Goal: Task Accomplishment & Management: Complete application form

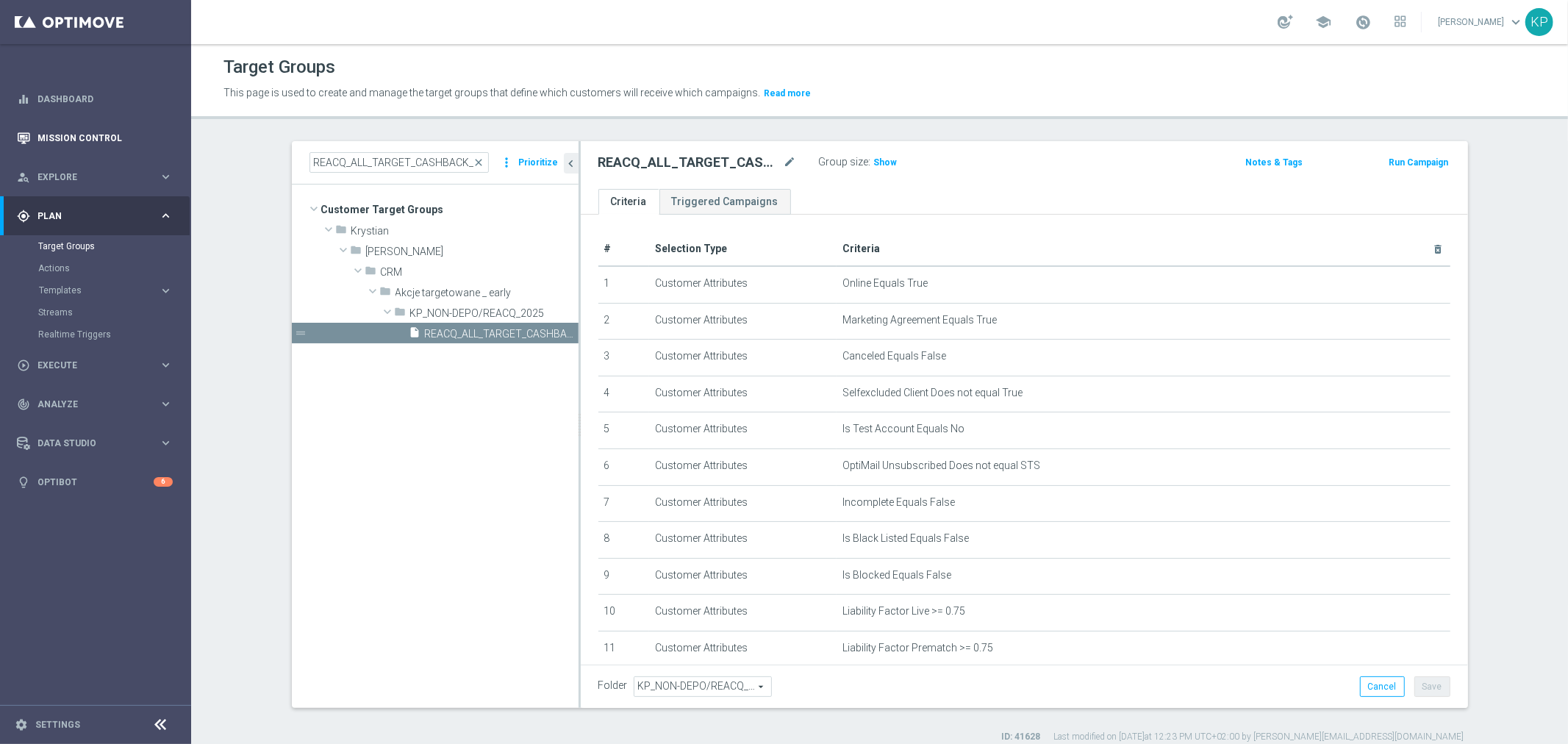
scroll to position [485, 0]
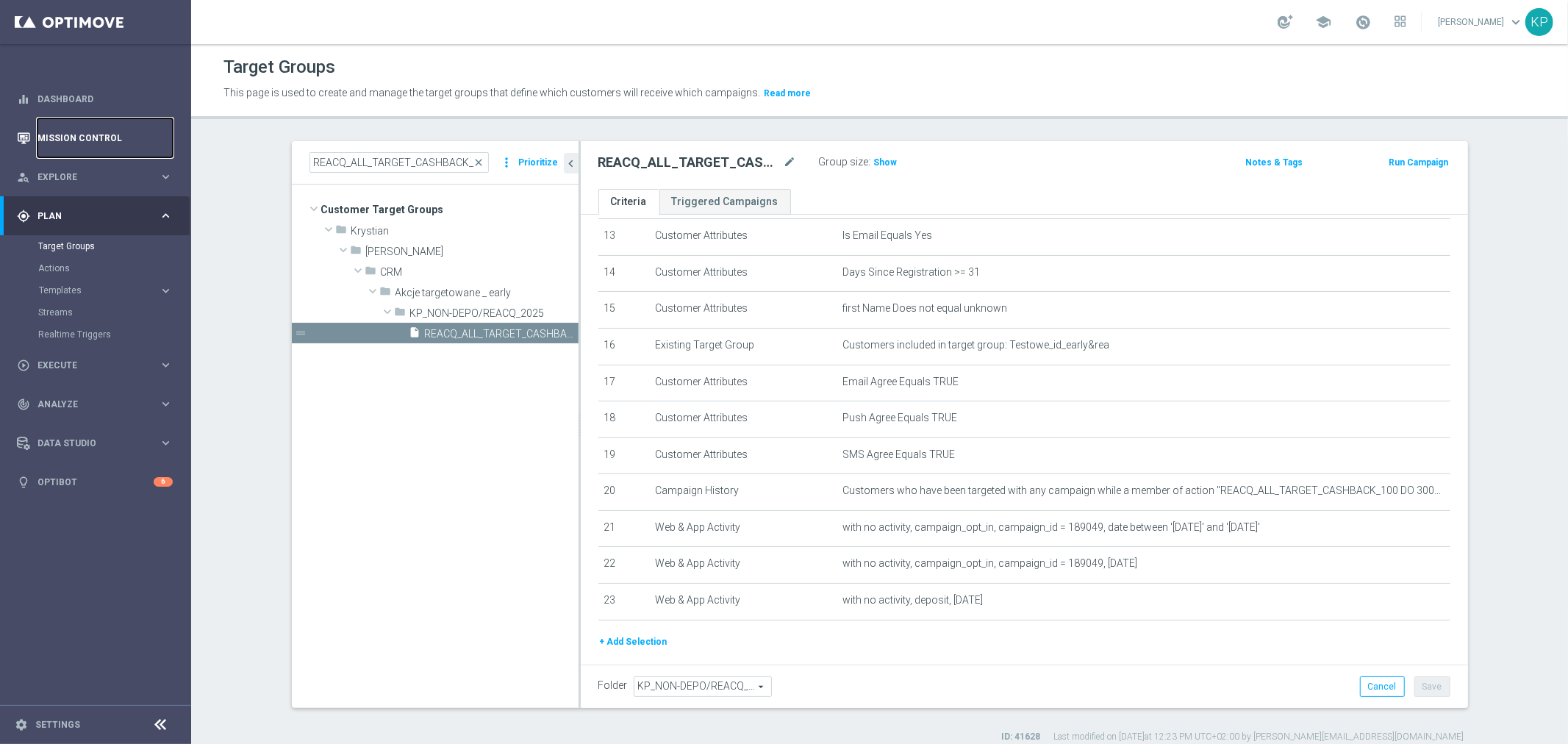
click at [89, 133] on link "Mission Control" at bounding box center [104, 138] width 135 height 39
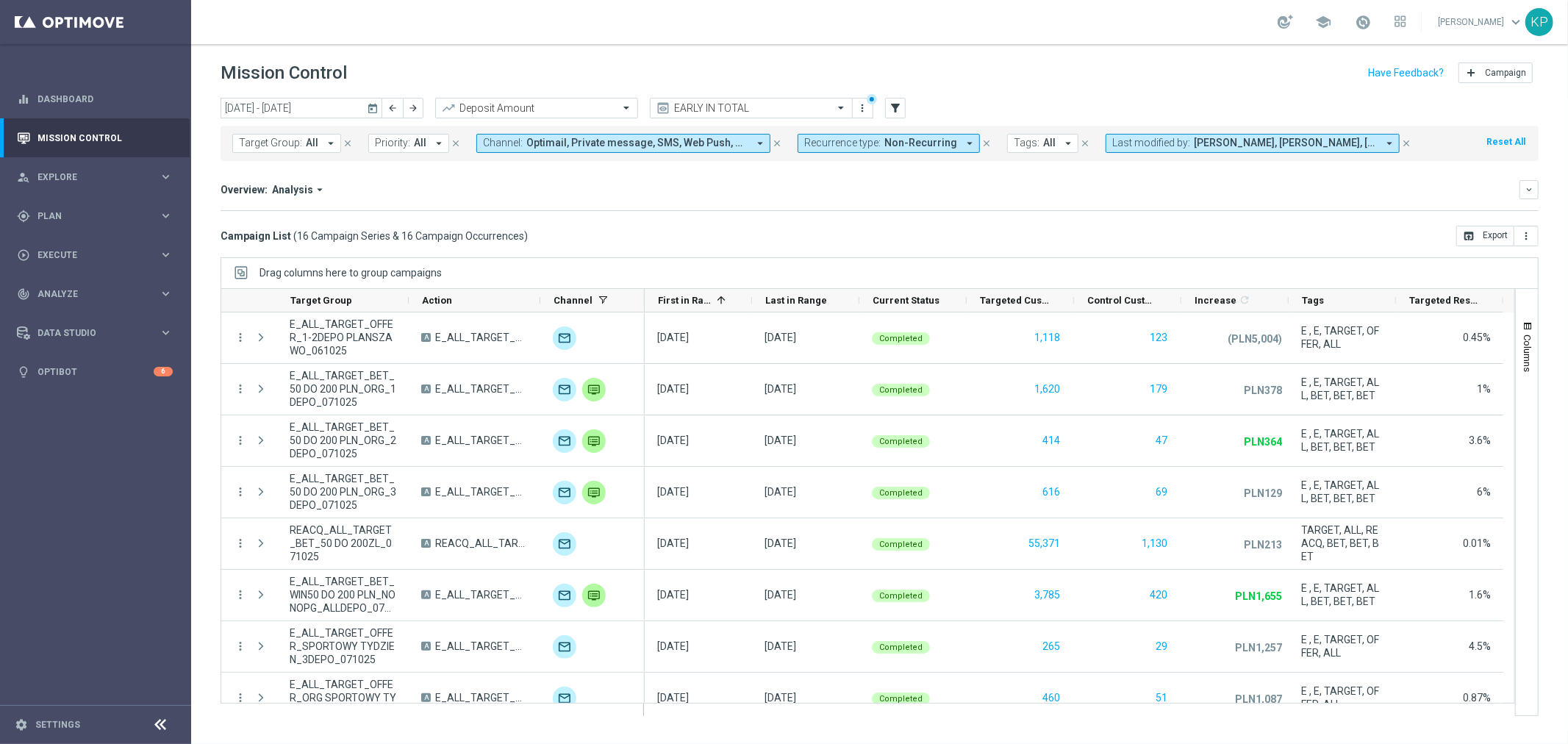
click at [368, 103] on icon "today" at bounding box center [373, 107] width 13 height 13
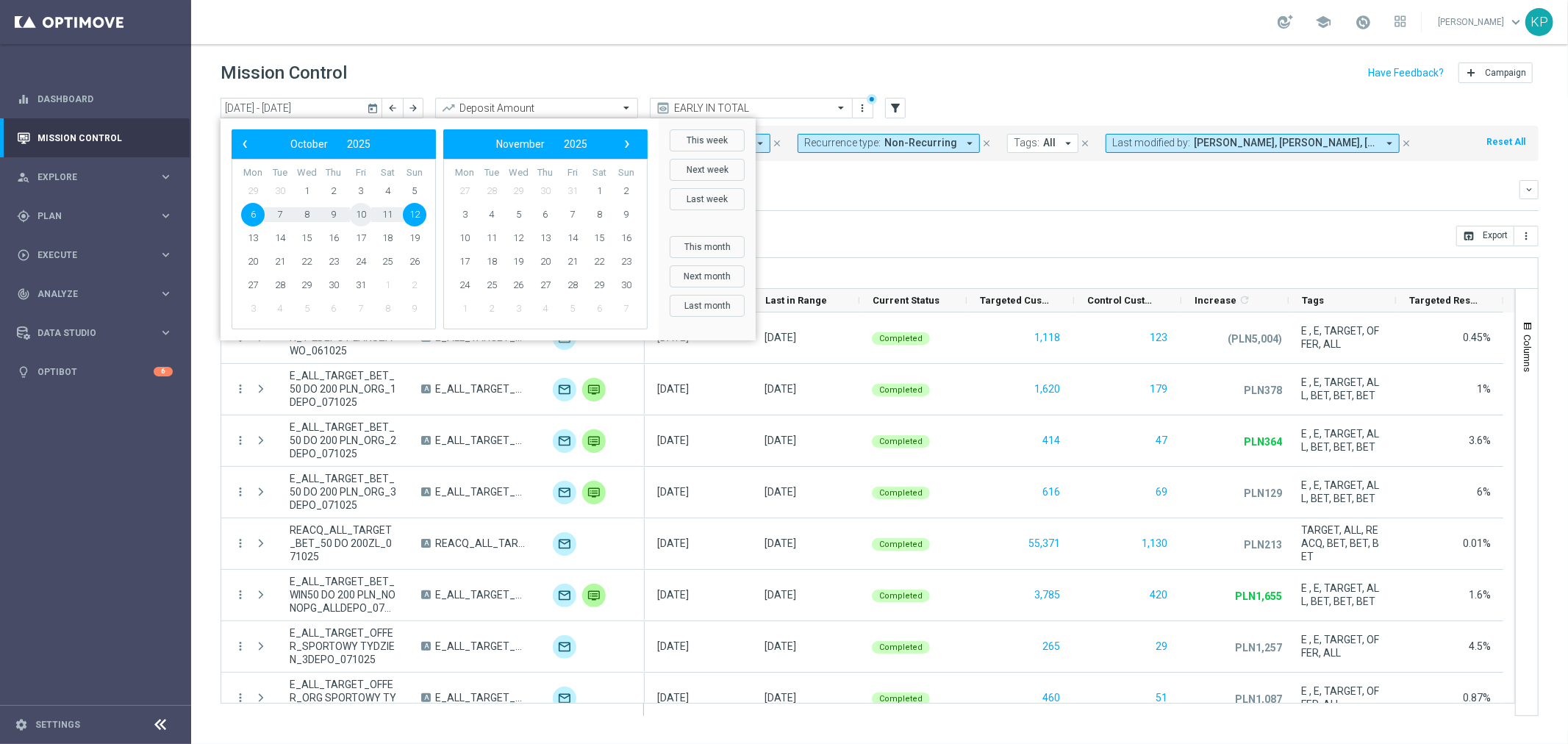
click at [361, 216] on span "10" at bounding box center [361, 215] width 24 height 24
type input "10 Oct 2025 - 10 Oct 2025"
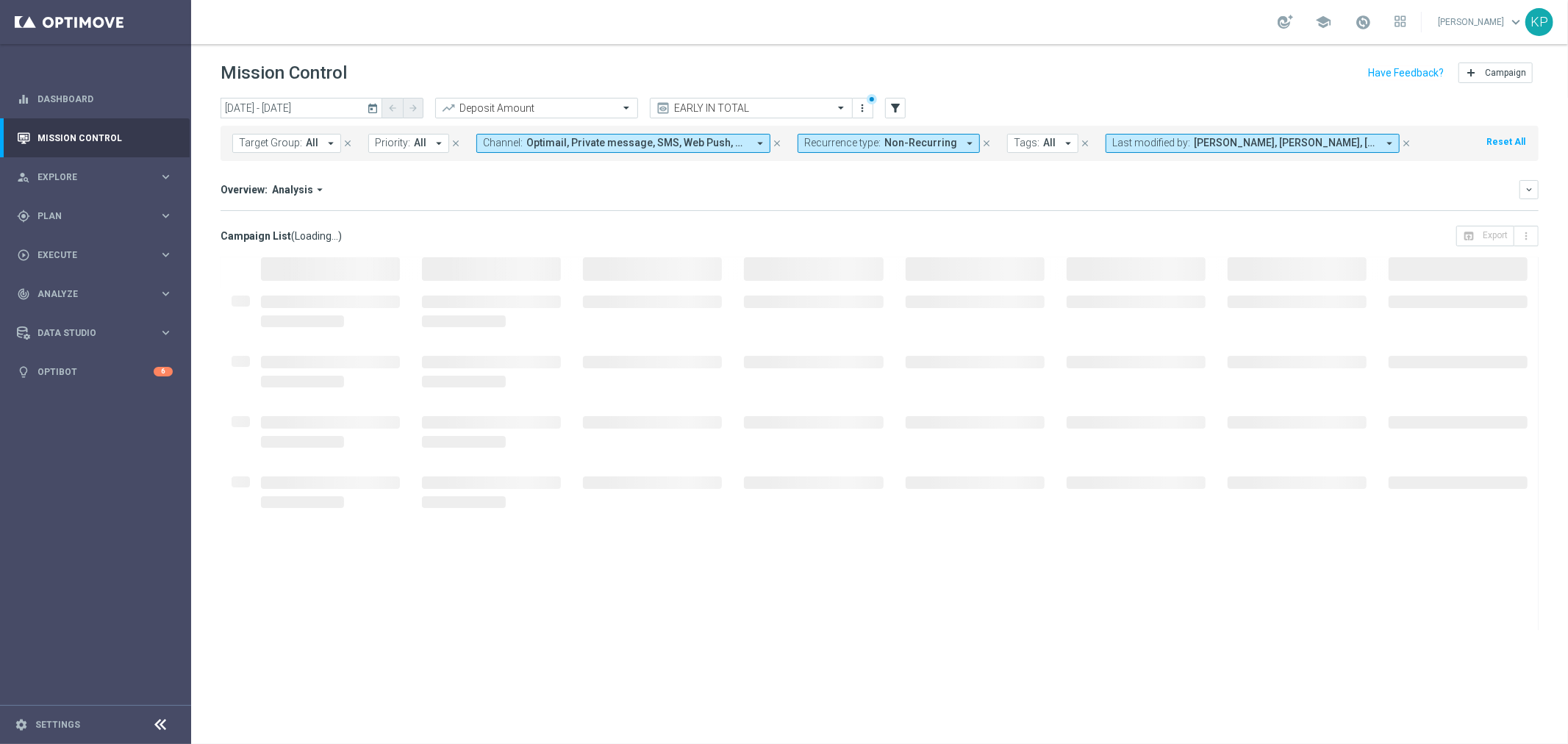
click at [757, 201] on div "Overview: Analysis arrow_drop_down keyboard_arrow_down Increase In Deposit Amou…" at bounding box center [880, 195] width 1319 height 31
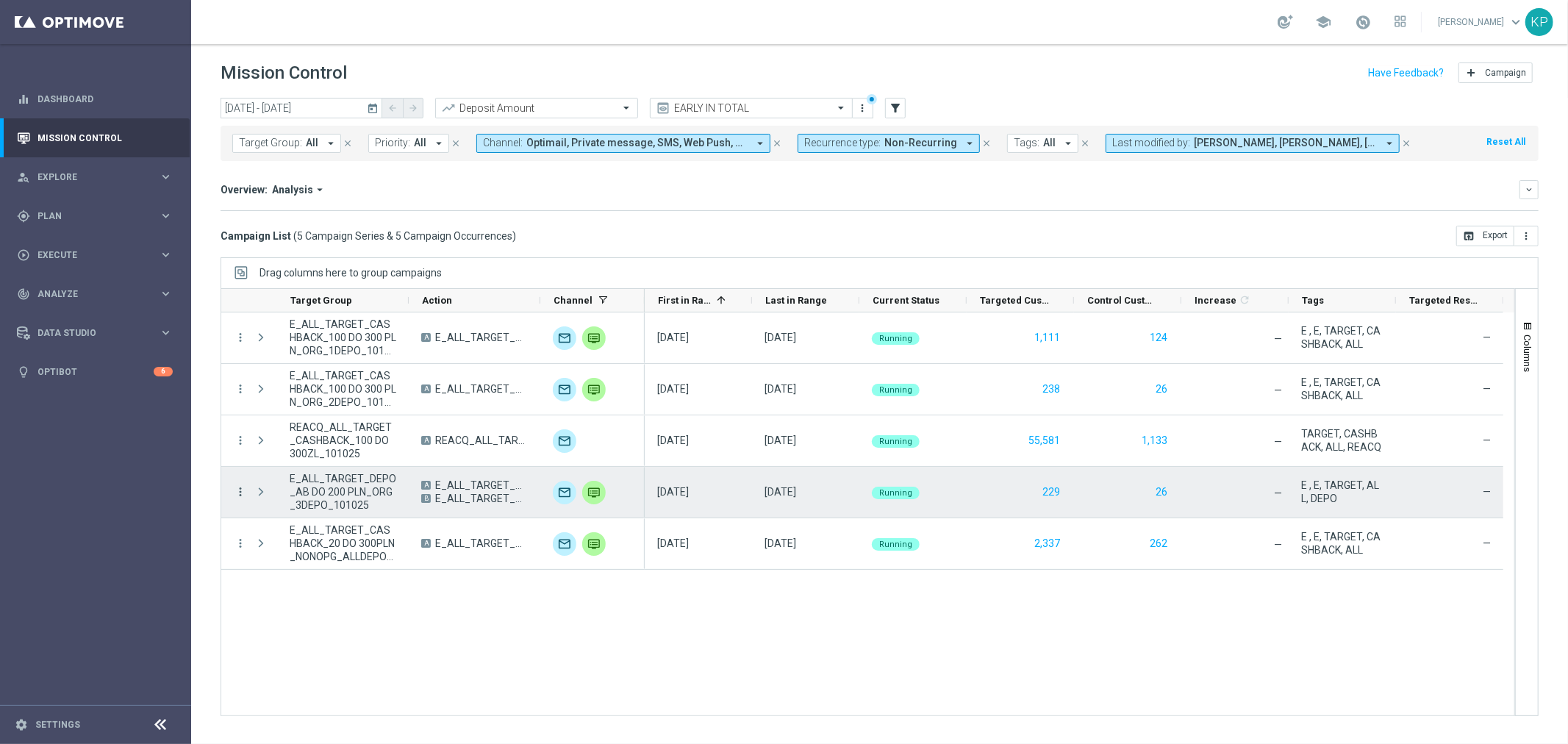
click at [239, 491] on icon "more_vert" at bounding box center [239, 491] width 13 height 13
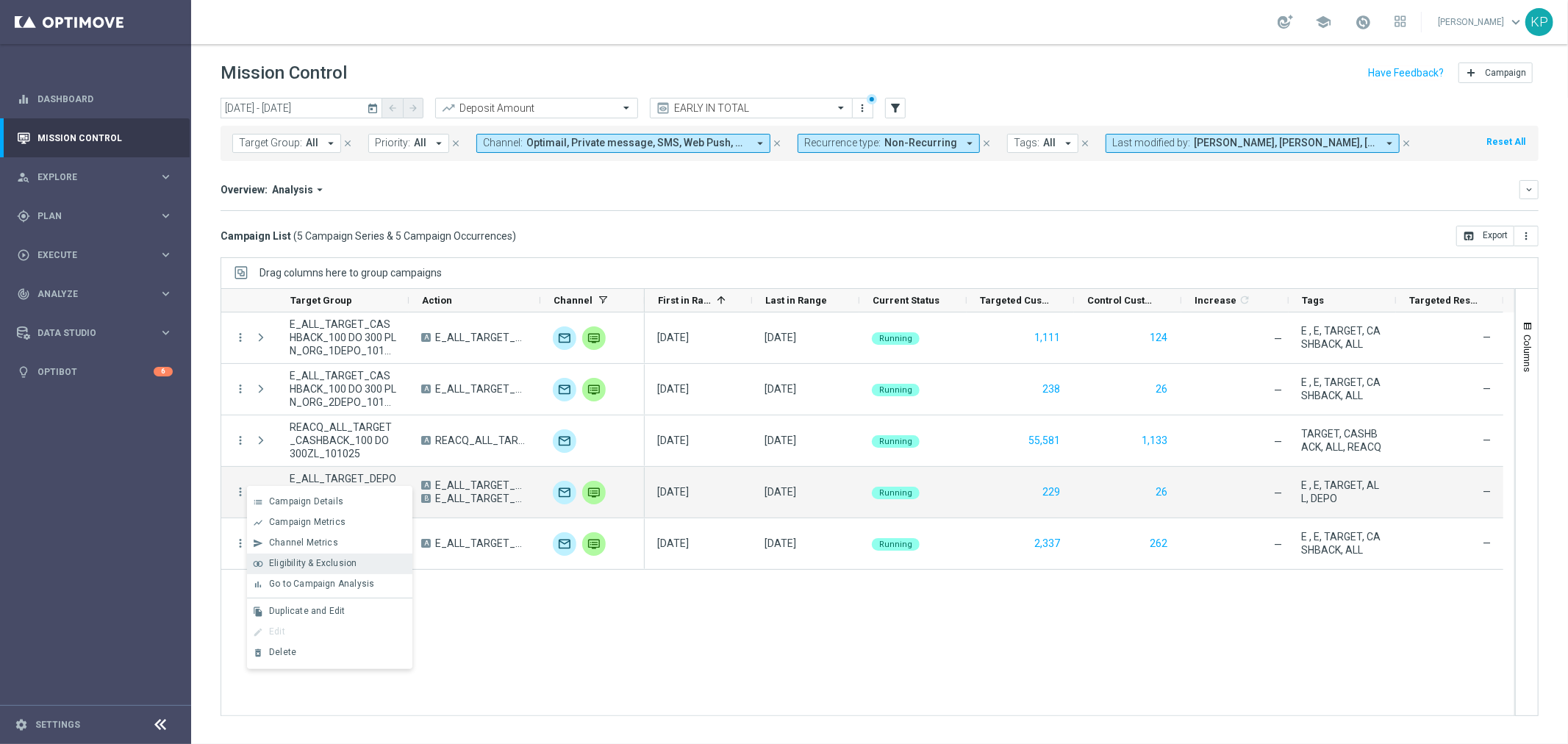
click at [296, 560] on span "Eligibility & Exclusion" at bounding box center [312, 563] width 88 height 10
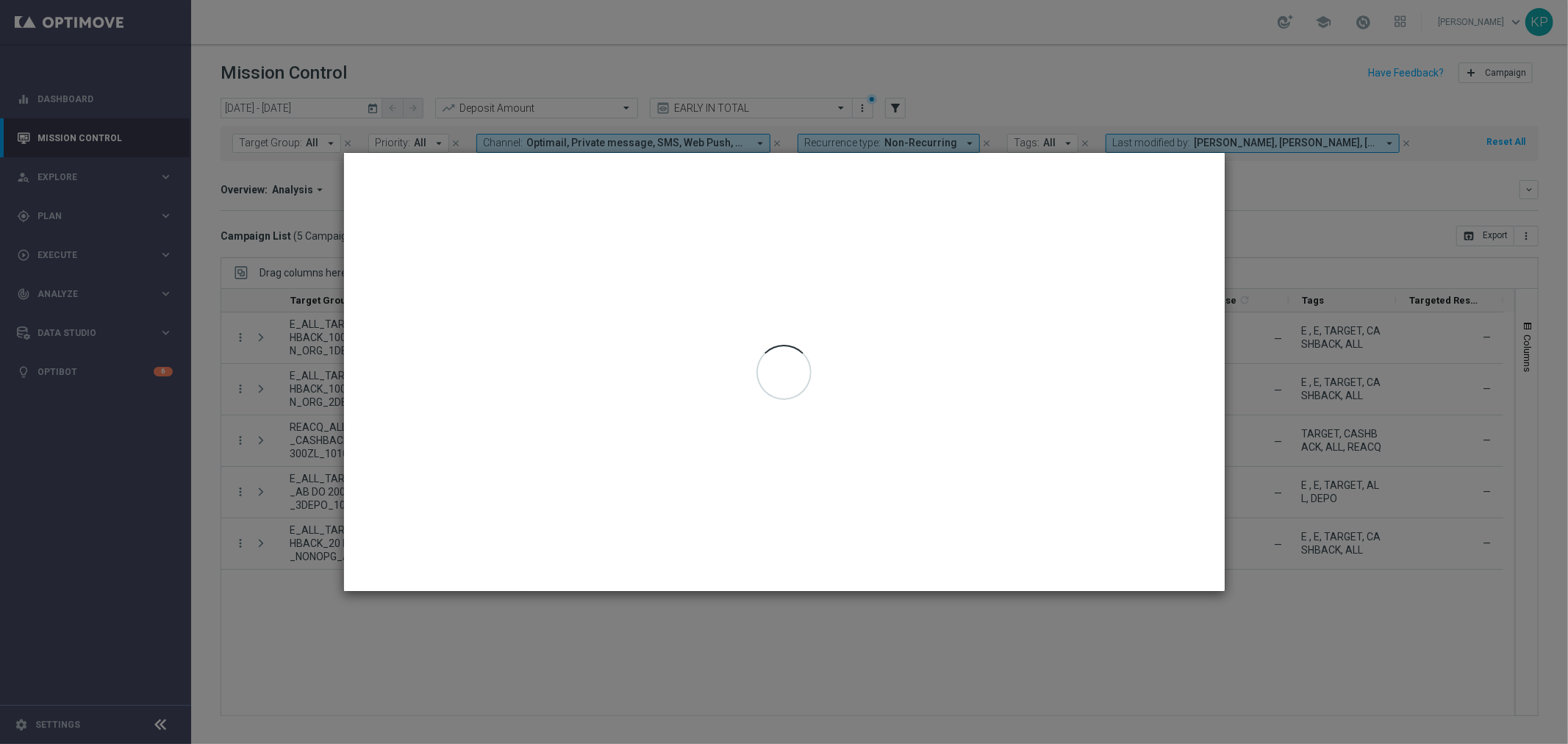
type input "10 Oct 2025 - 10 Oct 2025"
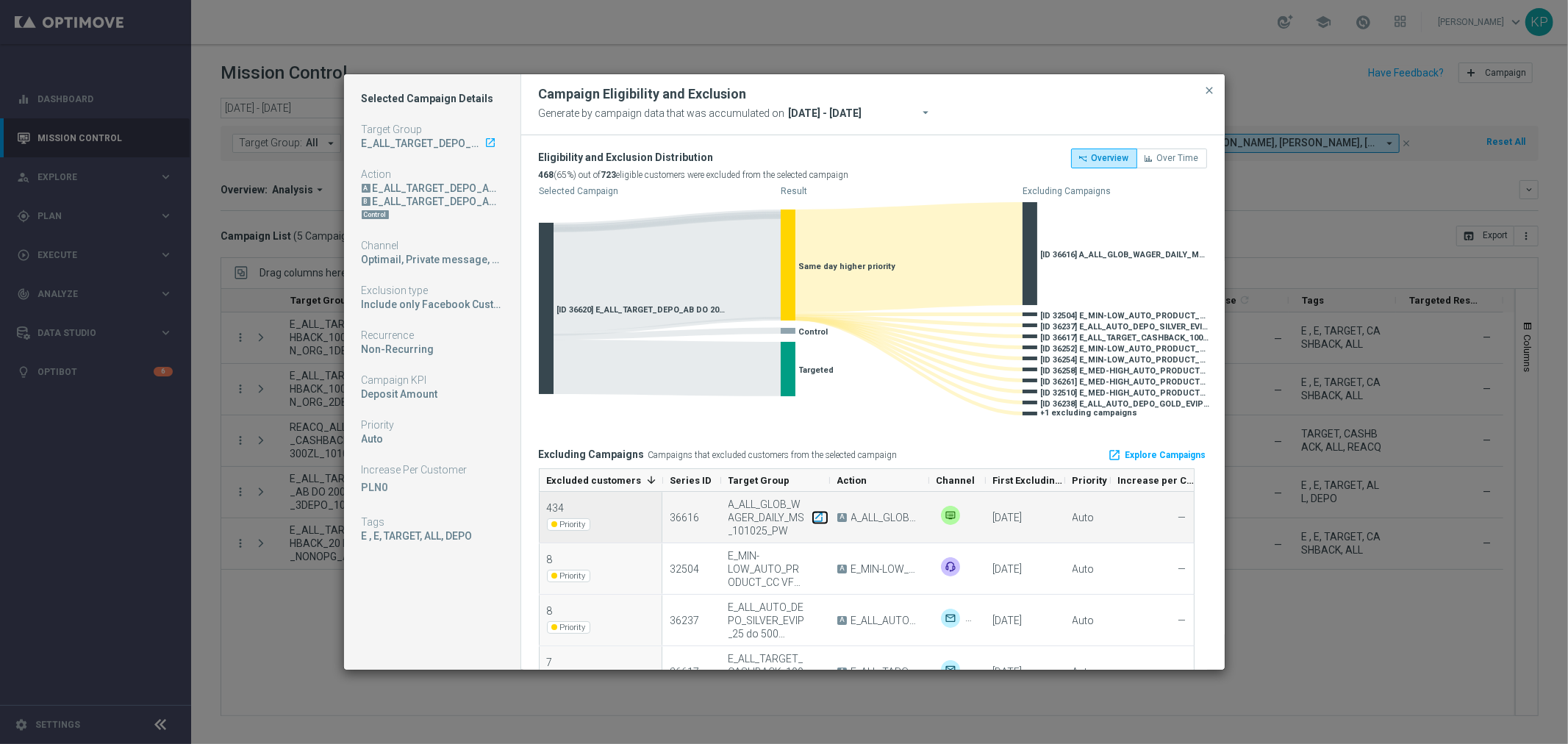
click at [816, 517] on icon "launch" at bounding box center [818, 516] width 13 height 13
click at [778, 505] on div "A_ALL_GLOB_WAGER_DAILY_MS_101025_PW launch" at bounding box center [775, 517] width 93 height 39
click at [777, 505] on div "A_ALL_GLOB_WAGER_DAILY_MS_101025_PW launch" at bounding box center [775, 517] width 93 height 39
copy div "A_ALL_GLOB_WAGER_DAILY_MS_101025_PW"
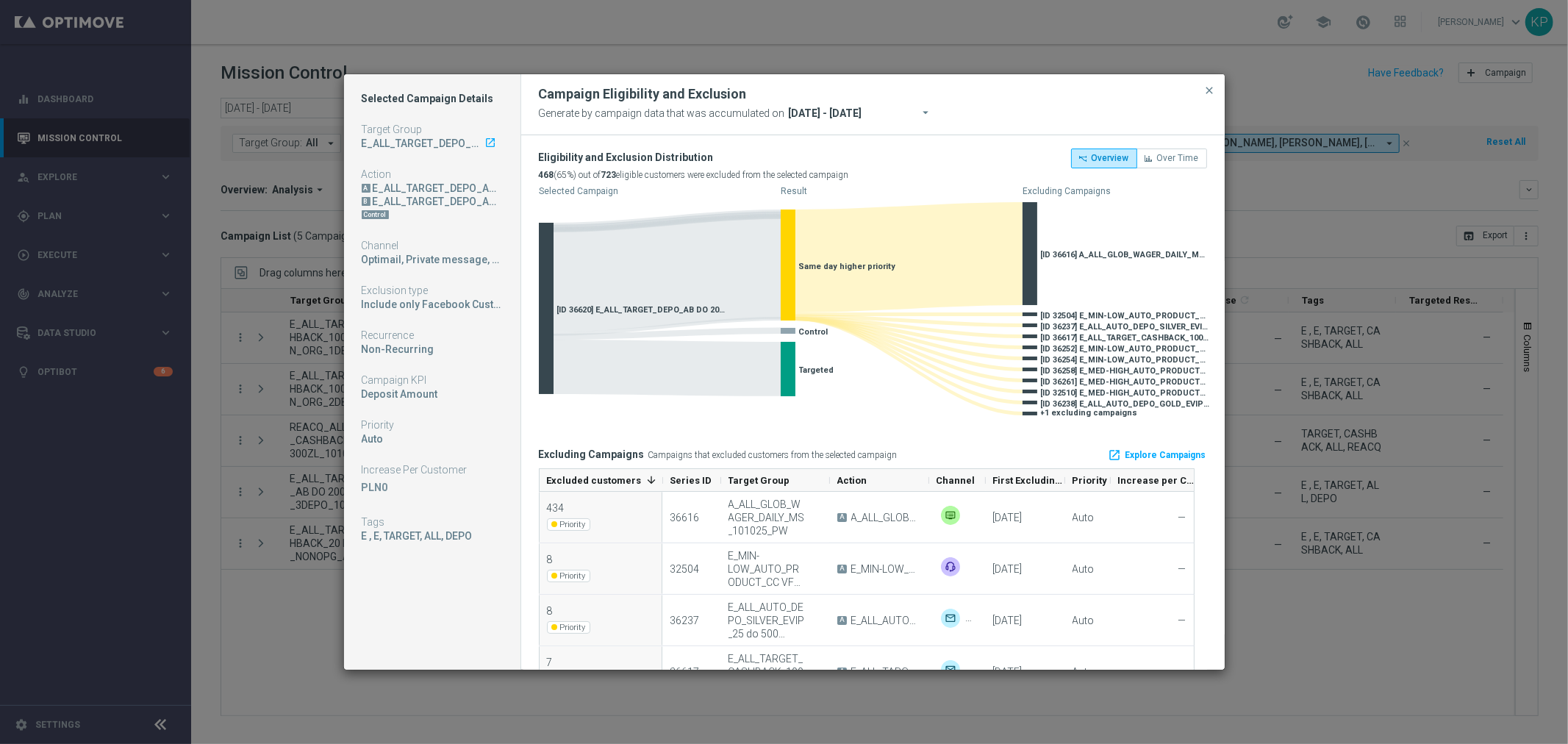
click at [1207, 79] on div "Campaign Eligibility and Exclusion Generate by campaign data that was accumulat…" at bounding box center [873, 104] width 704 height 61
click at [1207, 83] on button "close" at bounding box center [1209, 91] width 15 height 18
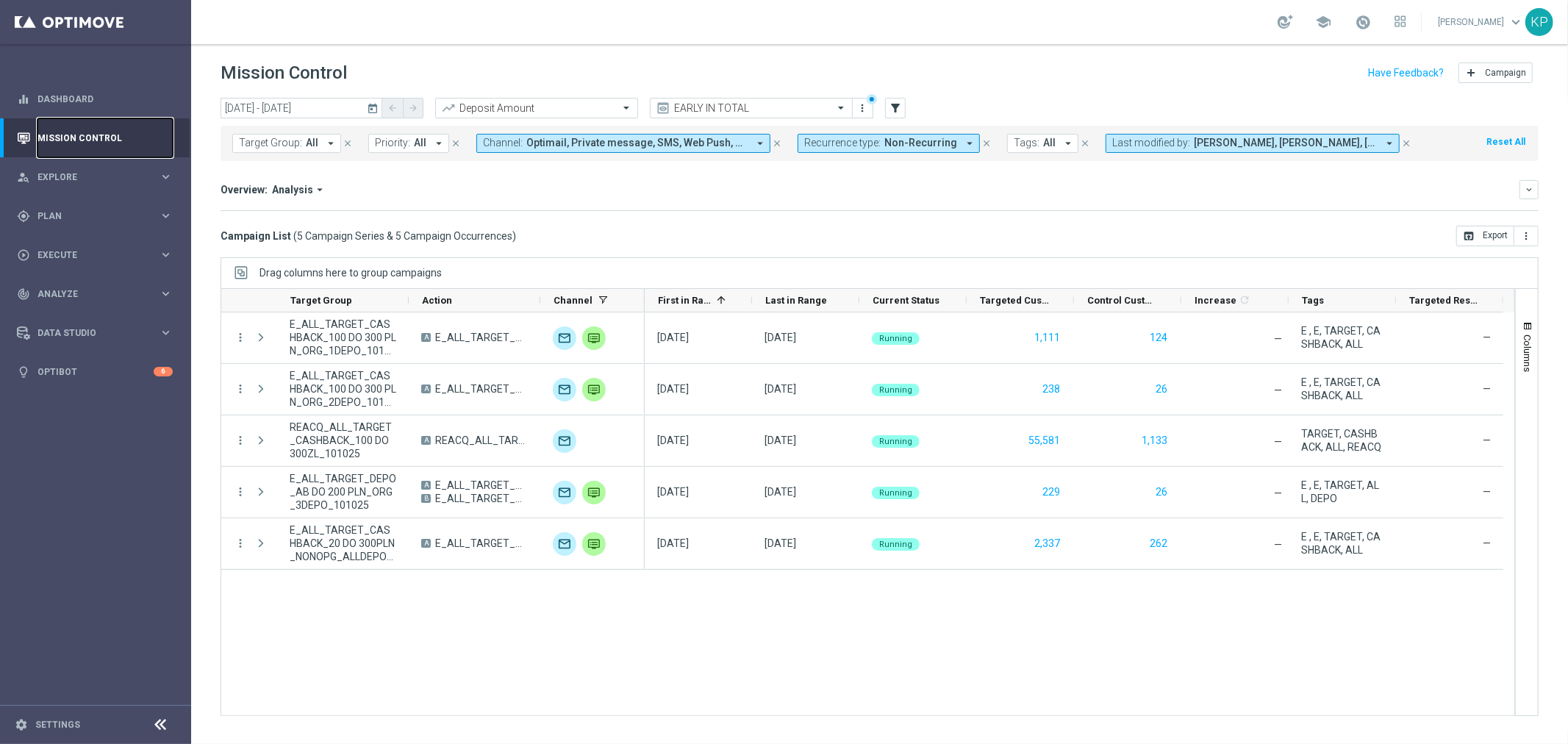
click at [101, 137] on link "Mission Control" at bounding box center [104, 138] width 135 height 39
click at [674, 48] on header "Mission Control add Campaign" at bounding box center [879, 71] width 1377 height 53
click at [132, 212] on span "Plan" at bounding box center [98, 216] width 121 height 9
click at [675, 112] on input "text" at bounding box center [737, 108] width 158 height 13
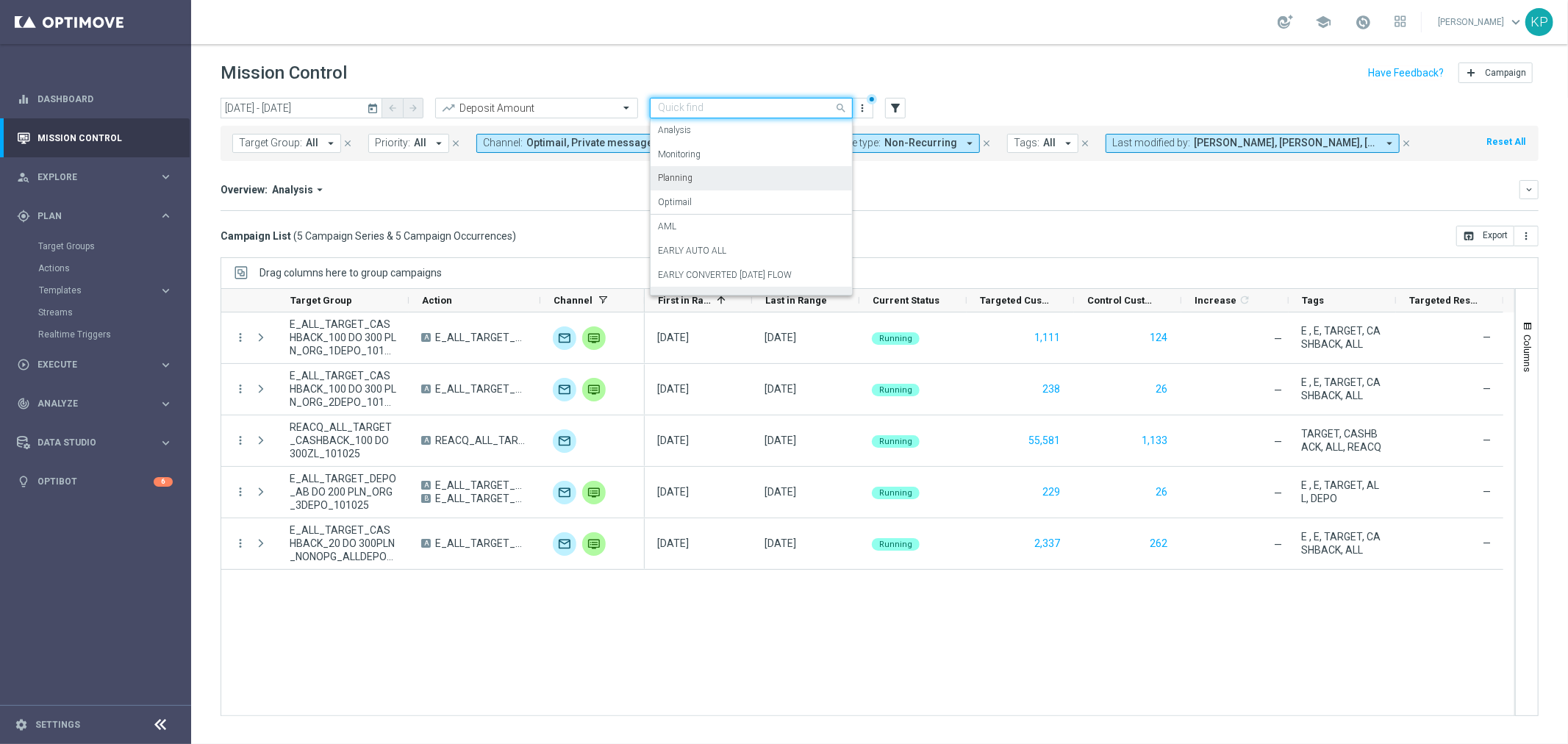
click at [711, 175] on div "Planning" at bounding box center [751, 178] width 186 height 25
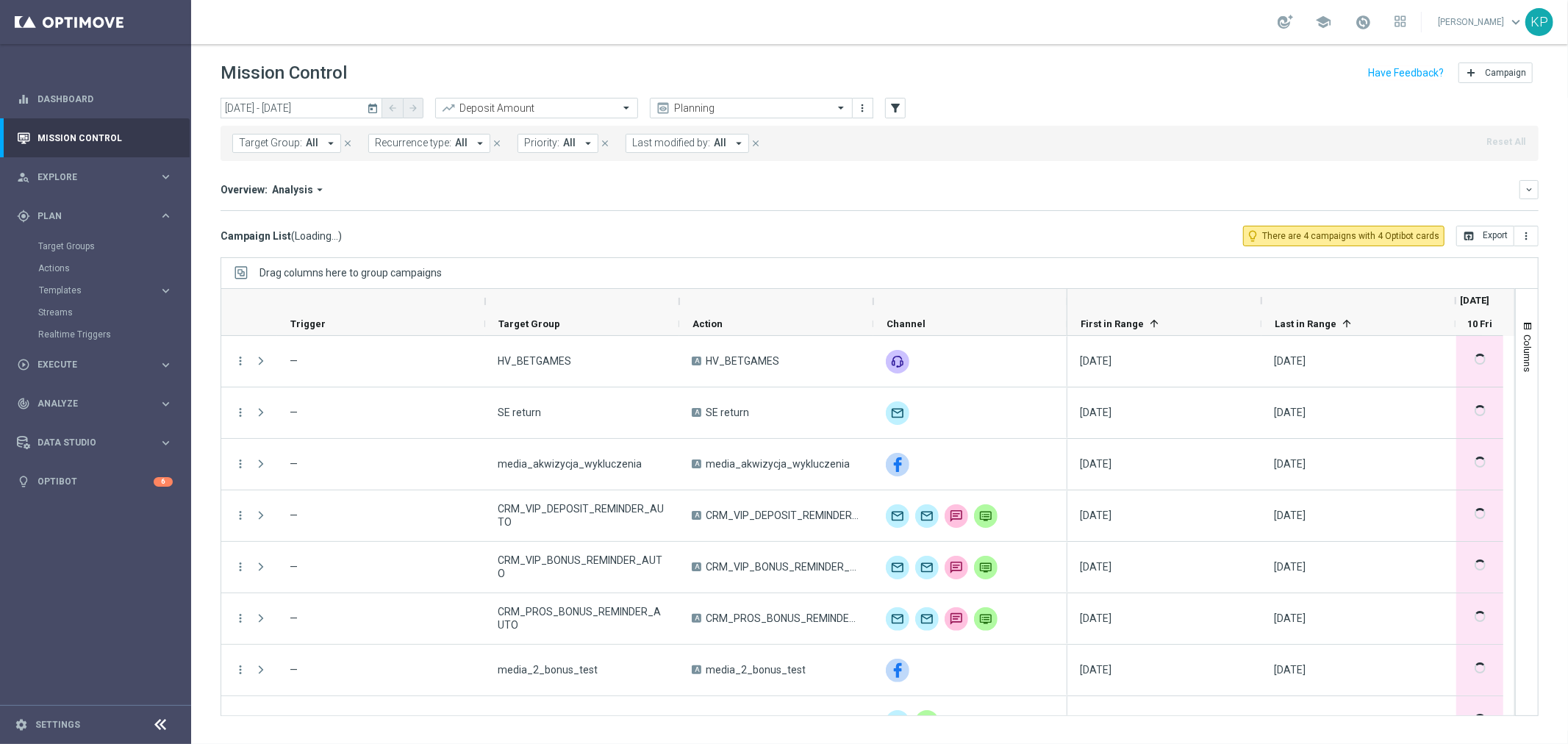
click at [308, 148] on span "All" at bounding box center [311, 143] width 13 height 13
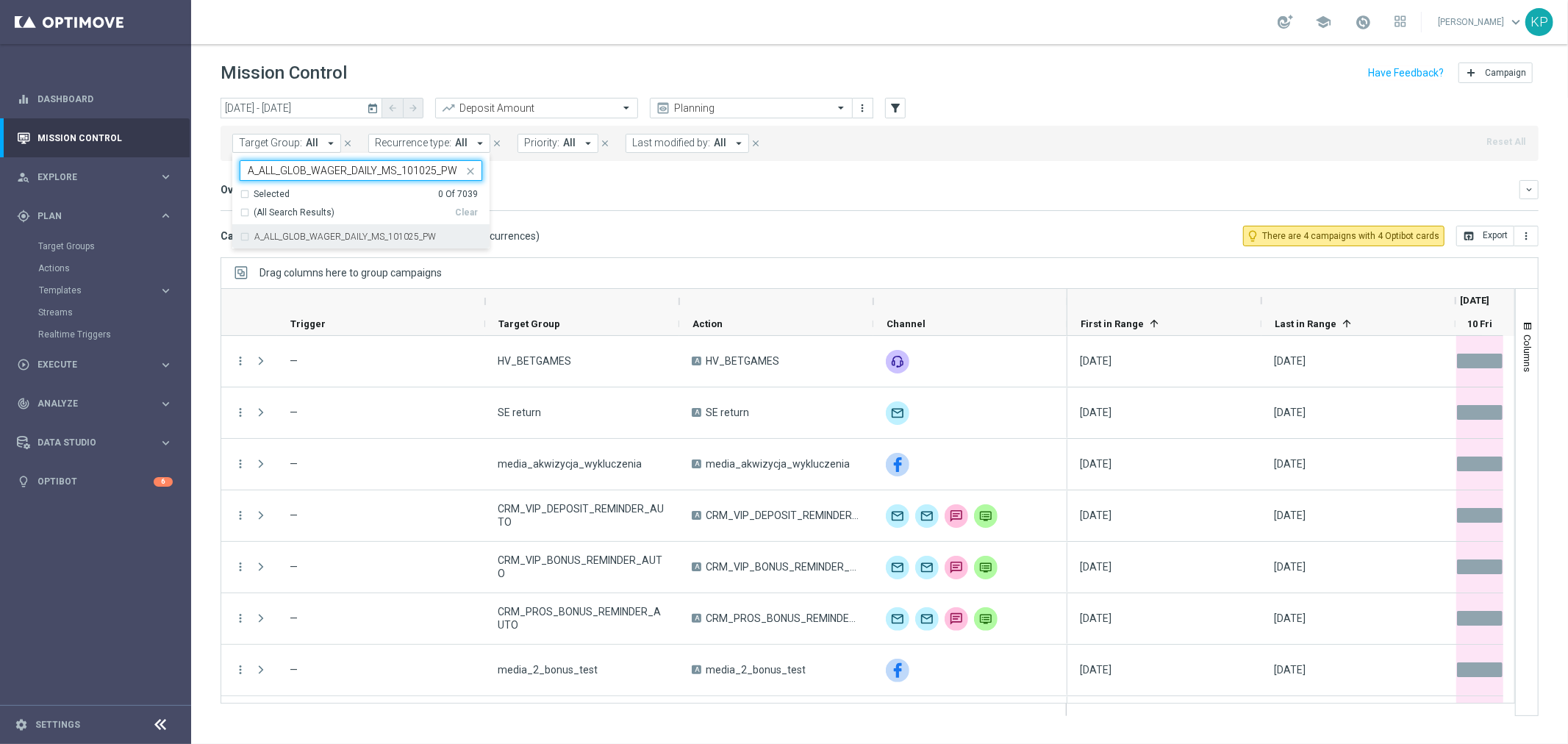
click at [292, 239] on label "A_ALL_GLOB_WAGER_DAILY_MS_101025_PW" at bounding box center [345, 237] width 181 height 9
type input "A_ALL_GLOB_WAGER_DAILY_MS_101025_PW"
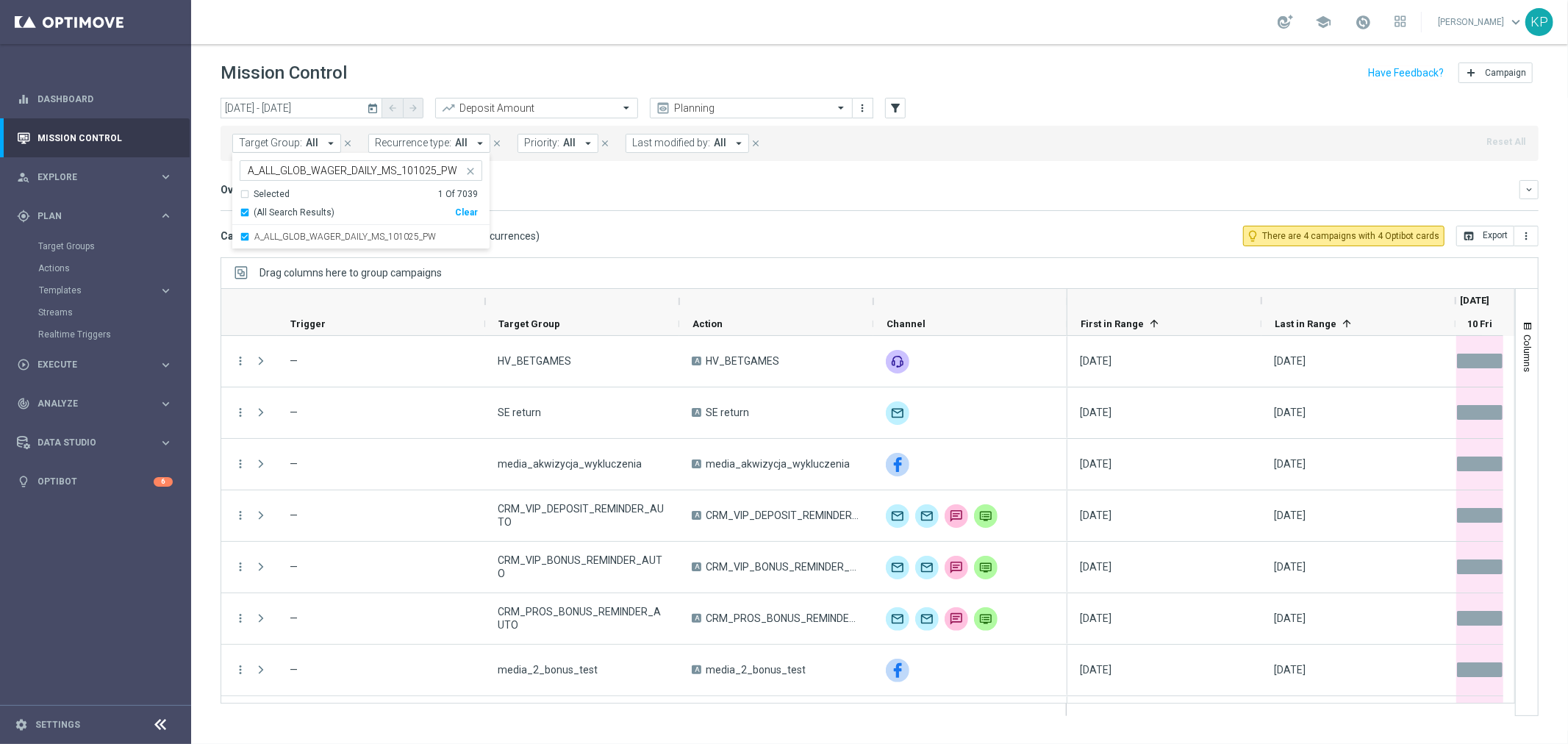
click at [595, 210] on div "Increase In Deposit Amount refresh -- Credible -- Per Customer -- Not Credible …" at bounding box center [880, 210] width 1319 height 1
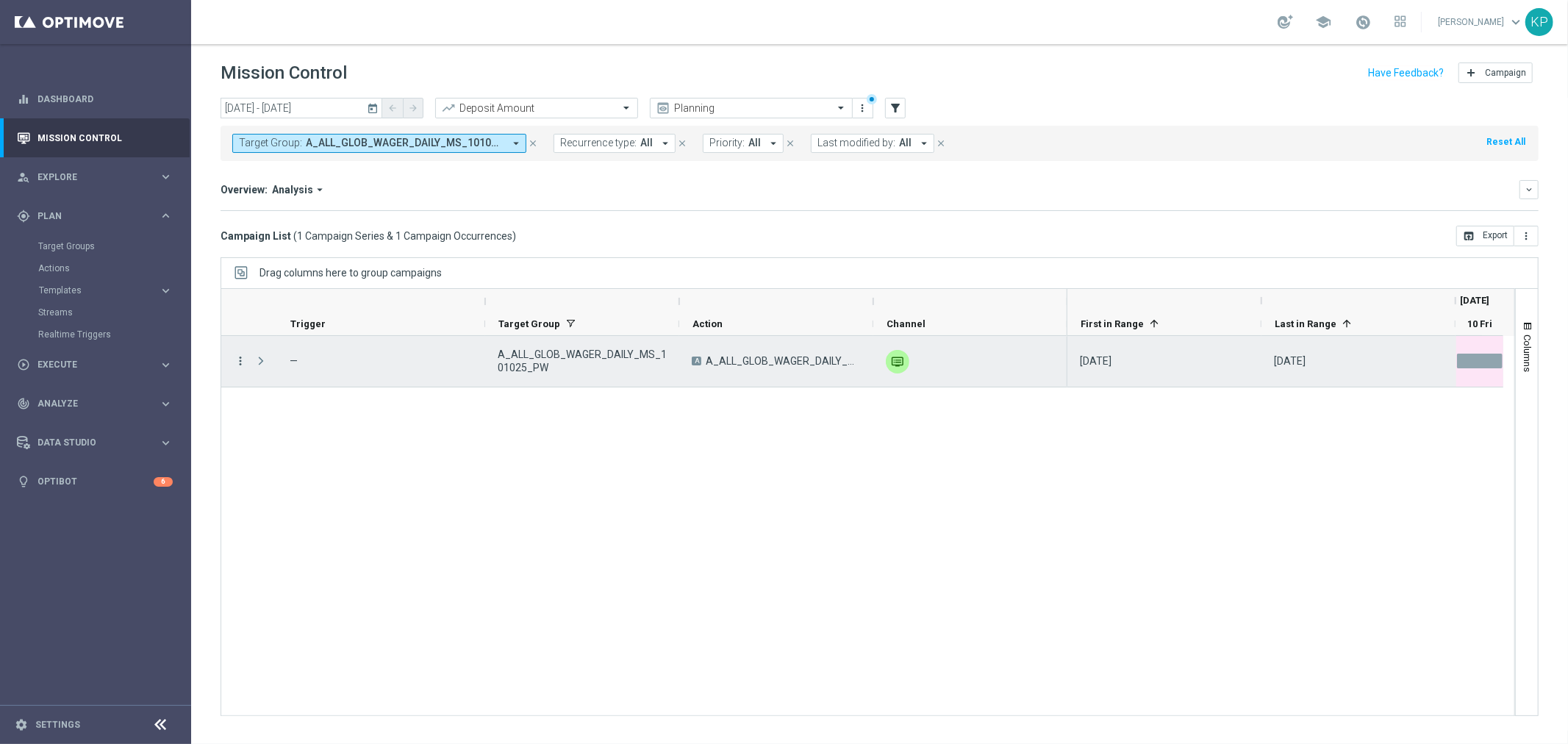
click at [240, 366] on icon "more_vert" at bounding box center [239, 361] width 13 height 13
click at [255, 372] on icon "list" at bounding box center [258, 371] width 10 height 10
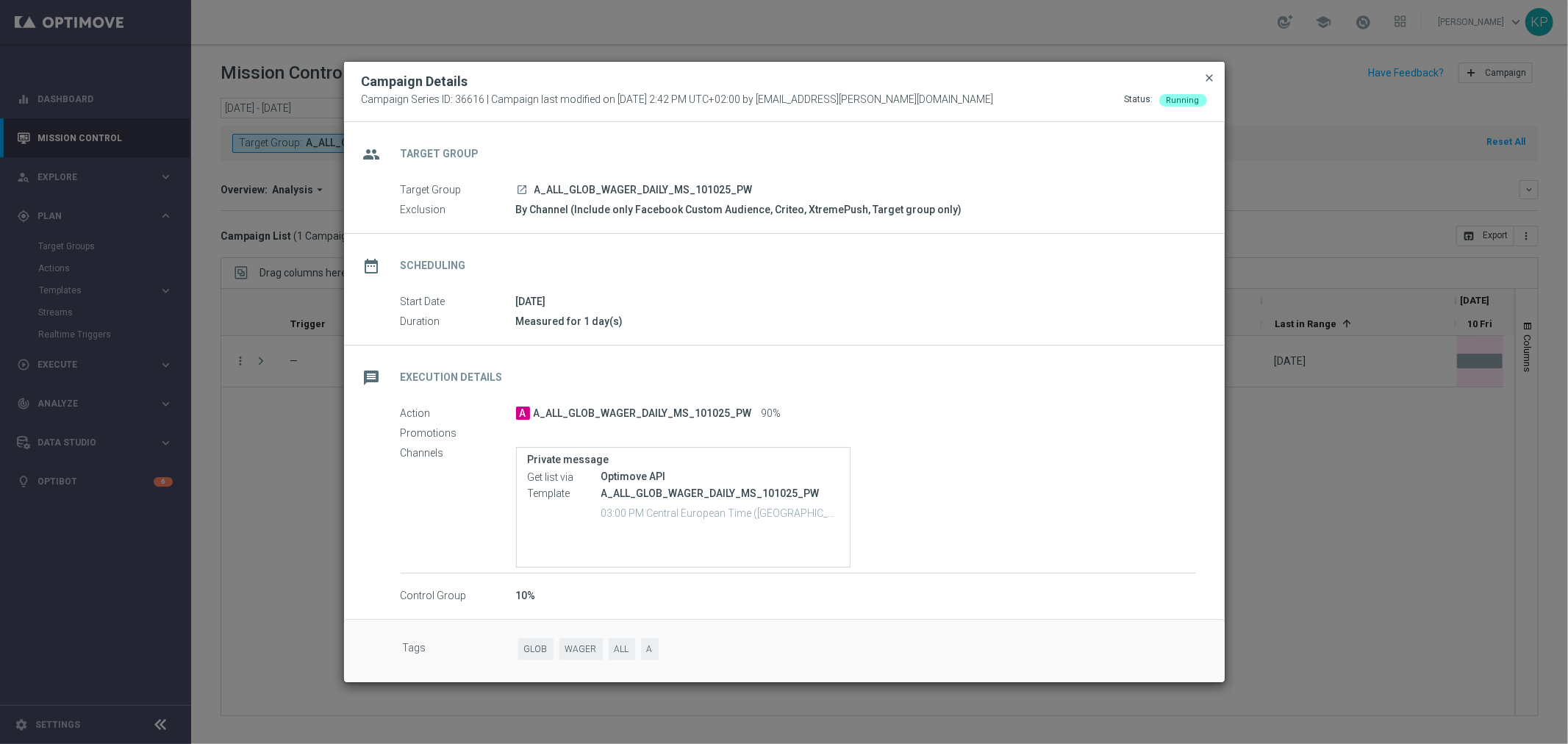
click at [1210, 76] on span "close" at bounding box center [1210, 78] width 12 height 12
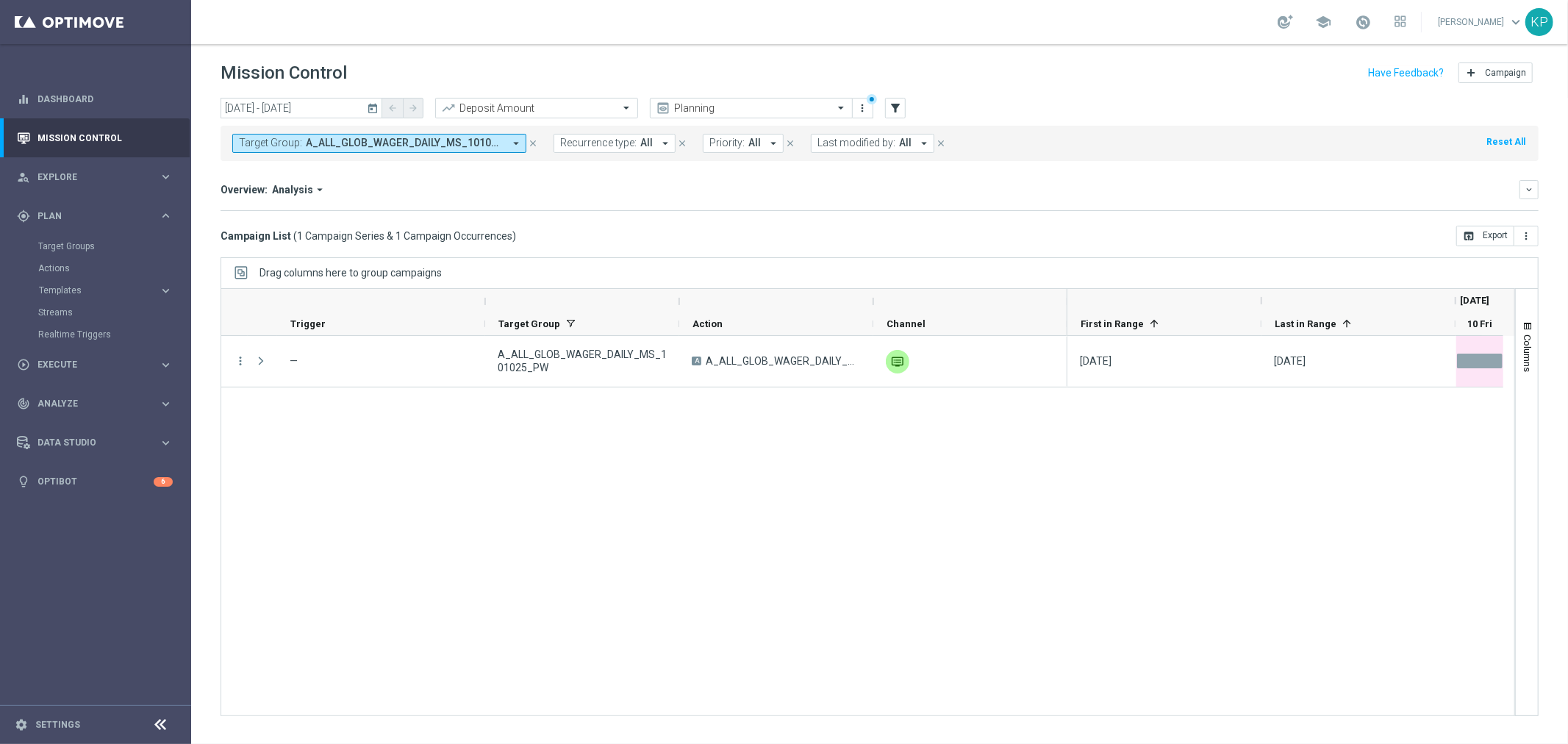
click at [1020, 71] on div "Mission Control add Campaign" at bounding box center [880, 73] width 1319 height 29
click at [729, 115] on div "Planning" at bounding box center [751, 107] width 203 height 21
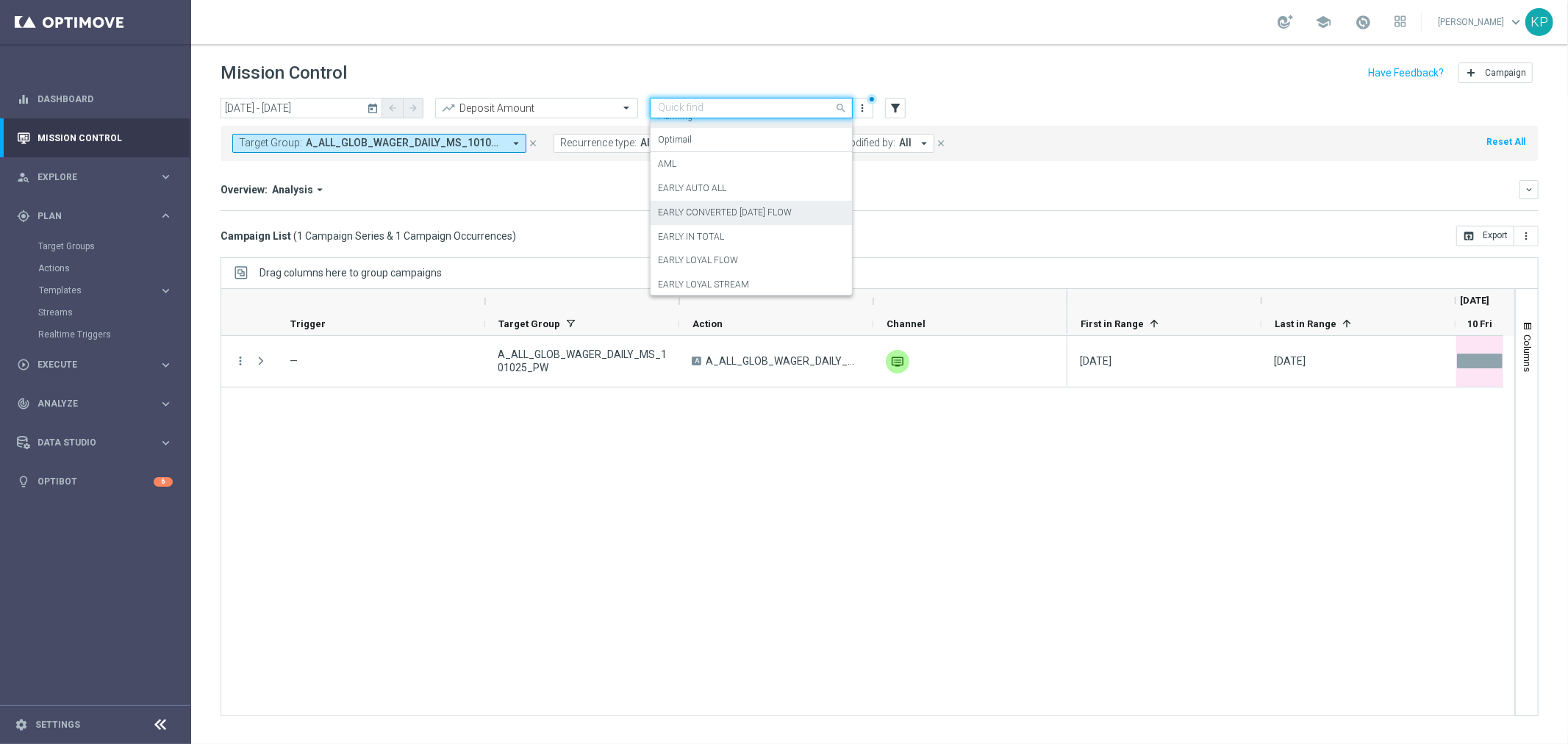
scroll to position [164, 0]
click at [739, 137] on div "EARLY IN TOTAL" at bounding box center [751, 136] width 186 height 25
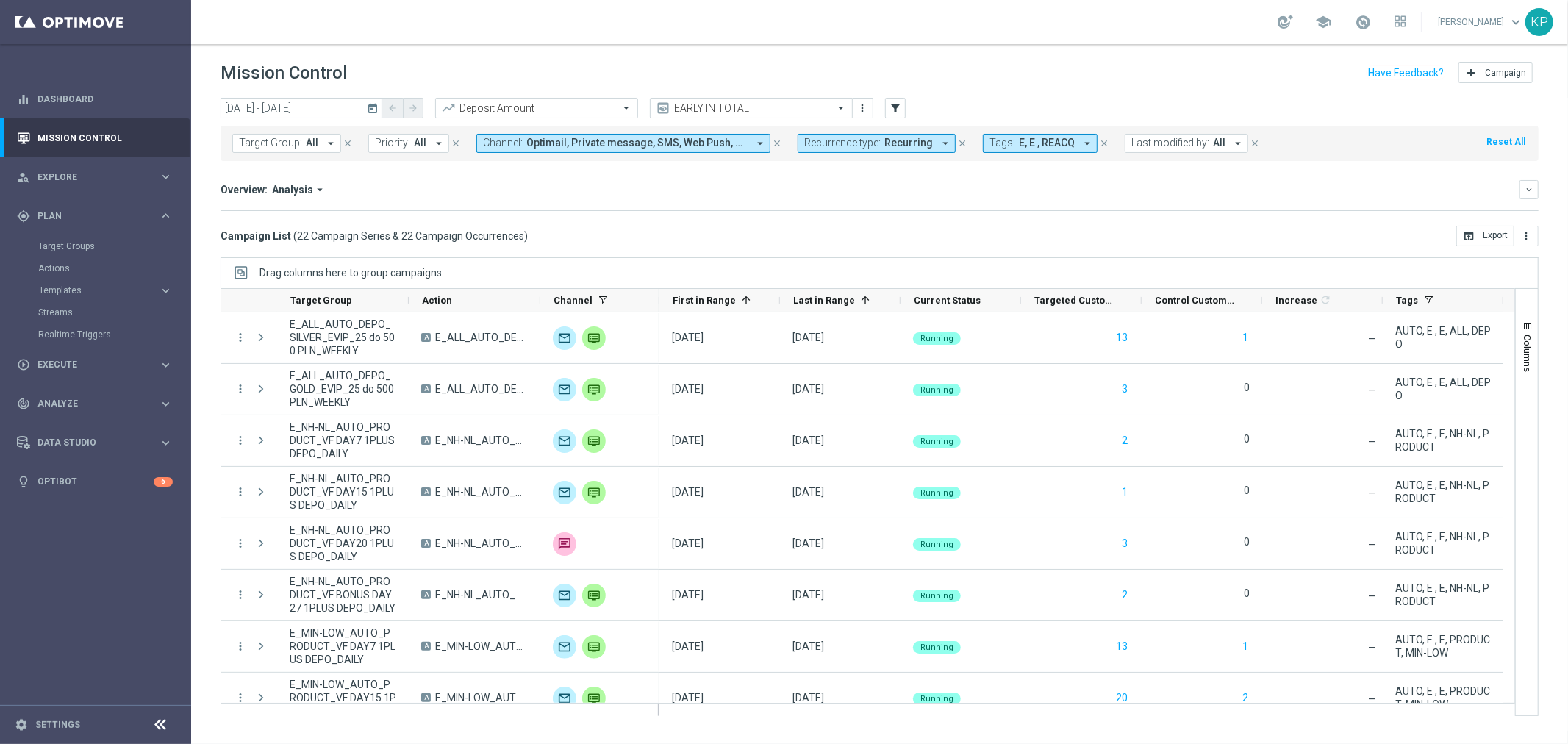
click at [849, 171] on mini-dashboard "Overview: Analysis arrow_drop_down keyboard_arrow_down Increase In Deposit Amou…" at bounding box center [880, 193] width 1319 height 65
click at [860, 149] on span "Recurrence type:" at bounding box center [843, 143] width 77 height 13
click at [840, 221] on label "Non-Recurring" at bounding box center [848, 225] width 56 height 9
click at [835, 245] on label "Recurring" at bounding box center [839, 248] width 37 height 9
click at [638, 197] on div "Overview: Analysis arrow_drop_down keyboard_arrow_down" at bounding box center [880, 189] width 1319 height 19
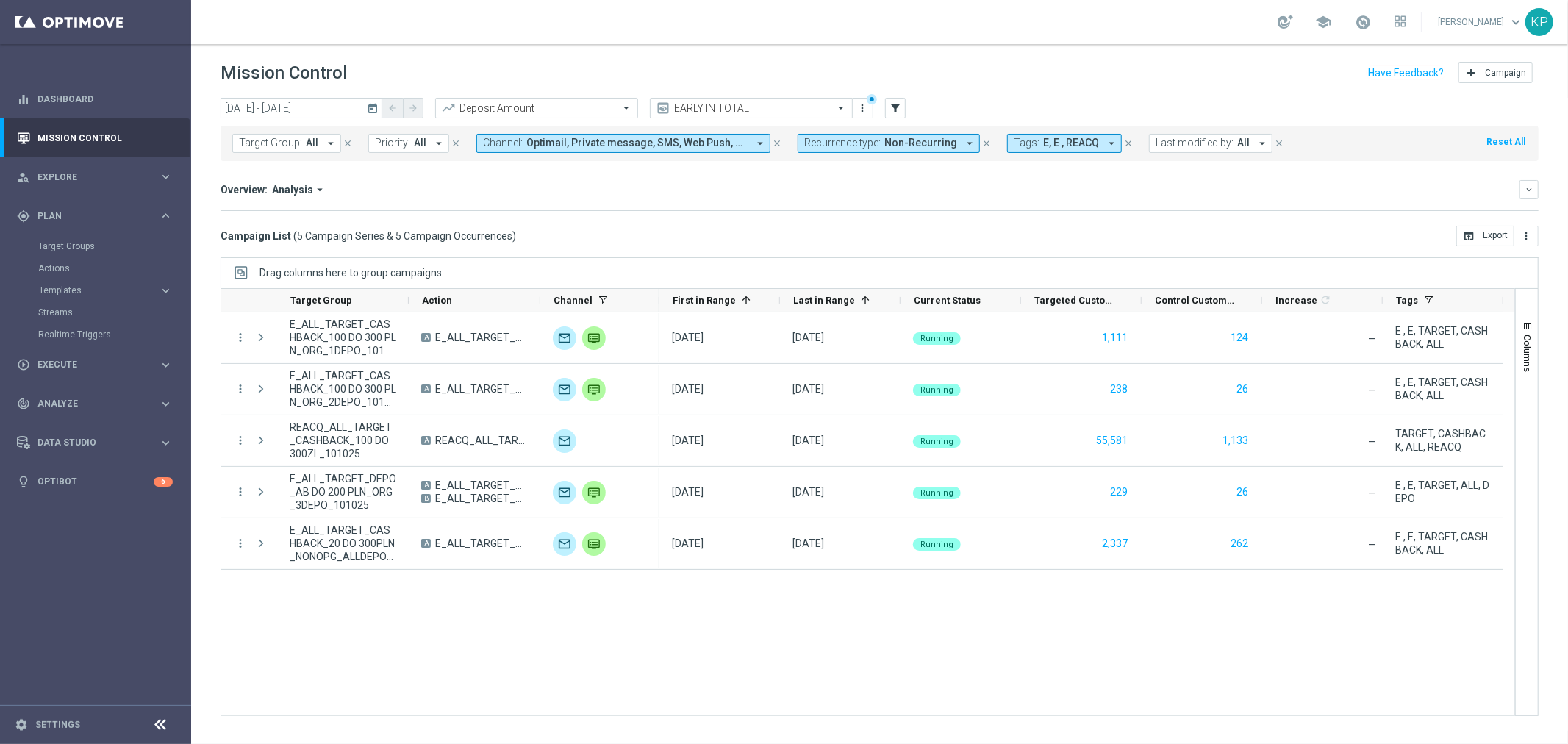
click at [565, 215] on mini-dashboard "Overview: Analysis arrow_drop_down keyboard_arrow_down Increase In Deposit Amou…" at bounding box center [880, 193] width 1319 height 65
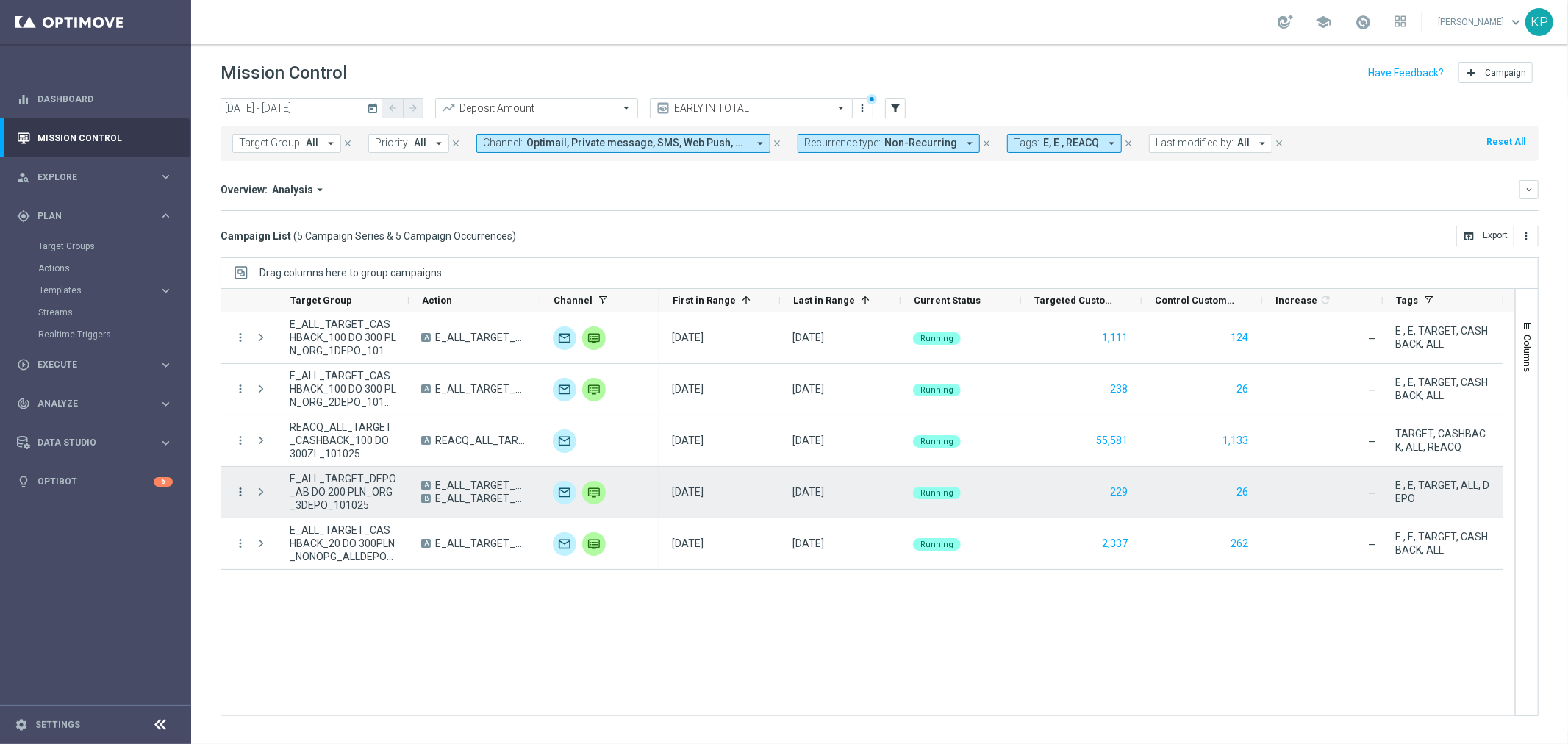
click at [240, 493] on icon "more_vert" at bounding box center [239, 491] width 13 height 13
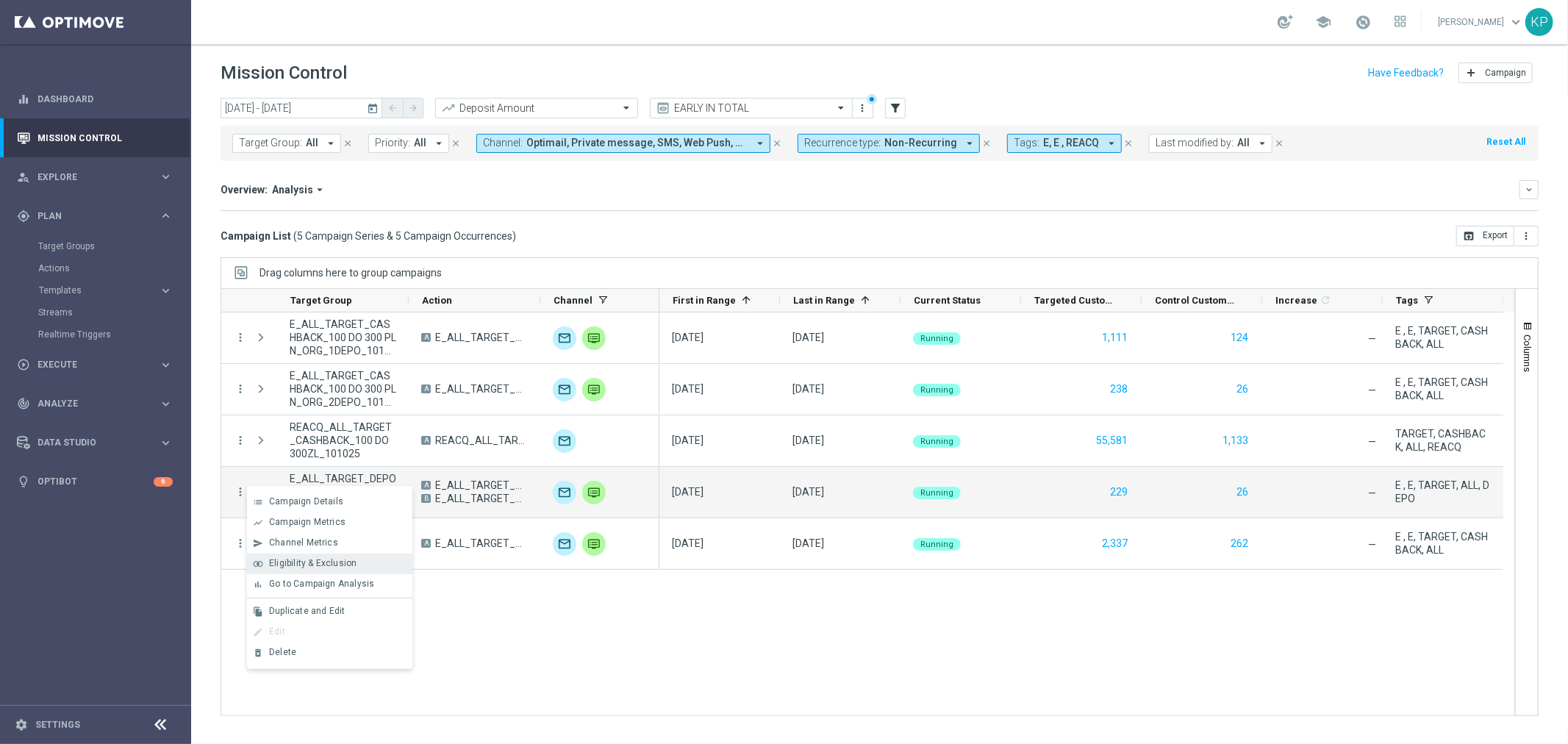
click at [303, 554] on div "join_inner Eligibility & Exclusion" at bounding box center [330, 564] width 166 height 21
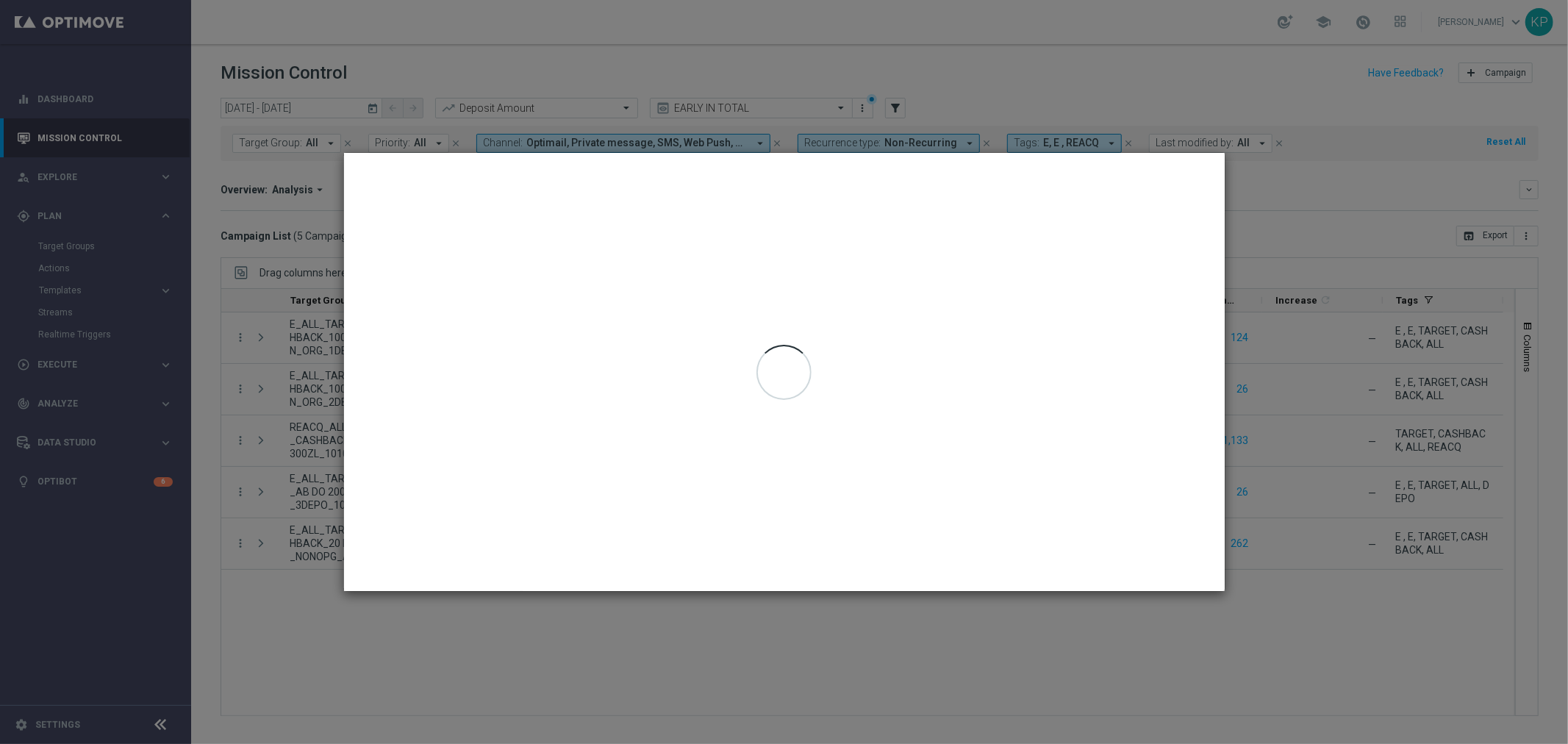
type input "10 Oct 2025 - 10 Oct 2025"
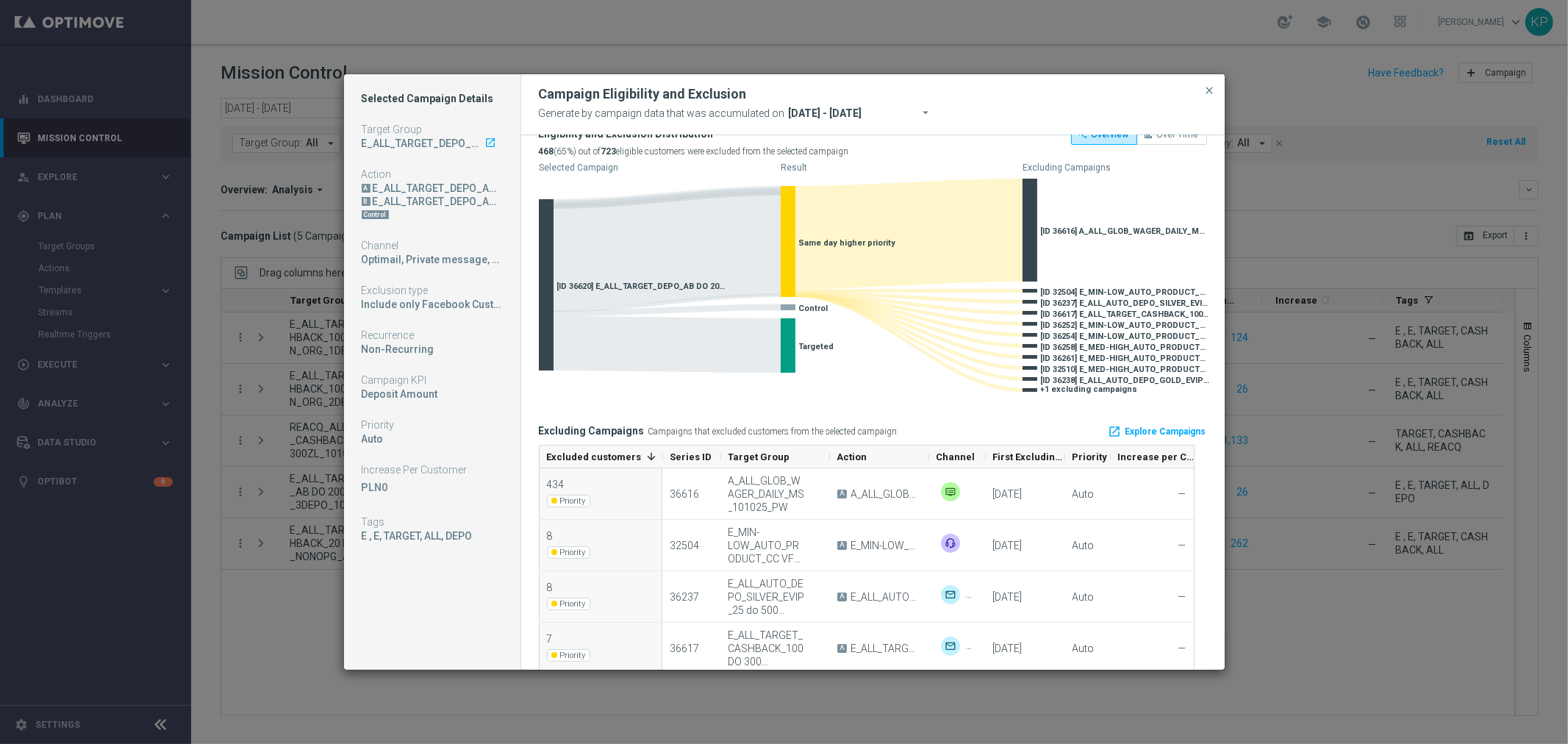
scroll to position [0, 0]
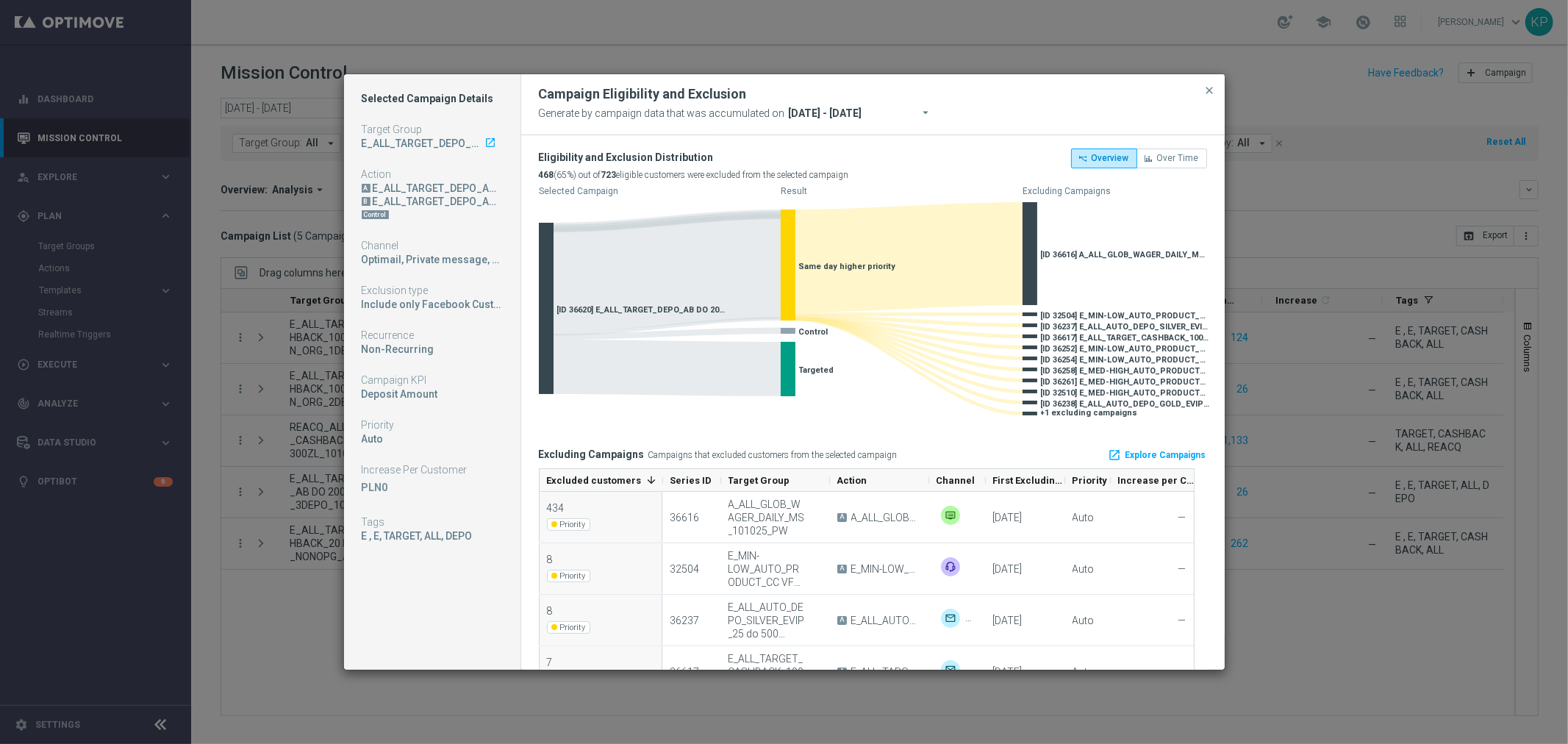
click at [1217, 86] on div "Campaign Eligibility and Exclusion" at bounding box center [873, 95] width 690 height 18
click at [1213, 85] on span "close" at bounding box center [1210, 91] width 12 height 12
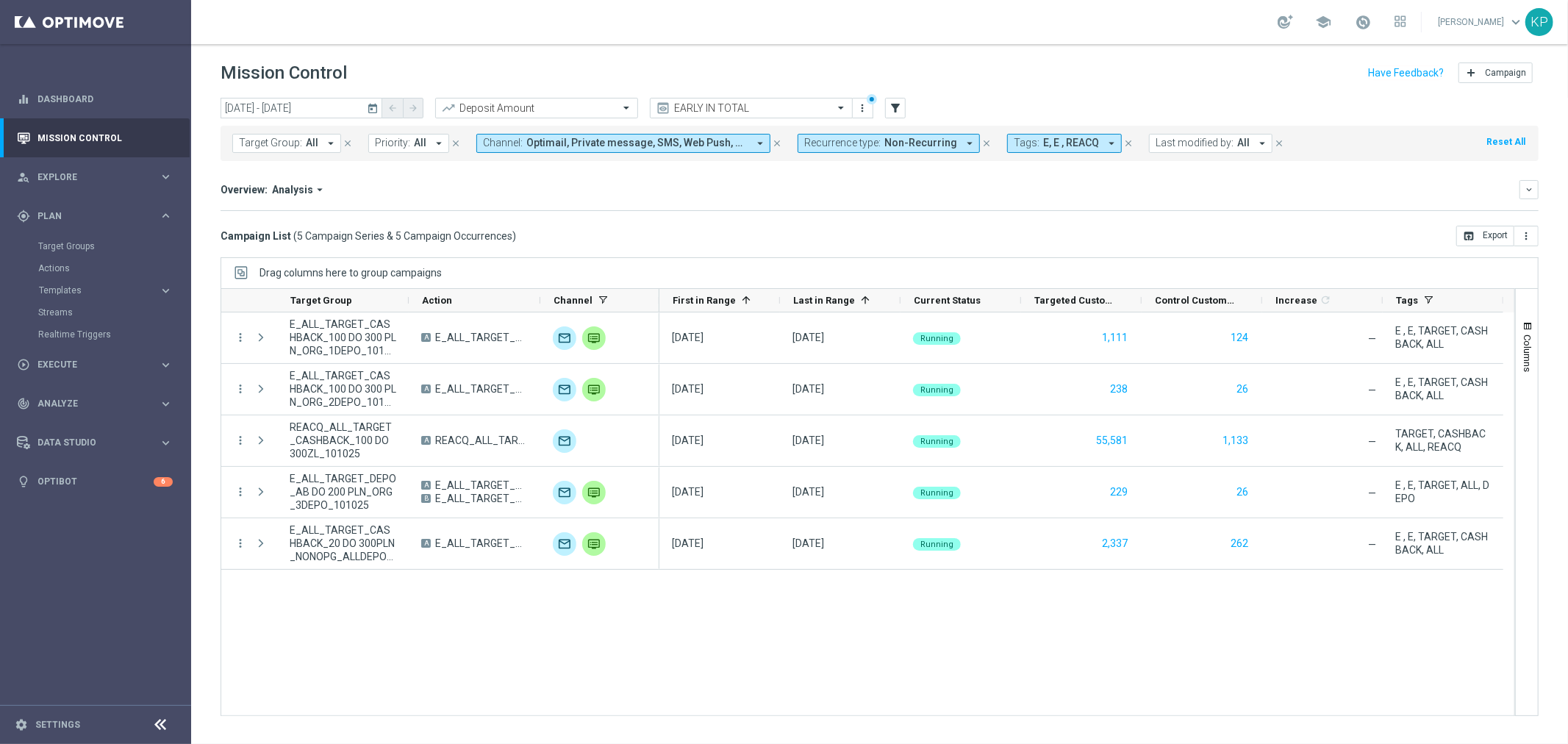
click at [1093, 36] on div "school Krystian Potoczny keyboard_arrow_down KP" at bounding box center [879, 22] width 1377 height 44
click at [365, 105] on input "10 Oct 2025 - 10 Oct 2025" at bounding box center [302, 107] width 162 height 21
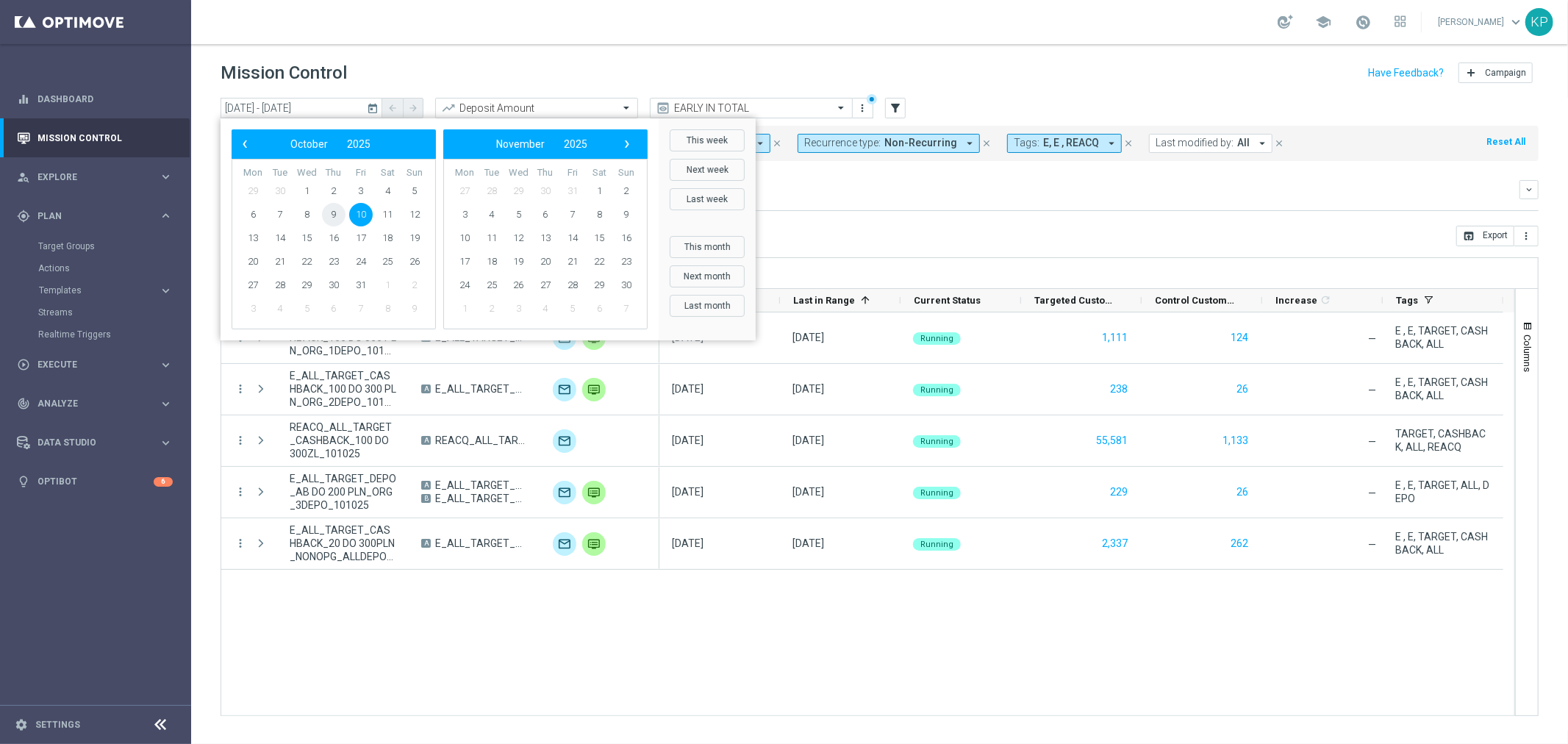
click at [329, 219] on span "9" at bounding box center [334, 215] width 24 height 24
type input "09 Oct 2025 - 09 Oct 2025"
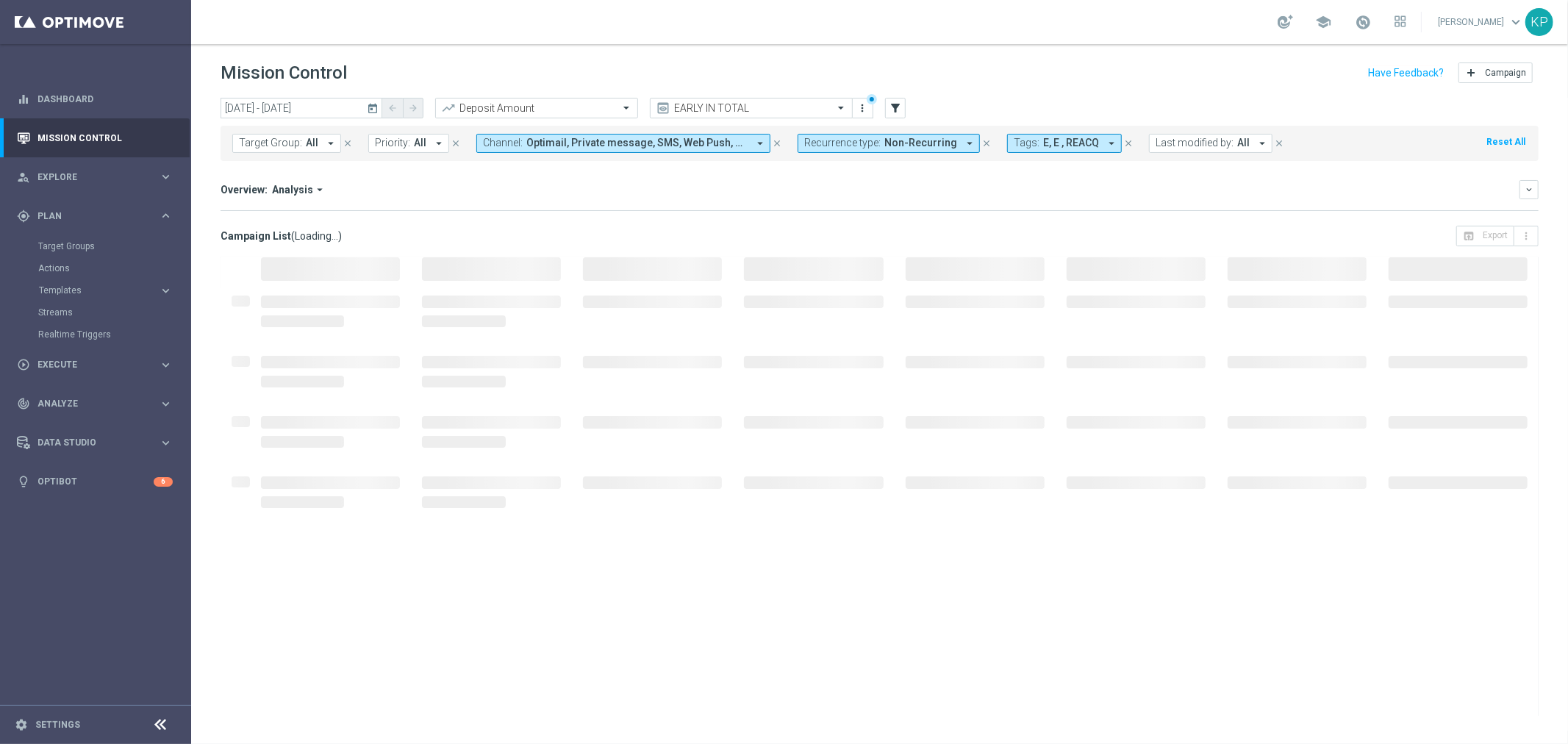
click at [586, 198] on div "Overview: Analysis arrow_drop_down keyboard_arrow_down" at bounding box center [880, 189] width 1319 height 19
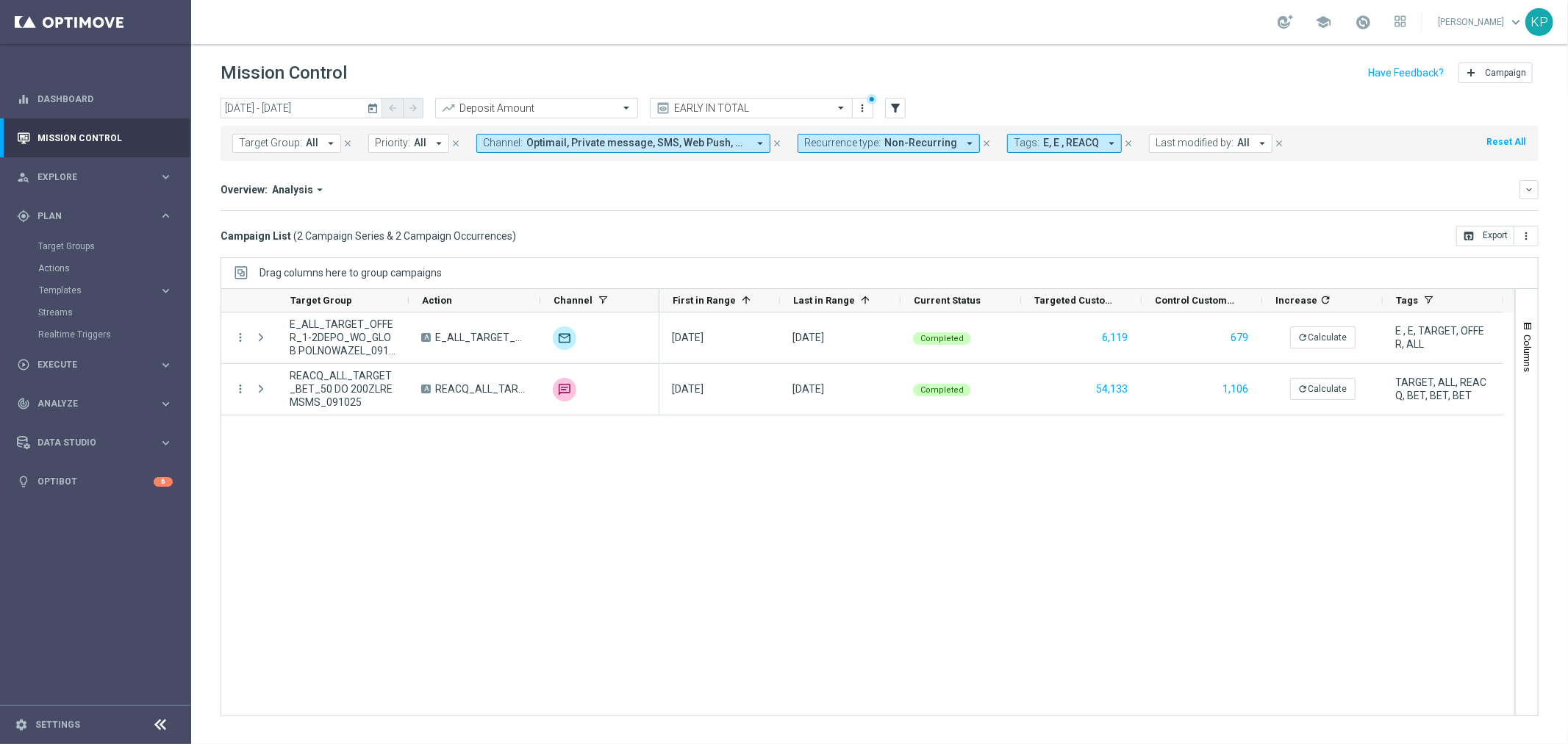
click at [376, 107] on icon "today" at bounding box center [373, 107] width 13 height 13
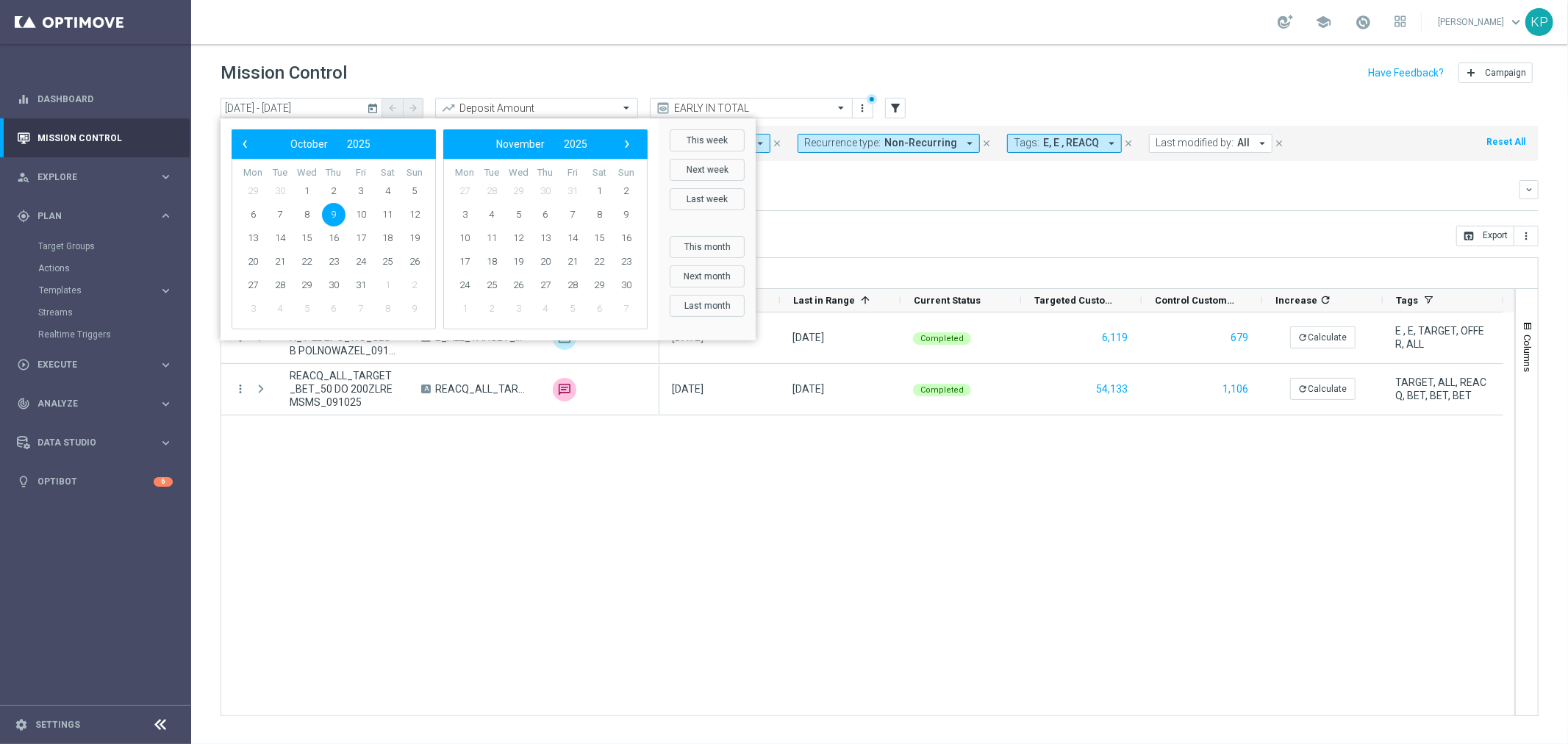
click at [868, 209] on div "Overview: Analysis arrow_drop_down keyboard_arrow_down Increase In Deposit Amou…" at bounding box center [880, 195] width 1319 height 31
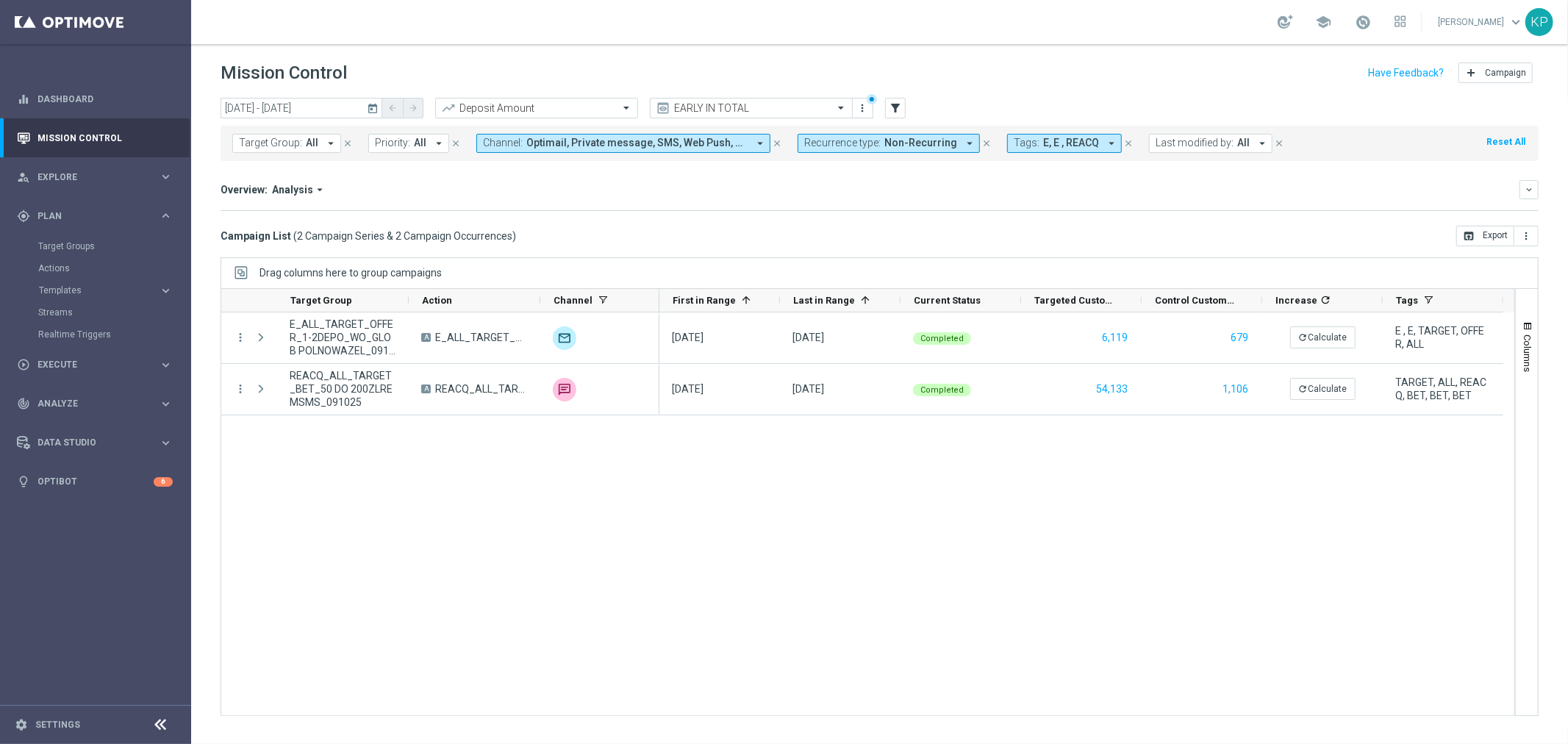
click at [1014, 146] on span "Tags:" at bounding box center [1027, 143] width 26 height 13
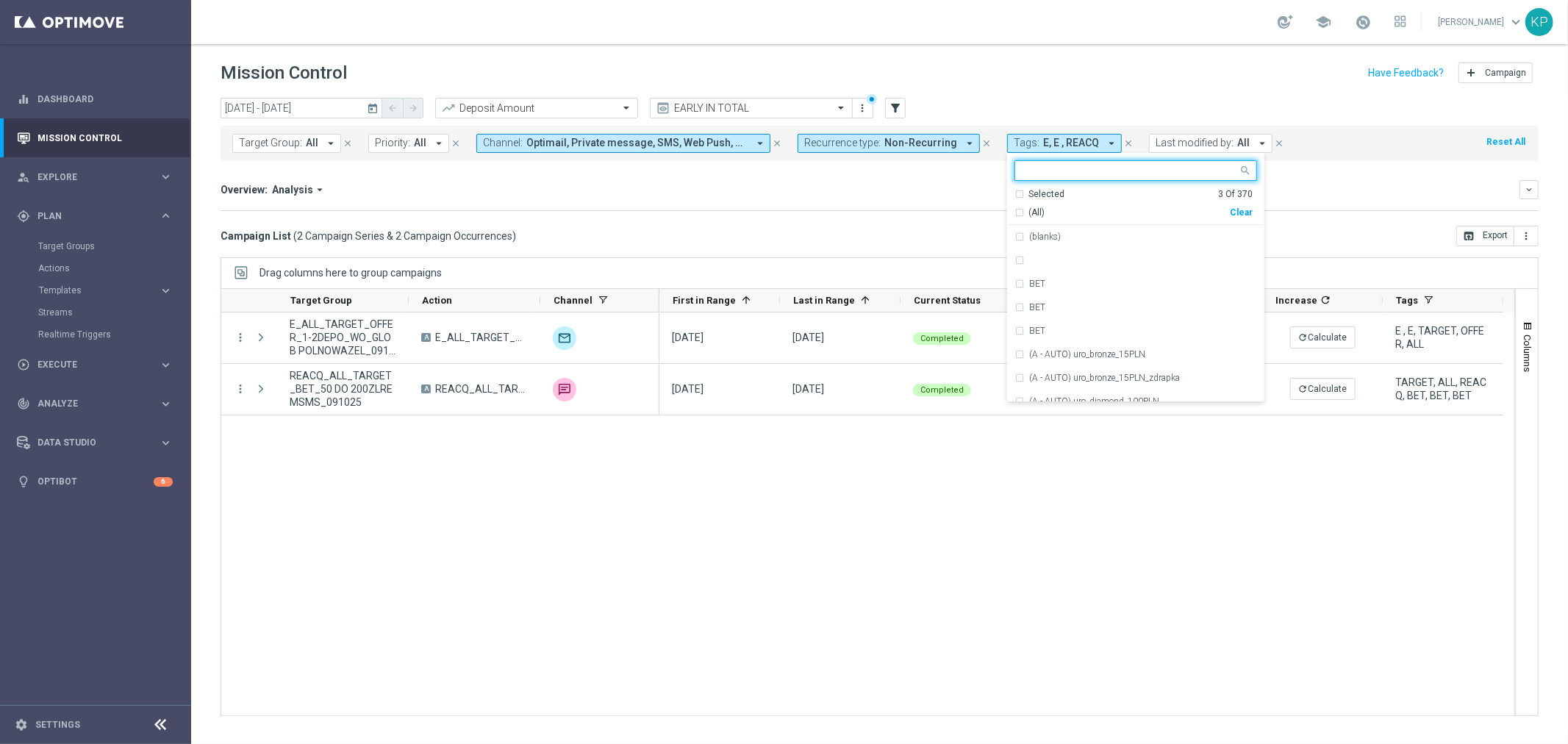
click at [1014, 210] on div "(All)" at bounding box center [1122, 213] width 216 height 13
click at [936, 195] on div "Overview: Analysis arrow_drop_down" at bounding box center [870, 189] width 1299 height 13
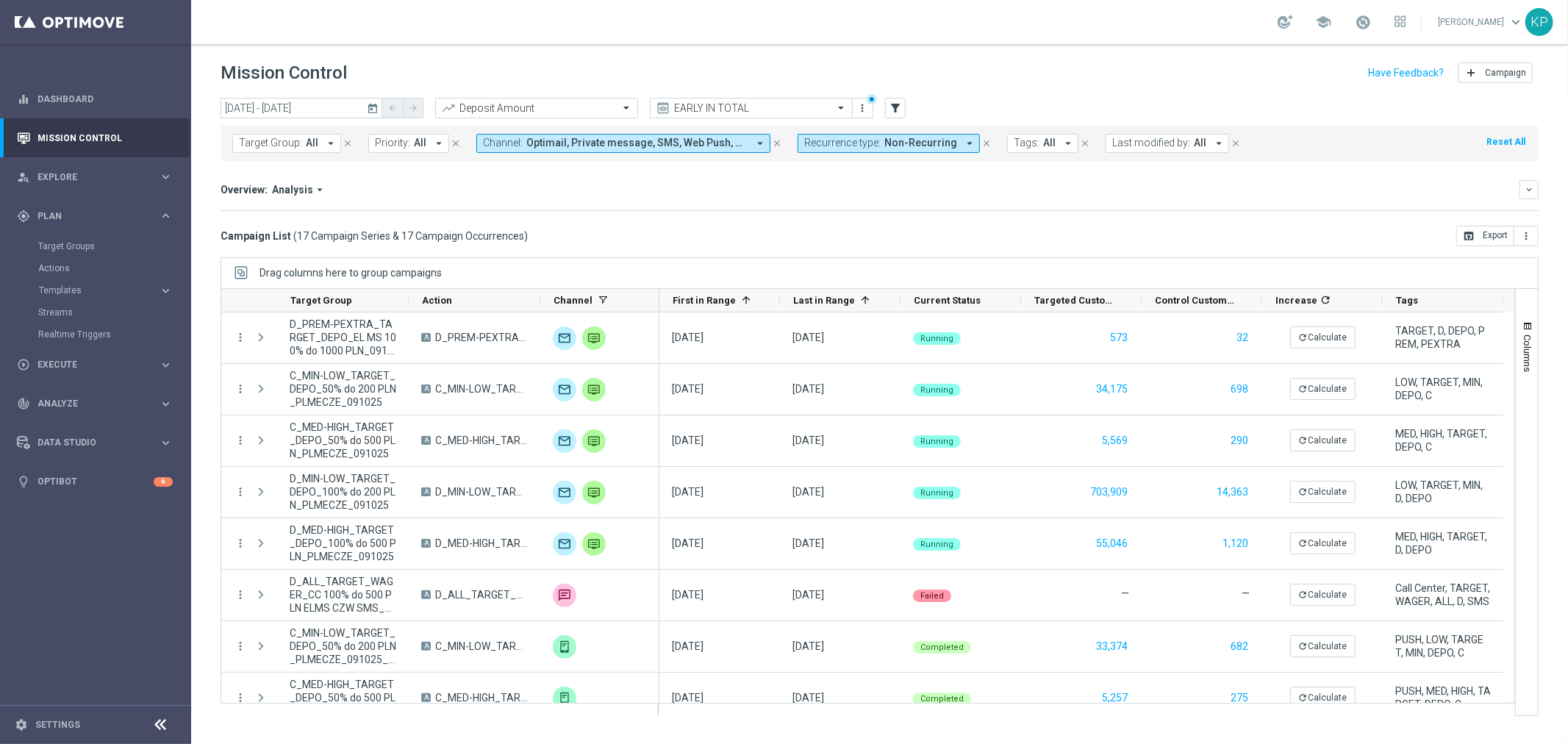
click at [1145, 146] on span "Last modified by:" at bounding box center [1151, 143] width 78 height 13
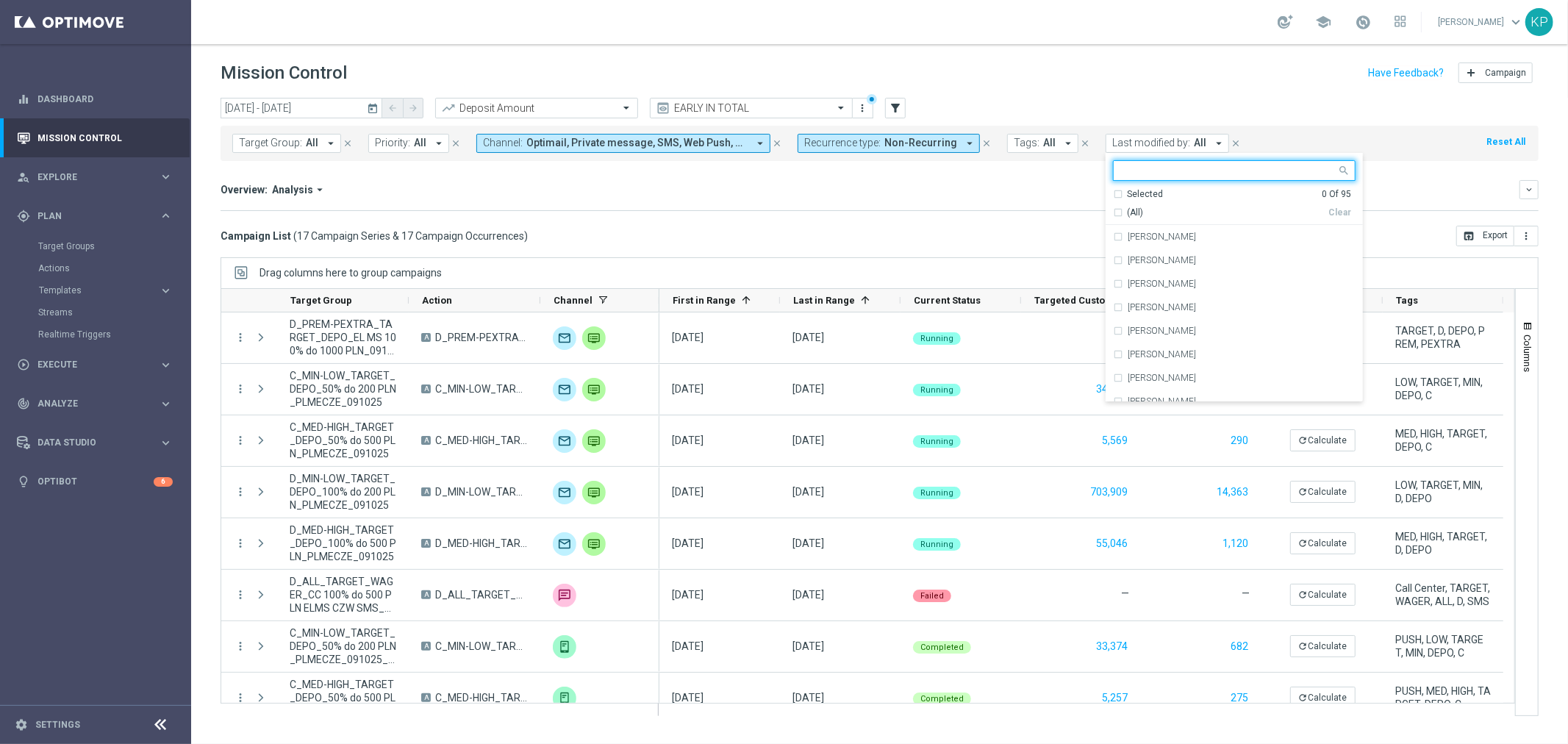
click at [1141, 169] on input "text" at bounding box center [1229, 170] width 216 height 13
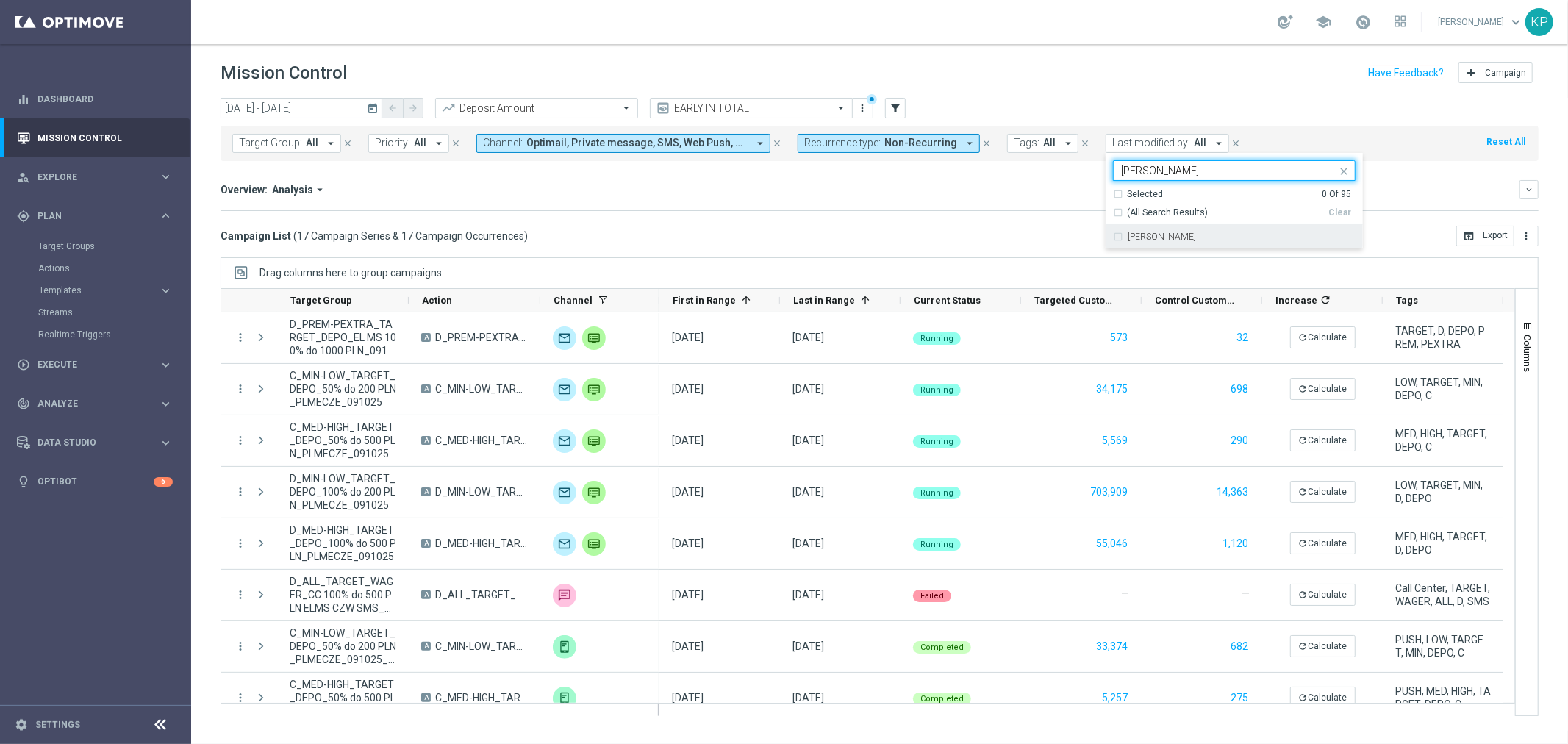
click at [1113, 229] on div "Andzelika Binek" at bounding box center [1234, 237] width 242 height 24
type input "binek"
click at [1002, 207] on div "Overview: Analysis arrow_drop_down keyboard_arrow_down Increase In Deposit Amou…" at bounding box center [880, 195] width 1319 height 31
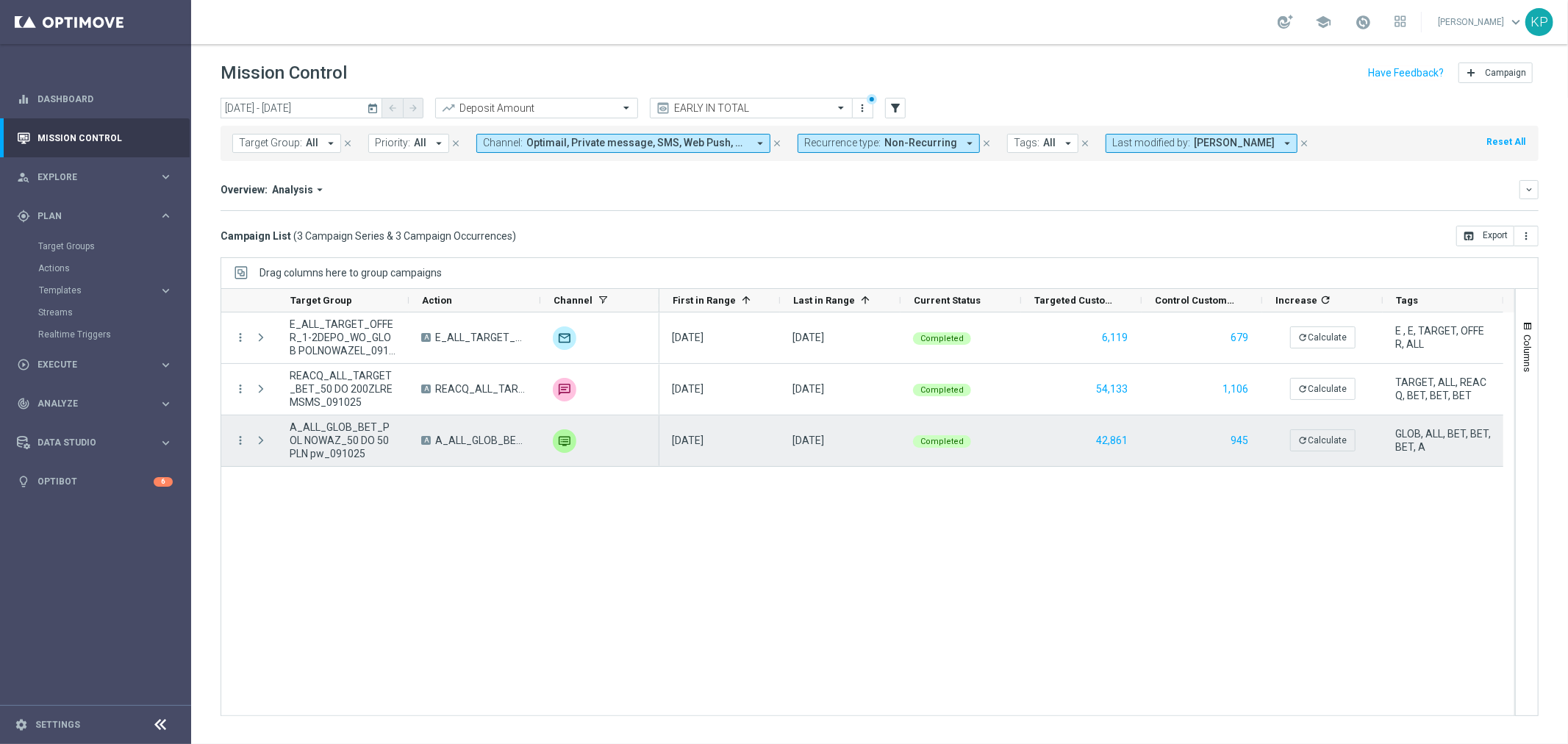
click at [324, 445] on span "A_ALL_GLOB_BET_POL NOWAZ_50 DO 50 PLN pw_091025" at bounding box center [343, 440] width 106 height 39
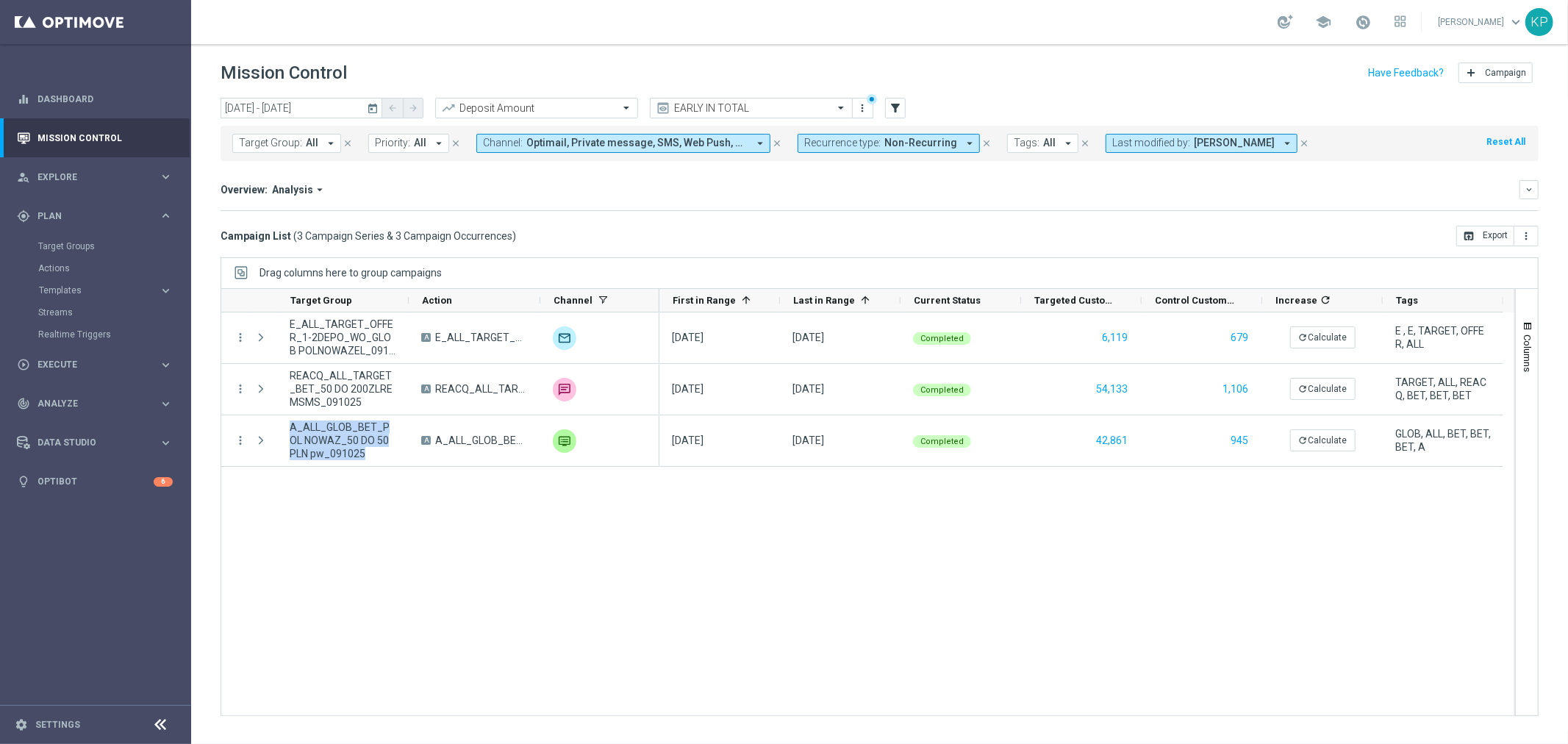
click at [369, 111] on icon "today" at bounding box center [373, 107] width 13 height 13
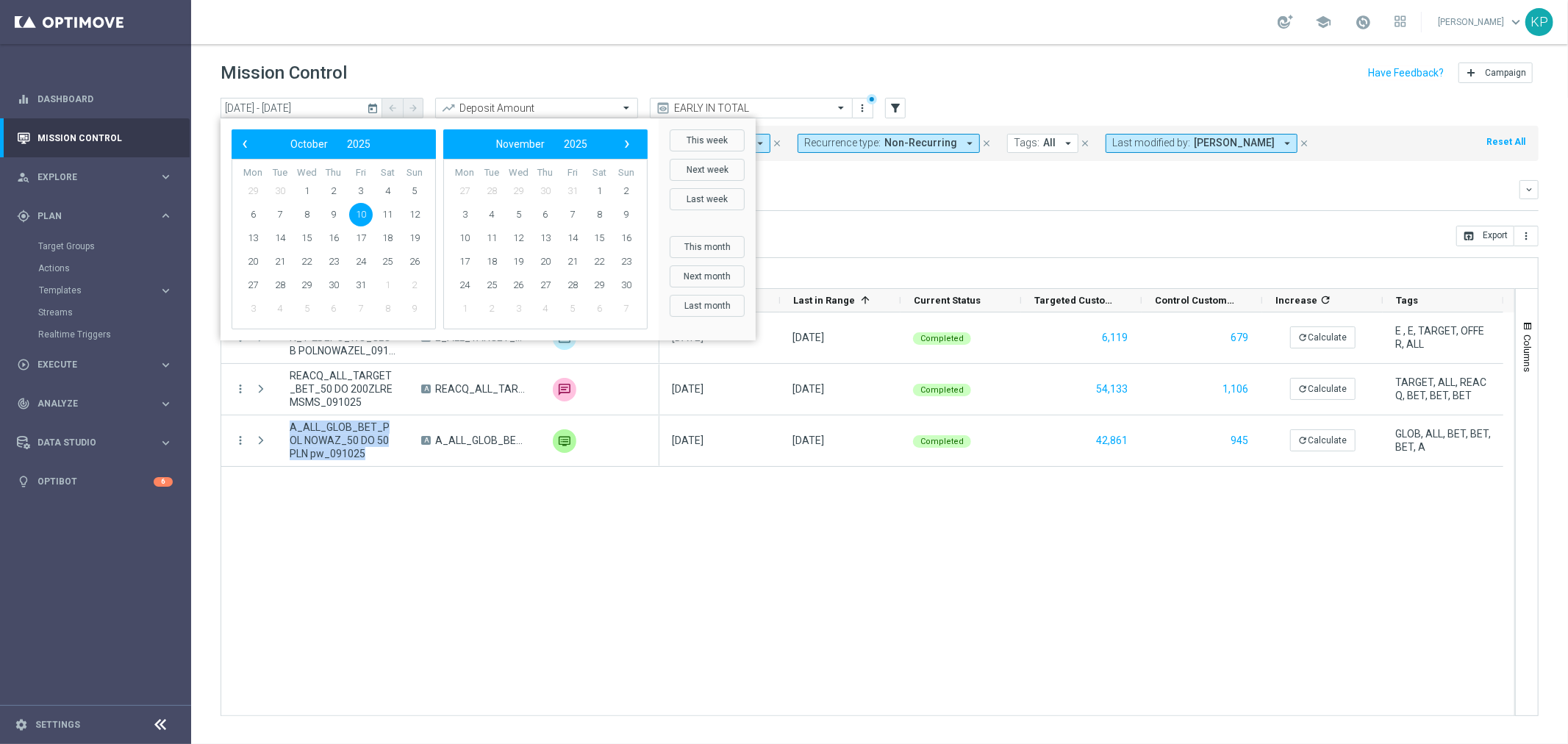
click at [364, 208] on span "10" at bounding box center [361, 215] width 24 height 24
type input "10 Oct 2025 - 10 Oct 2025"
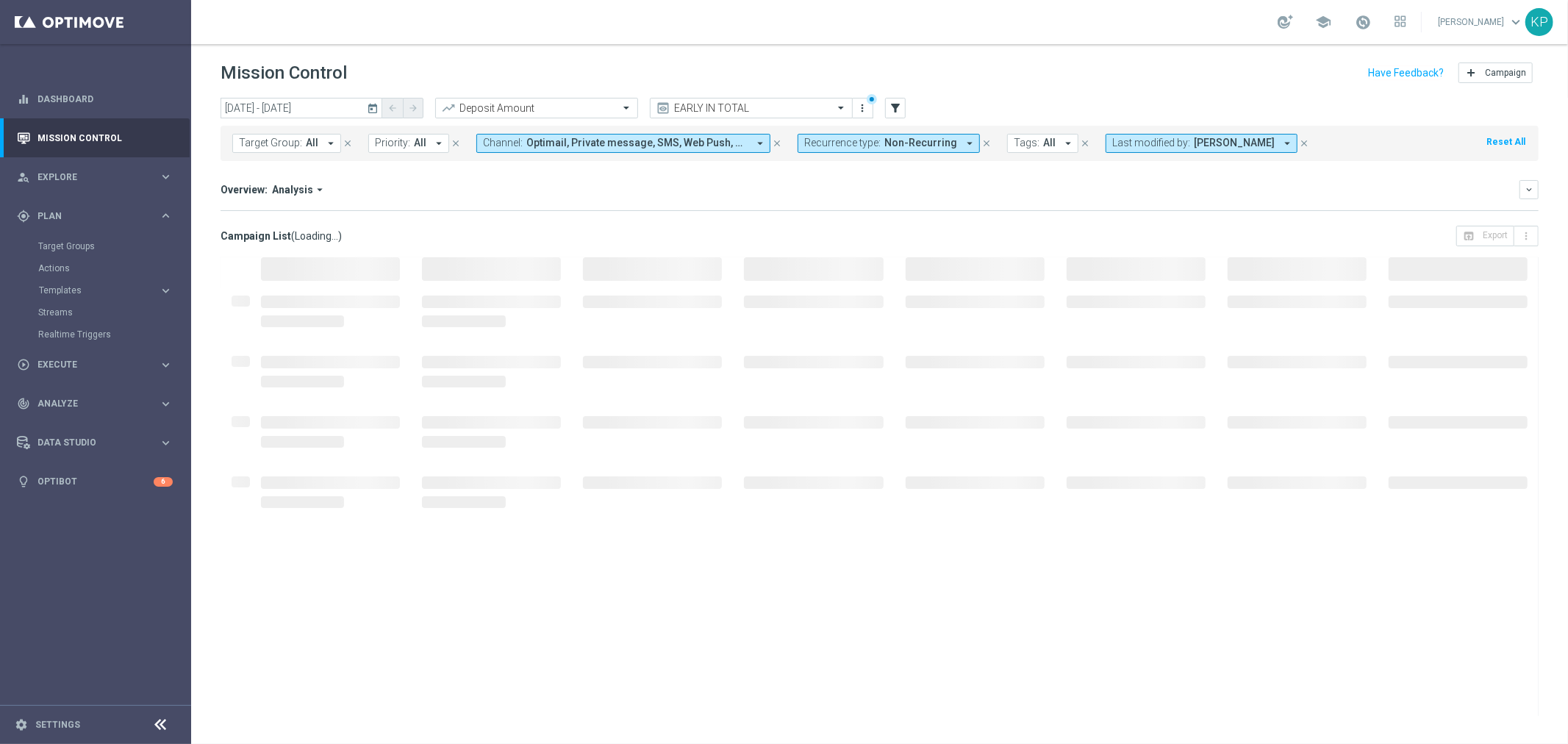
click at [1196, 137] on span "Andzelika Binek" at bounding box center [1234, 143] width 81 height 13
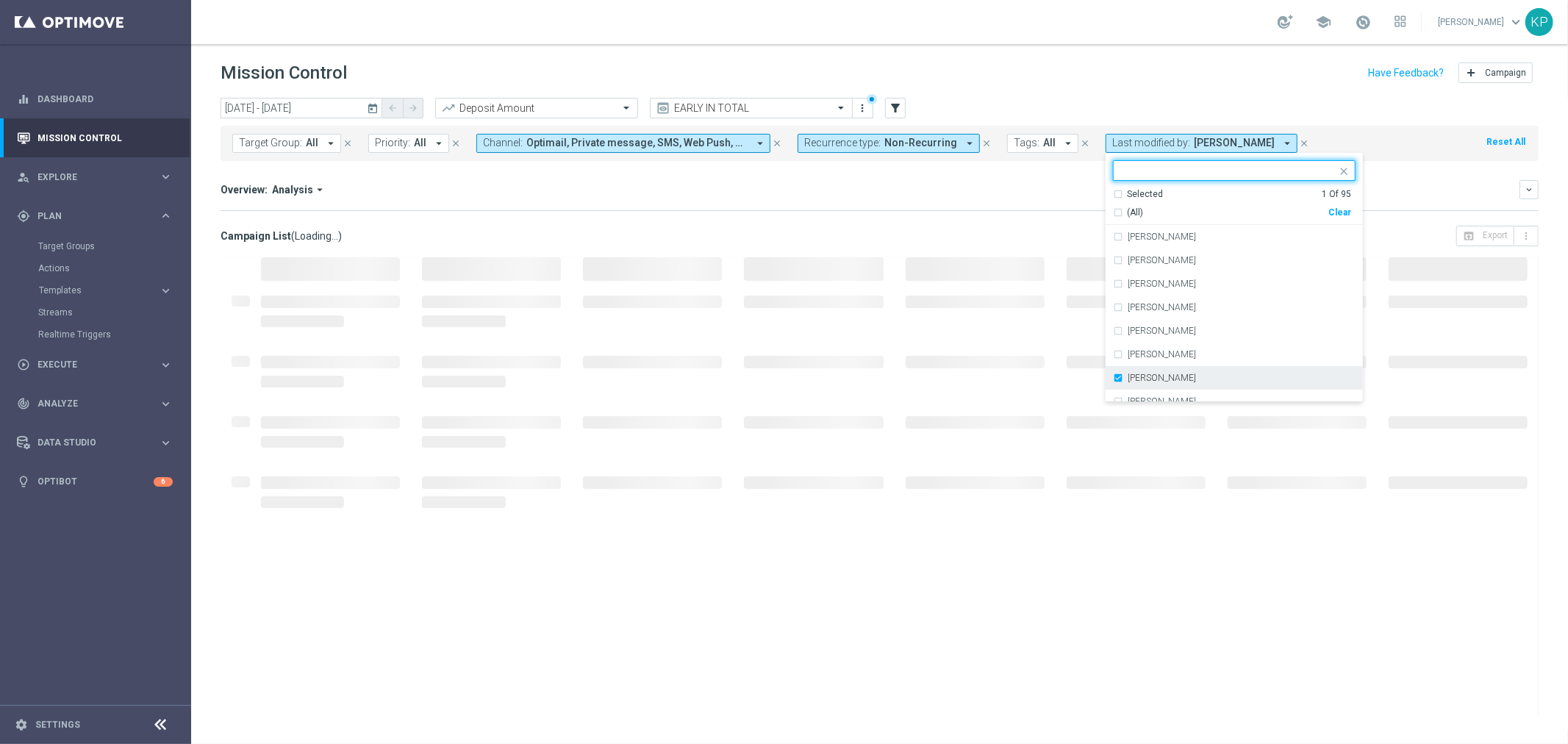
click at [1113, 374] on div "Andzelika Binek" at bounding box center [1234, 377] width 242 height 24
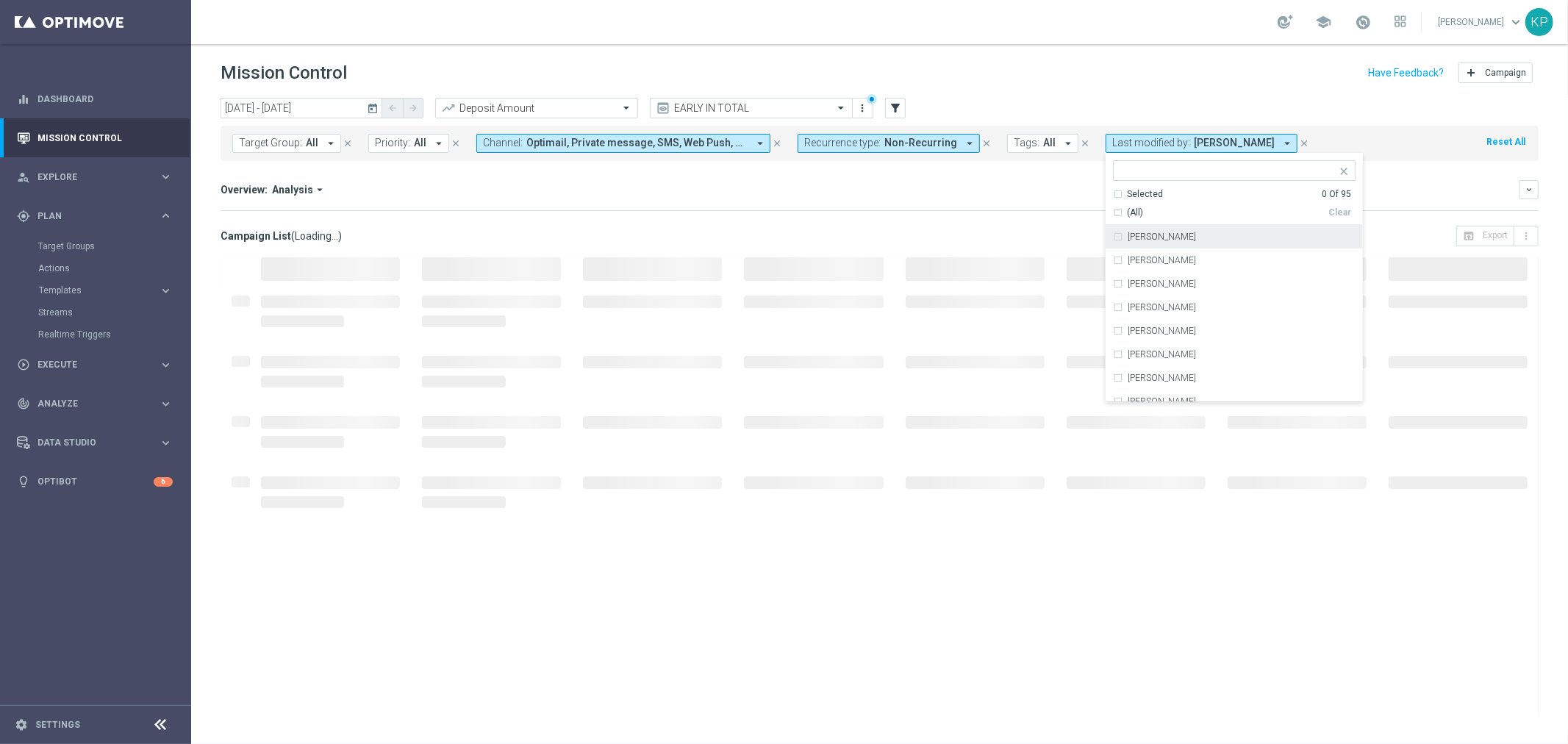
click at [1141, 169] on input "text" at bounding box center [1229, 170] width 216 height 13
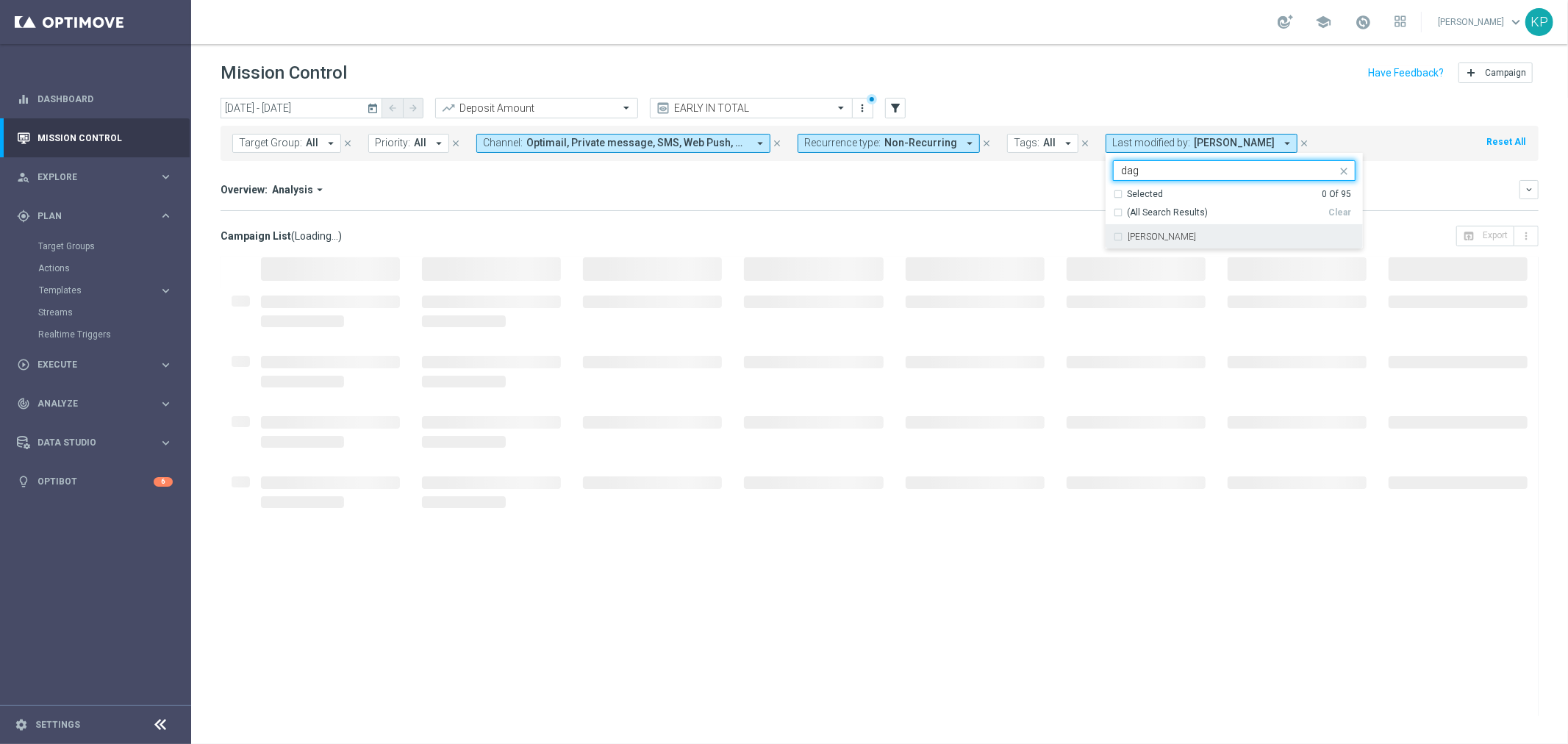
type input "dag"
click at [957, 185] on div "Overview: Analysis arrow_drop_down" at bounding box center [870, 189] width 1299 height 13
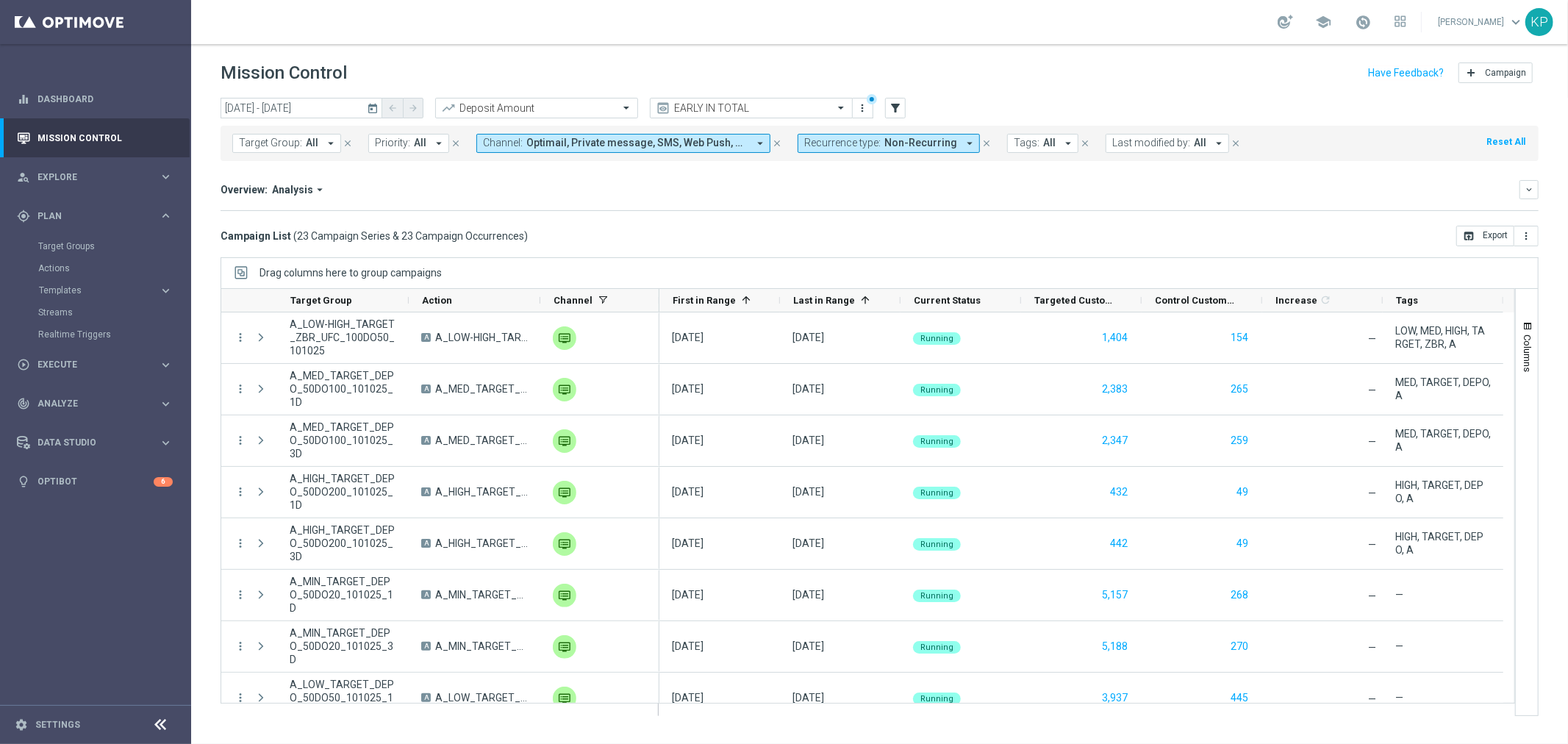
click at [1171, 148] on span "Last modified by:" at bounding box center [1151, 143] width 78 height 13
type input "bne"
drag, startPoint x: 1137, startPoint y: 169, endPoint x: 1058, endPoint y: 169, distance: 79.0
click at [1058, 169] on div "today 10 Oct 2025 - 10 Oct 2025 arrow_back arrow_forward Deposit Amount trendin…" at bounding box center [879, 414] width 1377 height 633
click at [1129, 149] on button "Last modified by: All arrow_drop_down" at bounding box center [1167, 143] width 123 height 19
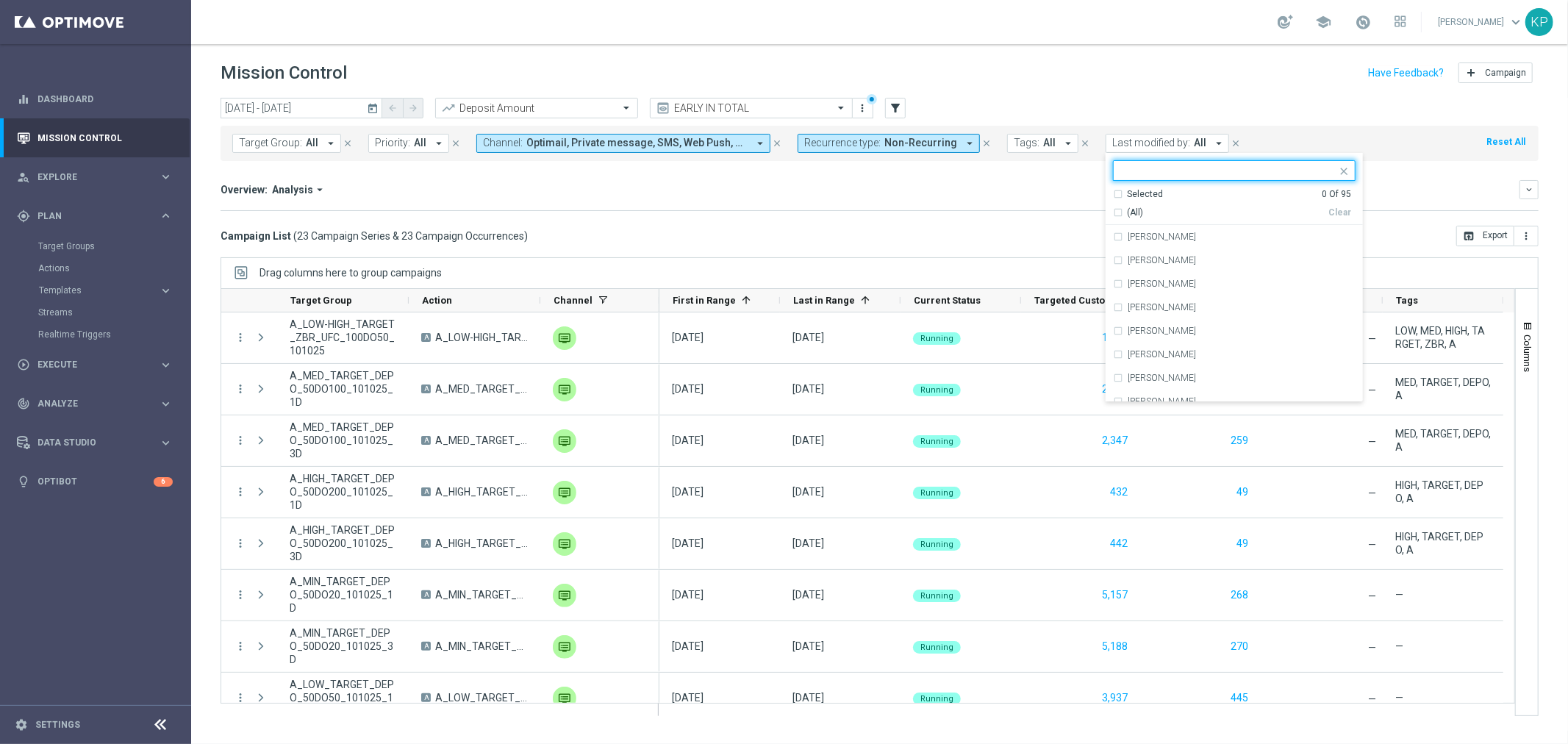
click at [1126, 169] on input "text" at bounding box center [1229, 170] width 216 height 13
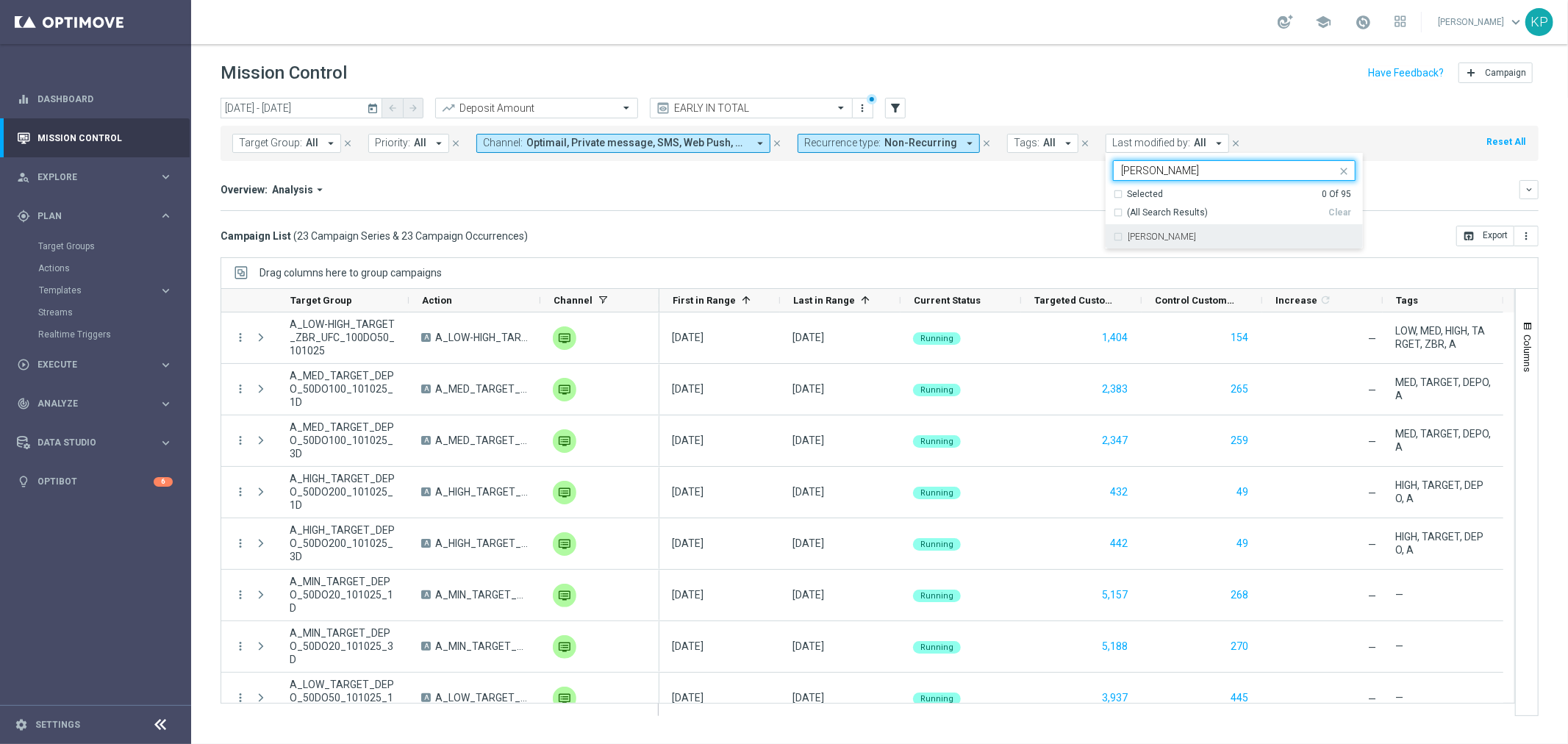
click at [1173, 237] on label "Andzelika Binek" at bounding box center [1161, 237] width 68 height 9
type input "binek"
click at [1032, 201] on div "Overview: Analysis arrow_drop_down keyboard_arrow_down Increase In Deposit Amou…" at bounding box center [880, 195] width 1319 height 31
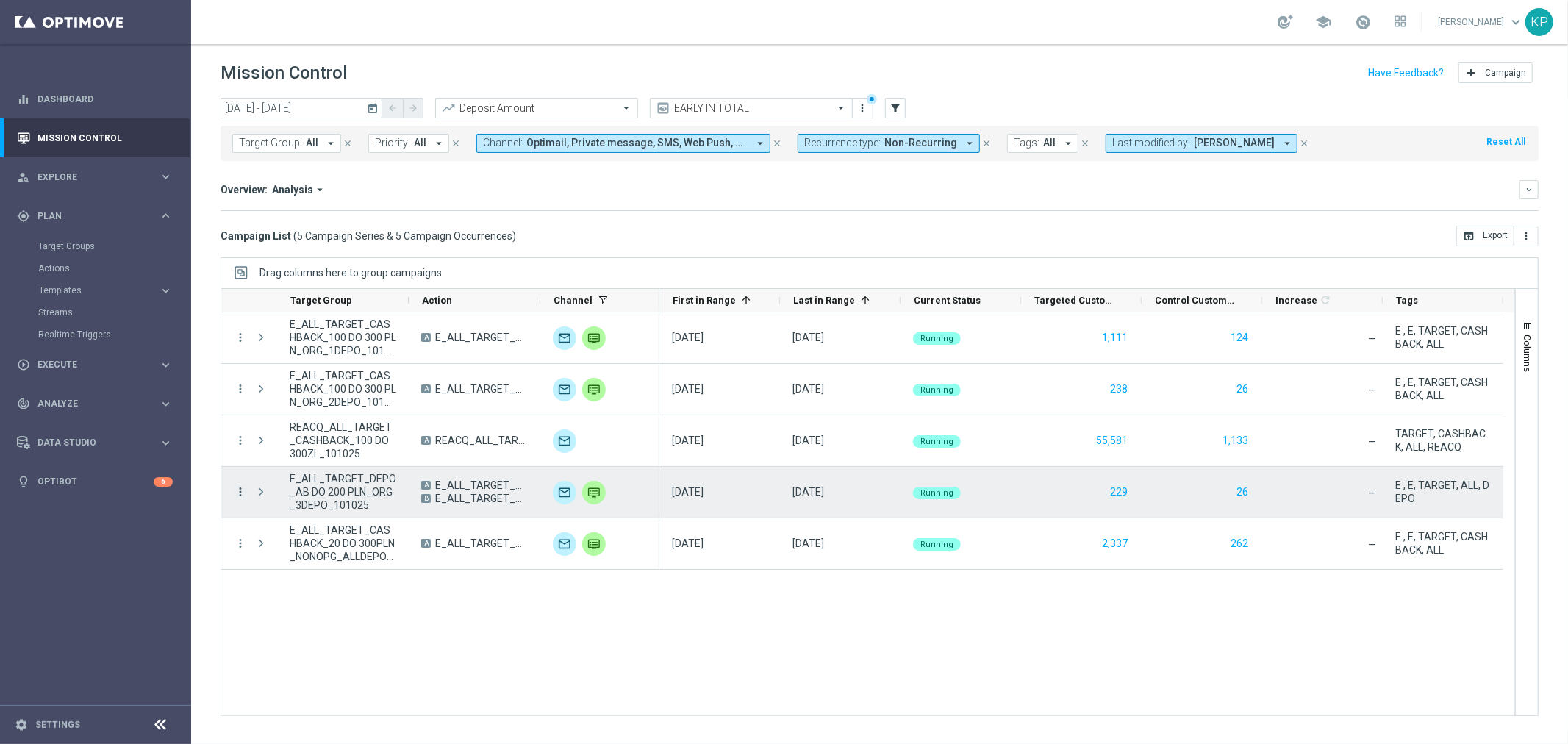
click at [244, 491] on icon "more_vert" at bounding box center [239, 491] width 13 height 13
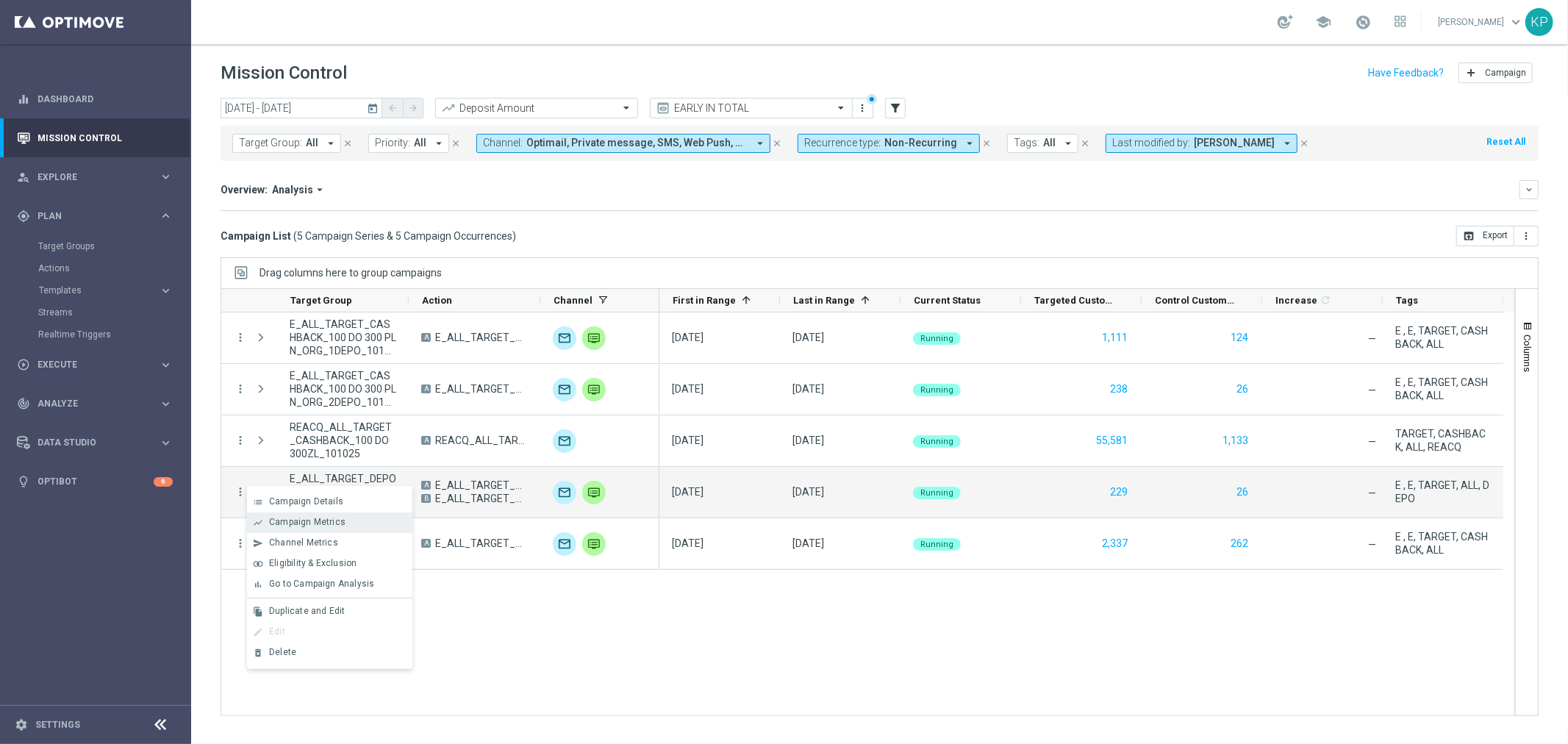
click at [295, 517] on span "Campaign Metrics" at bounding box center [307, 521] width 77 height 10
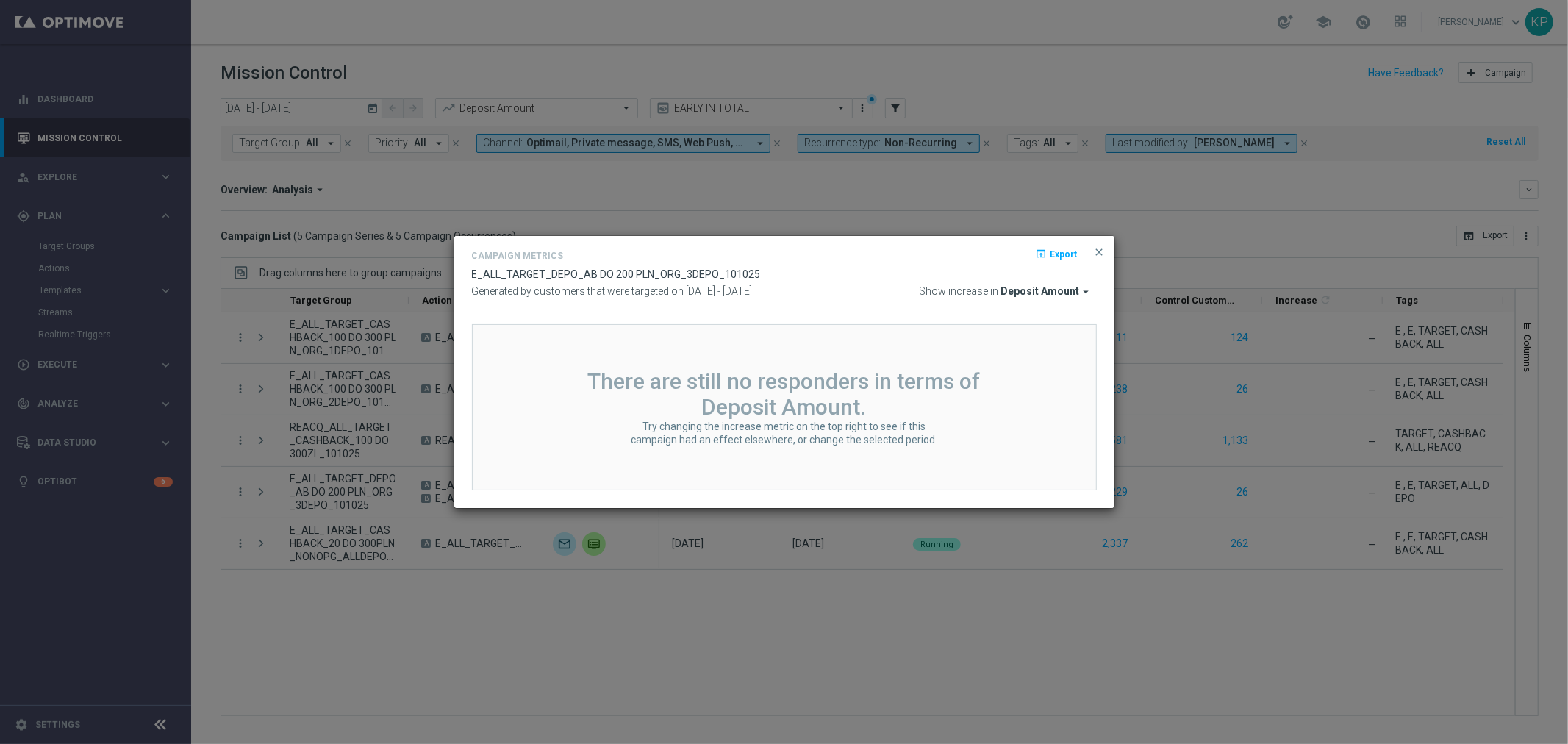
click at [383, 397] on modal-container "Campaign Metrics open_in_browser Export E_ALL_TARGET_DEPO_AB DO 200 PLN_ORG_3DE…" at bounding box center [784, 372] width 1568 height 744
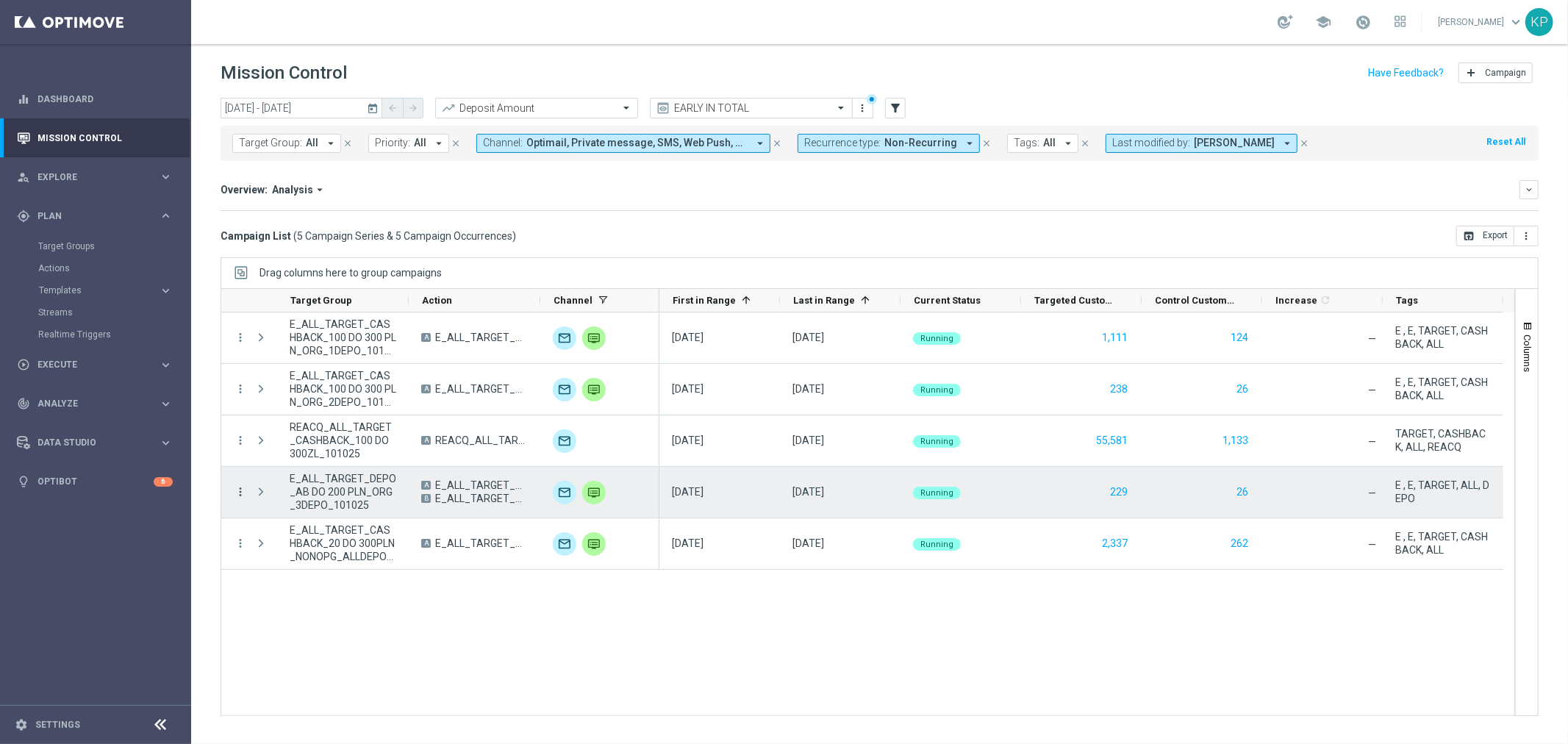
click at [244, 487] on icon "more_vert" at bounding box center [239, 491] width 13 height 13
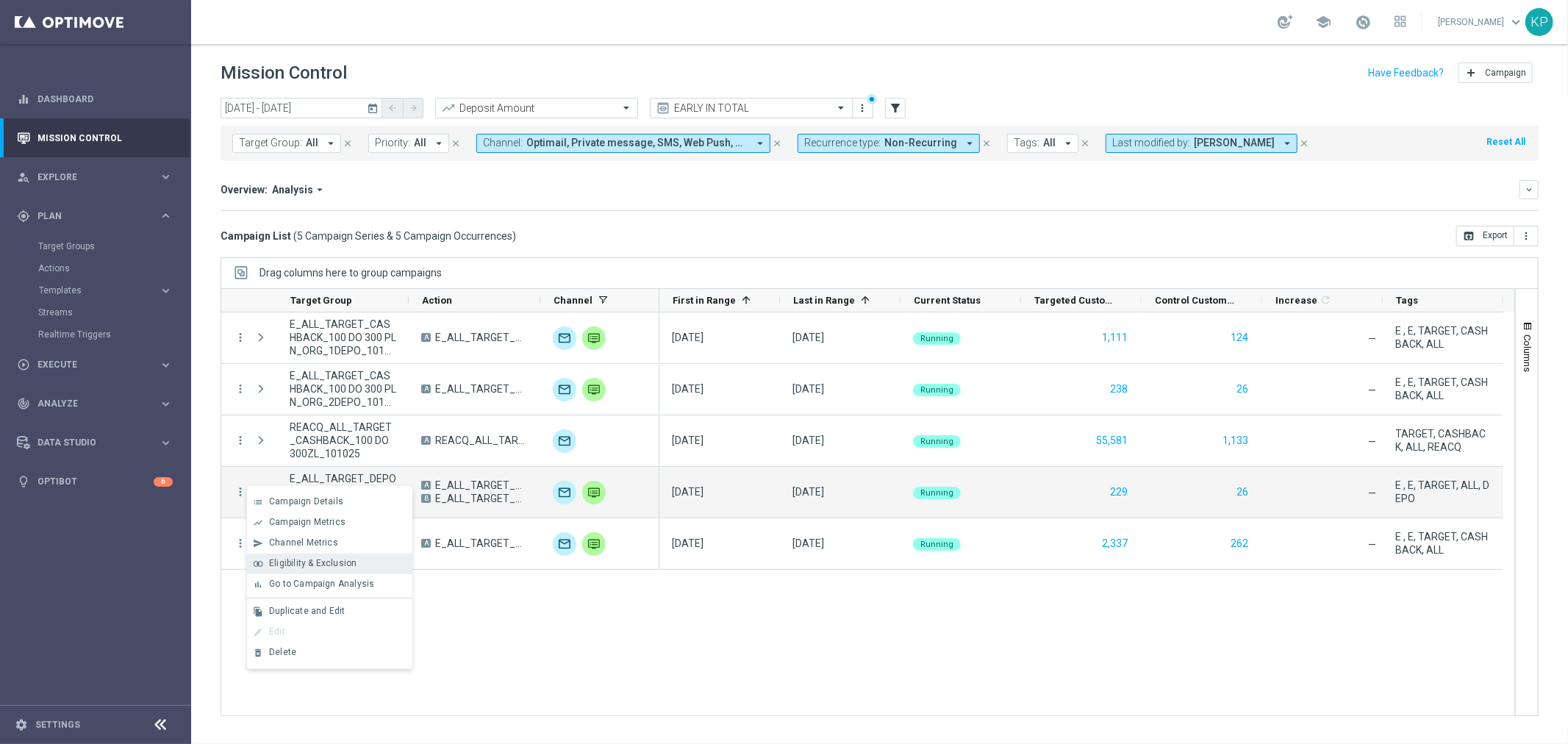
click at [305, 560] on span "Eligibility & Exclusion" at bounding box center [312, 563] width 88 height 10
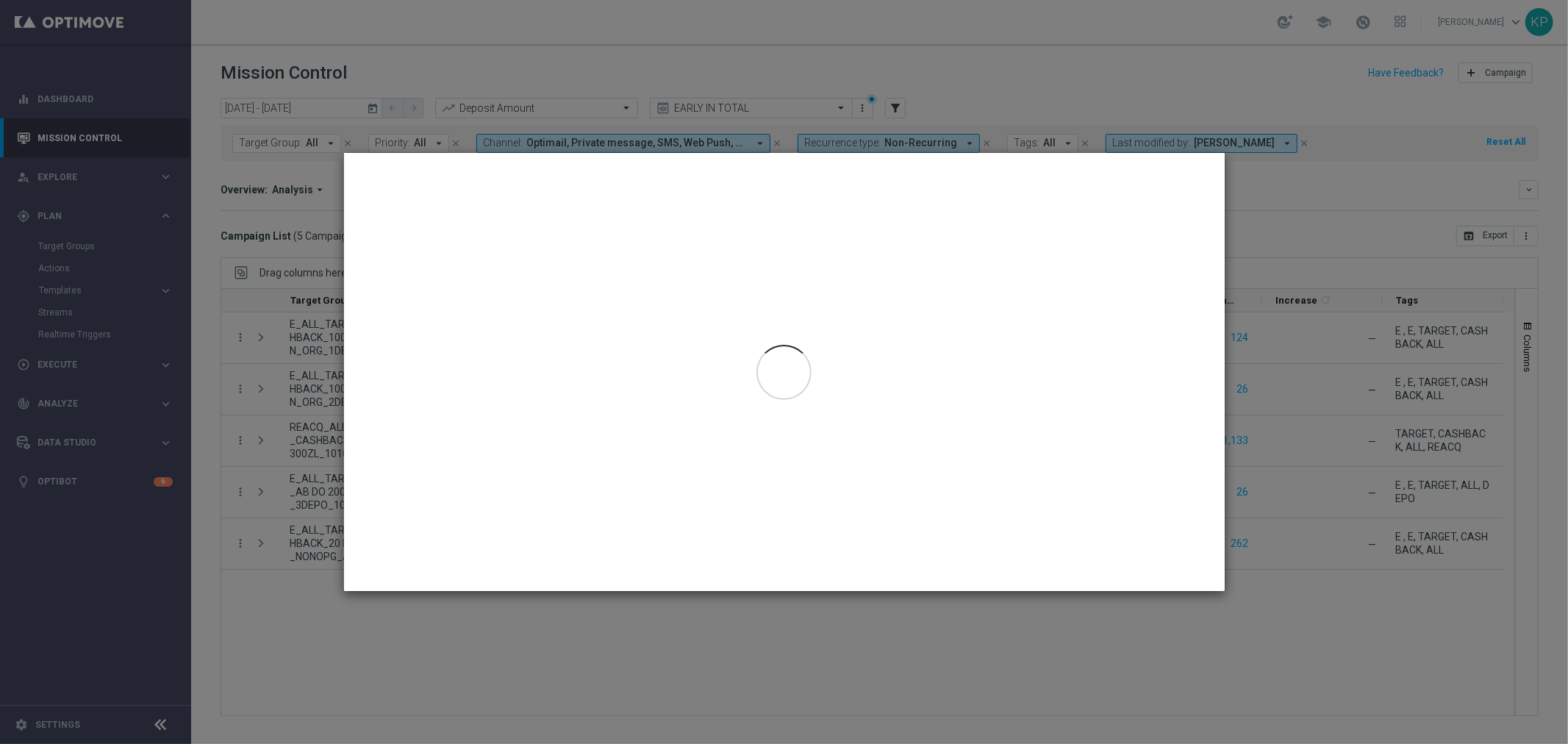
type input "10 Oct 2025 - 10 Oct 2025"
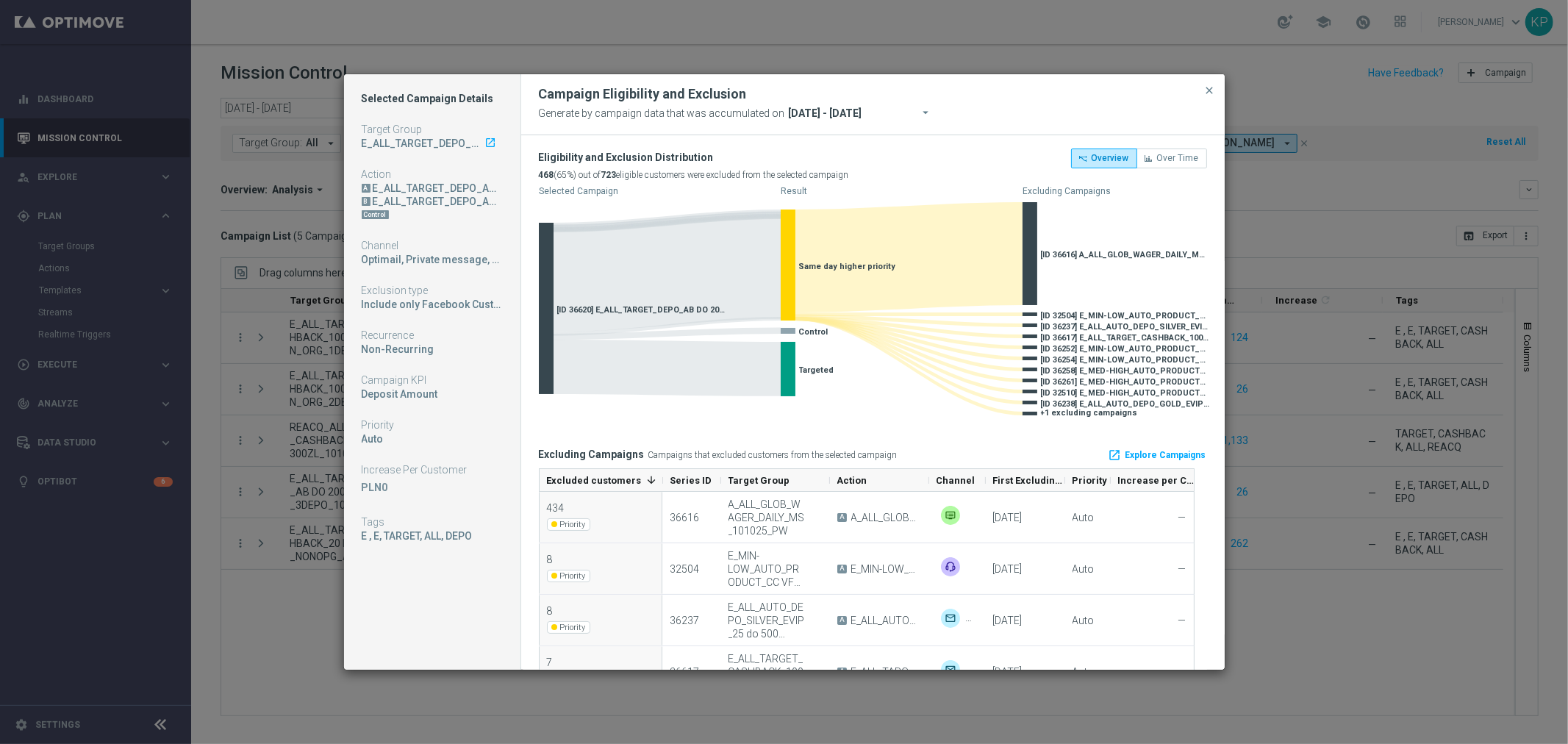
click at [646, 554] on div "8 Priority" at bounding box center [600, 568] width 123 height 50
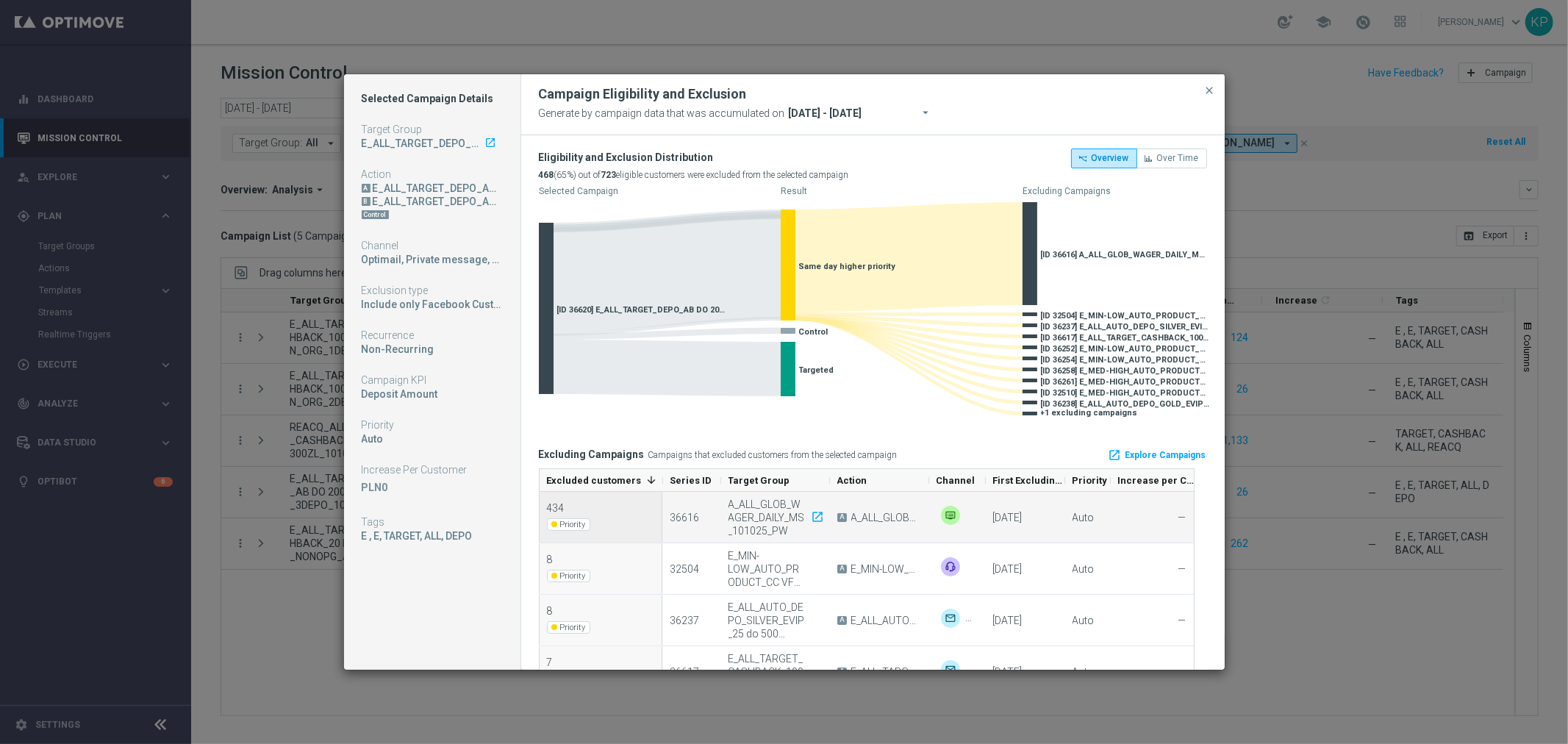
click at [750, 523] on div "A_ALL_GLOB_WAGER_DAILY_MS_101025_PW launch" at bounding box center [775, 517] width 93 height 39
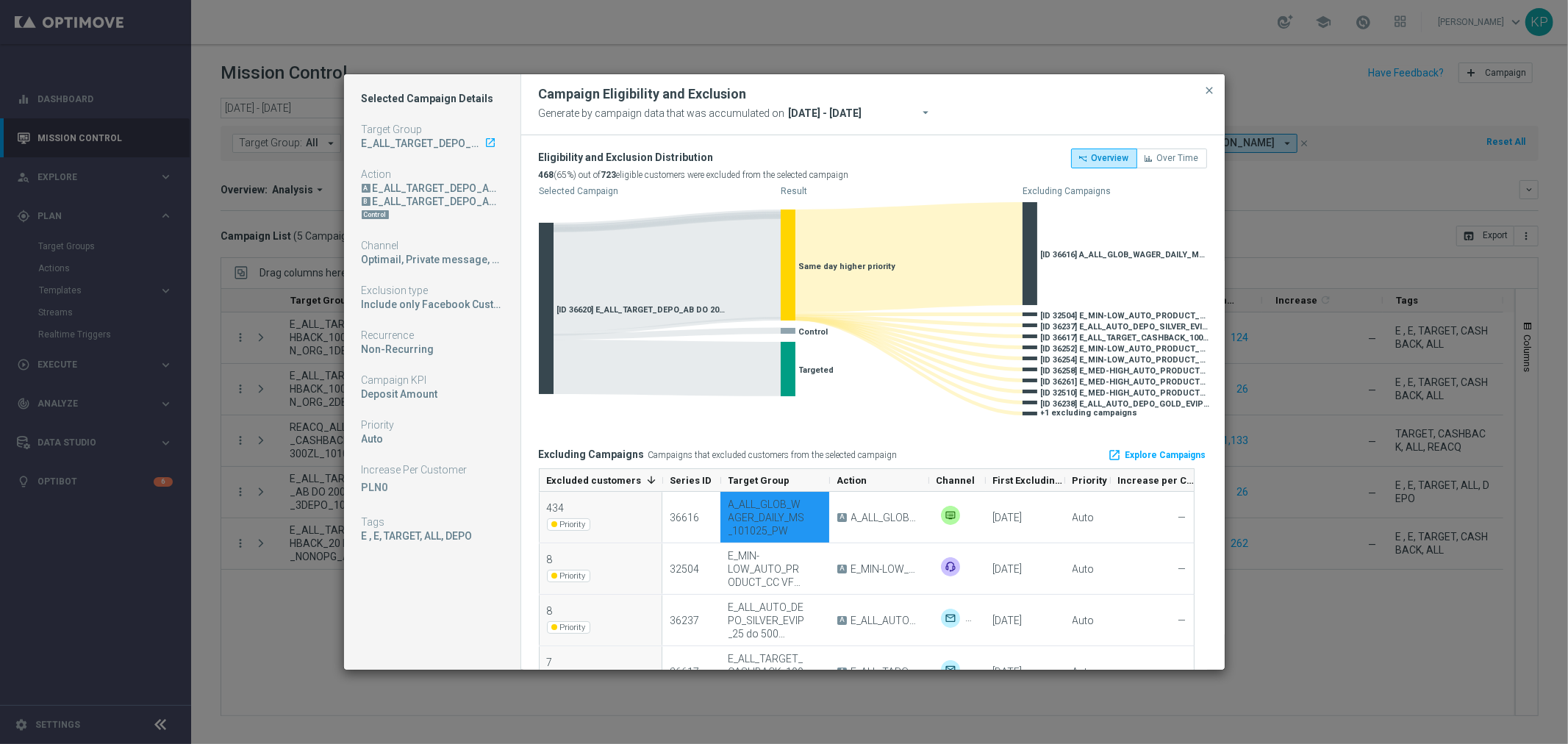
click at [307, 197] on modal-container "Selected Campaign Details Target Group E_ALL_TARGET_DEPO_AB DO 200 PLN_ORG_3DEP…" at bounding box center [784, 372] width 1568 height 744
drag, startPoint x: 1209, startPoint y: 90, endPoint x: 1169, endPoint y: 101, distance: 41.5
click at [1208, 89] on span "close" at bounding box center [1210, 91] width 12 height 12
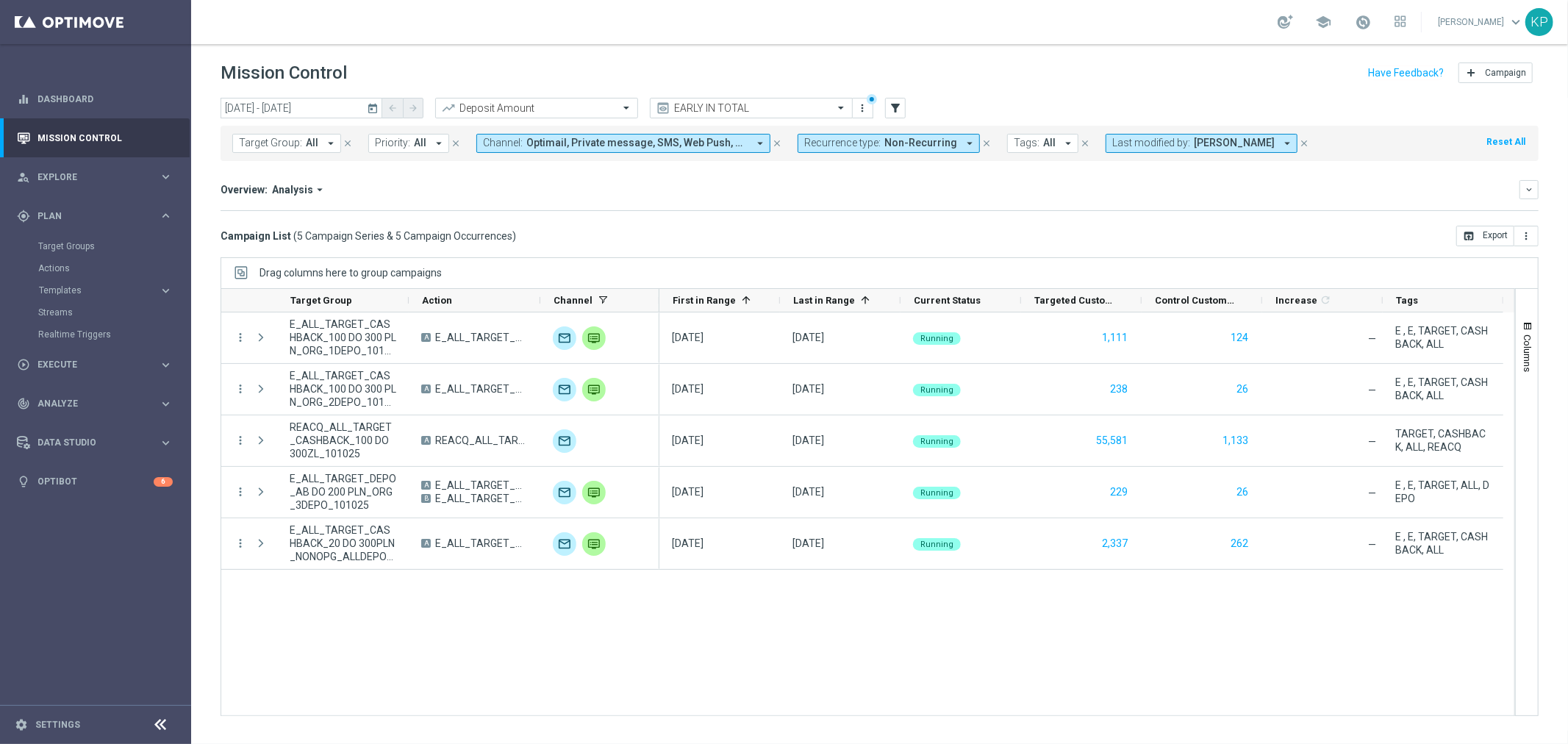
click at [311, 143] on span "All" at bounding box center [311, 143] width 13 height 13
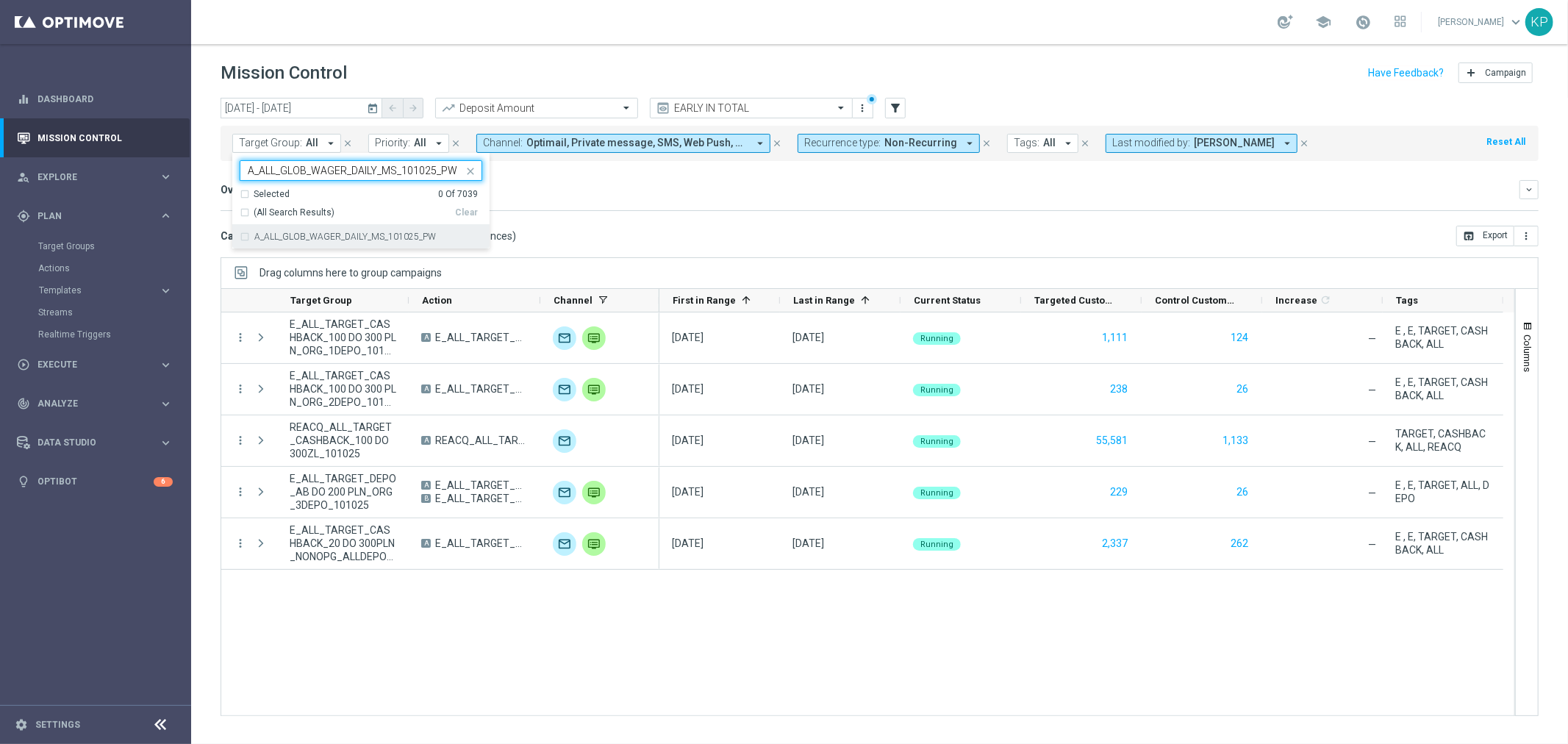
click at [342, 230] on div "A_ALL_GLOB_WAGER_DAILY_MS_101025_PW" at bounding box center [361, 237] width 242 height 24
type input "A_ALL_GLOB_WAGER_DAILY_MS_101025_PW"
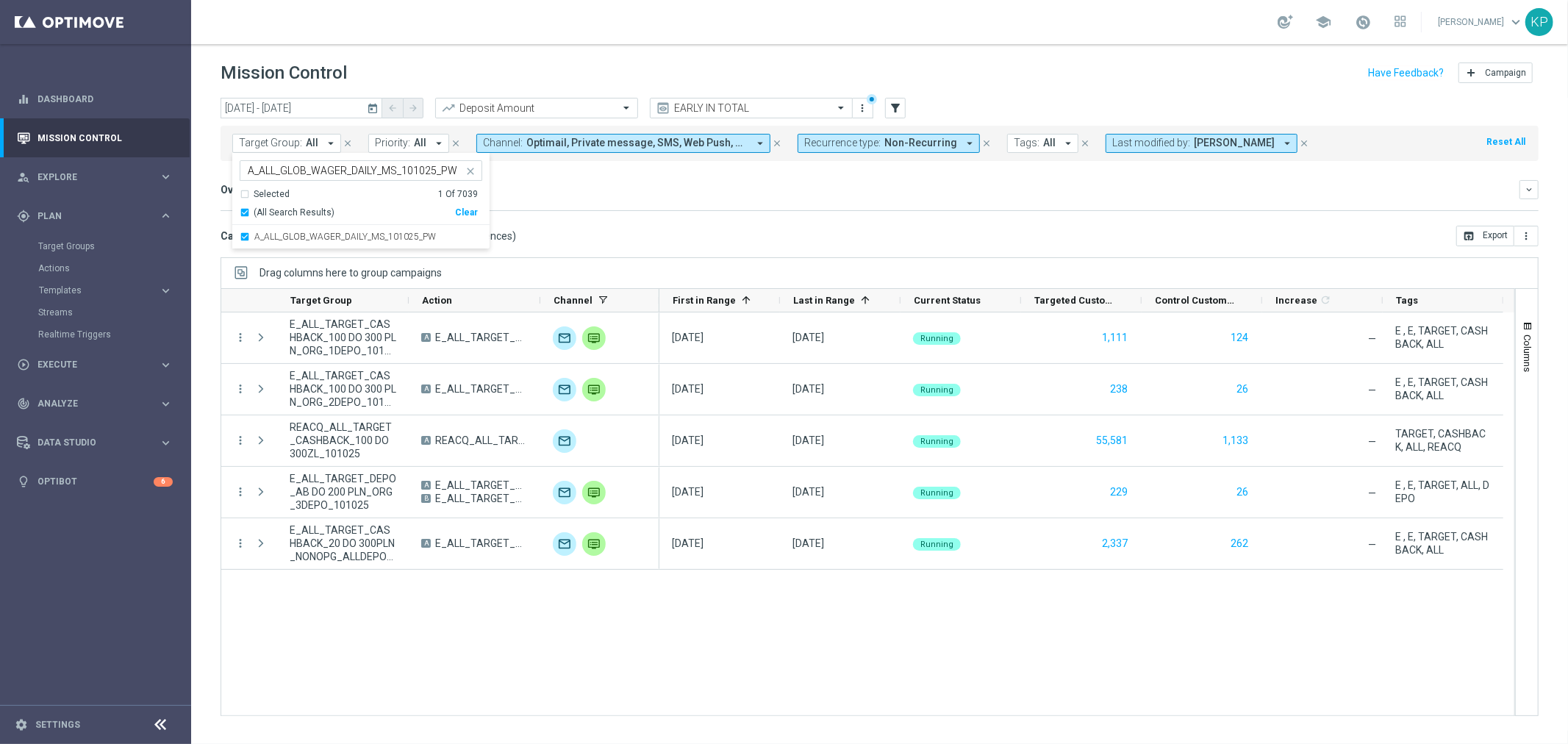
drag, startPoint x: 789, startPoint y: 244, endPoint x: 835, endPoint y: 244, distance: 46.0
click at [790, 244] on div "Campaign List ( 5 Campaign Series & 5 Campaign Occurrences ) open_in_browser Ex…" at bounding box center [880, 236] width 1319 height 21
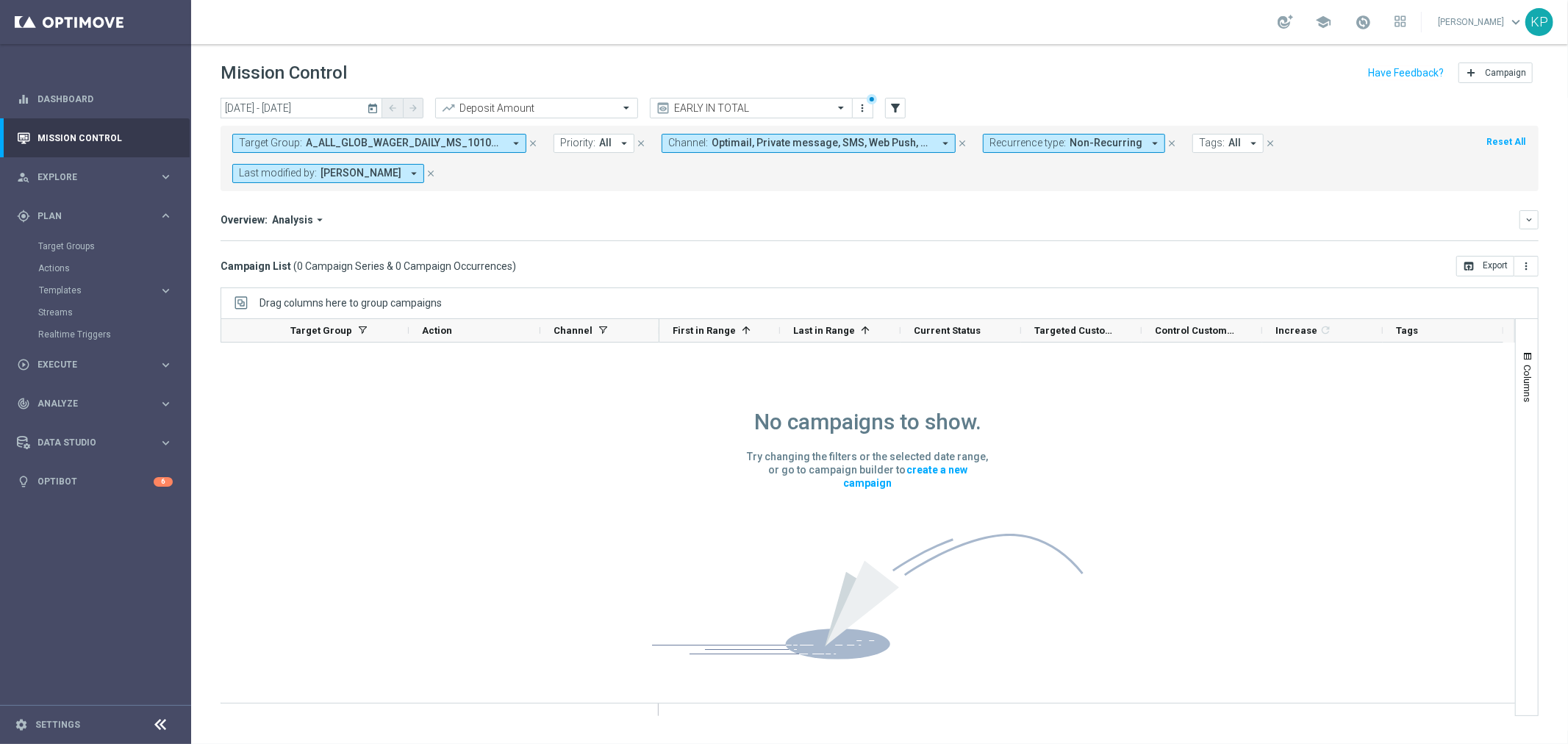
click at [1122, 140] on span "Non-Recurring" at bounding box center [1106, 143] width 73 height 13
click at [1023, 229] on label "Non-Recurring" at bounding box center [1033, 225] width 56 height 9
click at [1023, 245] on label "Recurring" at bounding box center [1024, 248] width 37 height 9
click at [1035, 245] on label "Recurring" at bounding box center [1024, 248] width 37 height 9
click at [838, 213] on div "Overview: Analysis arrow_drop_down" at bounding box center [870, 219] width 1299 height 13
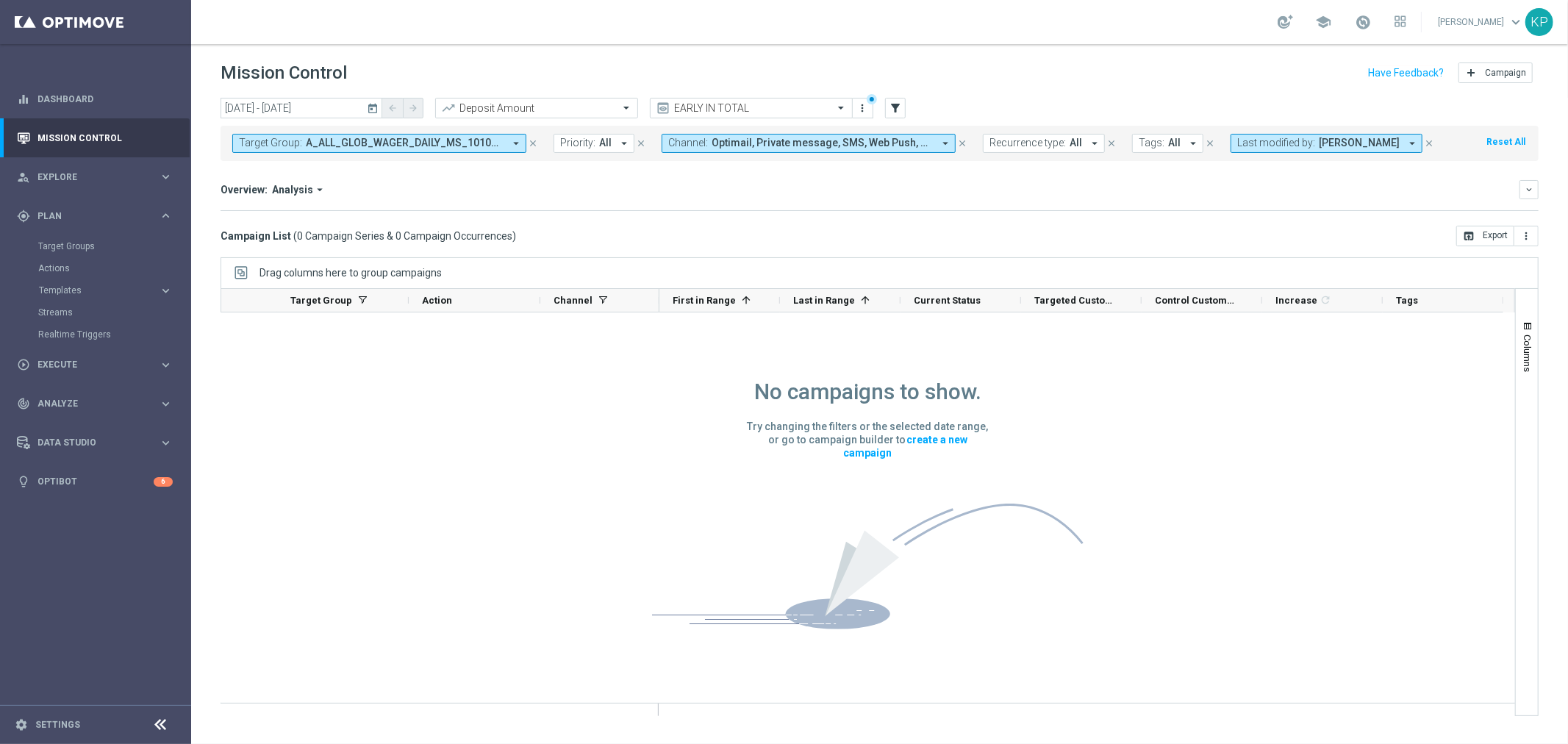
click at [691, 148] on span "Channel:" at bounding box center [688, 143] width 39 height 13
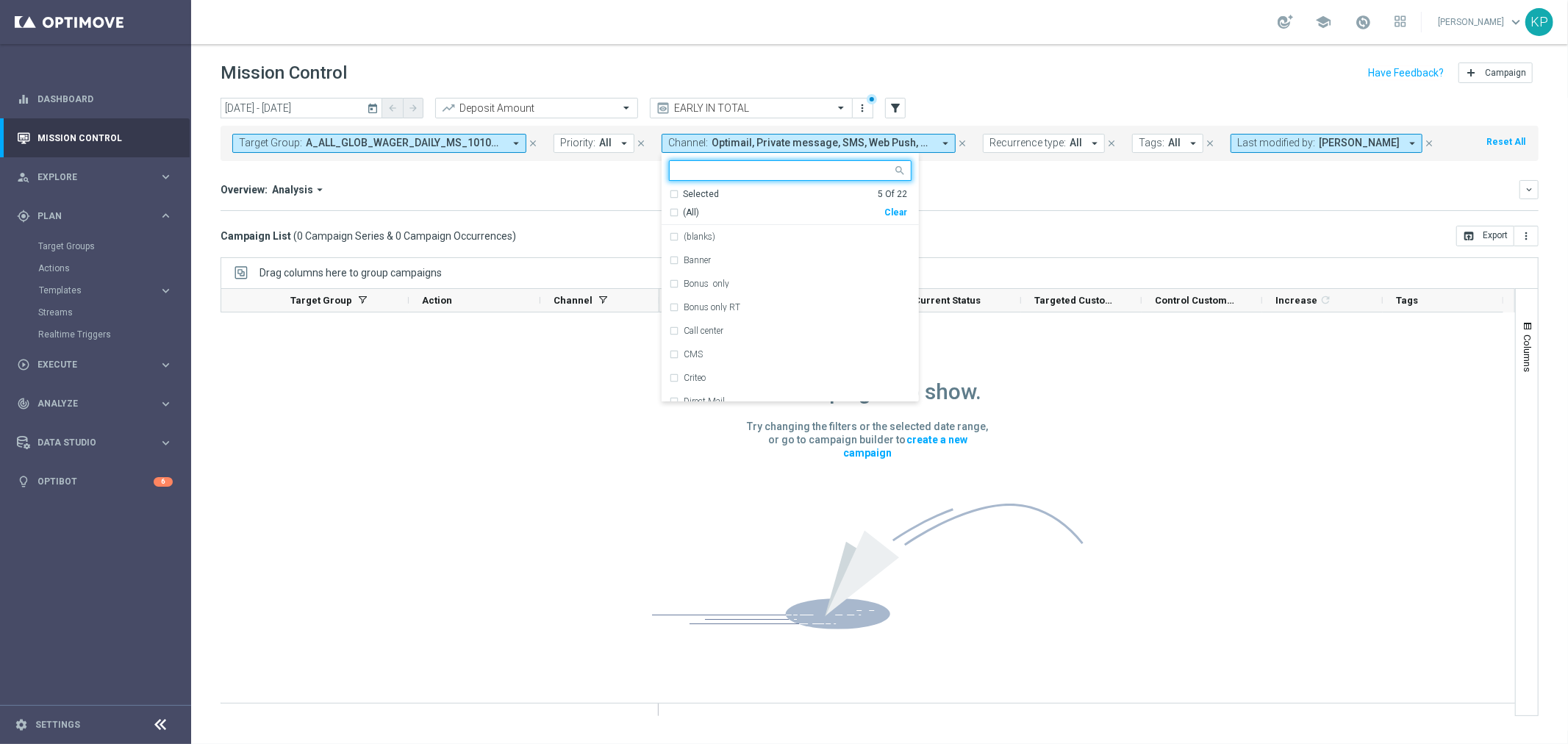
click at [618, 198] on div "Overview: Analysis arrow_drop_down keyboard_arrow_down" at bounding box center [880, 189] width 1319 height 19
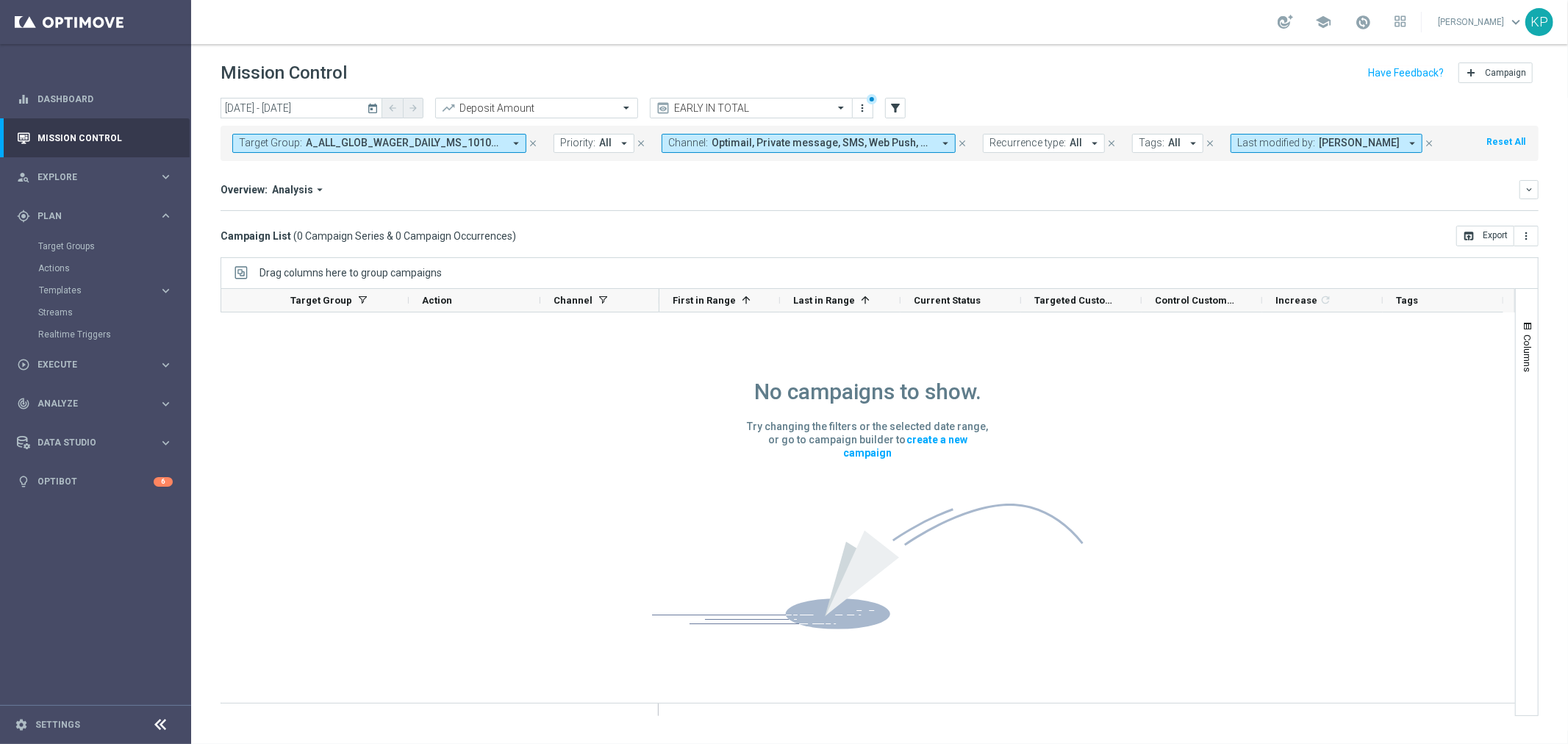
click at [1243, 137] on span "Last modified by:" at bounding box center [1275, 143] width 78 height 13
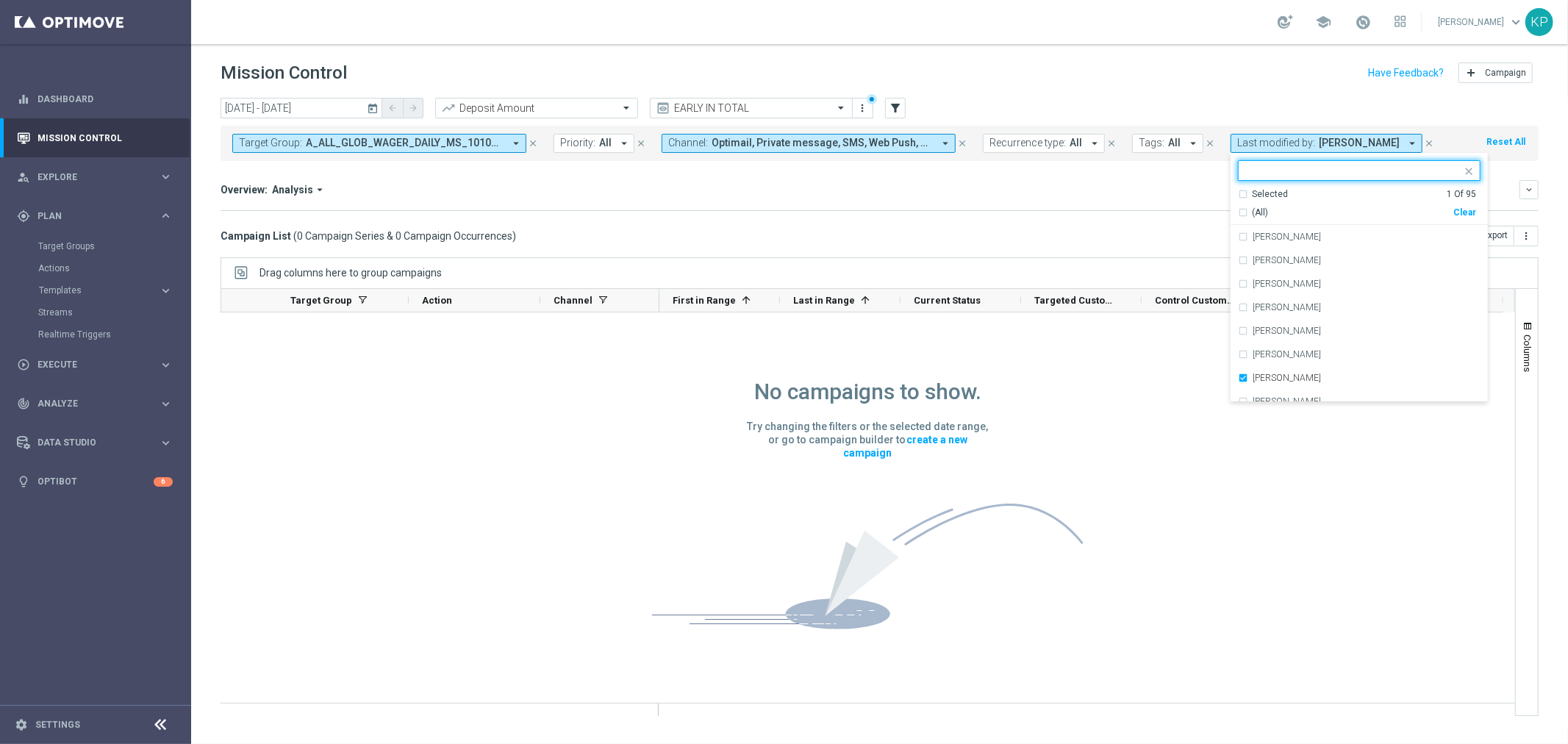
click at [1243, 214] on div "(All)" at bounding box center [1345, 213] width 216 height 13
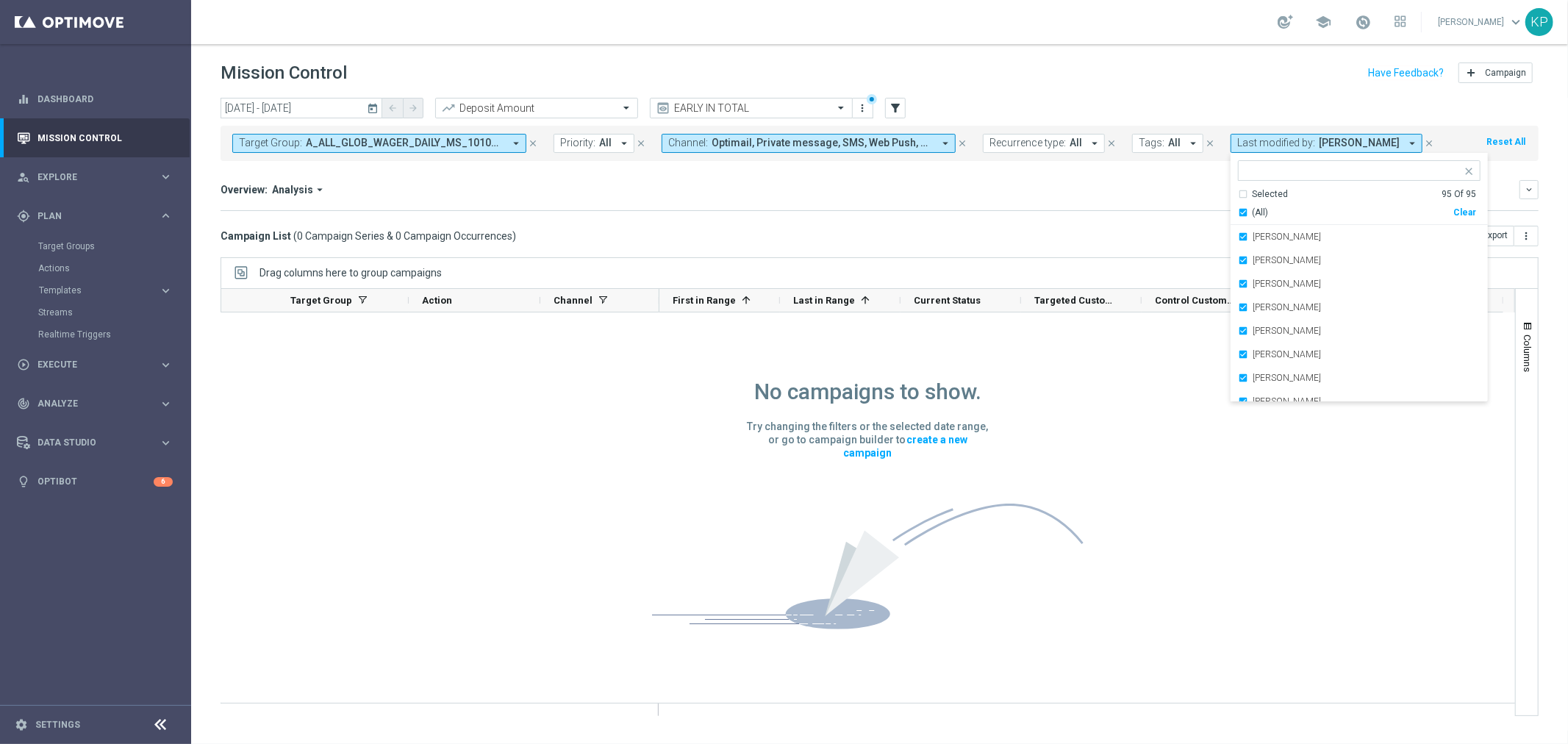
click at [1156, 198] on div "Overview: Analysis arrow_drop_down keyboard_arrow_down" at bounding box center [880, 189] width 1319 height 19
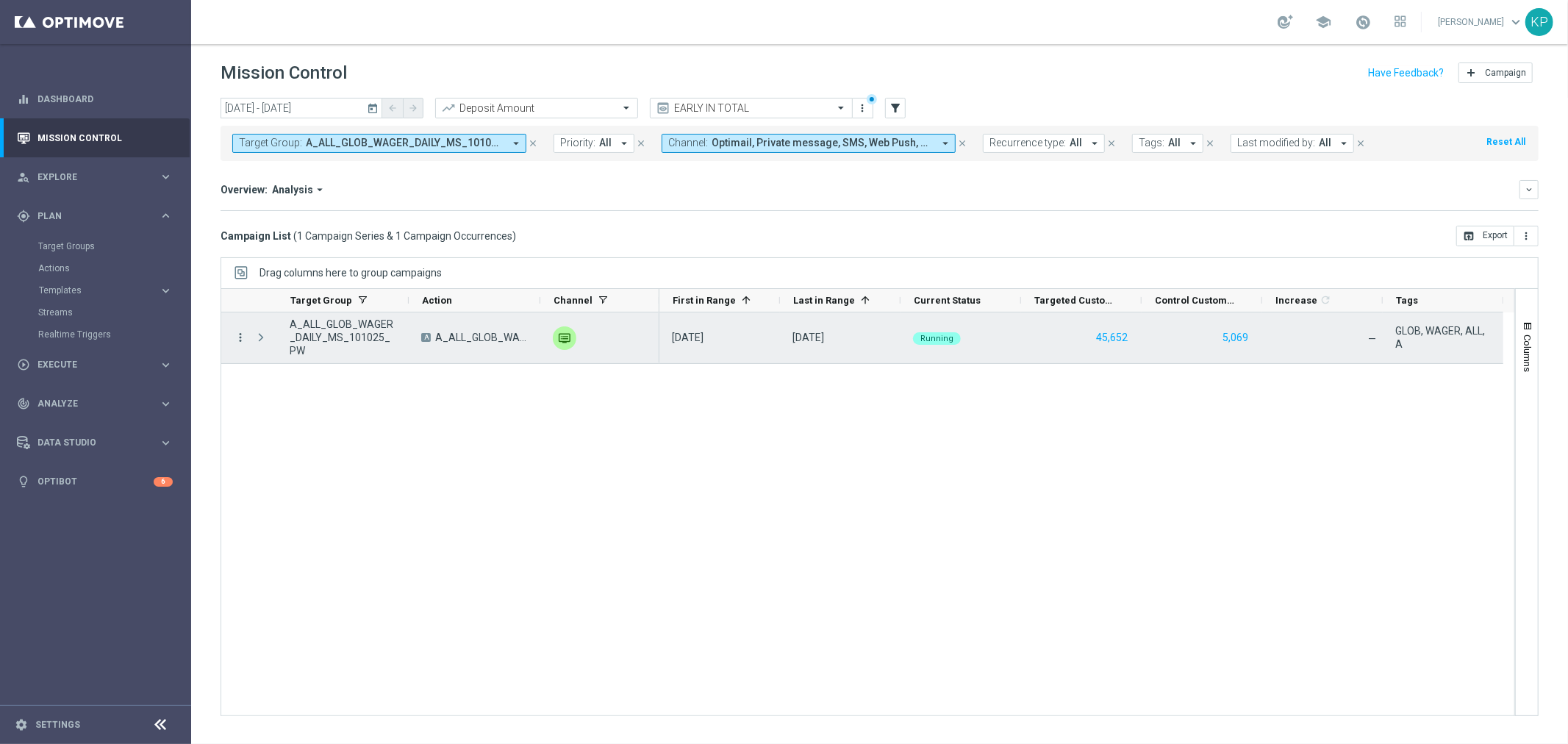
click at [236, 337] on icon "more_vert" at bounding box center [239, 337] width 13 height 13
click at [256, 346] on icon "list" at bounding box center [258, 348] width 10 height 10
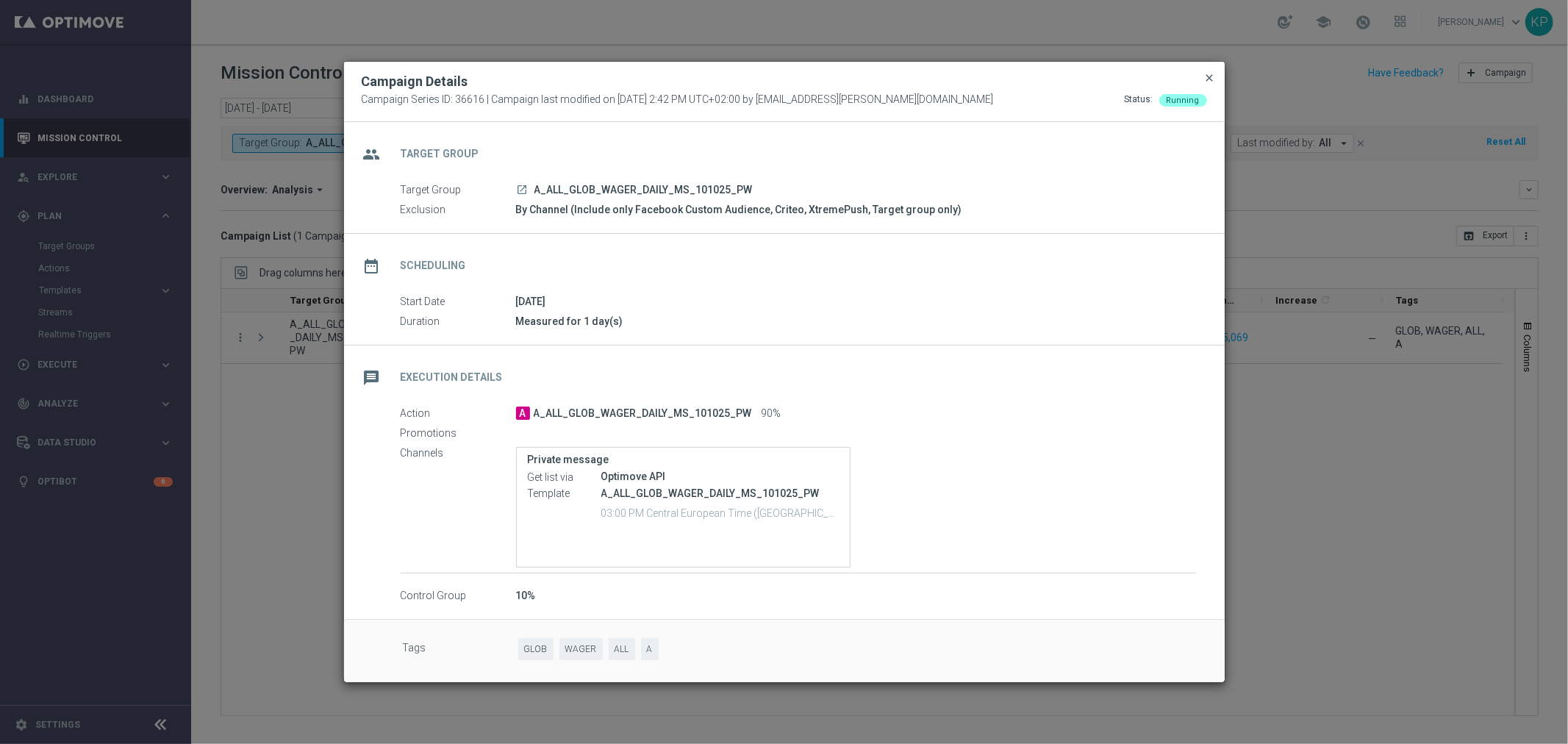
click at [1213, 77] on span "close" at bounding box center [1210, 78] width 12 height 12
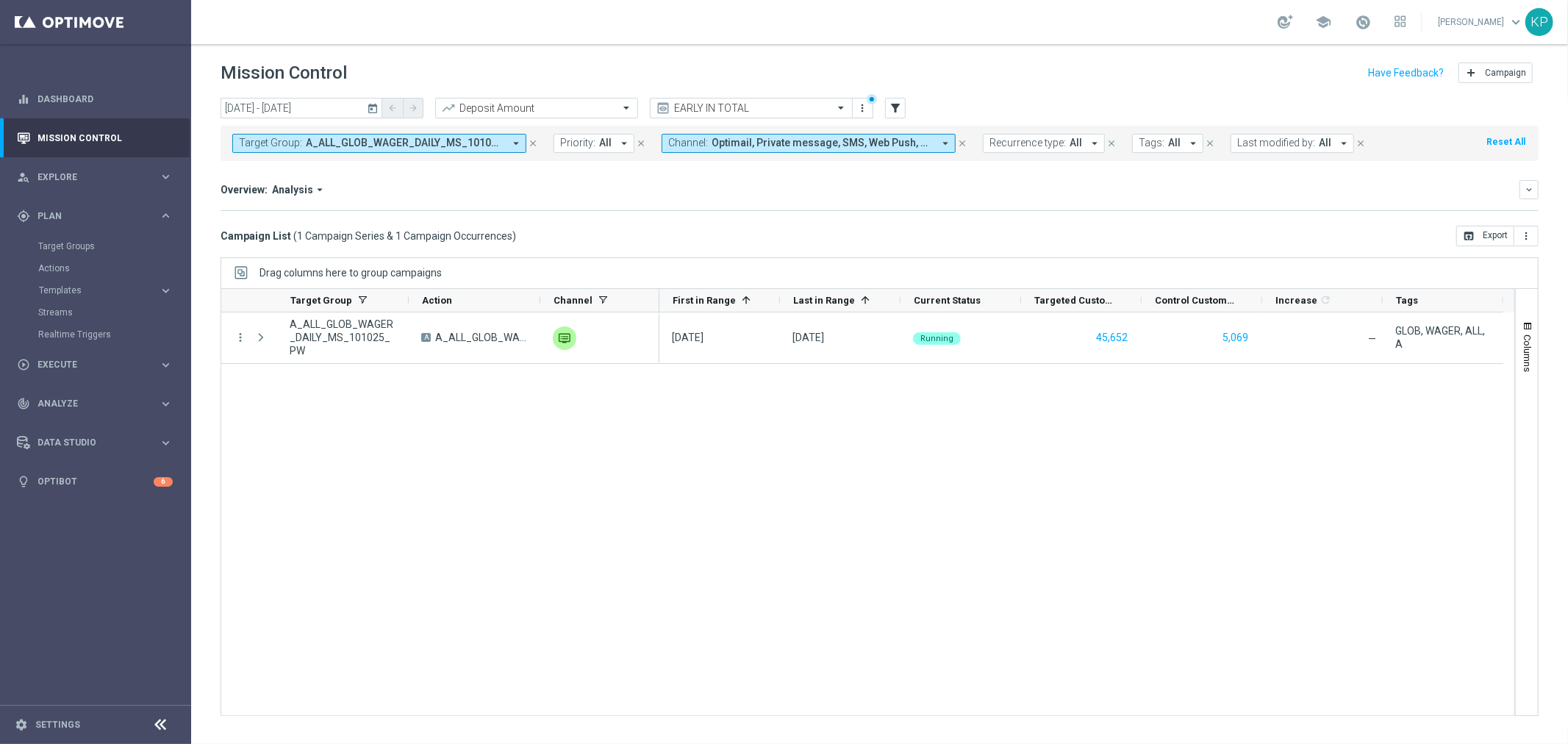
click at [932, 236] on div "Campaign List ( 1 Campaign Series & 1 Campaign Occurrences ) open_in_browser Ex…" at bounding box center [880, 236] width 1319 height 21
click at [699, 180] on div "Overview: Analysis arrow_drop_down keyboard_arrow_down" at bounding box center [880, 189] width 1319 height 19
click at [491, 144] on span "A_ALL_GLOB_WAGER_DAILY_MS_101025_PW" at bounding box center [404, 143] width 198 height 13
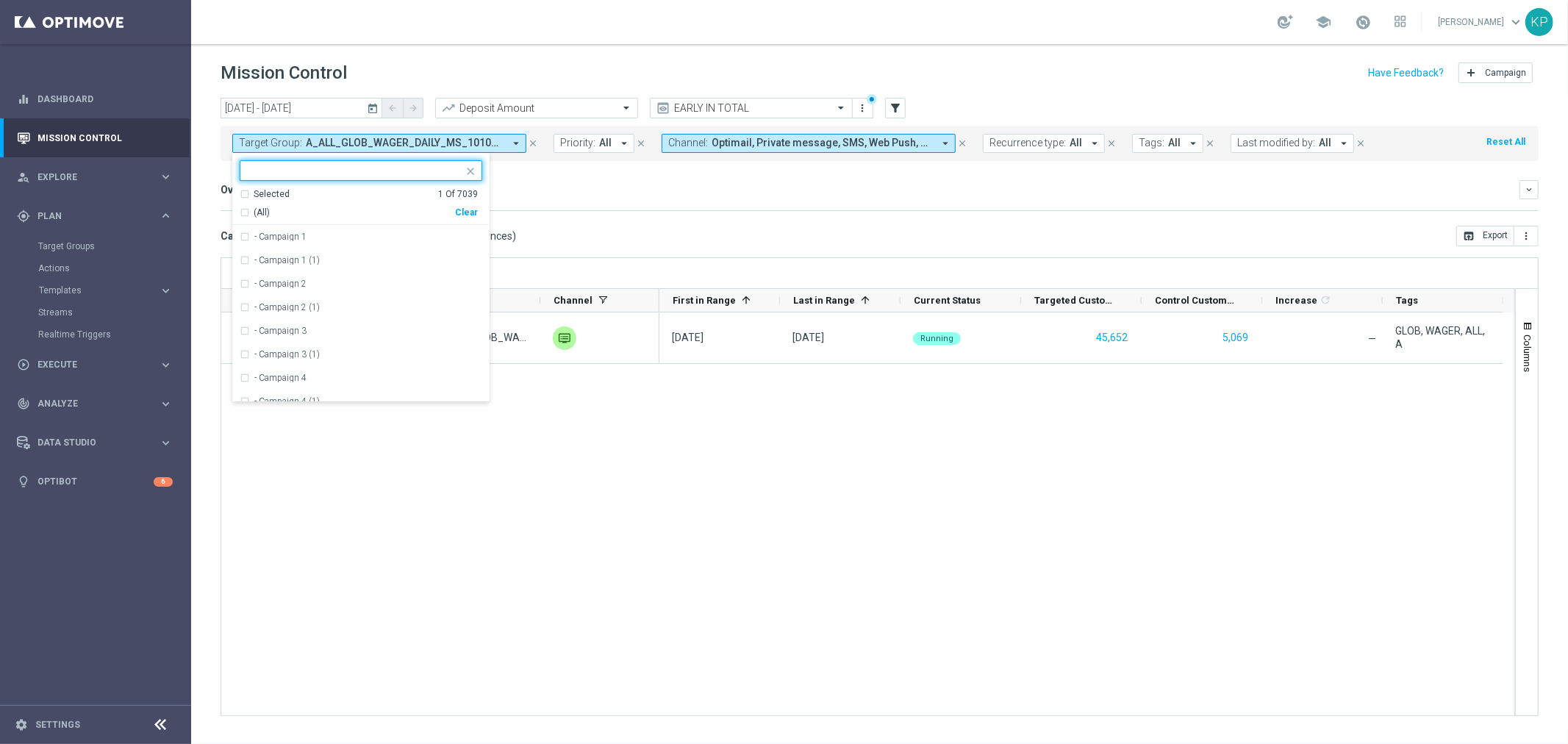
click at [258, 203] on div "(All) Clear" at bounding box center [359, 210] width 239 height 19
click at [252, 210] on div "(All)" at bounding box center [347, 213] width 216 height 13
click at [579, 211] on mini-dashboard "Overview: Analysis arrow_drop_down keyboard_arrow_down Increase In Deposit Amou…" at bounding box center [880, 193] width 1319 height 65
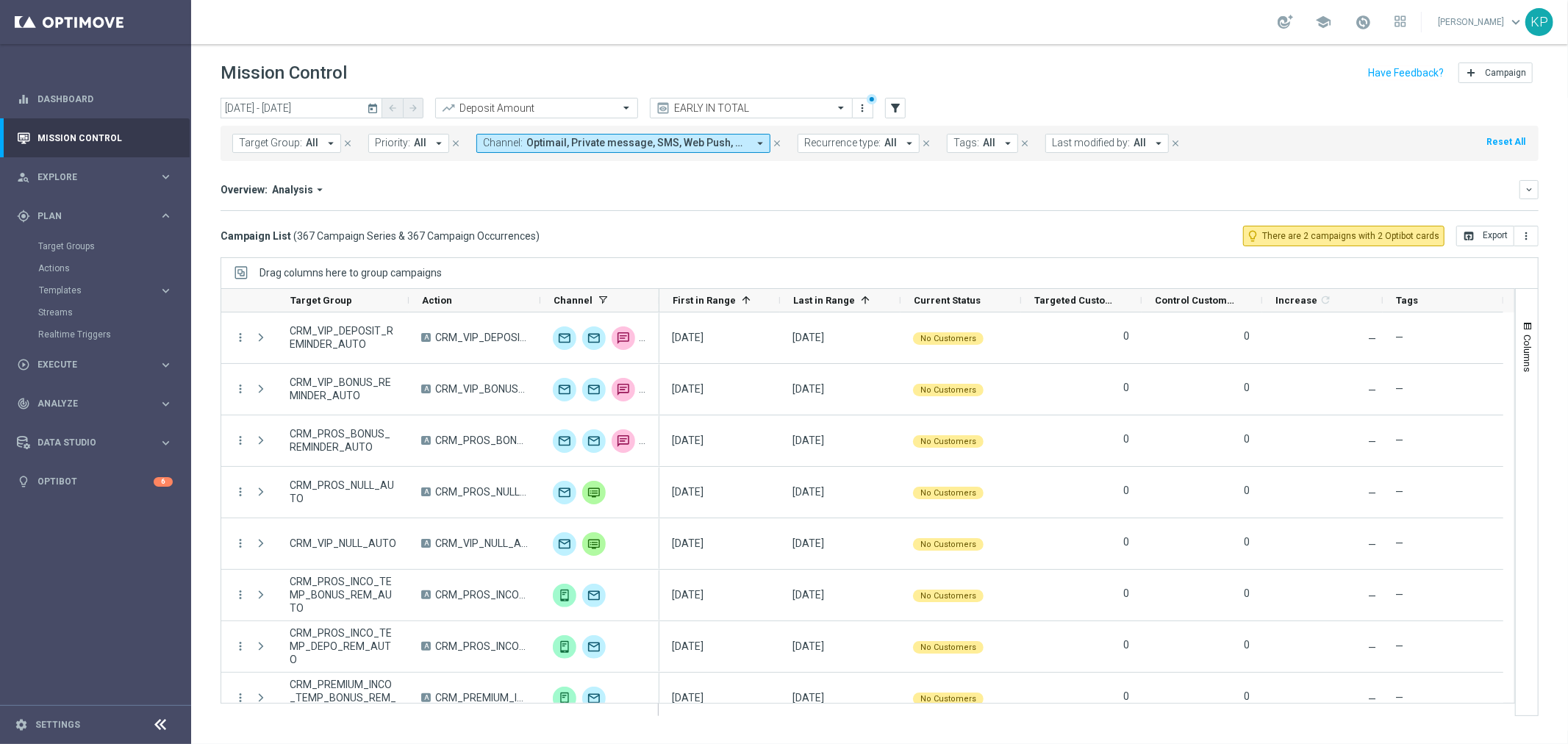
click at [1122, 134] on button "Last modified by: All arrow_drop_down" at bounding box center [1107, 143] width 123 height 19
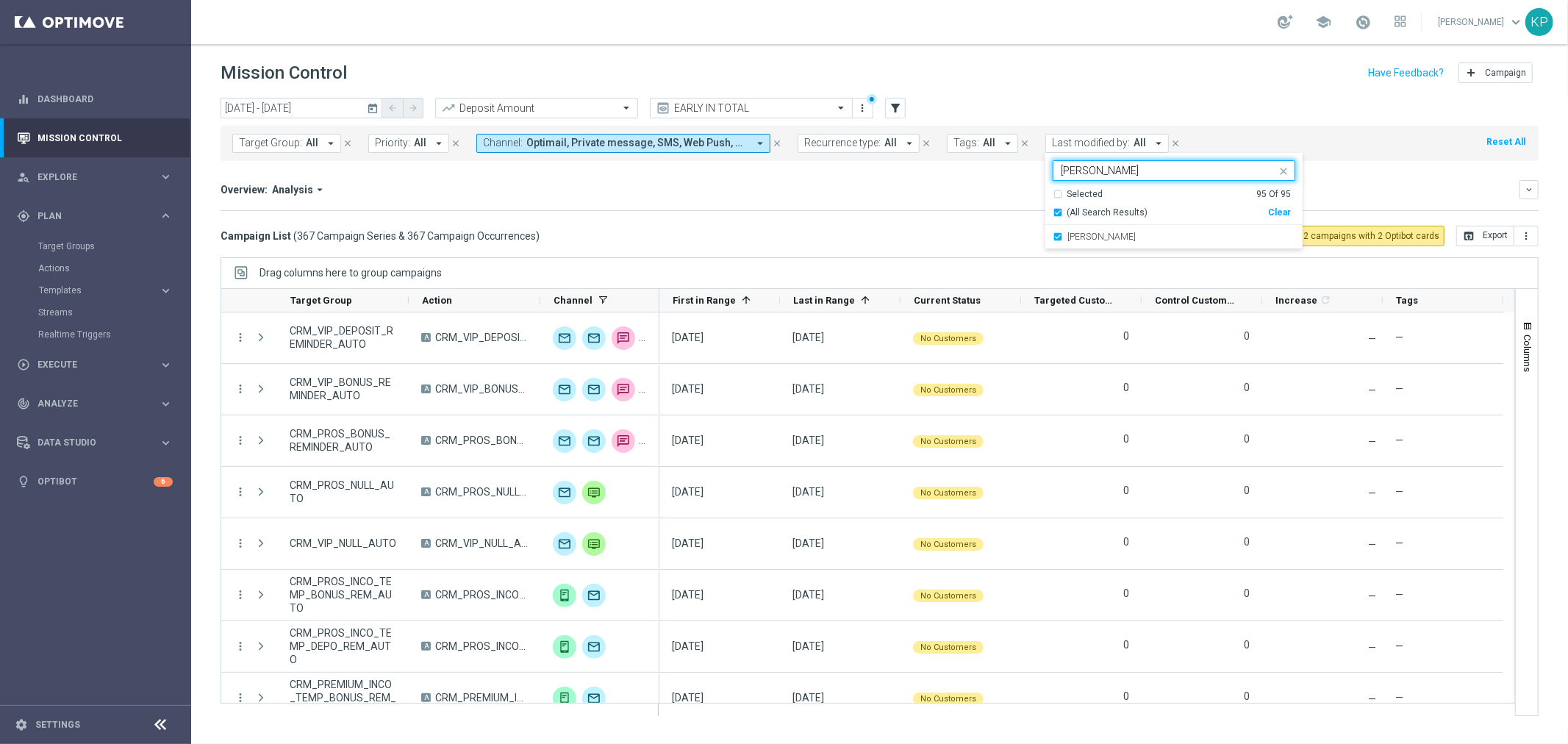
click at [1055, 219] on div "Selected 95 Of 95 (All Search Results) Clear" at bounding box center [1174, 207] width 257 height 37
click at [1053, 191] on div "Selected 95 Of 95" at bounding box center [1172, 194] width 239 height 13
click at [1053, 214] on div "(All Search Results)" at bounding box center [1160, 213] width 216 height 13
type input "binek"
click at [1053, 188] on div "Selected 94 Of 95" at bounding box center [1172, 194] width 239 height 13
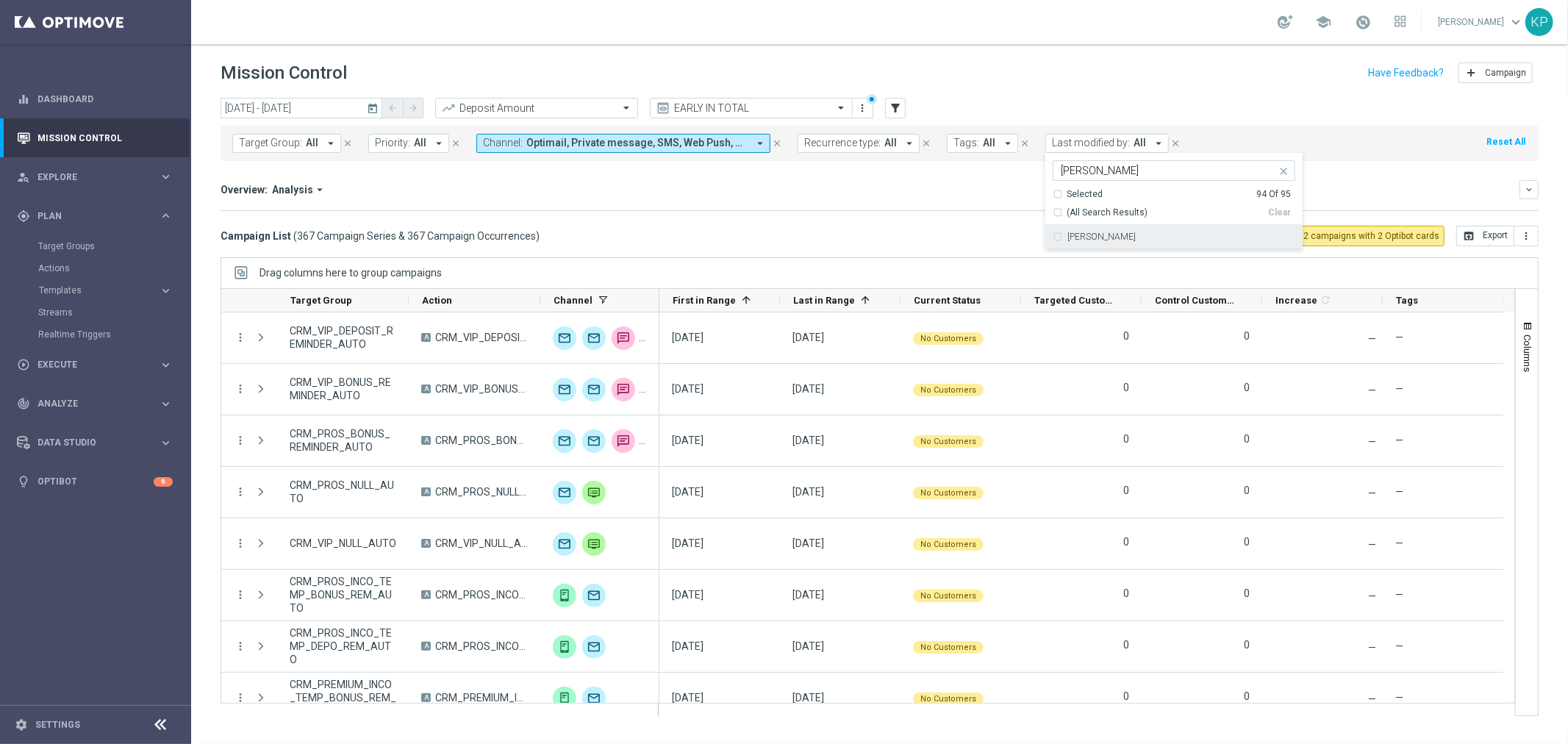
click at [1055, 237] on div "Andzelika Binek" at bounding box center [1174, 237] width 242 height 24
click at [962, 198] on div "Overview: Analysis arrow_drop_down keyboard_arrow_down" at bounding box center [880, 189] width 1319 height 19
click at [1087, 152] on button "Last modified by: All arrow_drop_down" at bounding box center [1107, 143] width 123 height 19
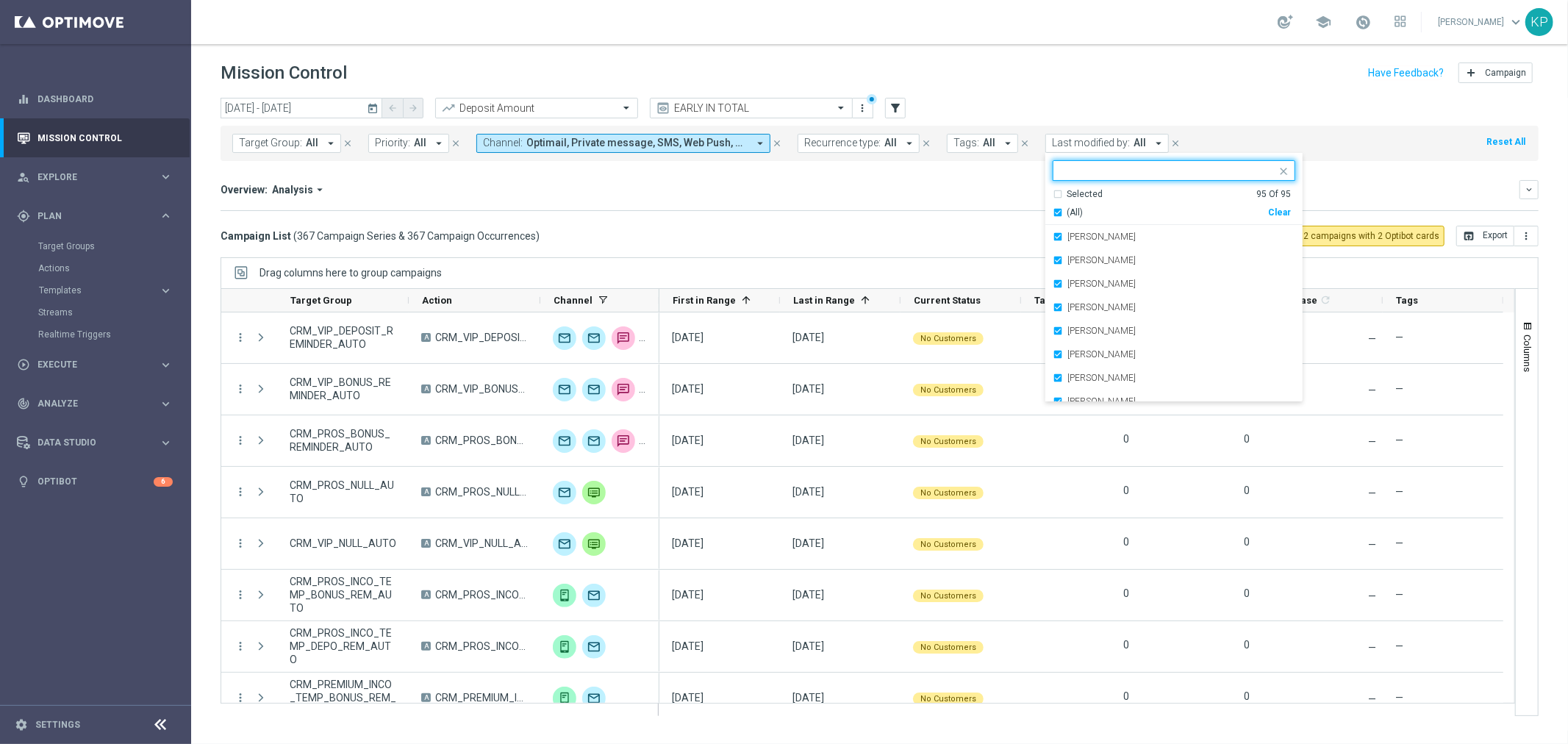
click at [1053, 215] on div "(All)" at bounding box center [1160, 213] width 216 height 13
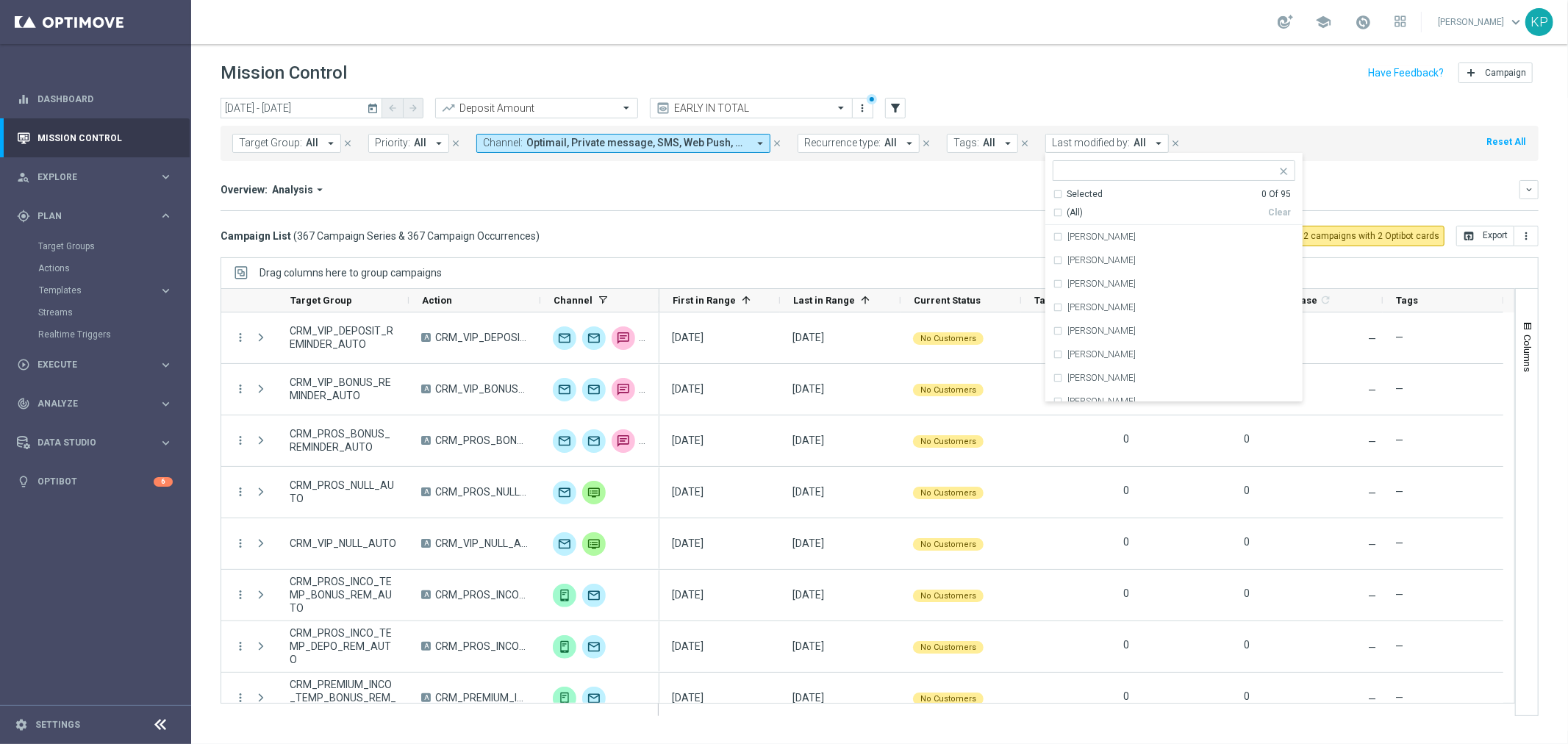
click at [1064, 171] on input "text" at bounding box center [1168, 170] width 216 height 13
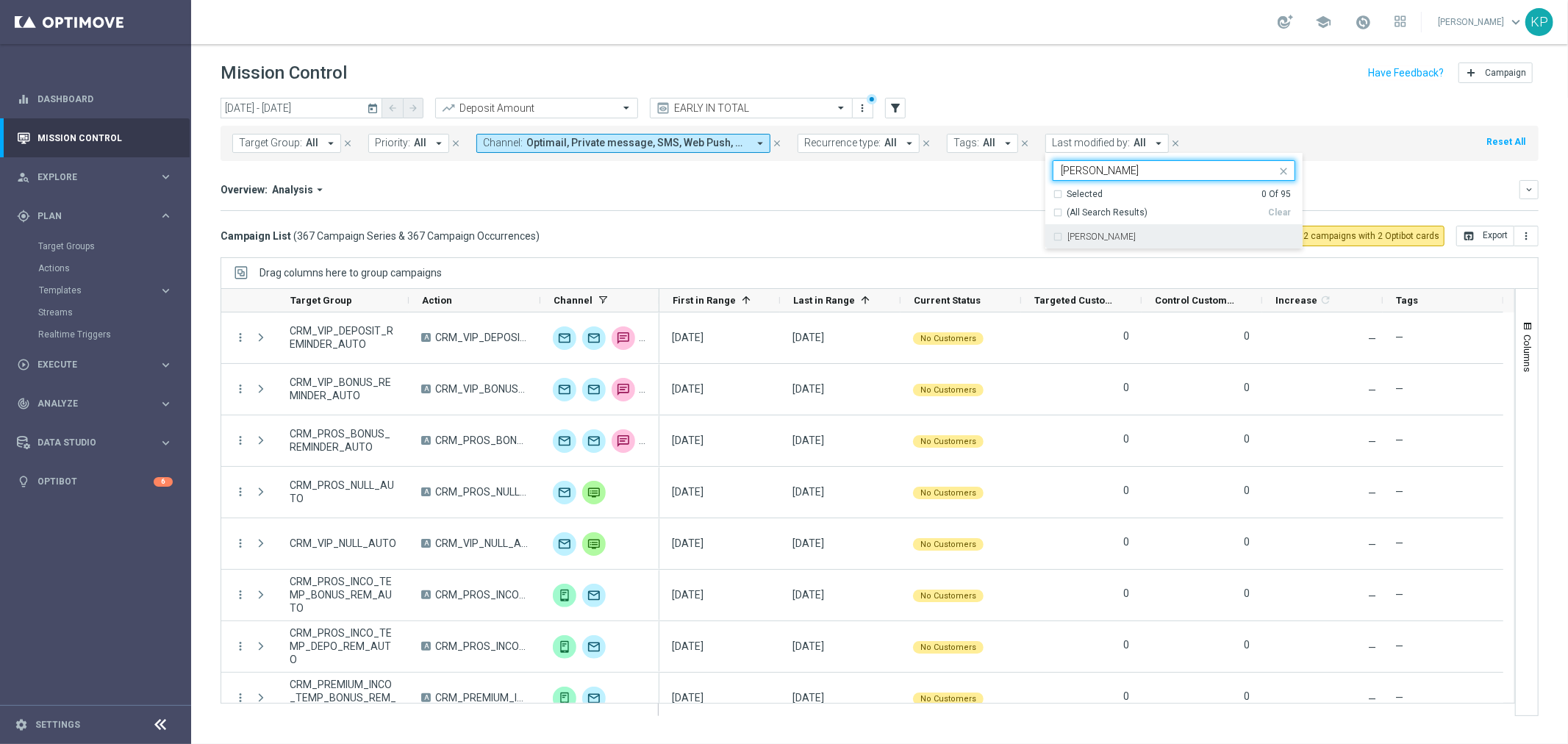
click at [1067, 240] on label "Andzelika Binek" at bounding box center [1101, 237] width 68 height 9
type input "binek"
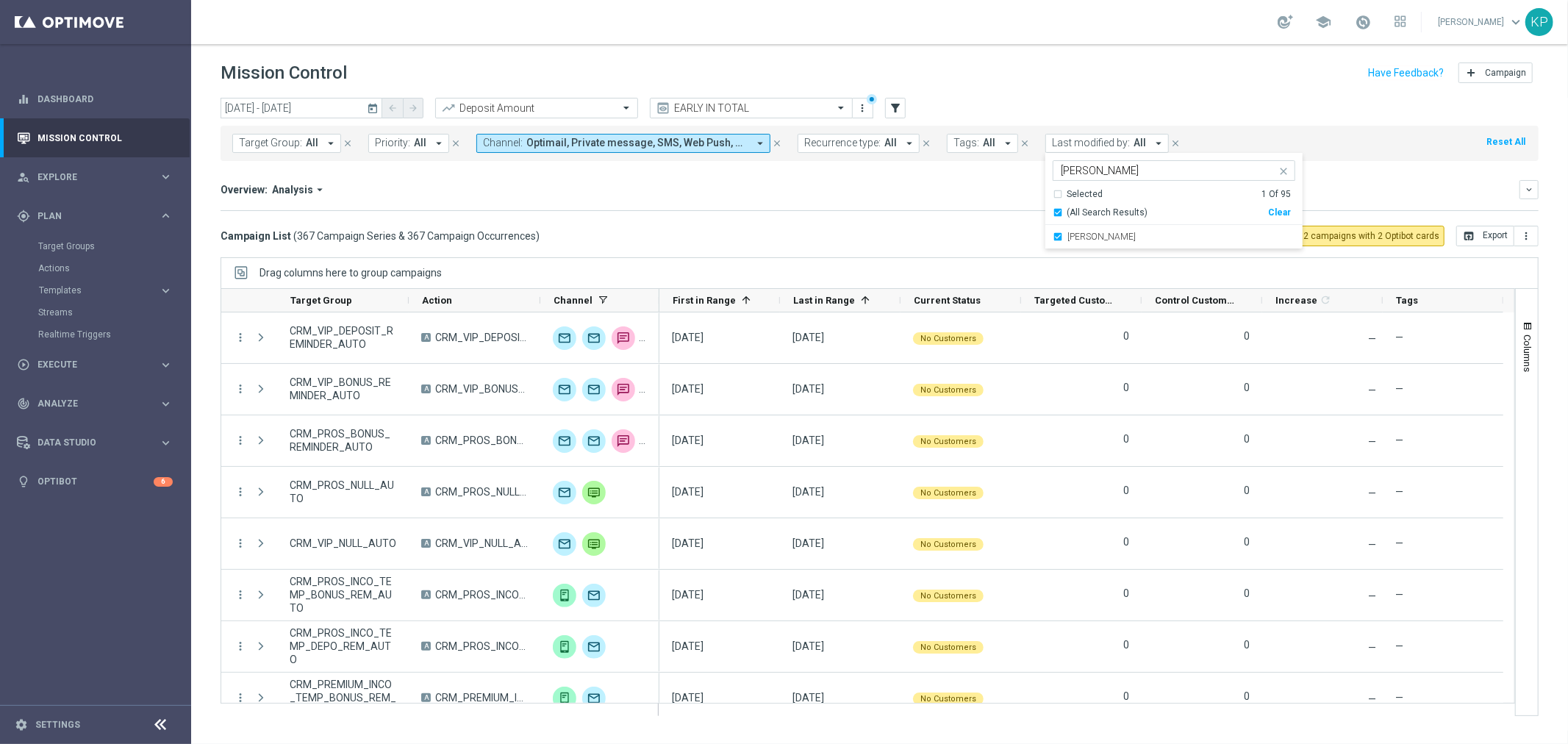
click at [930, 188] on div "Overview: Analysis arrow_drop_down" at bounding box center [870, 189] width 1299 height 13
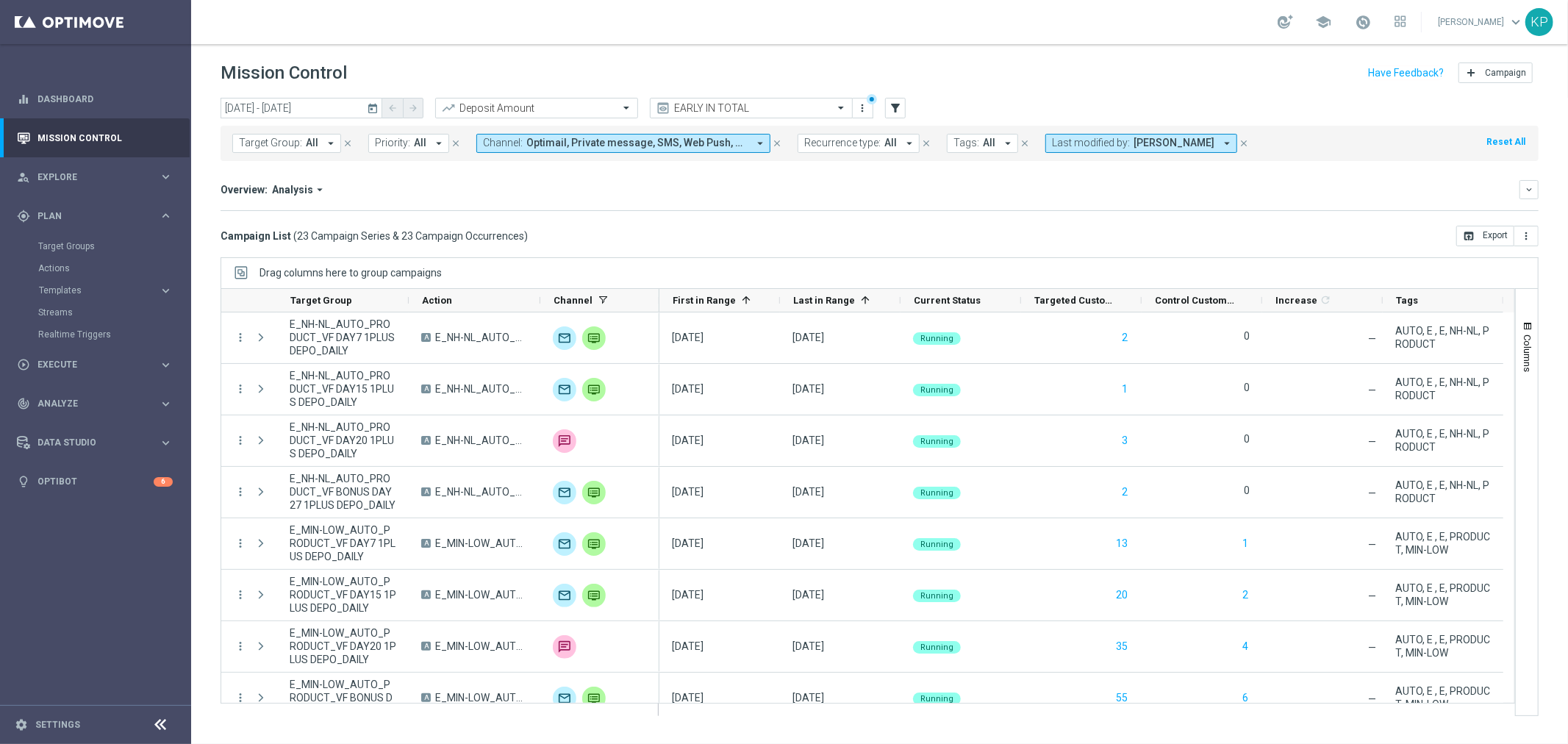
click at [376, 108] on icon "today" at bounding box center [373, 107] width 13 height 13
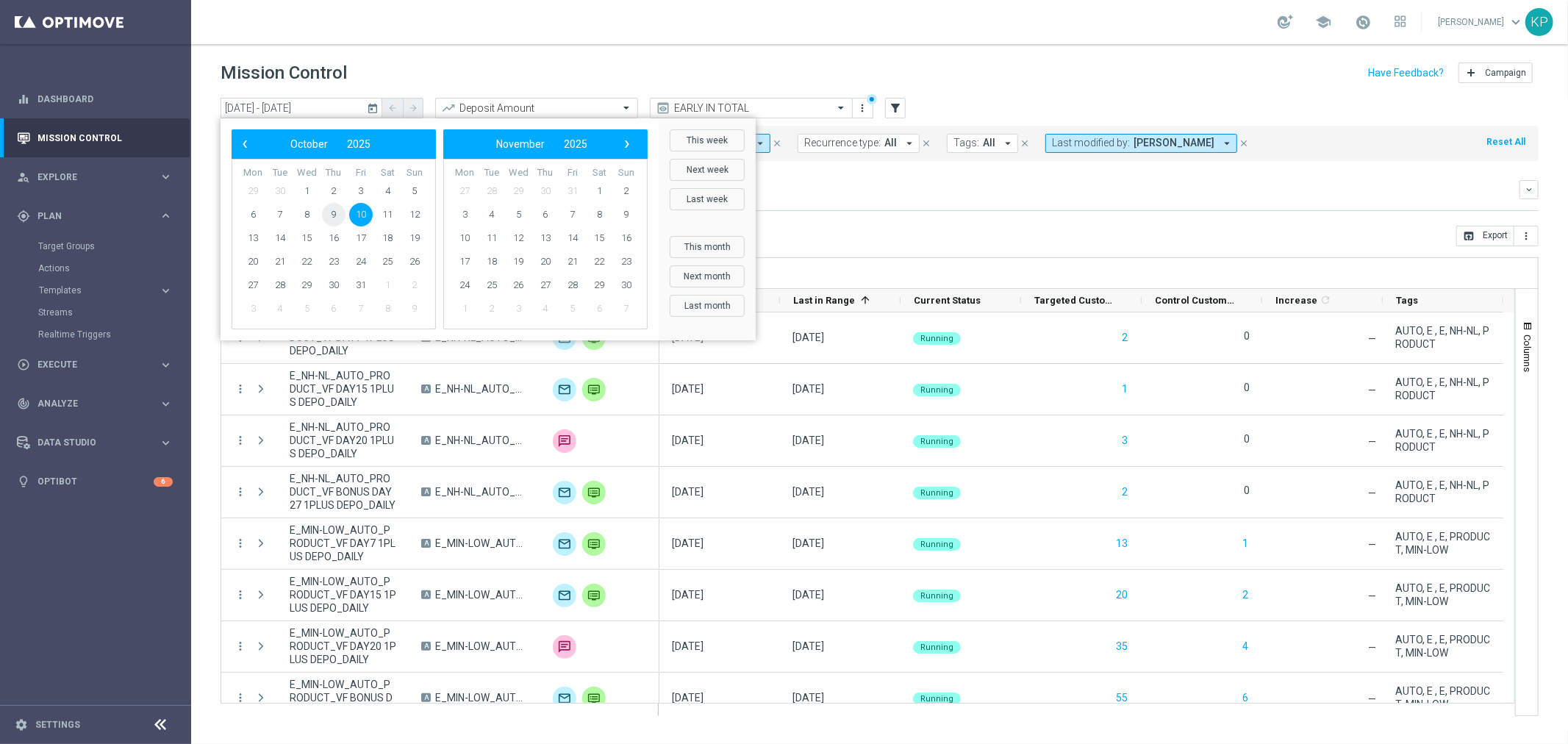
click at [340, 217] on span "9" at bounding box center [334, 215] width 24 height 24
type input "09 Oct 2025 - 09 Oct 2025"
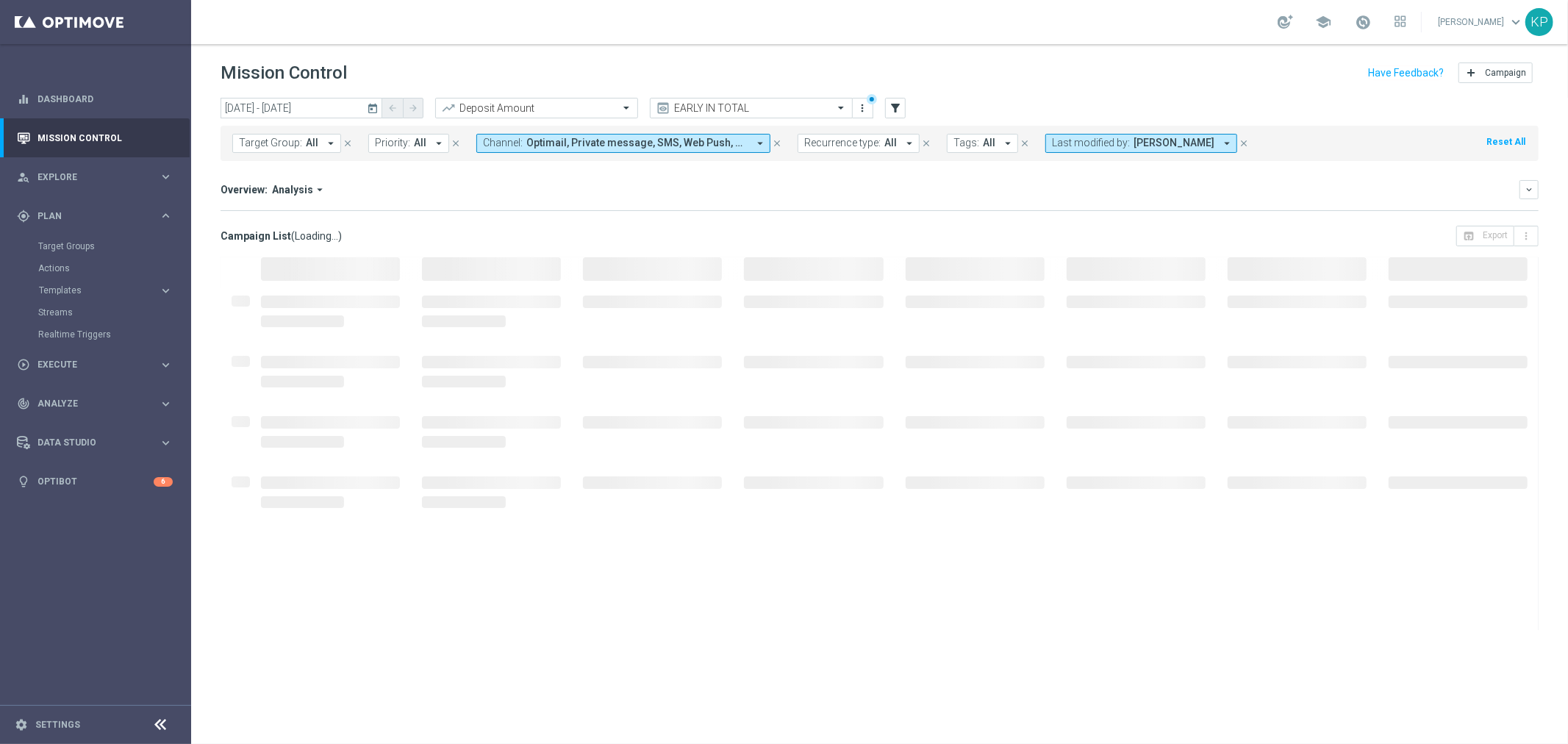
click at [840, 137] on span "Recurrence type:" at bounding box center [843, 143] width 77 height 13
click at [850, 221] on label "Non-Recurring" at bounding box center [848, 225] width 56 height 9
click at [680, 189] on div "Overview: Analysis arrow_drop_down" at bounding box center [870, 189] width 1299 height 13
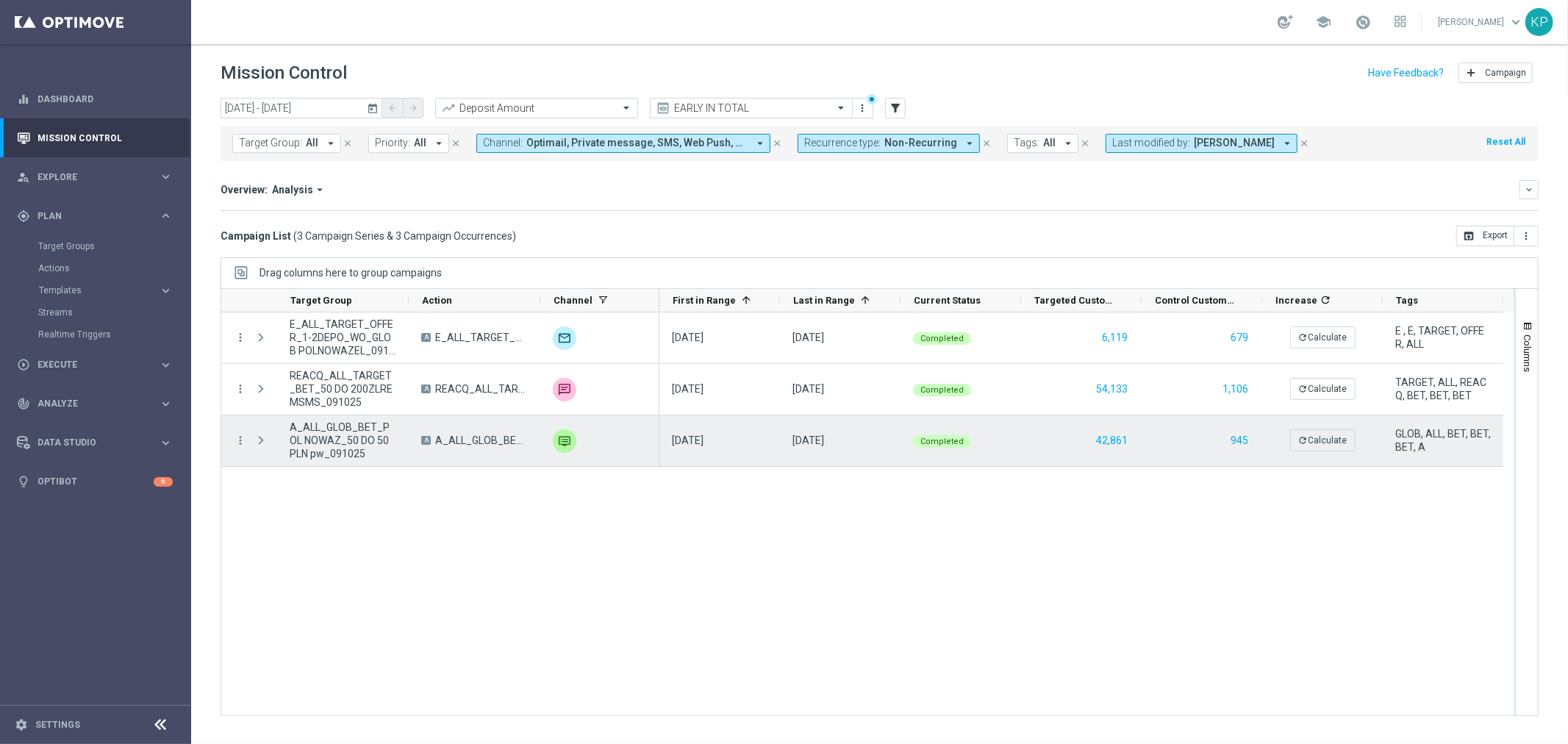
click at [379, 431] on span "A_ALL_GLOB_BET_POL NOWAZ_50 DO 50 PLN pw_091025" at bounding box center [343, 440] width 106 height 39
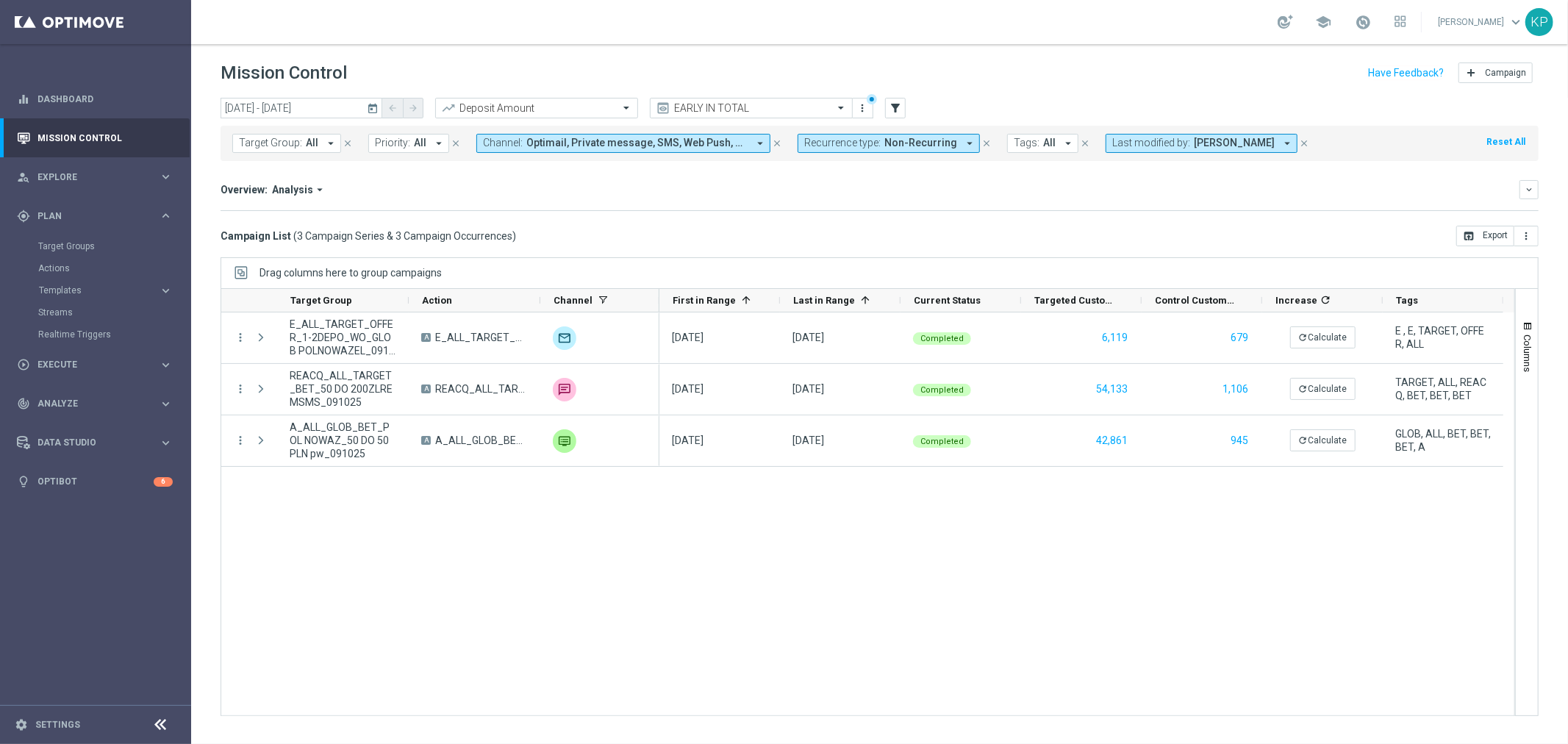
click at [597, 210] on div "Increase In Deposit Amount refresh -- Credible -- Per Customer -- Not Credible …" at bounding box center [880, 210] width 1319 height 1
click at [70, 290] on span "Templates" at bounding box center [92, 290] width 105 height 9
click at [71, 308] on link "Optimail" at bounding box center [99, 312] width 107 height 12
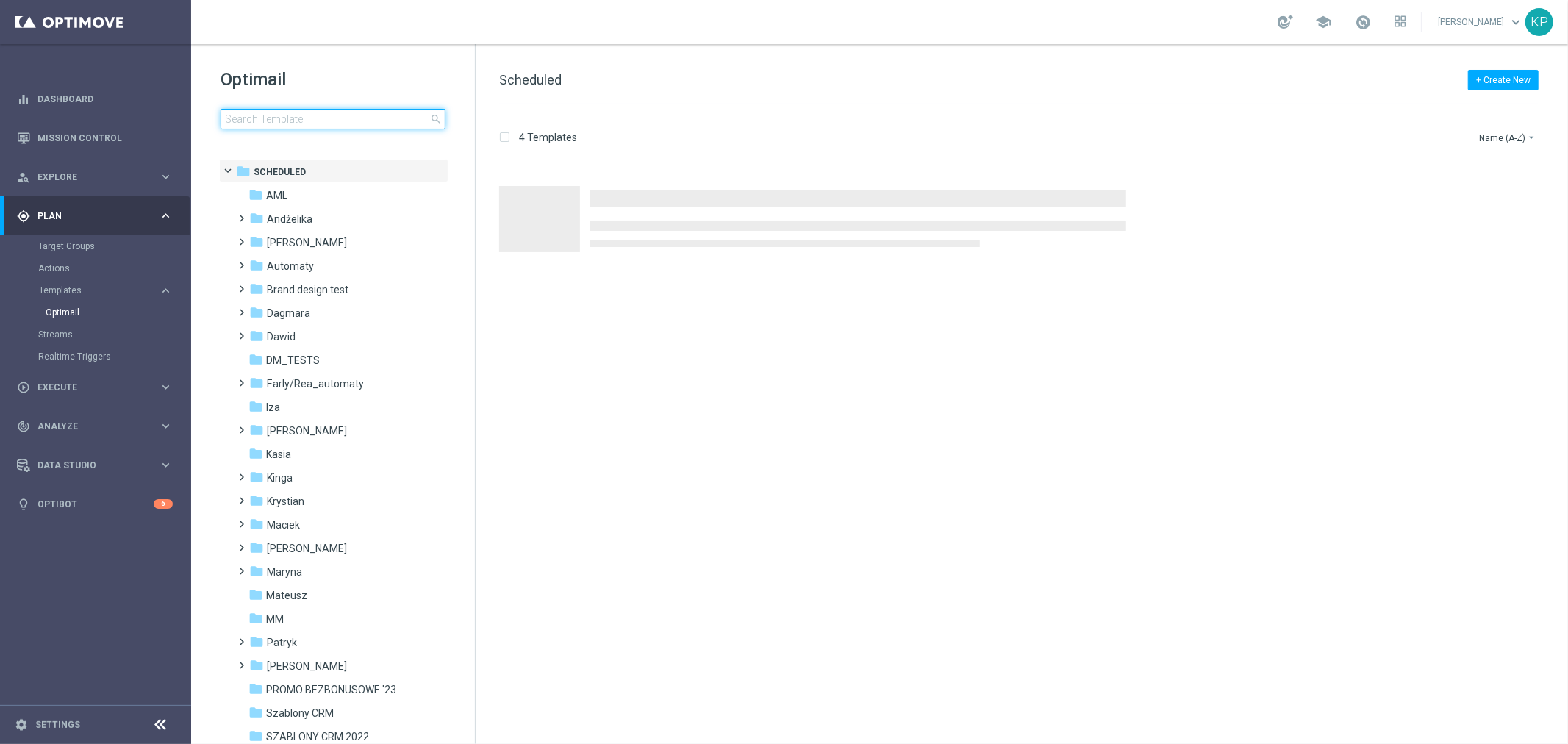
click at [307, 117] on input at bounding box center [333, 118] width 225 height 21
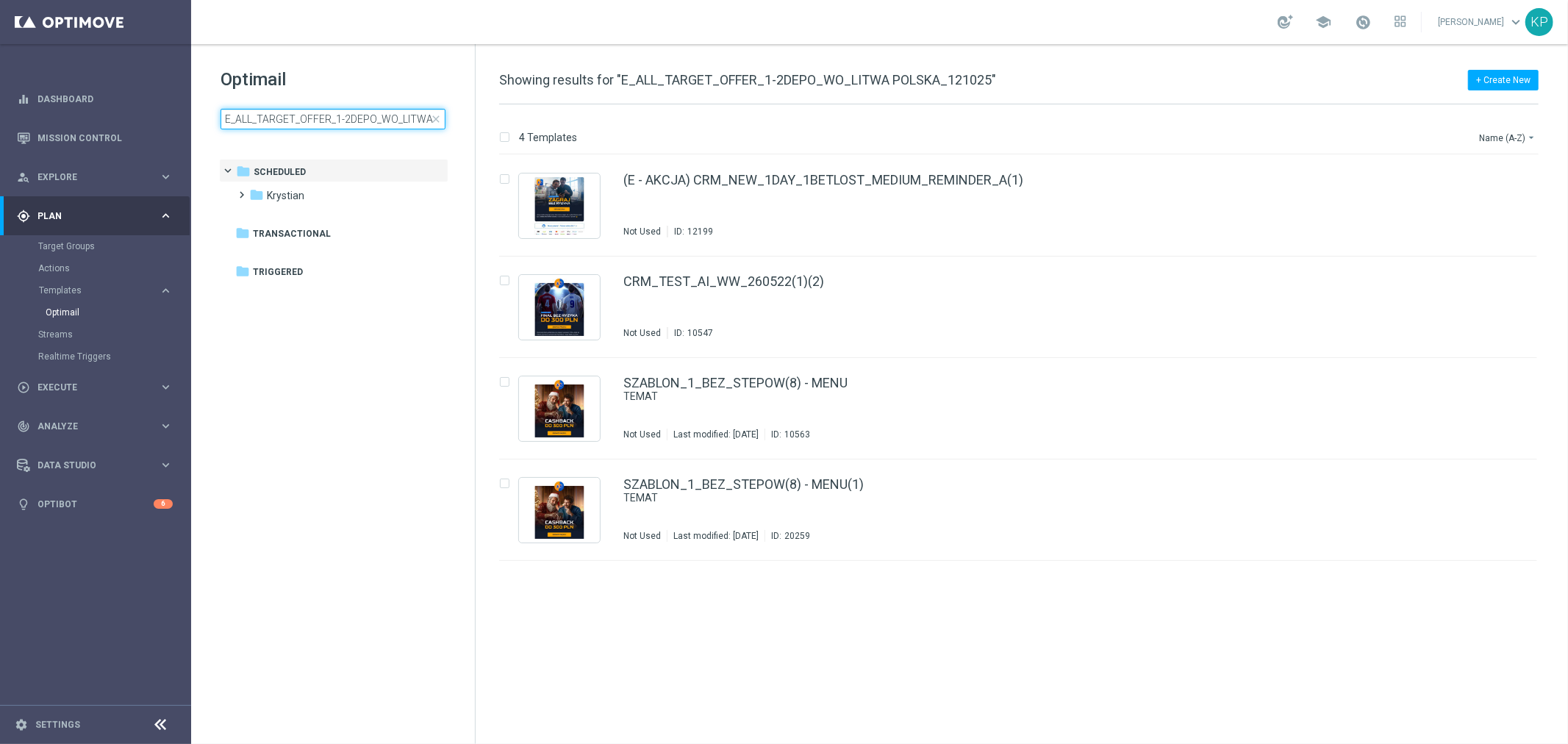
scroll to position [0, 75]
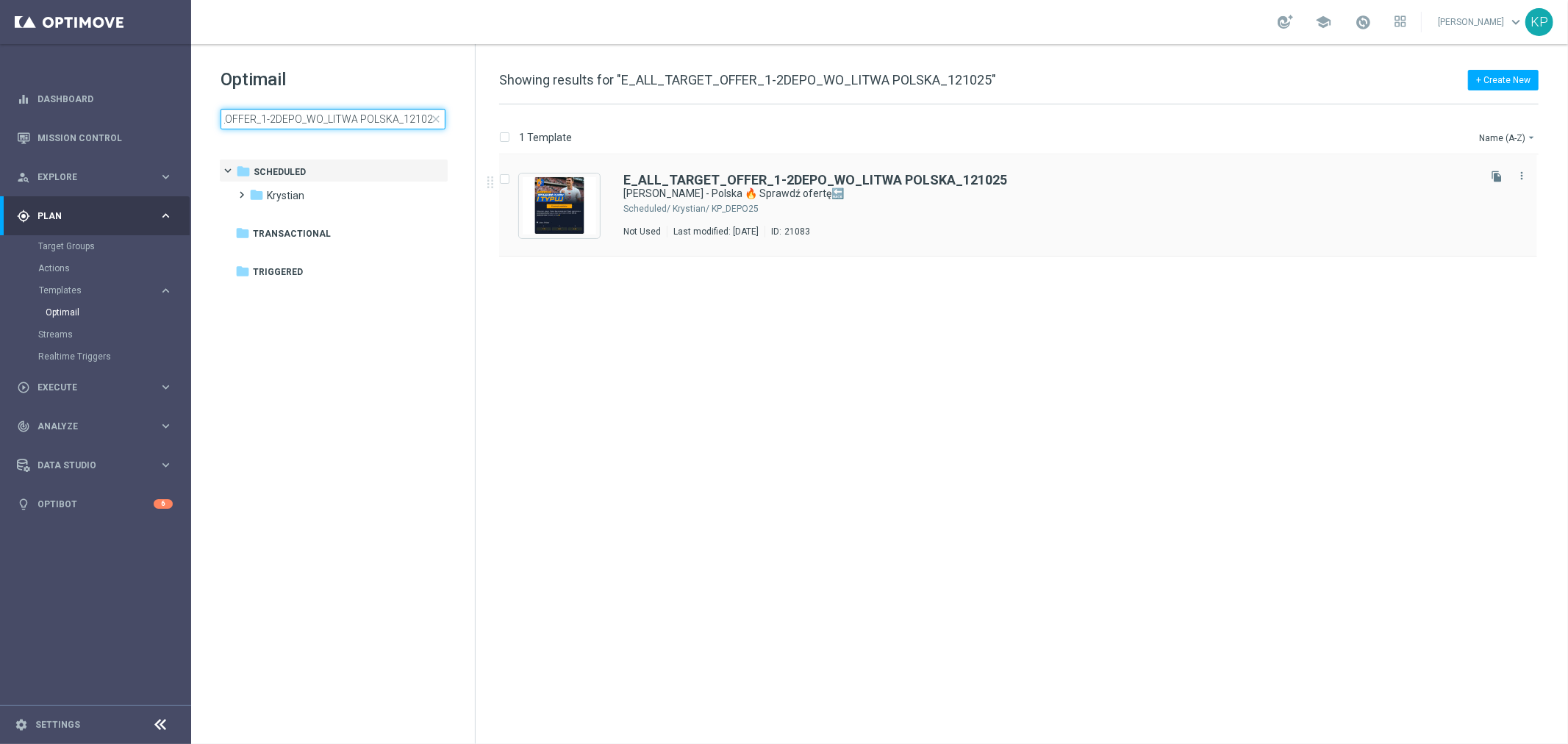
type input "E_ALL_TARGET_OFFER_1-2DEPO_WO_LITWA POLSKA_121025"
click at [1113, 204] on div "Krystian/ KP_DEPO25" at bounding box center [1074, 209] width 803 height 12
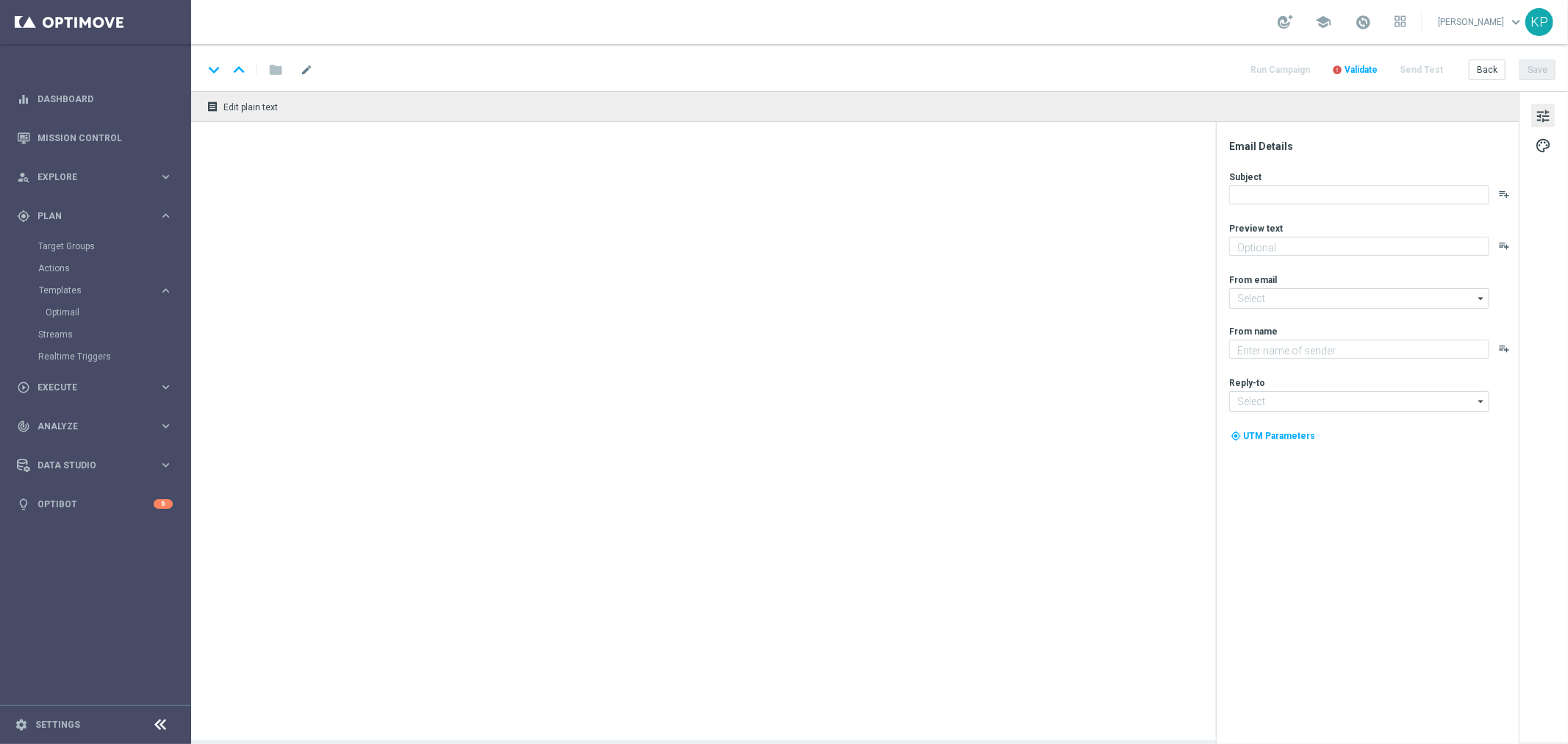
type textarea "I graj za bonus powitalny 🎁"
type input "oferta@sts.pl"
type textarea "STS"
type input "kontakt@sts.pl"
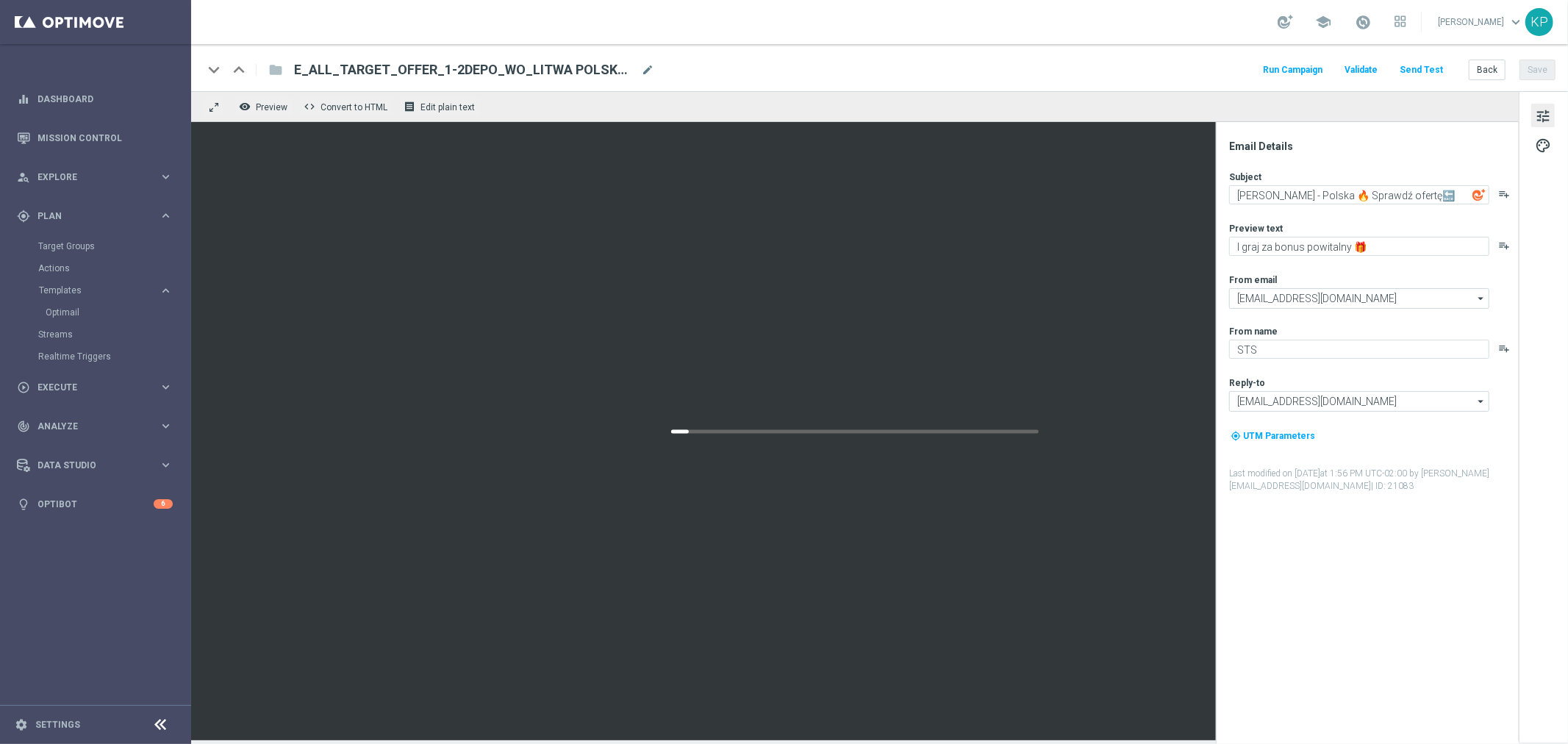
click at [1022, 74] on div "keyboard_arrow_down keyboard_arrow_up folder E_ALL_TARGET_OFFER_1-2DEPO_WO_LITW…" at bounding box center [879, 69] width 1353 height 19
click at [1429, 68] on button "Send Test" at bounding box center [1421, 70] width 47 height 20
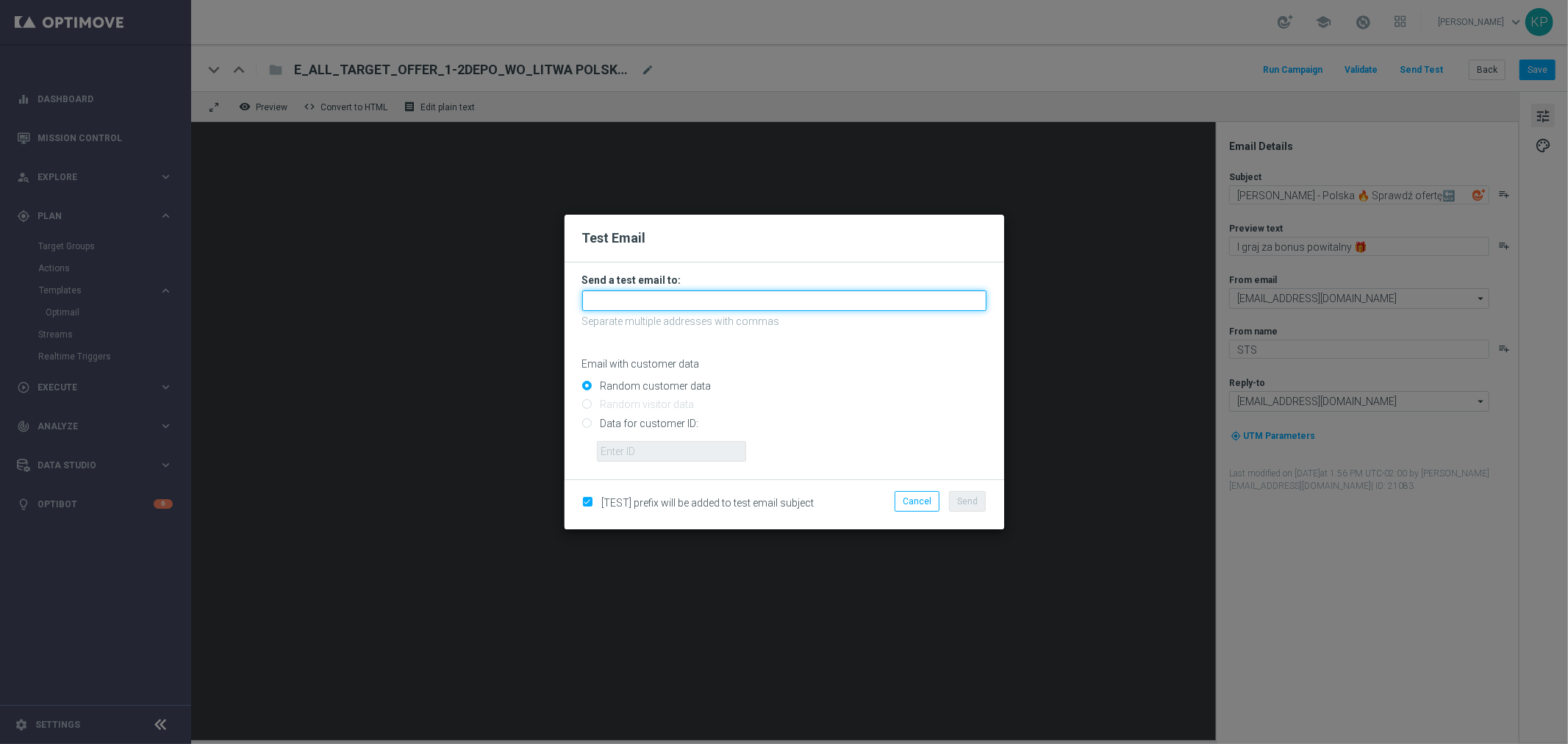
click at [699, 303] on input "text" at bounding box center [784, 301] width 404 height 21
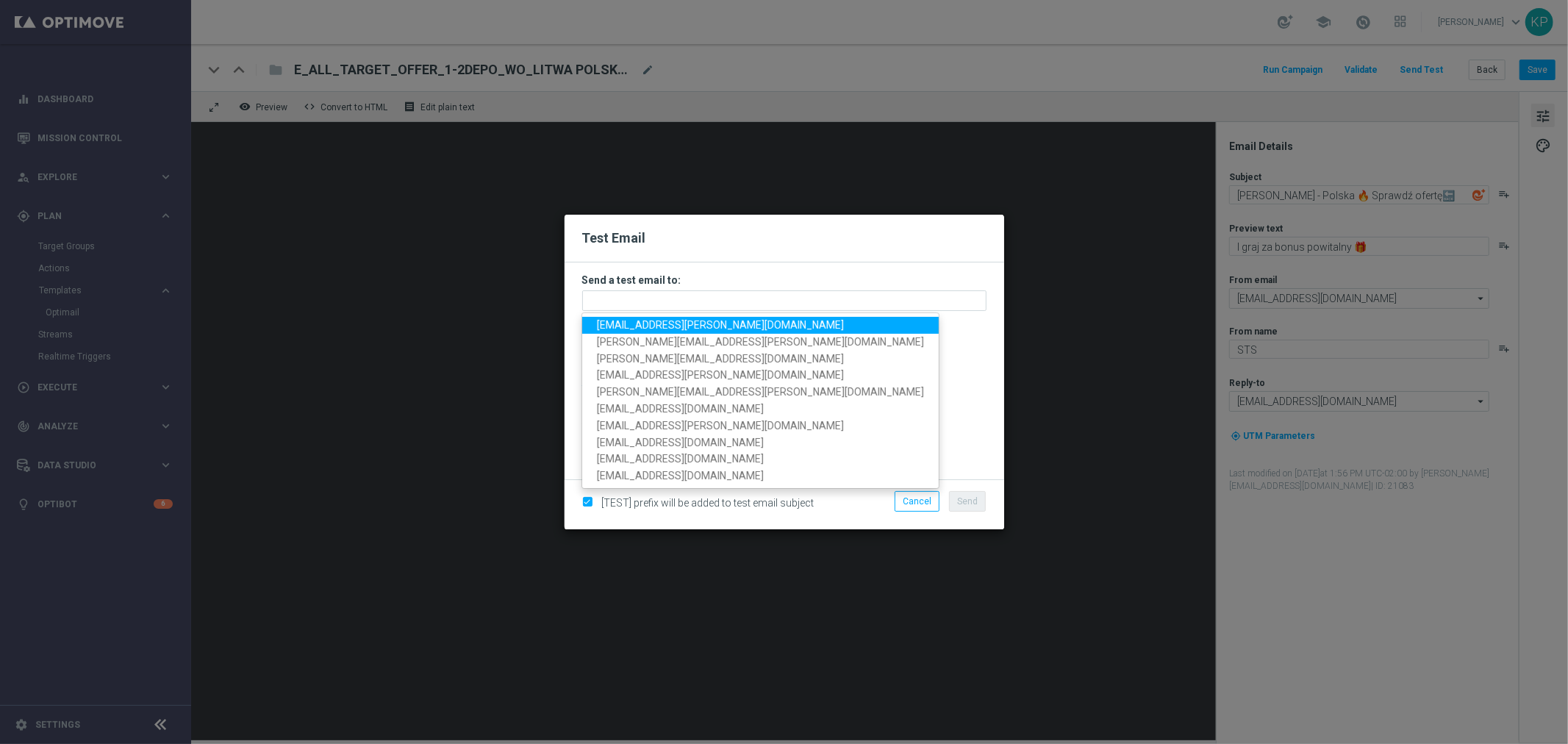
click at [652, 322] on span "krystian.potoczny@sts.pl" at bounding box center [720, 325] width 247 height 12
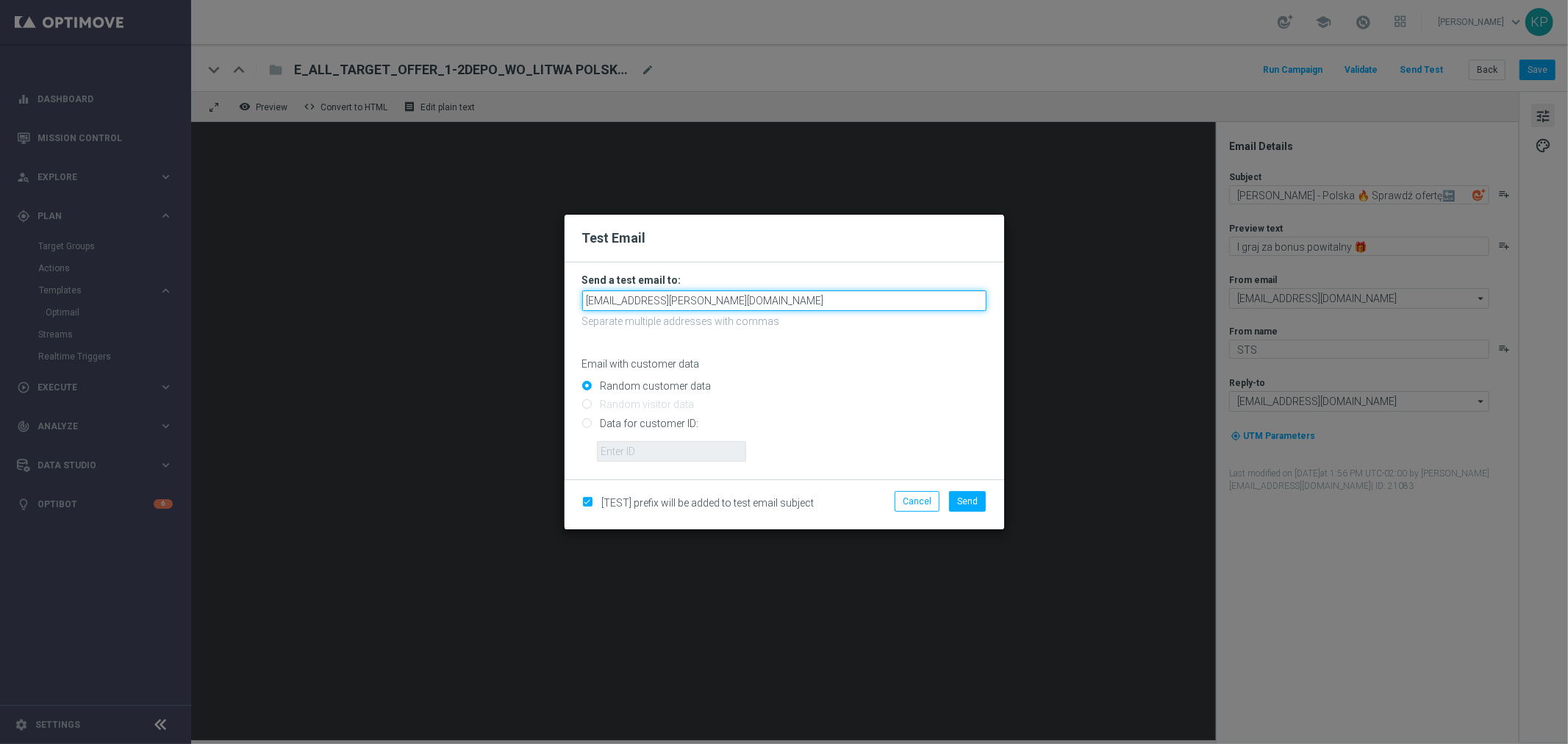
click at [725, 308] on input "krystian.potoczny@sts.pl" at bounding box center [784, 301] width 404 height 21
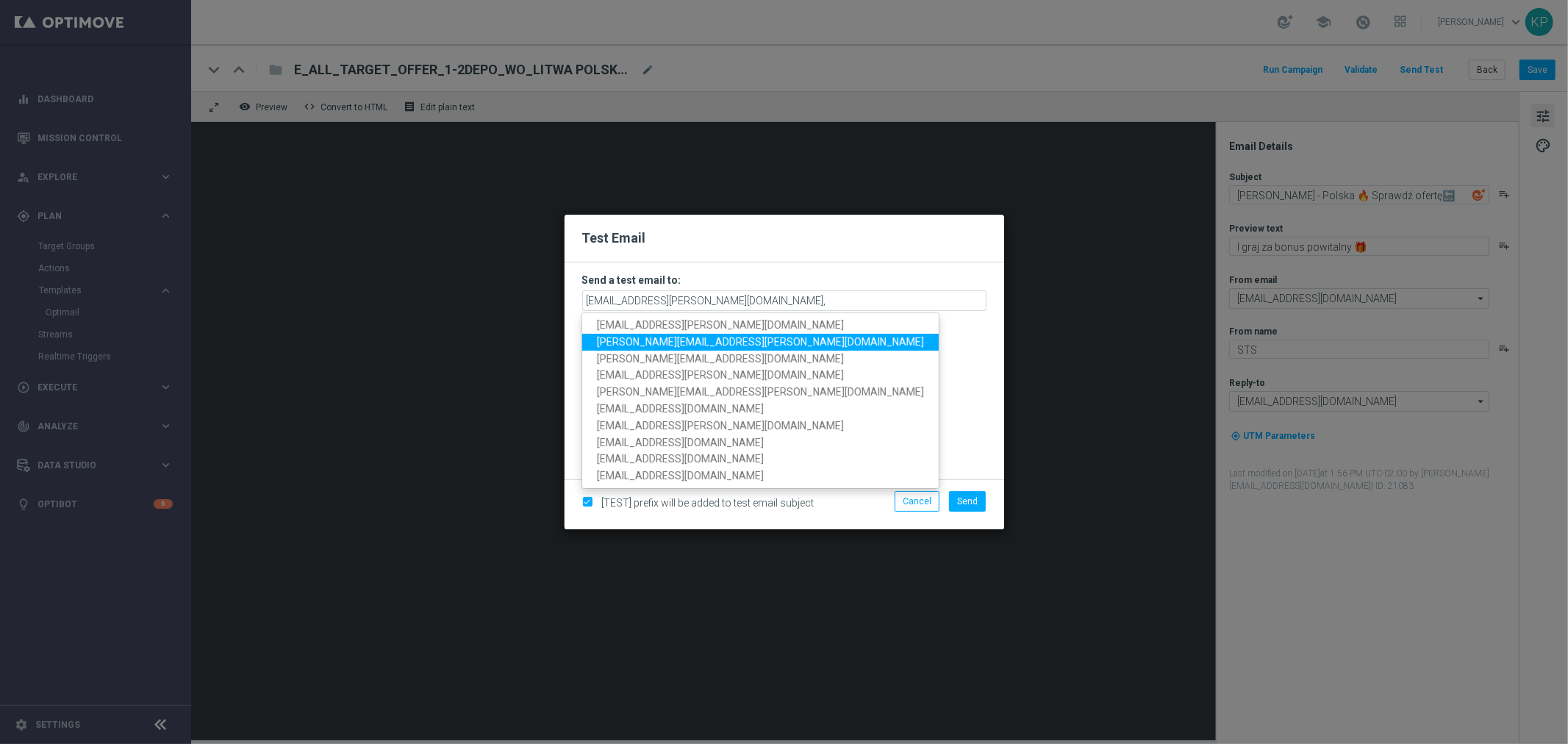
click at [692, 336] on span "katarzyna.kaminska@sts.pl" at bounding box center [761, 342] width 327 height 12
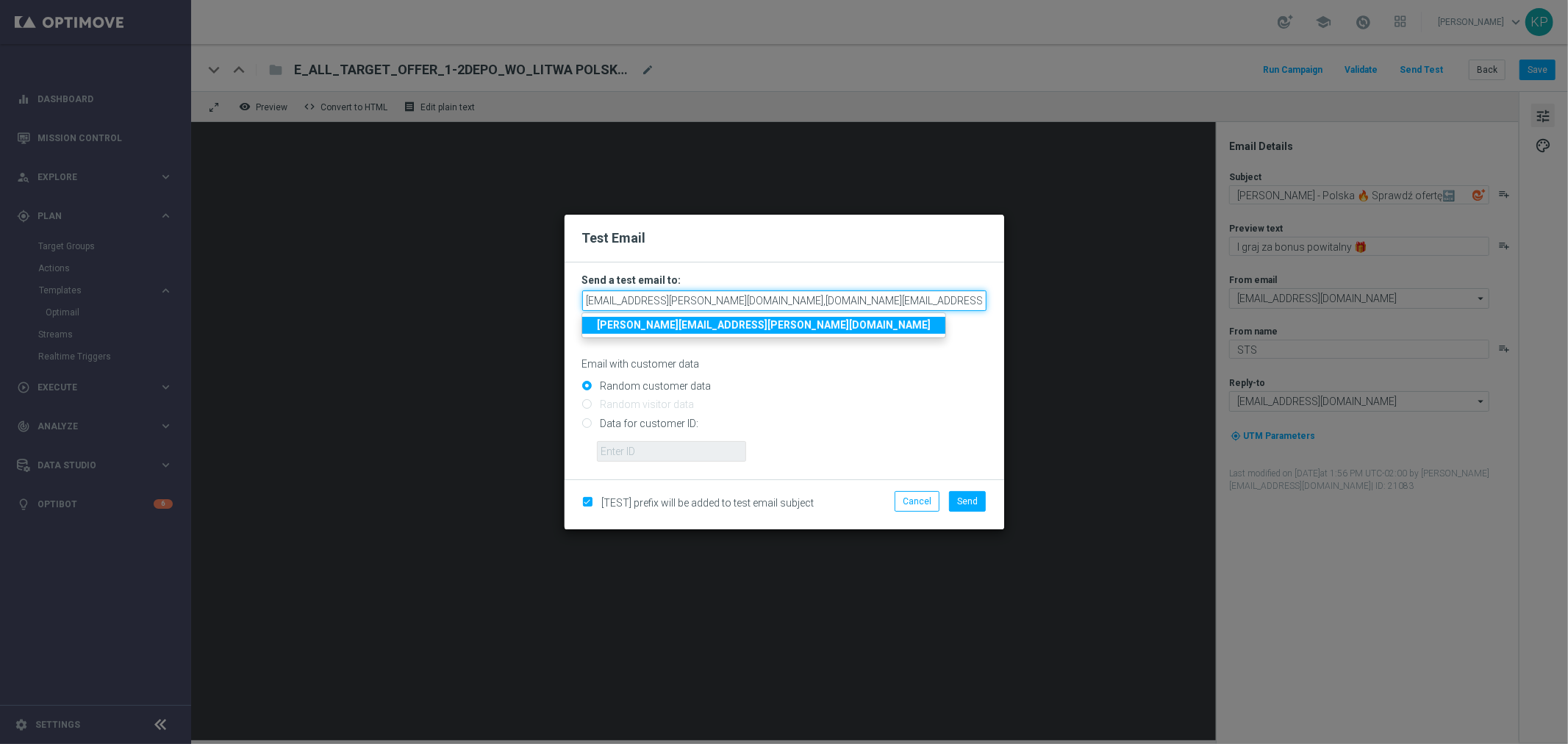
click at [843, 305] on input "krystian.potoczny@sts.pl,katarzyna.kaminska@sts.pl" at bounding box center [784, 301] width 404 height 21
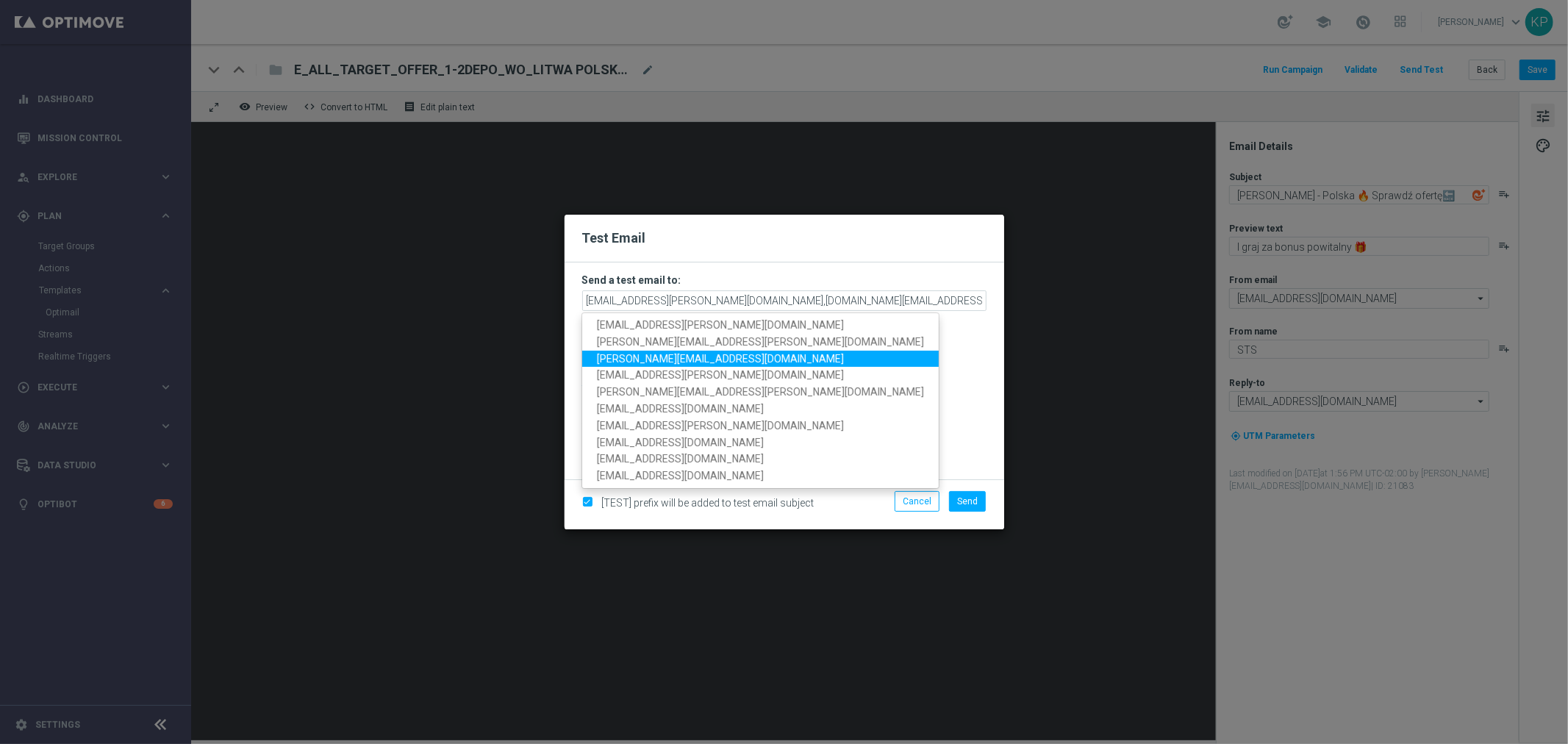
click at [694, 355] on span "antoni.litwinek@sts.pl" at bounding box center [720, 358] width 247 height 12
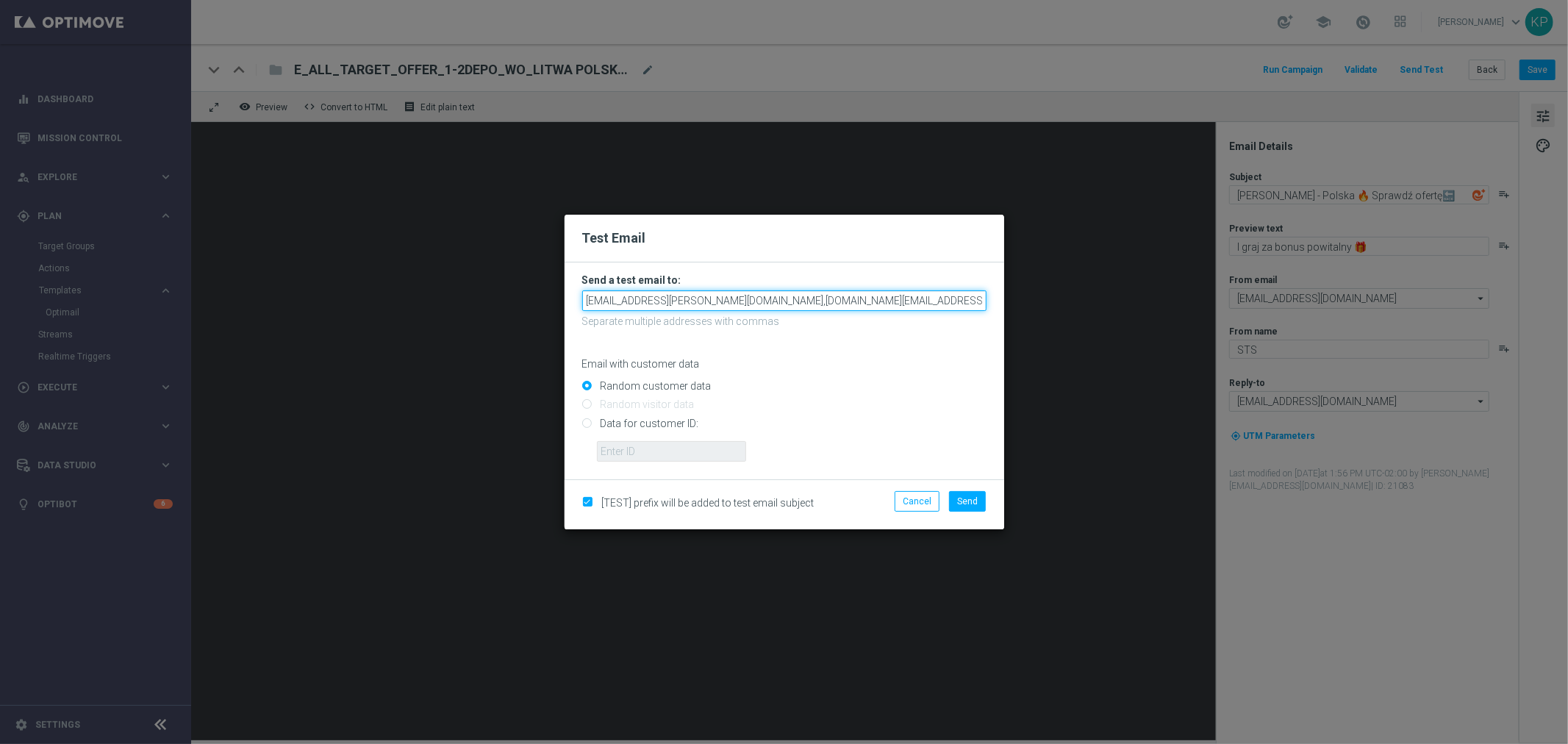
click at [965, 296] on input "krystian.potoczny@sts.pl,katarzyna.kaminska@sts.pl,antoni.litwinek@sts.pl" at bounding box center [784, 301] width 404 height 21
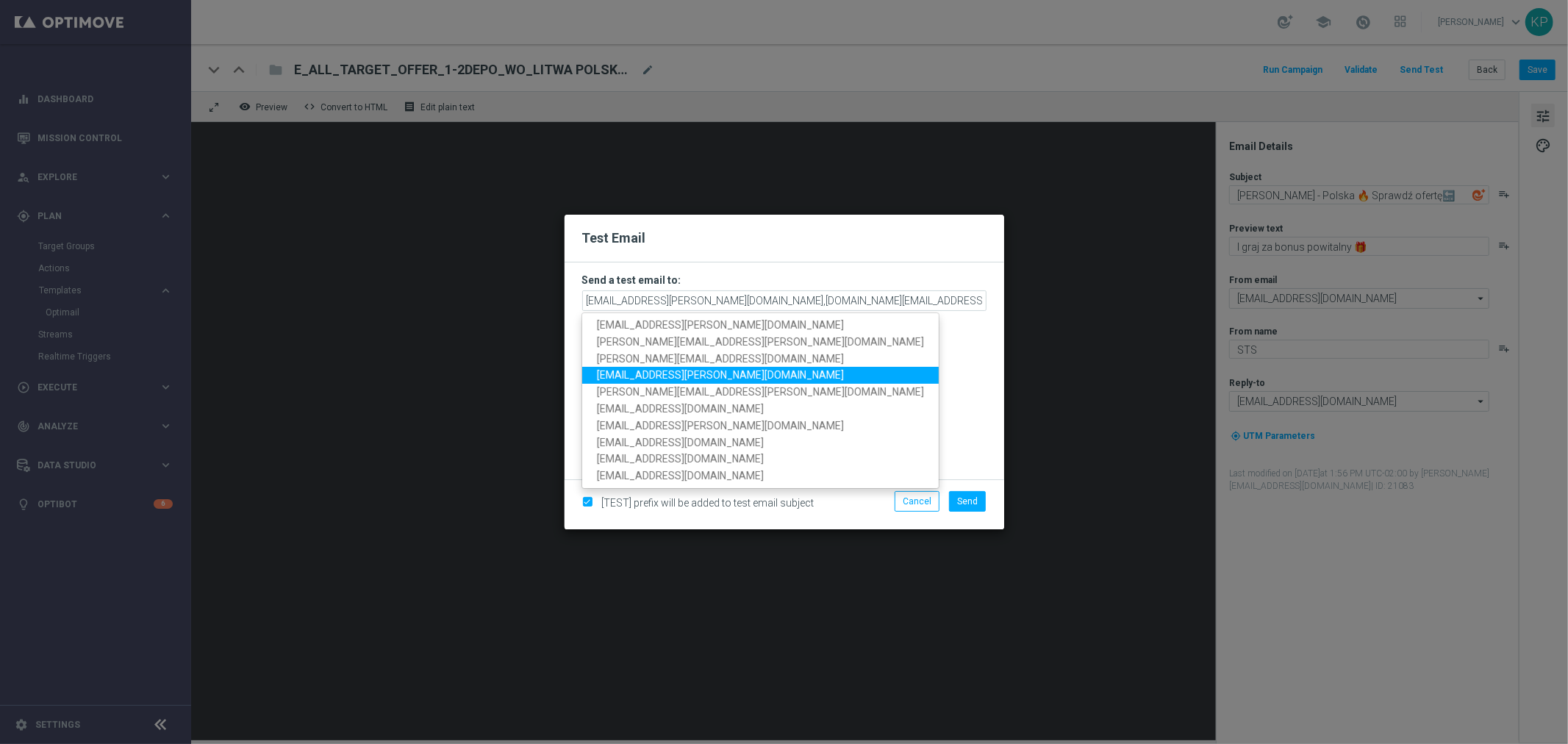
click at [670, 377] on span "andzelika.binek@sts.pl" at bounding box center [720, 374] width 247 height 12
type input "krystian.potoczny@sts.pl,katarzyna.kaminska@sts.pl,antoni.litwinek@sts.pl,andze…"
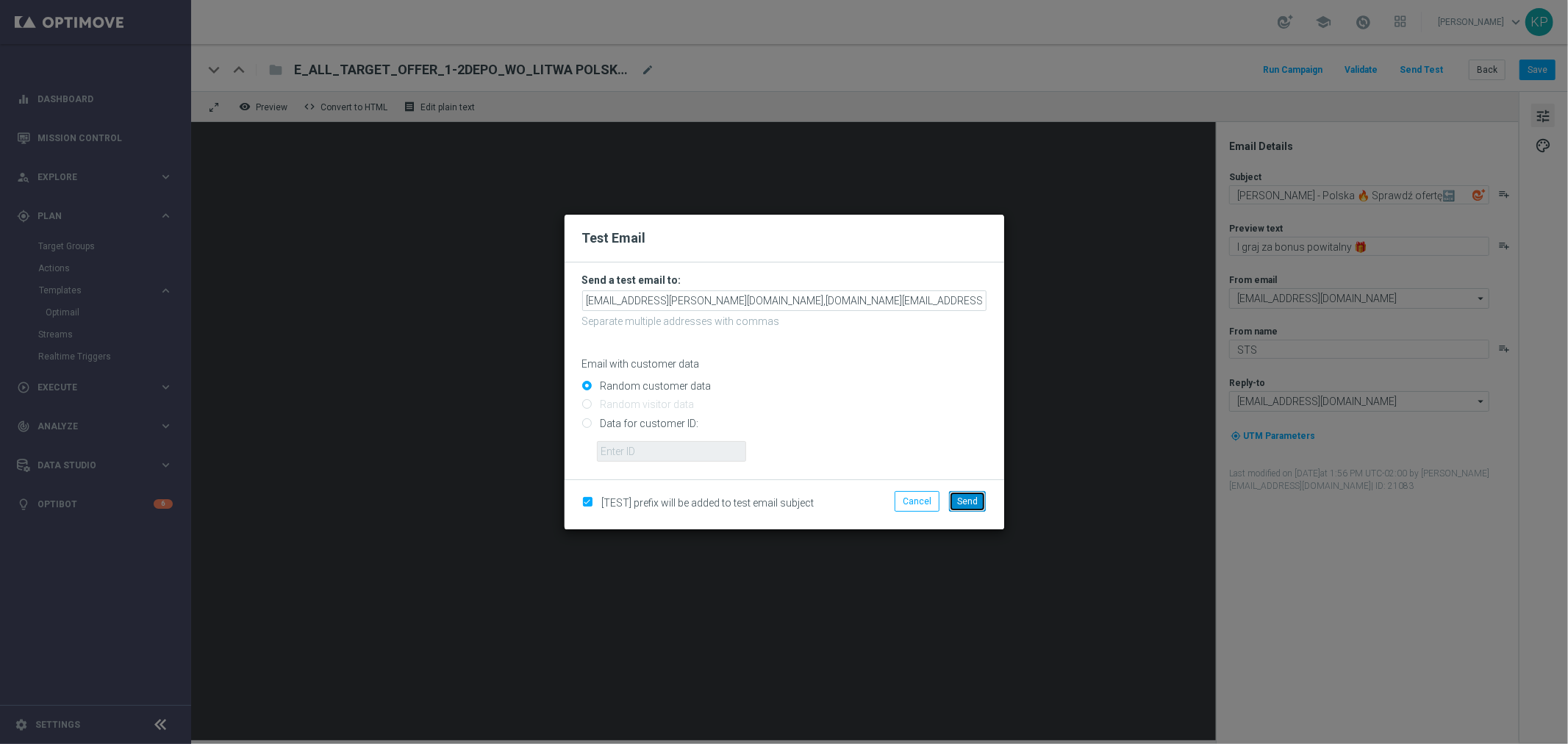
click at [958, 502] on span "Send" at bounding box center [967, 502] width 21 height 10
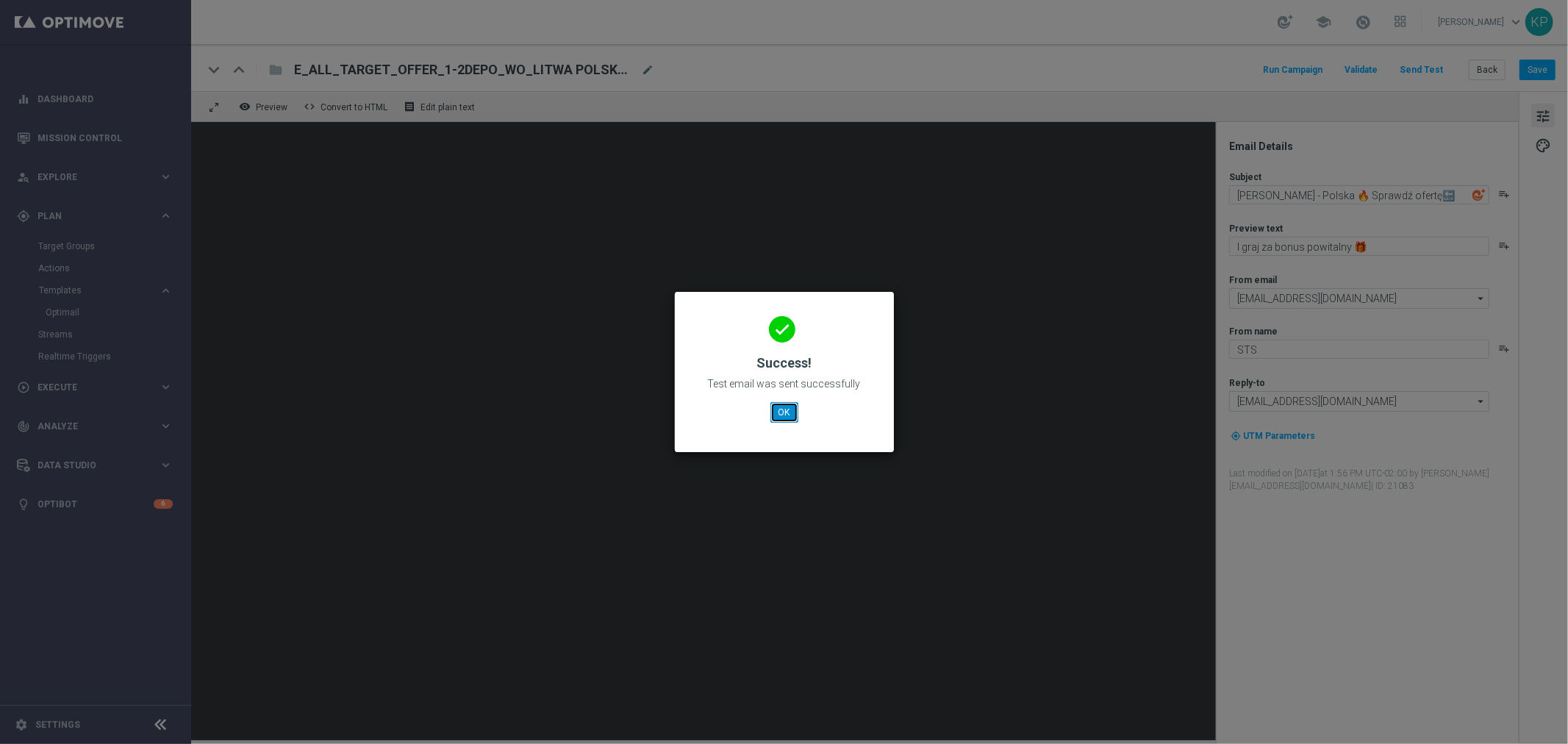
click at [797, 404] on button "OK" at bounding box center [784, 412] width 28 height 21
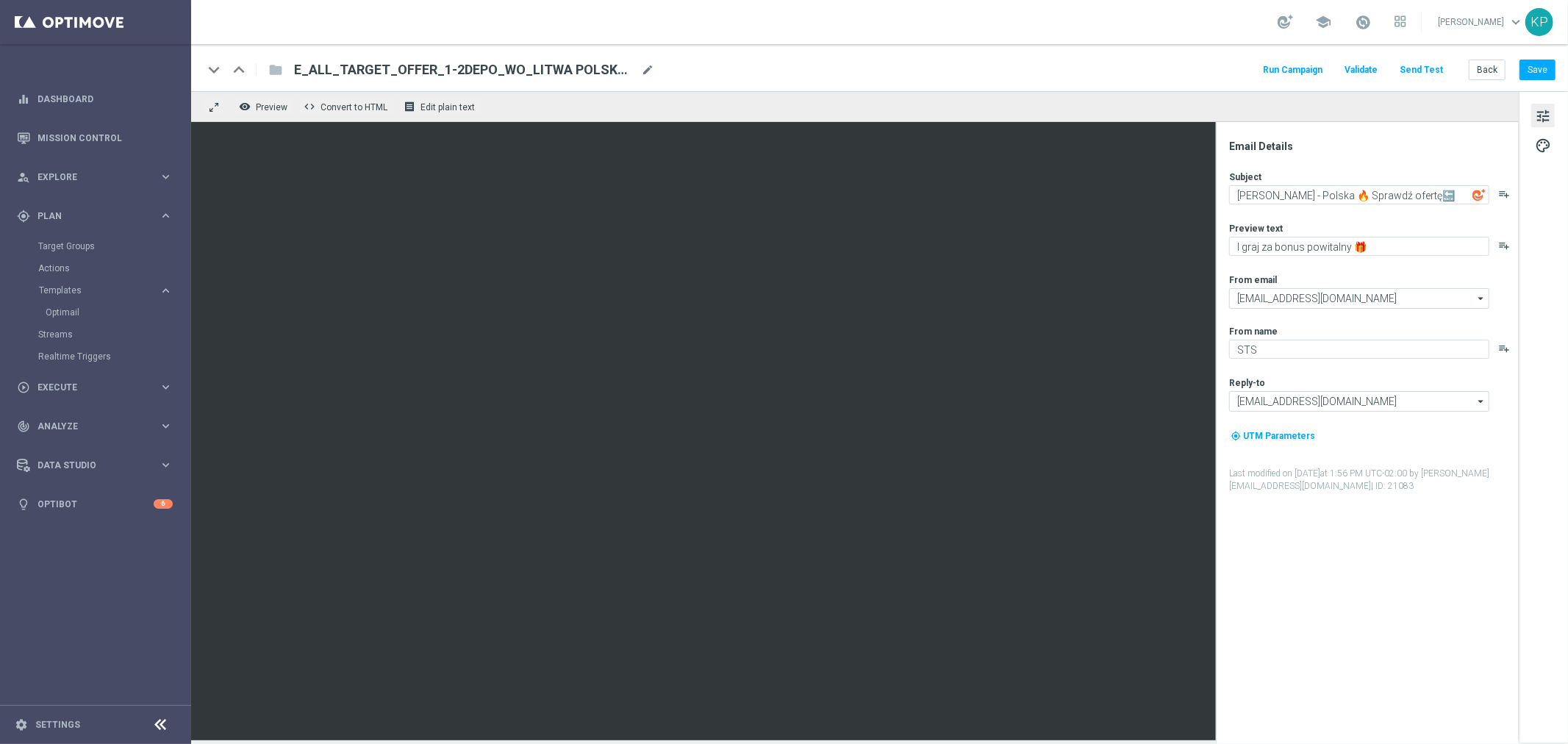
click at [867, 86] on div "keyboard_arrow_down keyboard_arrow_up folder E_ALL_TARGET_OFFER_1-2DEPO_WO_LITW…" at bounding box center [879, 68] width 1377 height 47
click at [91, 380] on div "play_circle_outline Execute" at bounding box center [88, 386] width 142 height 13
click at [78, 288] on link "Campaign Builder" at bounding box center [96, 285] width 114 height 12
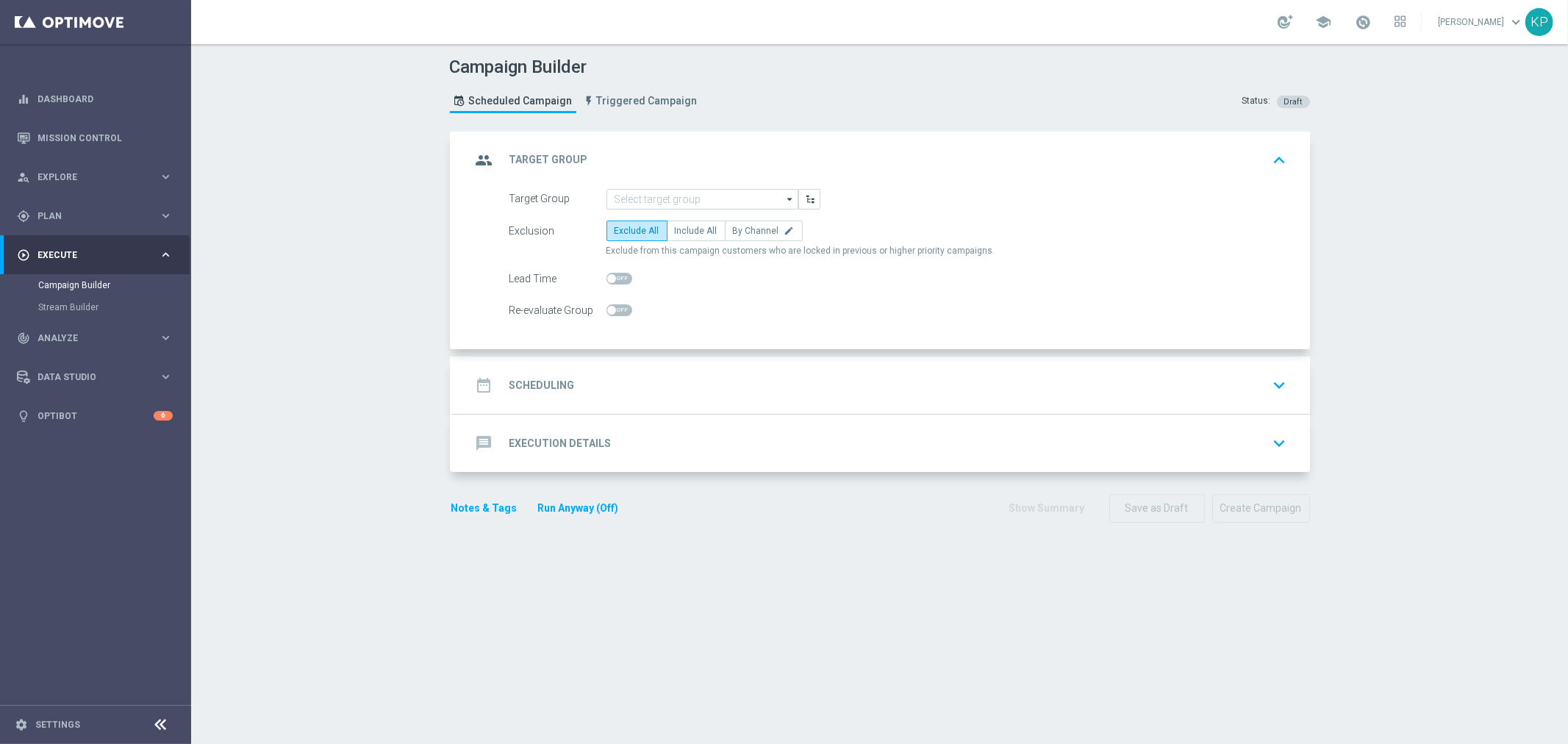
click at [1464, 401] on div "Campaign Builder Scheduled Campaign Triggered Campaign Status: Draft group Targ…" at bounding box center [879, 394] width 1377 height 700
click at [711, 195] on input at bounding box center [702, 199] width 192 height 21
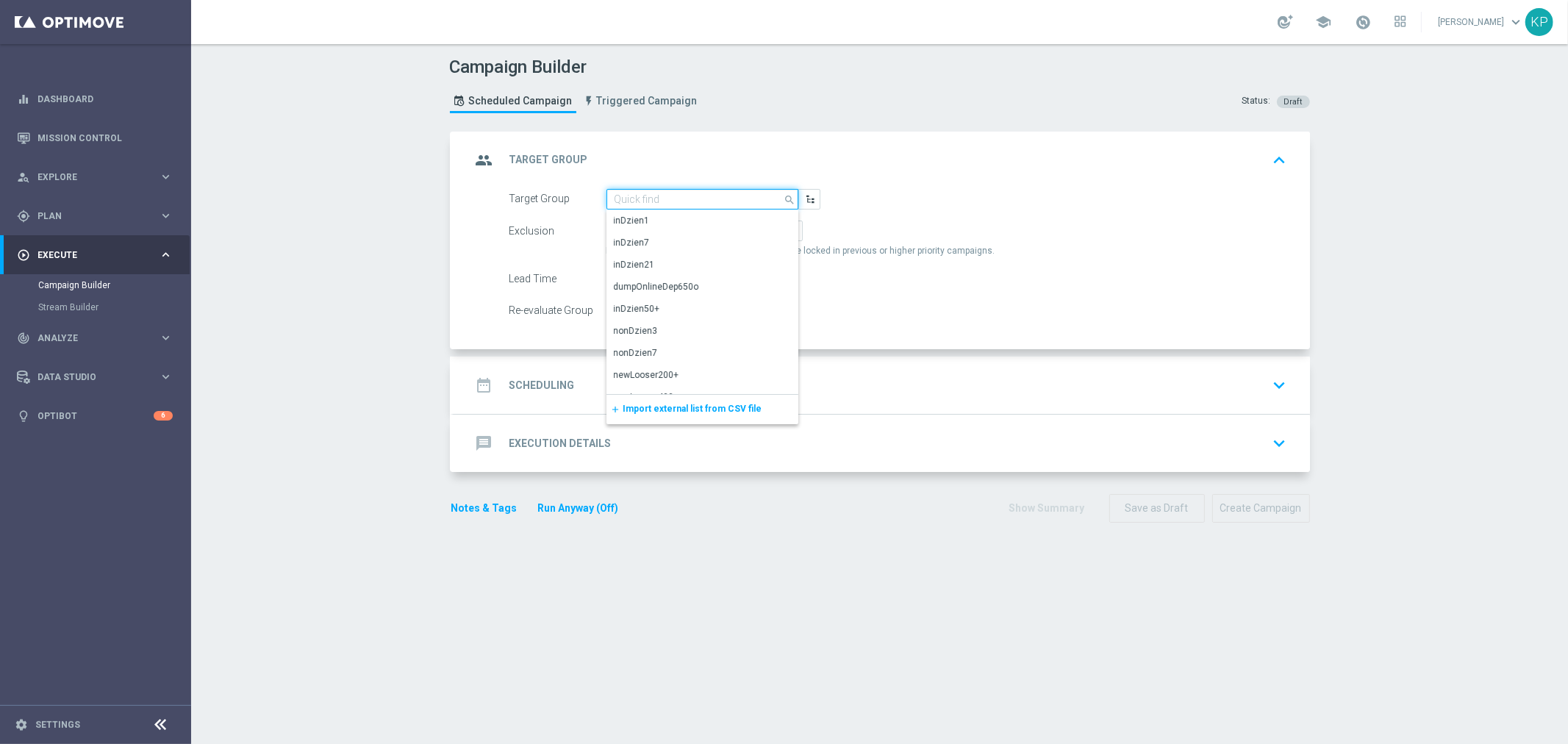
paste input "E_ALL_TARGET_OFFER_ORG ELMISTRZOSTW KURSY_3DEPO_101025"
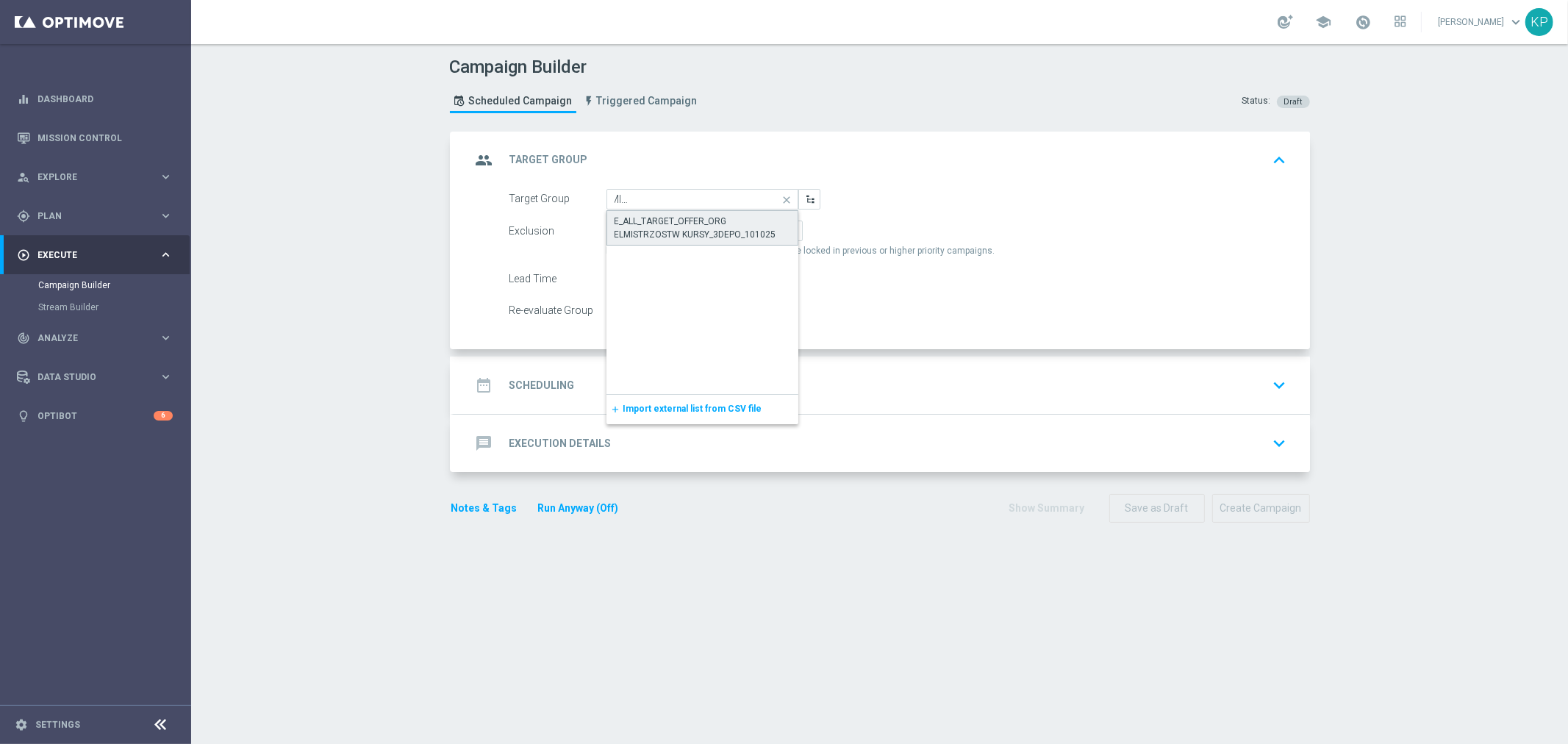
click at [692, 219] on div "E_ALL_TARGET_OFFER_ORG ELMISTRZOSTW KURSY_3DEPO_101025" at bounding box center [703, 228] width 176 height 27
type input "E_ALL_TARGET_OFFER_ORG ELMISTRZOSTW KURSY_3DEPO_101025"
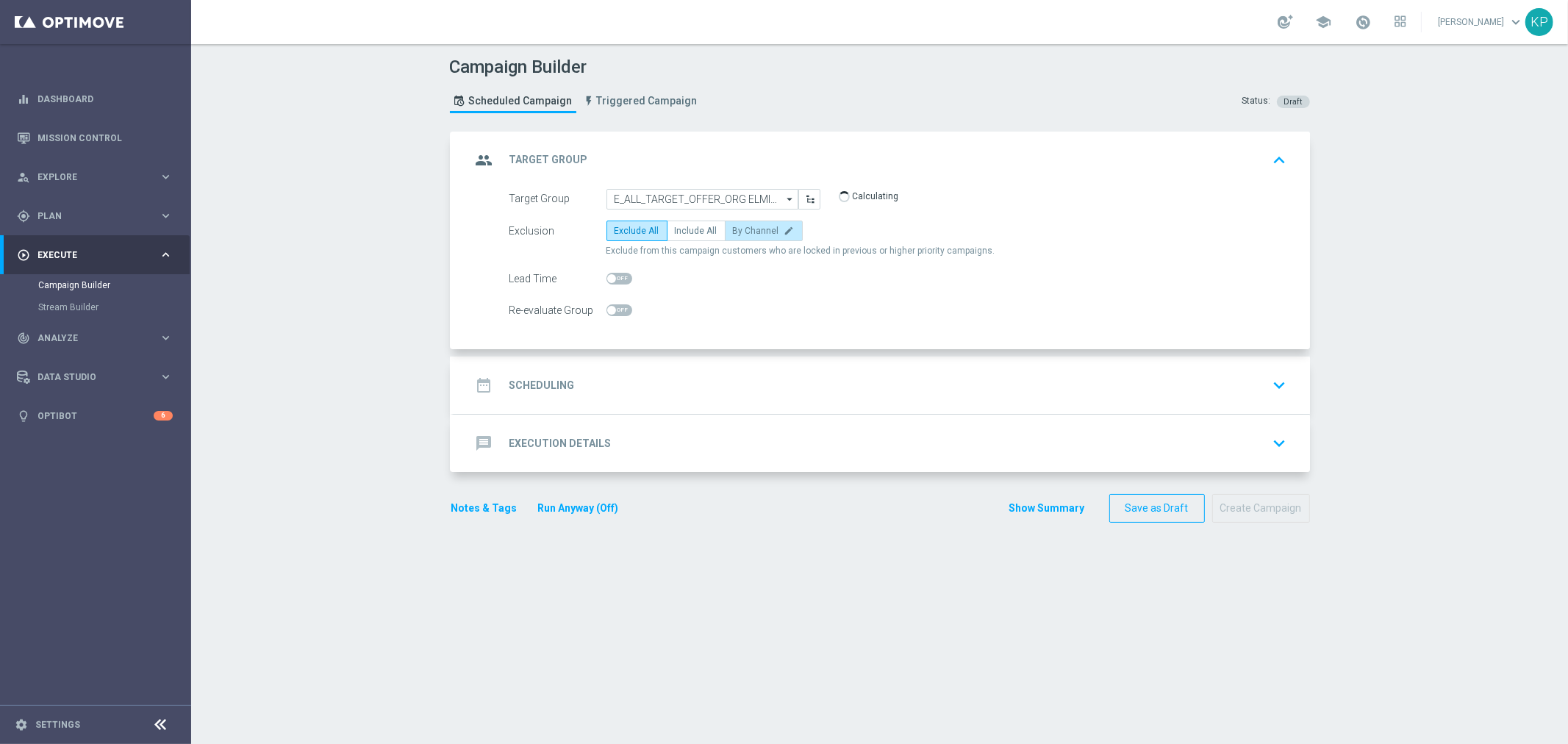
click at [733, 231] on span "By Channel" at bounding box center [756, 231] width 46 height 10
click at [733, 231] on input "By Channel edit" at bounding box center [738, 234] width 10 height 10
radio input "true"
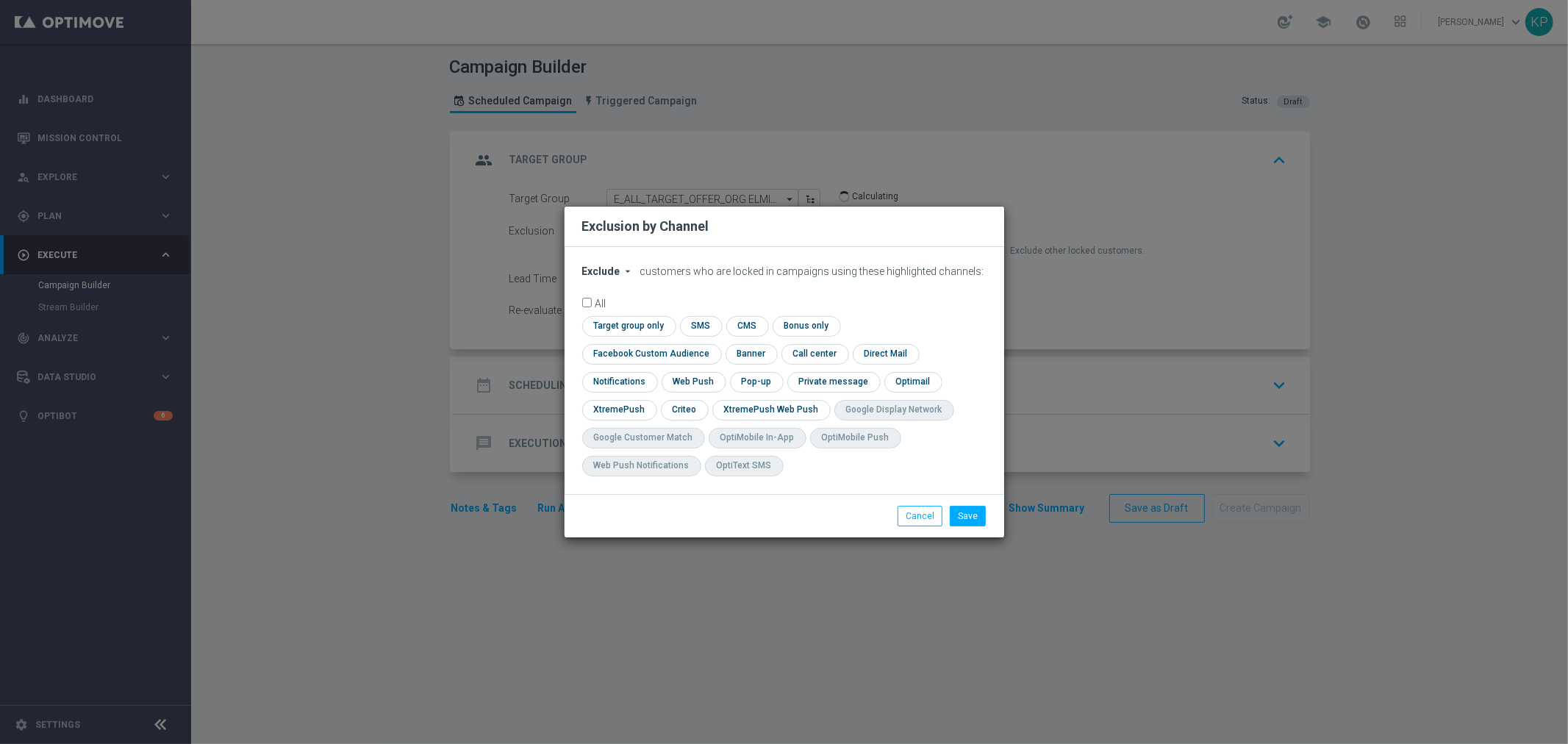
click at [623, 277] on icon "arrow_drop_down" at bounding box center [629, 271] width 12 height 12
click at [623, 314] on div "Include" at bounding box center [610, 305] width 54 height 18
click at [647, 336] on input "checkbox" at bounding box center [627, 326] width 90 height 20
click at [669, 321] on input "checkbox" at bounding box center [634, 326] width 103 height 20
checkbox input "false"
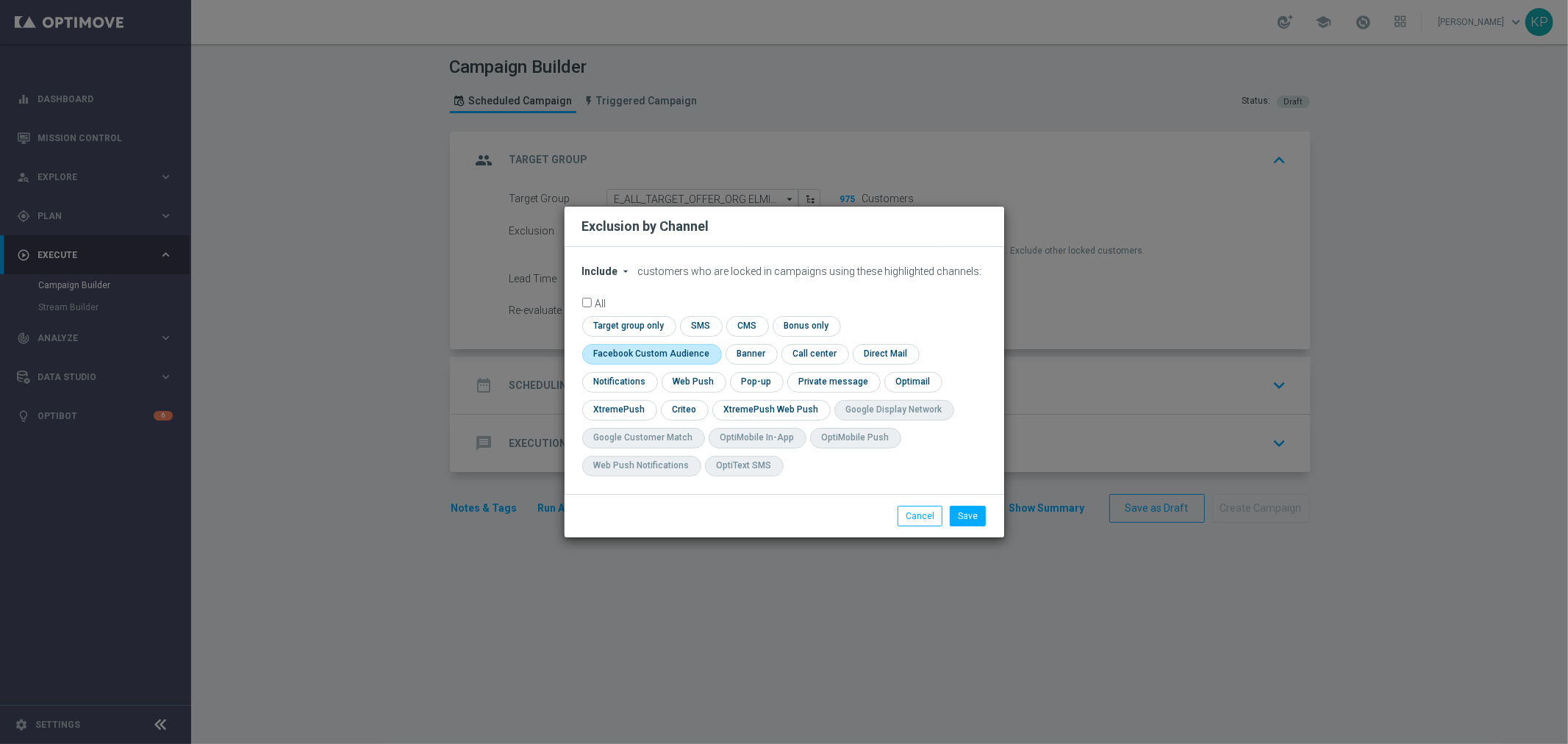
click at [716, 344] on input "checkbox" at bounding box center [648, 354] width 133 height 20
checkbox input "true"
click at [669, 410] on input "checkbox" at bounding box center [684, 410] width 45 height 20
checkbox input "true"
click at [745, 380] on input "checkbox" at bounding box center [755, 381] width 50 height 20
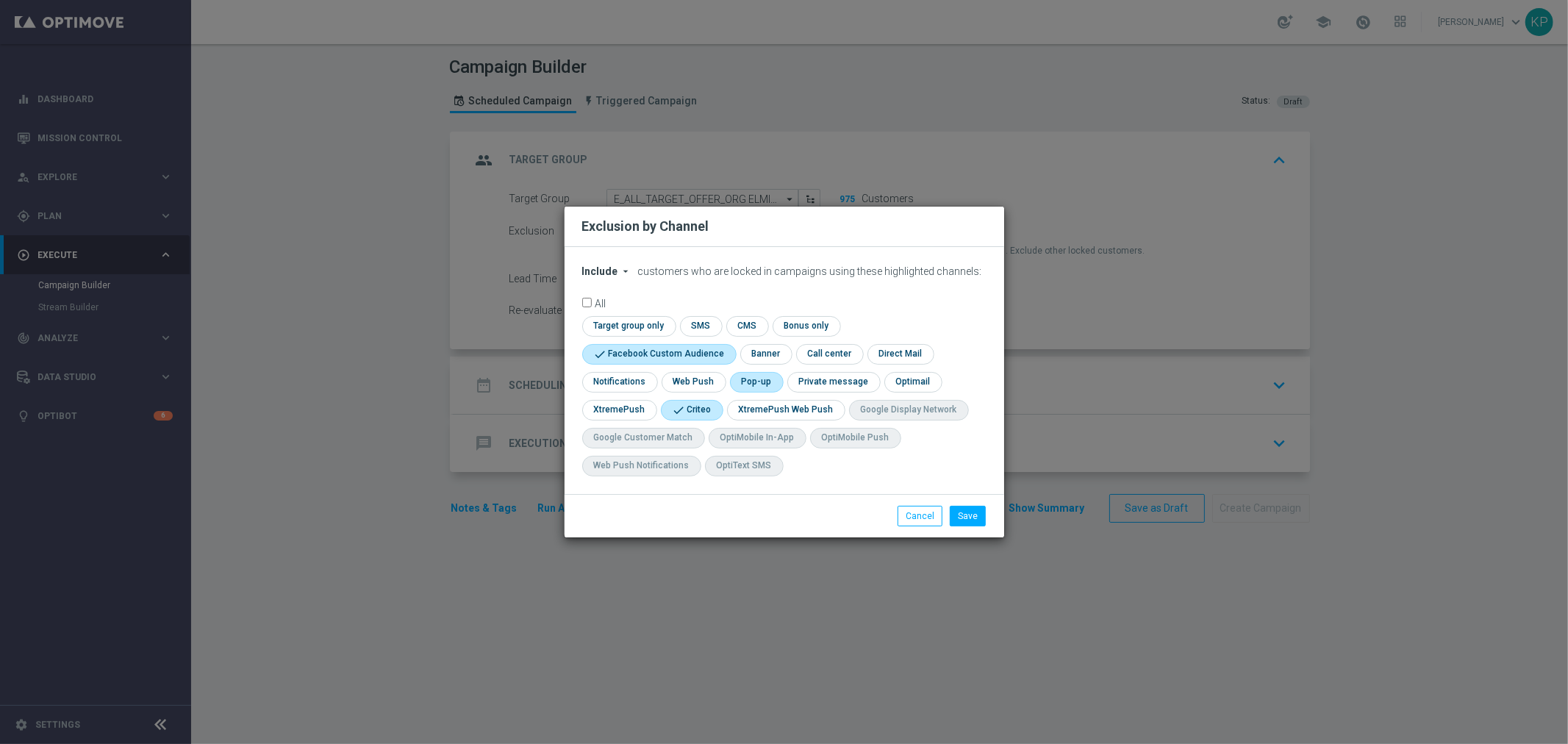
checkbox input "true"
click at [957, 513] on button "Save" at bounding box center [968, 515] width 36 height 21
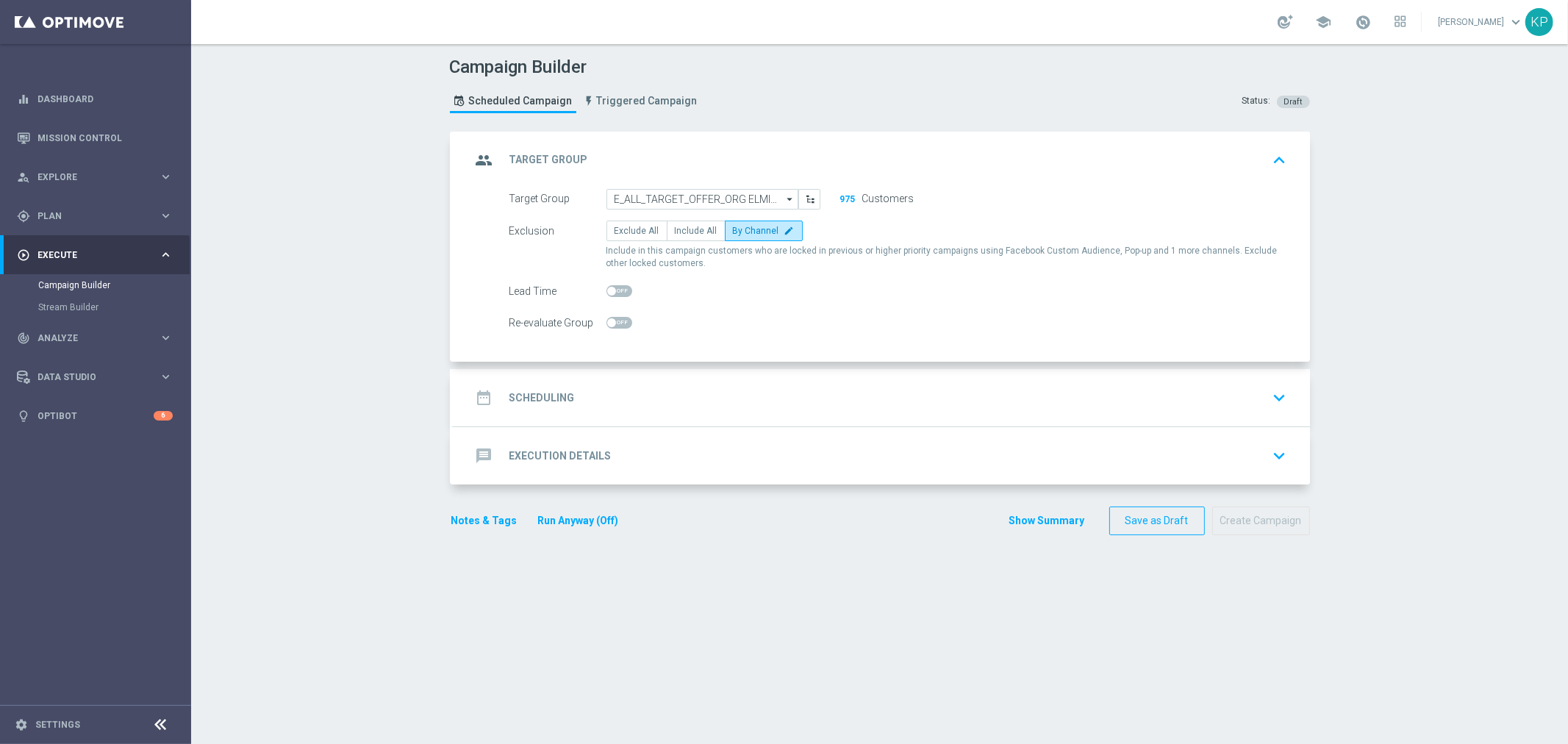
click at [604, 399] on div "date_range Scheduling keyboard_arrow_down" at bounding box center [881, 397] width 821 height 28
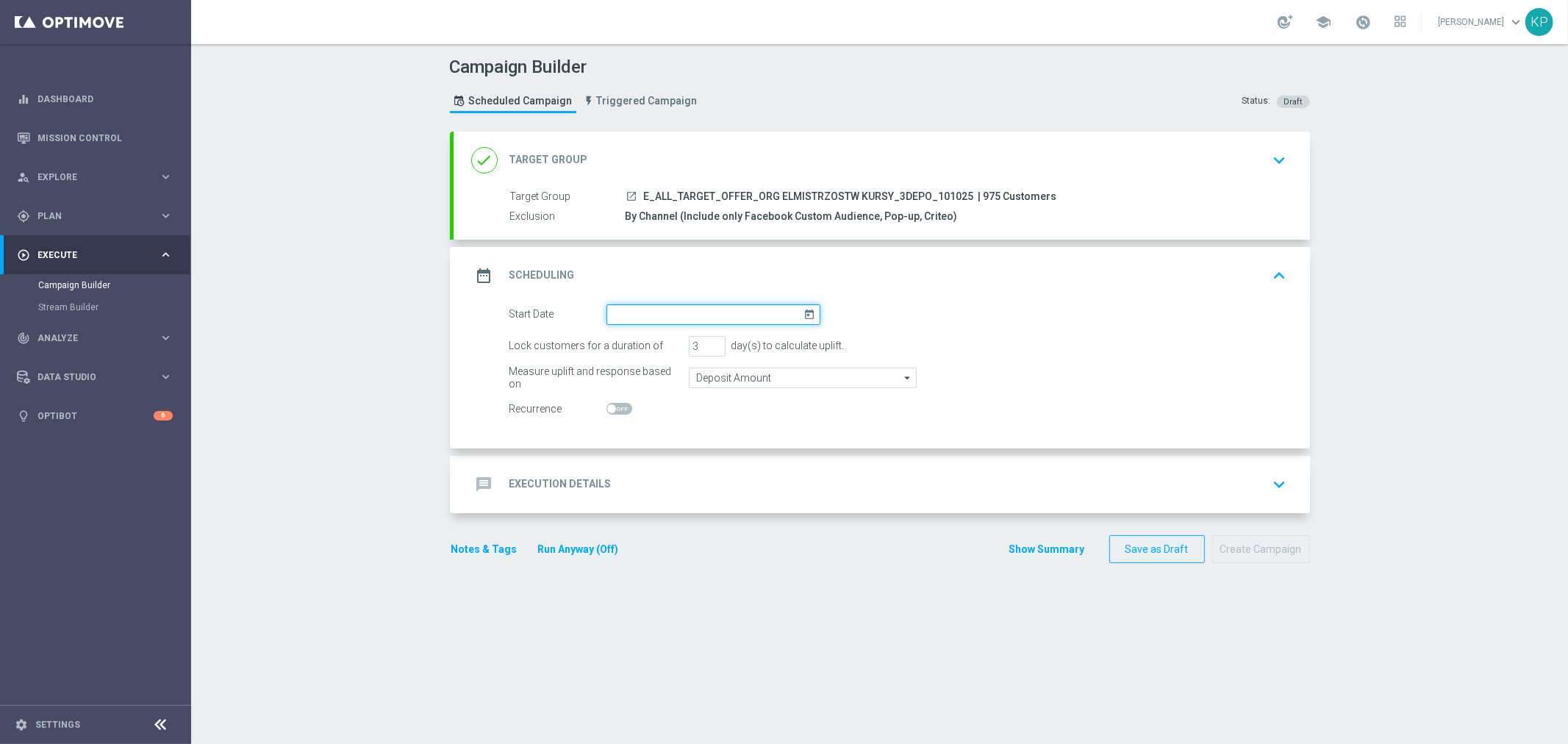
click at [652, 316] on input at bounding box center [713, 314] width 214 height 21
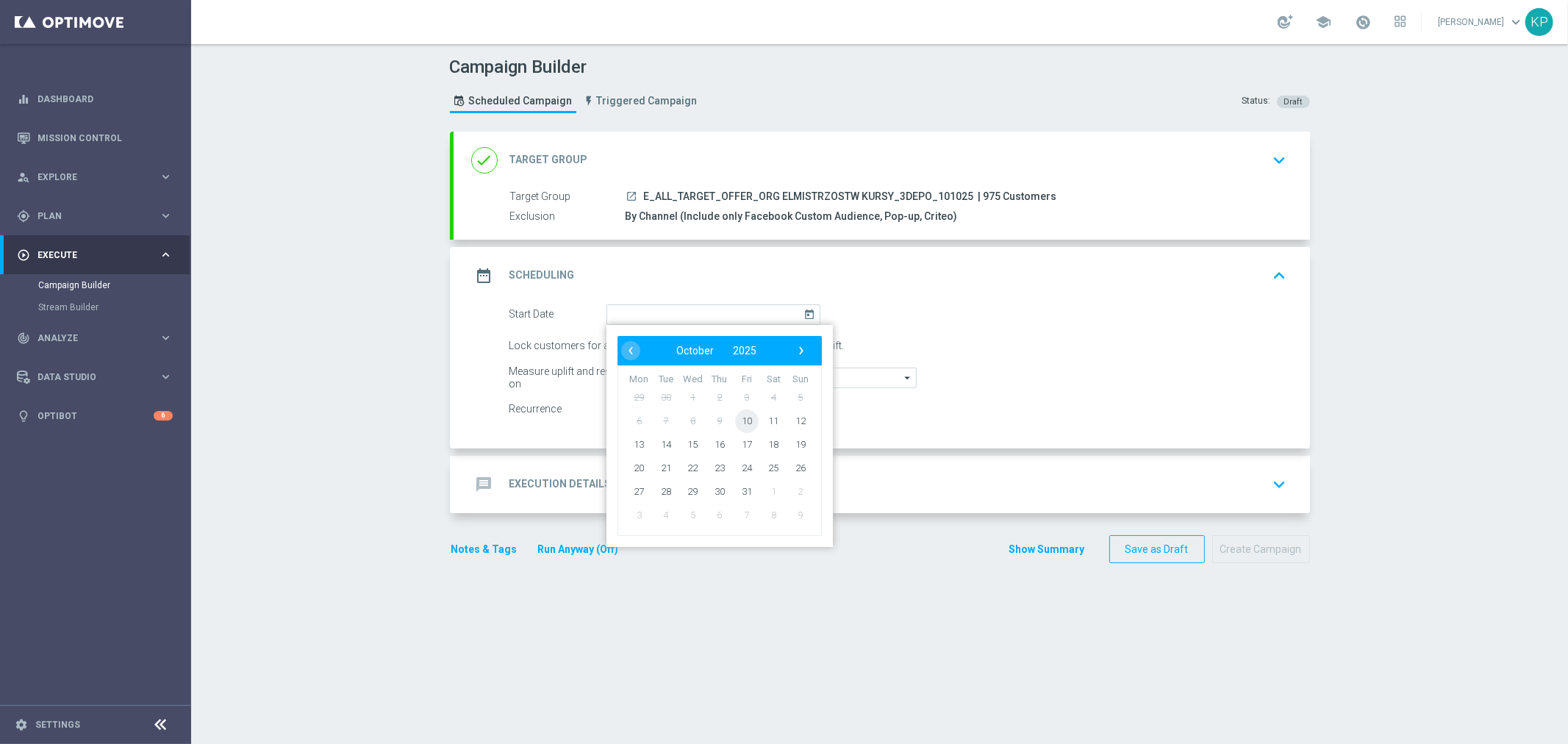
click at [734, 419] on span "10" at bounding box center [746, 421] width 24 height 24
type input "10 Oct 2025"
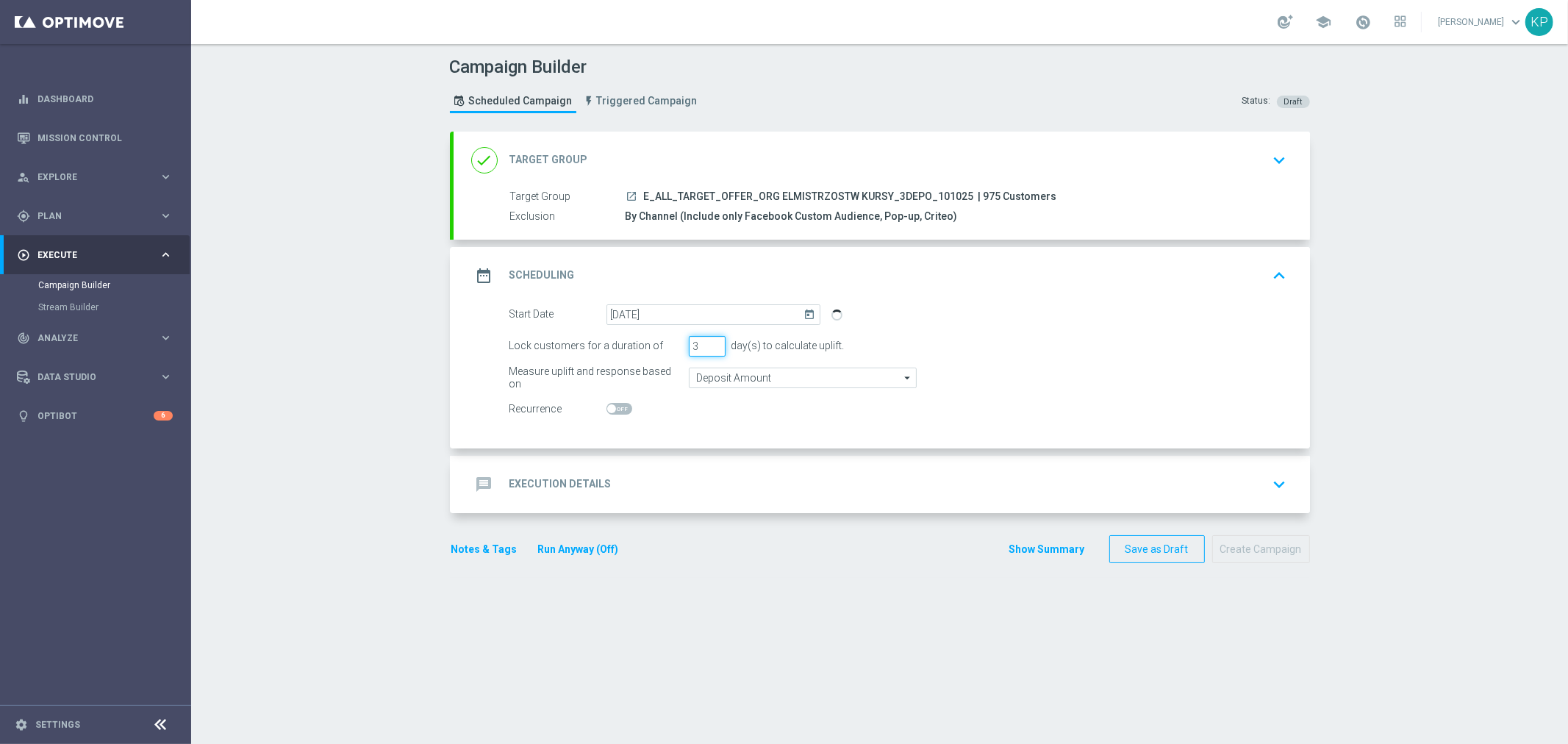
click at [710, 351] on input "3" at bounding box center [707, 346] width 36 height 21
click at [707, 348] on input "2" at bounding box center [707, 346] width 36 height 21
type input "1"
click at [707, 348] on input "1" at bounding box center [707, 346] width 36 height 21
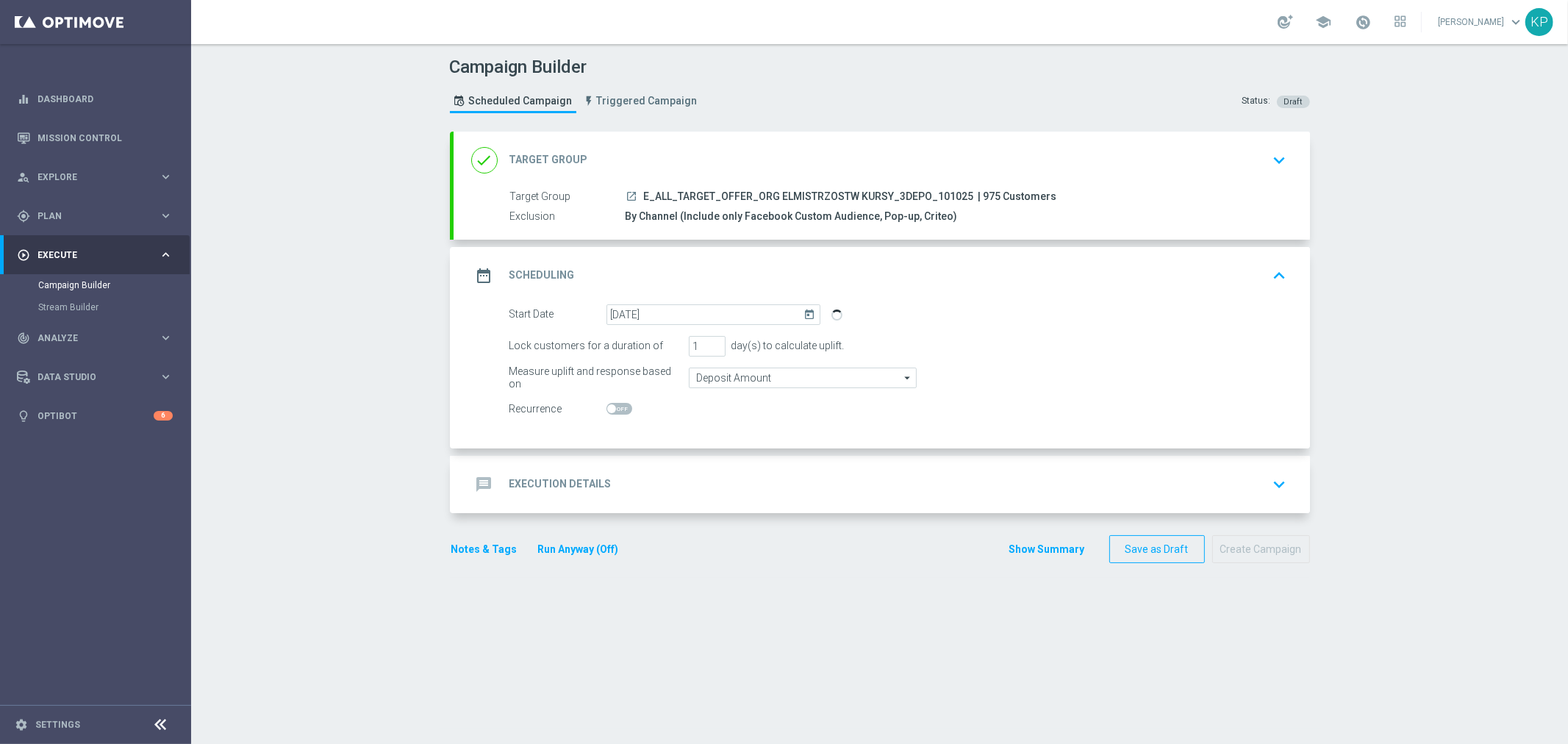
click at [628, 476] on div "message Execution Details keyboard_arrow_down" at bounding box center [881, 484] width 821 height 28
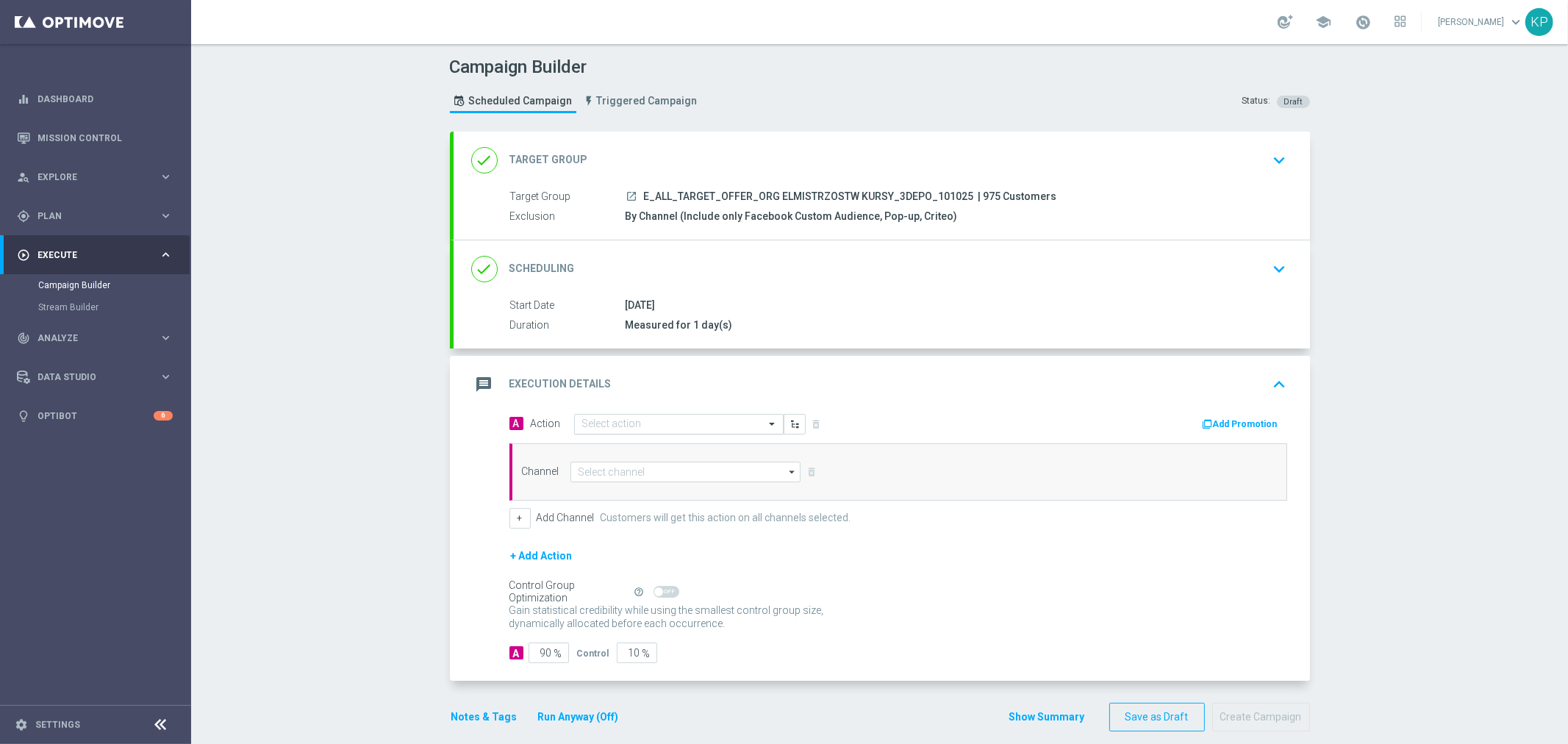
click at [614, 421] on input "text" at bounding box center [664, 424] width 164 height 13
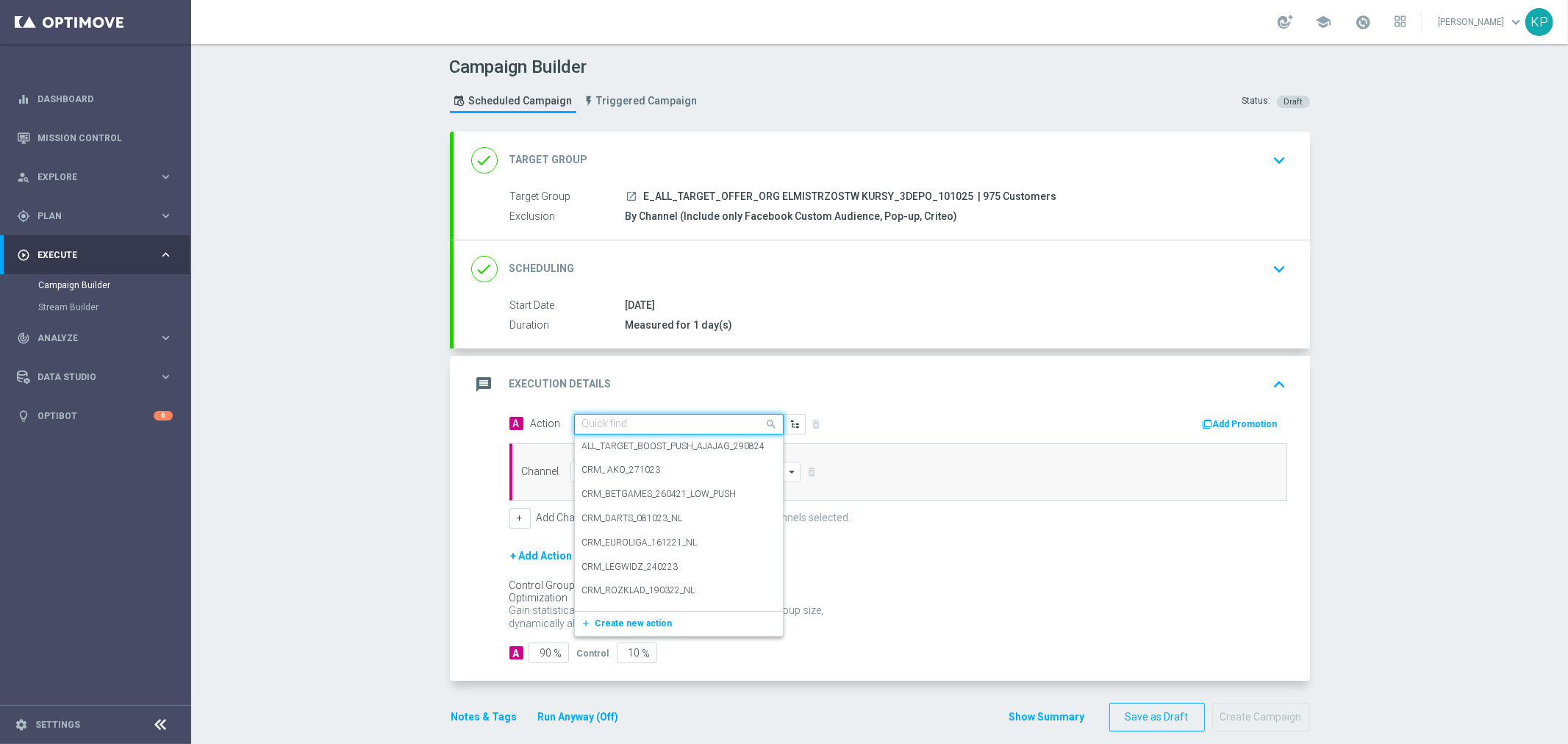
paste input "E_ALL_TARGET_OFFER_ORG ELMISTRZOSTW KURSY_3DEPO_101025"
type input "E_ALL_TARGET_OFFER_ORG ELMISTRZOSTW KURSY_3DEPO_101025"
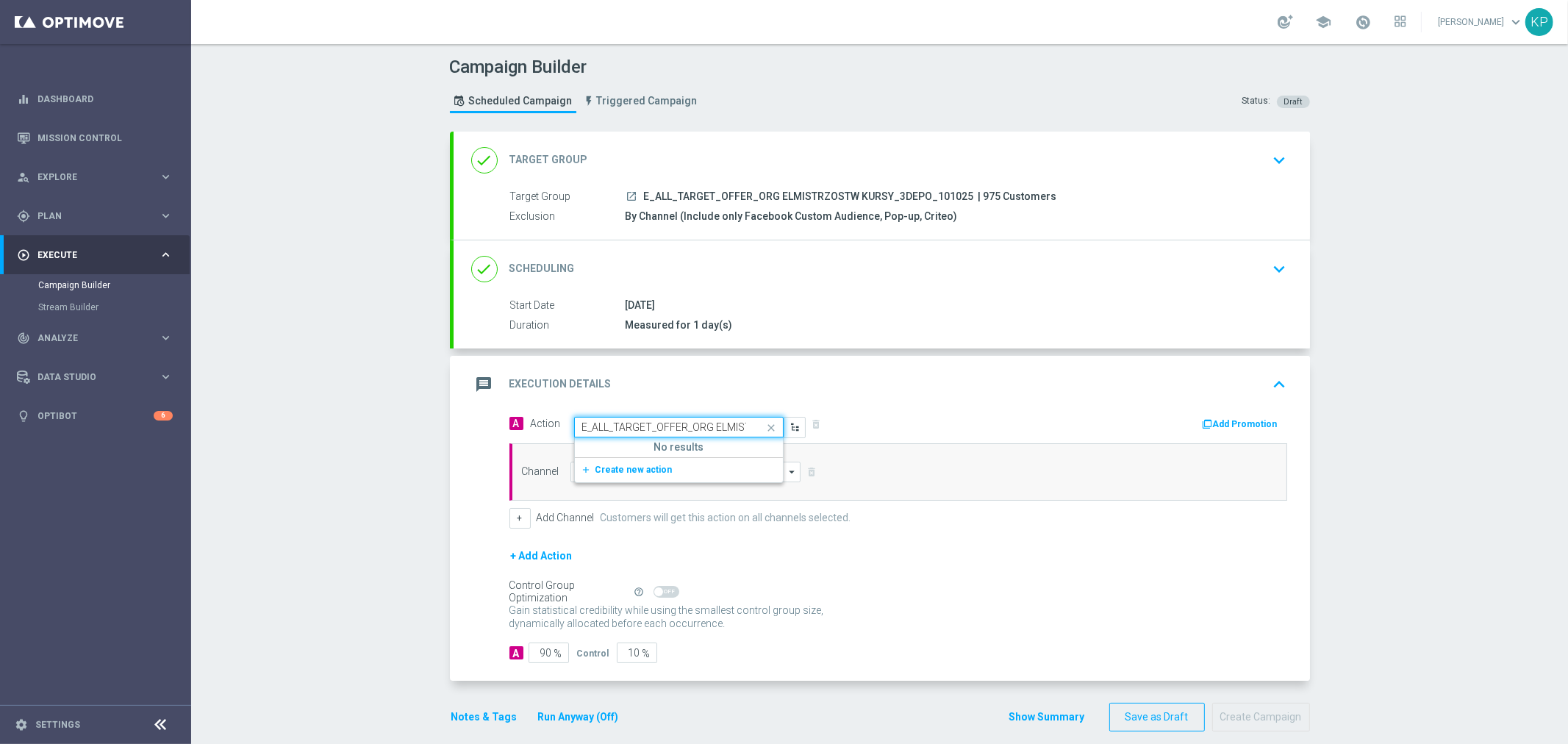
scroll to position [0, 155]
click at [646, 395] on div "message Execution Details keyboard_arrow_up" at bounding box center [881, 384] width 821 height 28
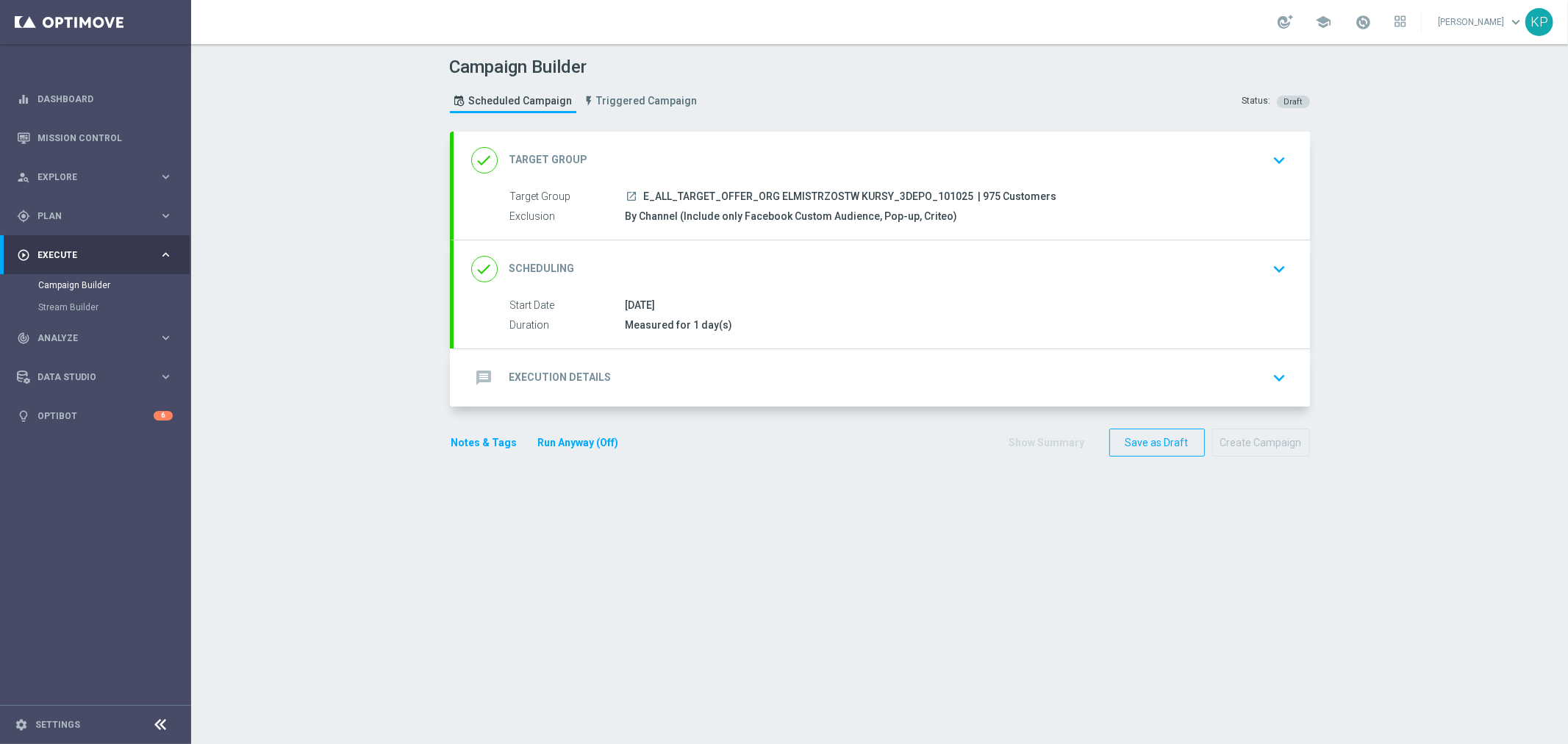
click at [638, 377] on div "message Execution Details keyboard_arrow_down" at bounding box center [881, 377] width 821 height 28
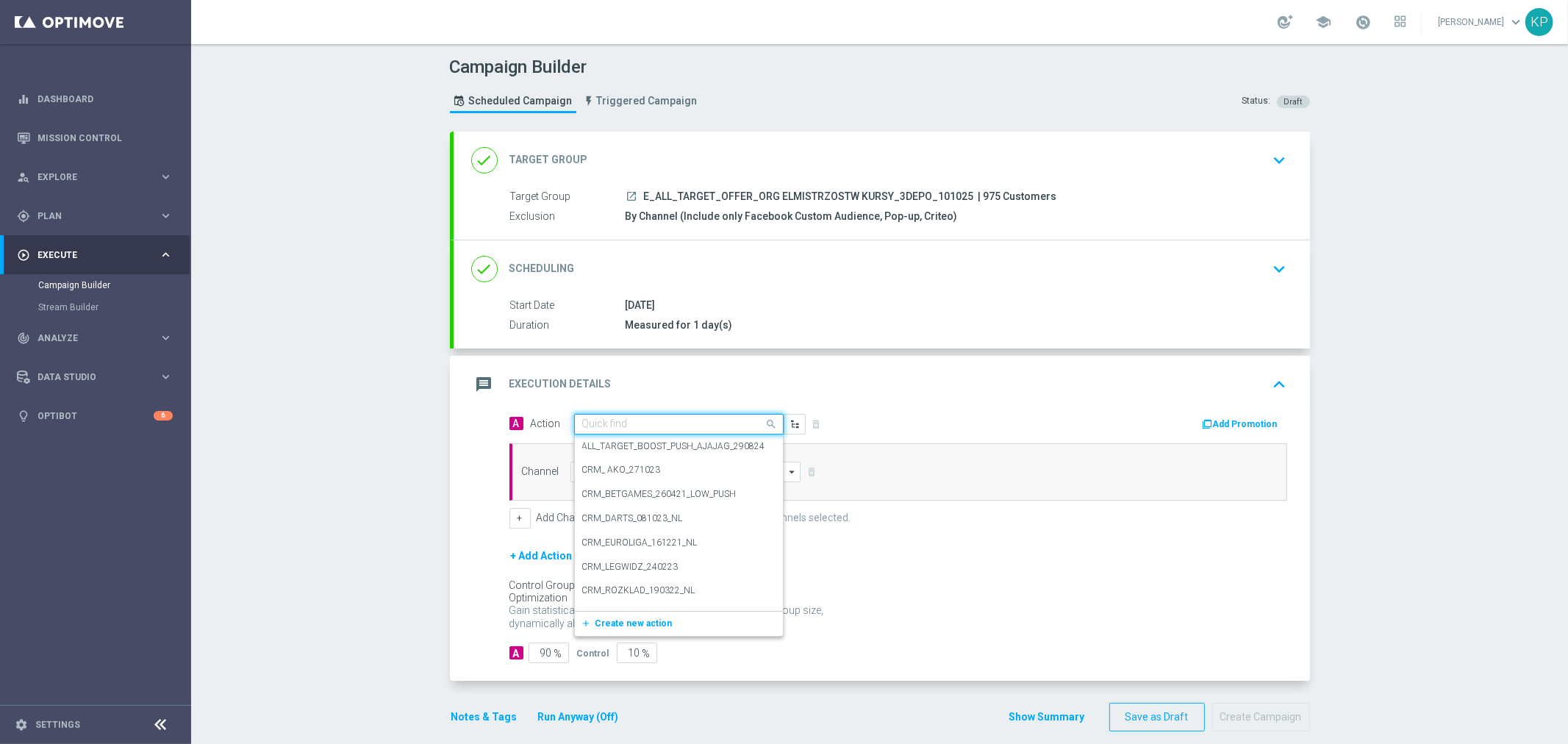
click at [766, 424] on span at bounding box center [774, 424] width 19 height 19
click at [623, 623] on span "Create new action" at bounding box center [634, 623] width 77 height 10
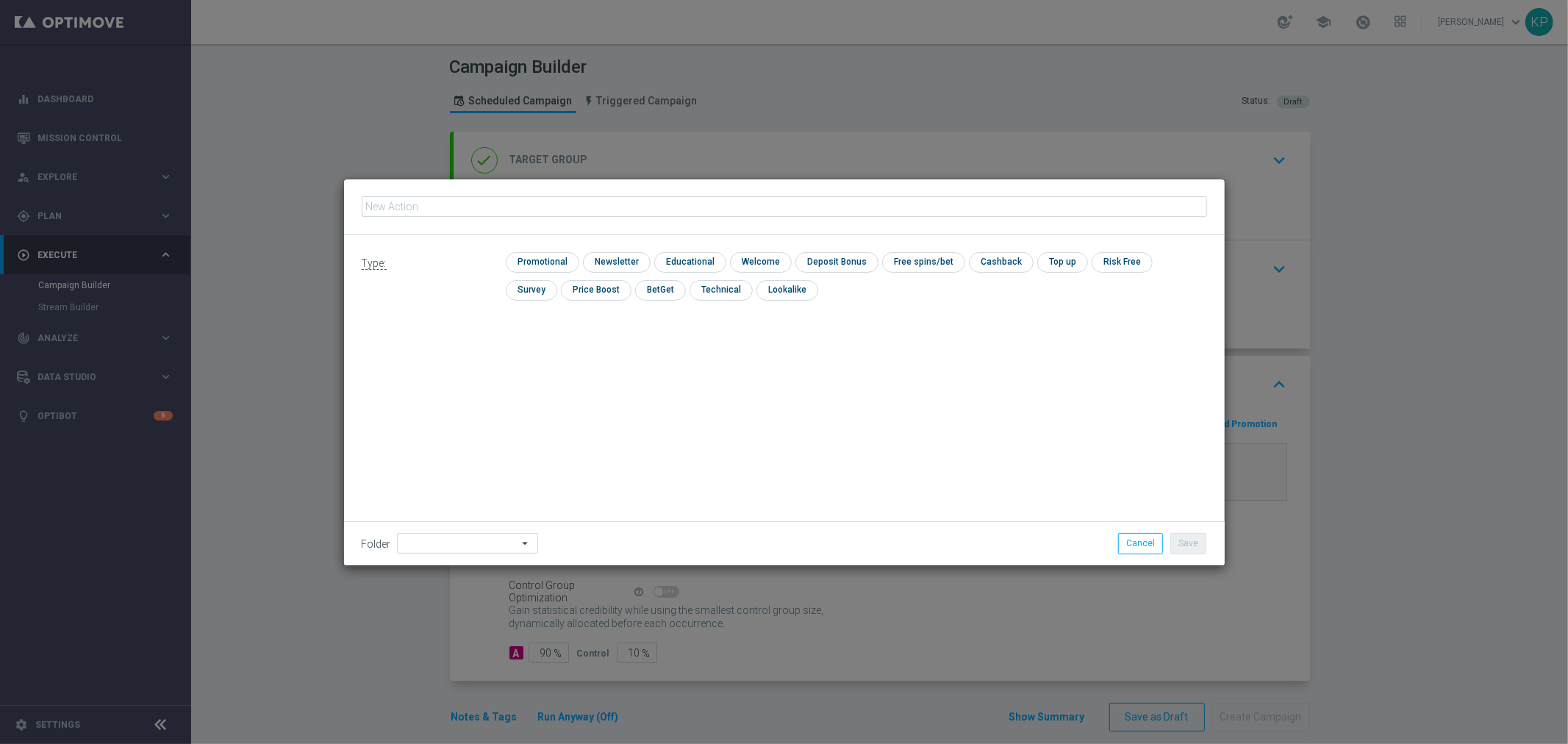
type input "E_ALL_TARGET_OFFER_ORG ELMISTRZOSTW KURSY_3DEPO_101025"
click at [610, 259] on input "checkbox" at bounding box center [615, 262] width 64 height 20
checkbox input "true"
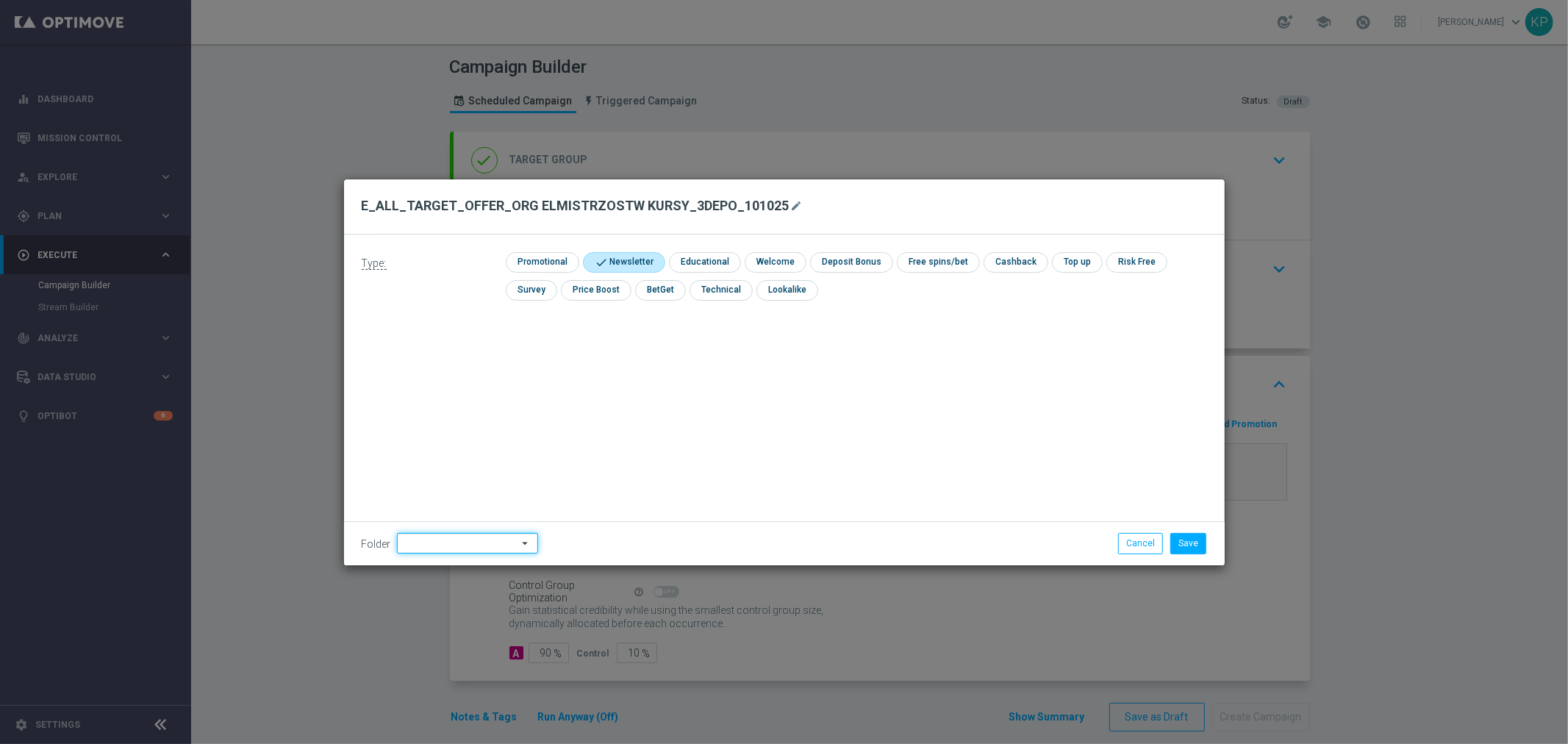
click at [485, 534] on input at bounding box center [467, 543] width 141 height 21
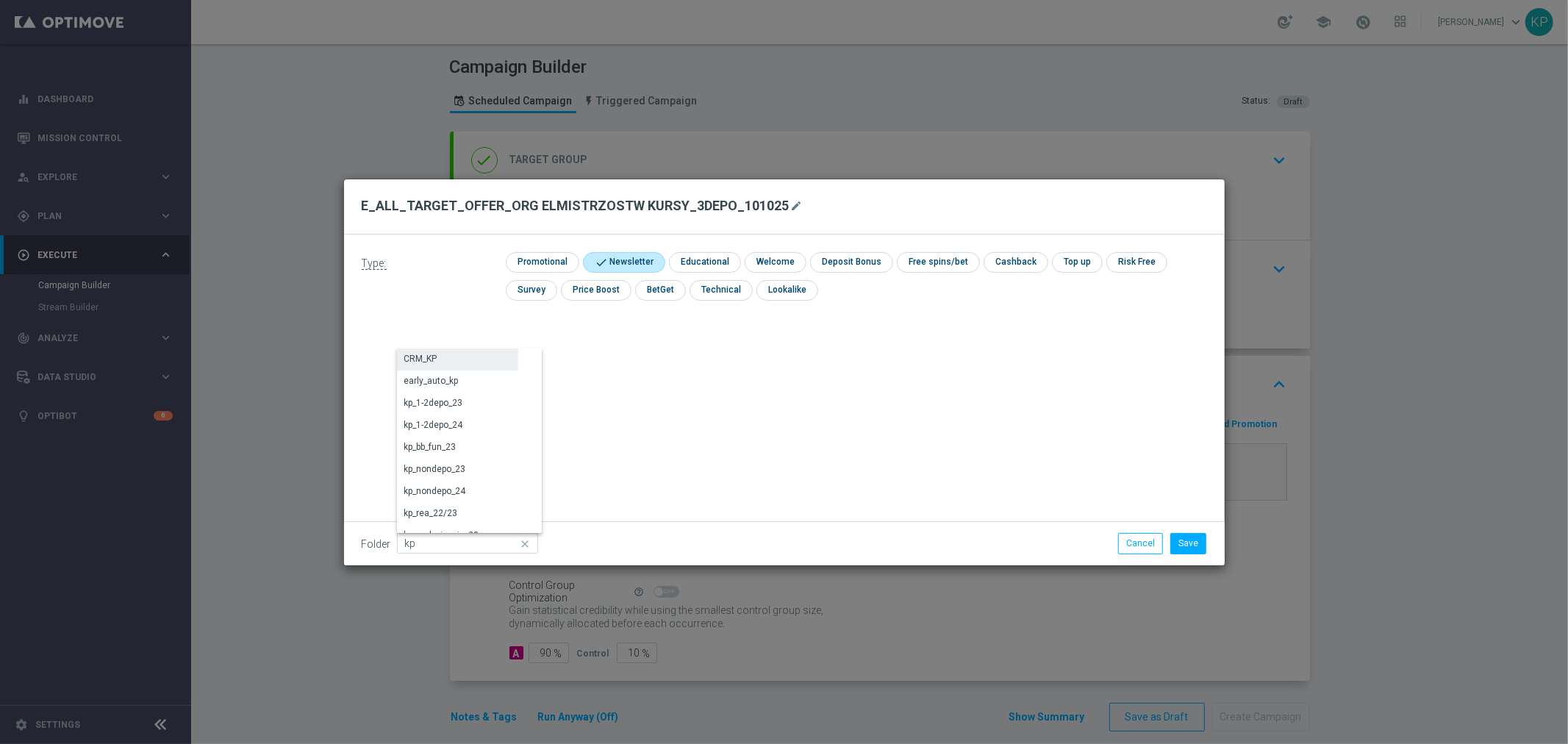
click at [461, 358] on div "CRM_KP" at bounding box center [457, 359] width 121 height 21
type input "CRM_KP"
click at [1175, 535] on button "Save" at bounding box center [1189, 543] width 36 height 21
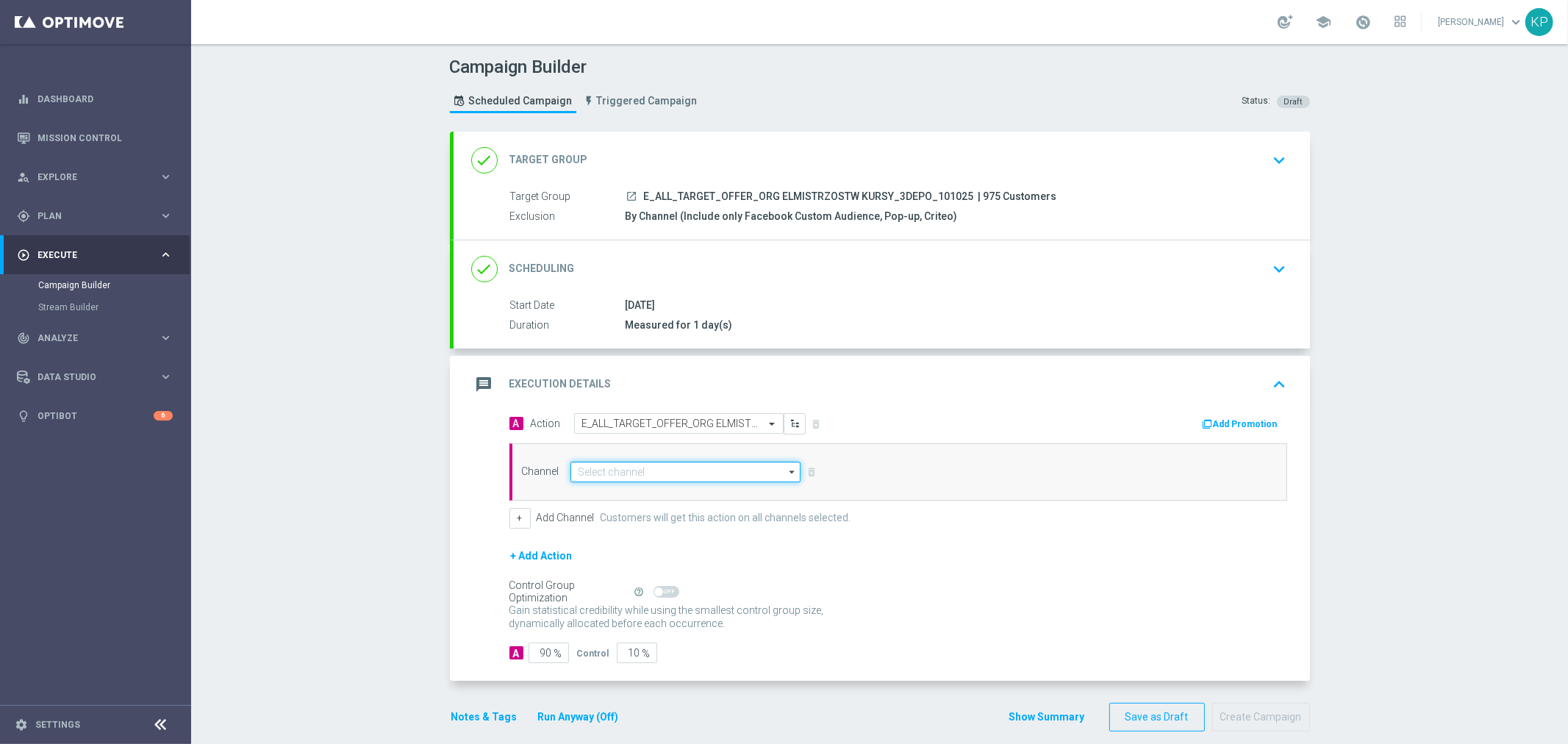
click at [711, 467] on input at bounding box center [686, 471] width 231 height 21
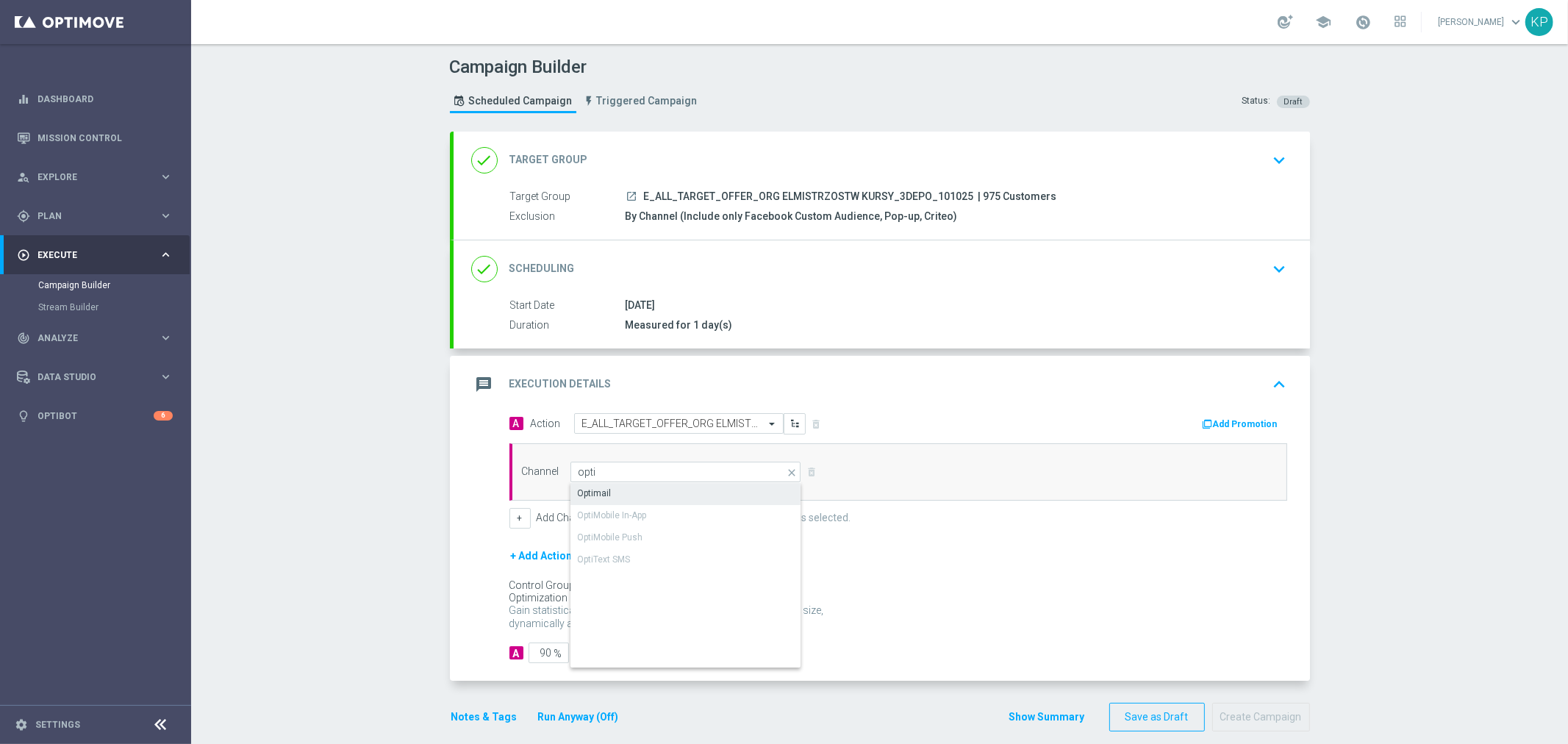
click at [711, 491] on div "Optimail" at bounding box center [686, 493] width 232 height 21
type input "Optimail"
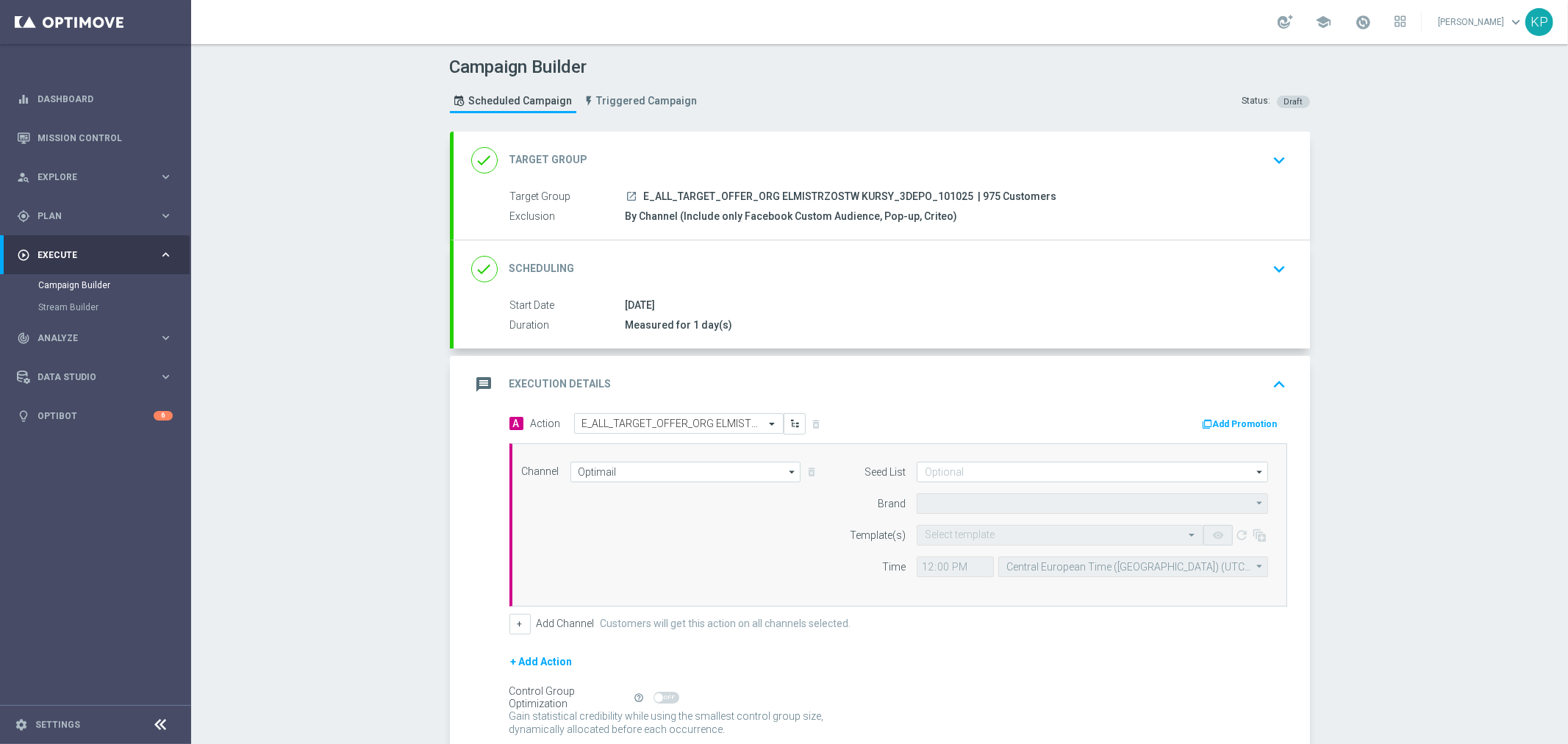
type input "STS"
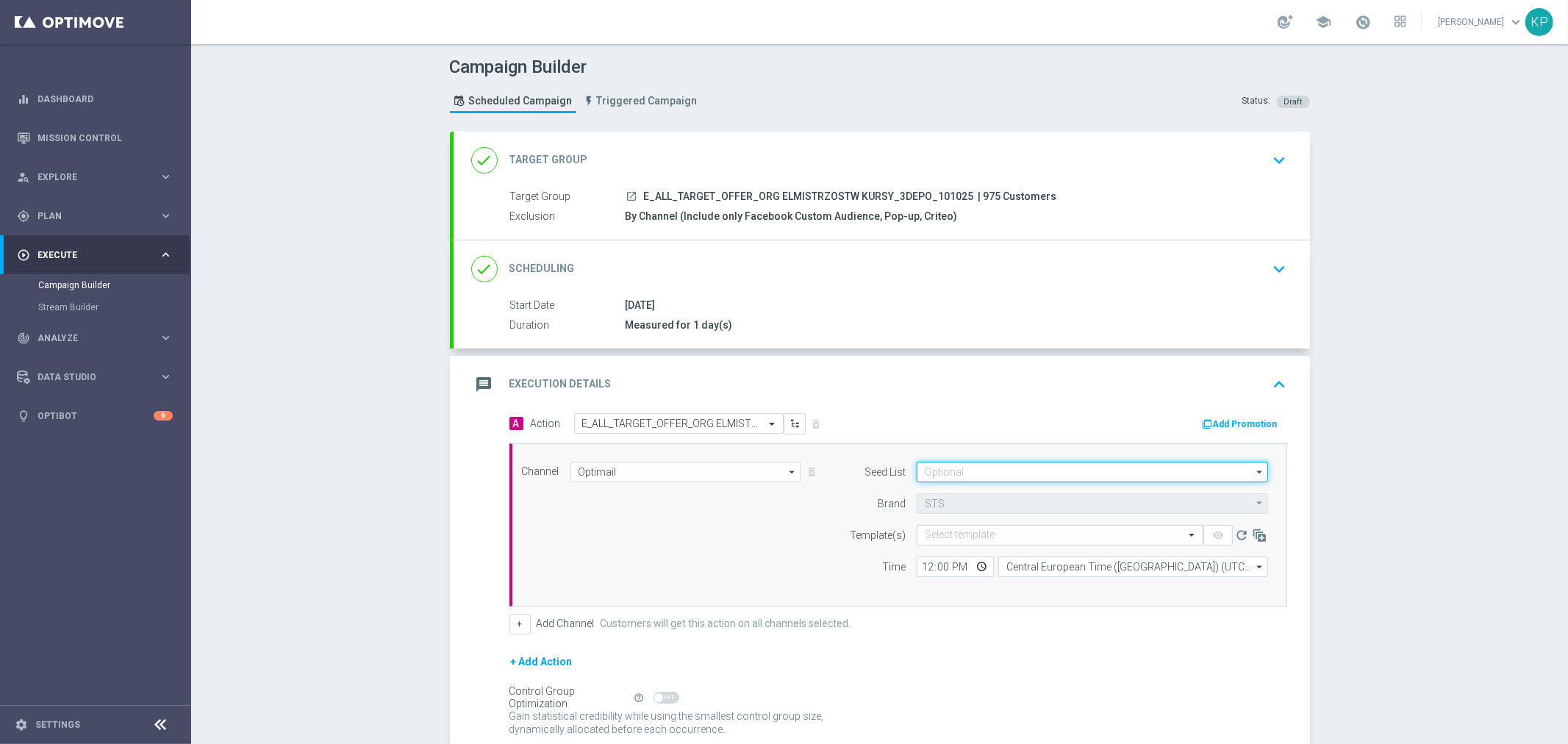
click at [1042, 470] on input at bounding box center [1092, 471] width 352 height 21
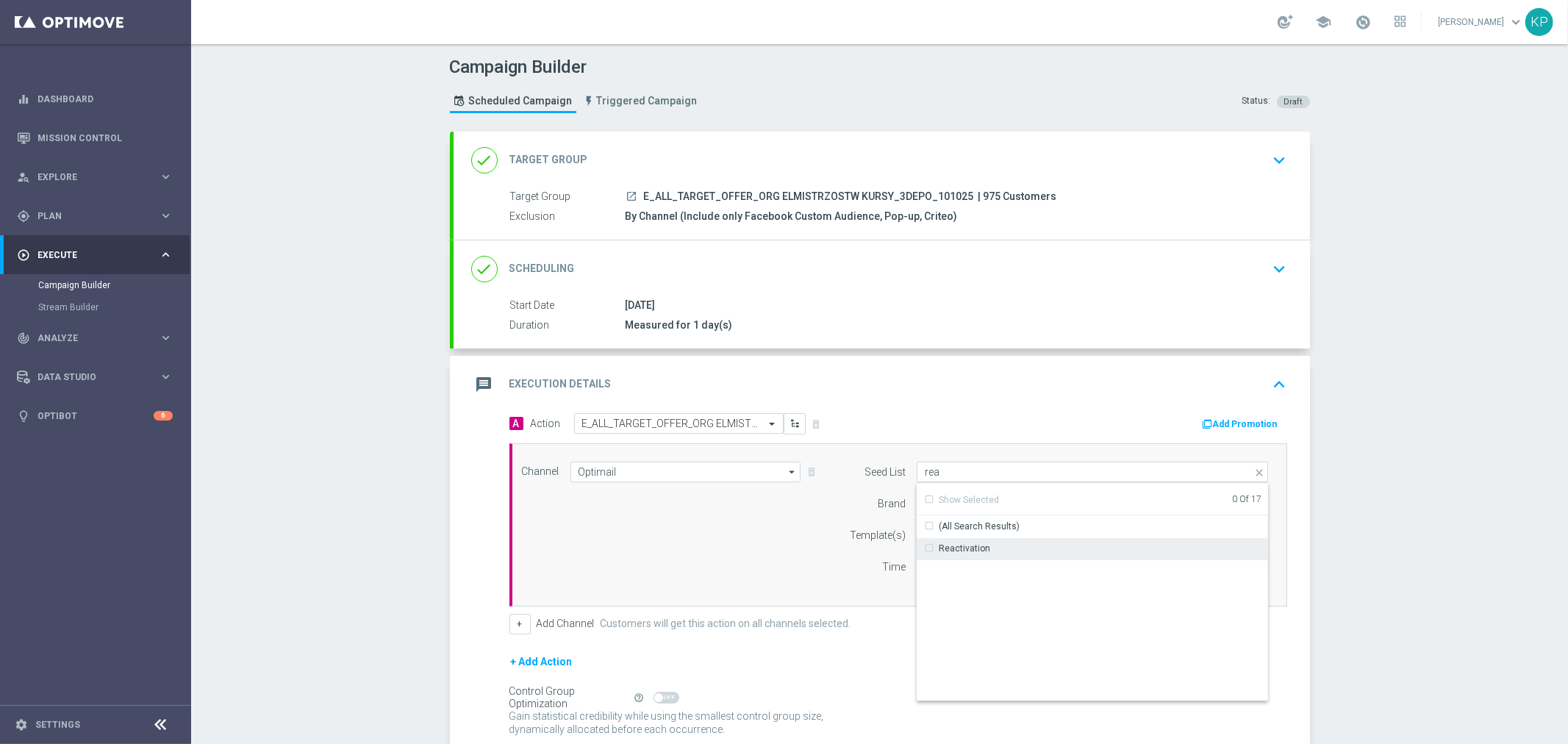
click at [1008, 544] on div "Reactivation" at bounding box center [1092, 548] width 352 height 21
click at [1428, 514] on div "Campaign Builder Scheduled Campaign Triggered Campaign Status: Draft done Targe…" at bounding box center [879, 394] width 1377 height 700
type input "Reactivation"
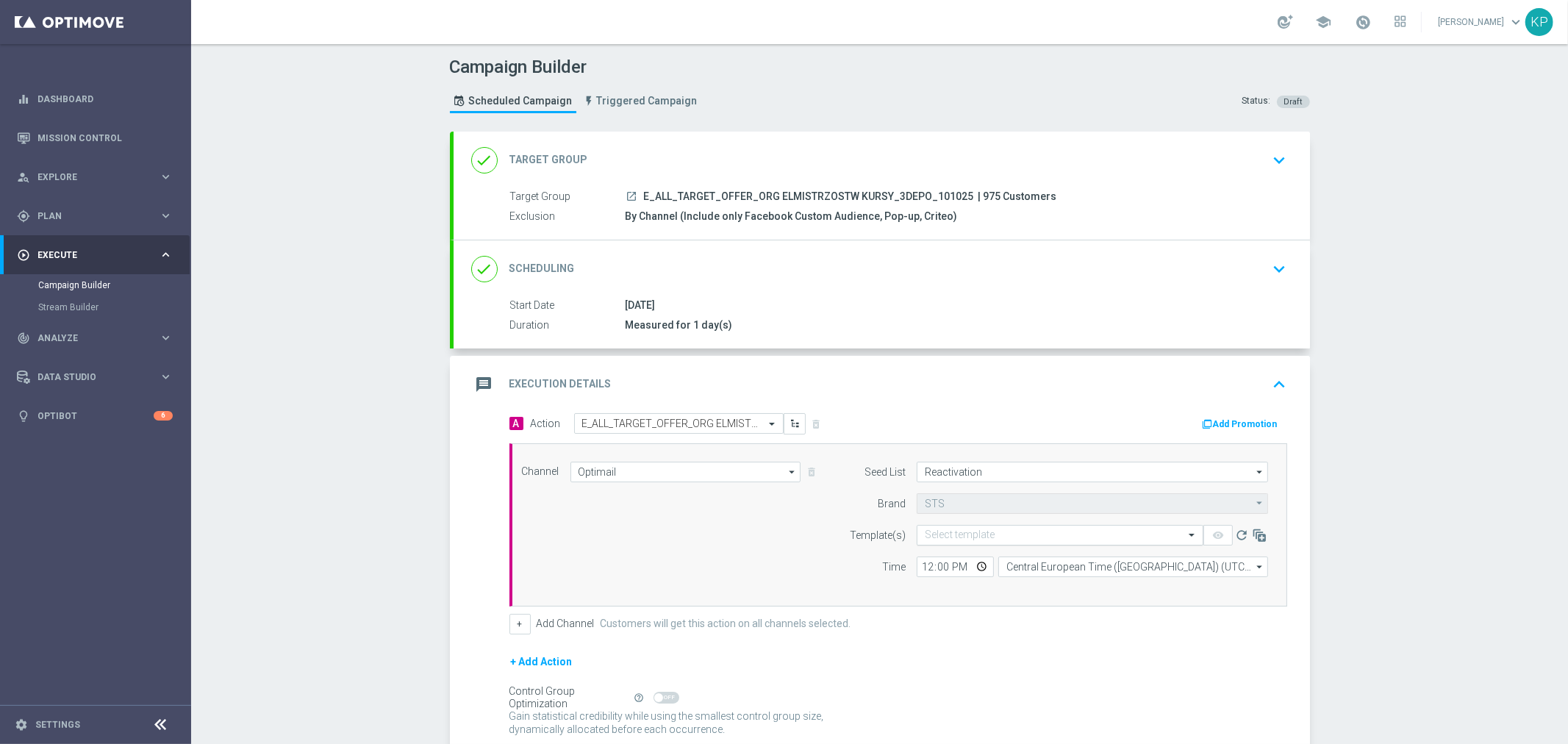
click at [1130, 531] on input "text" at bounding box center [1045, 535] width 241 height 13
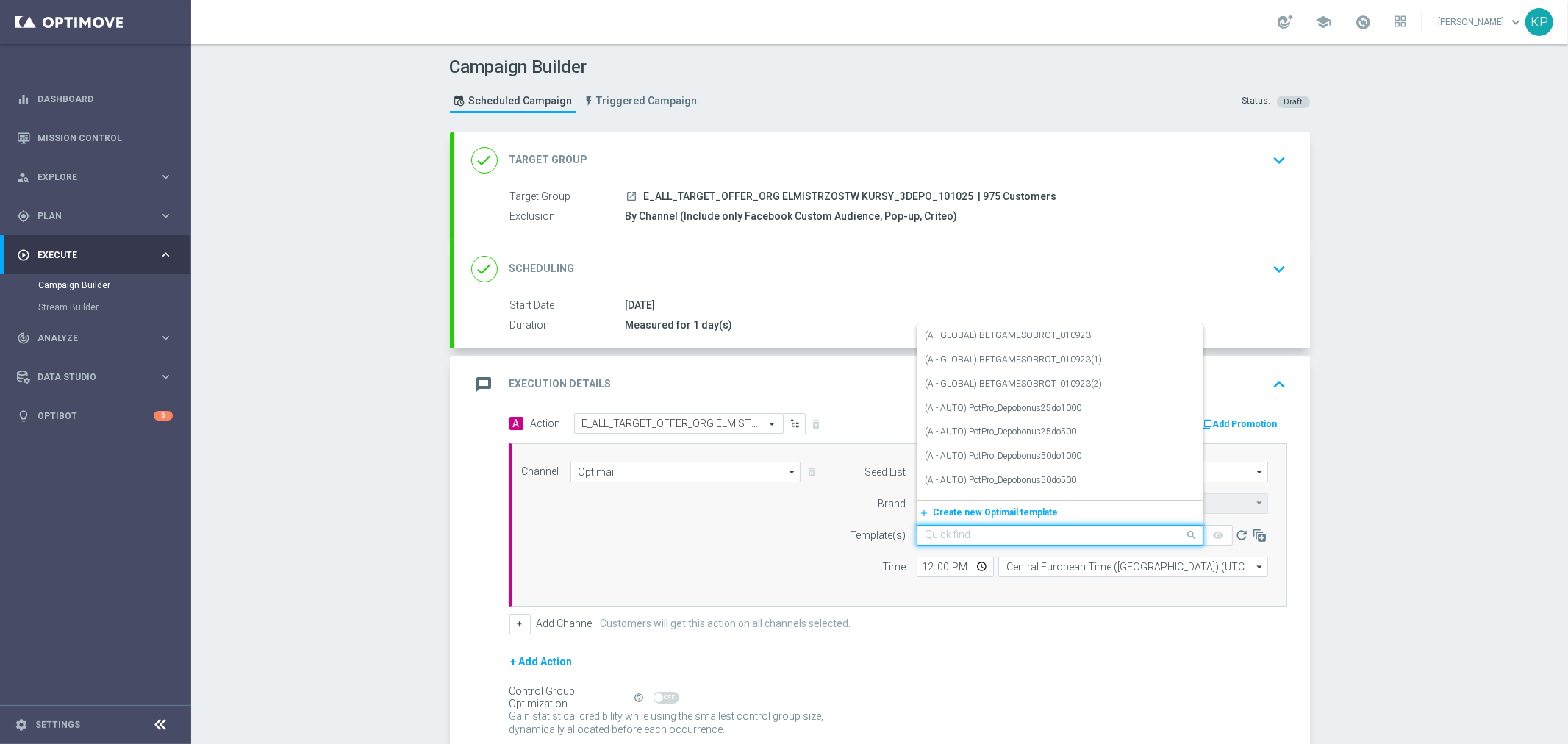
paste input "E_ALL_TARGET_OFFER_ORG ELMISTRZOSTW KURSY_3DEPO_101025"
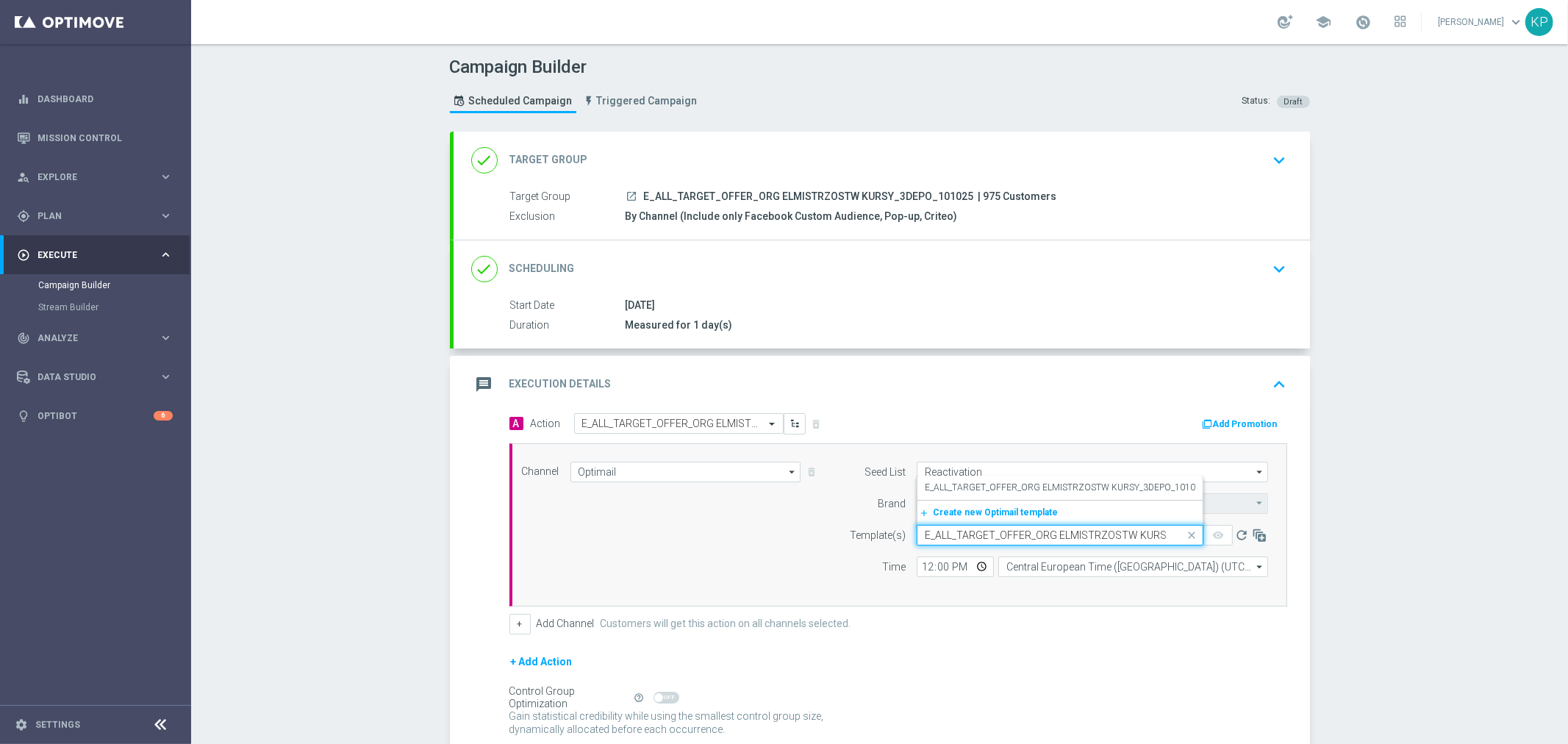
scroll to position [0, 77]
click at [1107, 491] on label "E_ALL_TARGET_OFFER_ORG ELMISTRZOSTW KURSY_3DEPO_101025" at bounding box center [1064, 488] width 281 height 13
type input "E_ALL_TARGET_OFFER_ORG ELMISTRZOSTW KURSY_3DEPO_101025"
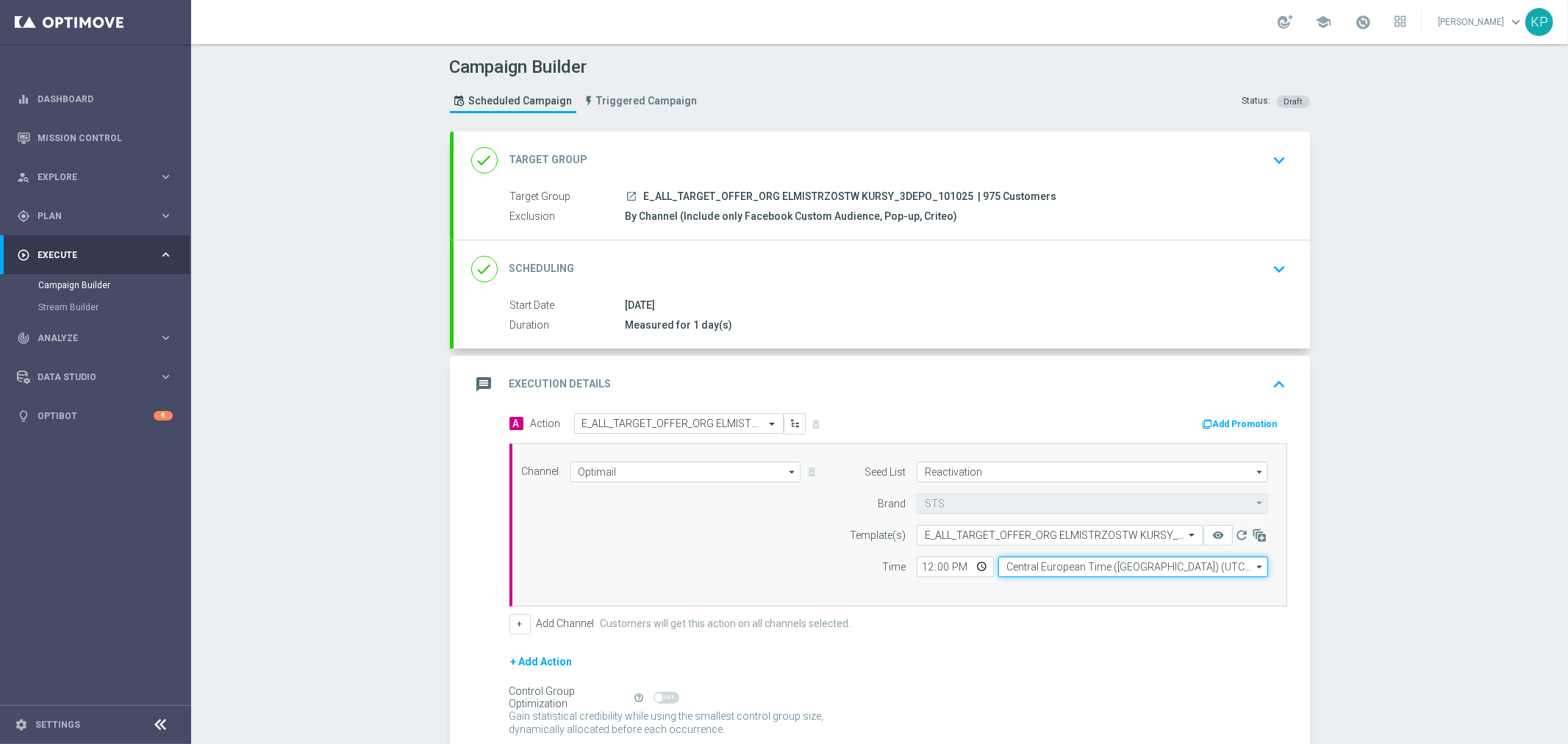
click at [1126, 557] on input "Central European Time (Warsaw) (UTC +02:00)" at bounding box center [1133, 567] width 270 height 21
click at [1099, 583] on div "Central European Time (Warsaw) (UTC +02:00)" at bounding box center [1125, 587] width 240 height 13
type input "Central European Time (Warsaw) (UTC +02:00)"
click at [983, 565] on input "12:00" at bounding box center [955, 567] width 77 height 21
type input "16:21"
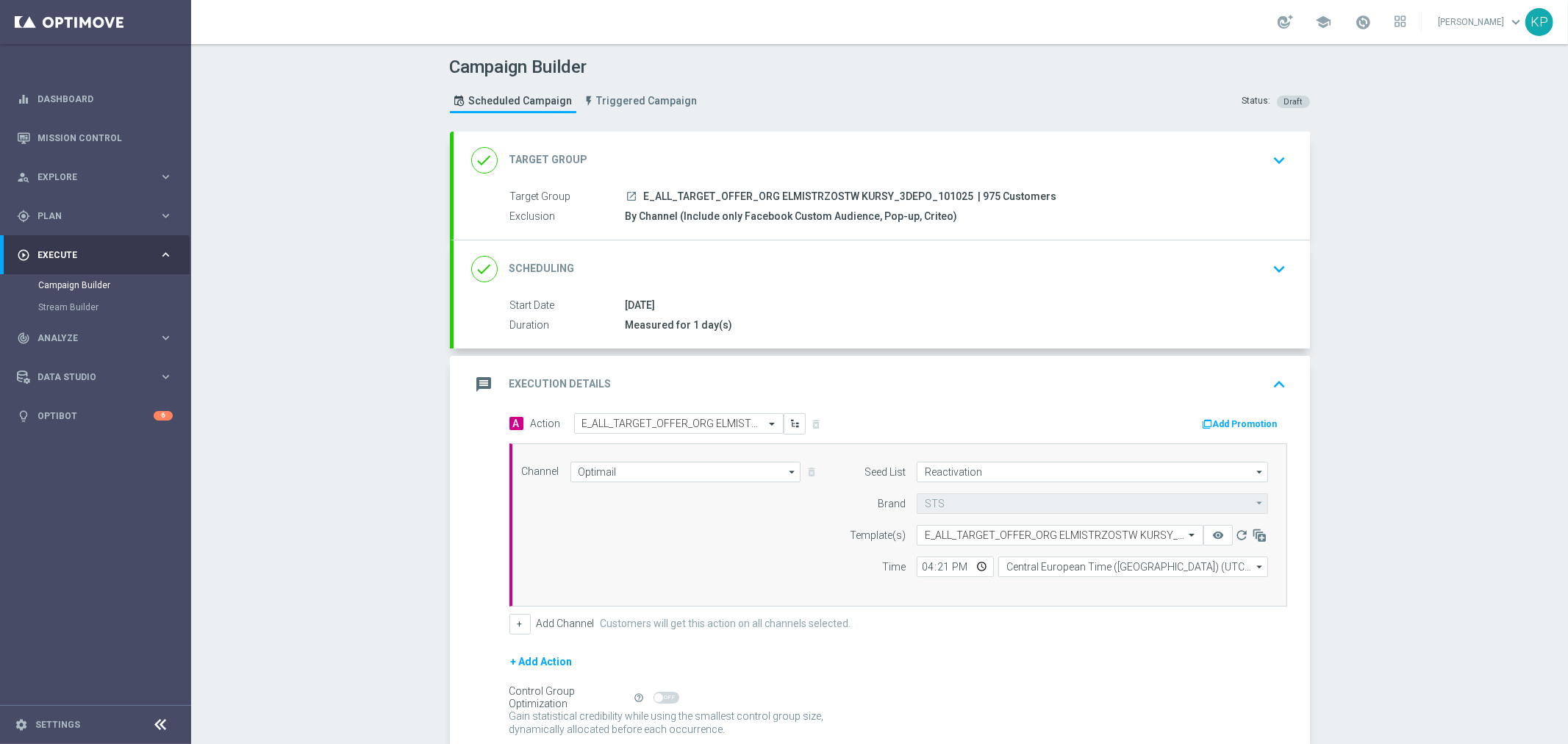
click at [1437, 546] on div "Campaign Builder Scheduled Campaign Triggered Campaign Status: Draft done Targe…" at bounding box center [879, 394] width 1377 height 700
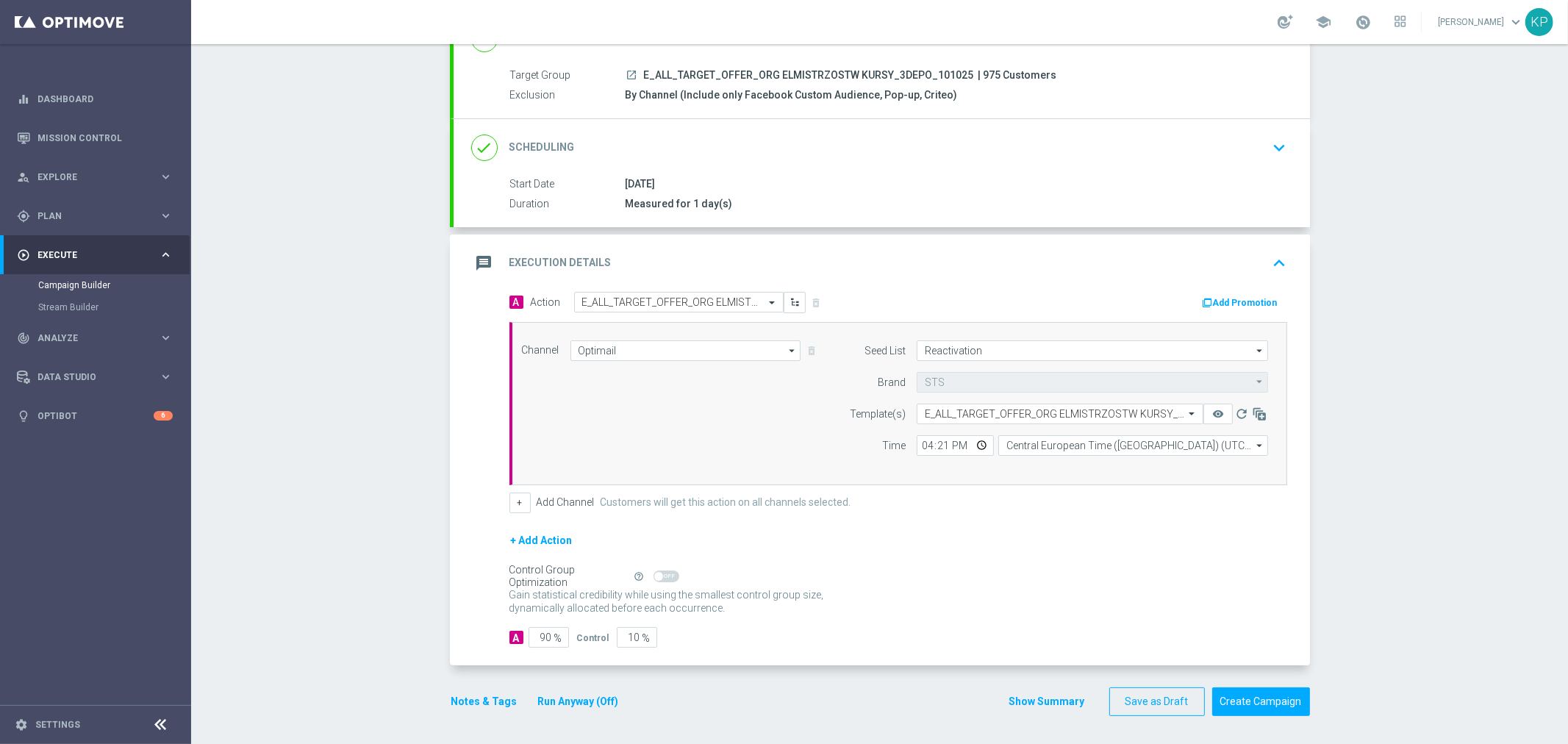
scroll to position [122, 0]
click at [491, 696] on button "Notes & Tags" at bounding box center [485, 701] width 69 height 19
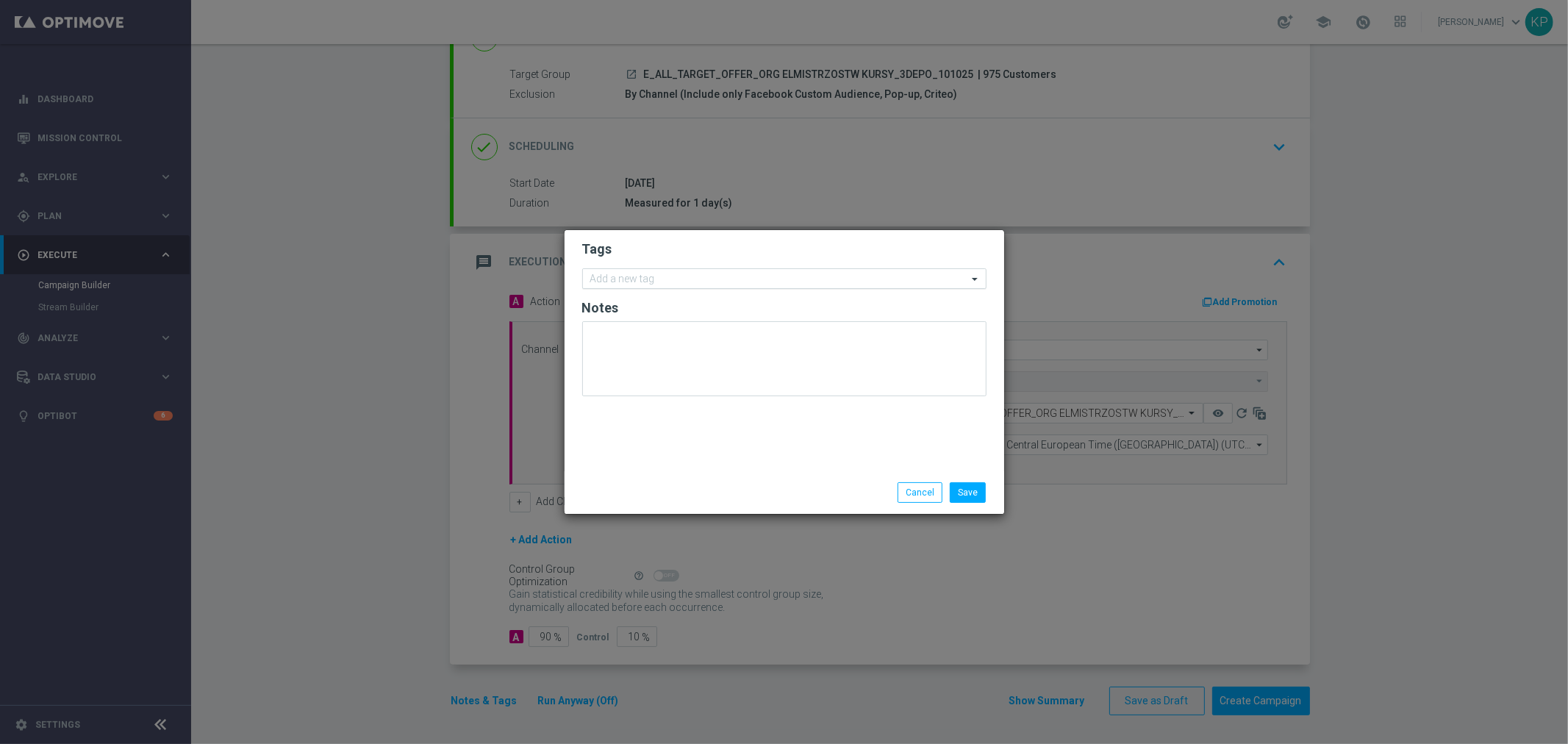
click at [679, 276] on input "text" at bounding box center [779, 279] width 377 height 13
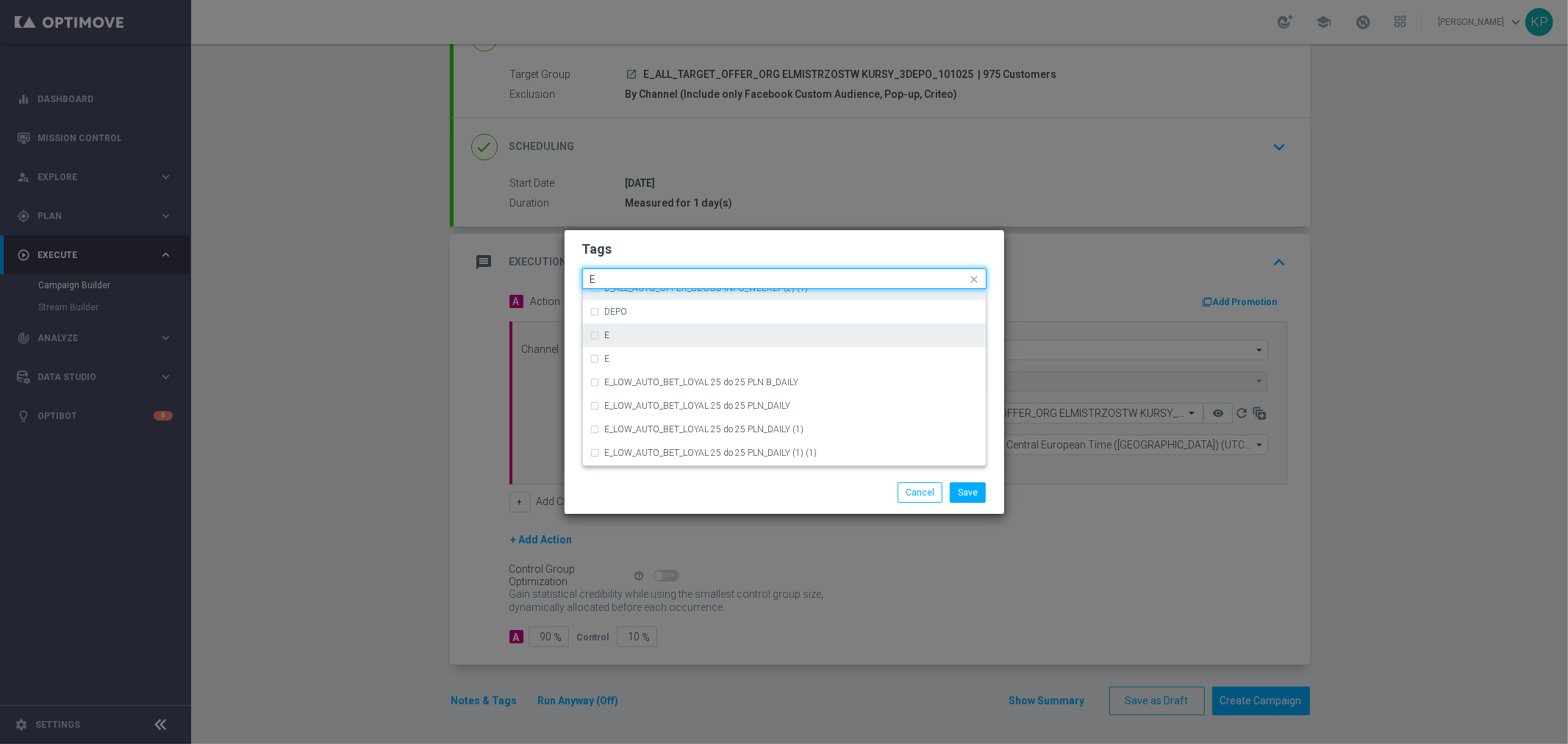
scroll to position [2042, 0]
click at [623, 372] on div "E" at bounding box center [791, 375] width 374 height 9
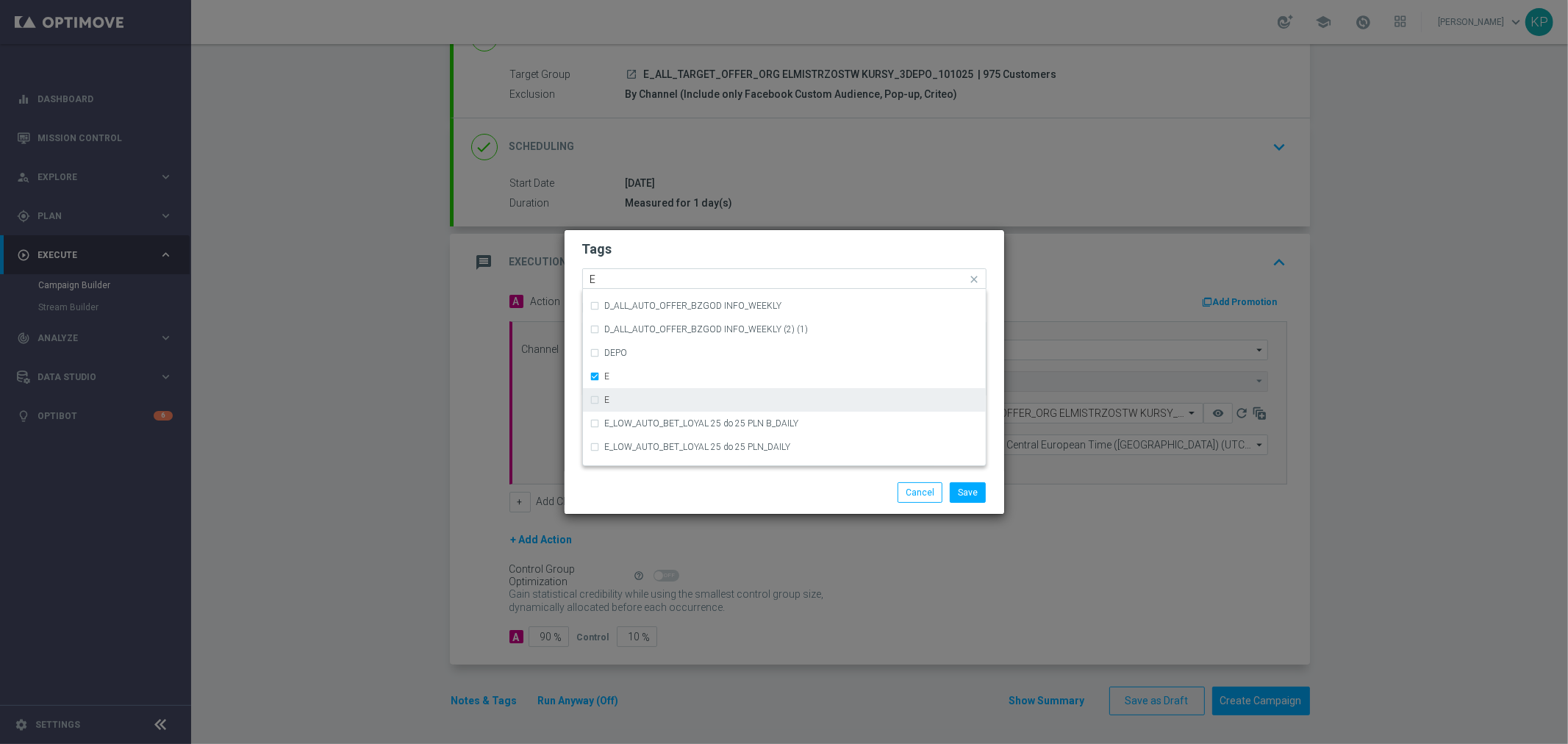
click at [619, 392] on div "E" at bounding box center [784, 400] width 388 height 24
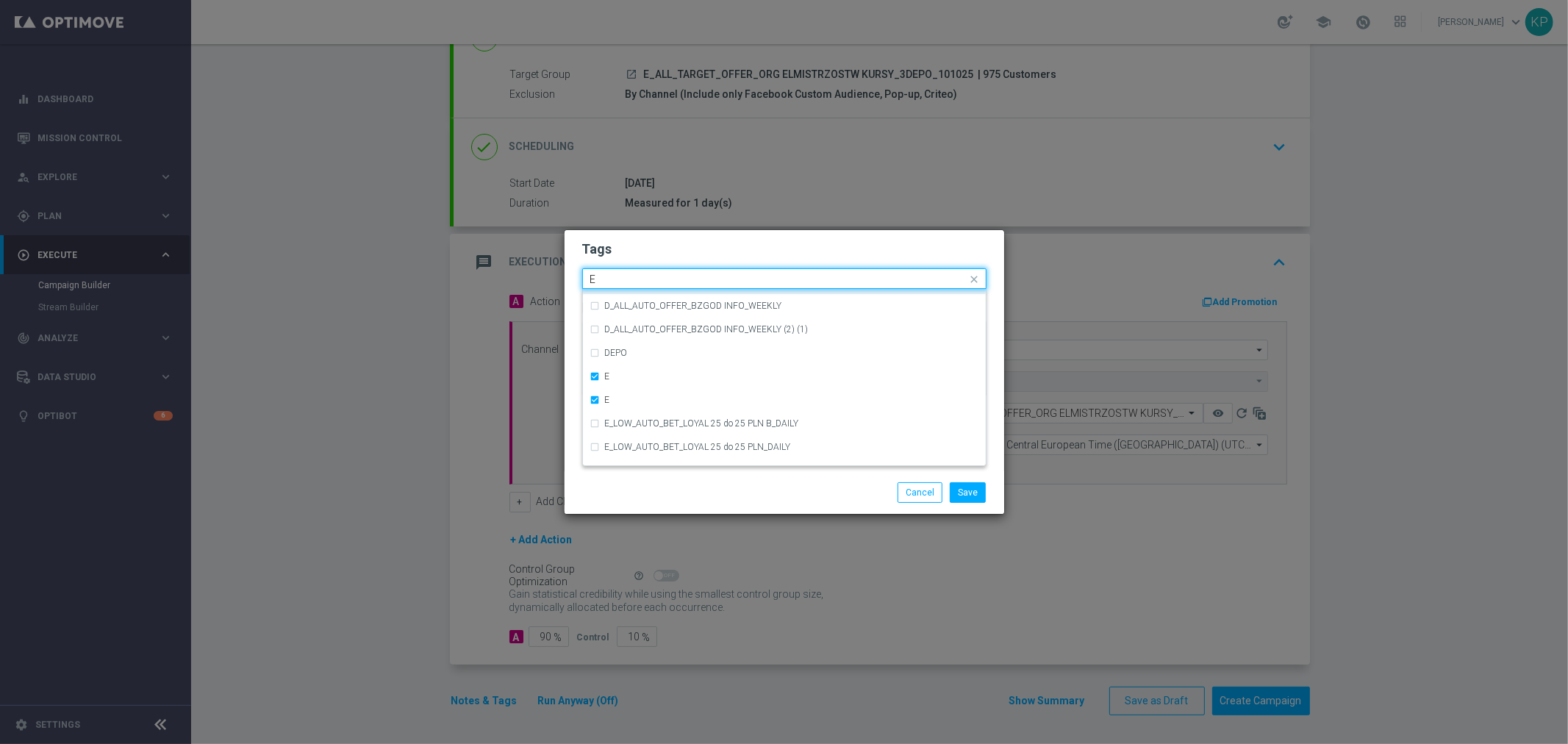
click at [579, 279] on div "Tags Quick find × E × E E CRM_VIP_STREAM_TEST_260922 (1) D_ALL_AUTO_OFFER_BZGOD…" at bounding box center [784, 350] width 440 height 241
click at [600, 305] on div "ALL" at bounding box center [784, 301] width 388 height 24
drag, startPoint x: 606, startPoint y: 280, endPoint x: 581, endPoint y: 279, distance: 25.0
click at [582, 279] on div "Quick find × E × E × ALL ALL" at bounding box center [784, 278] width 404 height 21
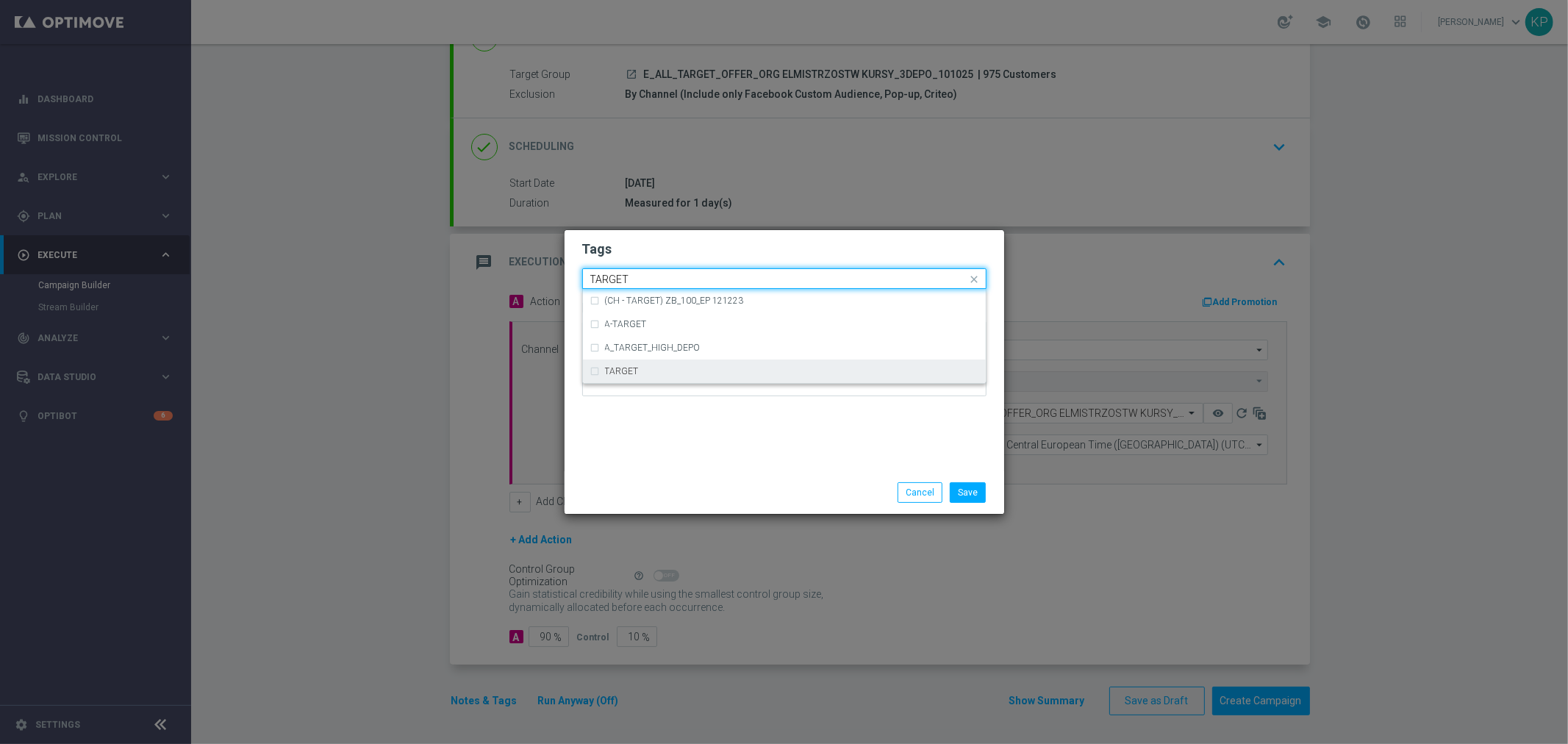
click at [618, 364] on div "TARGET" at bounding box center [784, 372] width 388 height 24
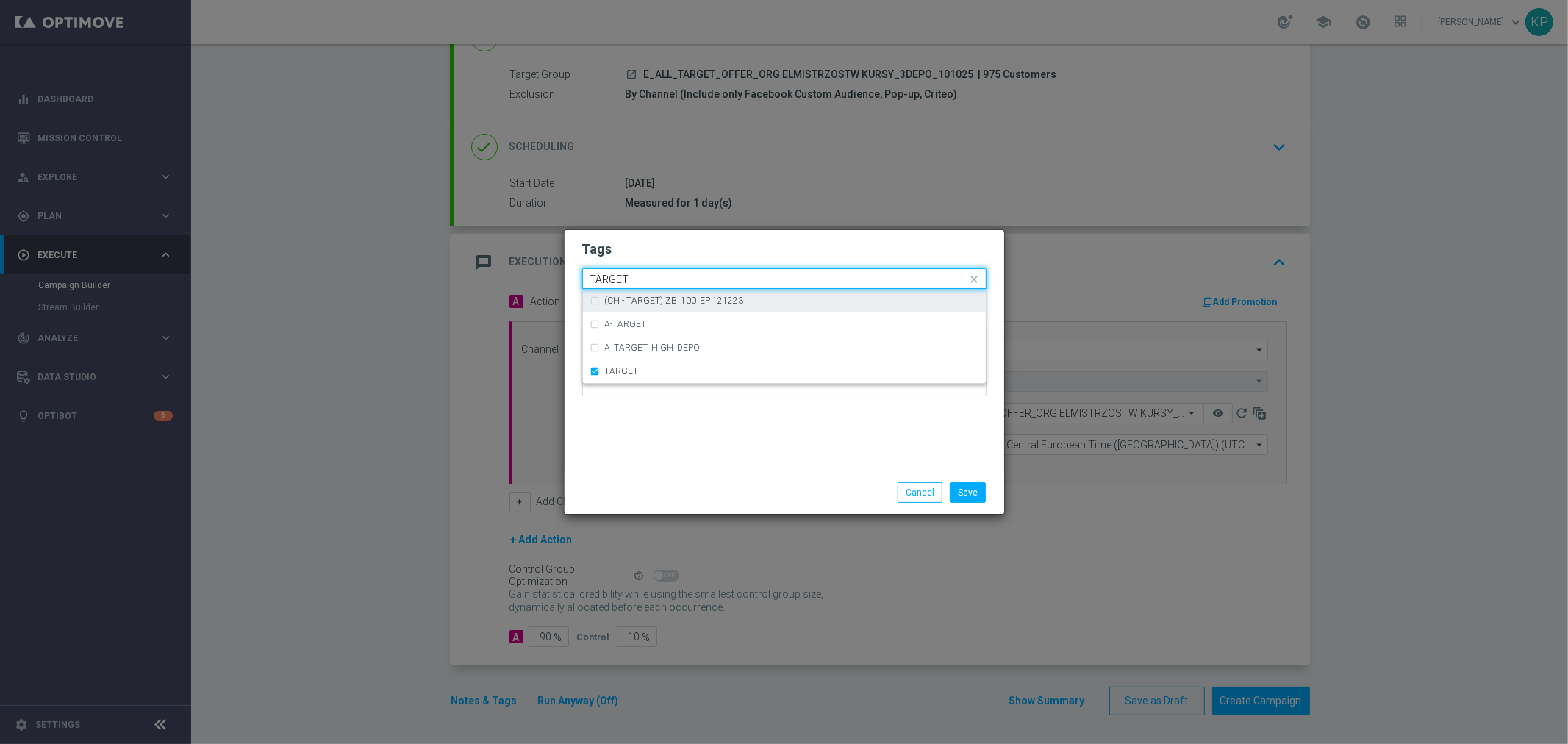
drag, startPoint x: 638, startPoint y: 272, endPoint x: 569, endPoint y: 273, distance: 69.0
click at [569, 273] on div "Tags Quick find × E × E × ALL × TARGET TARGET (CH - TARGET) ZB_100_EP 121223 A-…" at bounding box center [784, 350] width 440 height 241
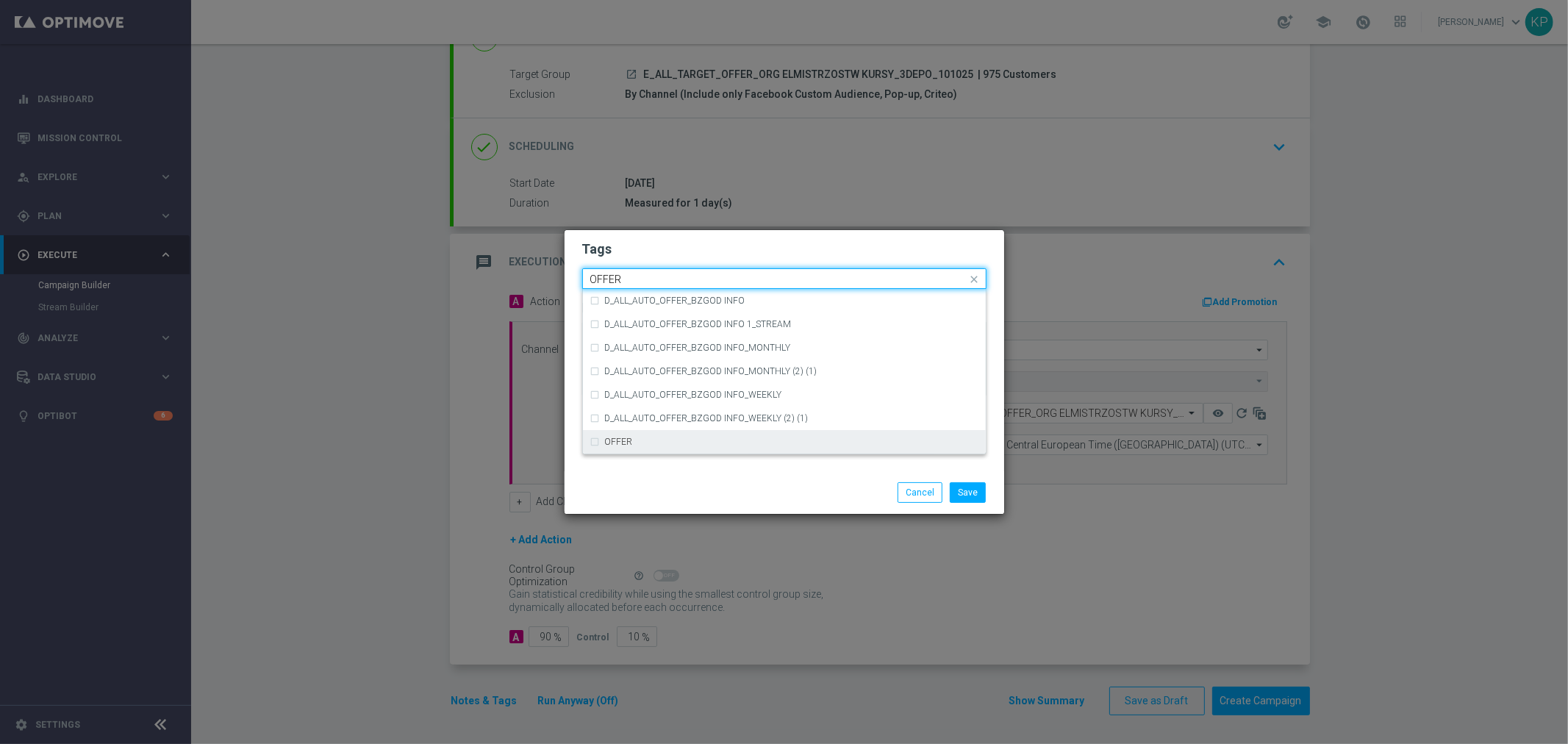
click at [616, 440] on label "OFFER" at bounding box center [619, 441] width 28 height 9
drag, startPoint x: 620, startPoint y: 276, endPoint x: 579, endPoint y: 274, distance: 41.0
click at [579, 274] on div "Tags Quick find × E × E × ALL × TARGET × OFFER OFFER D_ALL_AUTO_OFFER_BZGOD INF…" at bounding box center [784, 350] width 440 height 241
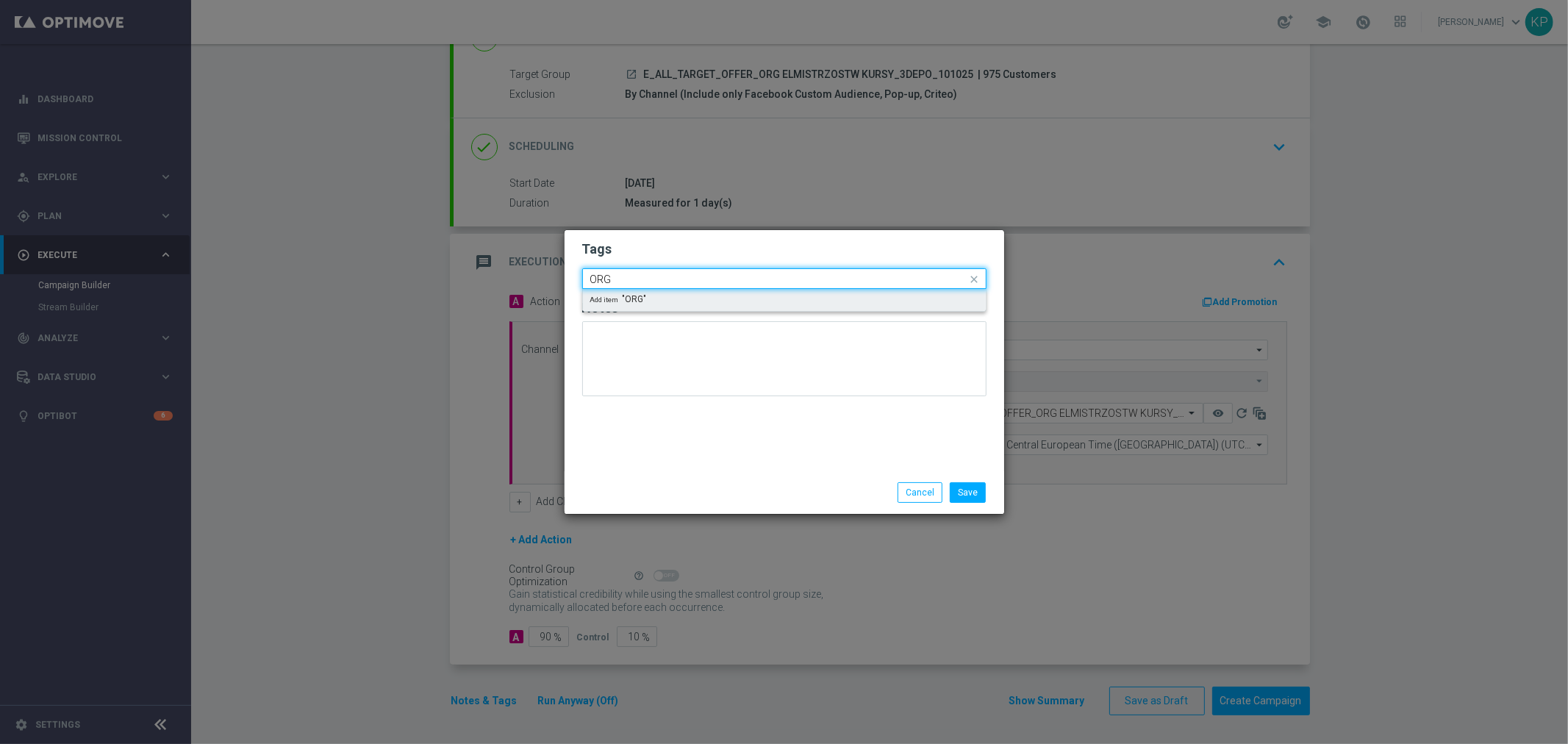
type input "ORG"
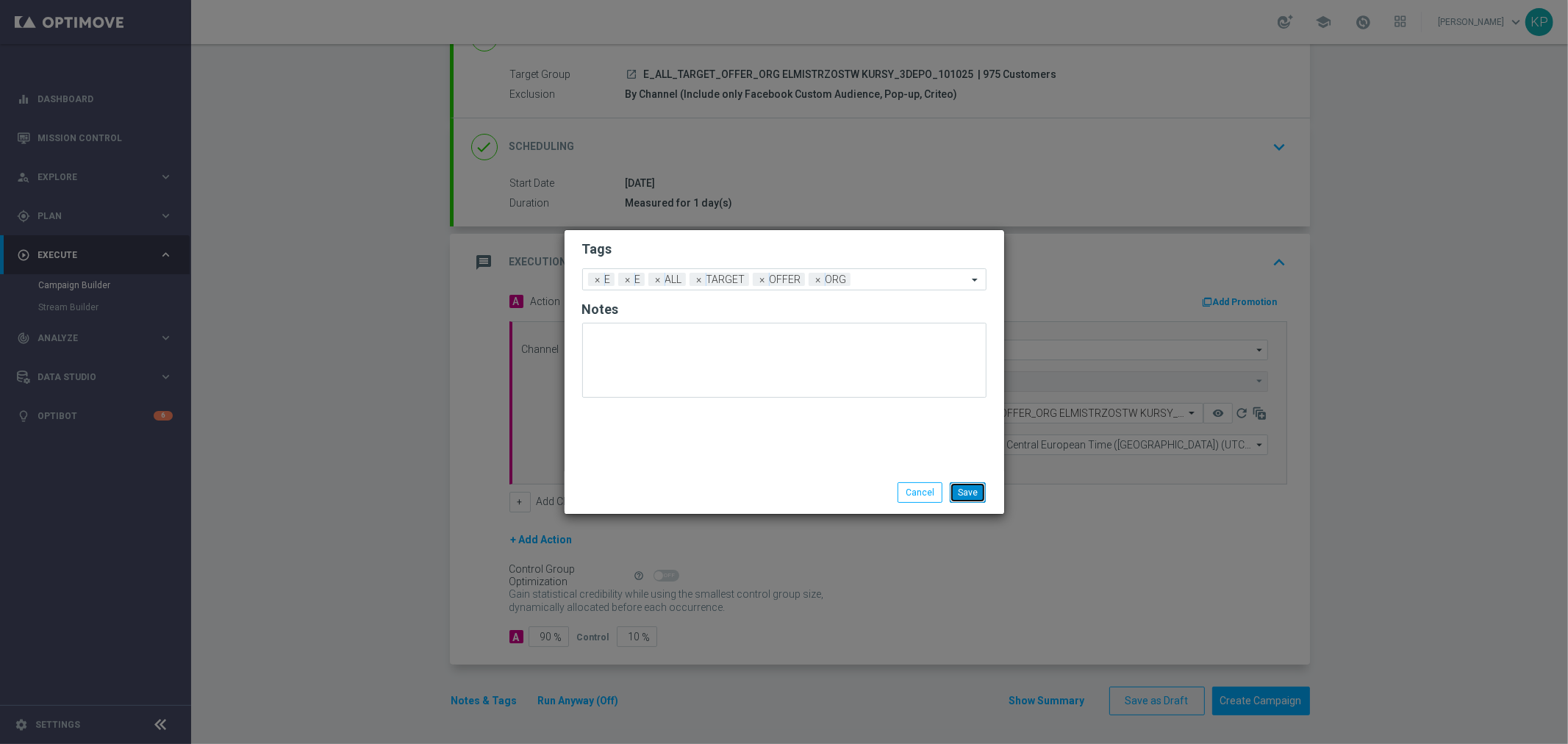
click at [965, 488] on button "Save" at bounding box center [968, 492] width 36 height 21
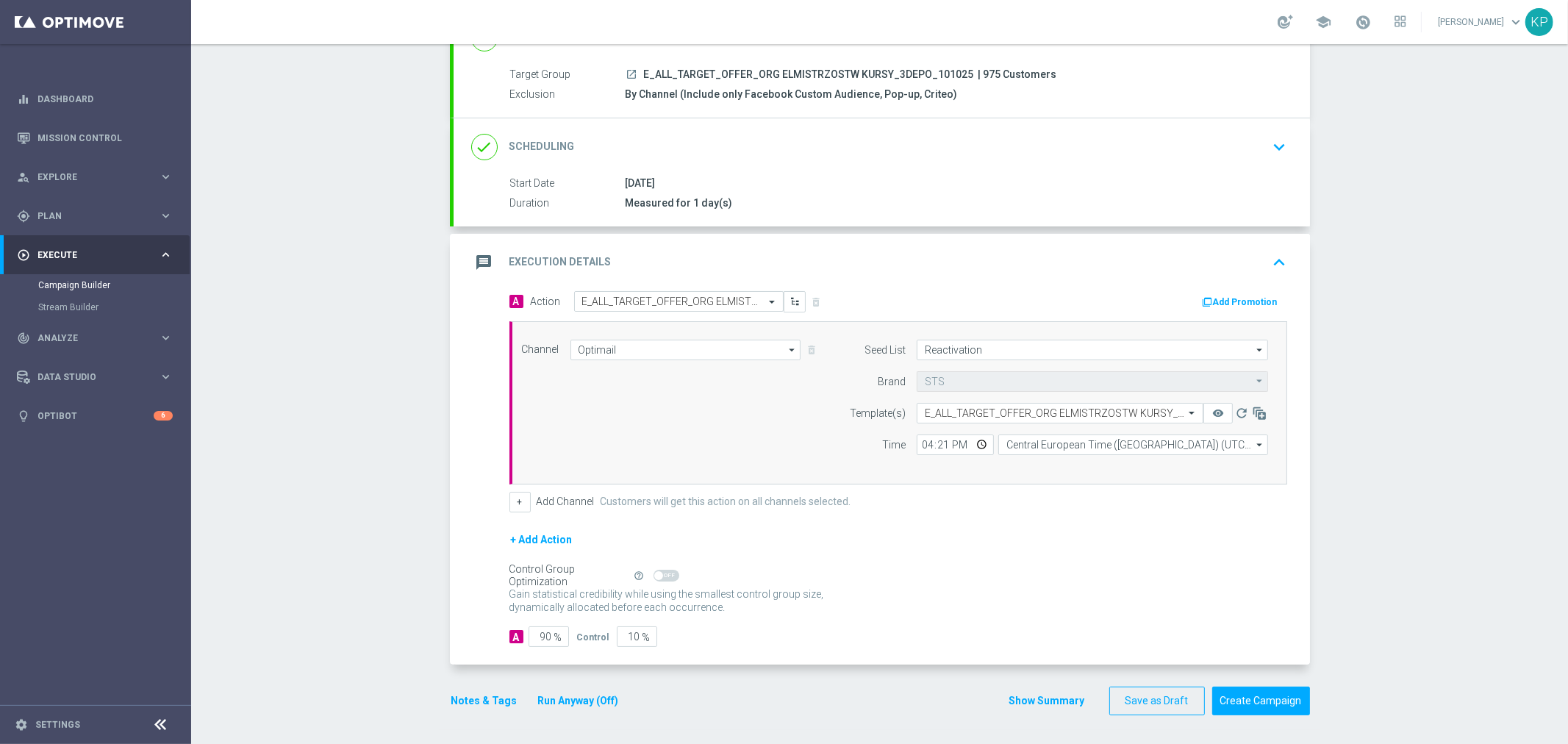
click at [943, 531] on div "+ Add Action" at bounding box center [898, 549] width 778 height 36
click at [1212, 415] on icon "remove_red_eye" at bounding box center [1218, 413] width 12 height 12
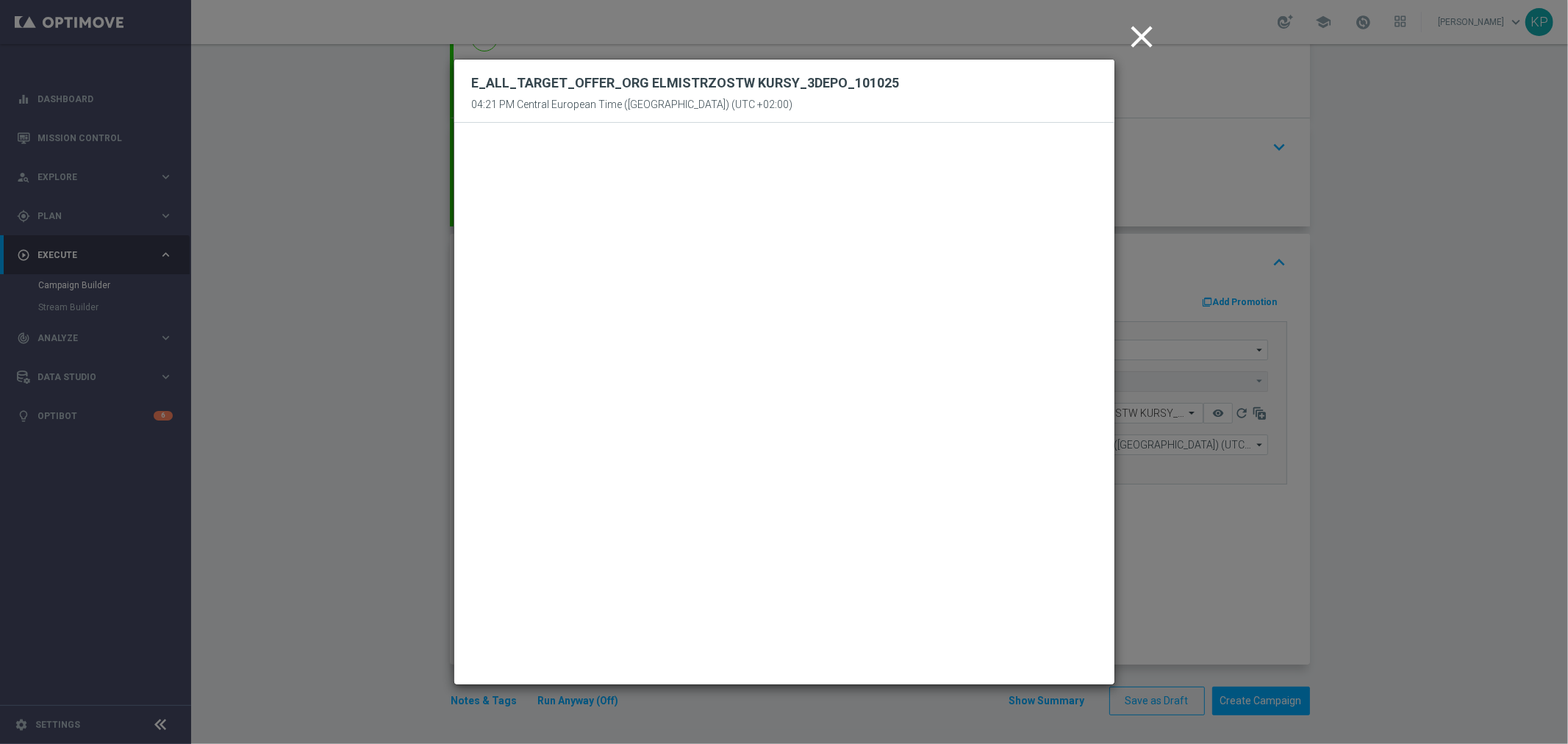
click at [1129, 34] on icon "close" at bounding box center [1142, 36] width 36 height 36
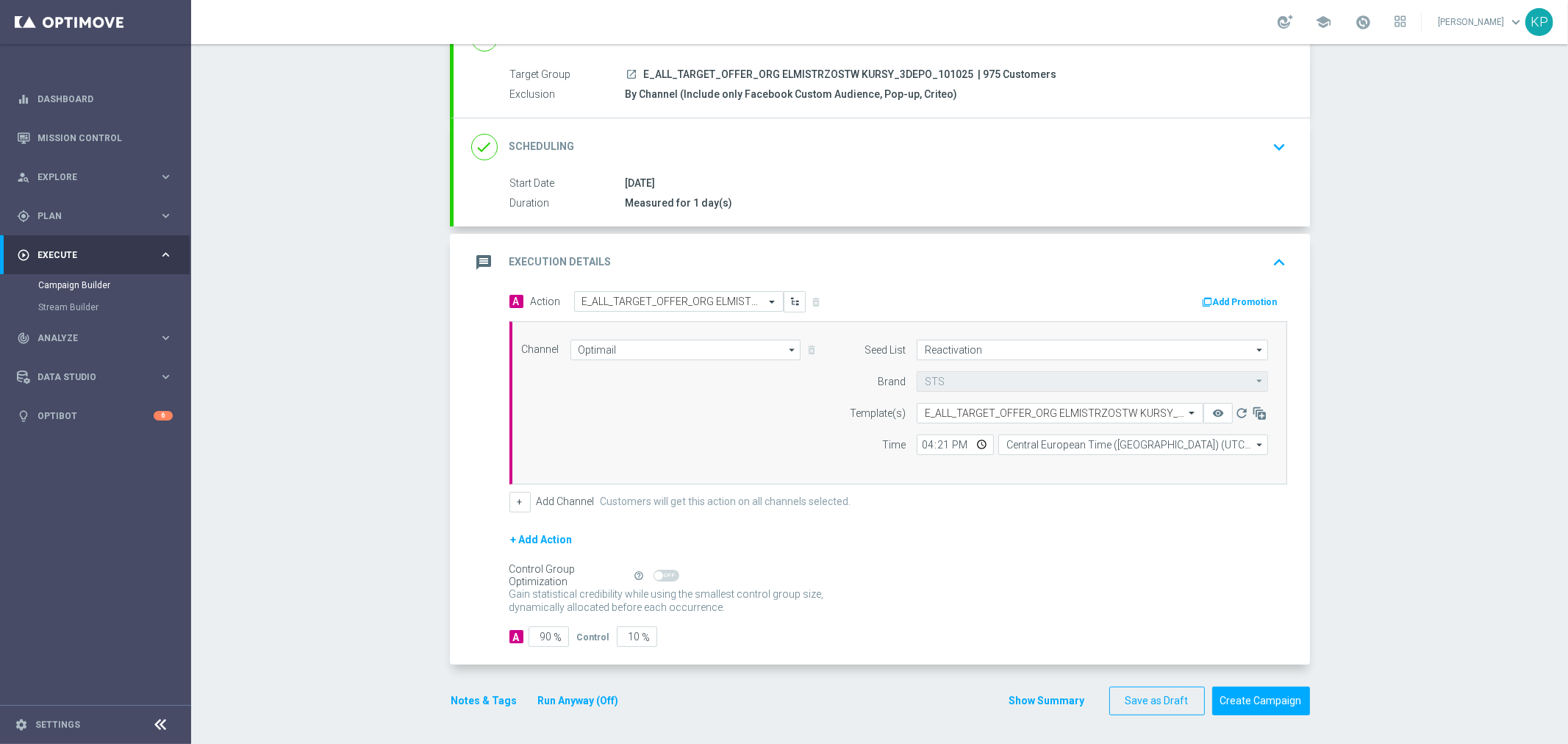
click at [1260, 134] on div "done Scheduling keyboard_arrow_down" at bounding box center [881, 147] width 821 height 28
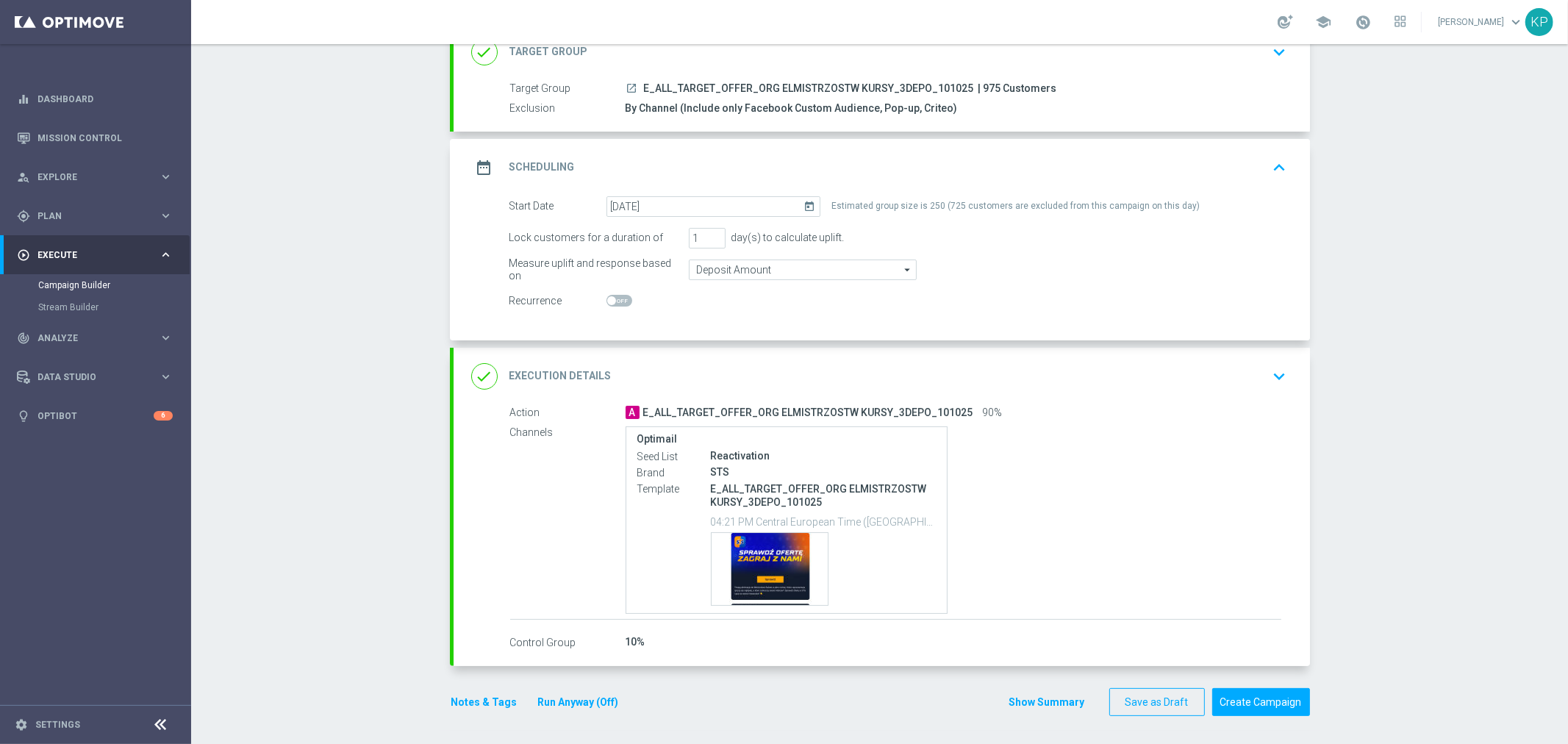
scroll to position [108, 0]
click at [1241, 703] on button "Create Campaign" at bounding box center [1261, 701] width 98 height 29
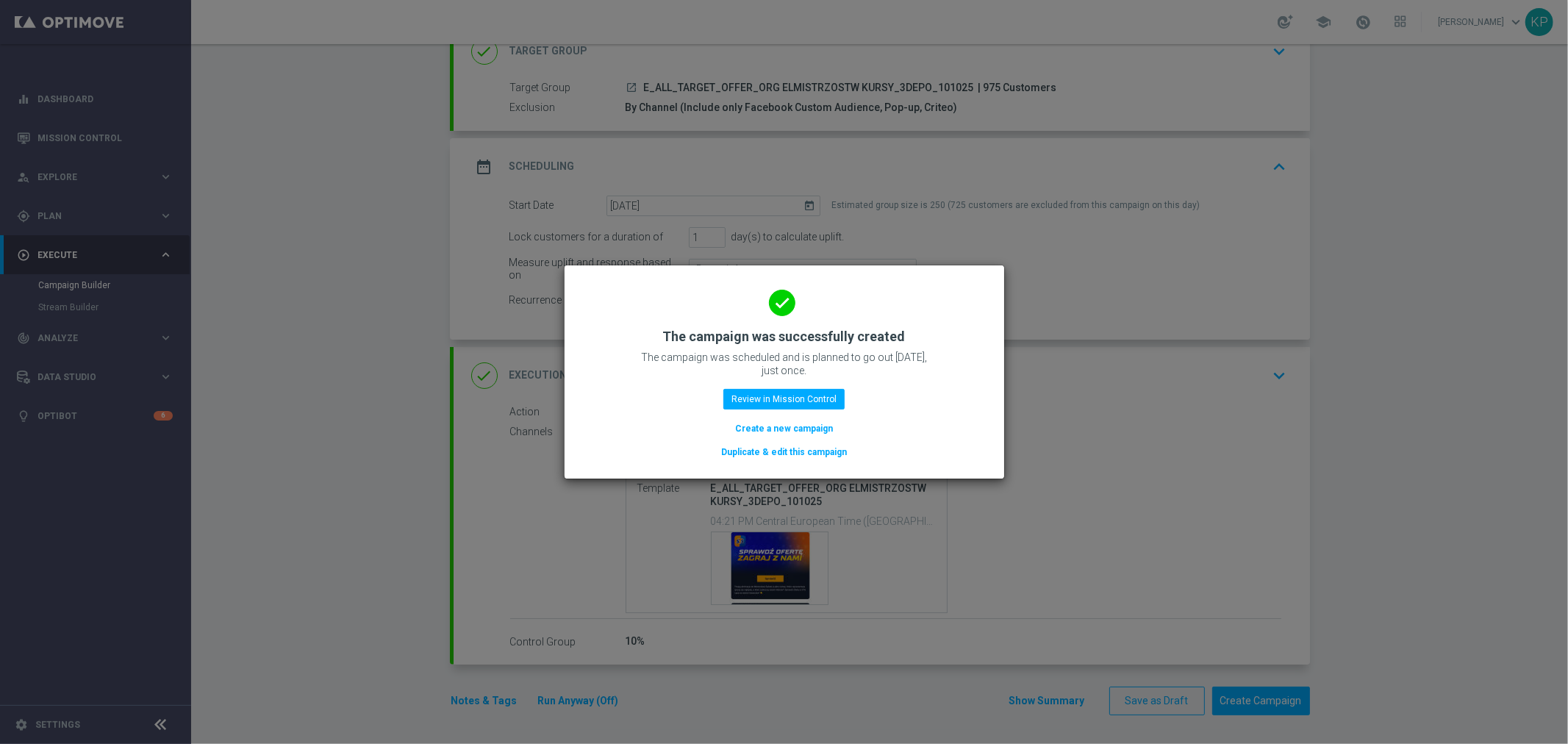
click at [827, 429] on button "Create a new campaign" at bounding box center [784, 429] width 101 height 16
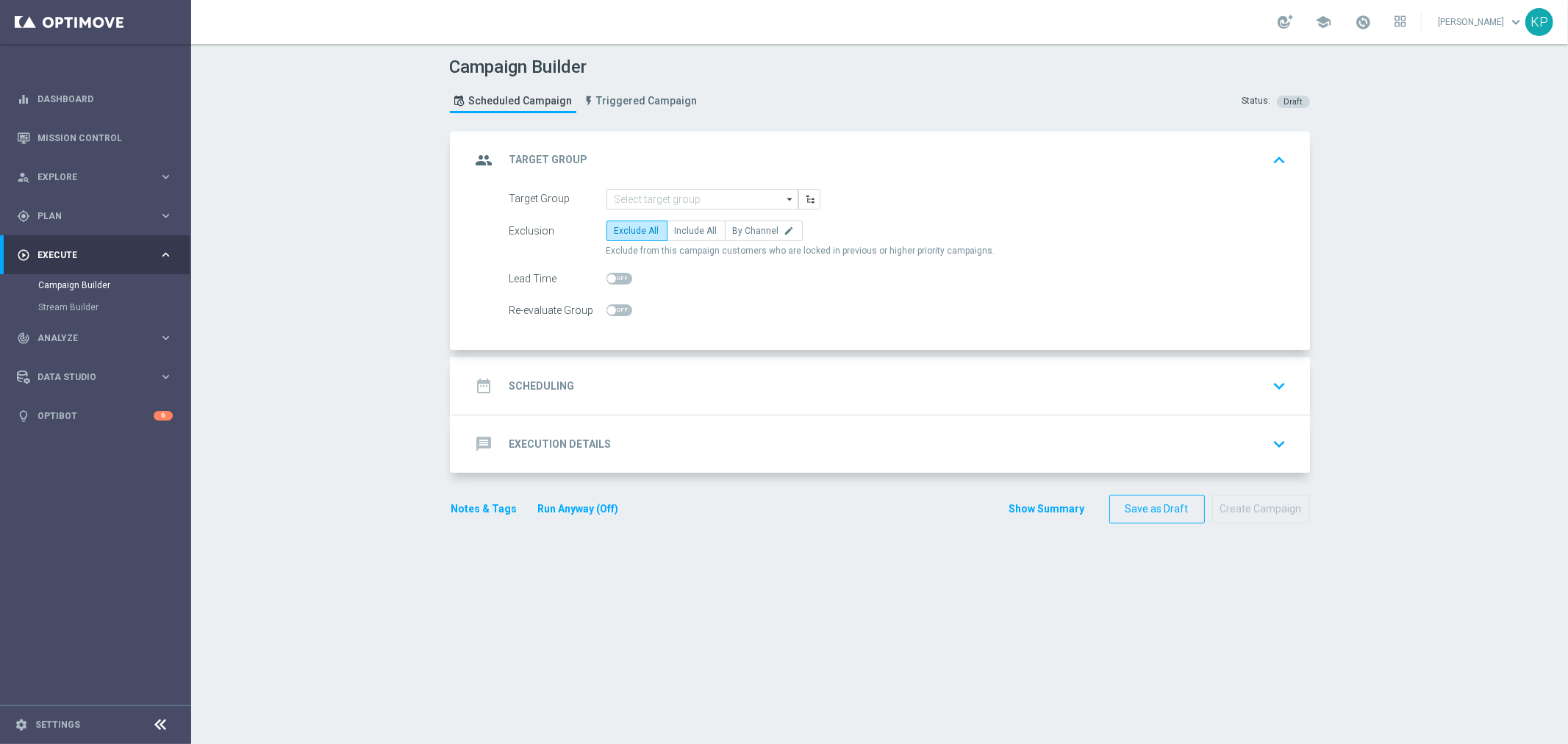
scroll to position [0, 0]
click at [1455, 215] on div "Campaign Builder Scheduled Campaign Triggered Campaign Status: Draft group Targ…" at bounding box center [879, 394] width 1377 height 700
click at [769, 199] on input at bounding box center [702, 199] width 192 height 21
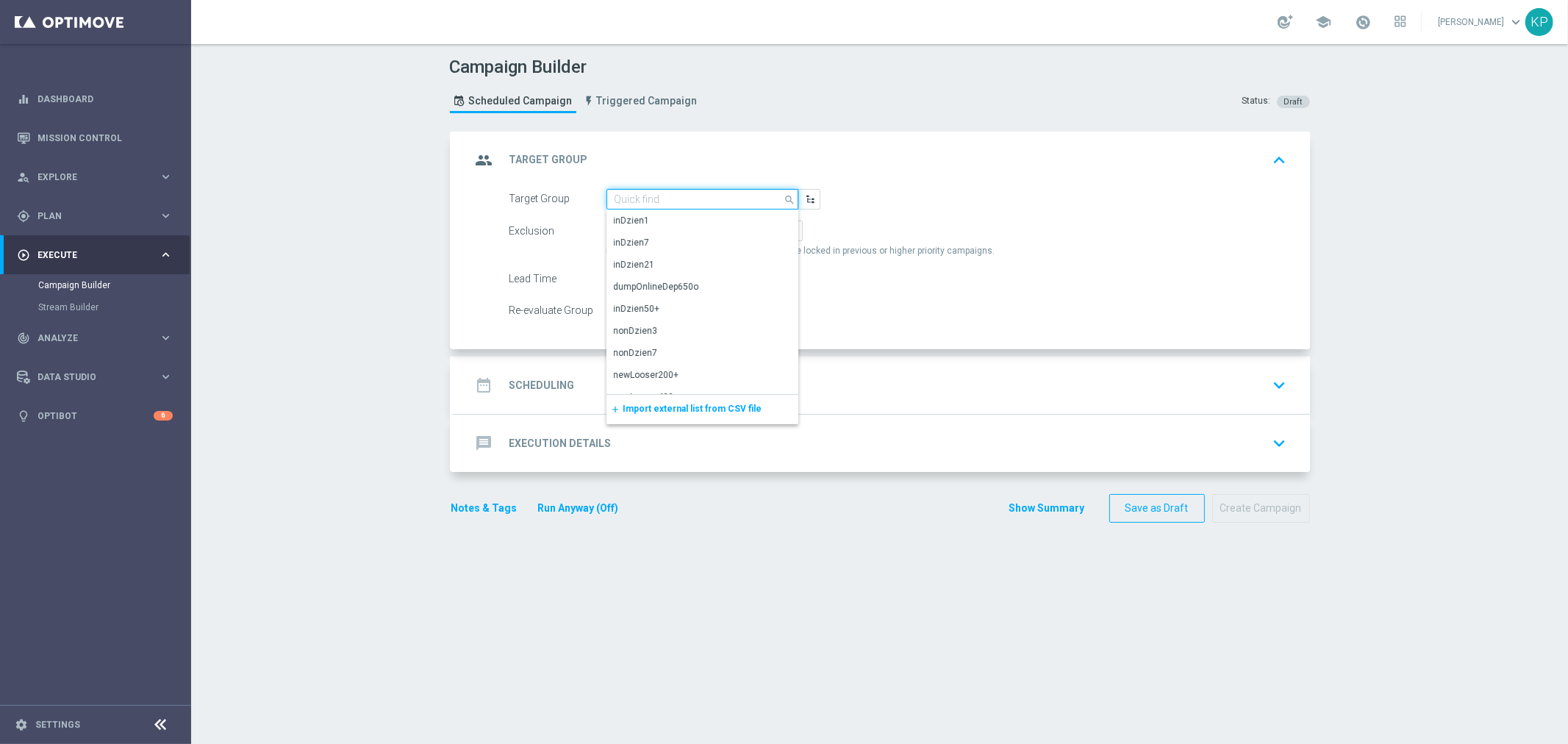
paste input "E_ALL_TARGET_OFFER_ORG ELMISTRZOSTW KURSY_1-2DEPO_101025"
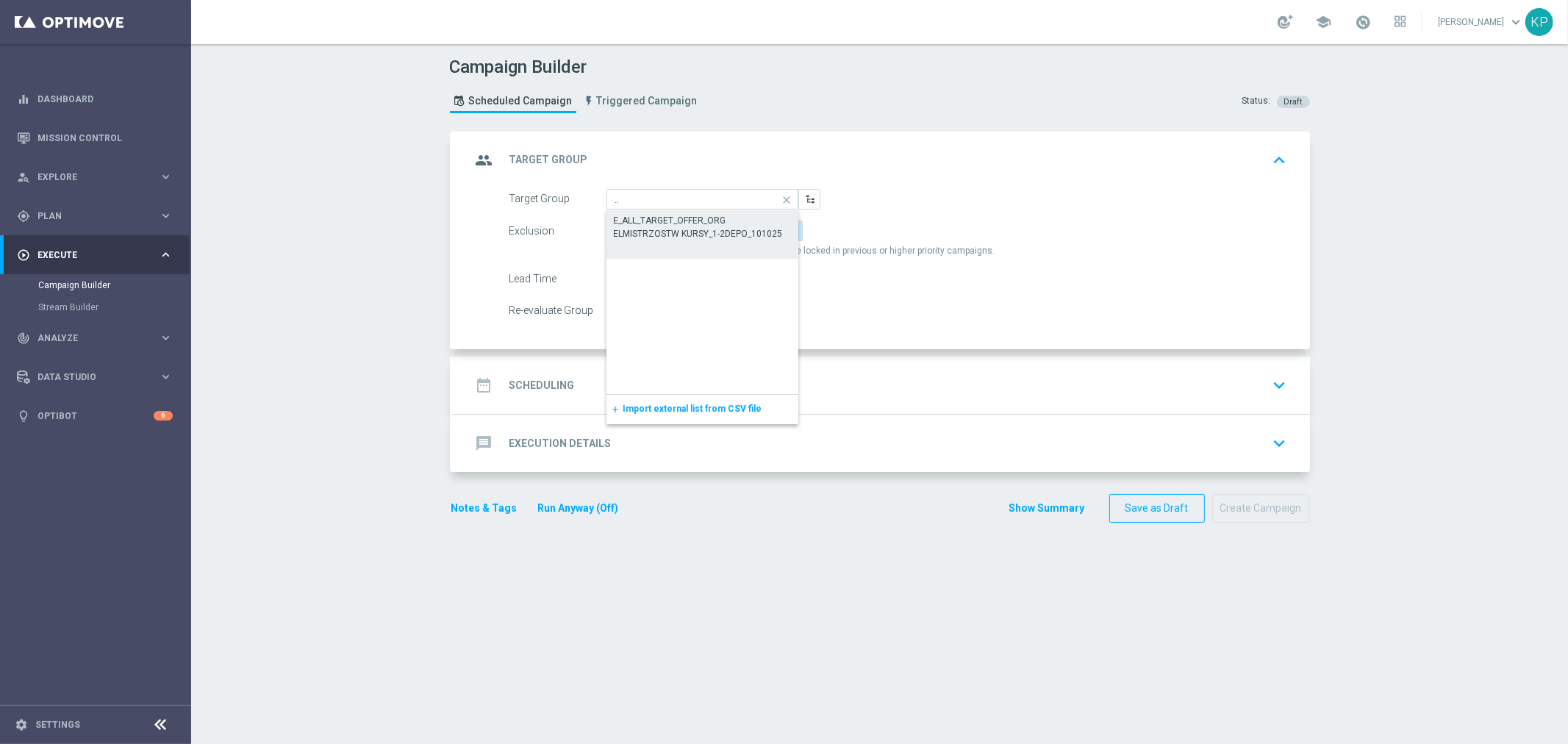
click at [716, 223] on div "E_ALL_TARGET_OFFER_ORG ELMISTRZOSTW KURSY_1-2DEPO_101025" at bounding box center [703, 227] width 178 height 27
type input "E_ALL_TARGET_OFFER_ORG ELMISTRZOSTW KURSY_1-2DEPO_101025"
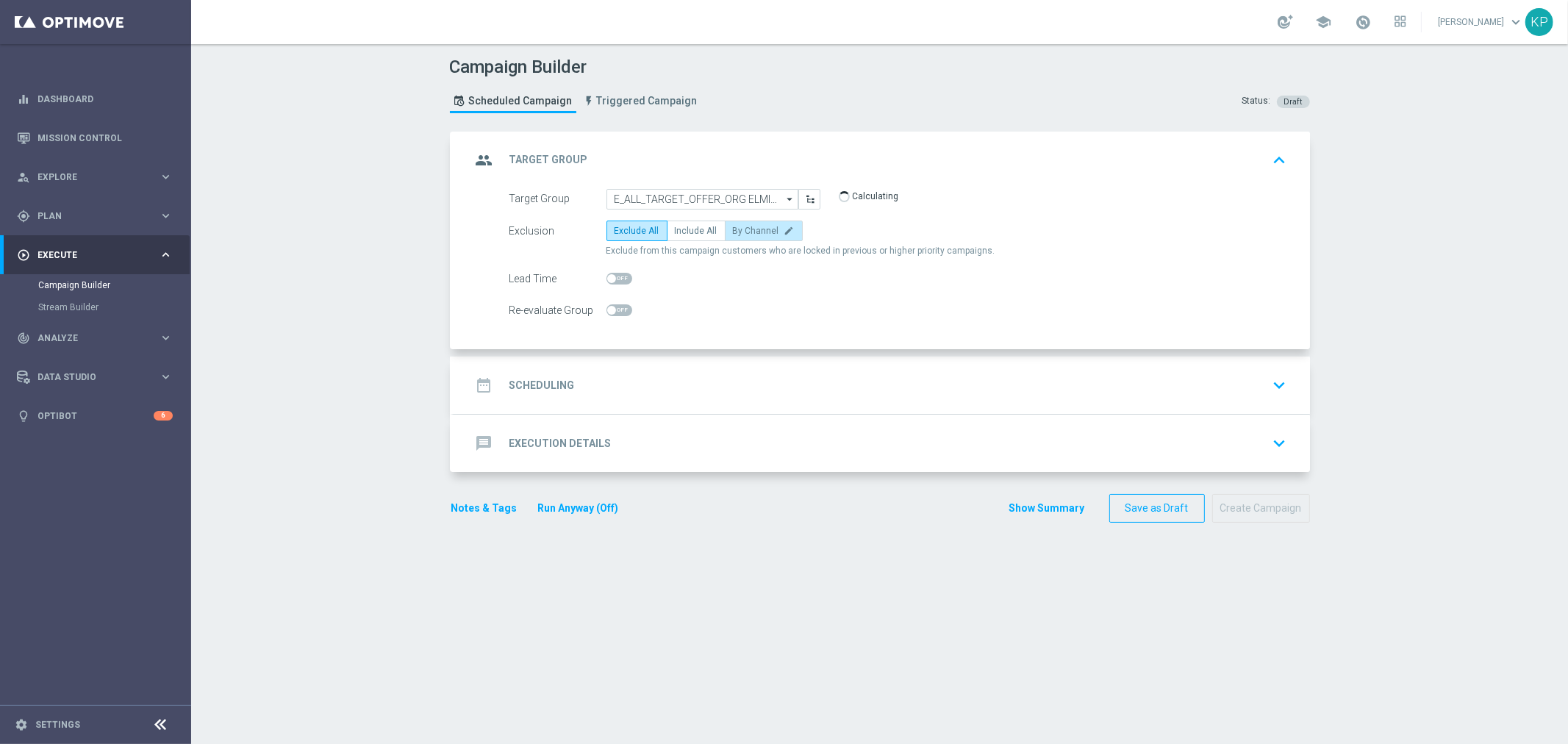
click at [733, 232] on span "By Channel" at bounding box center [756, 231] width 46 height 10
click at [733, 232] on input "By Channel edit" at bounding box center [738, 234] width 10 height 10
radio input "true"
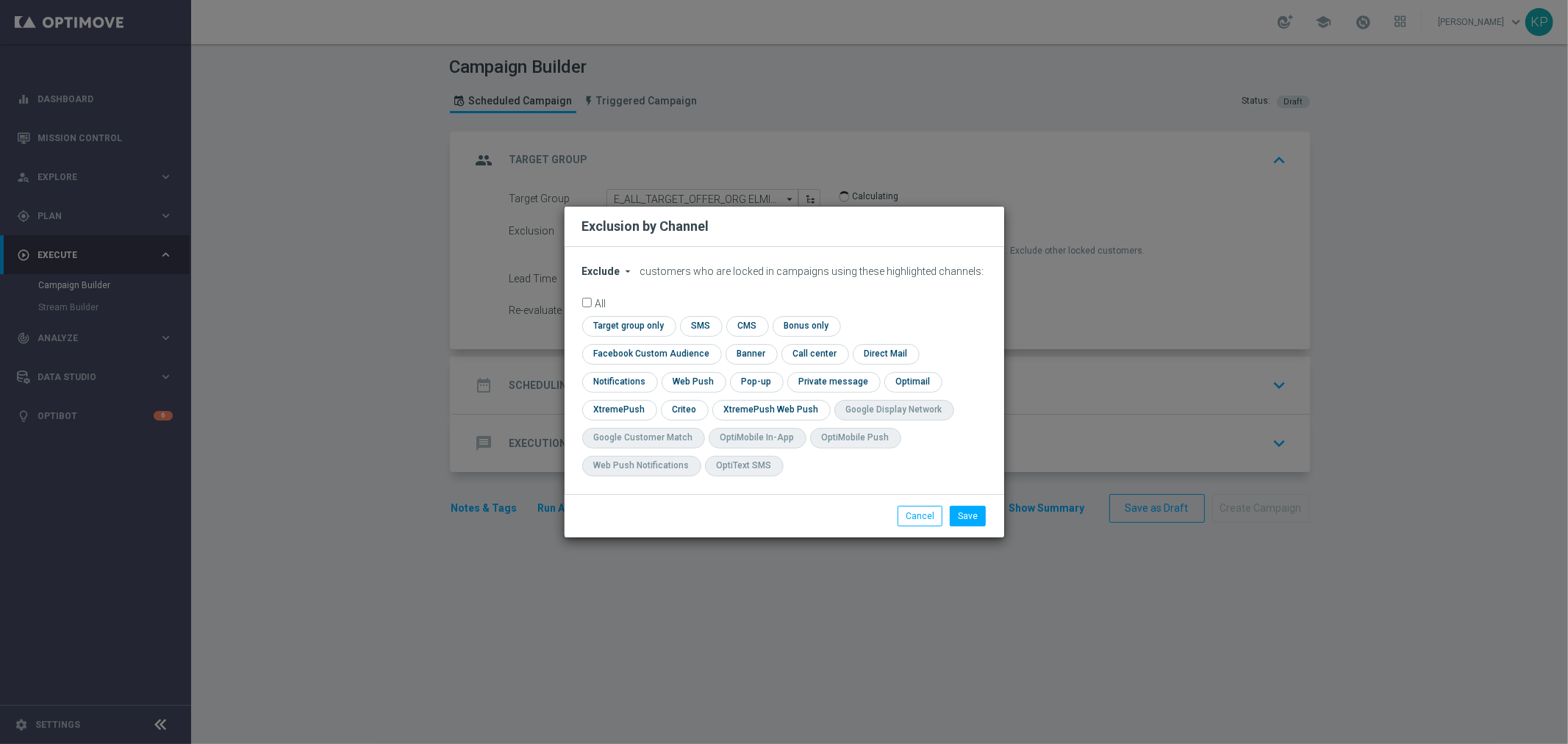
click at [616, 277] on span "Exclude" at bounding box center [601, 271] width 38 height 12
click at [615, 311] on div "Include" at bounding box center [610, 305] width 54 height 18
click at [716, 344] on input "checkbox" at bounding box center [648, 354] width 133 height 20
checkbox input "true"
click at [693, 404] on input "checkbox" at bounding box center [684, 410] width 45 height 20
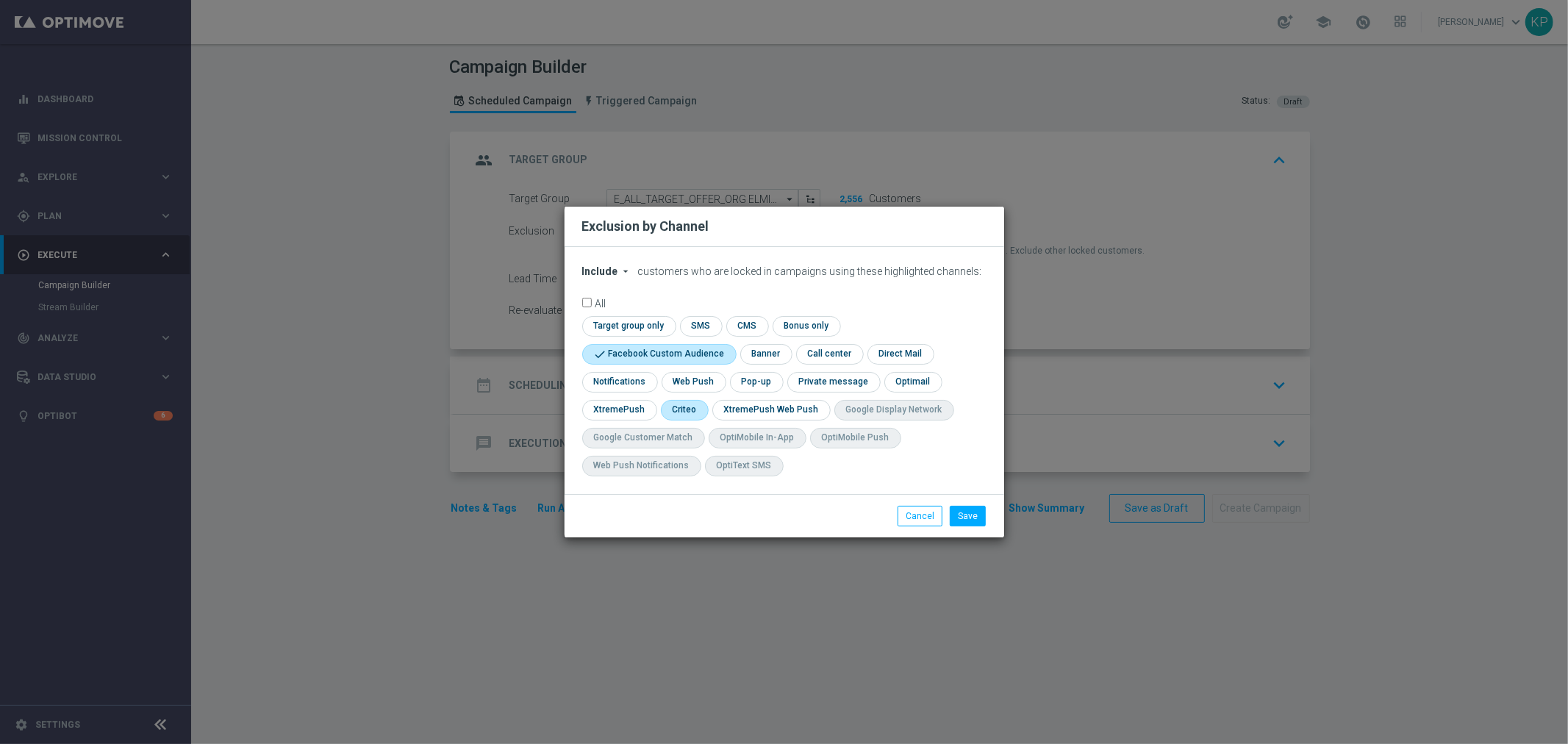
checkbox input "true"
click at [746, 378] on input "checkbox" at bounding box center [755, 381] width 50 height 20
checkbox input "true"
click at [968, 525] on button "Save" at bounding box center [968, 515] width 36 height 21
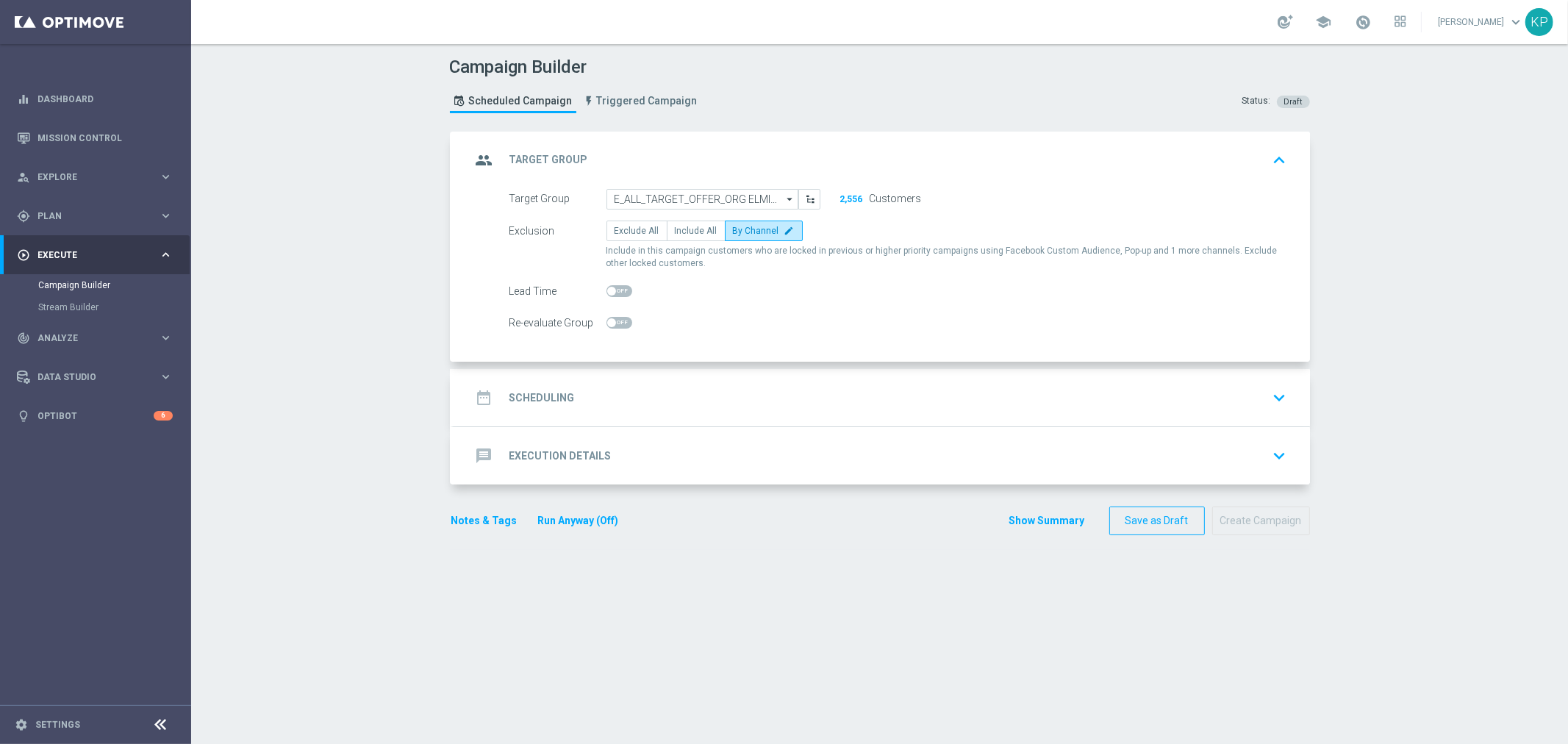
click at [736, 397] on div "date_range Scheduling keyboard_arrow_down" at bounding box center [881, 397] width 821 height 28
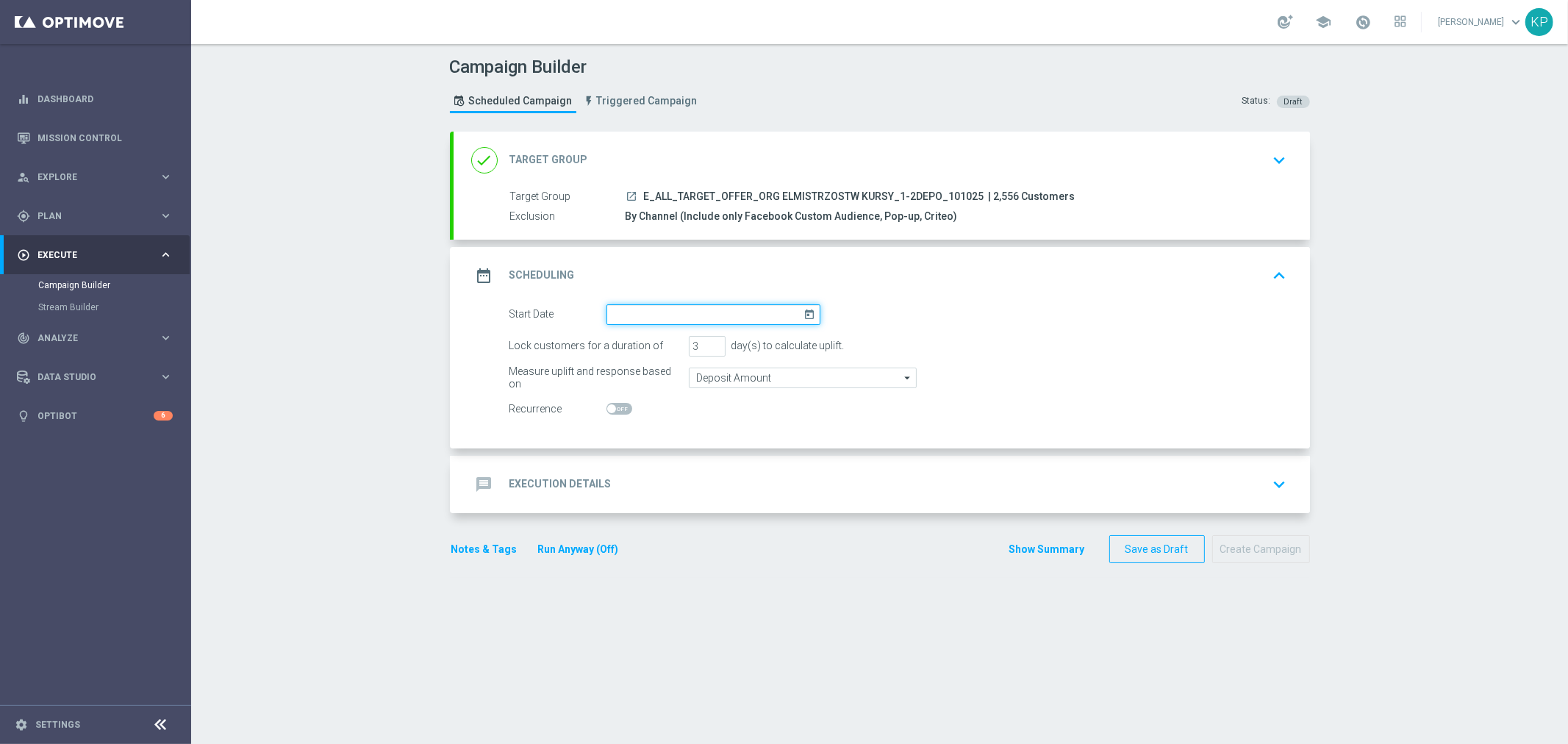
click at [671, 305] on input at bounding box center [713, 314] width 214 height 21
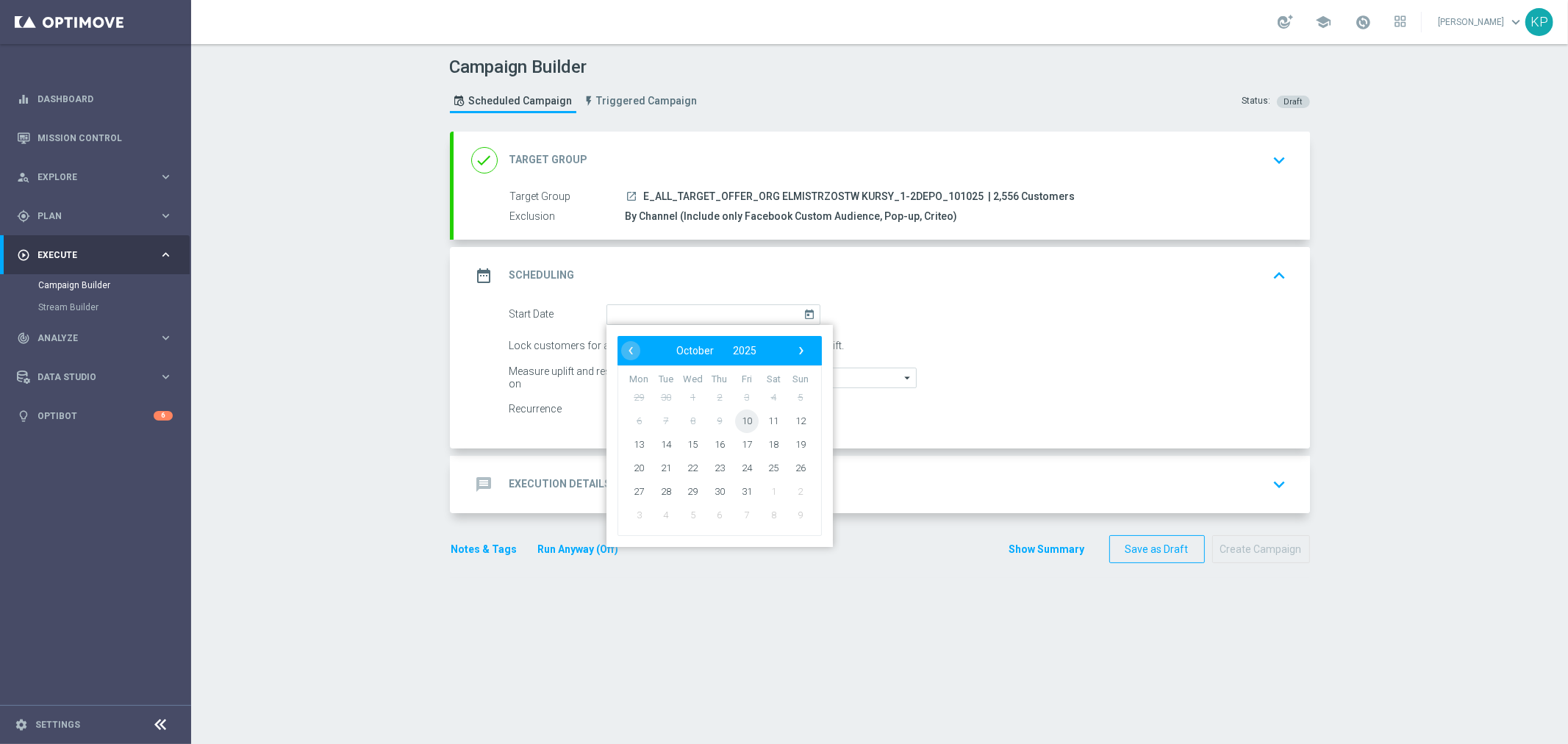
click at [735, 421] on span "10" at bounding box center [746, 421] width 24 height 24
type input "10 Oct 2025"
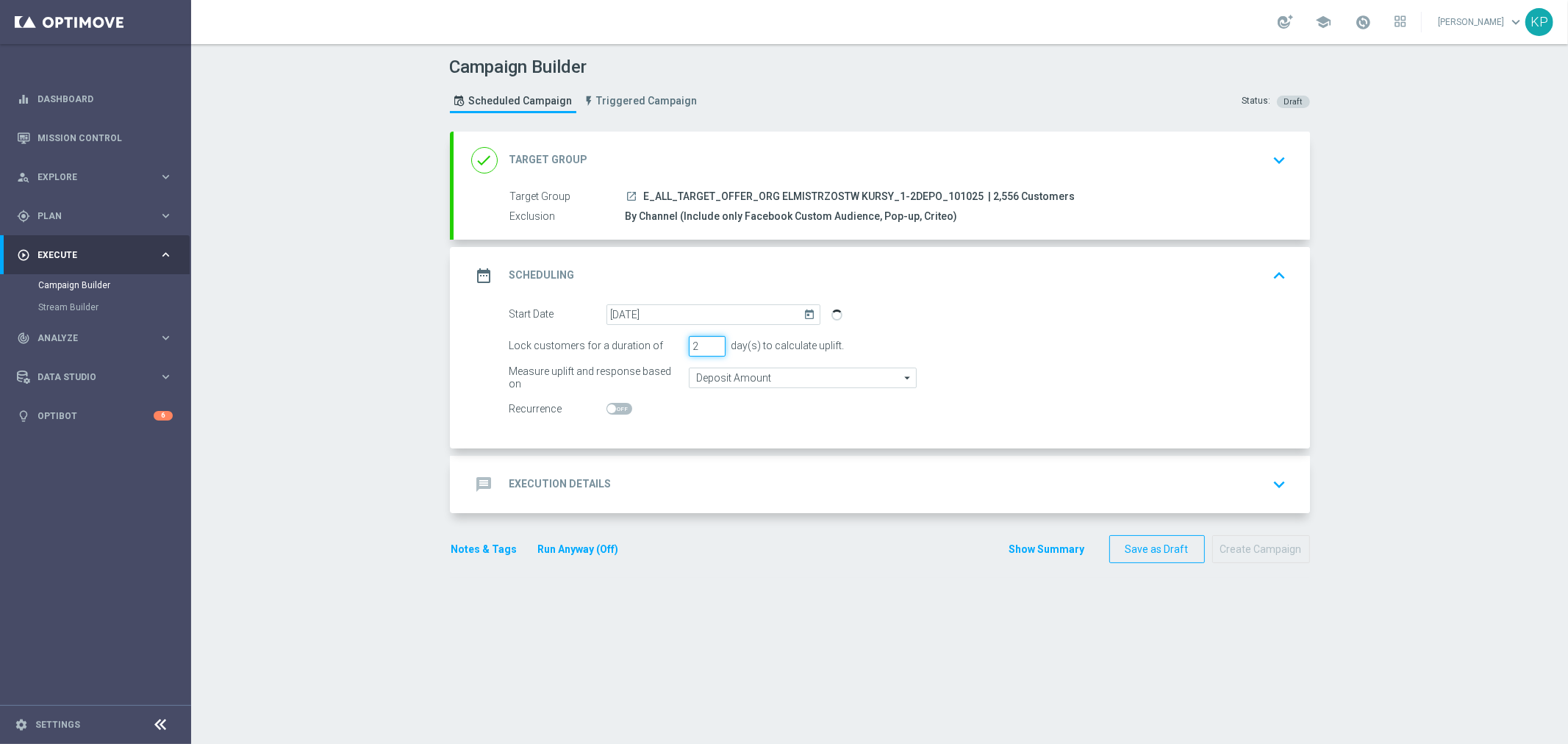
click at [707, 349] on input "2" at bounding box center [707, 346] width 36 height 21
type input "1"
click at [707, 349] on input "1" at bounding box center [707, 346] width 36 height 21
click at [638, 486] on div "message Execution Details keyboard_arrow_down" at bounding box center [881, 484] width 821 height 28
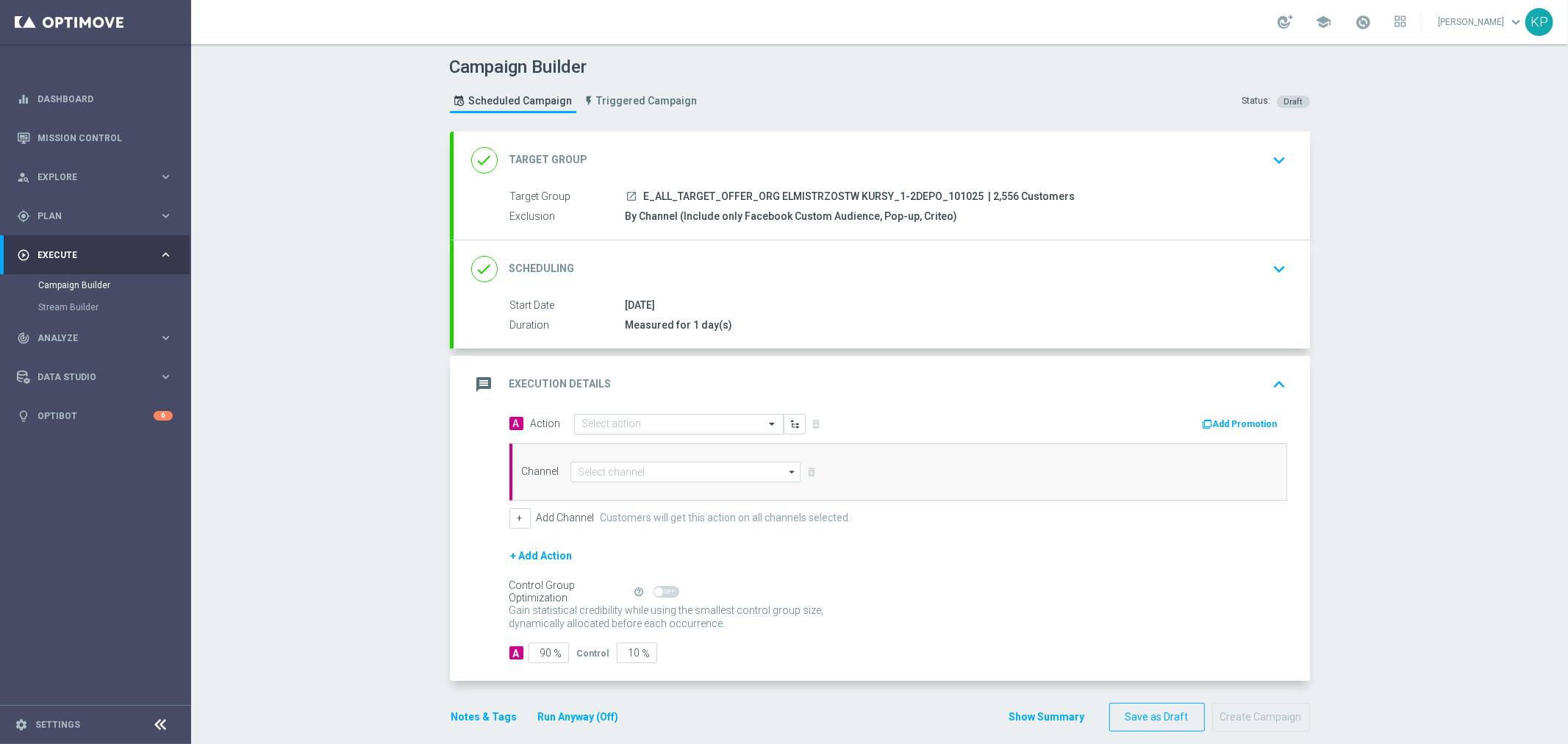
click at [628, 424] on input "text" at bounding box center [664, 424] width 164 height 13
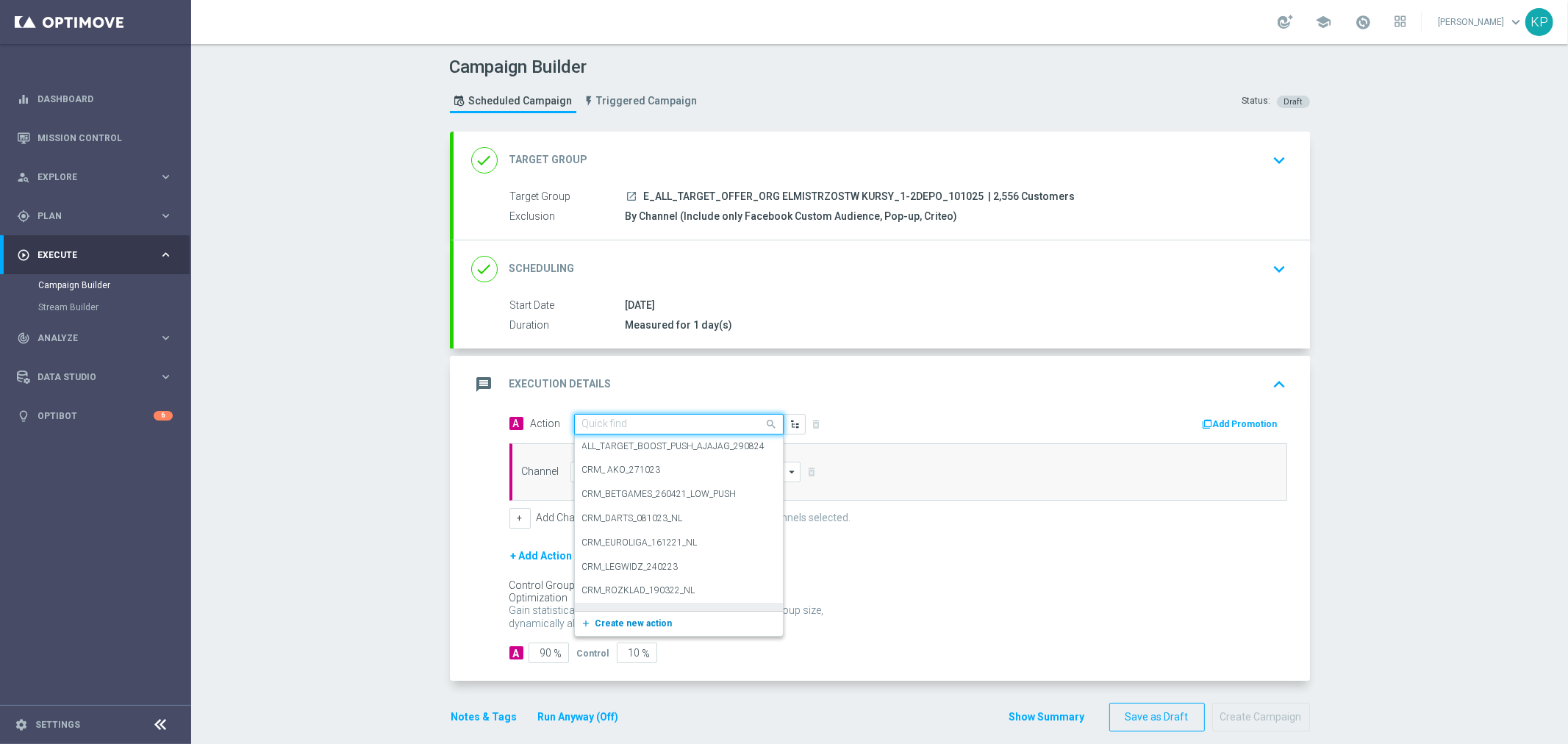
click at [626, 621] on span "Create new action" at bounding box center [634, 623] width 77 height 10
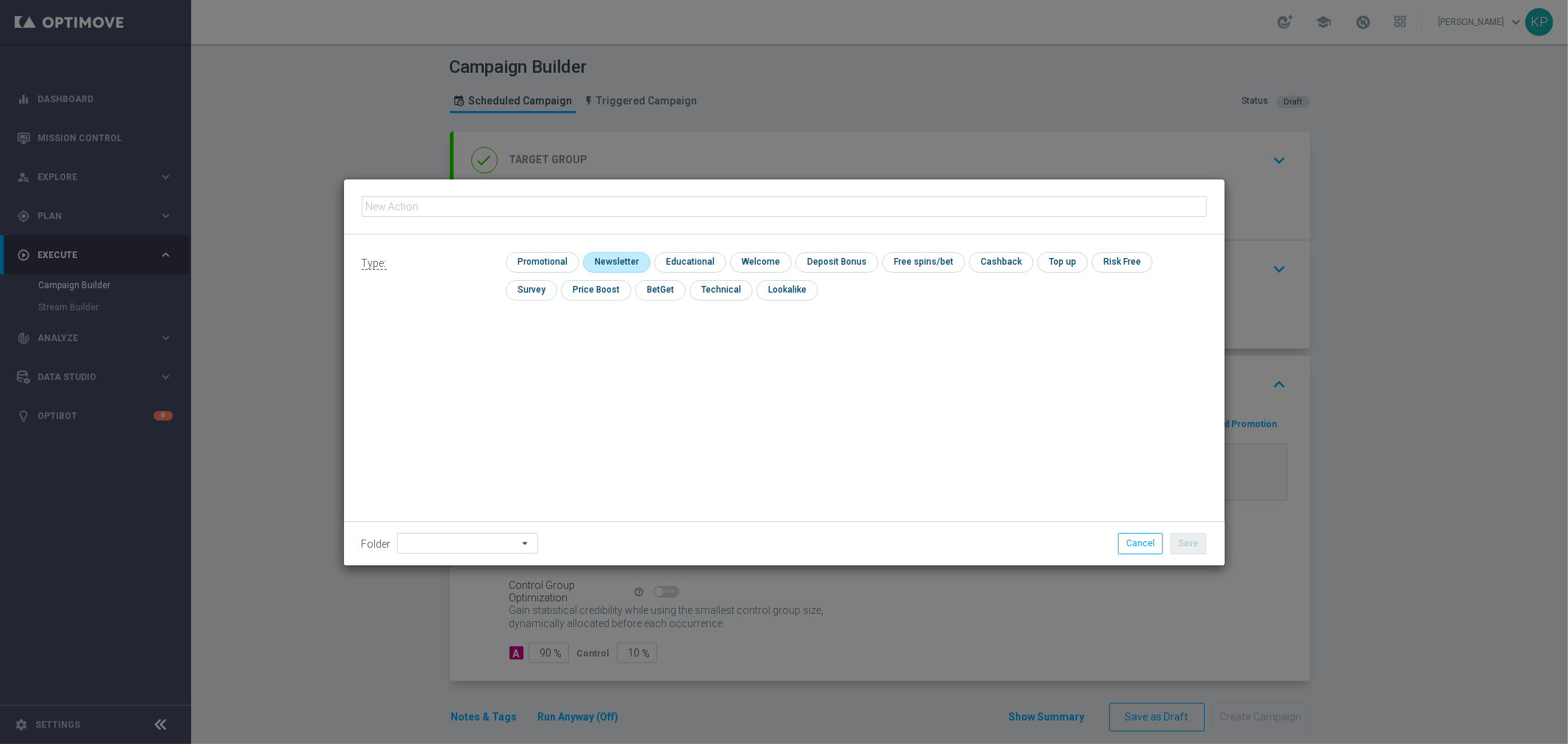
type input "E_ALL_TARGET_OFFER_ORG ELMISTRZOSTW KURSY_1-2DEPO_101025"
click at [610, 262] on input "checkbox" at bounding box center [615, 262] width 64 height 20
checkbox input "true"
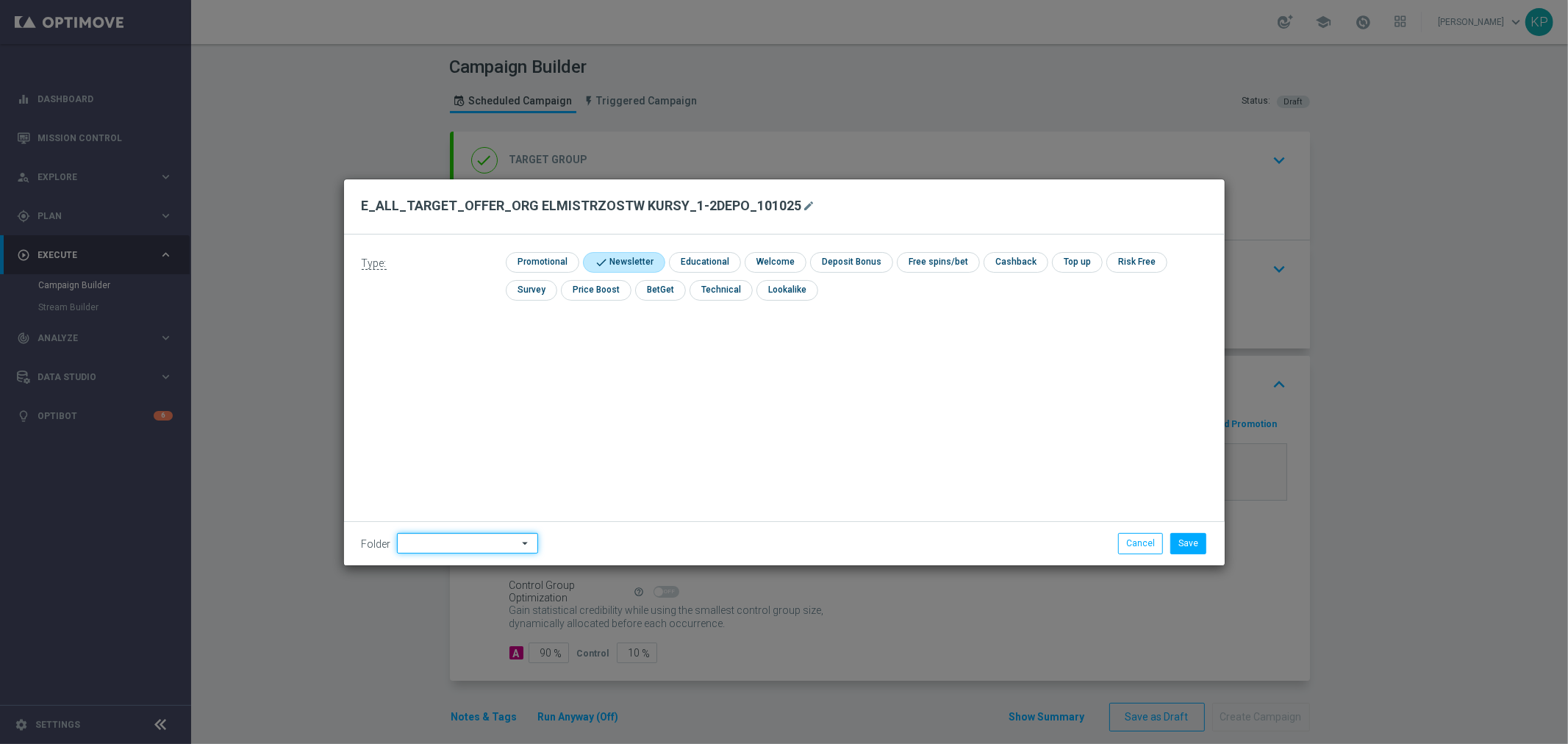
click at [488, 550] on input at bounding box center [467, 543] width 141 height 21
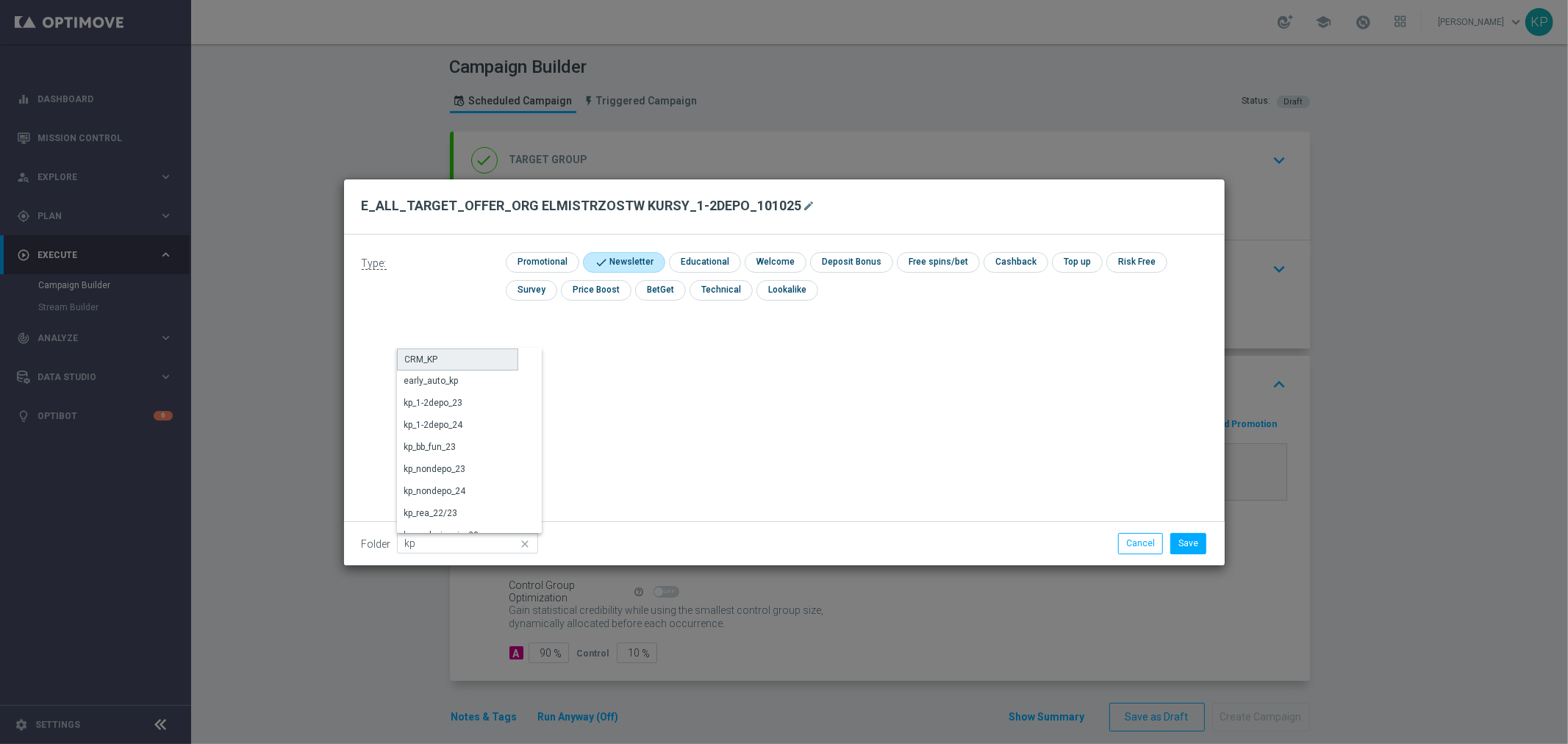
click at [459, 353] on div "CRM_KP" at bounding box center [457, 360] width 121 height 22
type input "CRM_KP"
click at [1185, 539] on button "Save" at bounding box center [1189, 543] width 36 height 21
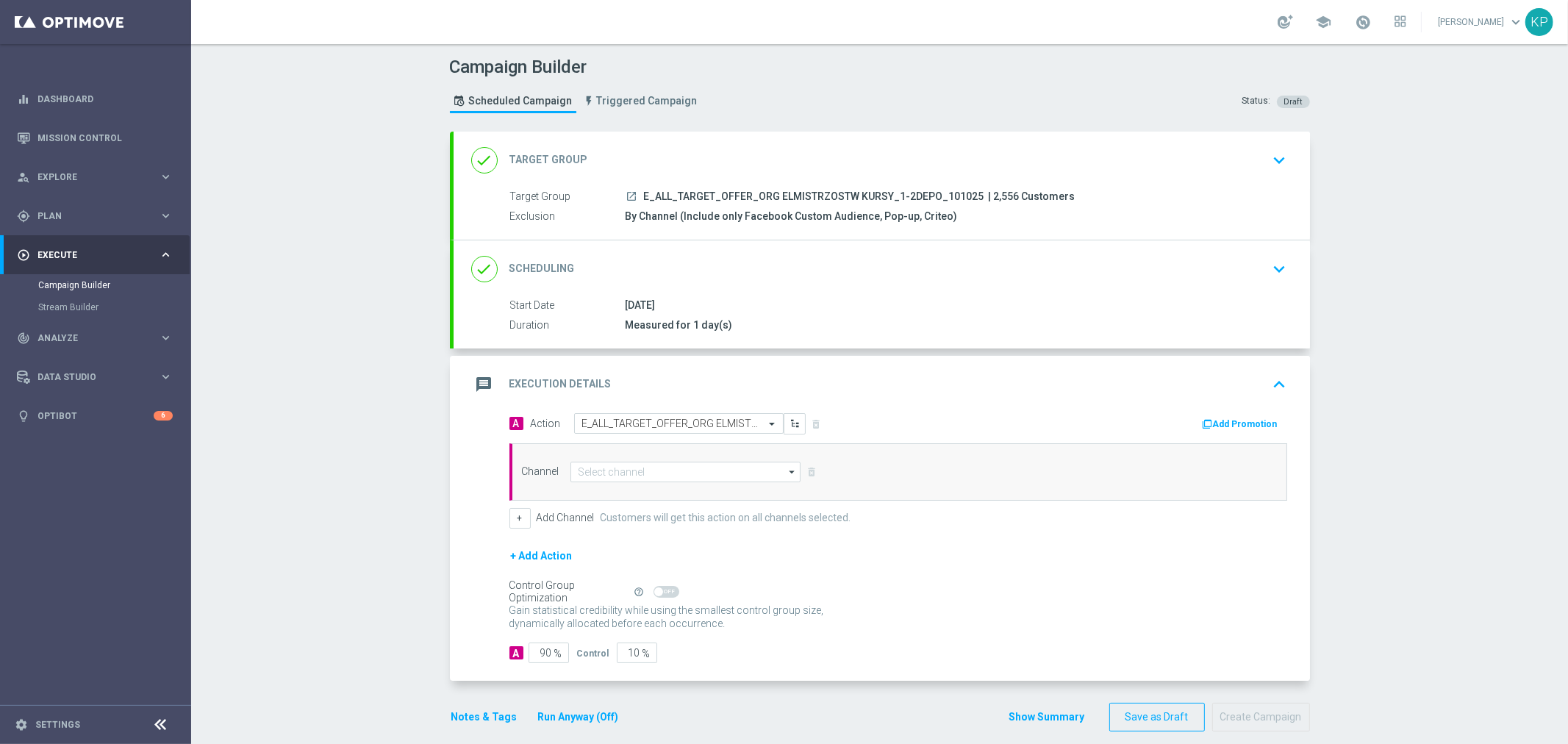
click at [702, 482] on div "Channel arrow_drop_down Drag here to set row groups Drag here to set column lab…" at bounding box center [898, 472] width 778 height 57
click at [695, 474] on input at bounding box center [686, 471] width 231 height 21
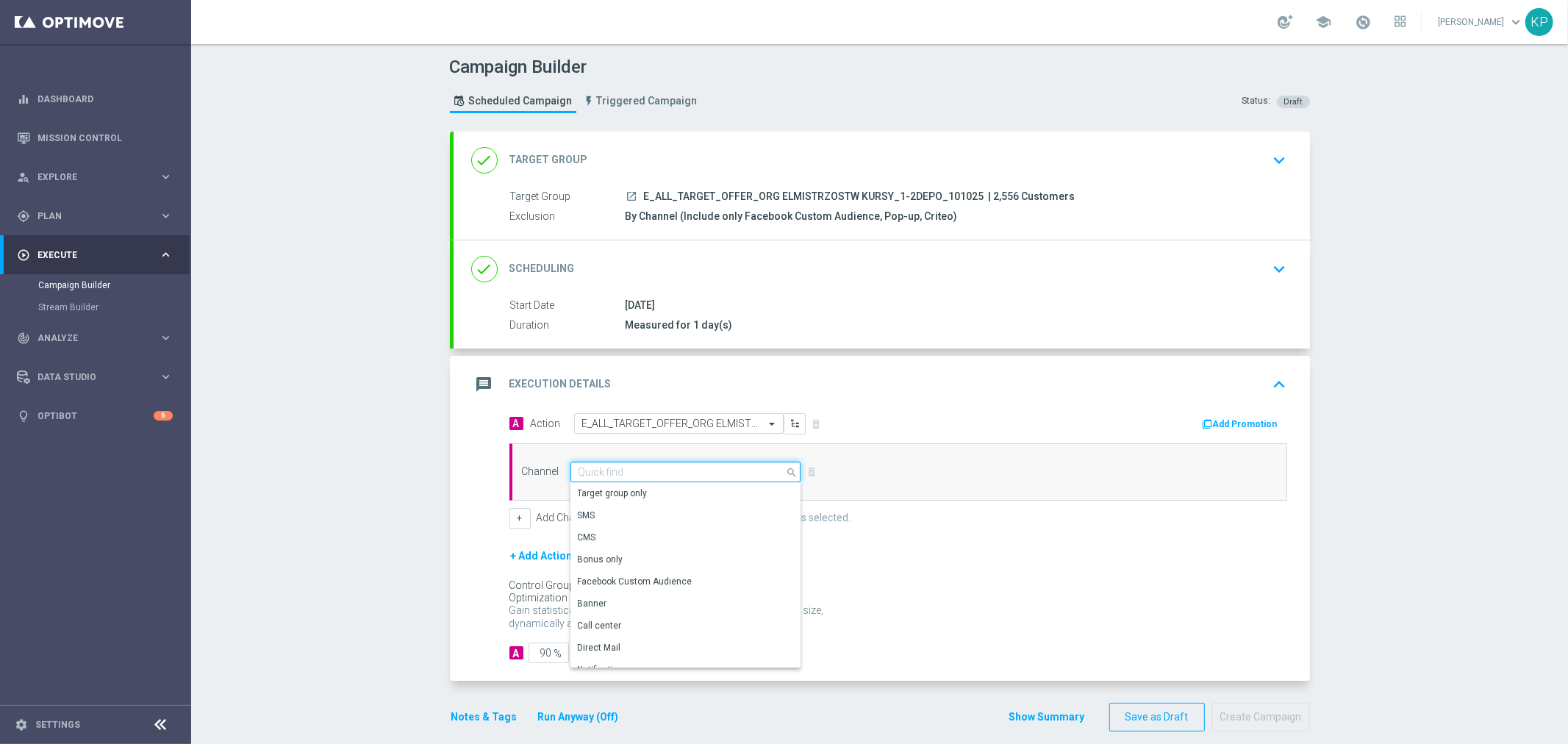
paste input "E_ALL_TARGET_OFFER_ORG ELMISTRZOSTW KURSY_1-2DEPO_101025"
type input "E_ALL_TARGET_OFFER_ORG ELMISTRZOSTW KURSY_1-2DEPO_101025"
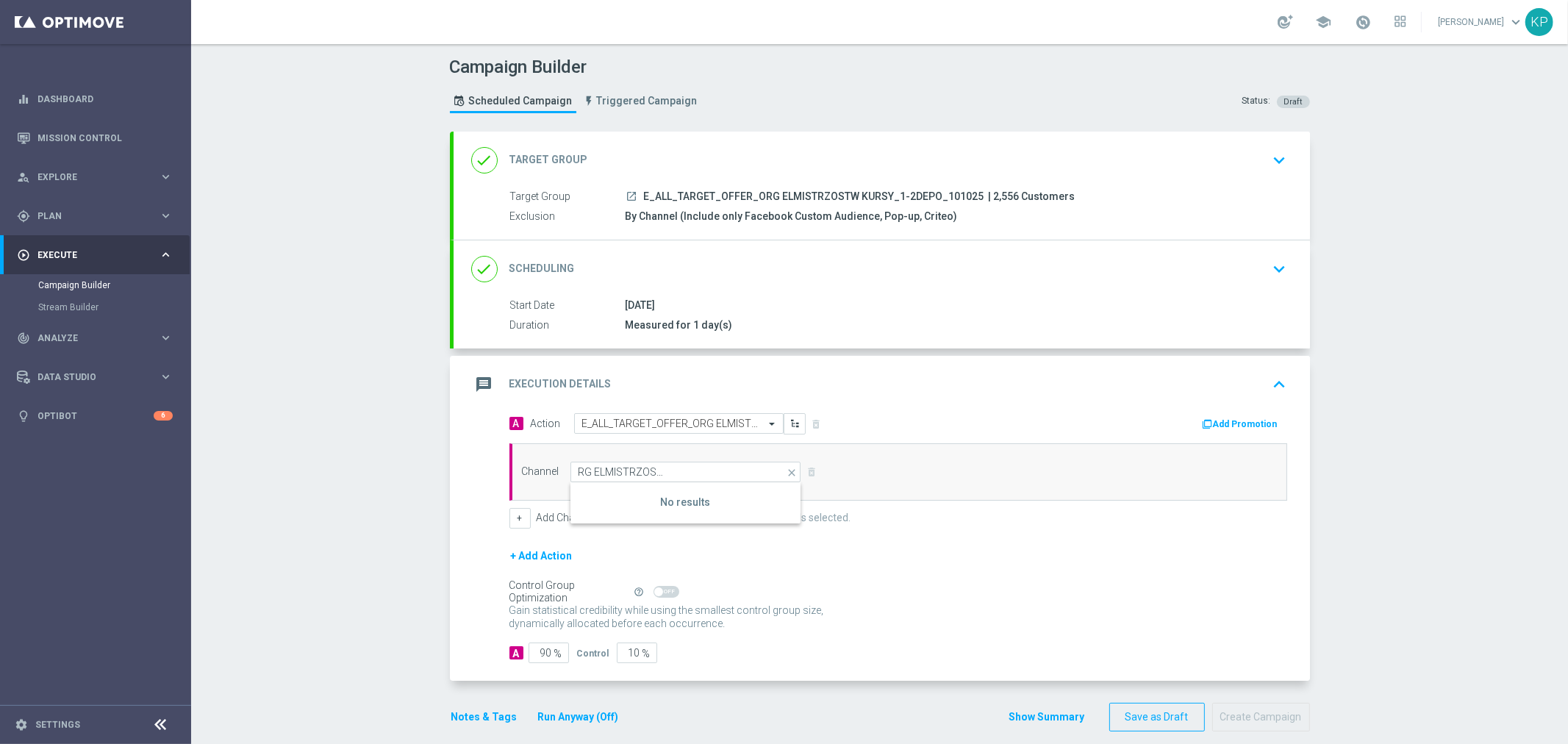
click at [875, 537] on form "A Action Select action E_ALL_TARGET_OFFER_ORG ELMISTRZOSTW KURSY_1-2DEPO_101025…" at bounding box center [898, 538] width 778 height 250
click at [719, 474] on input at bounding box center [686, 471] width 231 height 21
click at [702, 488] on div "Optimail" at bounding box center [686, 493] width 232 height 21
type input "Optimail"
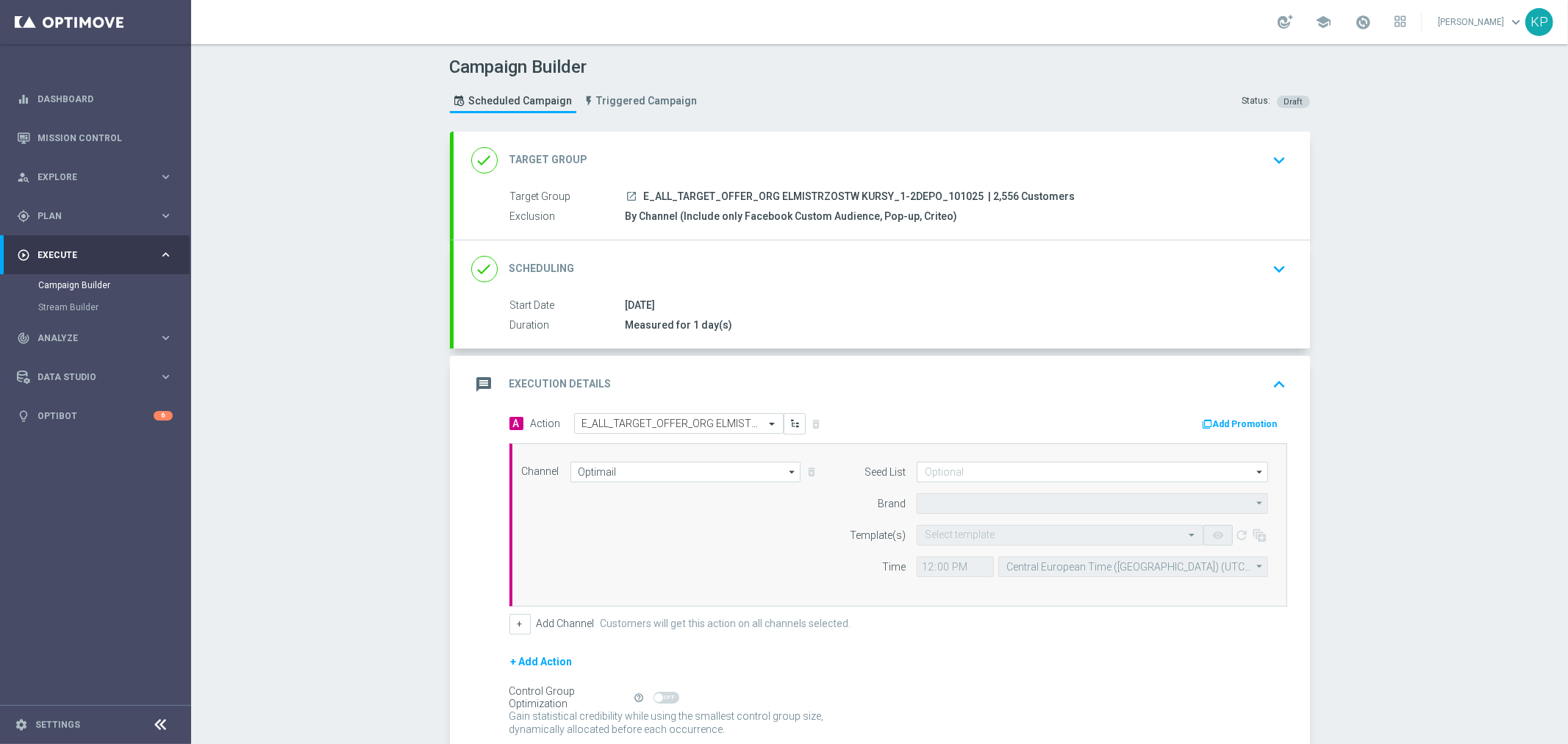
type input "STS"
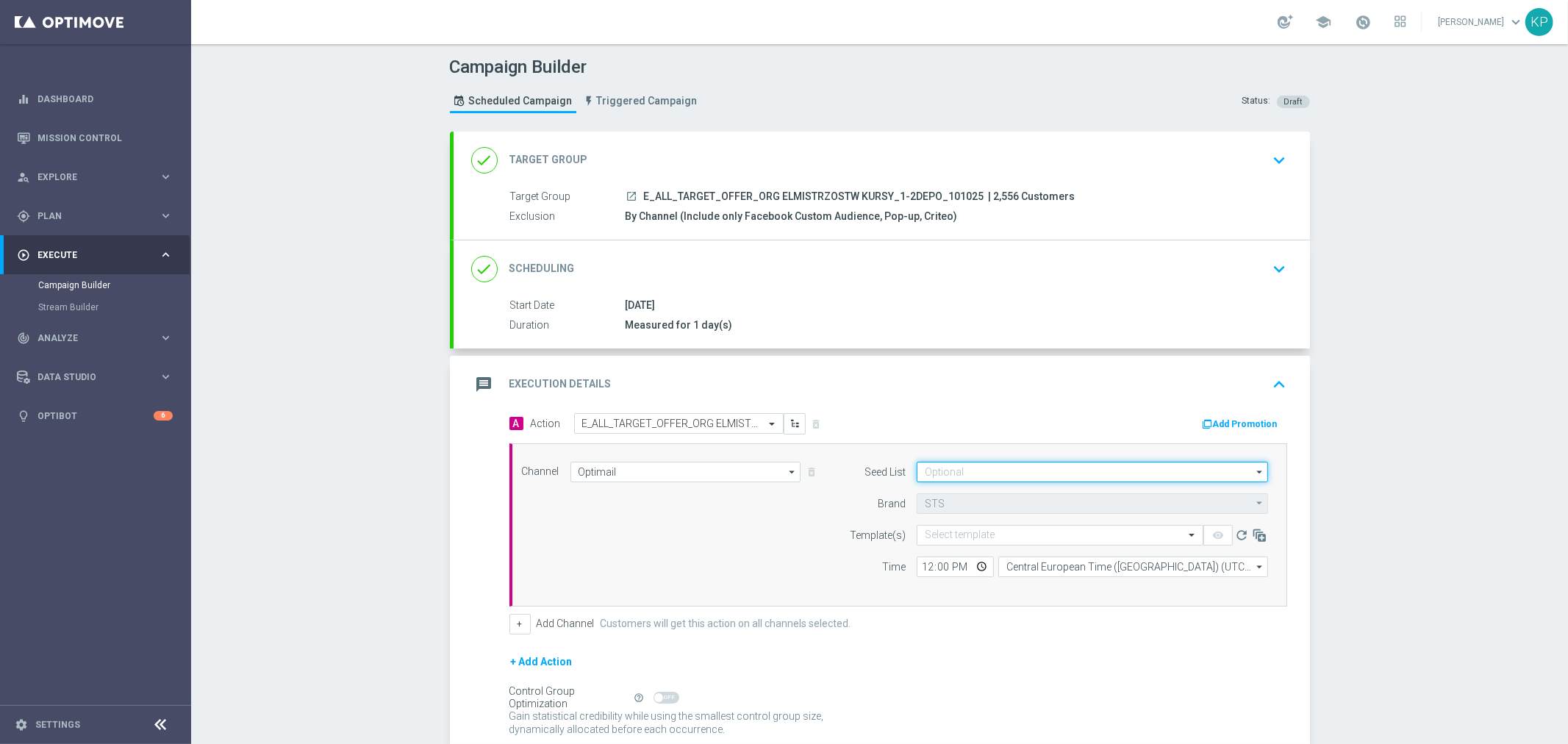
click at [951, 472] on input at bounding box center [1092, 471] width 352 height 21
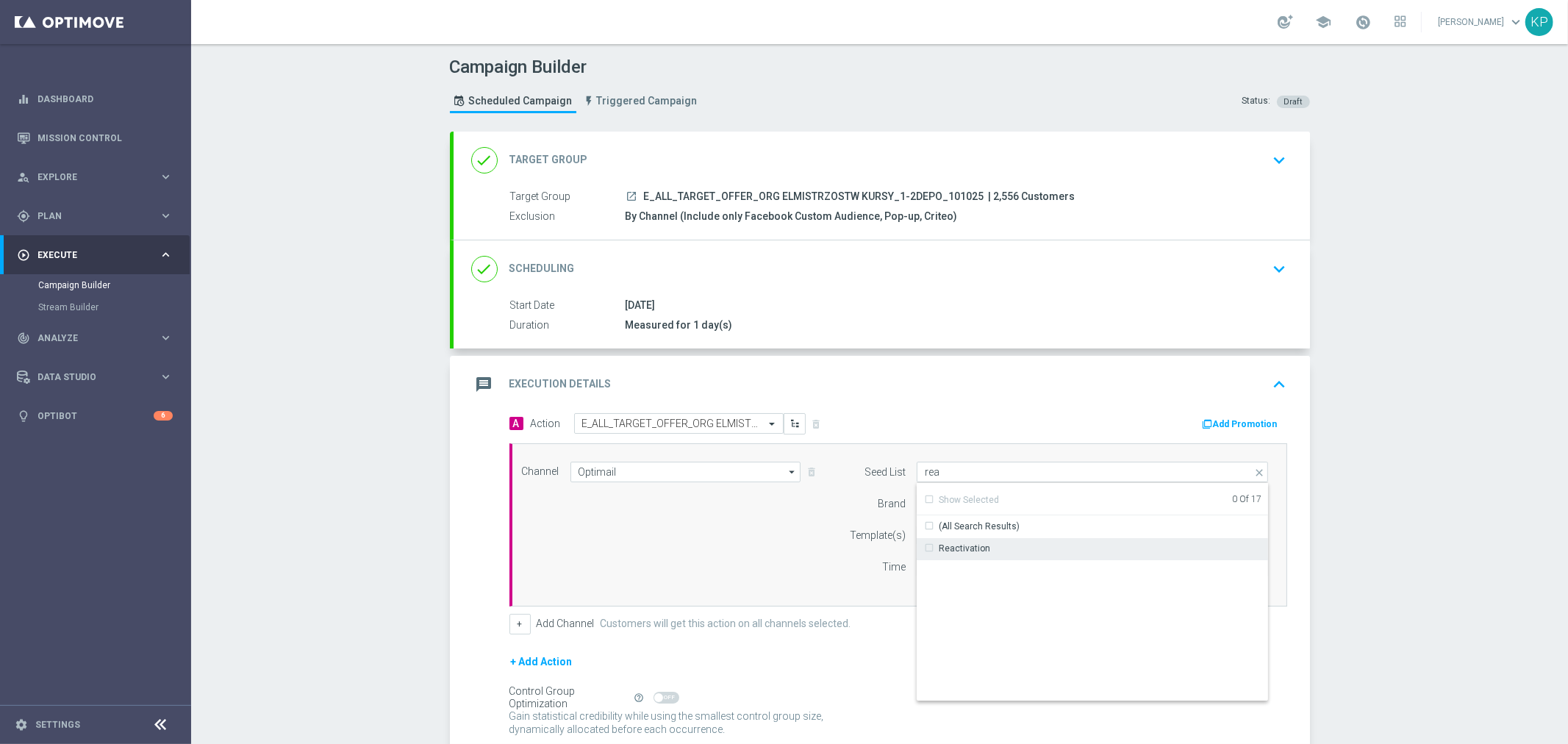
click at [971, 551] on div "Reactivation" at bounding box center [965, 548] width 51 height 13
click at [1370, 506] on div "Campaign Builder Scheduled Campaign Triggered Campaign Status: Draft done Targe…" at bounding box center [879, 394] width 1377 height 700
type input "Reactivation"
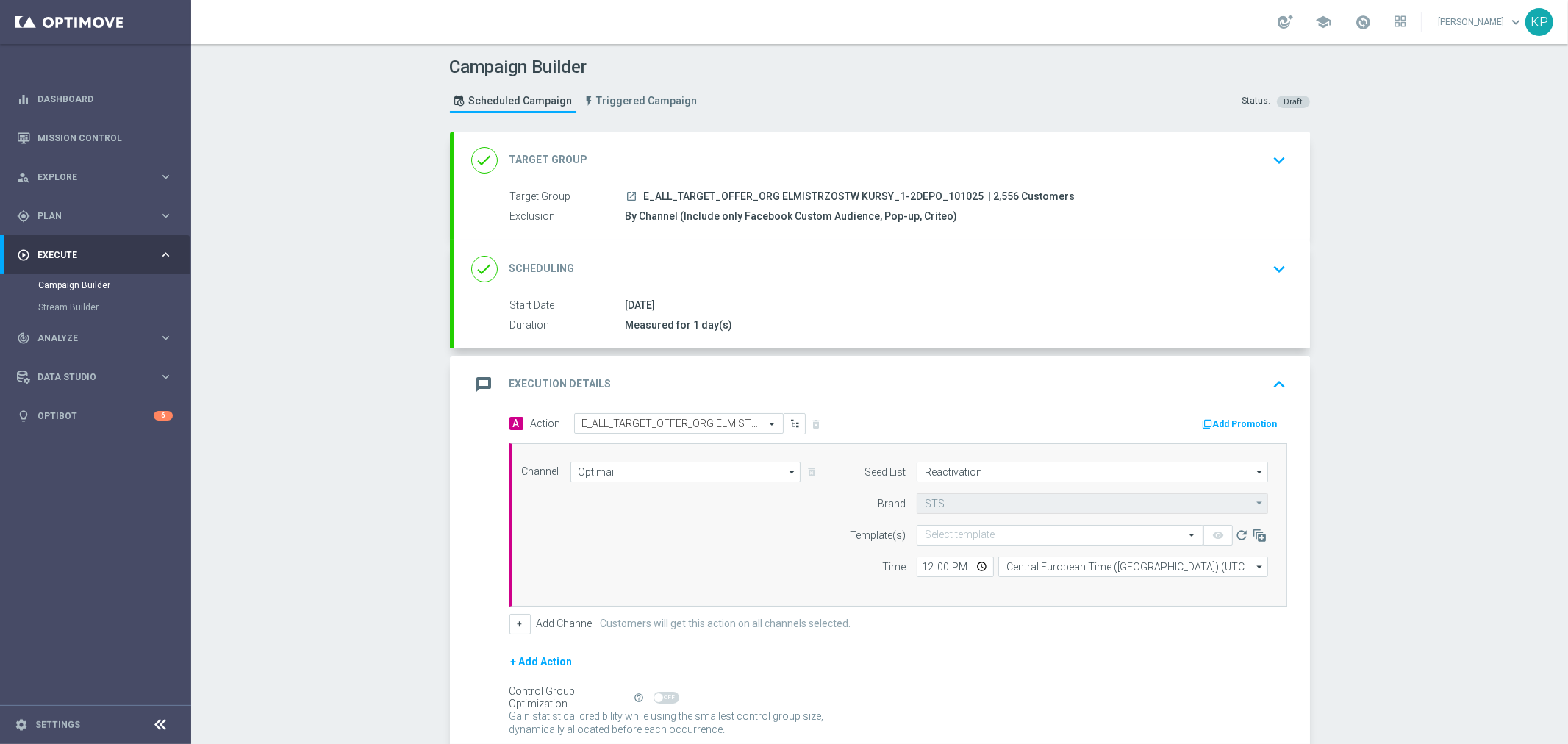
click at [1054, 532] on input "text" at bounding box center [1045, 535] width 241 height 13
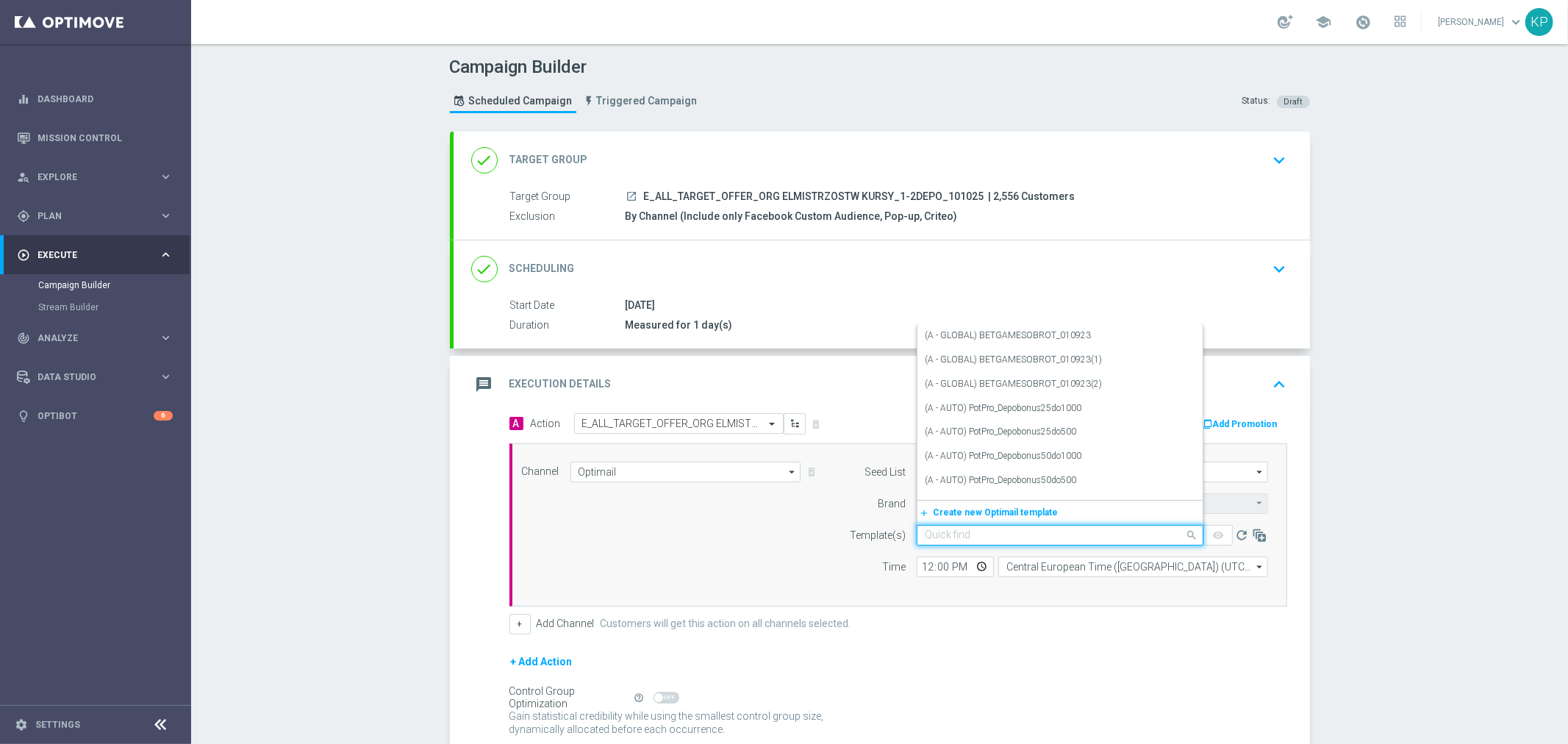
paste input "E_ALL_TARGET_OFFER_ORG ELMISTRZOSTW KURSY_1-2DEPO_101025"
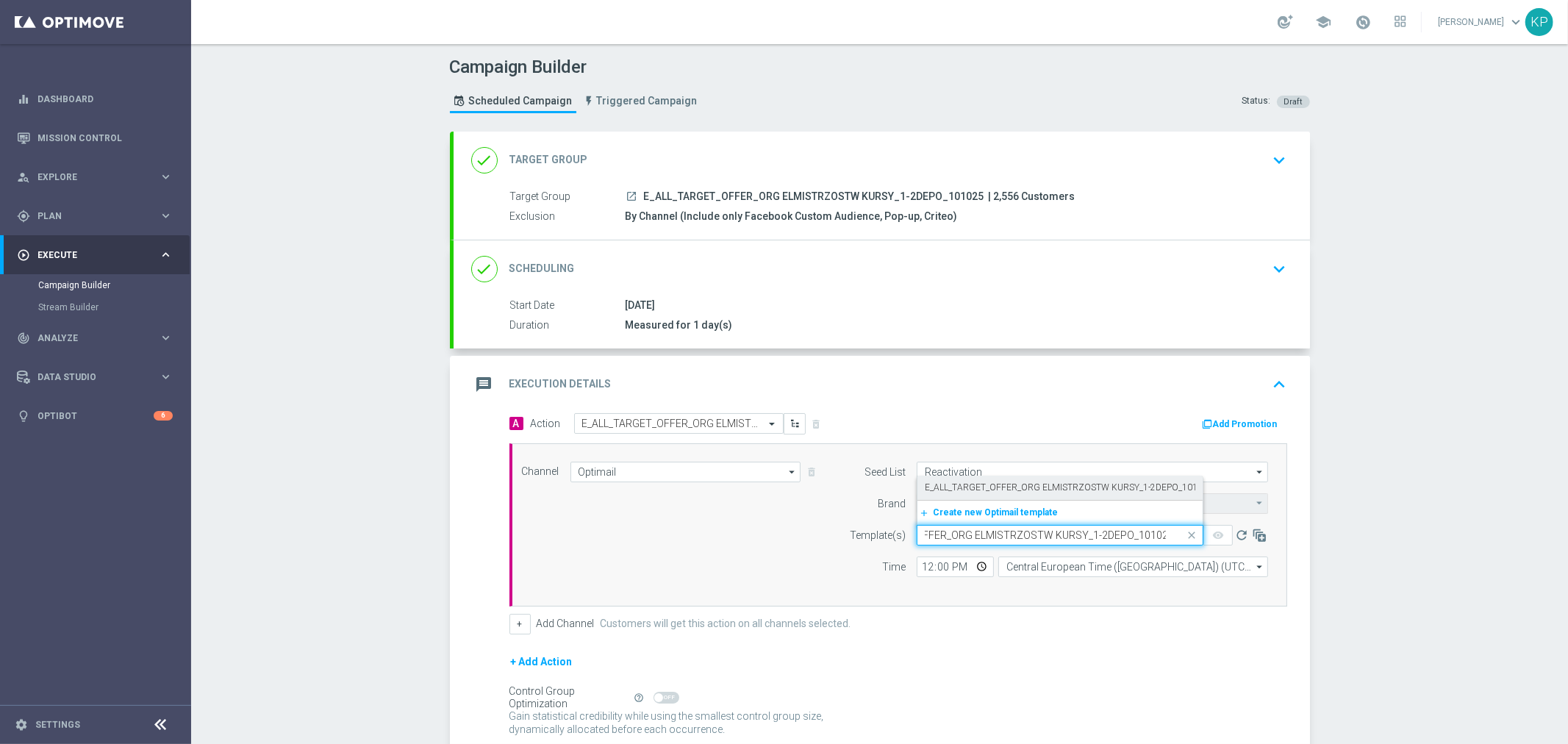
click at [1054, 489] on label "E_ALL_TARGET_OFFER_ORG ELMISTRZOSTW KURSY_1-2DEPO_101025" at bounding box center [1068, 488] width 288 height 13
type input "E_ALL_TARGET_OFFER_ORG ELMISTRZOSTW KURSY_1-2DEPO_101025"
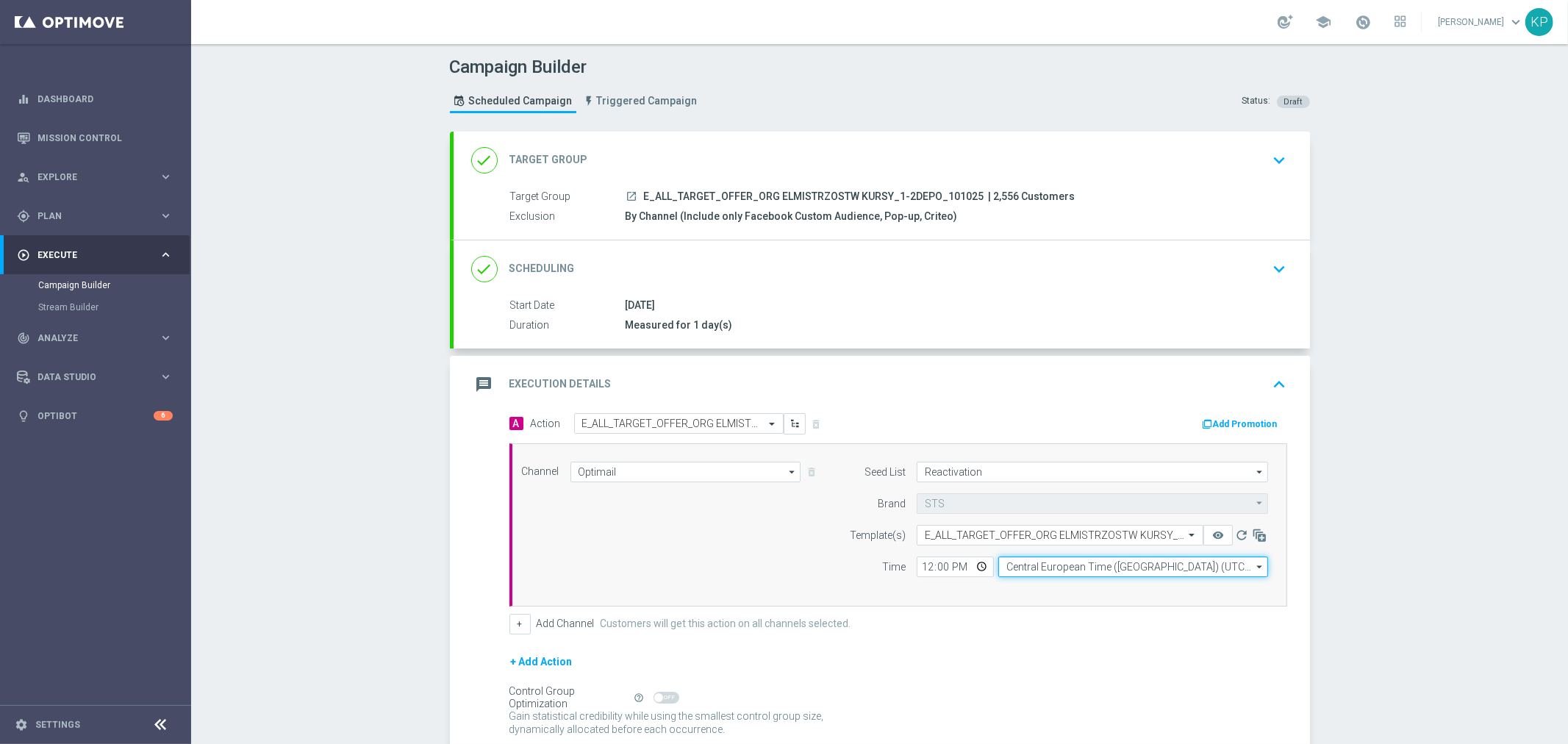
click at [1062, 561] on input "Central European Time (Warsaw) (UTC +02:00)" at bounding box center [1133, 567] width 270 height 21
click at [1061, 583] on div "Central European Time (Warsaw) (UTC +02:00)" at bounding box center [1125, 587] width 240 height 13
type input "Central European Time (Warsaw) (UTC +02:00)"
click at [987, 567] on input "12:00" at bounding box center [955, 567] width 77 height 21
click at [974, 563] on input "12:00" at bounding box center [955, 567] width 77 height 21
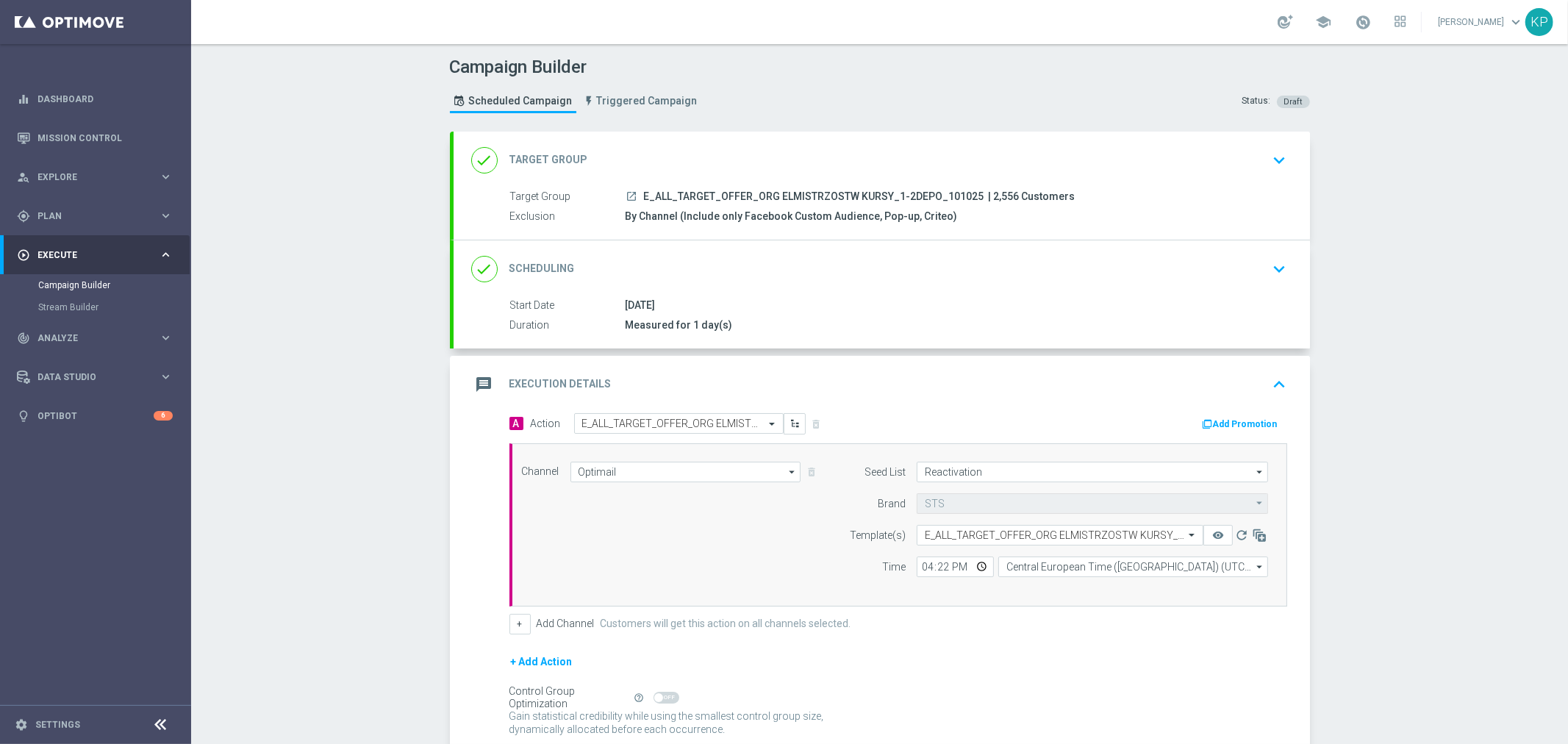
type input "16:22"
click at [1335, 470] on div "Campaign Builder Scheduled Campaign Triggered Campaign Status: Draft done Targe…" at bounding box center [879, 394] width 1377 height 700
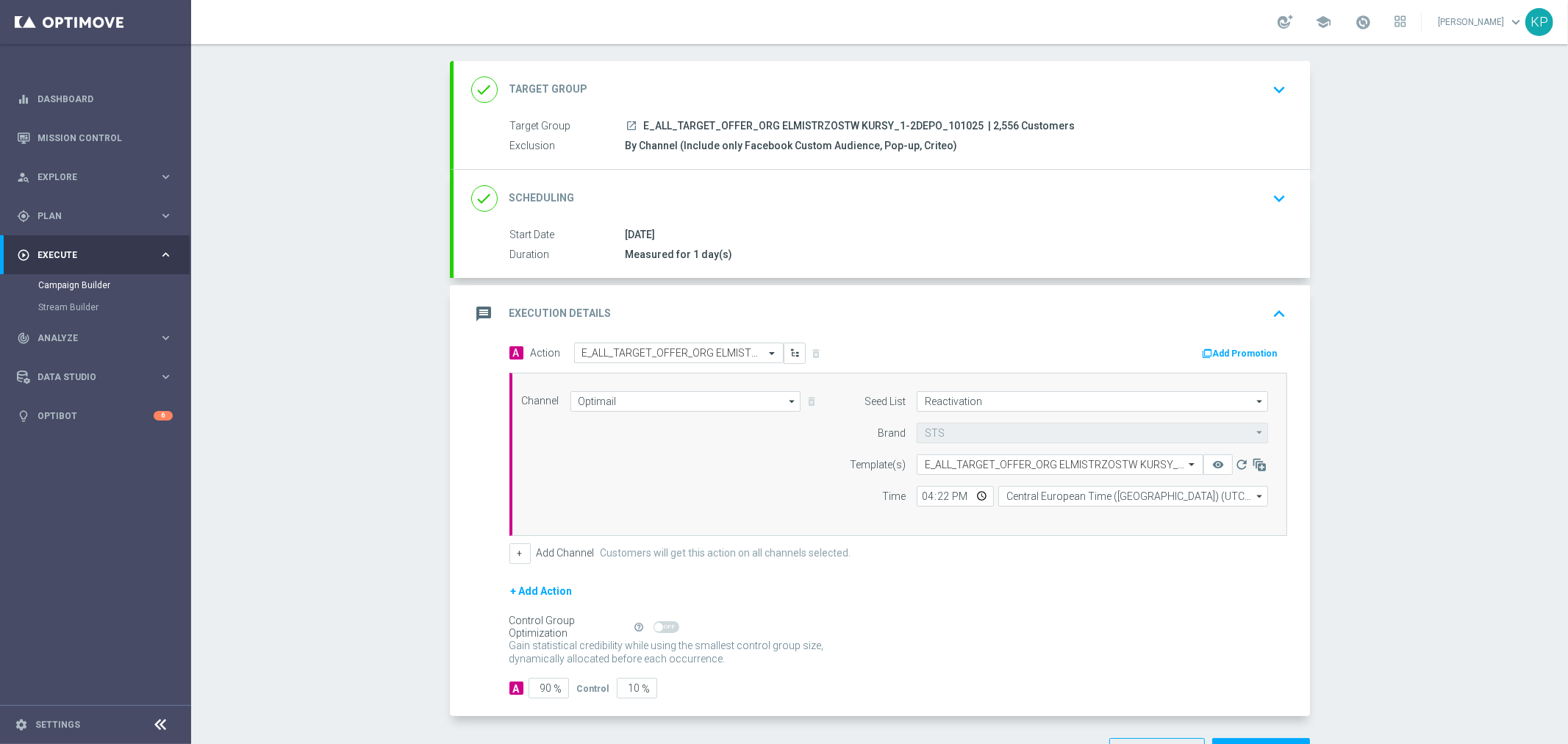
scroll to position [122, 0]
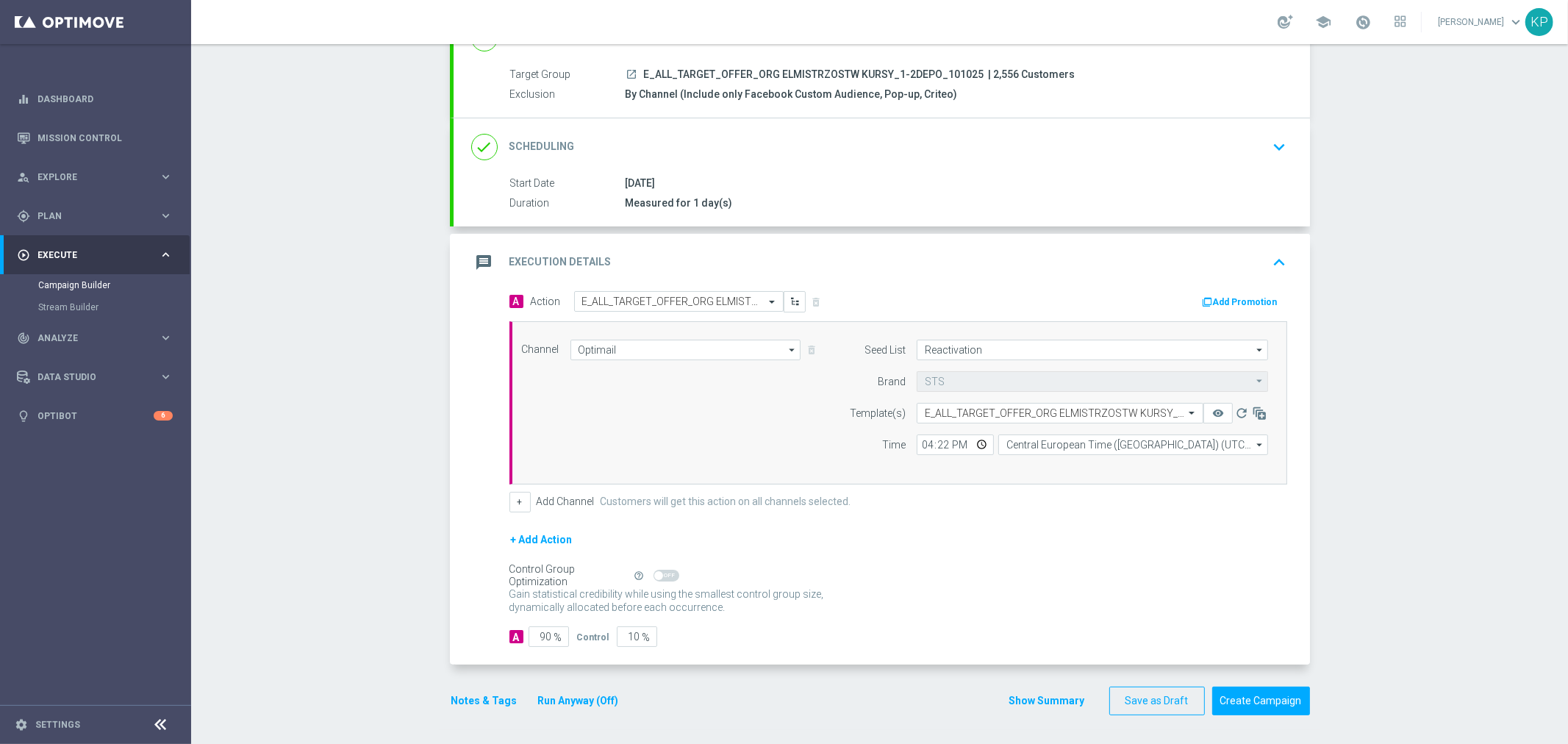
click at [493, 699] on button "Notes & Tags" at bounding box center [485, 701] width 69 height 19
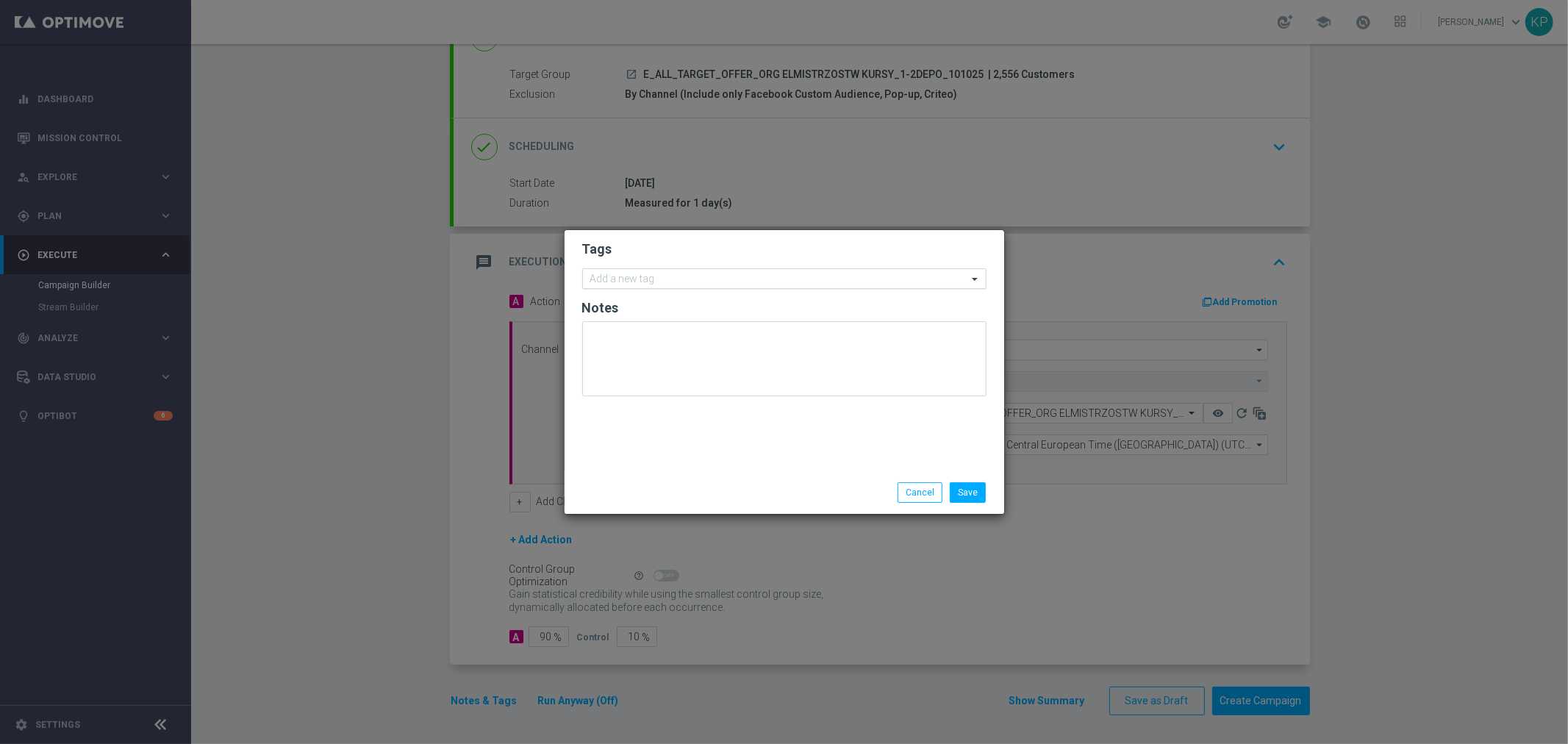
click at [682, 270] on div "Add a new tag" at bounding box center [776, 279] width 384 height 19
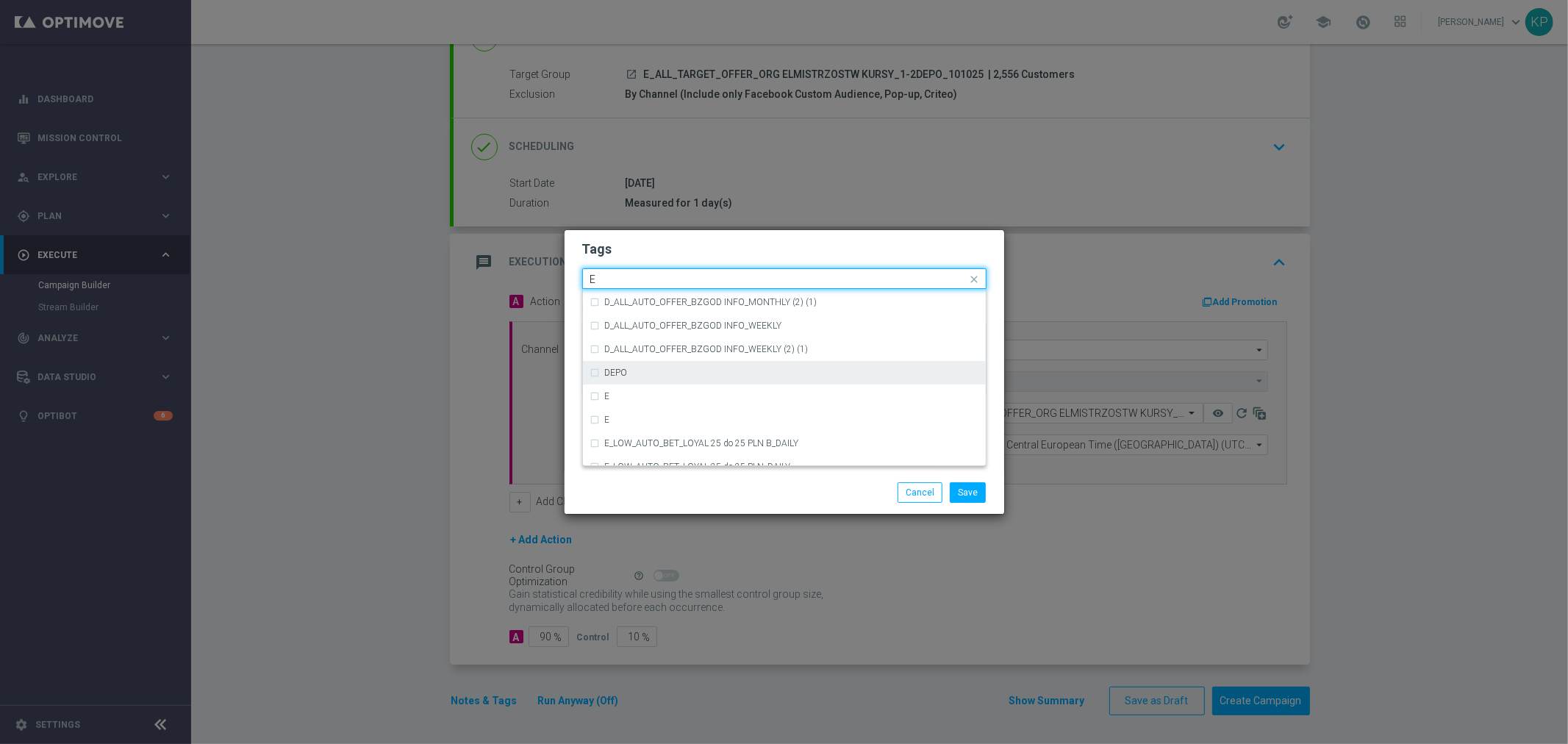
scroll to position [2042, 0]
click at [646, 377] on div "E" at bounding box center [791, 375] width 374 height 9
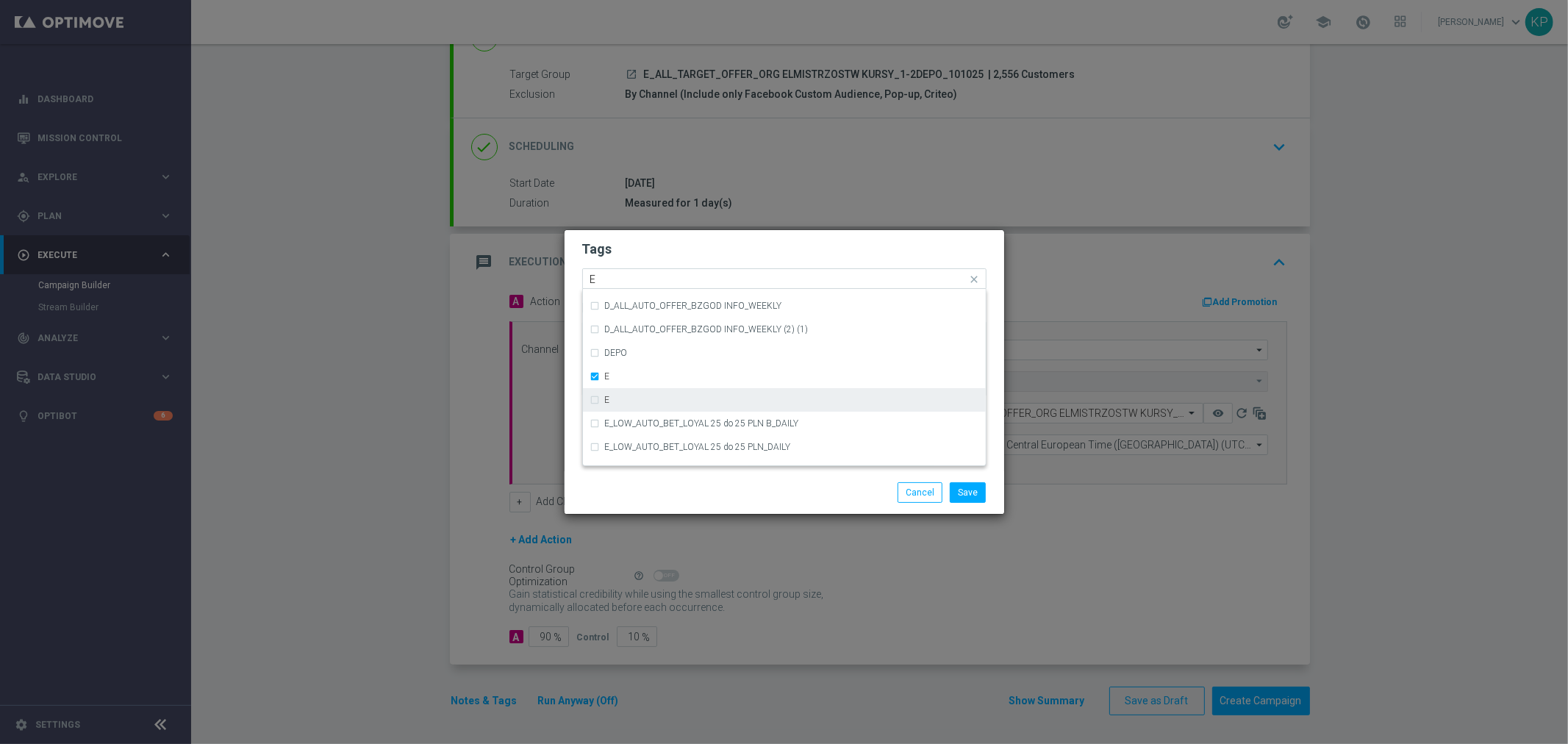
click at [646, 395] on div "E" at bounding box center [791, 399] width 374 height 9
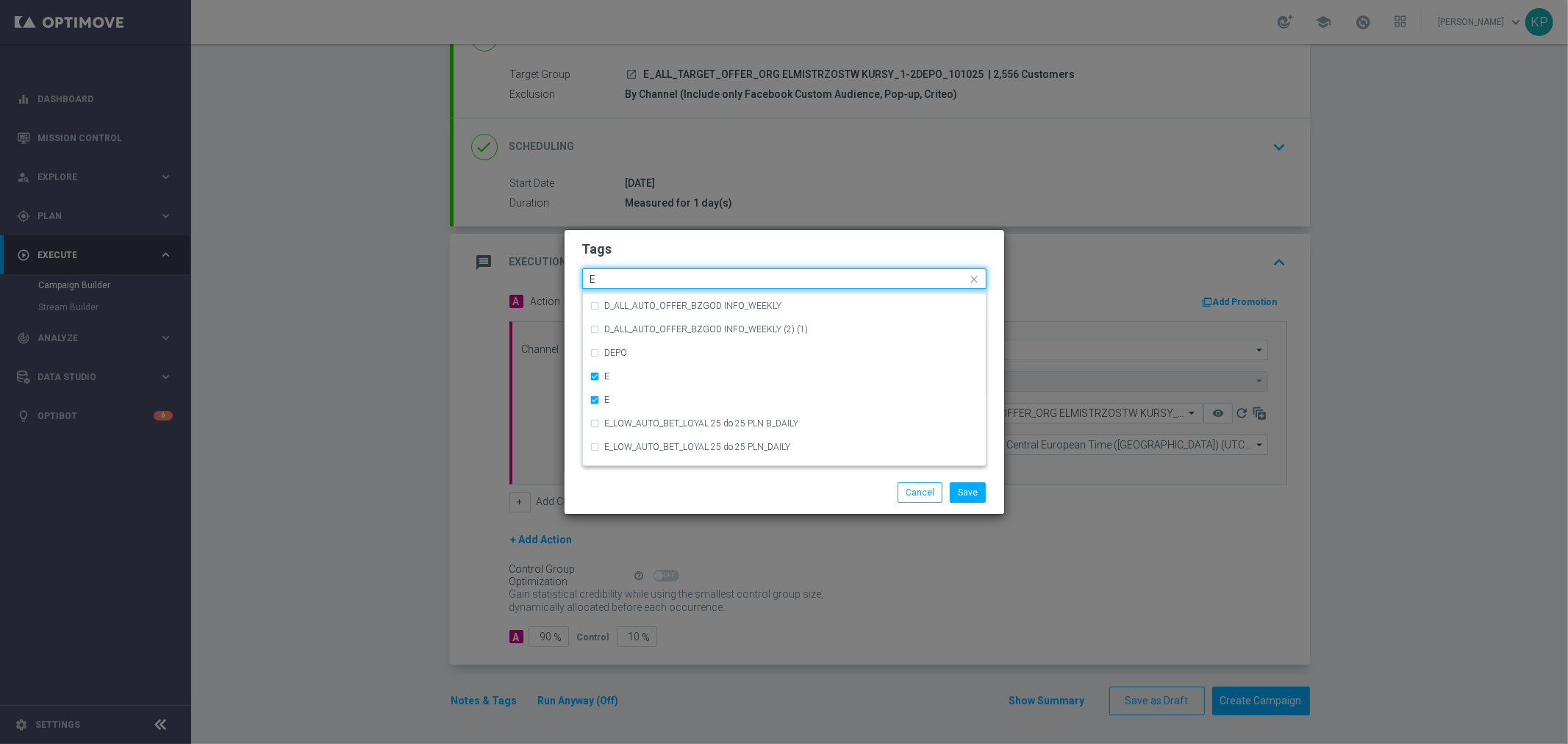
drag, startPoint x: 618, startPoint y: 277, endPoint x: 578, endPoint y: 275, distance: 40.0
click at [578, 275] on div "Tags Quick find × E × E E CRM_VIP_STREAM_TEST_260922 (1) D_ALL_AUTO_OFFER_BZGOD…" at bounding box center [784, 350] width 440 height 241
click at [729, 297] on div "ALL" at bounding box center [791, 301] width 374 height 9
drag, startPoint x: 686, startPoint y: 276, endPoint x: 576, endPoint y: 276, distance: 110.0
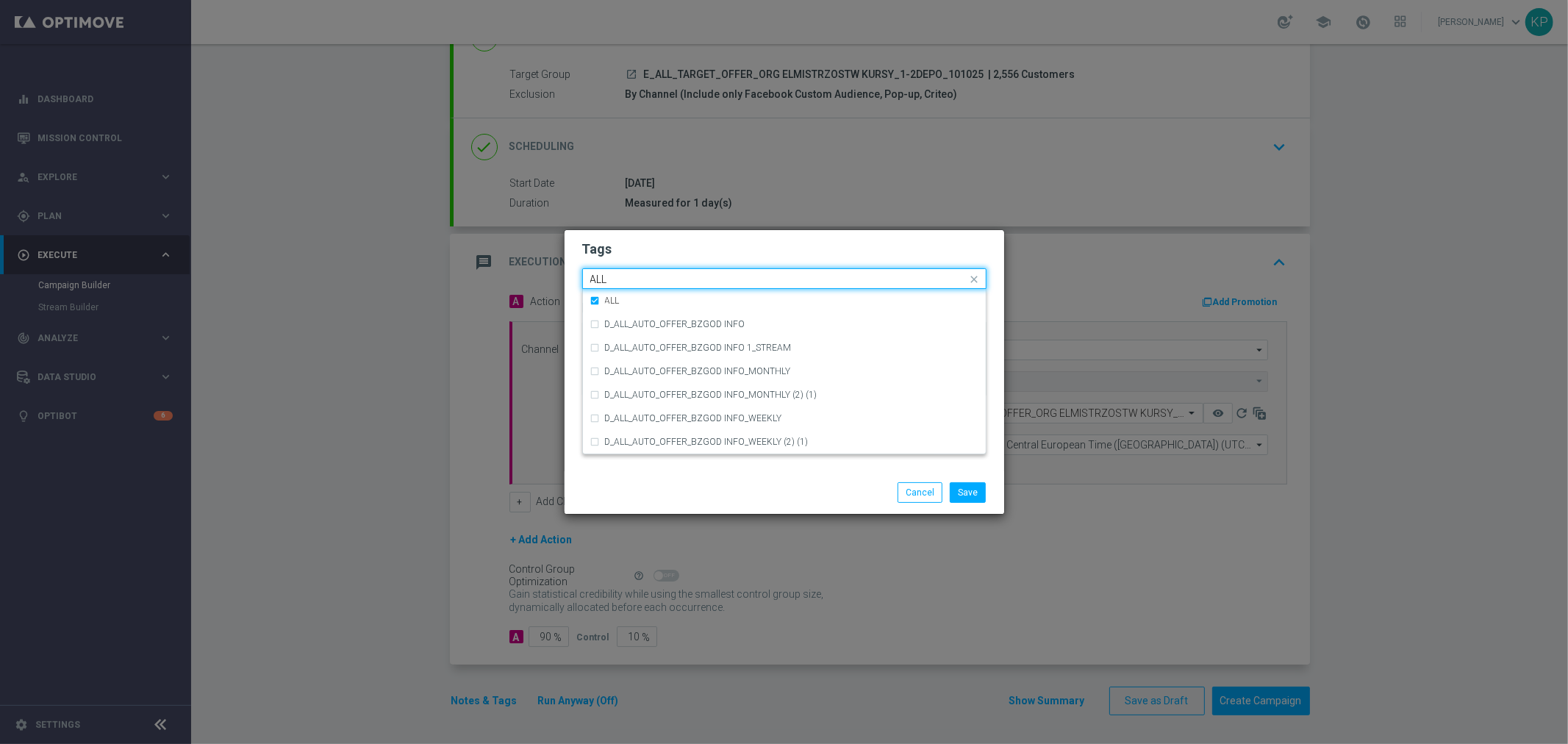
click at [576, 276] on div "Tags Quick find × E × E × ALL ALL ALL D_ALL_AUTO_OFFER_BZGOD INFO D_ALL_AUTO_OF…" at bounding box center [784, 350] width 440 height 241
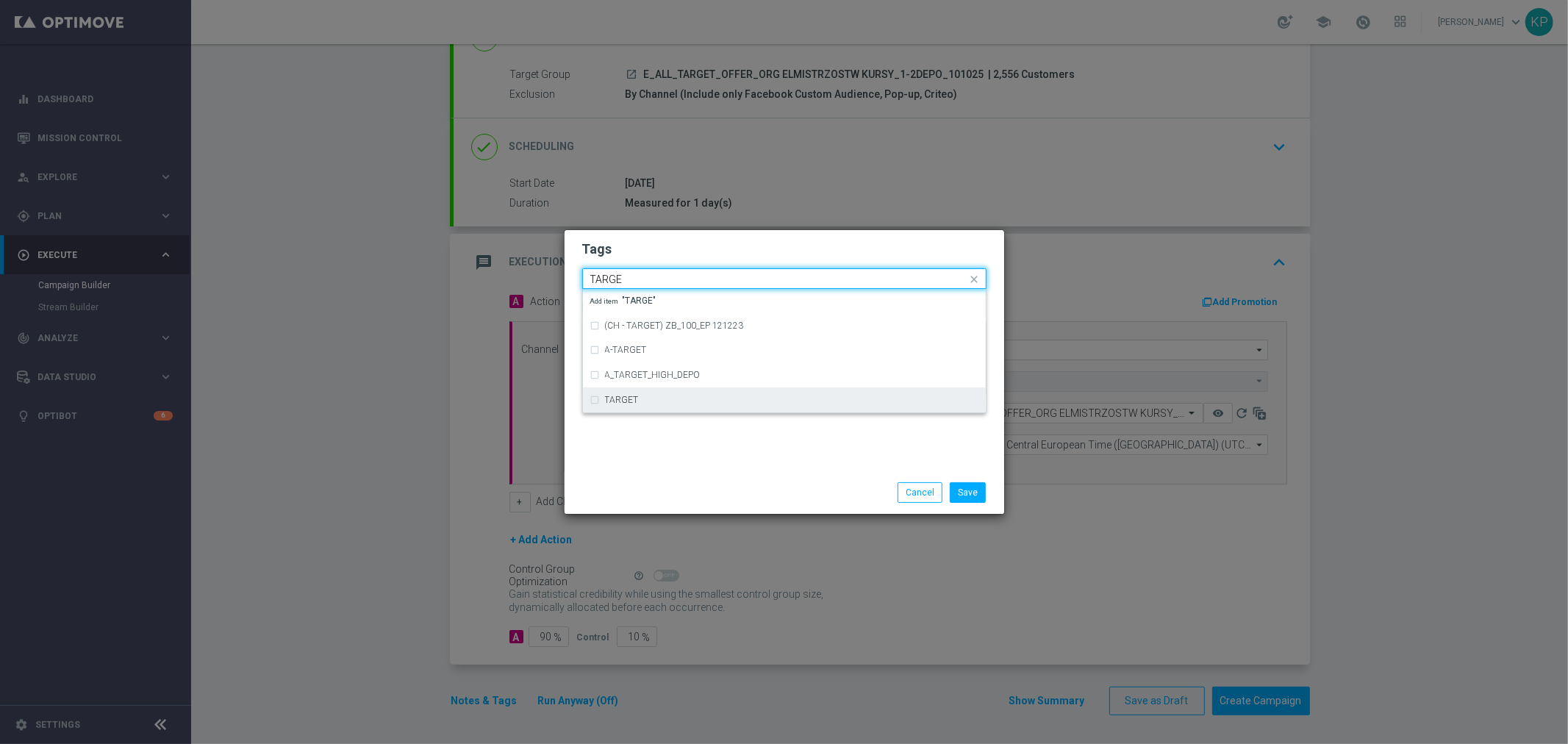
click at [651, 393] on div "TARGET" at bounding box center [784, 400] width 388 height 24
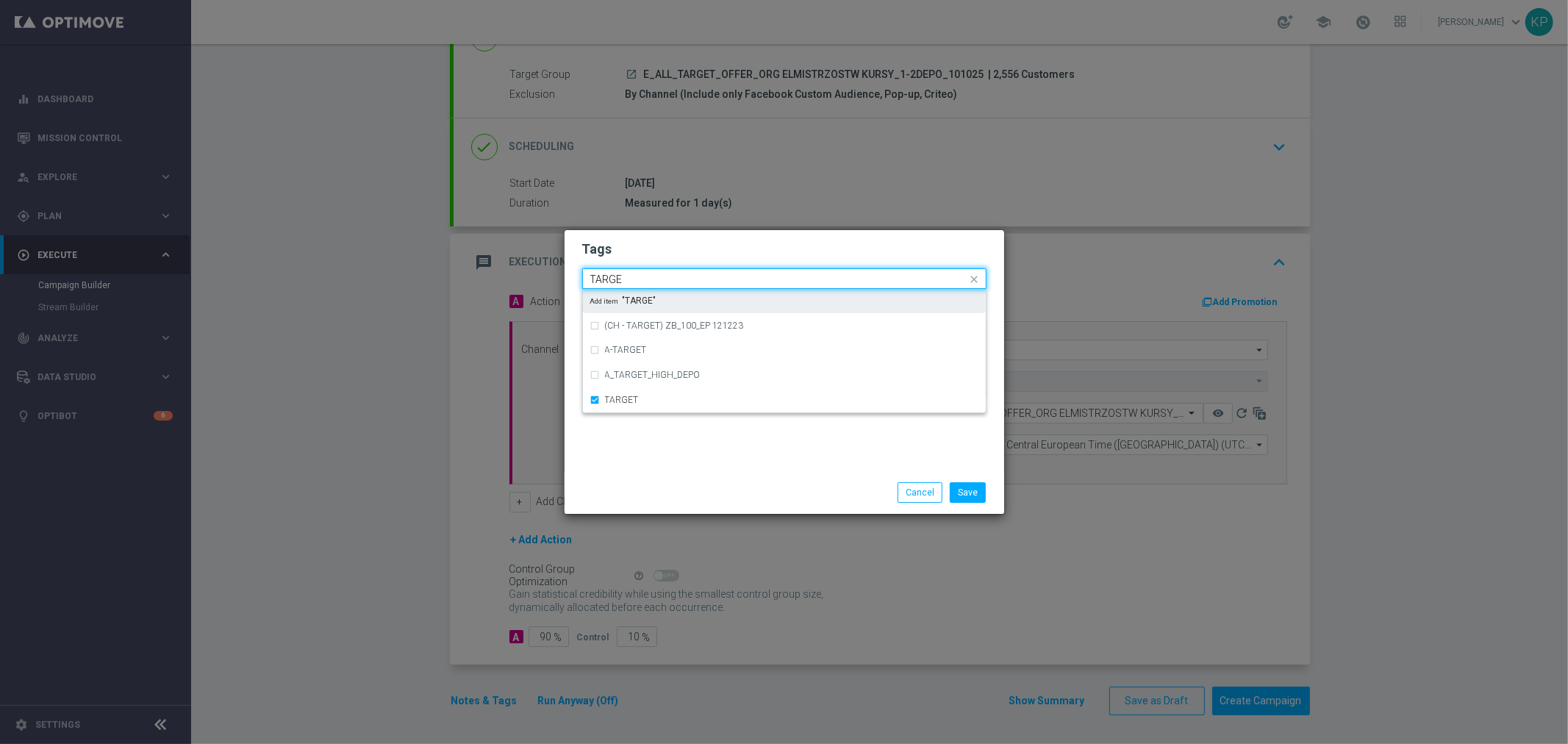
drag, startPoint x: 594, startPoint y: 273, endPoint x: 533, endPoint y: 272, distance: 61.0
click at [533, 273] on modal-container "Tags Quick find × E × E × ALL × TARGET TARGE (CH - TARGET) ZB_100_EP 121223 A-T…" at bounding box center [784, 372] width 1568 height 744
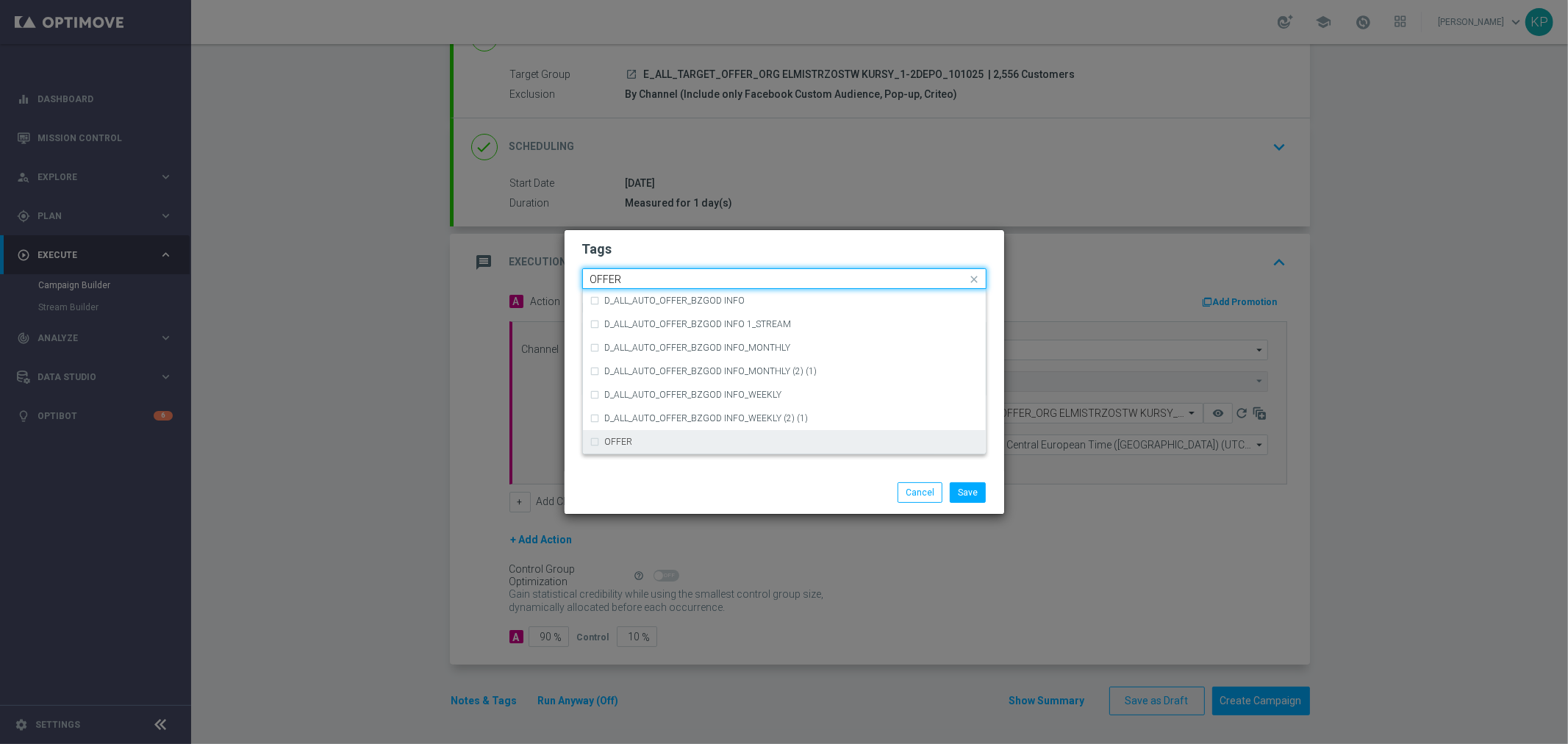
click at [638, 436] on div "OFFER" at bounding box center [784, 441] width 388 height 24
drag, startPoint x: 608, startPoint y: 273, endPoint x: 550, endPoint y: 273, distance: 58.0
click at [550, 273] on modal-container "Tags Quick find × E × E × ALL × TARGET × OFFER OFFER D_ALL_AUTO_OFFER_BZGOD INF…" at bounding box center [784, 372] width 1568 height 744
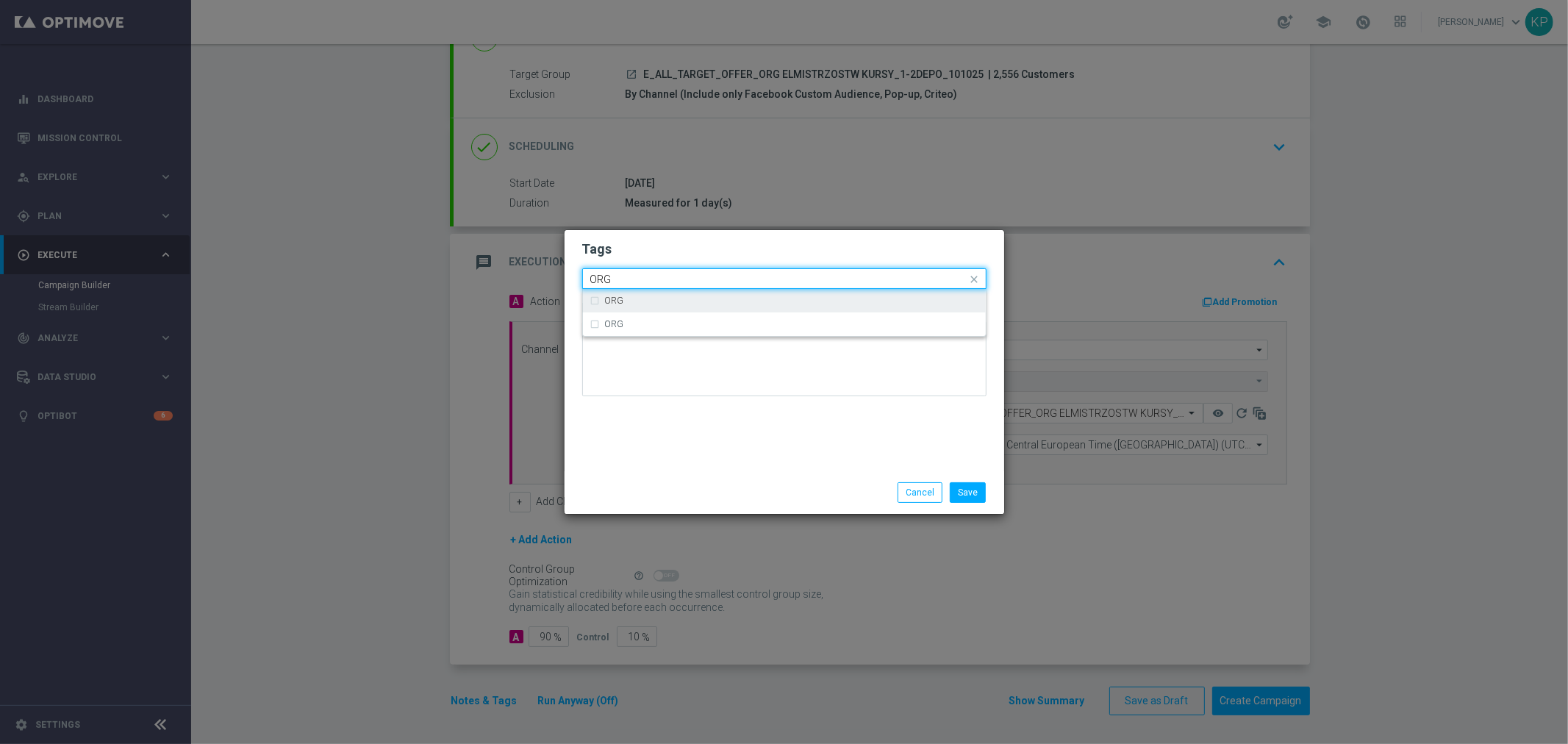
click at [589, 299] on div "ORG" at bounding box center [784, 301] width 403 height 24
type input "ORG"
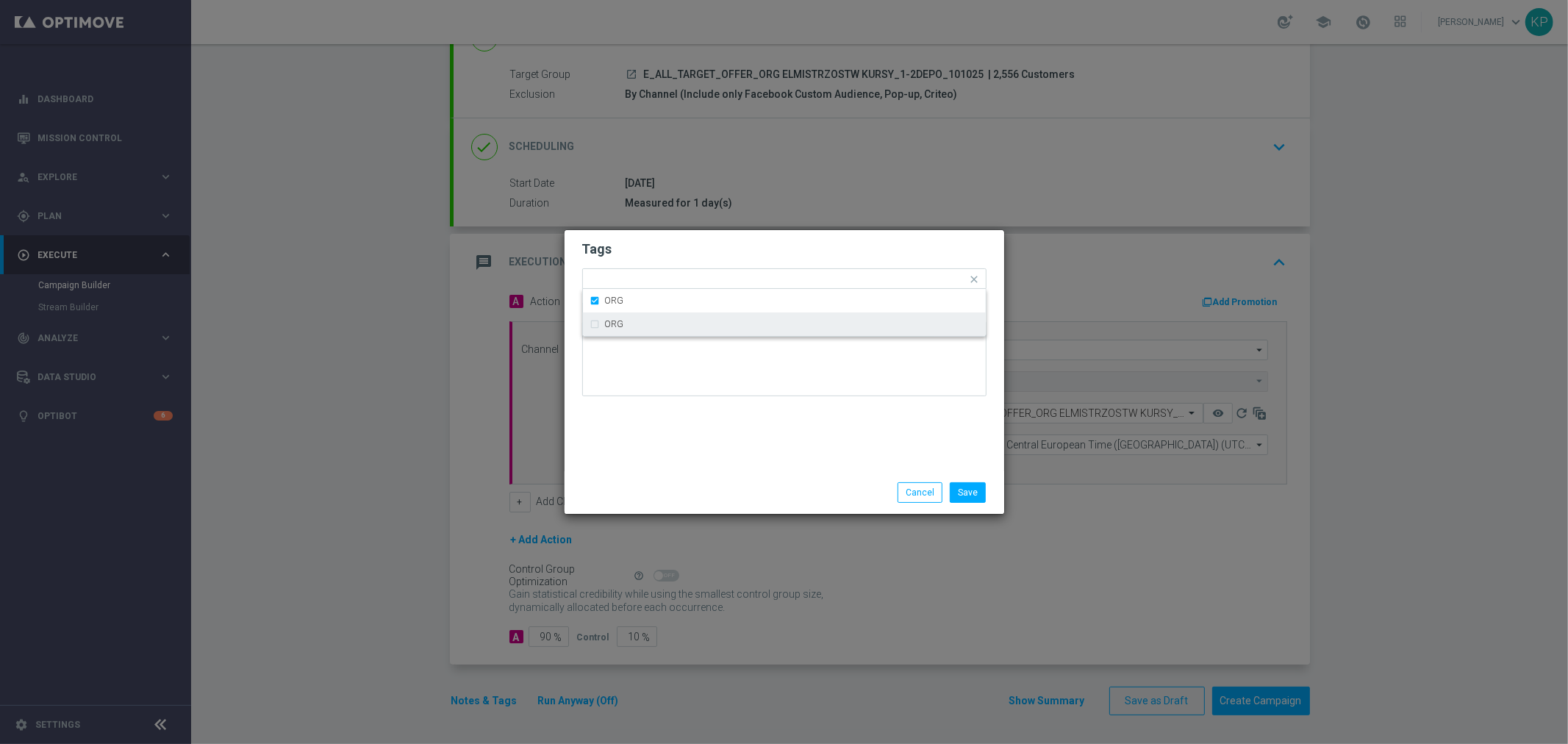
click at [655, 443] on div "Tags Quick find × E × E × ALL × TARGET × OFFER × ORG ORG ORG Notes" at bounding box center [784, 350] width 440 height 241
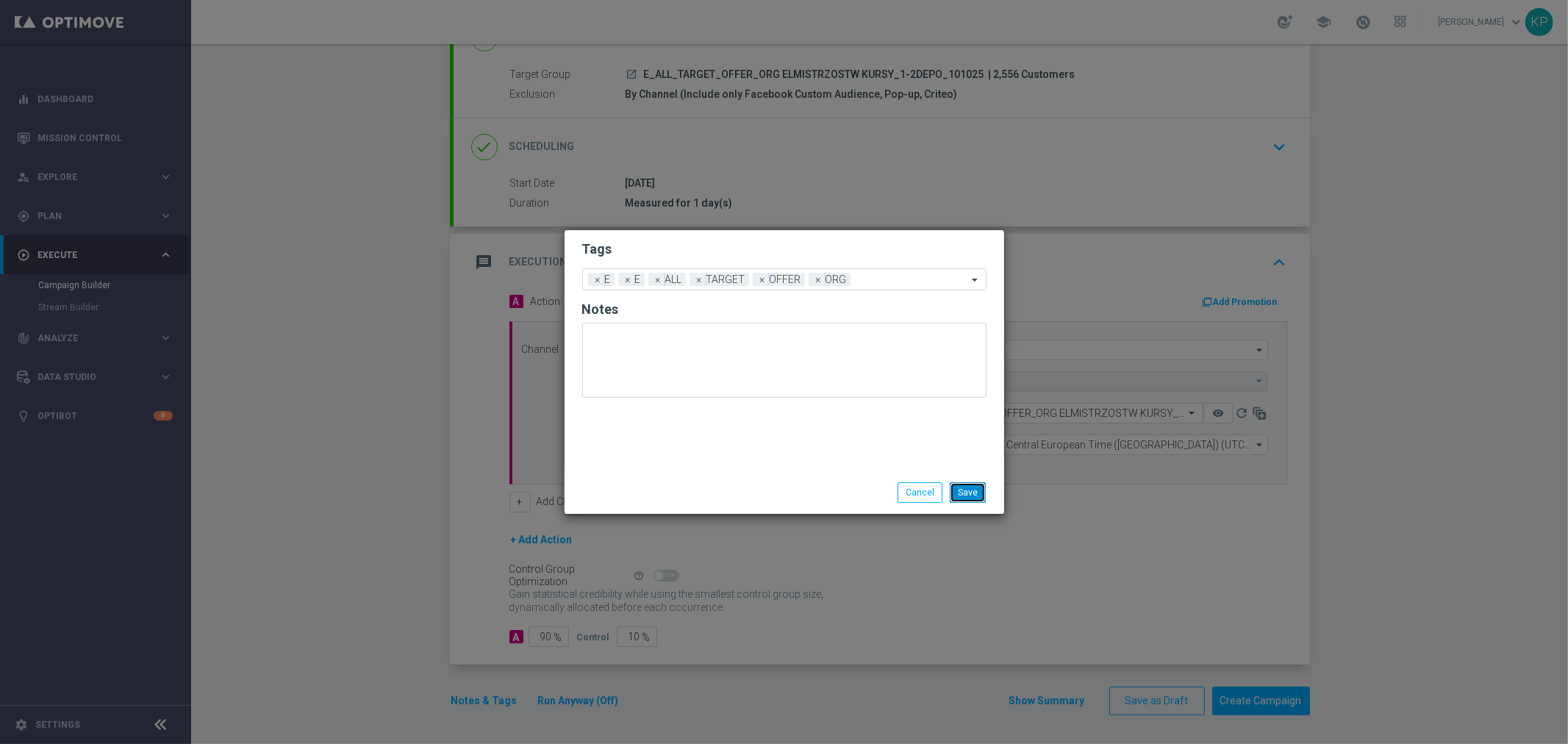
click at [963, 488] on button "Save" at bounding box center [968, 492] width 36 height 21
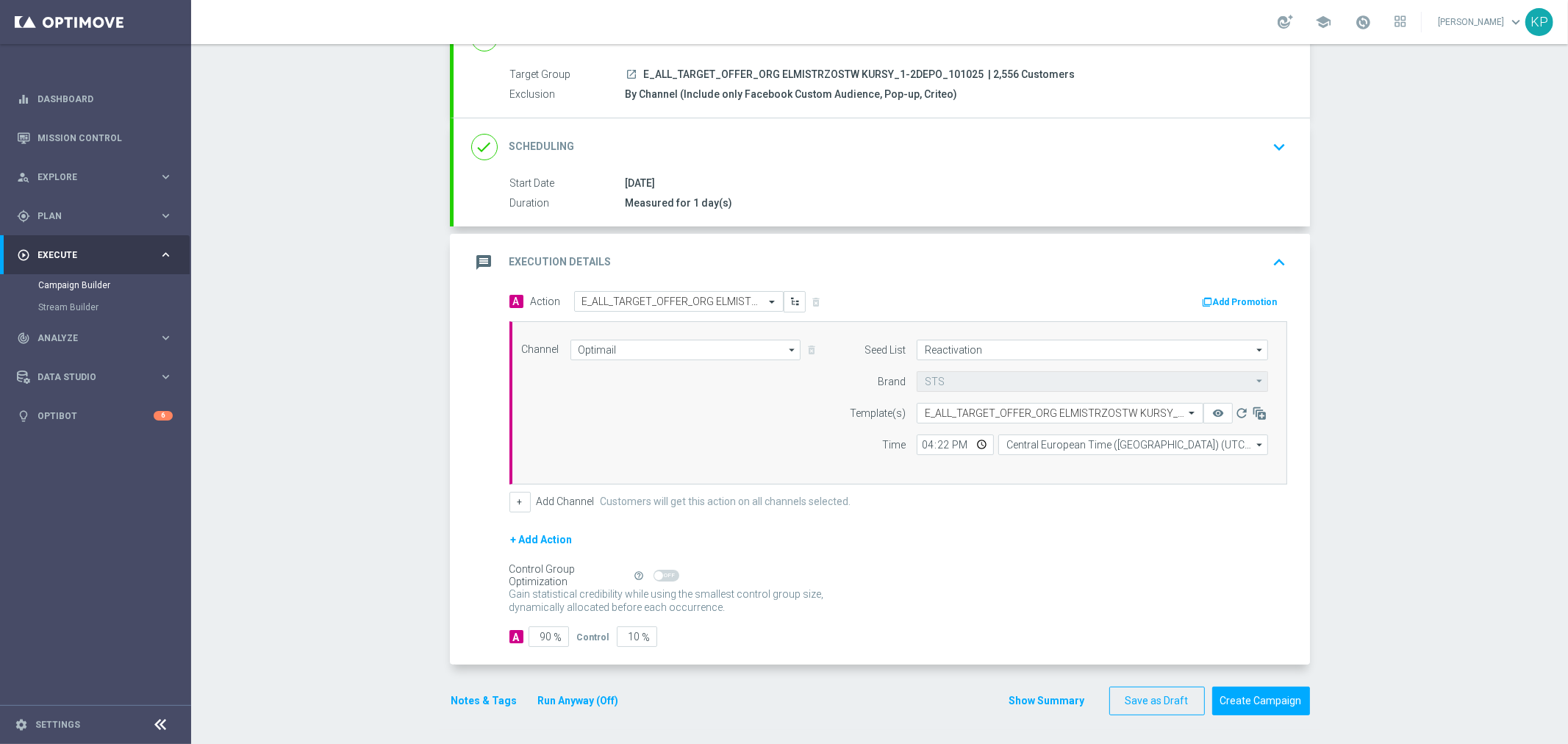
click at [968, 513] on form "A Action Select action E_ALL_TARGET_OFFER_ORG ELMISTRZOSTW KURSY_1-2DEPO_101025…" at bounding box center [898, 469] width 778 height 357
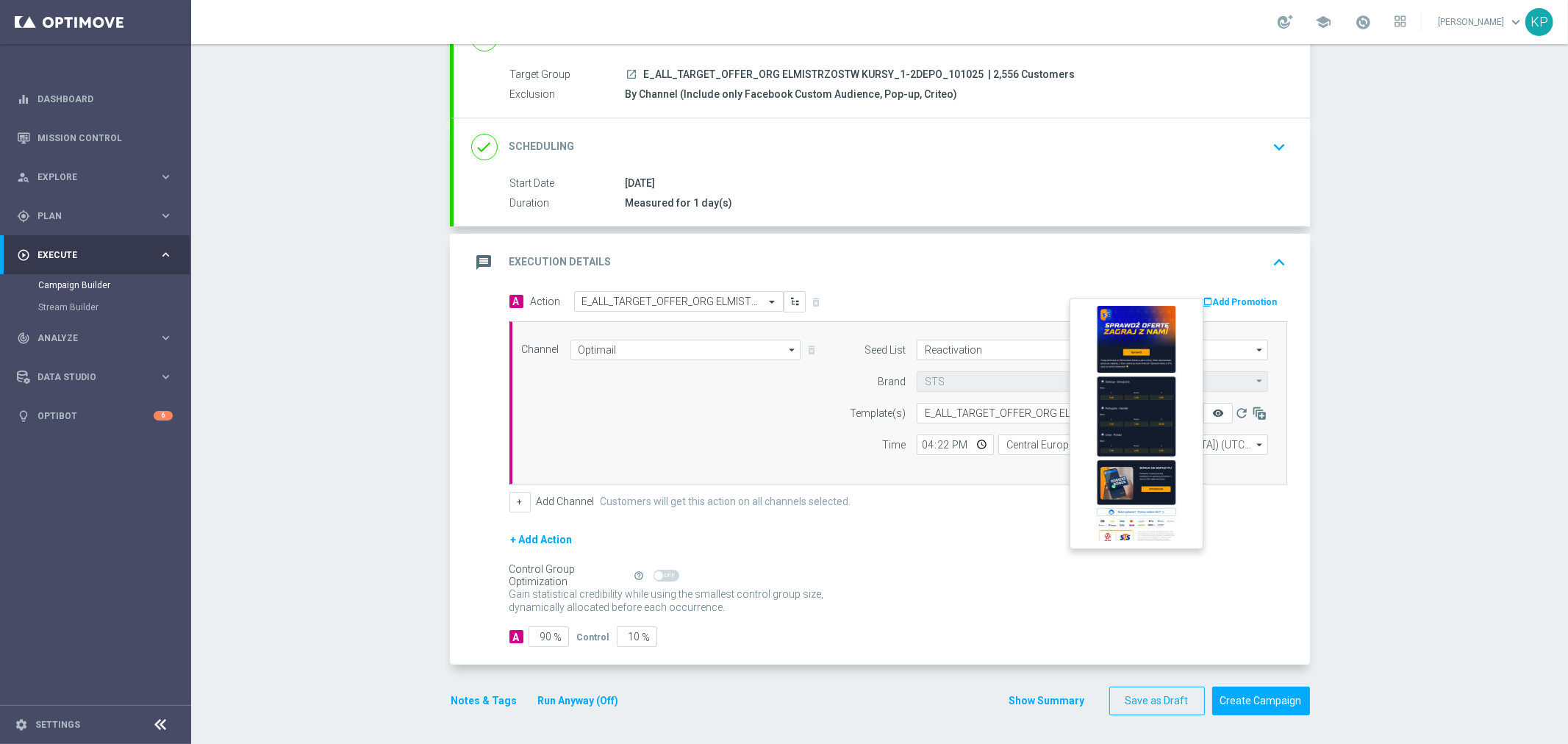
click at [1212, 410] on icon "remove_red_eye" at bounding box center [1218, 413] width 12 height 12
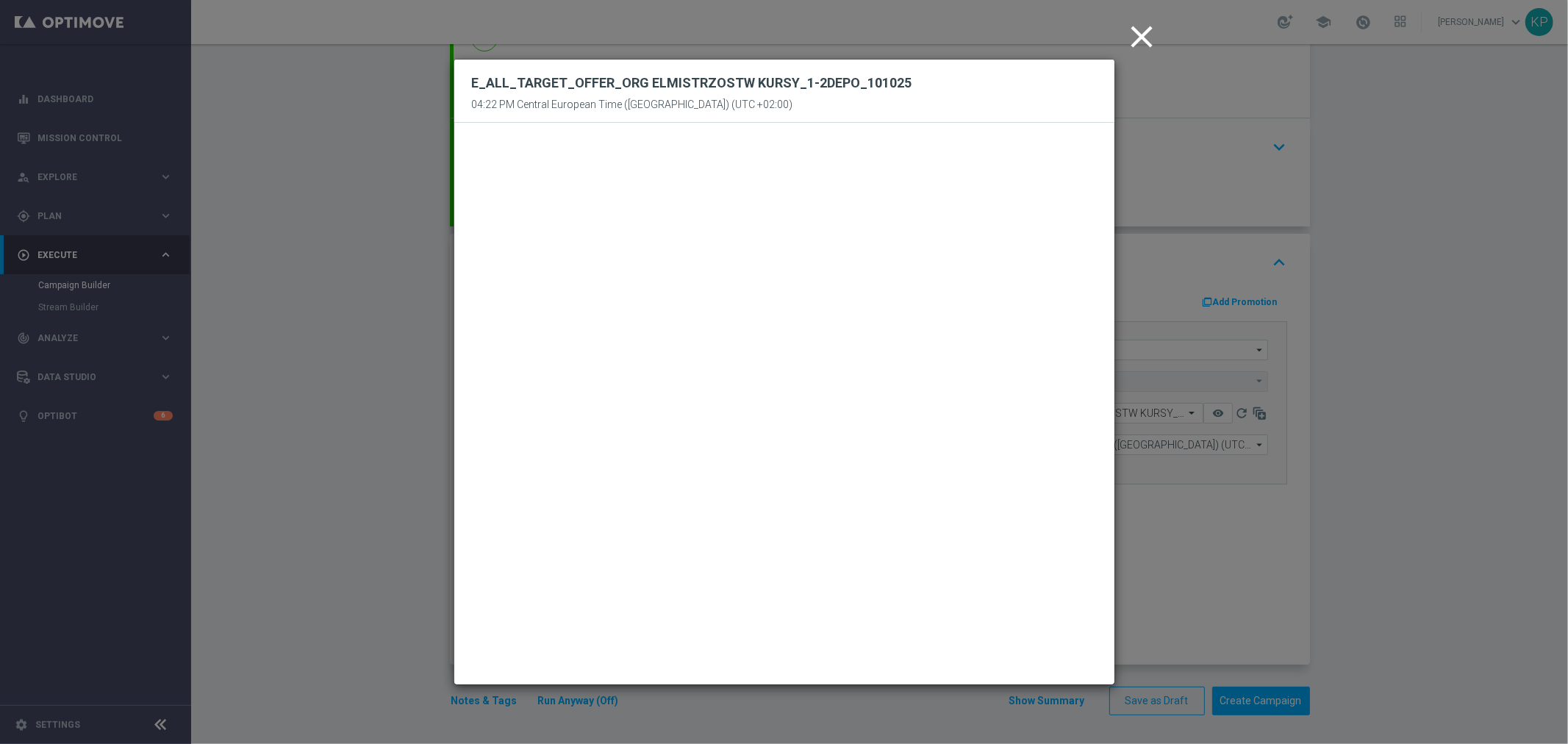
click at [1138, 37] on icon "close" at bounding box center [1142, 36] width 36 height 36
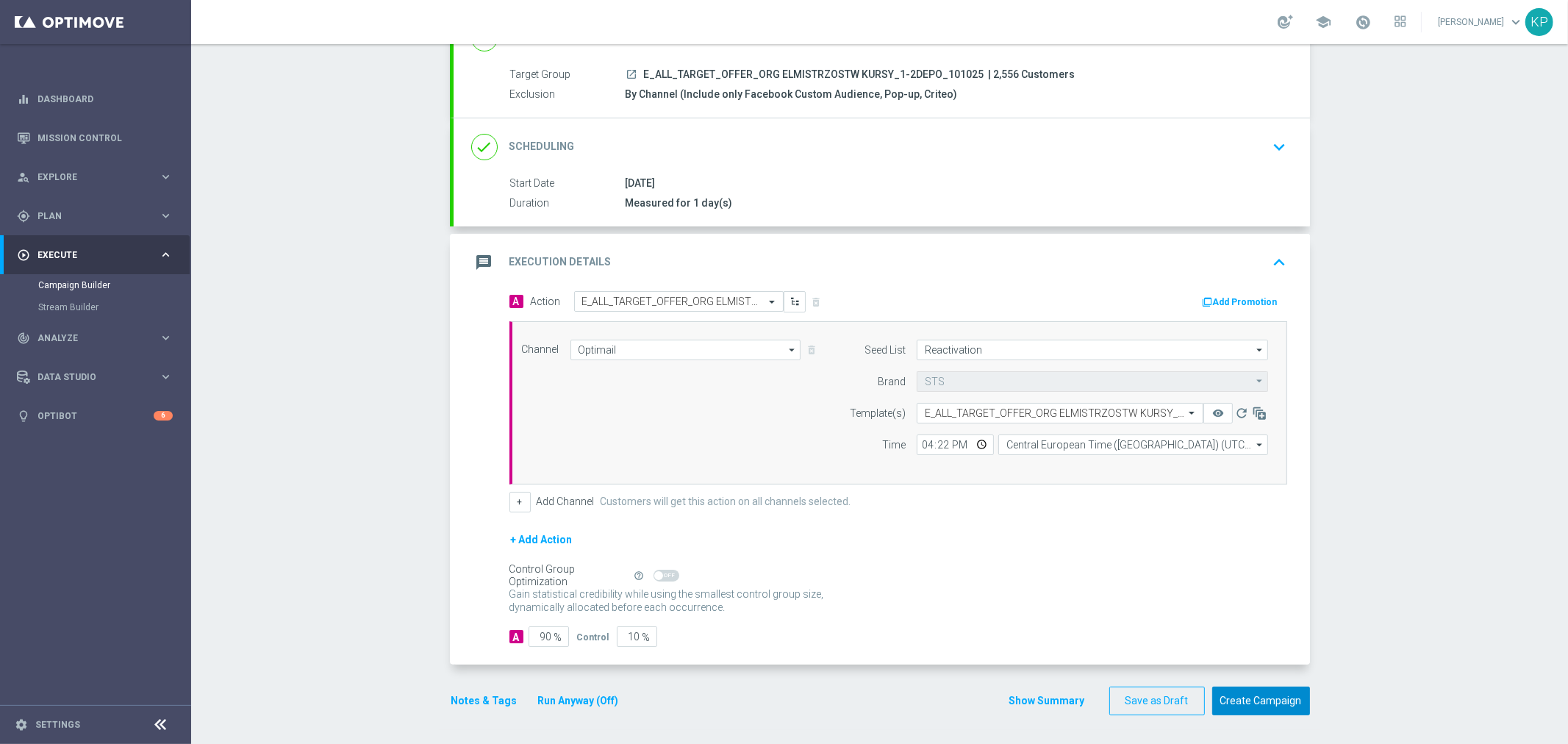
click at [1252, 695] on button "Create Campaign" at bounding box center [1261, 701] width 98 height 29
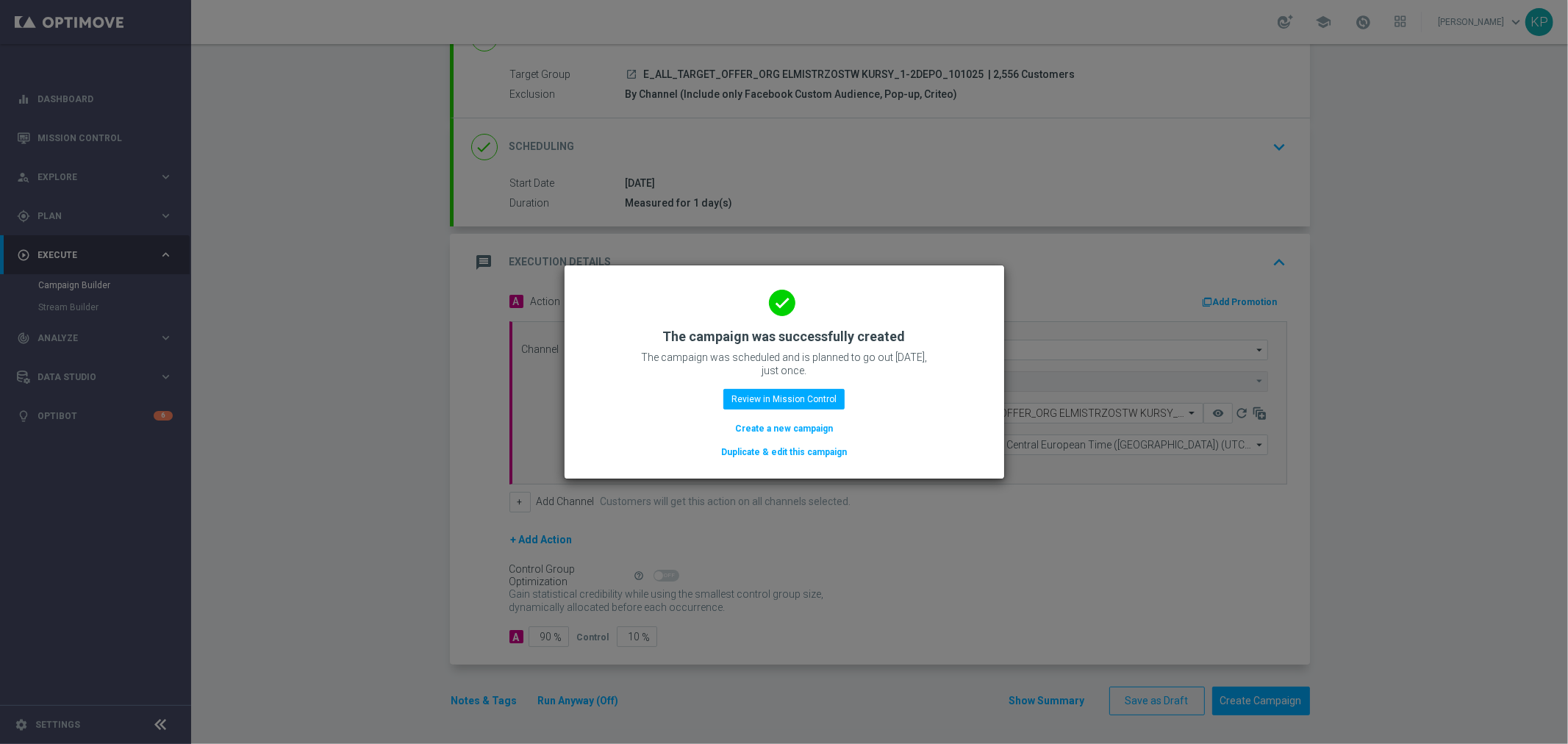
click at [803, 428] on button "Create a new campaign" at bounding box center [784, 429] width 101 height 16
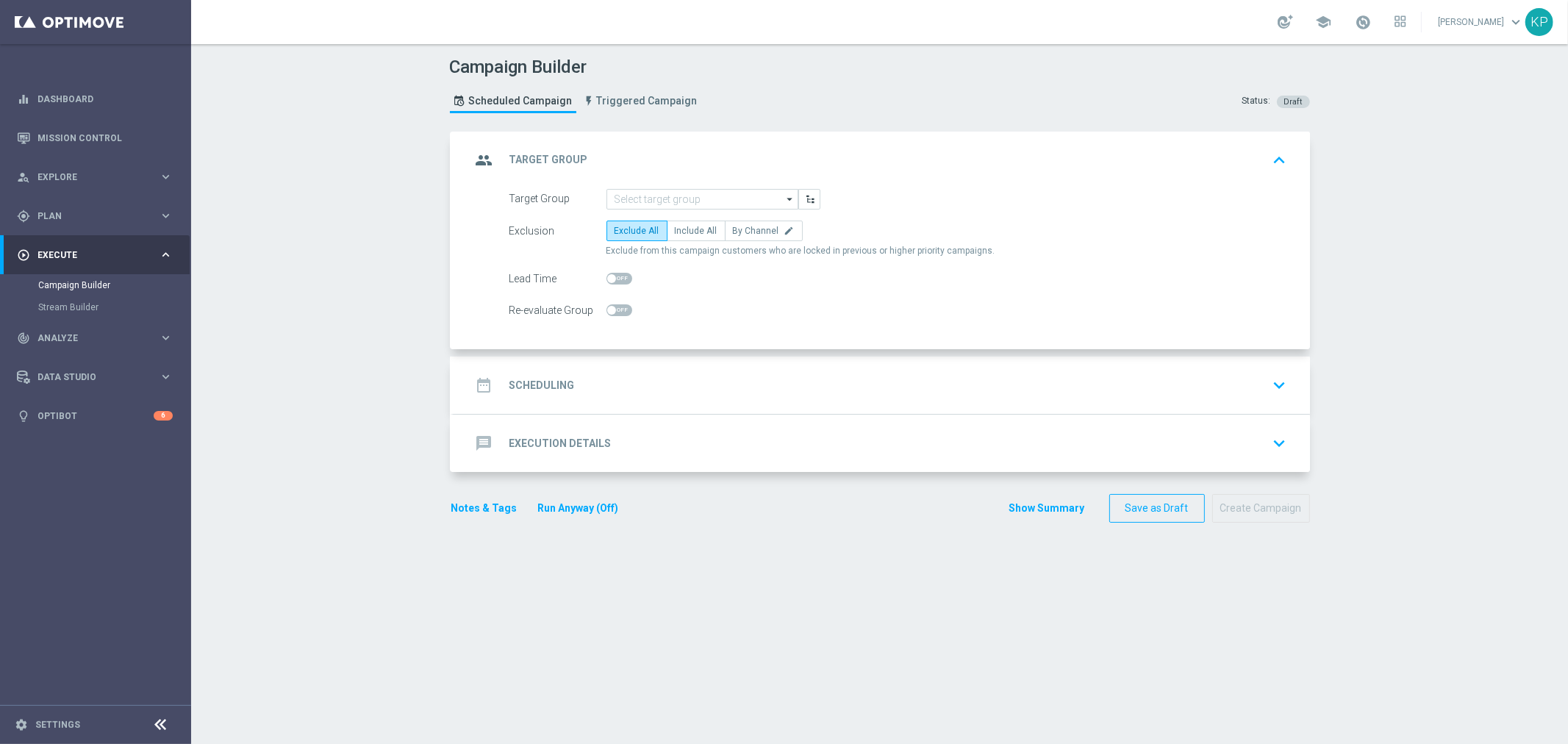
click at [219, 37] on div "school Krystian Potoczny keyboard_arrow_down KP" at bounding box center [879, 22] width 1377 height 44
click at [649, 200] on input at bounding box center [702, 199] width 192 height 21
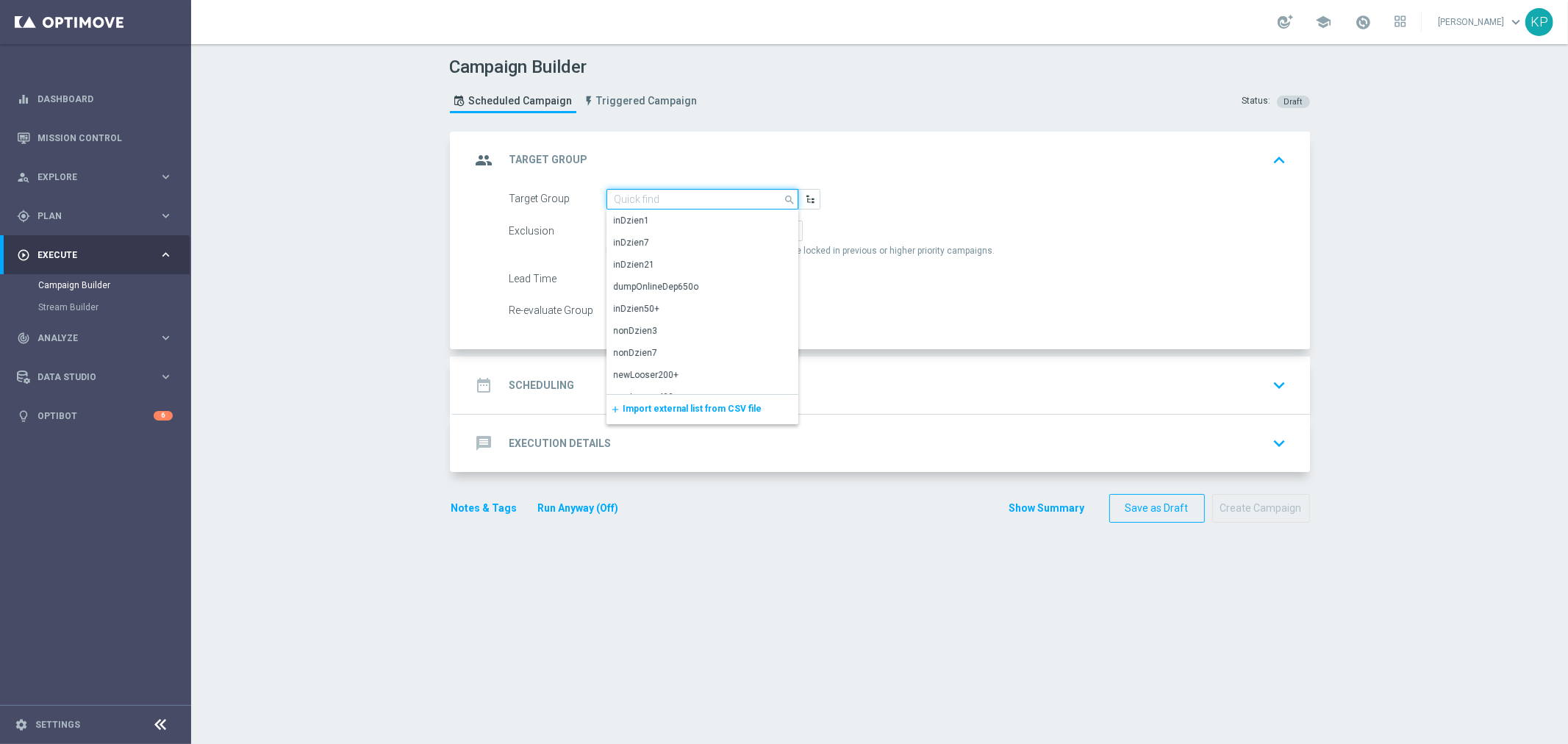
paste input "E_ALL_TARGET_OFFER_NONORG ELMISTRZOSTW KURSY_3DEPO_101025"
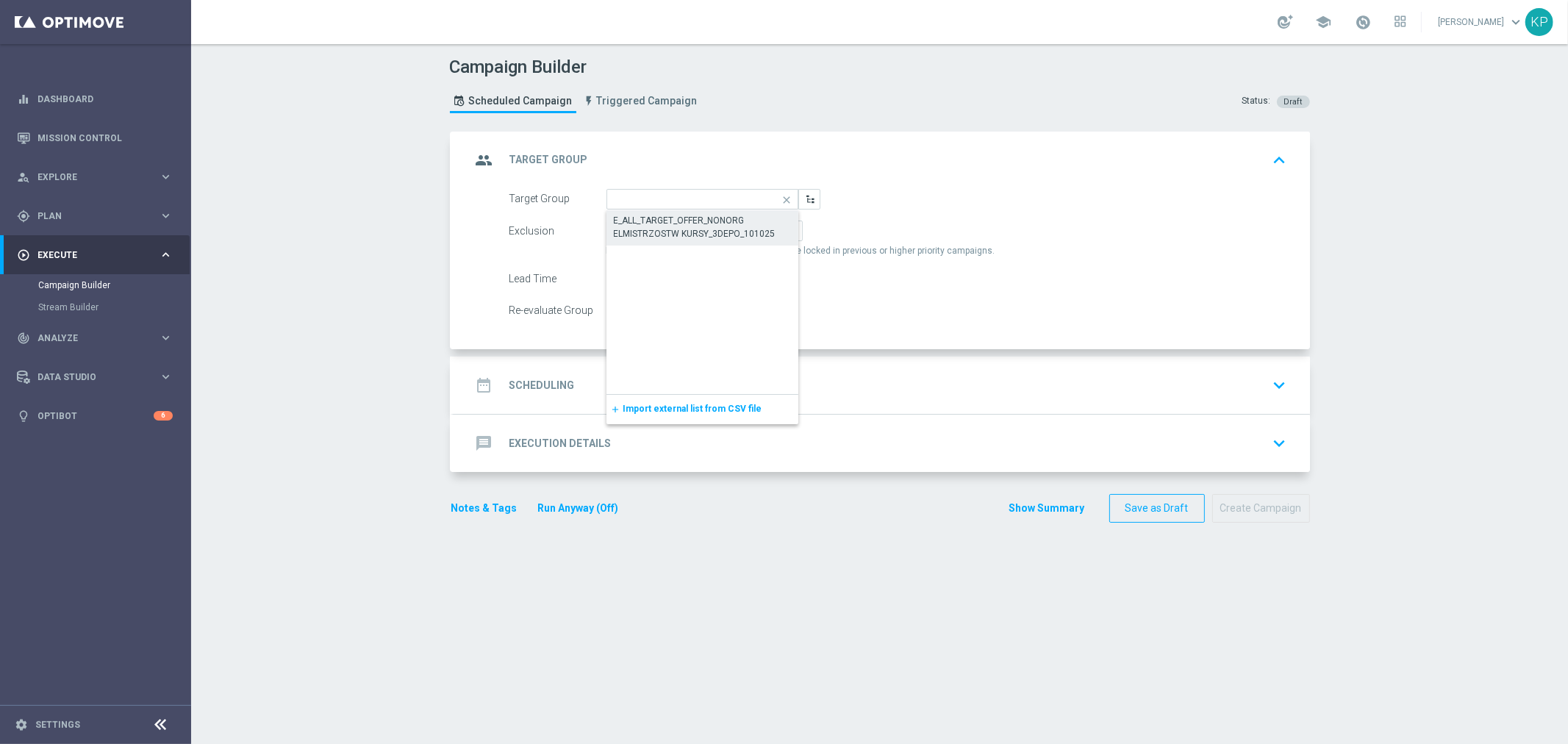
click at [673, 223] on div "E_ALL_TARGET_OFFER_NONORG ELMISTRZOSTW KURSY_3DEPO_101025" at bounding box center [703, 227] width 178 height 27
type input "E_ALL_TARGET_OFFER_NONORG ELMISTRZOSTW KURSY_3DEPO_101025"
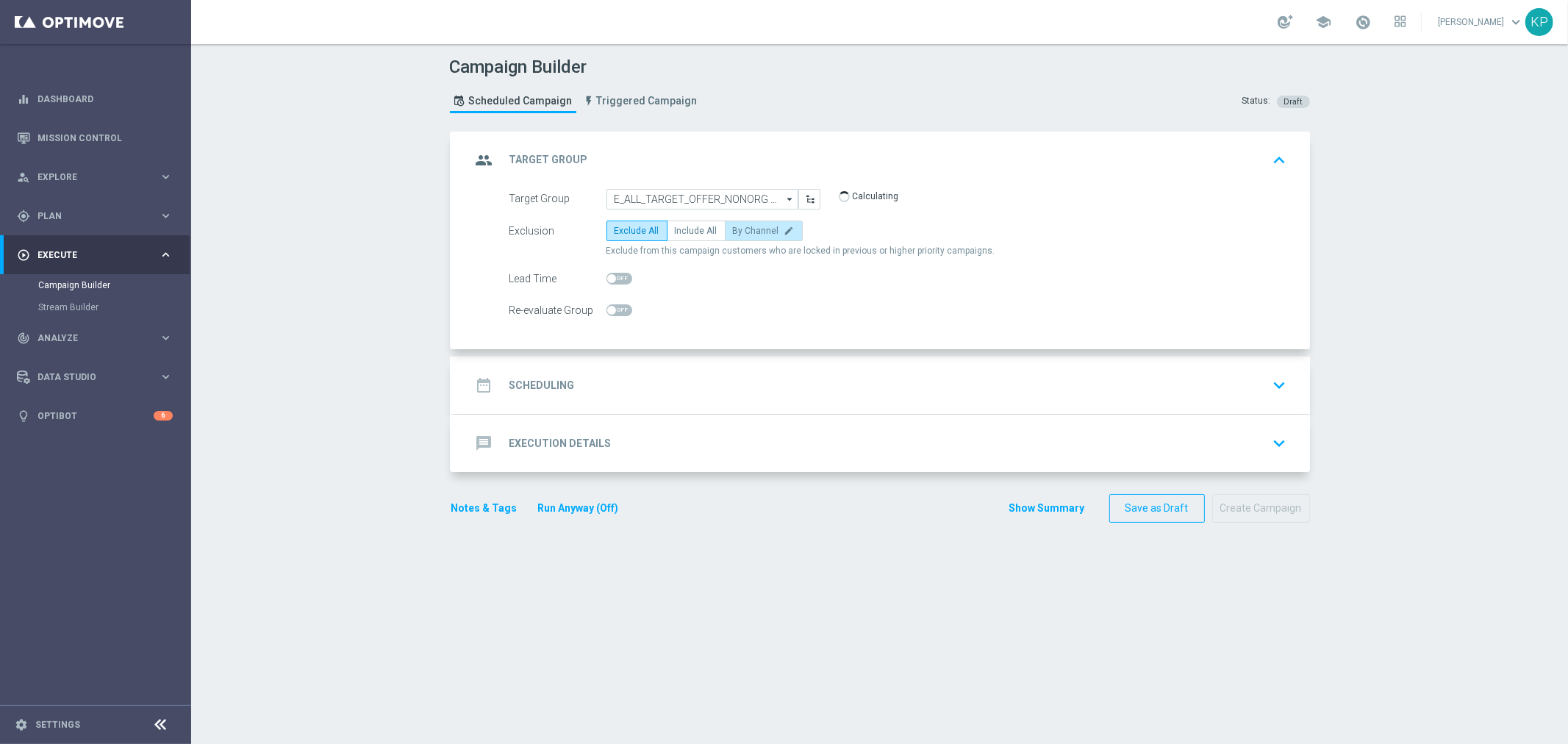
click at [746, 232] on span "By Channel" at bounding box center [756, 231] width 46 height 10
click at [742, 232] on input "By Channel edit" at bounding box center [738, 234] width 10 height 10
radio input "true"
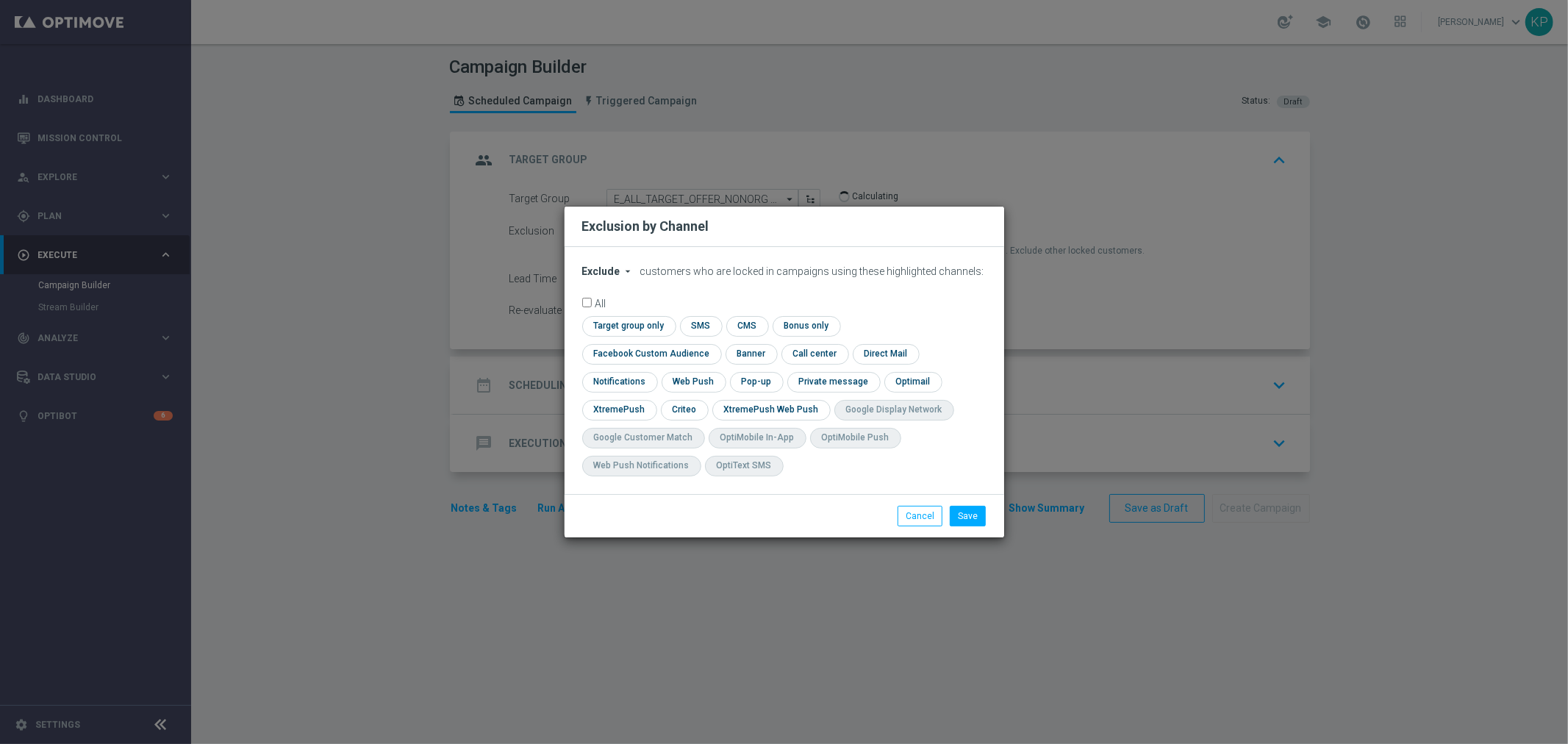
click at [625, 277] on icon "arrow_drop_down" at bounding box center [629, 271] width 12 height 12
click at [616, 312] on div "Include" at bounding box center [610, 305] width 54 height 18
click at [716, 344] on input "checkbox" at bounding box center [648, 354] width 133 height 20
checkbox input "true"
click at [686, 410] on input "checkbox" at bounding box center [684, 410] width 45 height 20
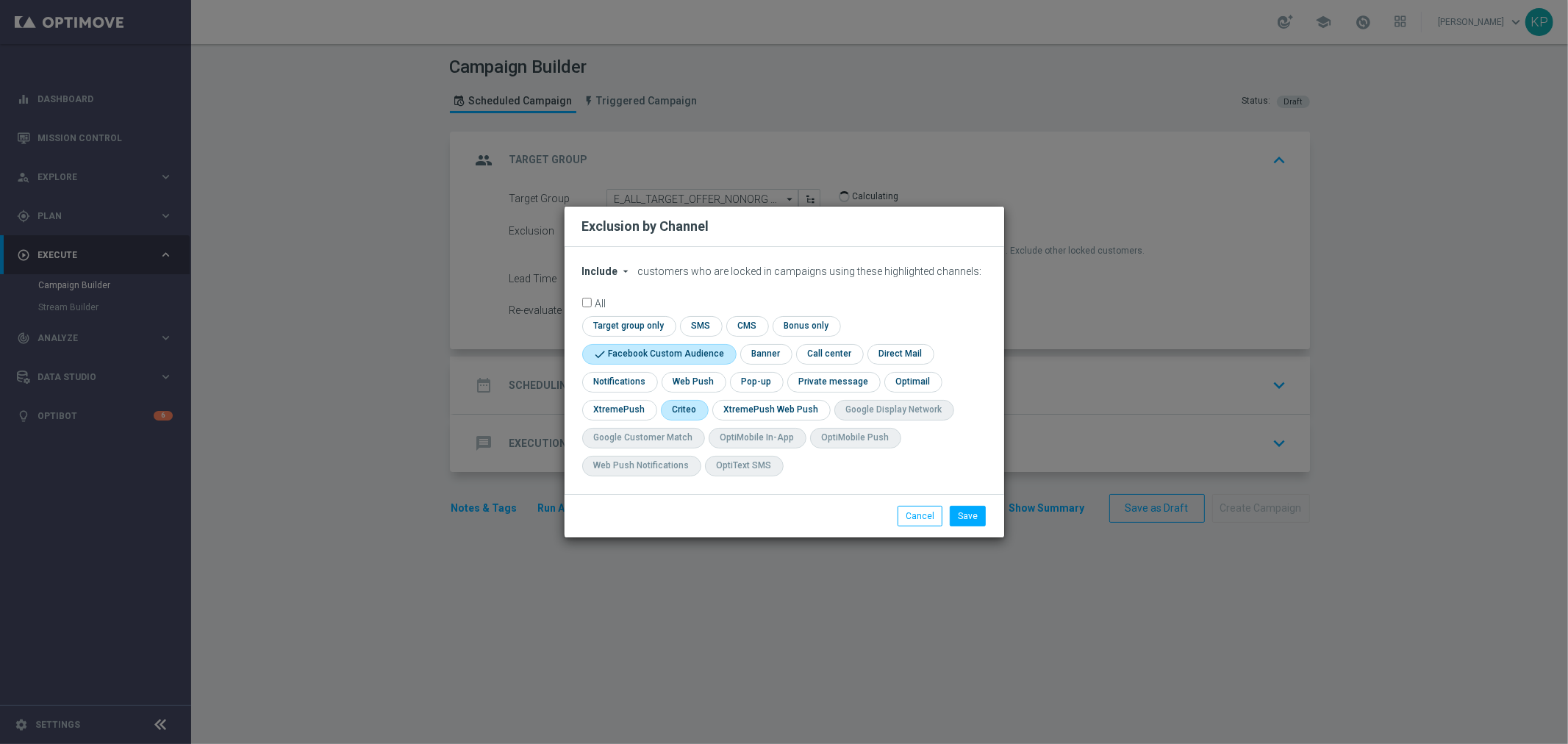
checkbox input "true"
click at [763, 380] on input "checkbox" at bounding box center [755, 381] width 50 height 20
checkbox input "true"
click at [971, 513] on button "Save" at bounding box center [968, 515] width 36 height 21
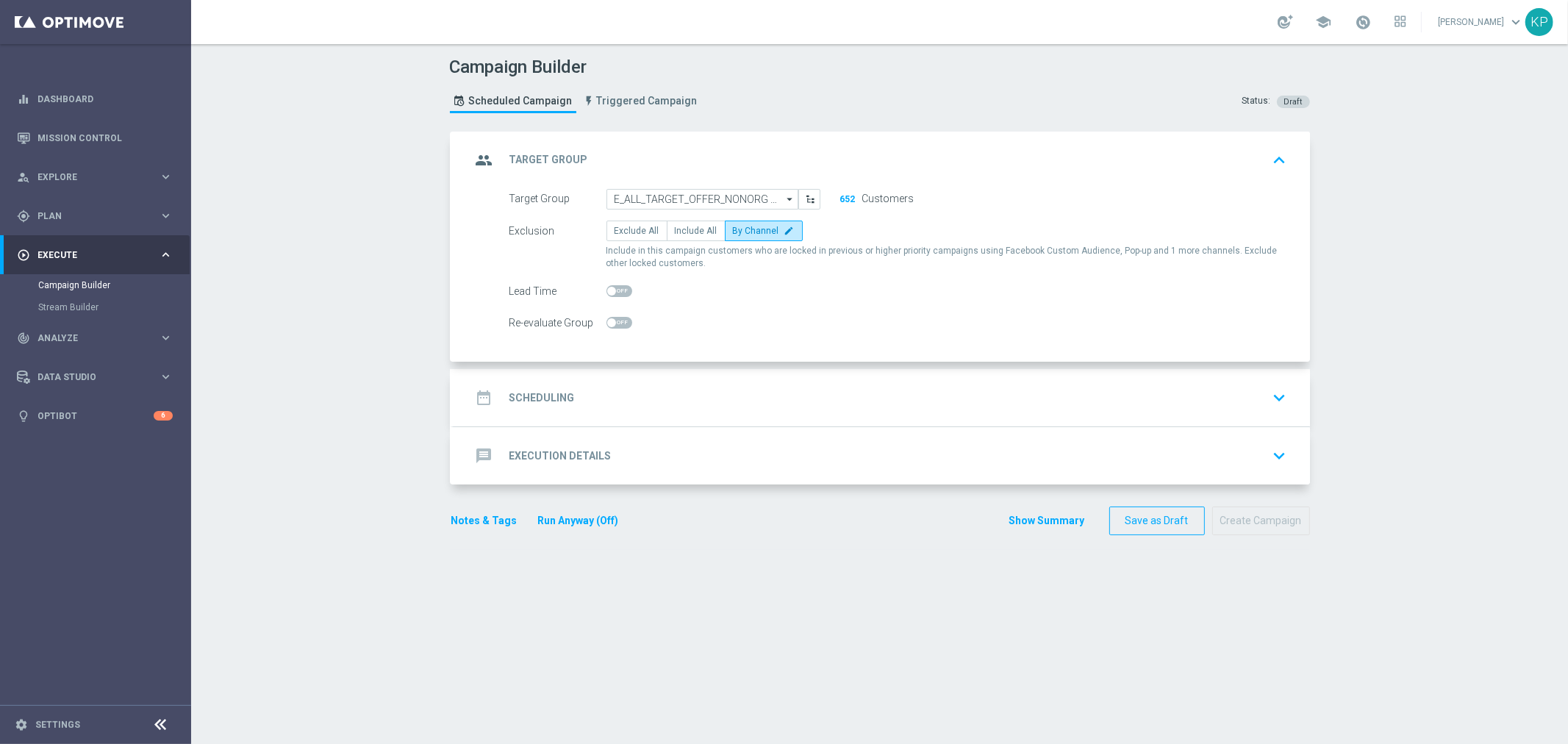
click at [645, 386] on div "date_range Scheduling keyboard_arrow_down" at bounding box center [881, 397] width 821 height 28
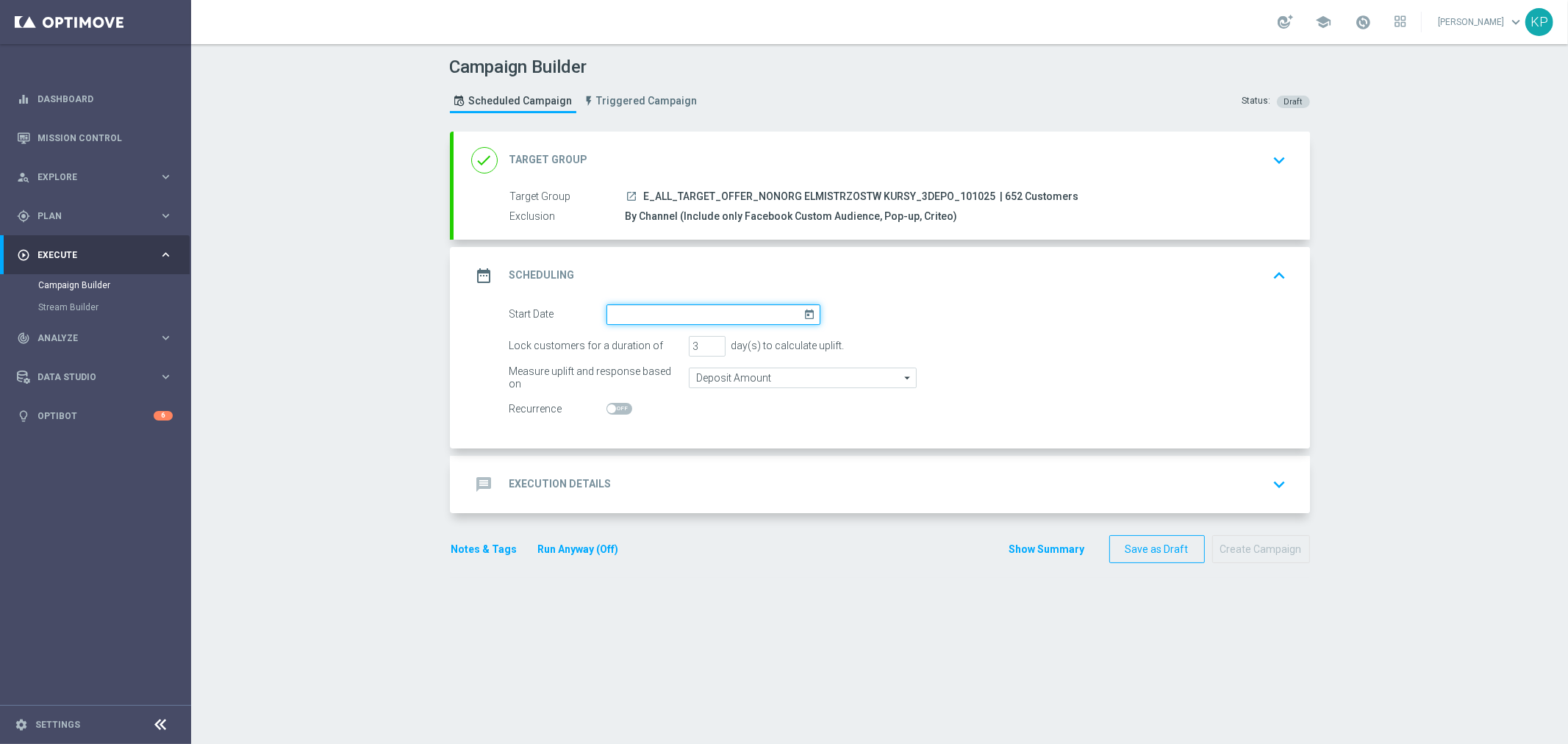
click at [644, 317] on input at bounding box center [713, 314] width 214 height 21
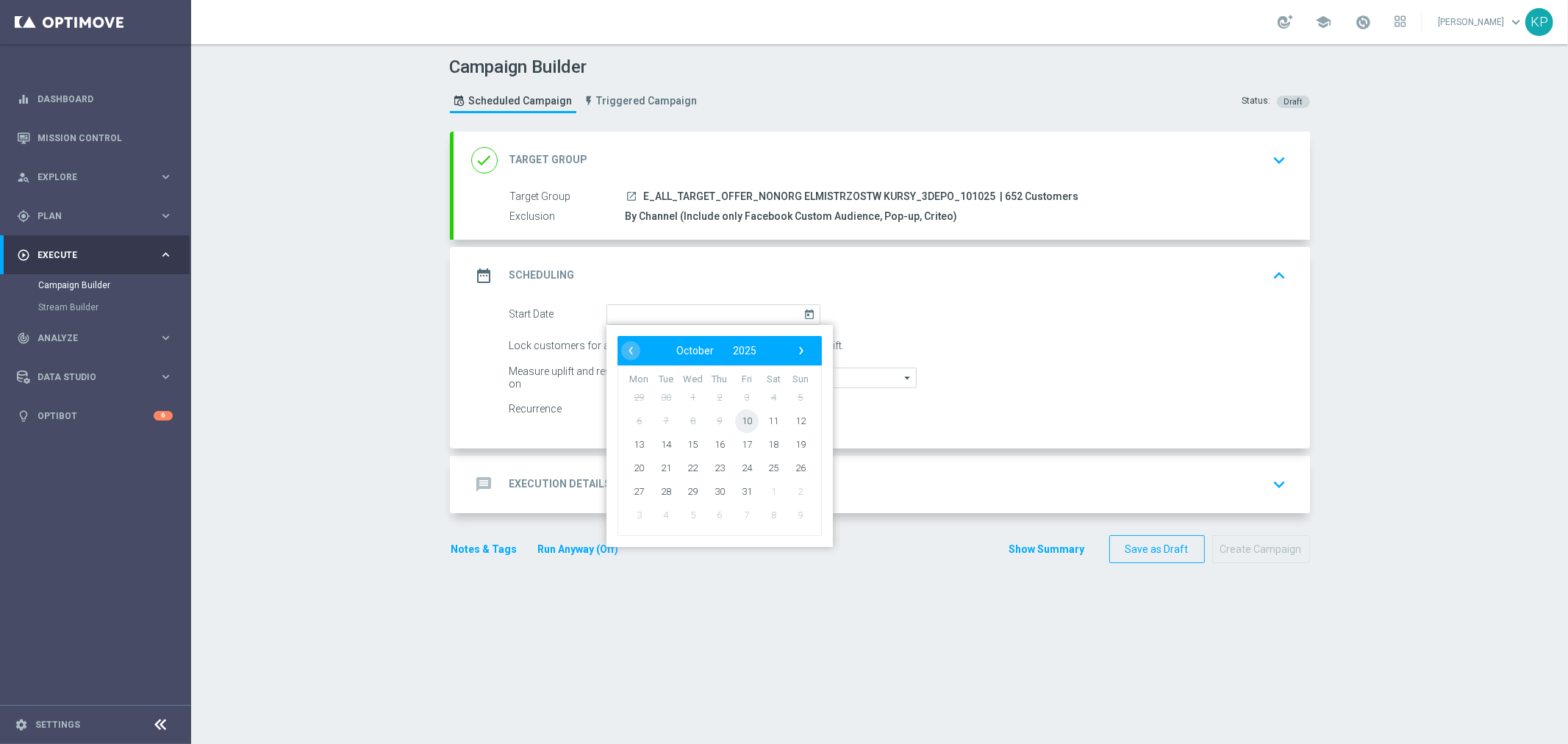
click at [734, 420] on span "10" at bounding box center [746, 421] width 24 height 24
type input "10 Oct 2025"
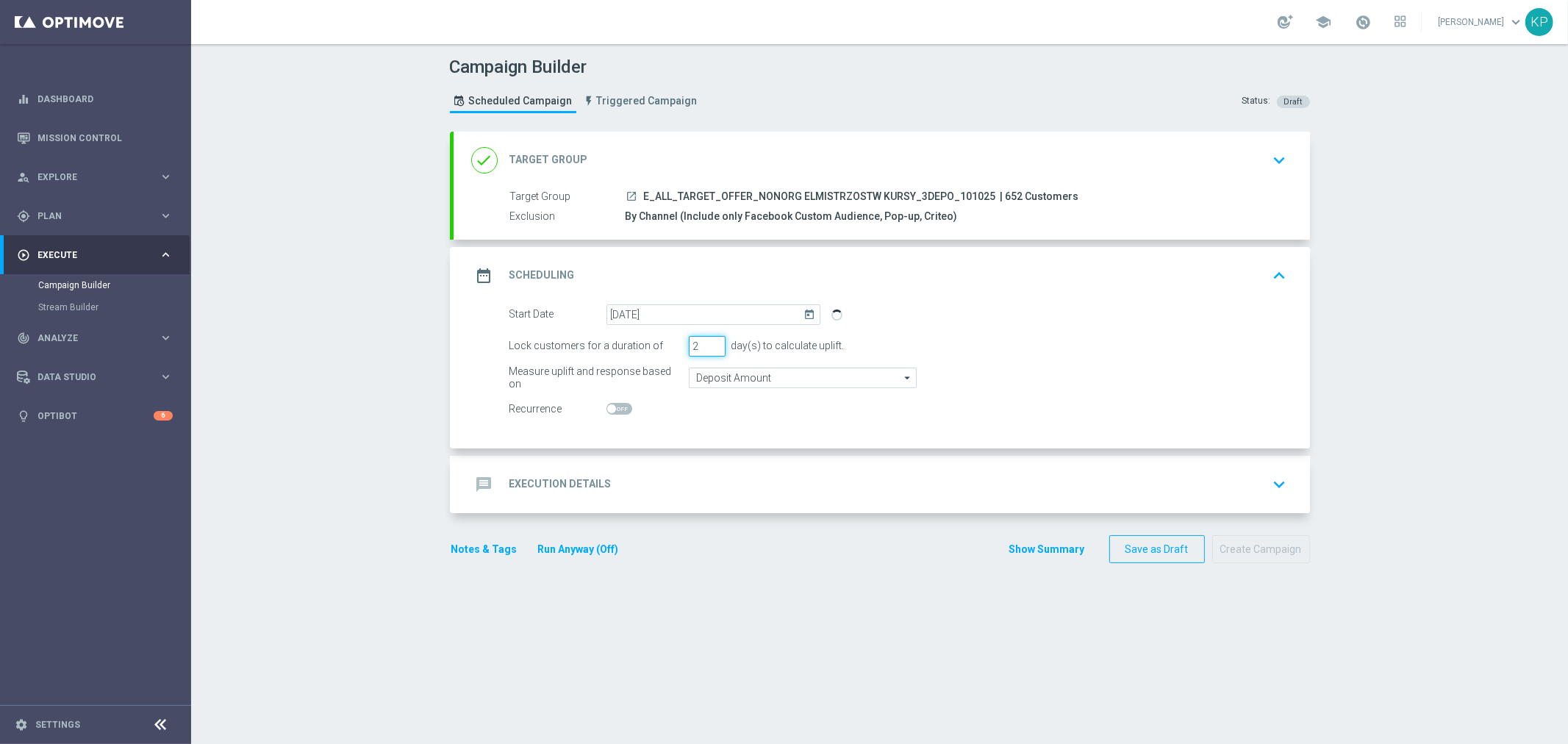
click at [708, 349] on input "2" at bounding box center [707, 346] width 36 height 21
type input "1"
click at [708, 349] on input "1" at bounding box center [707, 346] width 36 height 21
click at [630, 473] on div "message Execution Details keyboard_arrow_down" at bounding box center [881, 484] width 821 height 28
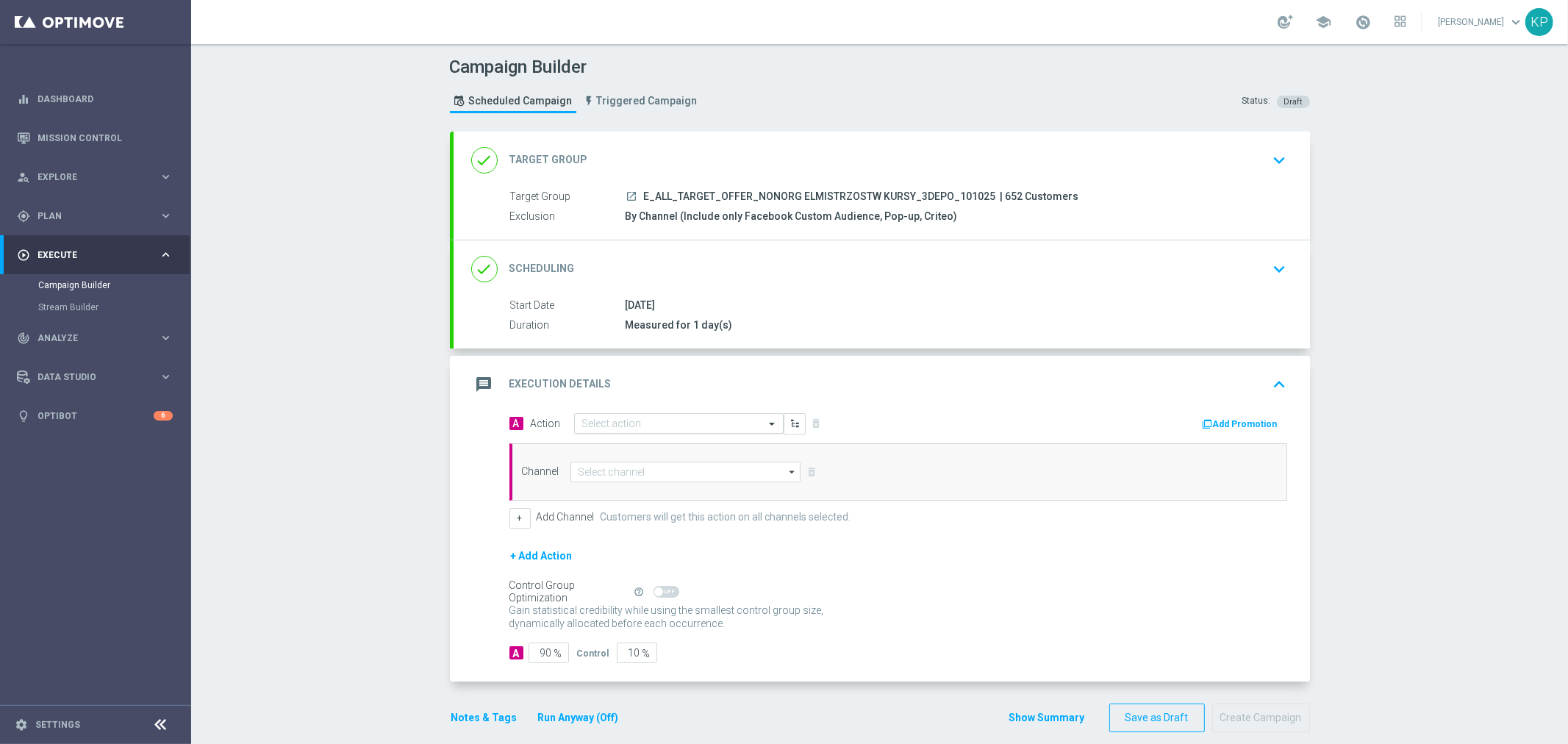
click at [636, 418] on input "text" at bounding box center [664, 424] width 164 height 13
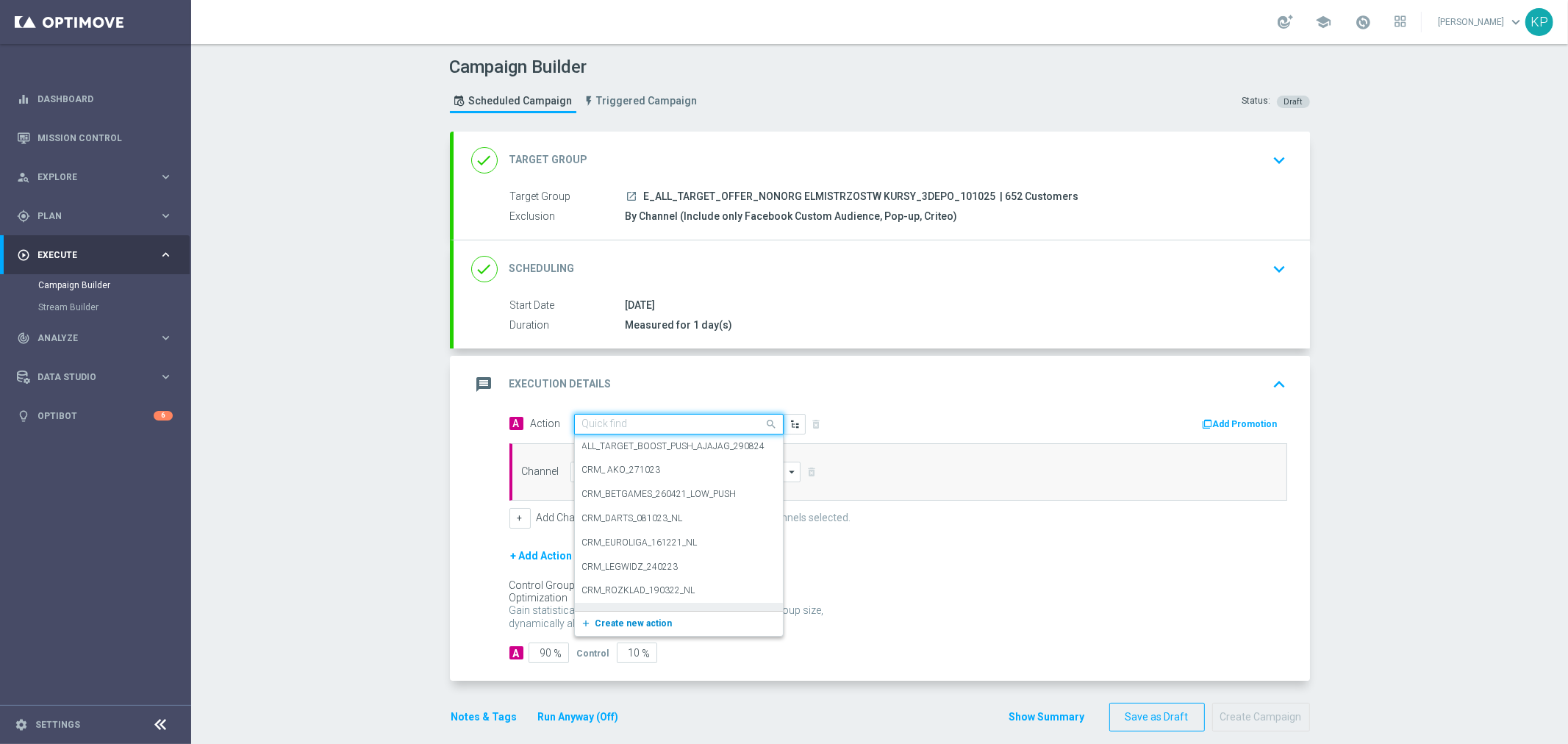
click at [627, 618] on span "Create new action" at bounding box center [634, 623] width 77 height 10
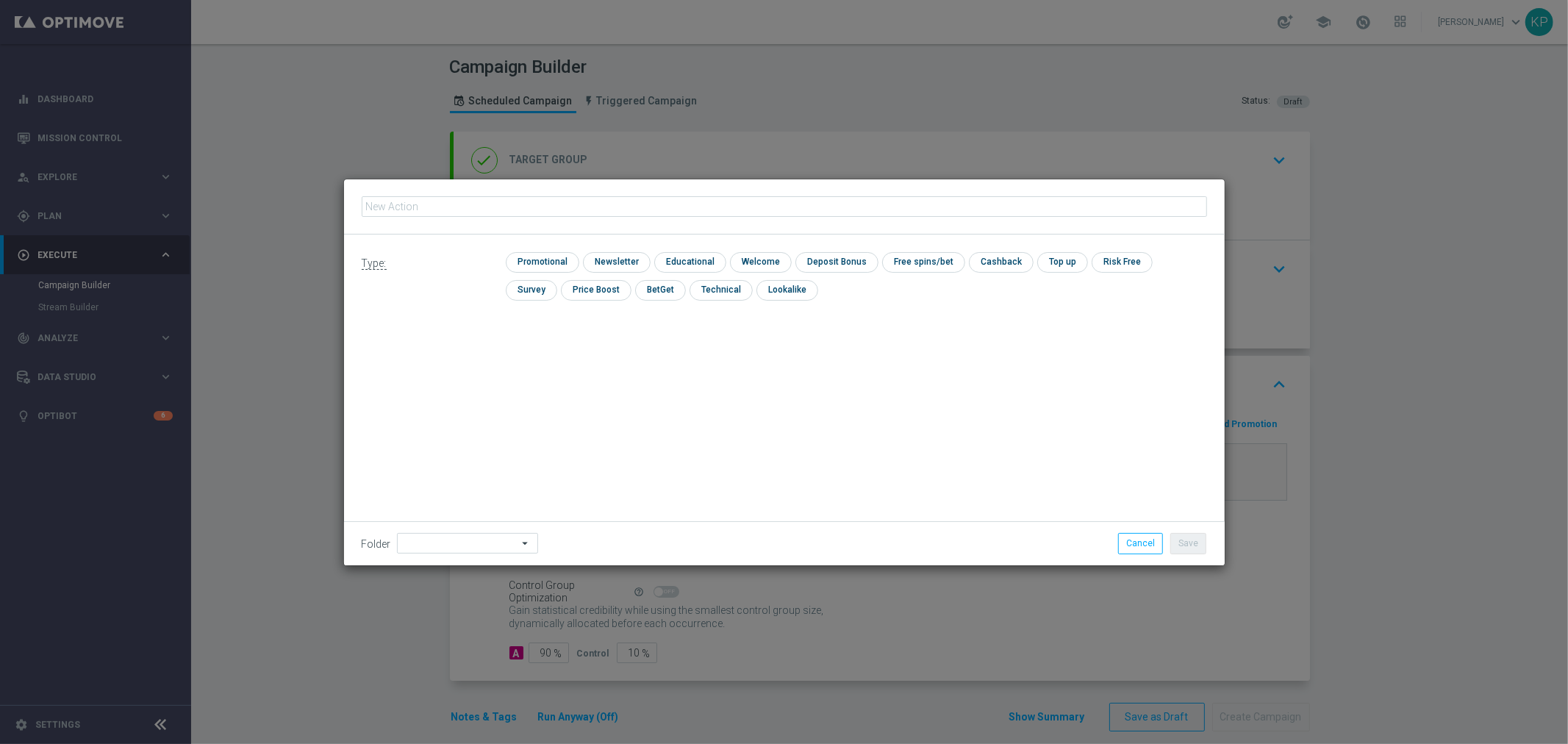
type input "E_ALL_TARGET_OFFER_NONORG ELMISTRZOSTW KURSY_3DEPO_101025"
click at [598, 259] on input "checkbox" at bounding box center [615, 262] width 64 height 20
checkbox input "true"
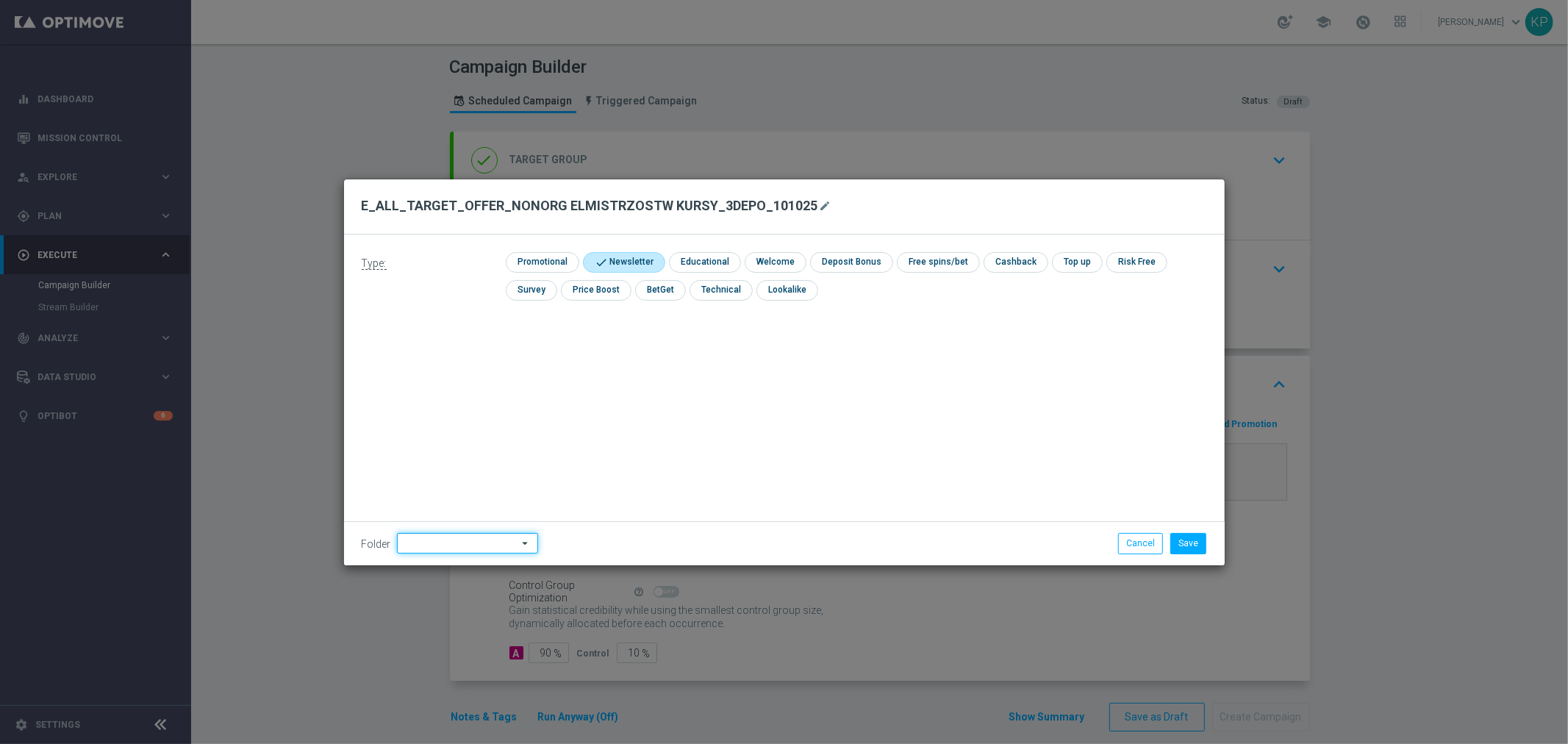
click at [496, 542] on input at bounding box center [467, 543] width 141 height 21
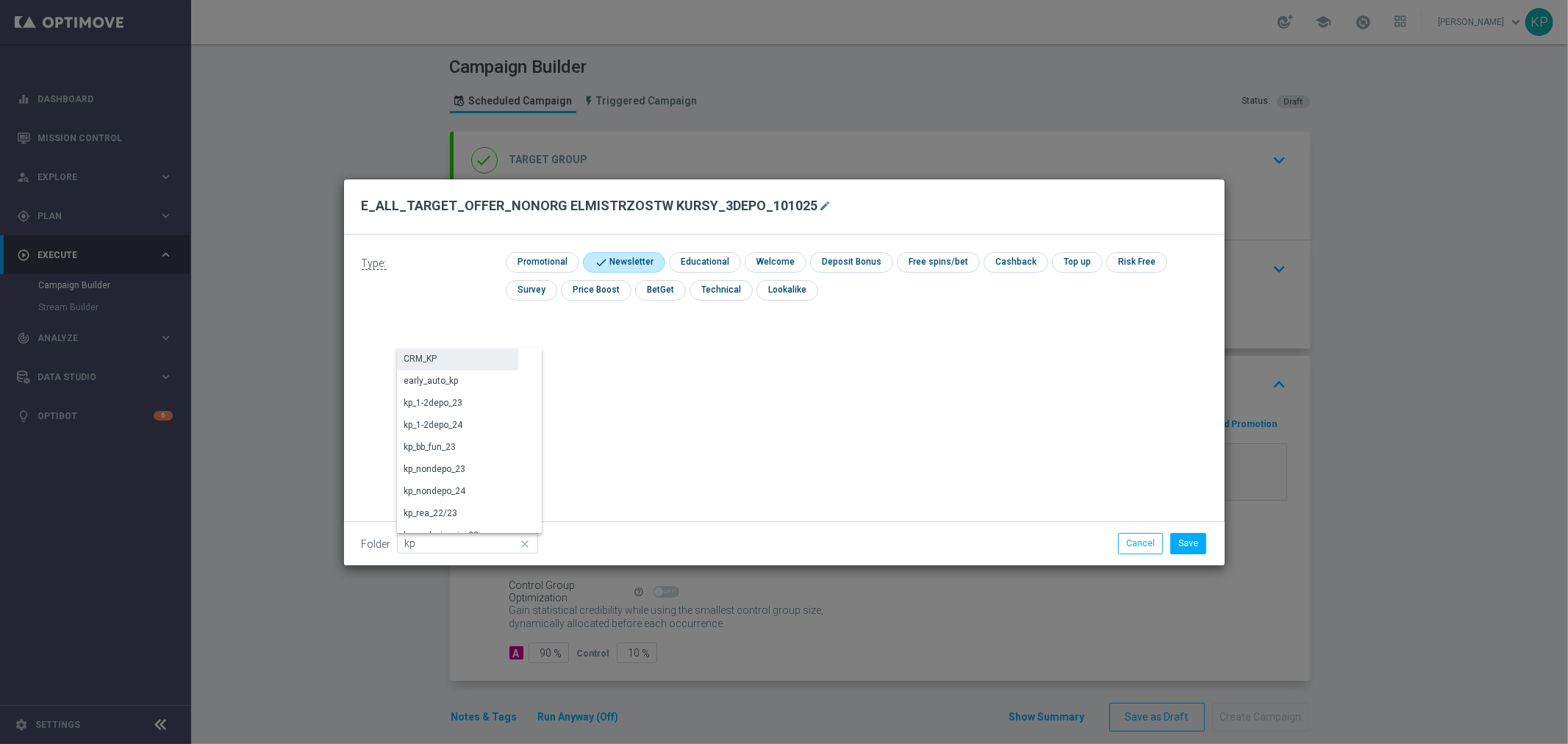
click at [451, 352] on div "CRM_KP" at bounding box center [457, 359] width 121 height 21
type input "CRM_KP"
click at [1173, 539] on button "Save" at bounding box center [1189, 543] width 36 height 21
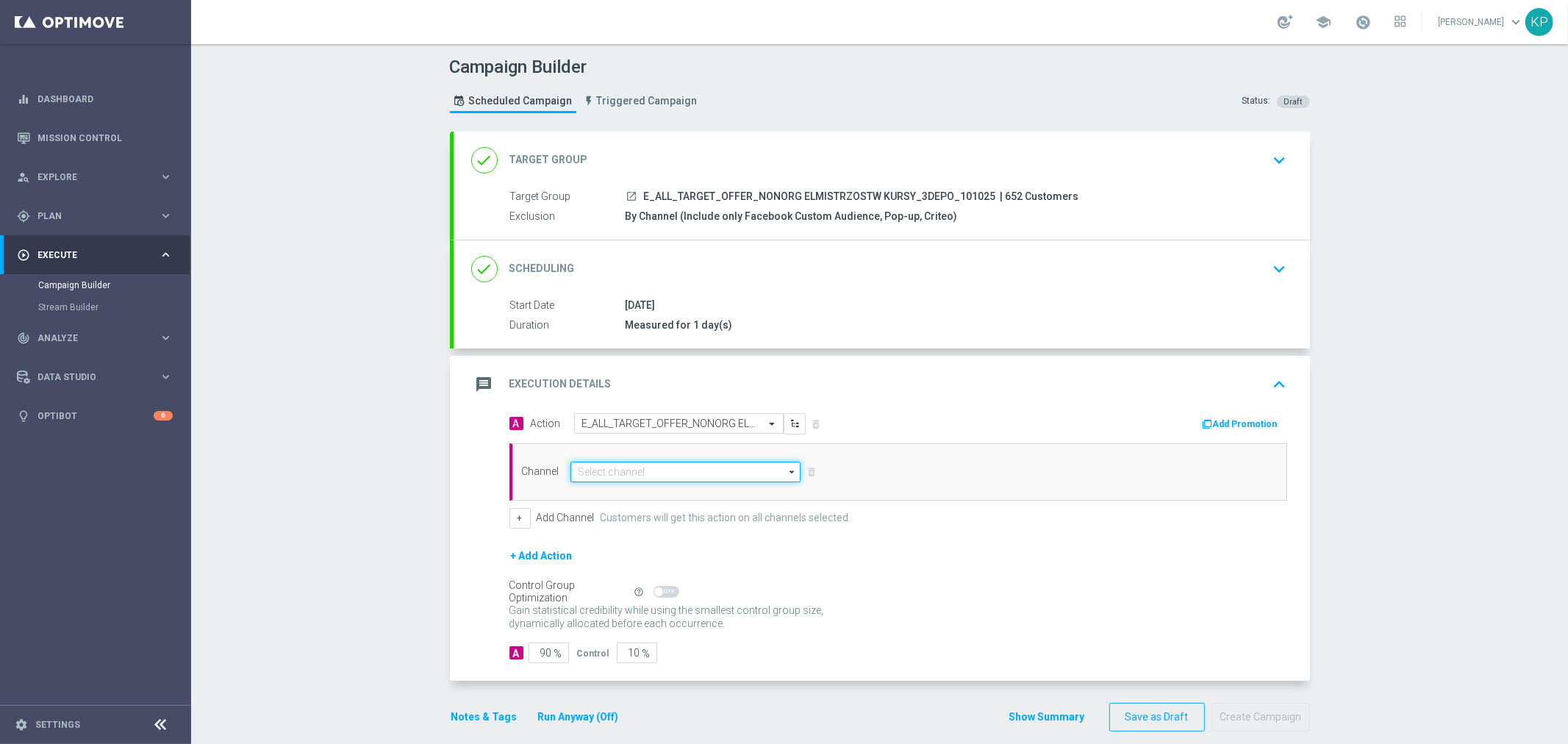
click at [704, 475] on input at bounding box center [686, 471] width 231 height 21
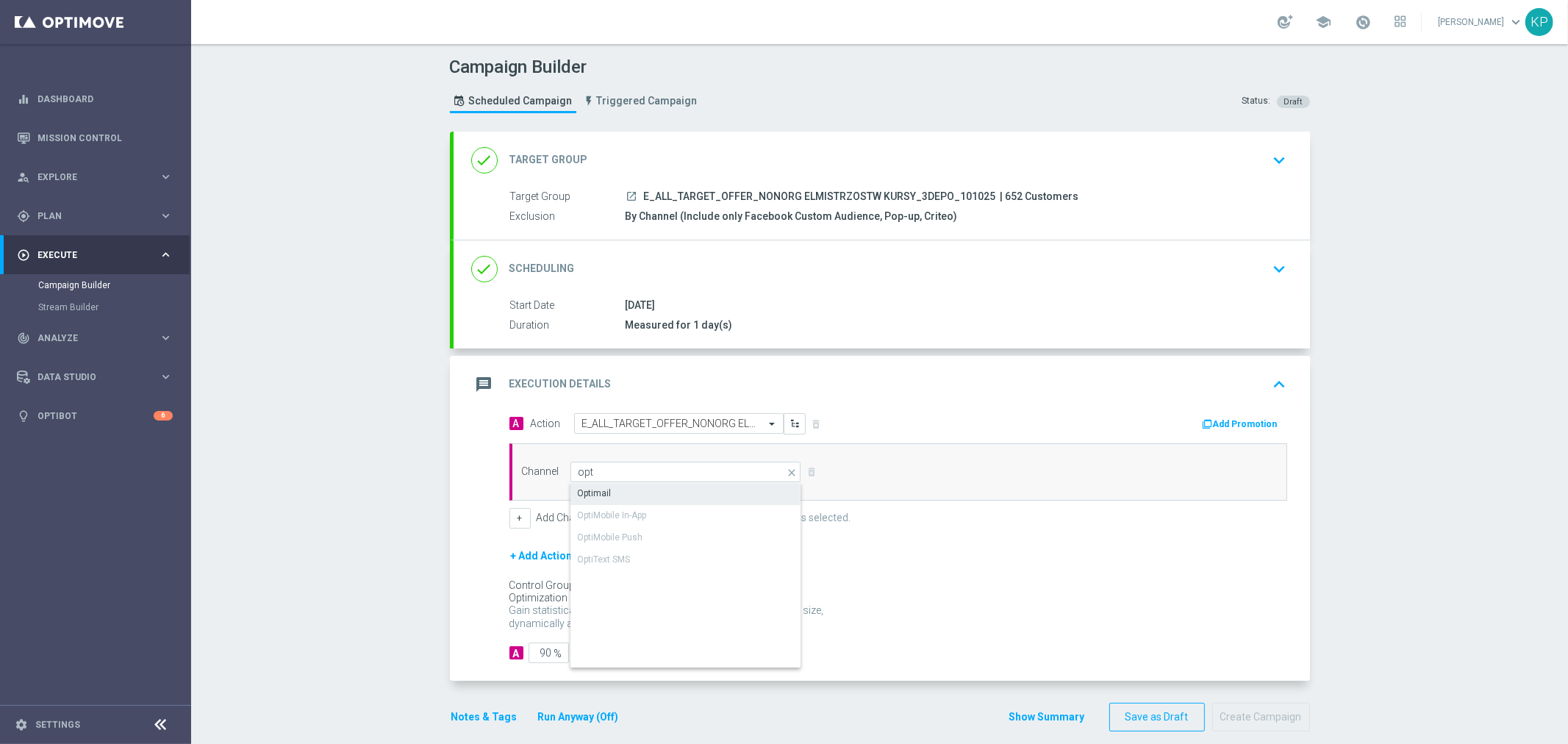
click at [630, 496] on div "Optimail" at bounding box center [686, 493] width 232 height 21
type input "Optimail"
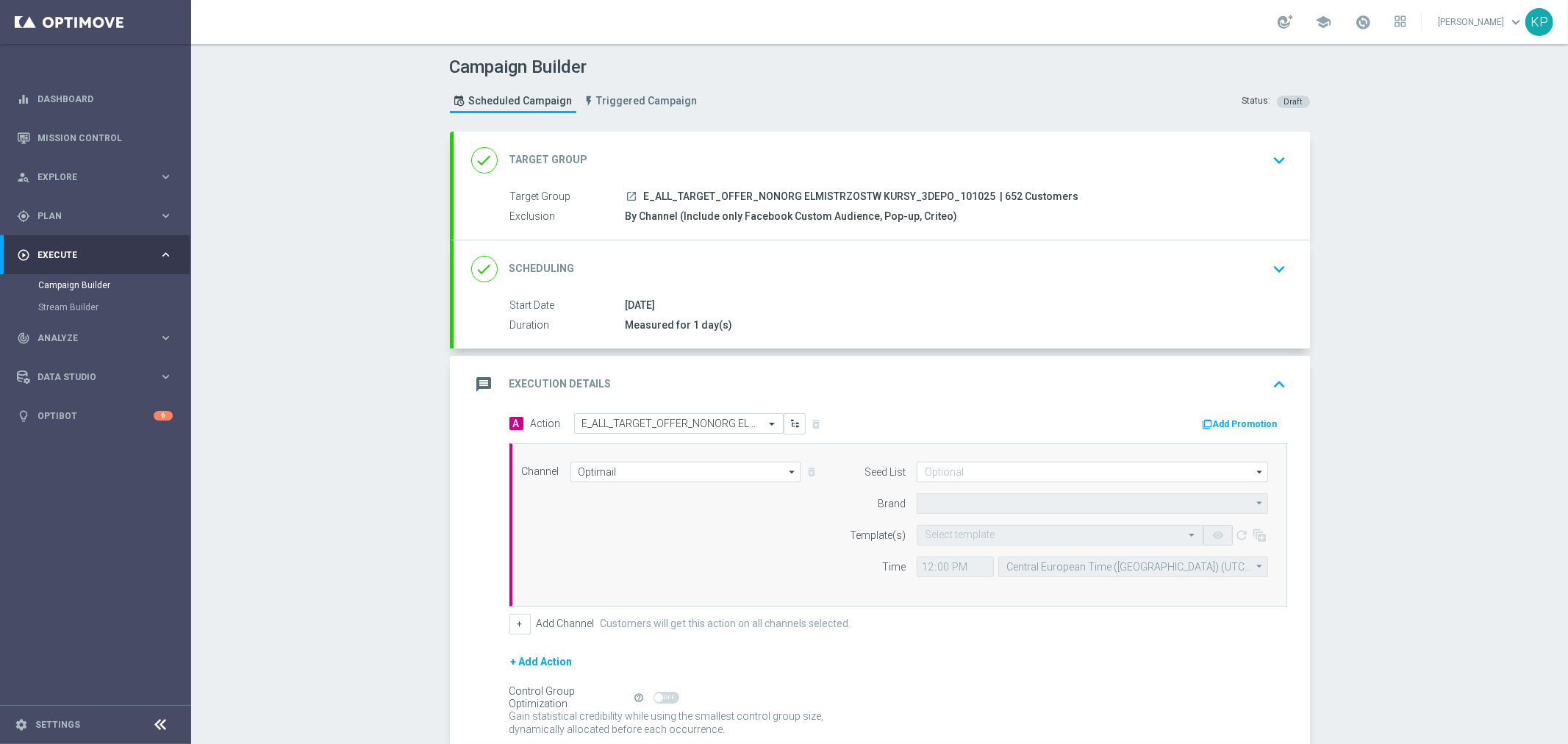
type input "STS"
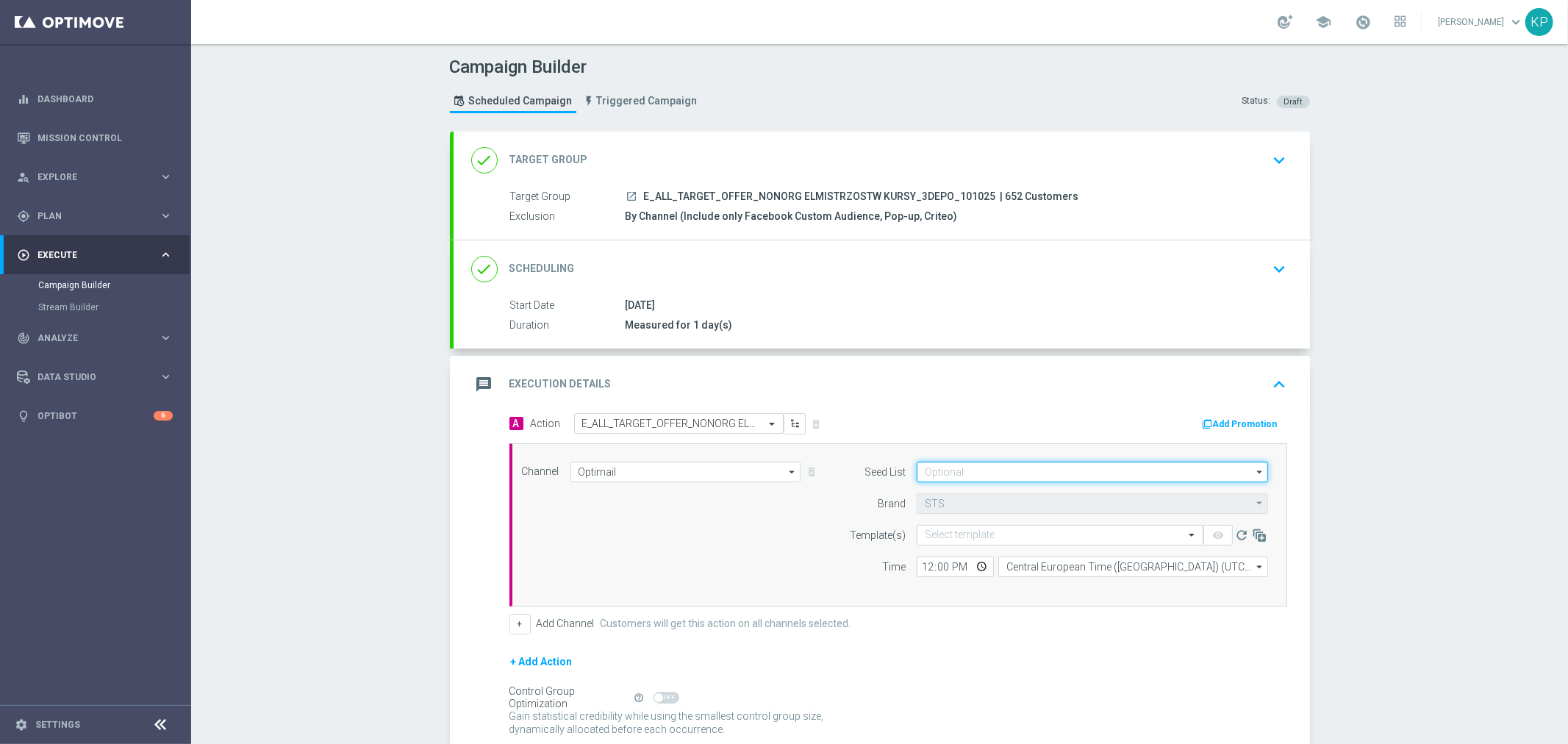
click at [933, 480] on input at bounding box center [1092, 471] width 352 height 21
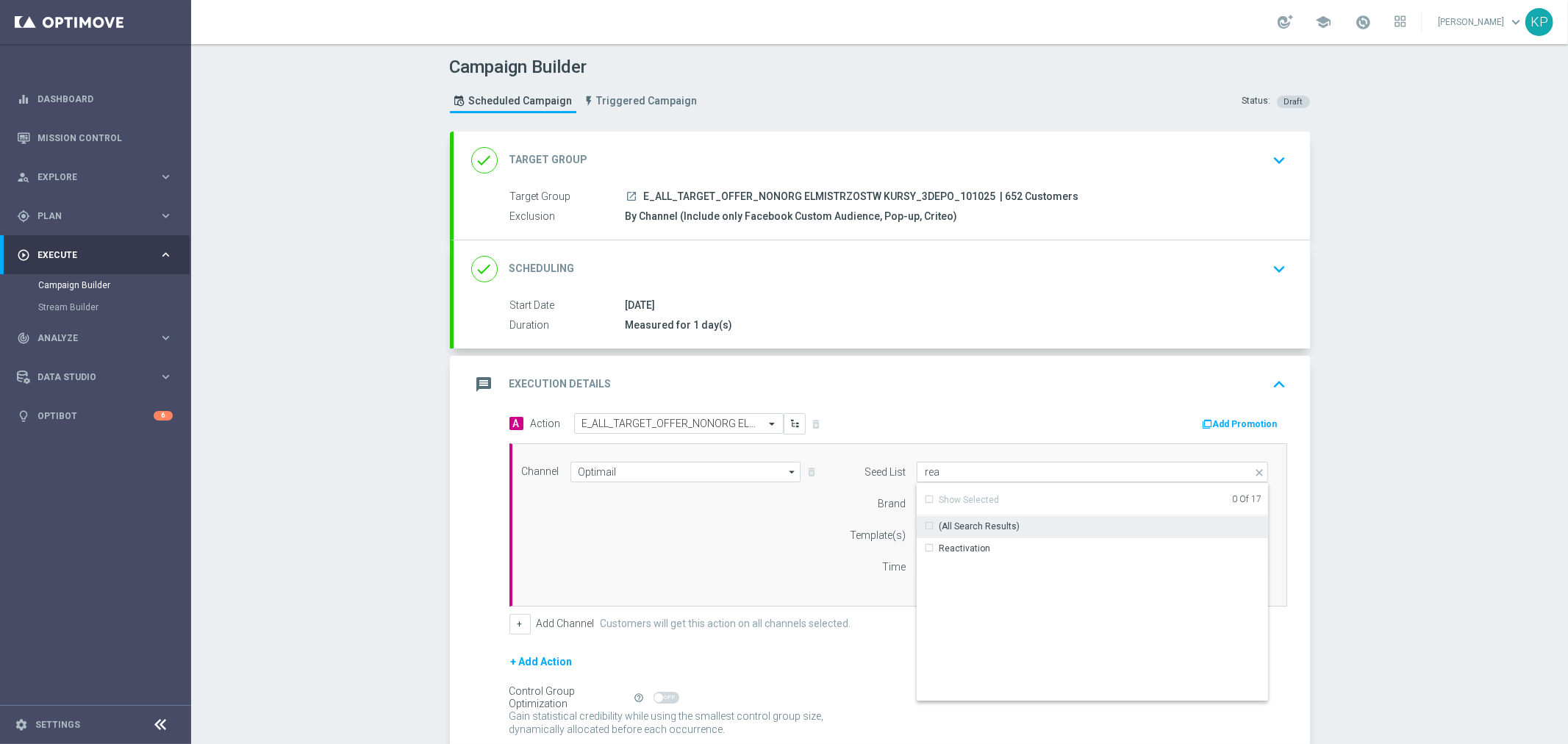
click at [965, 538] on div "Reactivation" at bounding box center [1092, 548] width 352 height 21
click at [1423, 491] on div "Campaign Builder Scheduled Campaign Triggered Campaign Status: Draft done Targe…" at bounding box center [879, 394] width 1377 height 700
type input "Reactivation"
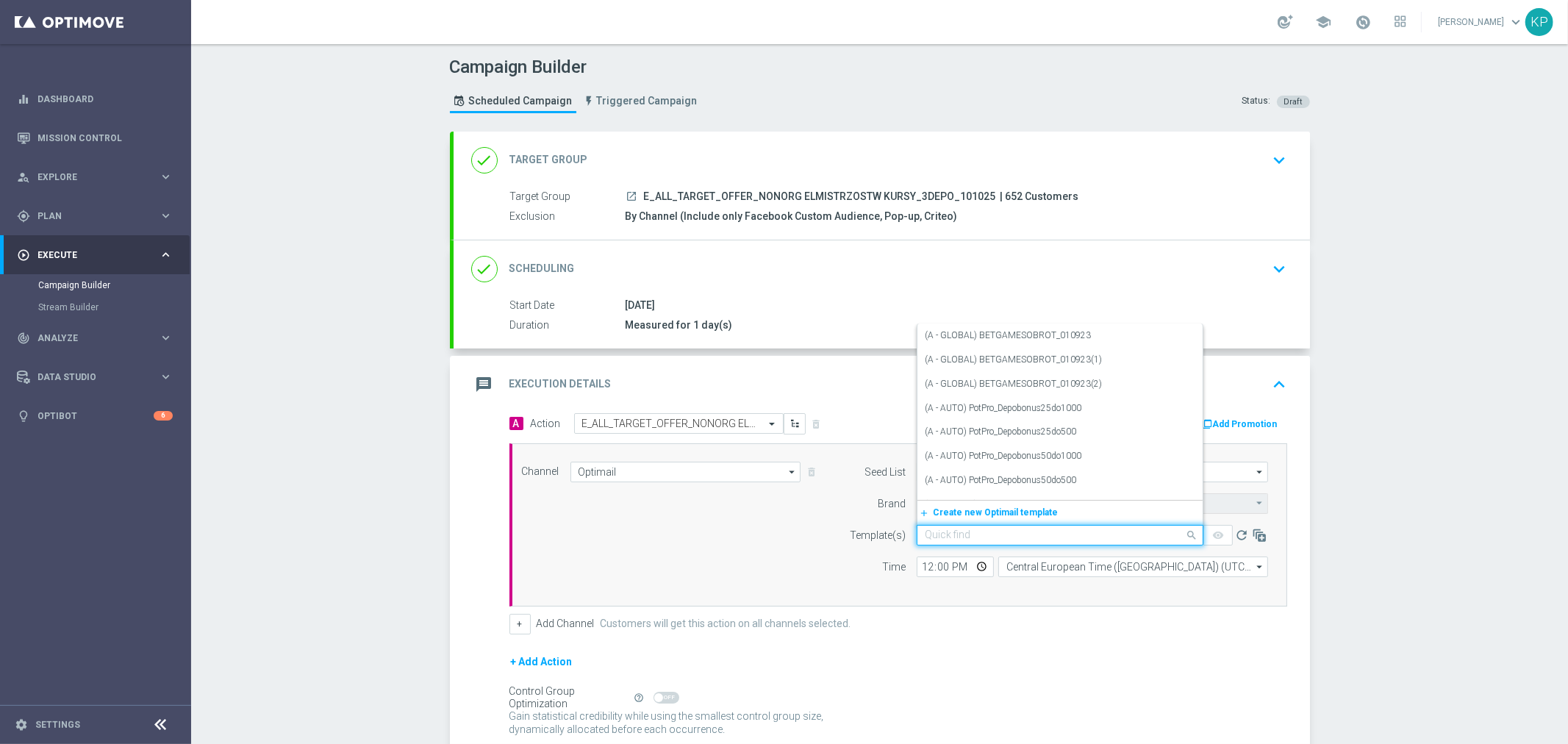
click at [1077, 535] on input "text" at bounding box center [1045, 535] width 241 height 13
paste input "E_ALL_TARGET_OFFER_NONORG ELMISTRZOSTW KURSY_3DEPO_101025"
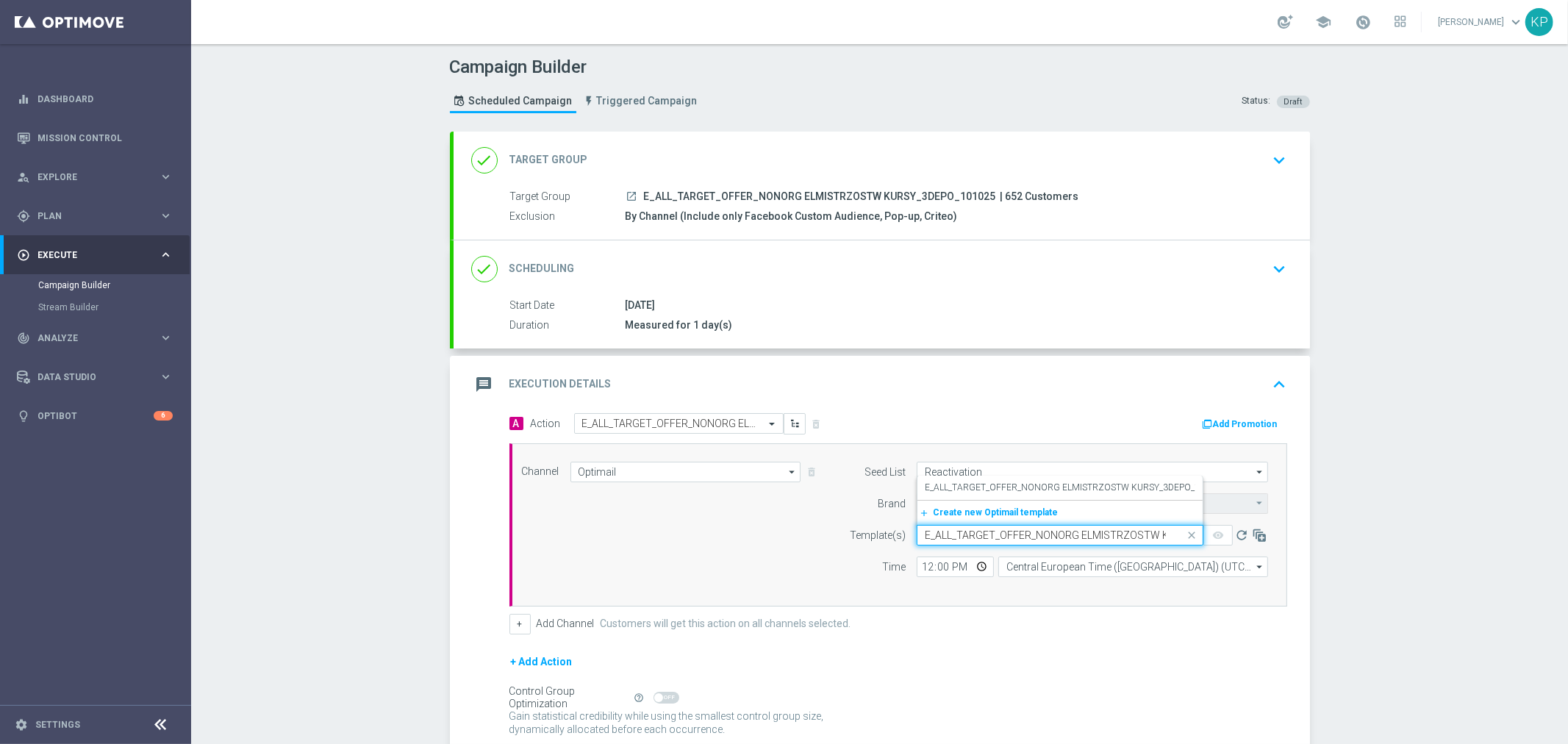
scroll to position [0, 98]
drag, startPoint x: 1115, startPoint y: 494, endPoint x: 1129, endPoint y: 537, distance: 45.2
click at [1116, 494] on div "E_ALL_TARGET_OFFER_NONORG ELMISTRZOSTW KURSY_3DEPO_101025" at bounding box center [1059, 488] width 271 height 25
type input "E_ALL_TARGET_OFFER_NONORG ELMISTRZOSTW KURSY_3DEPO_101025"
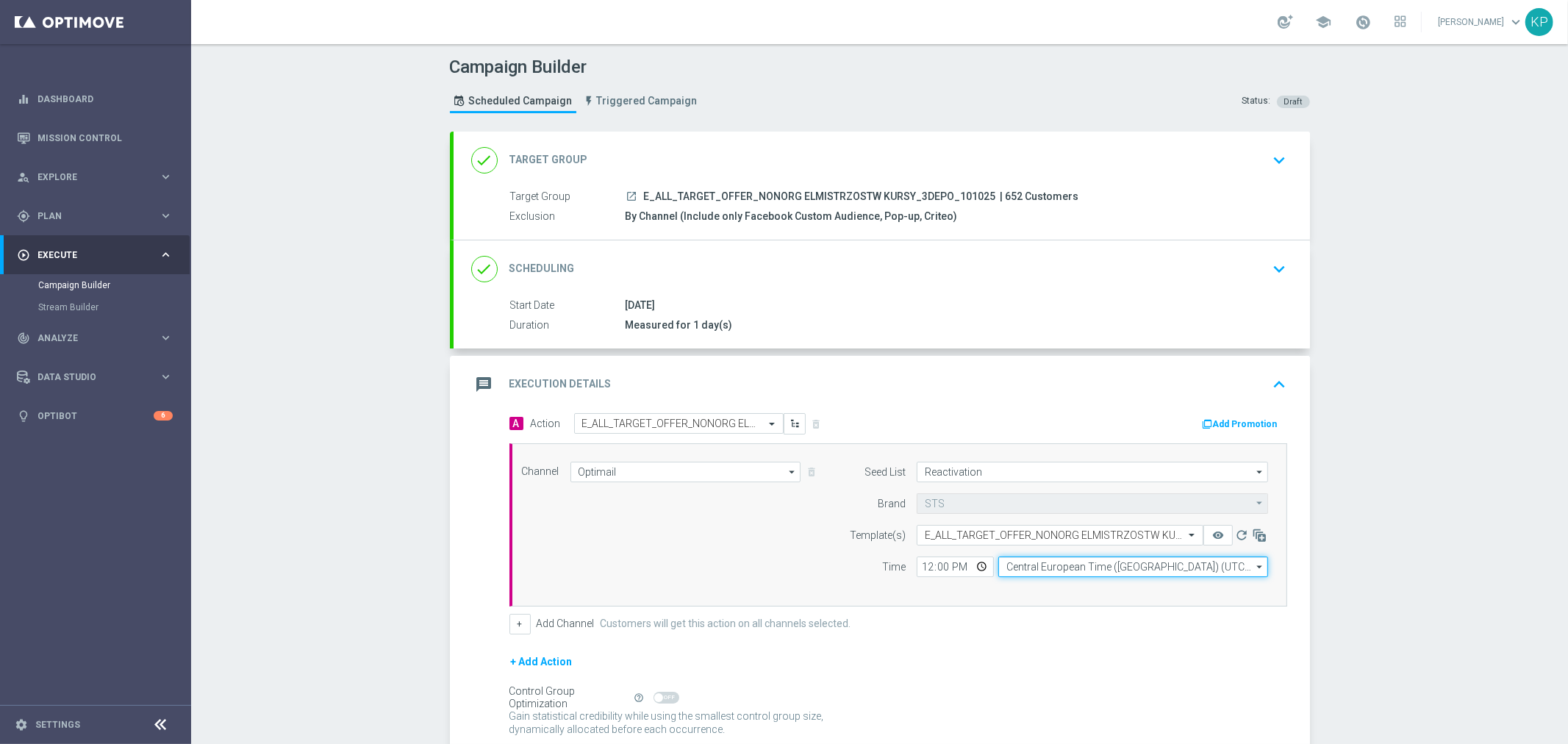
click at [1123, 569] on input "Central European Time (Warsaw) (UTC +02:00)" at bounding box center [1133, 567] width 270 height 21
click at [1091, 581] on div "Central European Time (Warsaw) (UTC +02:00)" at bounding box center [1125, 587] width 240 height 13
type input "Central European Time (Warsaw) (UTC +02:00)"
click at [984, 569] on input "12:00" at bounding box center [955, 567] width 77 height 21
click at [978, 570] on input "12:00" at bounding box center [955, 567] width 77 height 21
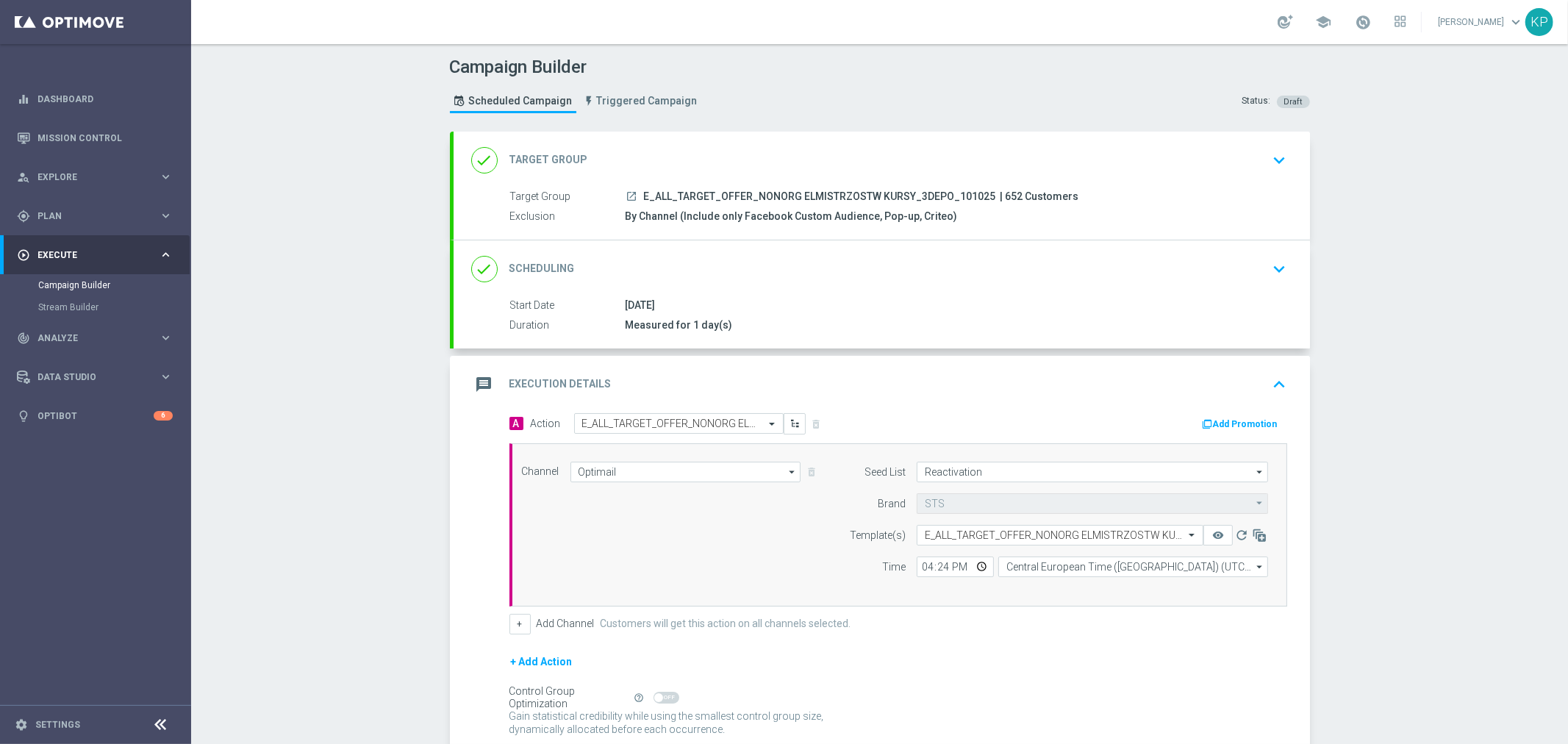
type input "16:24"
click at [1399, 458] on div "Campaign Builder Scheduled Campaign Triggered Campaign Status: Draft done Targe…" at bounding box center [879, 394] width 1377 height 700
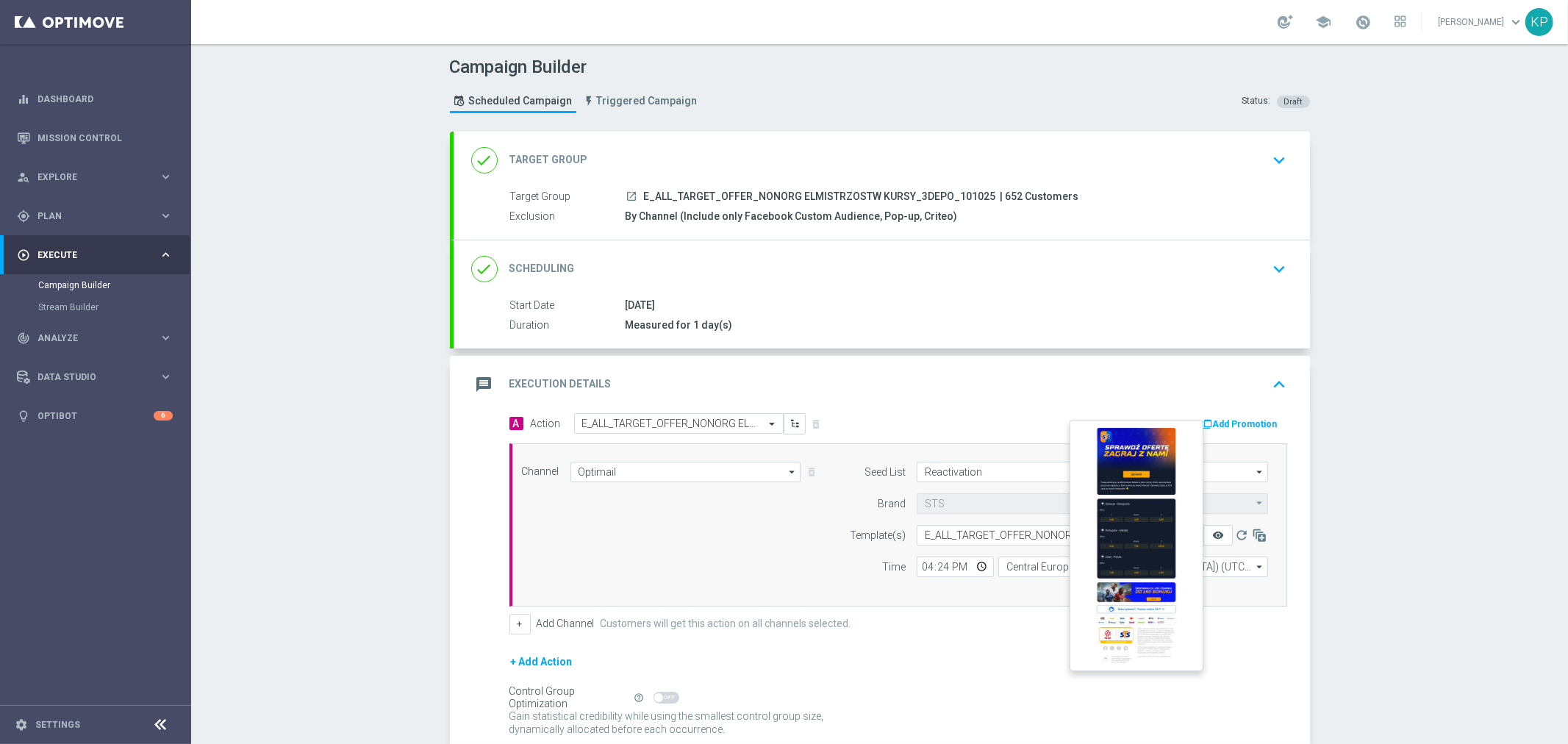
click at [1212, 529] on icon "remove_red_eye" at bounding box center [1218, 535] width 12 height 12
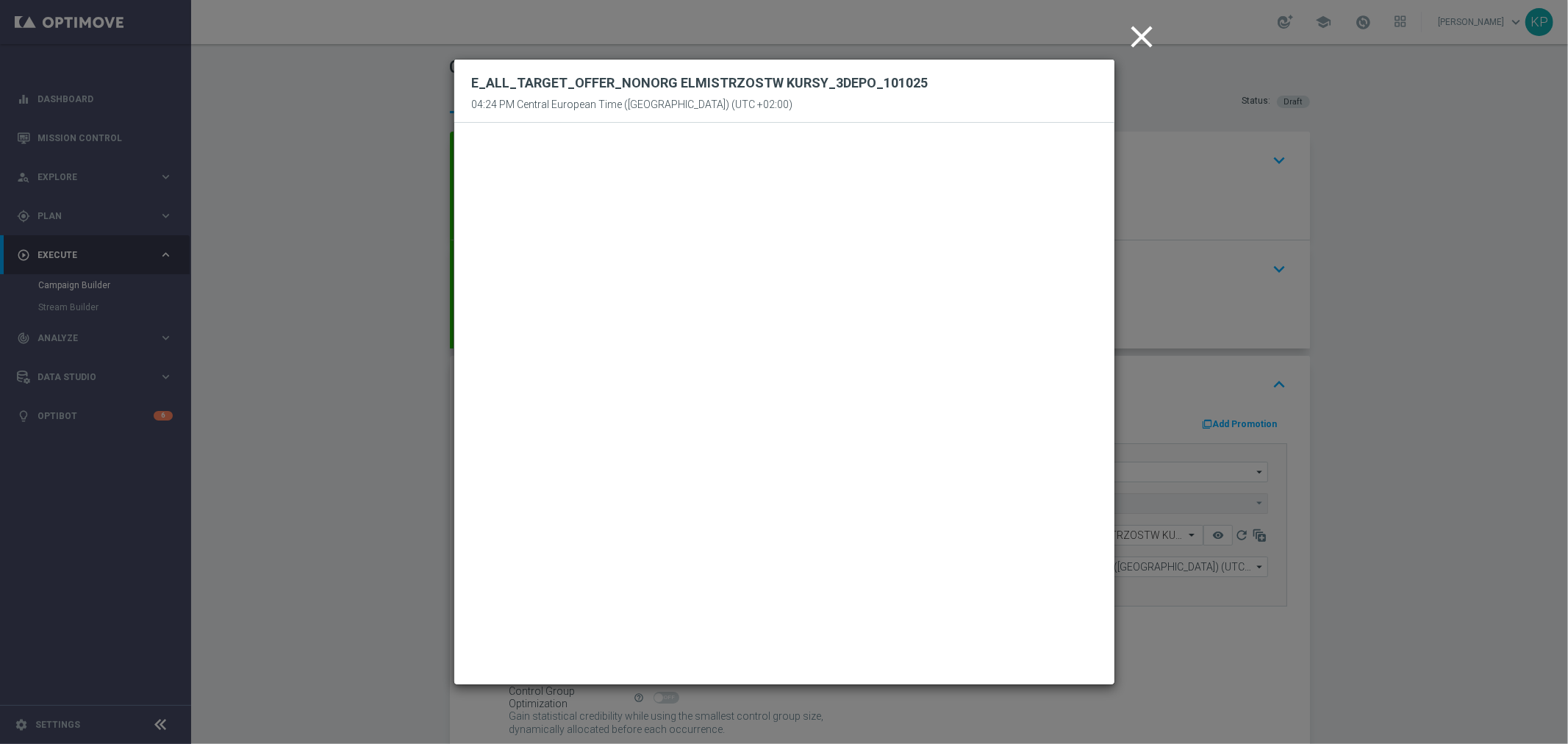
click at [1143, 37] on icon "close" at bounding box center [1142, 36] width 36 height 36
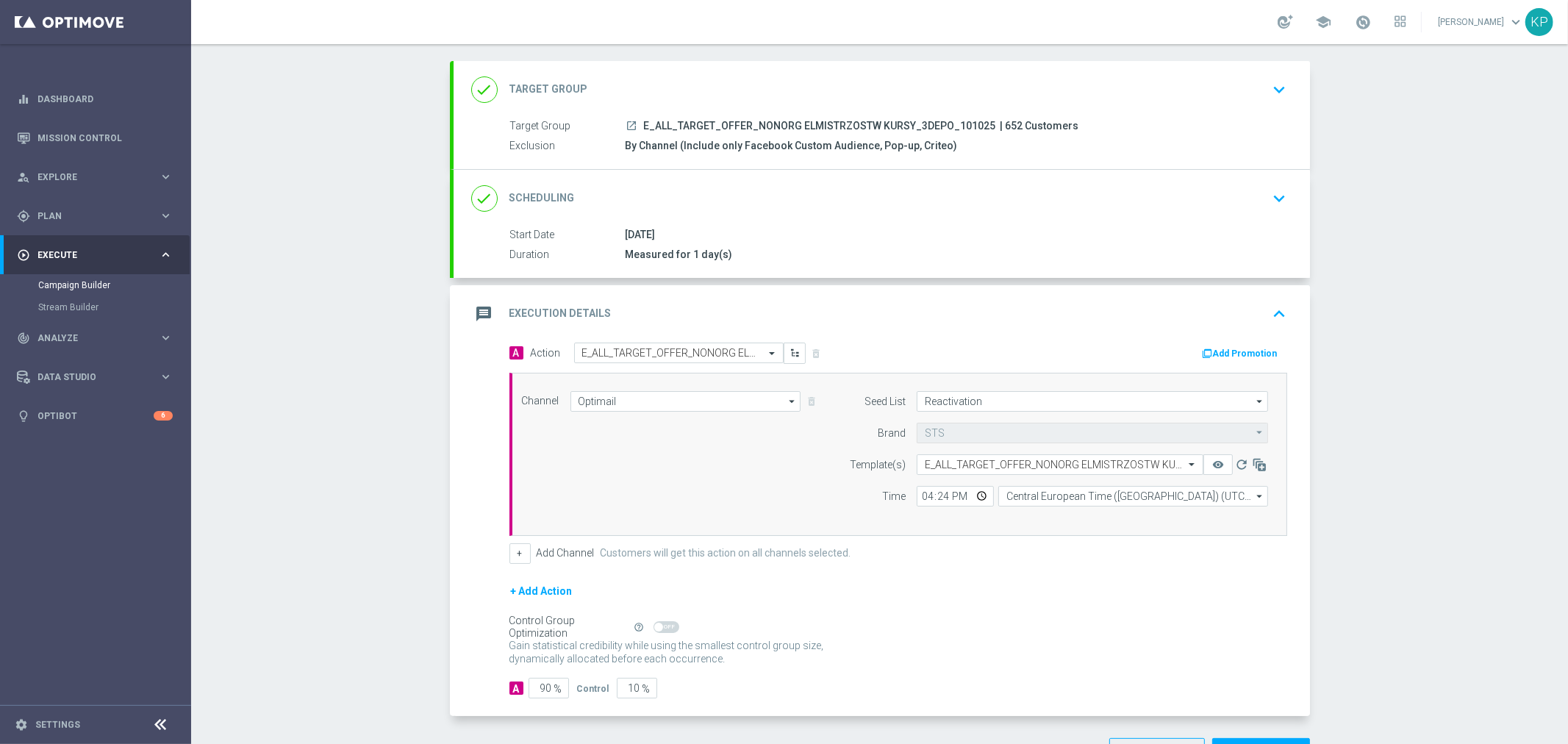
scroll to position [122, 0]
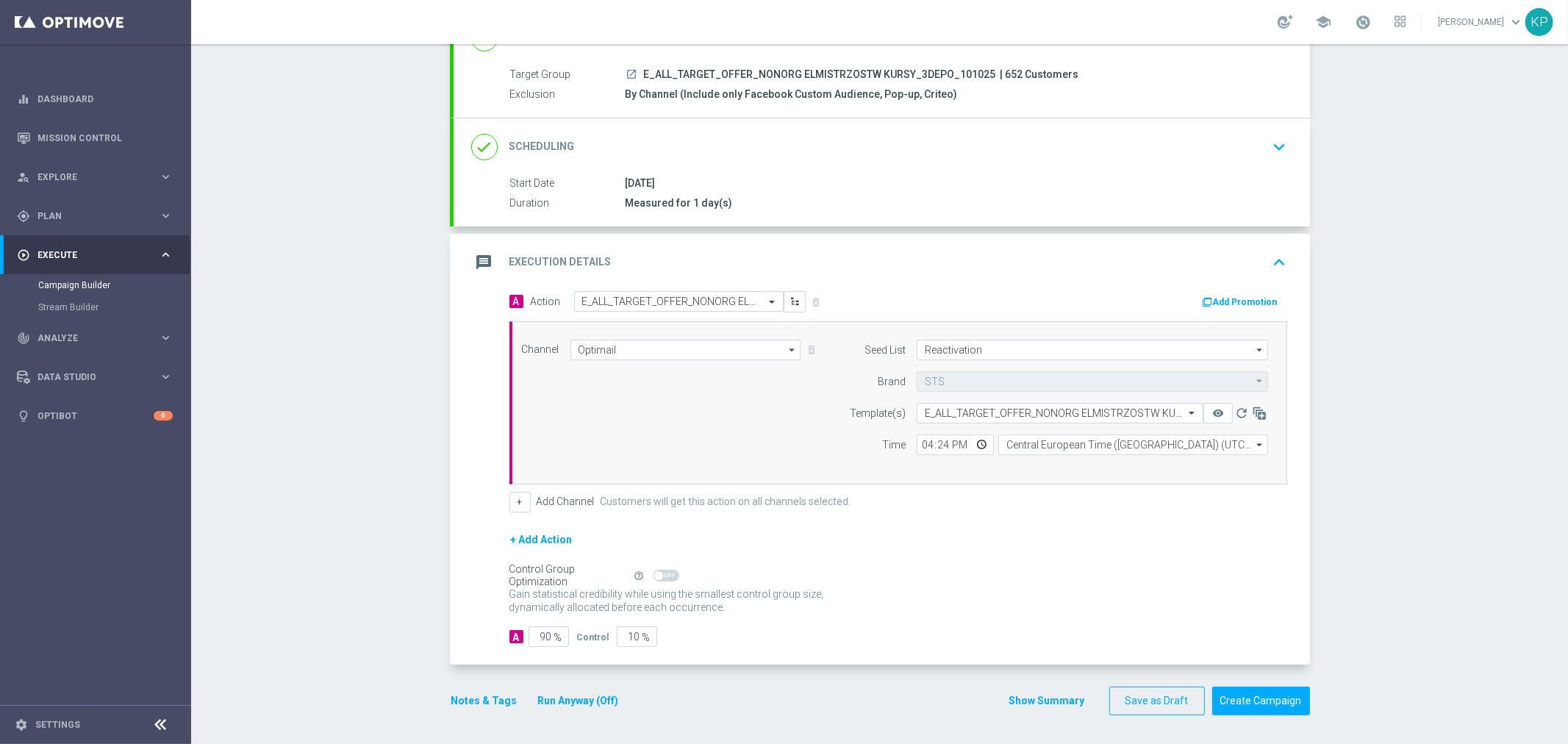
click at [491, 692] on button "Notes & Tags" at bounding box center [485, 701] width 69 height 19
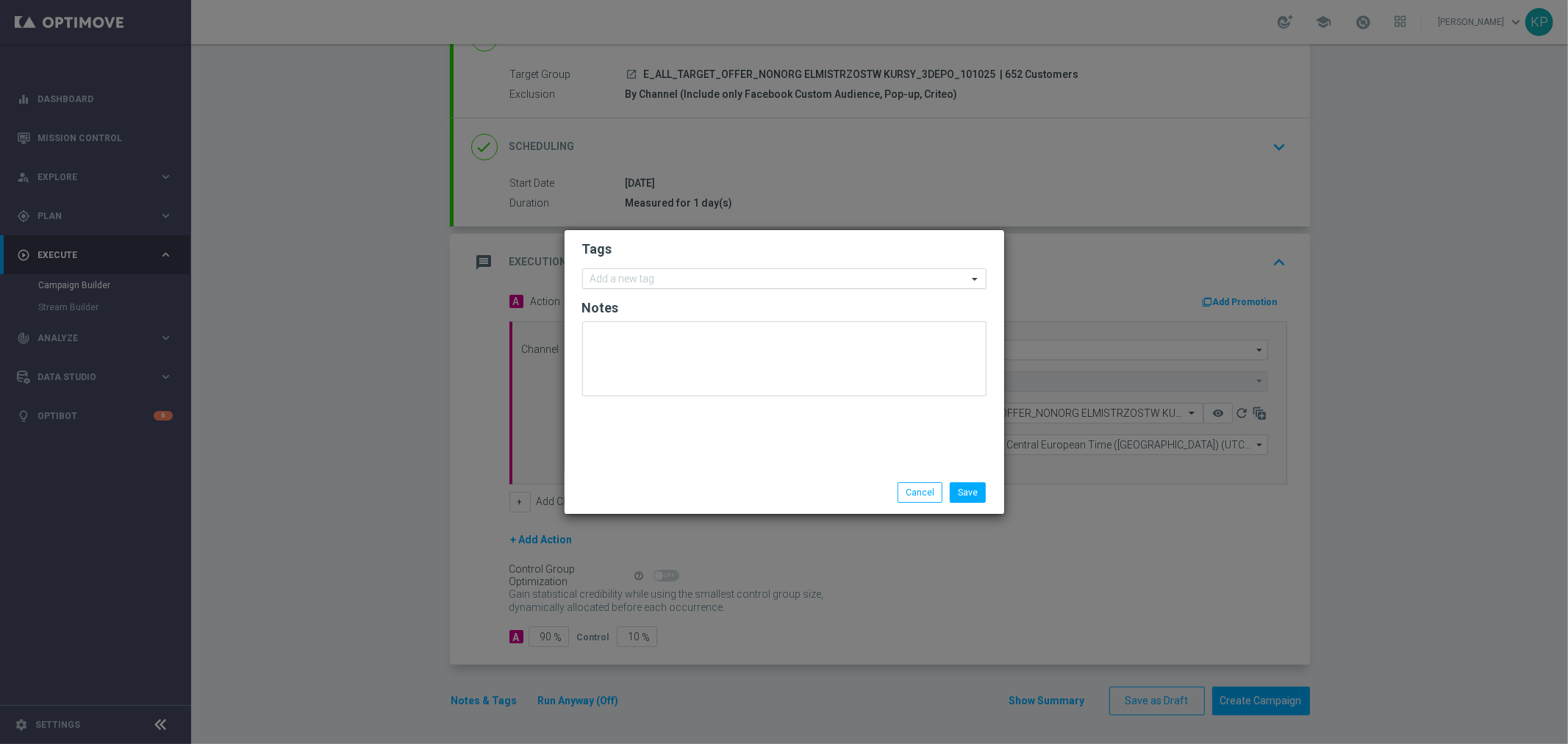
click at [660, 283] on input "text" at bounding box center [779, 279] width 377 height 13
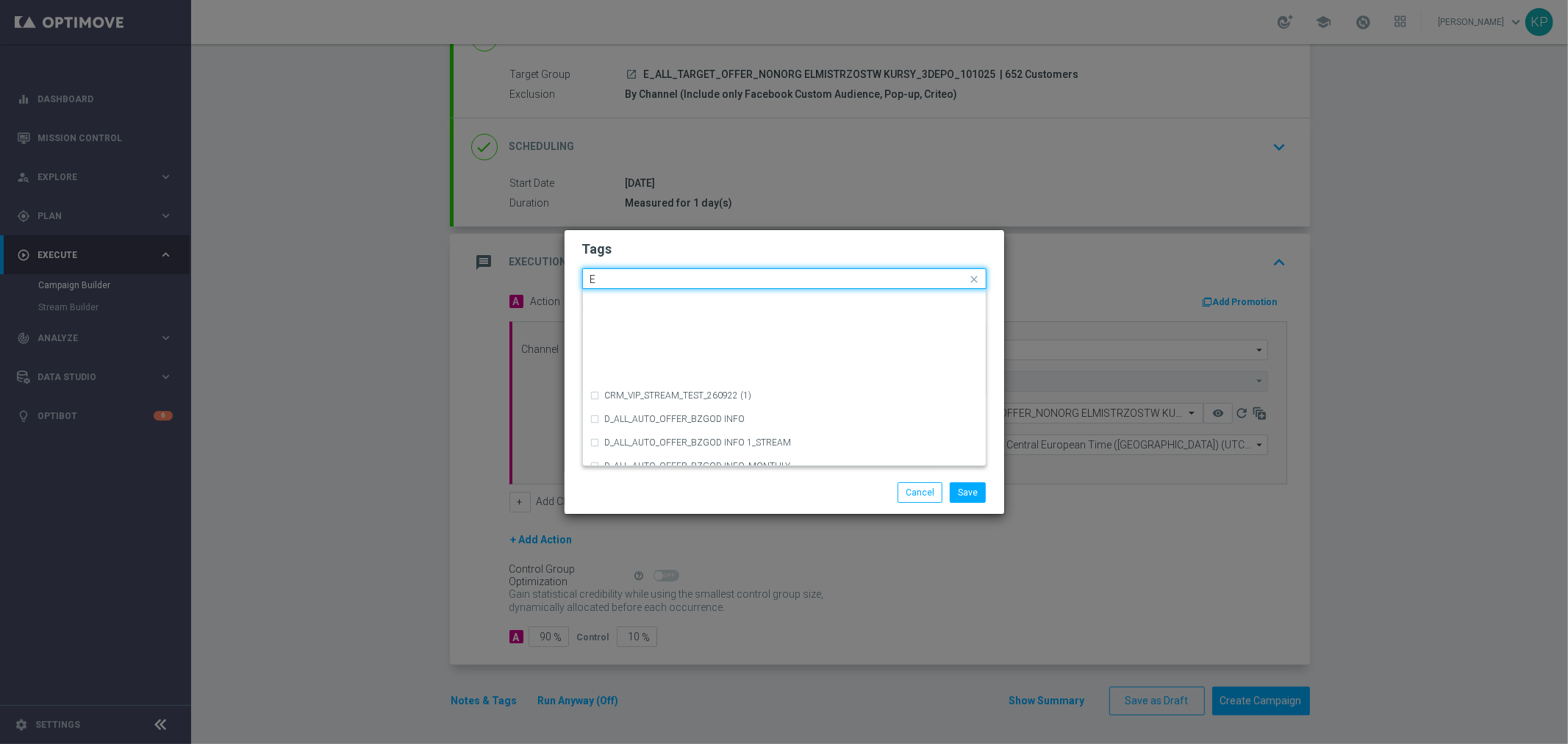
scroll to position [2123, 0]
click at [615, 291] on div "E" at bounding box center [791, 295] width 374 height 9
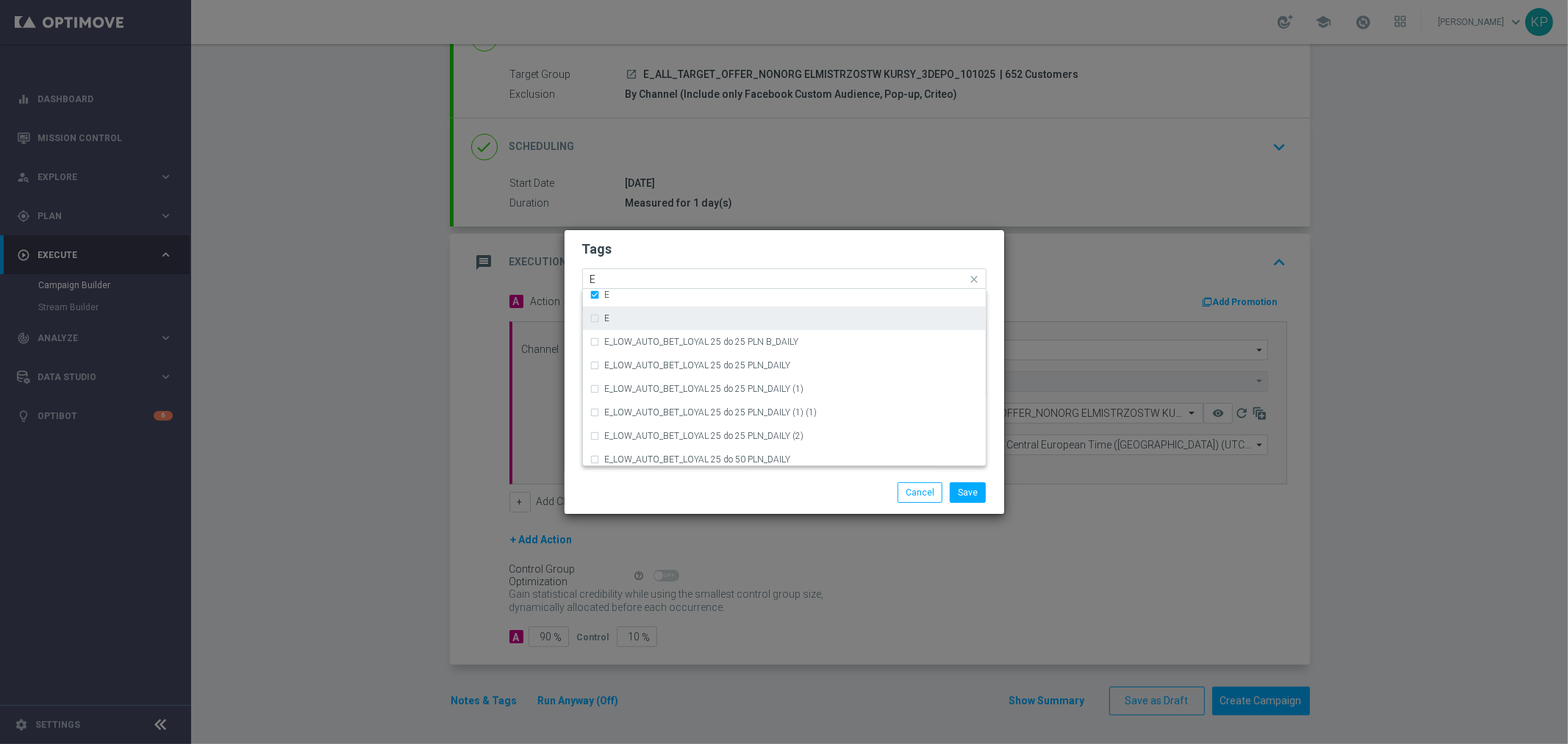
click at [612, 316] on div "E" at bounding box center [791, 318] width 374 height 9
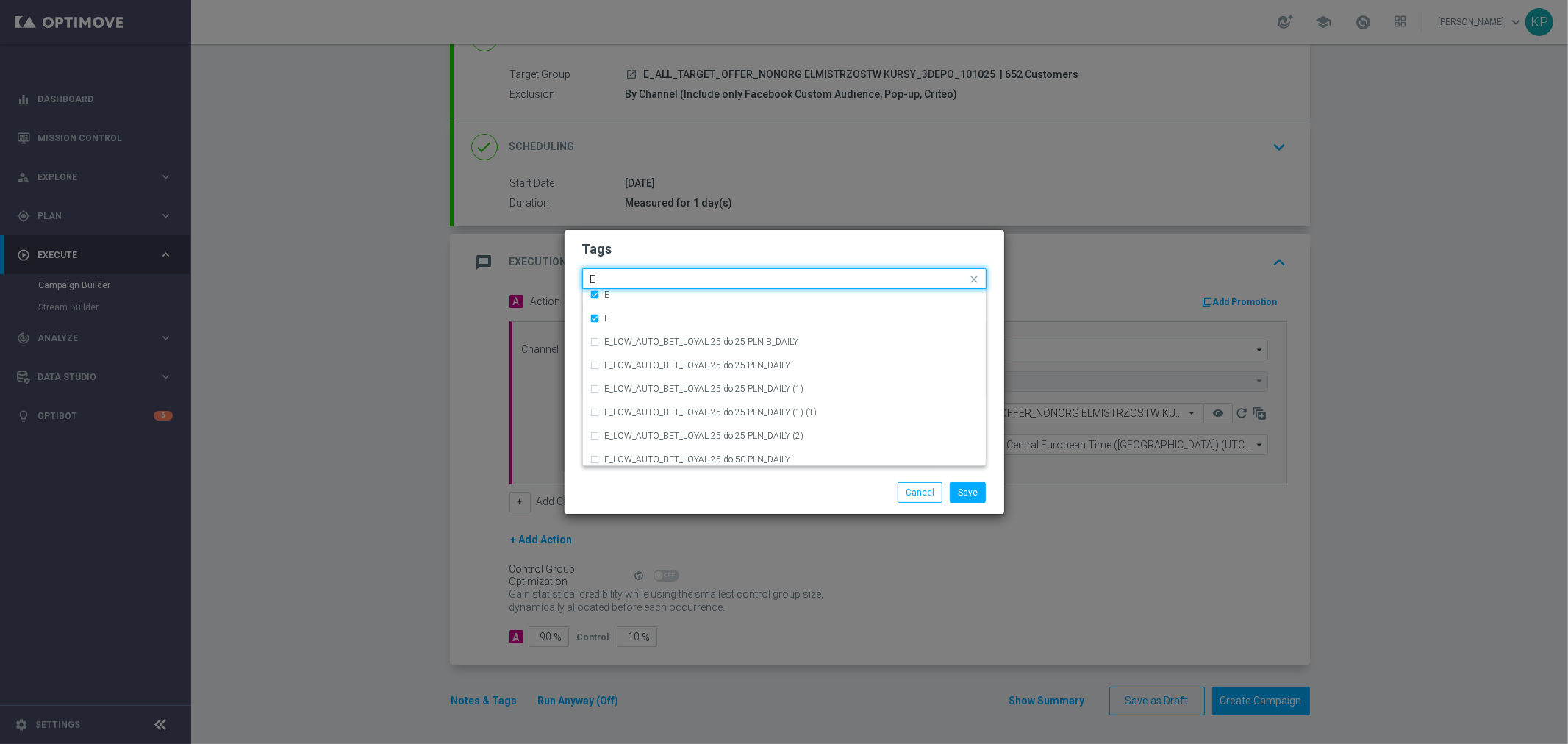
drag, startPoint x: 565, startPoint y: 273, endPoint x: 622, endPoint y: 273, distance: 57.0
click at [557, 273] on modal-container "Tags Quick find × E × E E D_ALL_AUTO_OFFER_BZGOD INFO_MONTHLY (2) (1) D_ALL_AUT…" at bounding box center [784, 372] width 1568 height 744
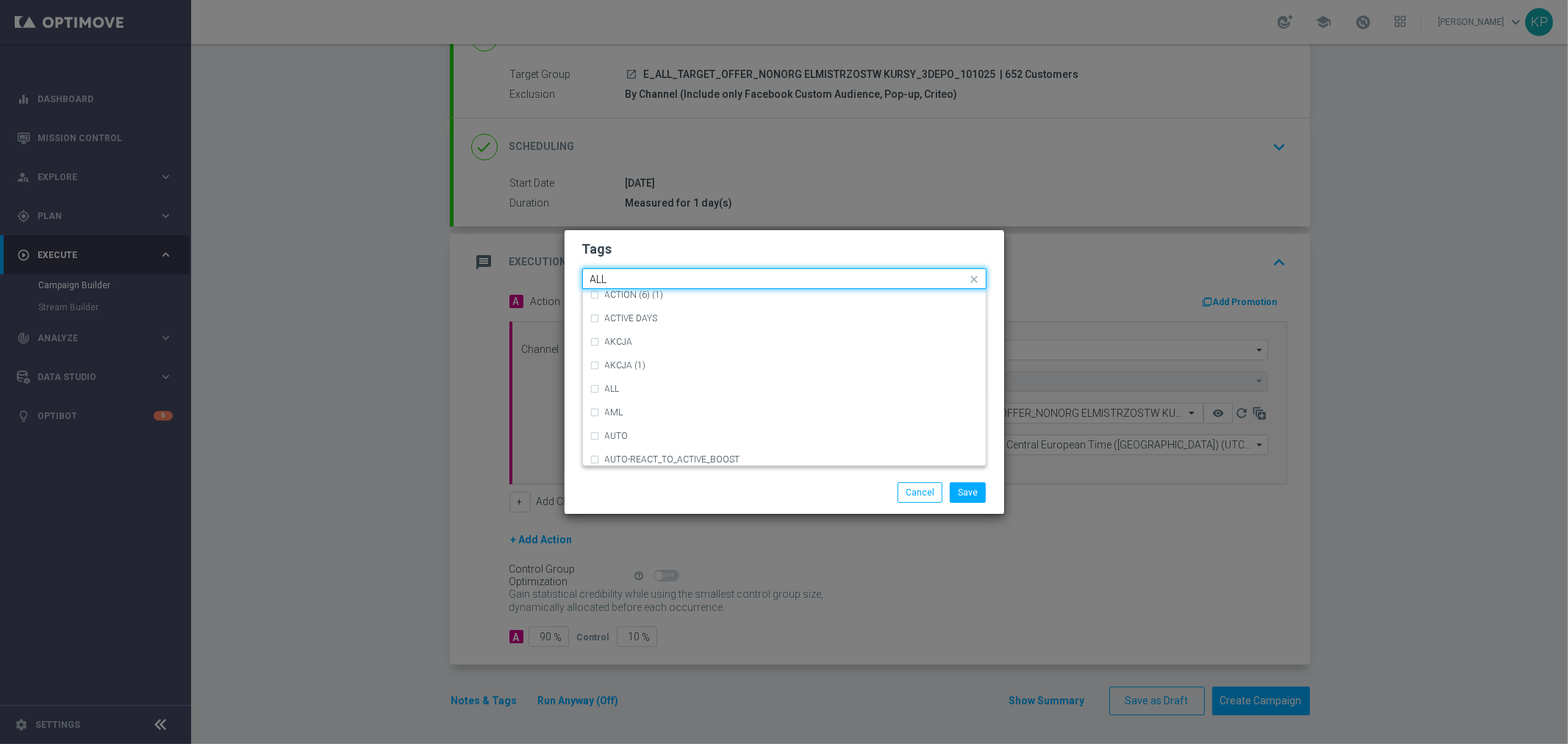
scroll to position [0, 0]
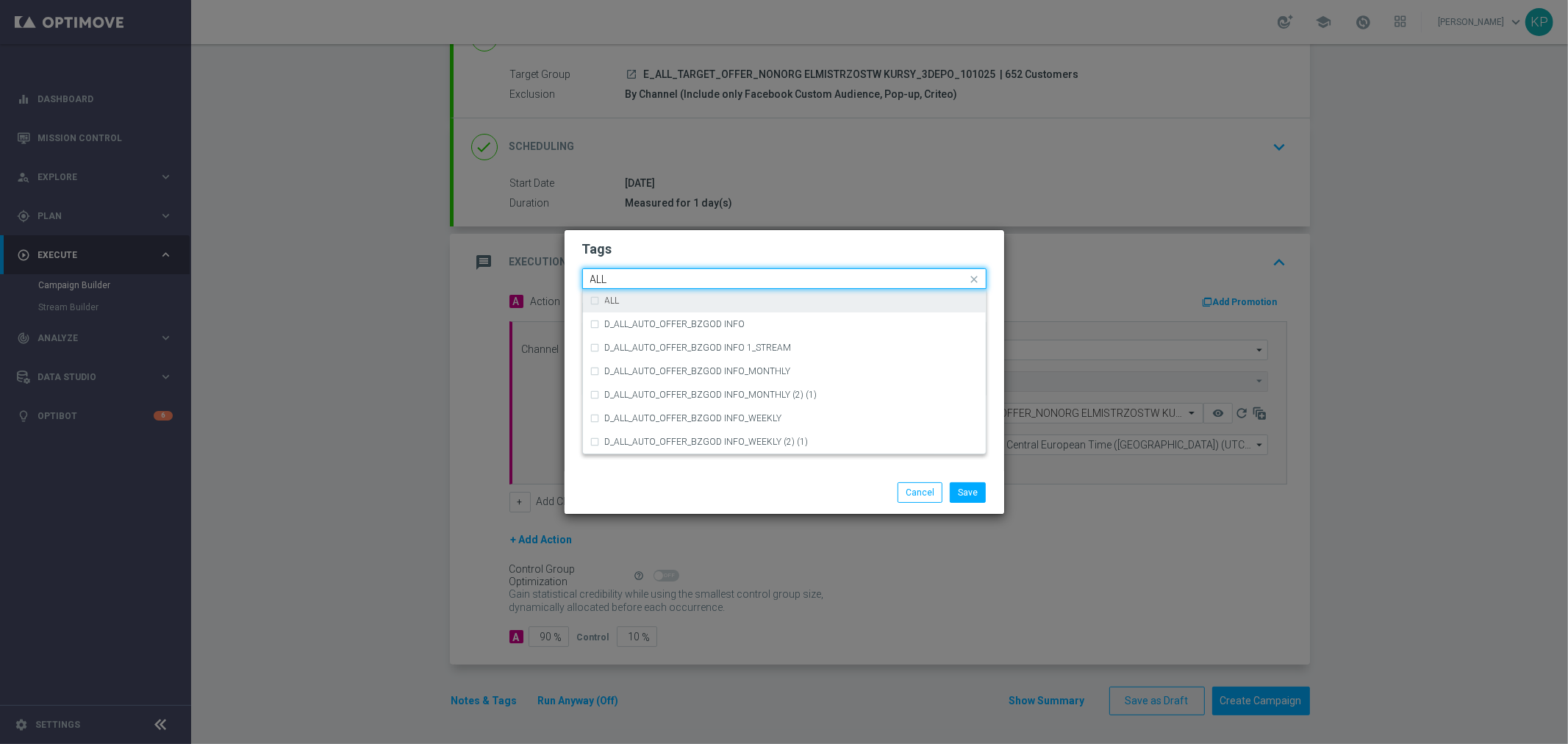
click at [638, 303] on div "ALL" at bounding box center [791, 301] width 374 height 9
drag, startPoint x: 627, startPoint y: 282, endPoint x: 578, endPoint y: 276, distance: 49.4
click at [578, 276] on div "Tags Quick find × E × E × ALL ALL ALL D_ALL_AUTO_OFFER_BZGOD INFO D_ALL_AUTO_OF…" at bounding box center [784, 350] width 440 height 241
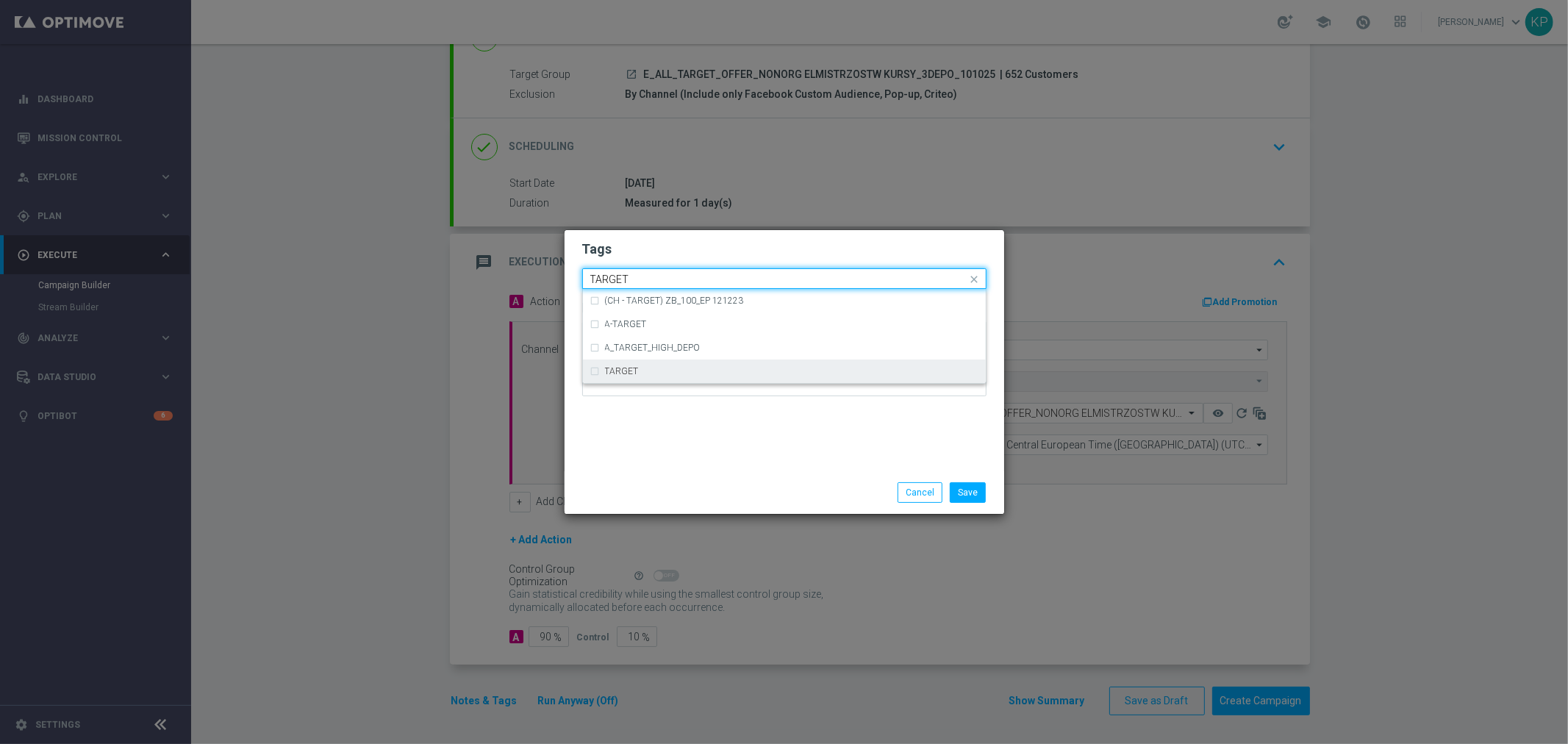
click at [649, 365] on div "TARGET" at bounding box center [784, 372] width 388 height 24
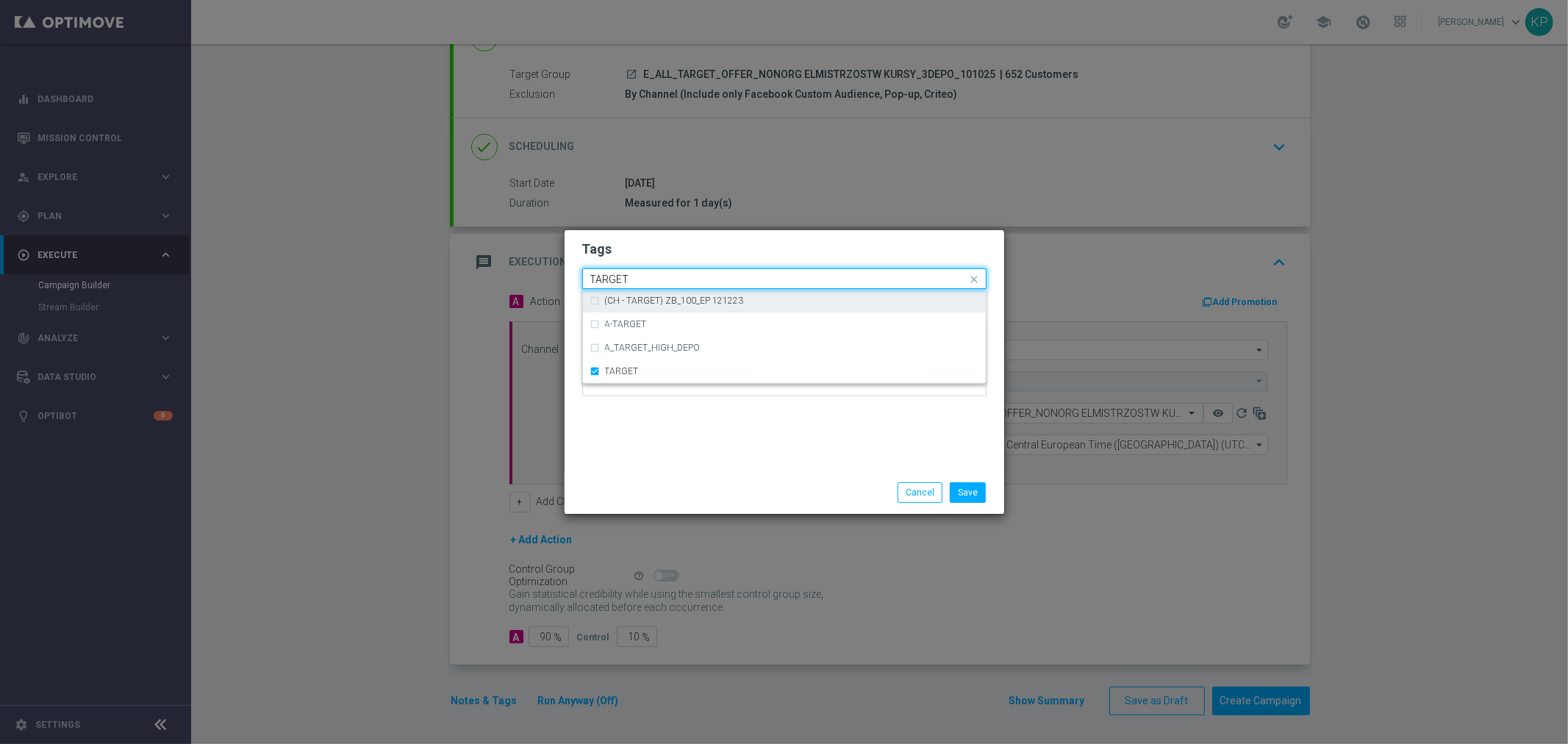
drag, startPoint x: 636, startPoint y: 270, endPoint x: 544, endPoint y: 277, distance: 92.3
click at [544, 277] on modal-container "Tags Quick find × E × E × ALL × TARGET TARGET (CH - TARGET) ZB_100_EP 121223 A-…" at bounding box center [784, 372] width 1568 height 744
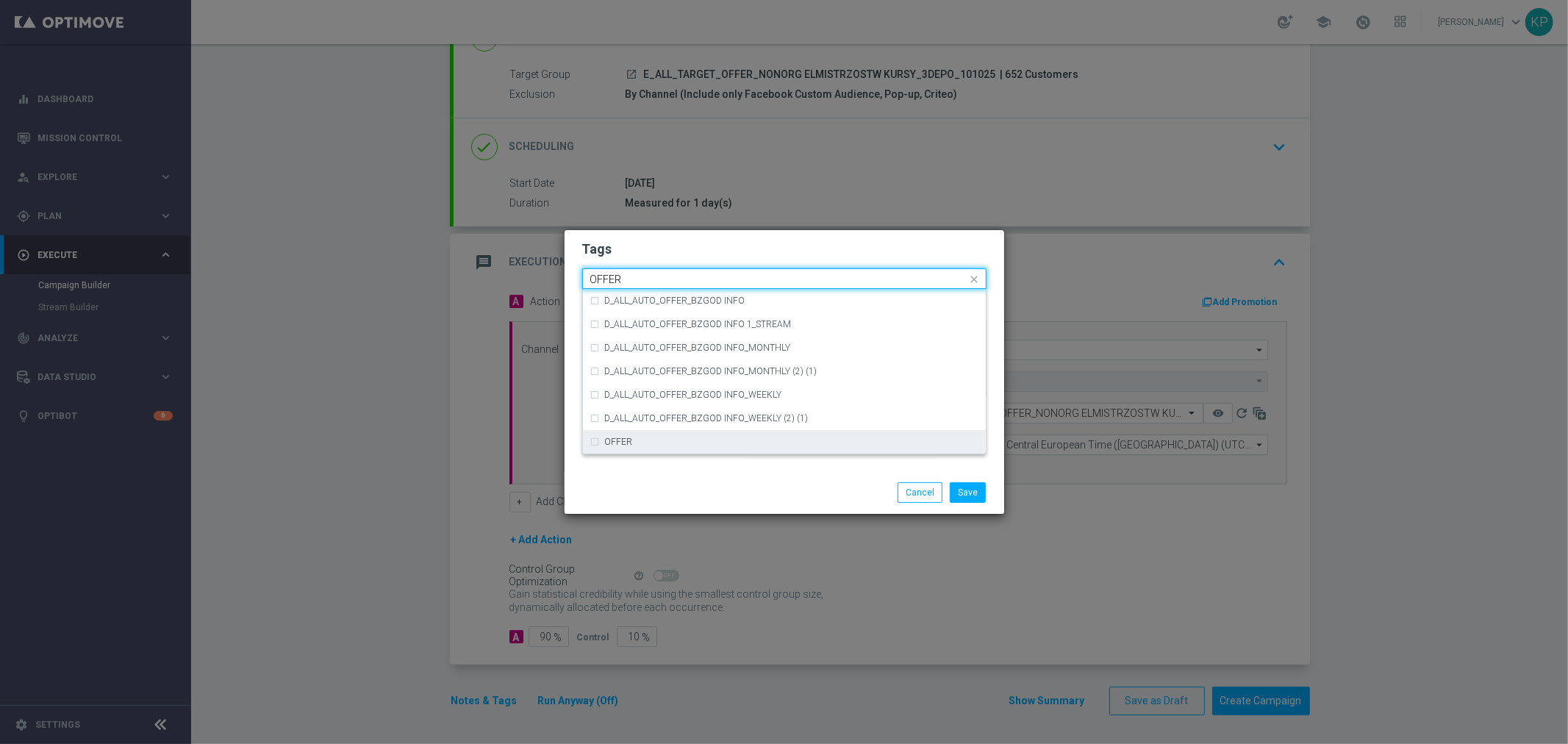
click at [652, 438] on div "OFFER" at bounding box center [791, 441] width 374 height 9
drag, startPoint x: 630, startPoint y: 276, endPoint x: 545, endPoint y: 276, distance: 85.0
click at [545, 276] on modal-container "Tags Quick find × E × E × ALL × TARGET × OFFER OFFER D_ALL_AUTO_OFFER_BZGOD INF…" at bounding box center [784, 372] width 1568 height 744
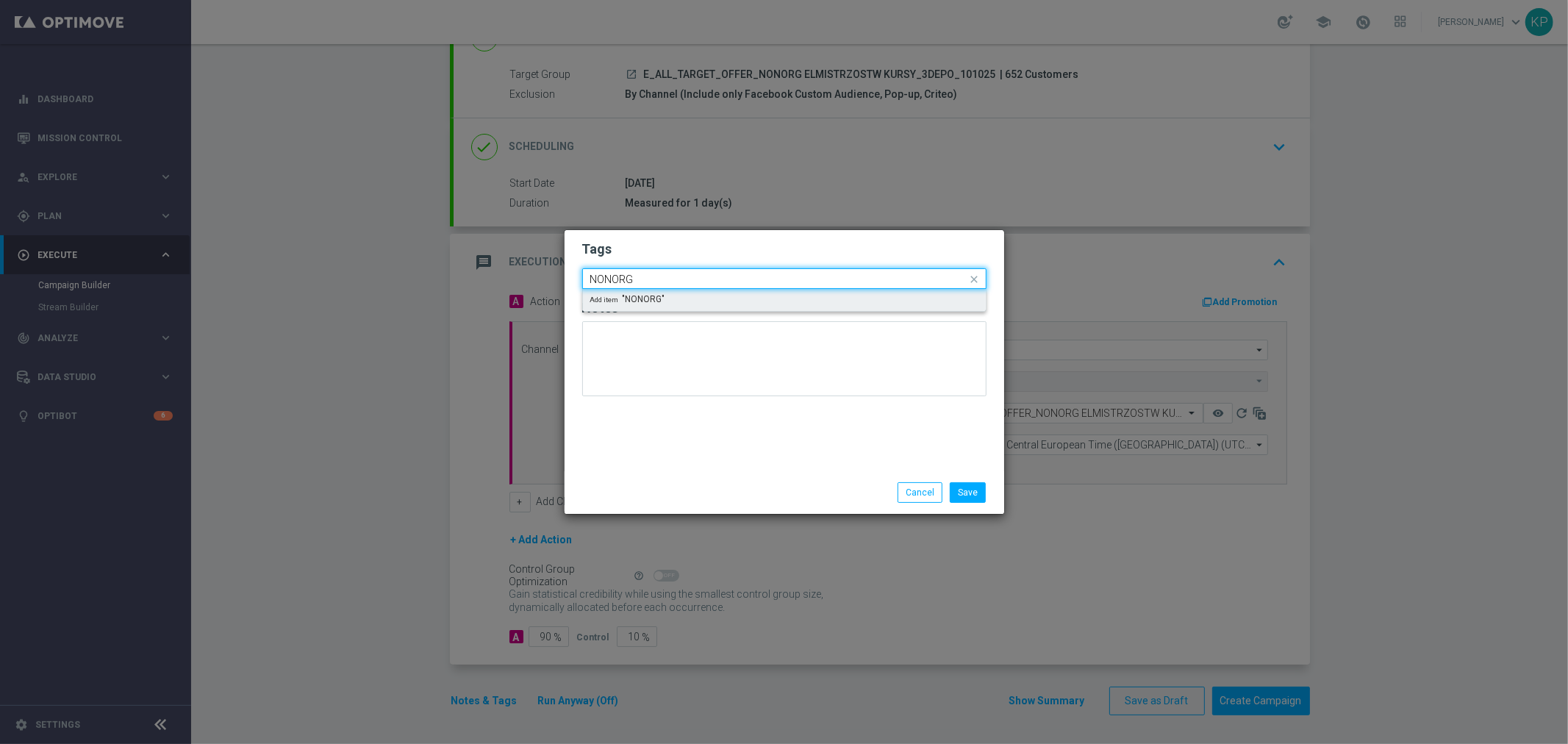
type input "NONORG"
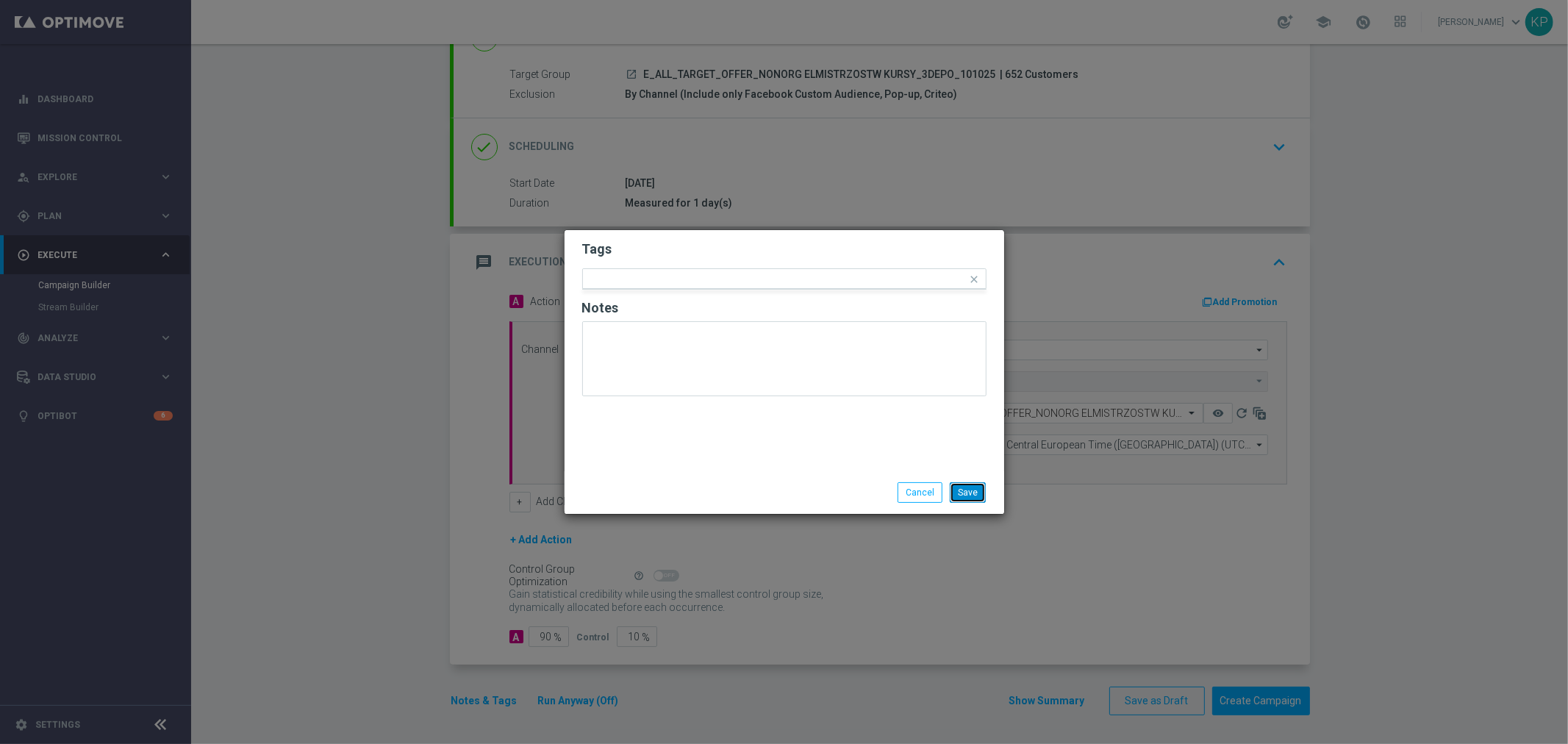
click at [959, 494] on button "Save" at bounding box center [968, 492] width 36 height 21
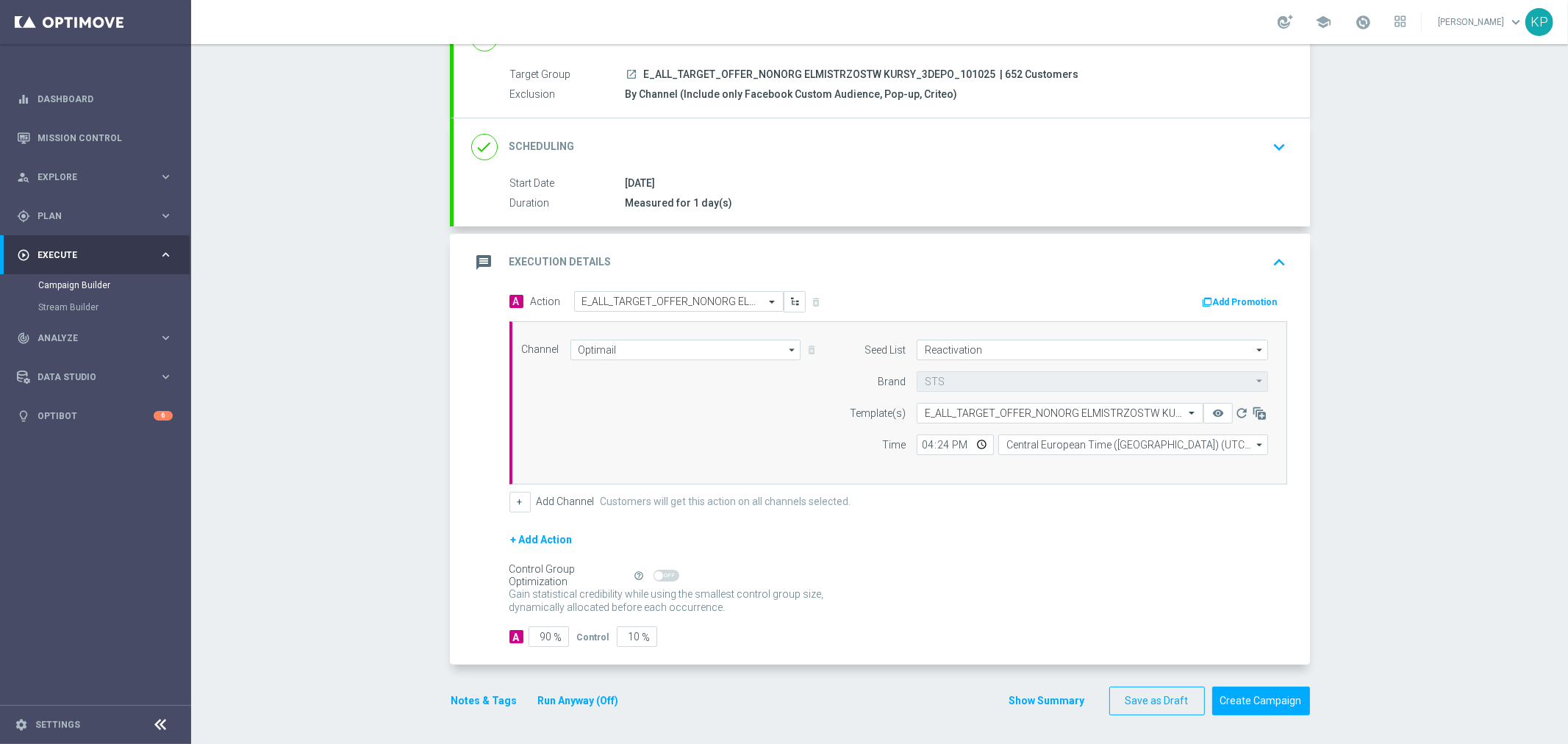
click at [960, 524] on form "A Action Select action E_ALL_TARGET_OFFER_NONORG ELMISTRZOSTW KURSY_3DEPO_10102…" at bounding box center [898, 469] width 778 height 357
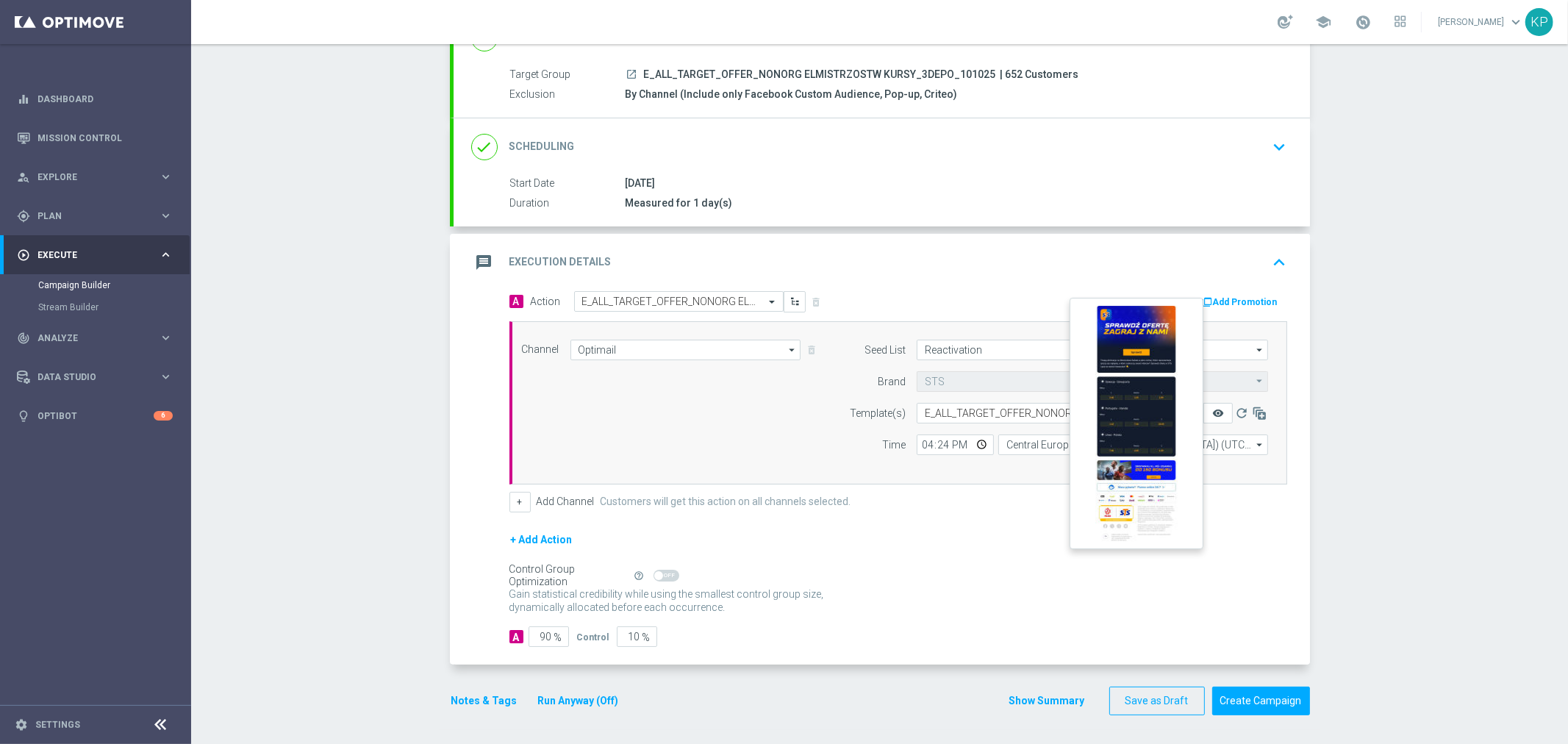
click at [1212, 417] on icon "remove_red_eye" at bounding box center [1218, 413] width 12 height 12
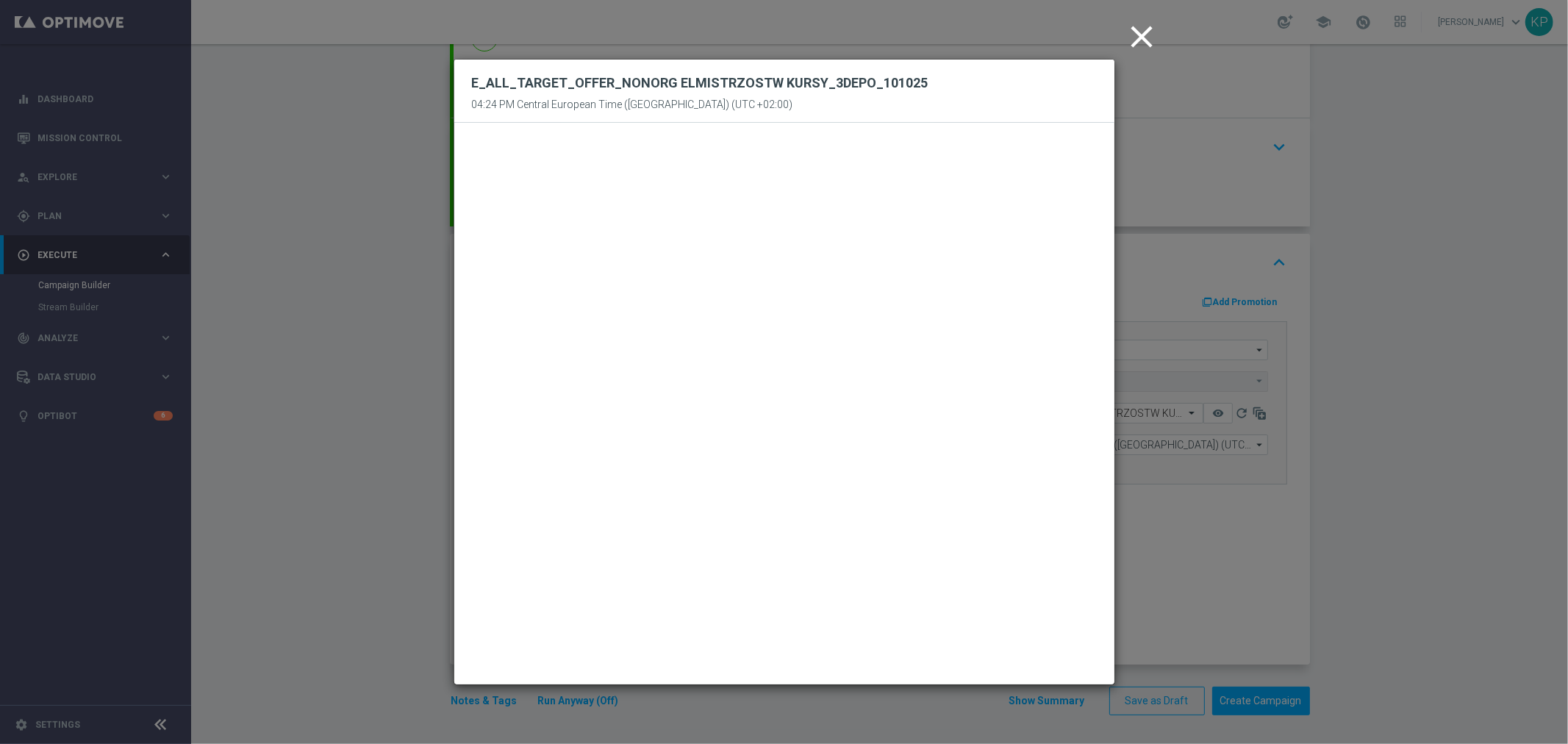
click at [1139, 39] on icon "close" at bounding box center [1142, 36] width 36 height 36
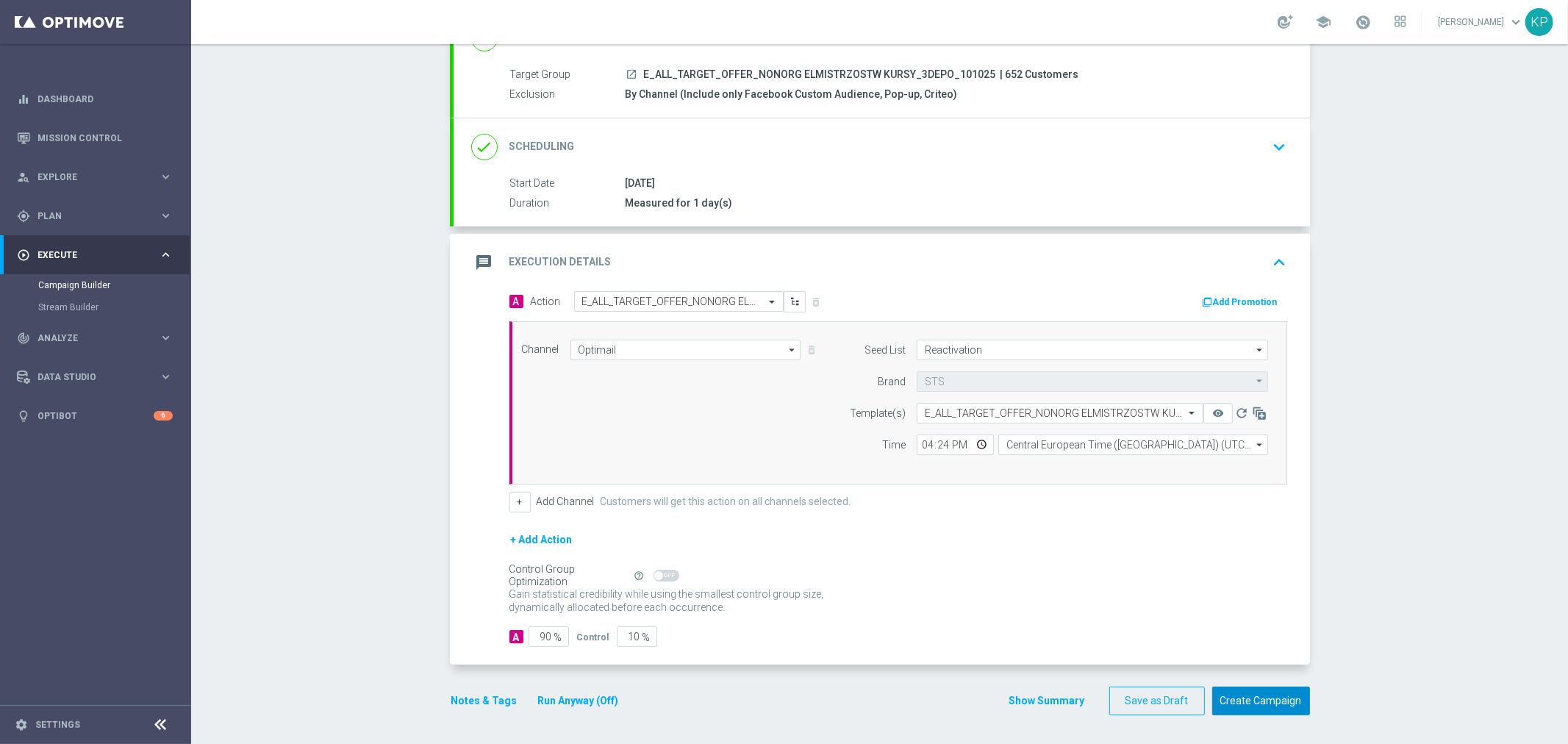
click at [1261, 702] on button "Create Campaign" at bounding box center [1261, 701] width 98 height 29
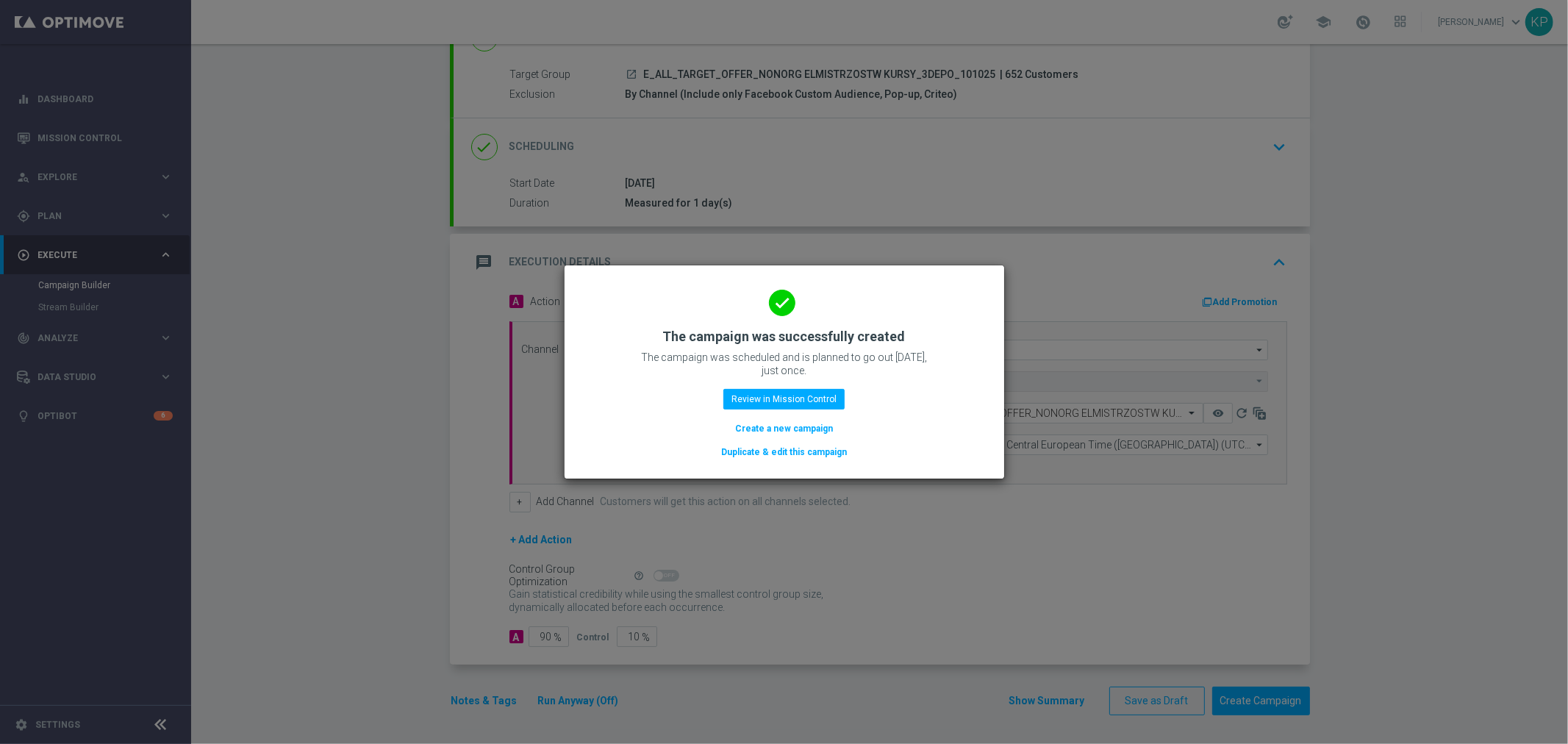
click at [806, 433] on button "Create a new campaign" at bounding box center [784, 429] width 101 height 16
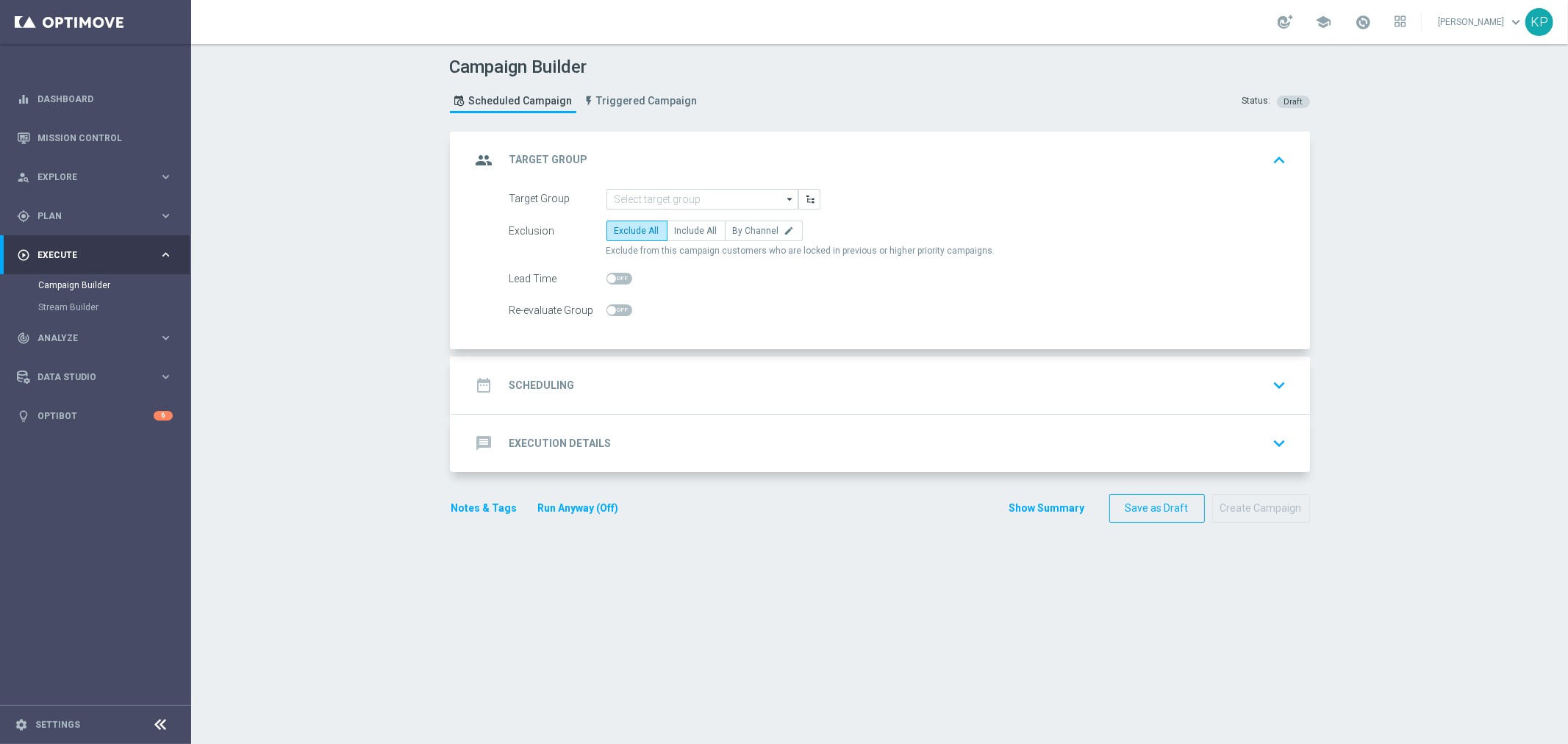
click at [1391, 236] on div "Campaign Builder Scheduled Campaign Triggered Campaign Status: Draft group Targ…" at bounding box center [879, 394] width 1377 height 700
drag, startPoint x: 736, startPoint y: 179, endPoint x: 728, endPoint y: 191, distance: 14.4
click at [735, 179] on div "group Target Group keyboard_arrow_up" at bounding box center [881, 161] width 856 height 57
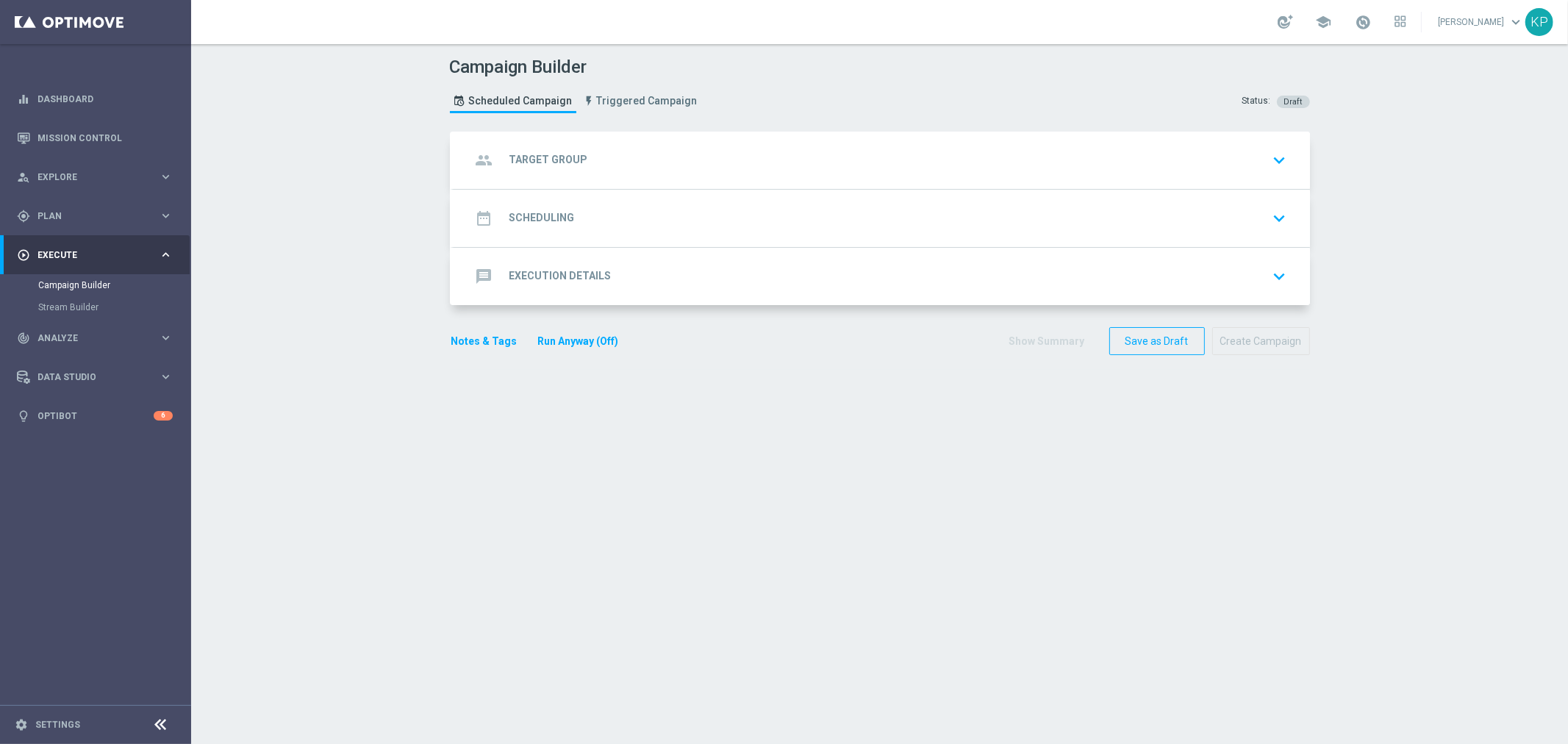
click at [703, 168] on div "group Target Group keyboard_arrow_down Target Group arrow_drop_down Drag here t…" at bounding box center [881, 161] width 856 height 57
click at [675, 178] on div "group Target Group keyboard_arrow_down" at bounding box center [881, 161] width 856 height 57
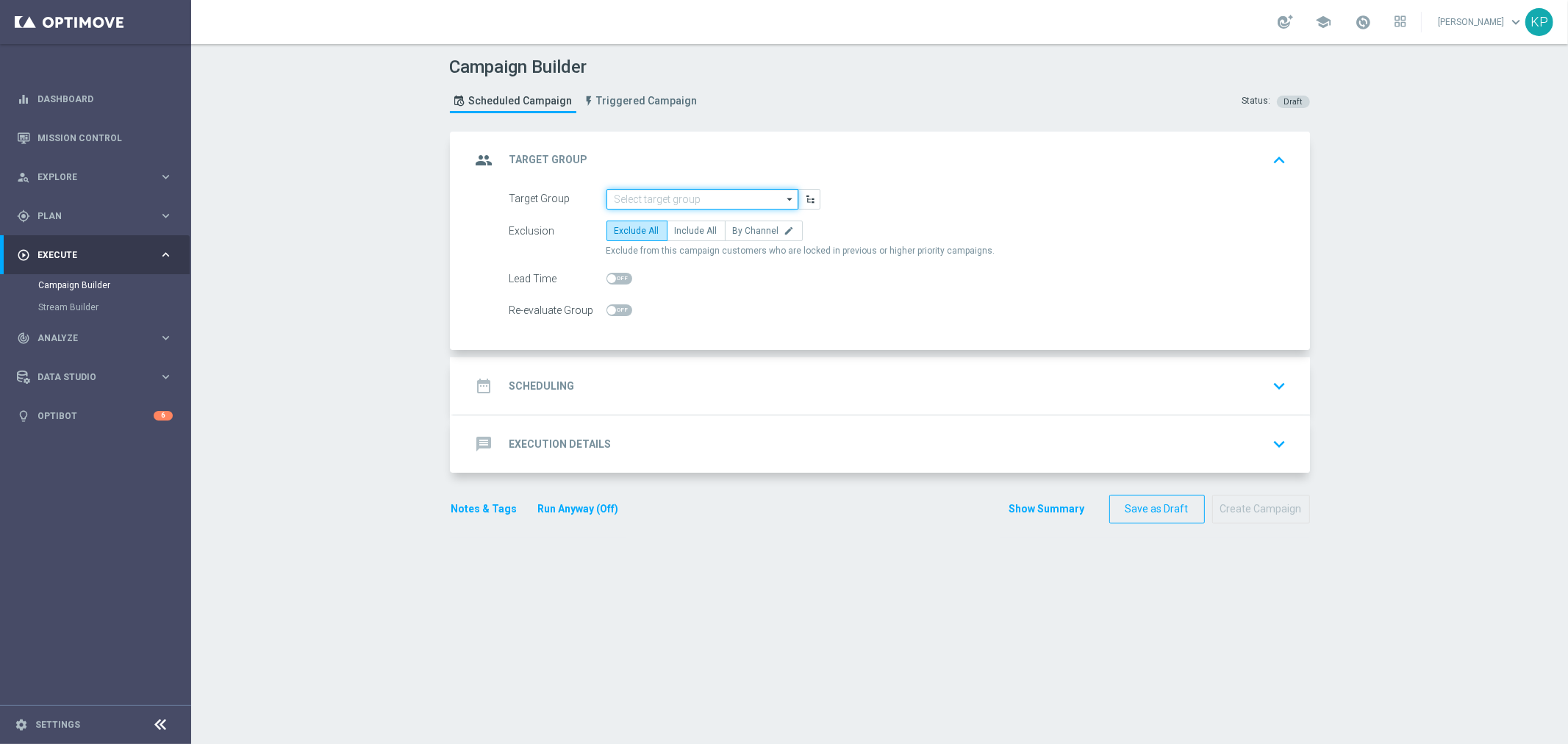
click at [658, 195] on input at bounding box center [702, 199] width 192 height 21
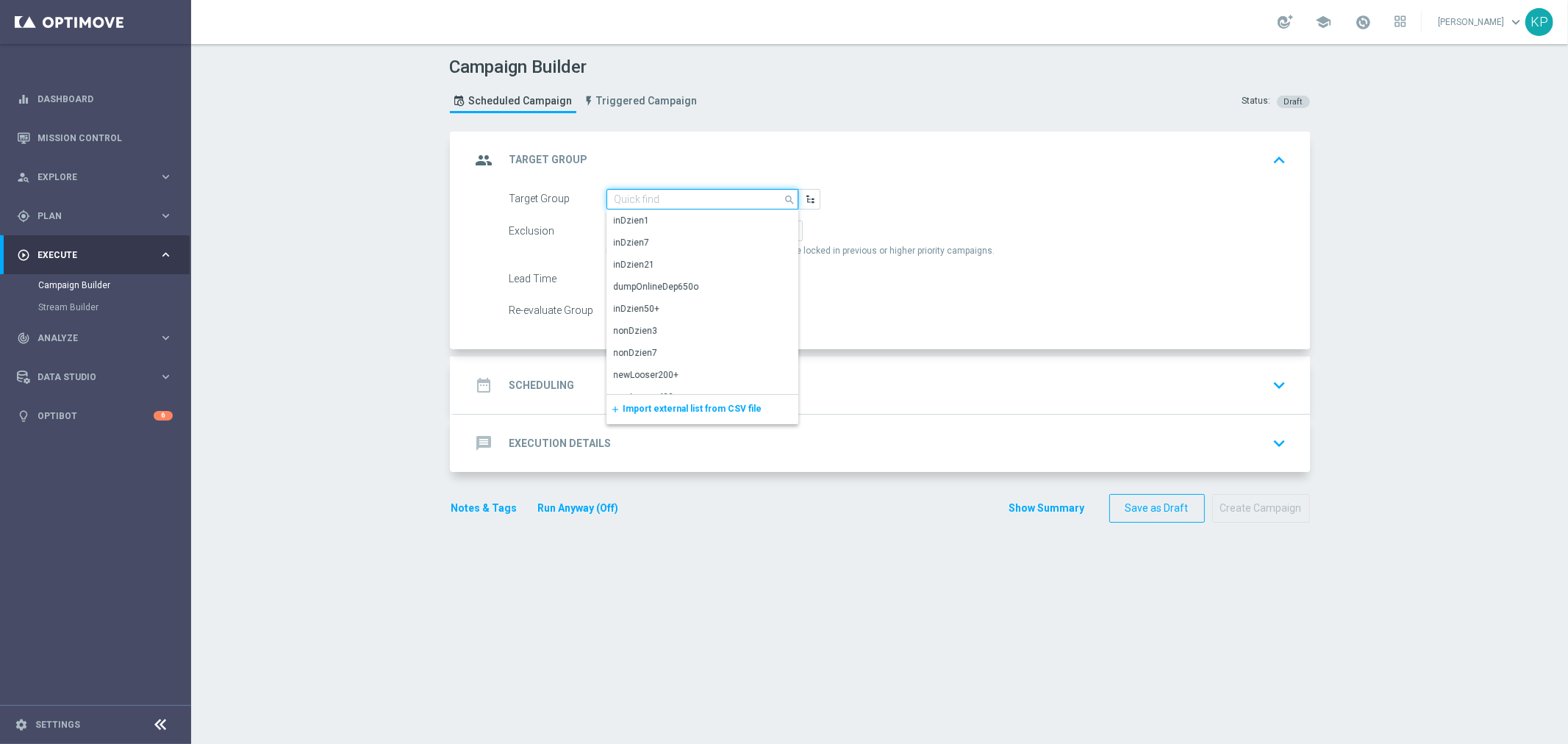
paste input "E_ALL_TARGET_OFFER_NONORG ELMISTRZOSTW KURSY_1-2DEPO_101025"
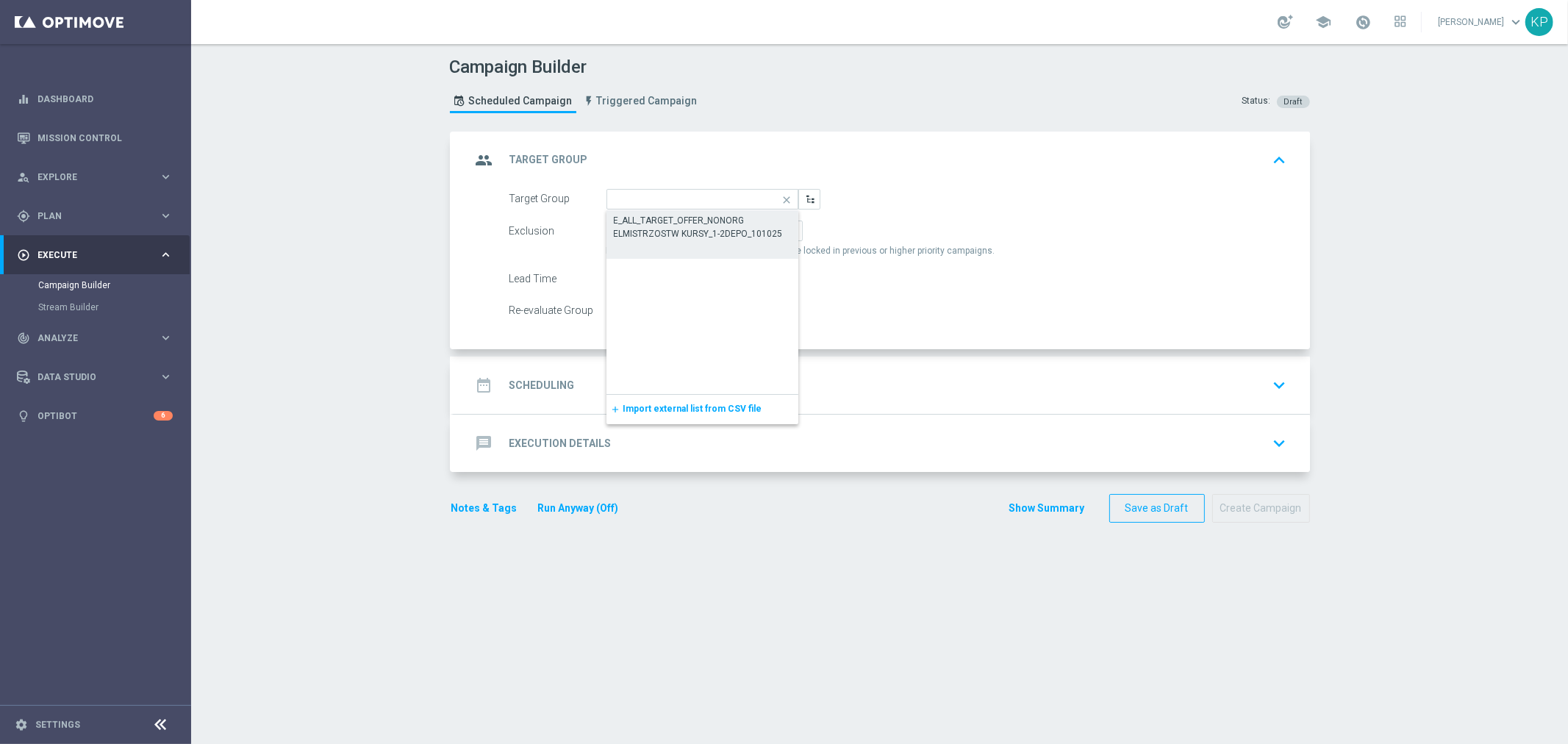
click at [664, 225] on div "E_ALL_TARGET_OFFER_NONORG ELMISTRZOSTW KURSY_1-2DEPO_101025" at bounding box center [703, 227] width 178 height 27
type input "E_ALL_TARGET_OFFER_NONORG ELMISTRZOSTW KURSY_1-2DEPO_101025"
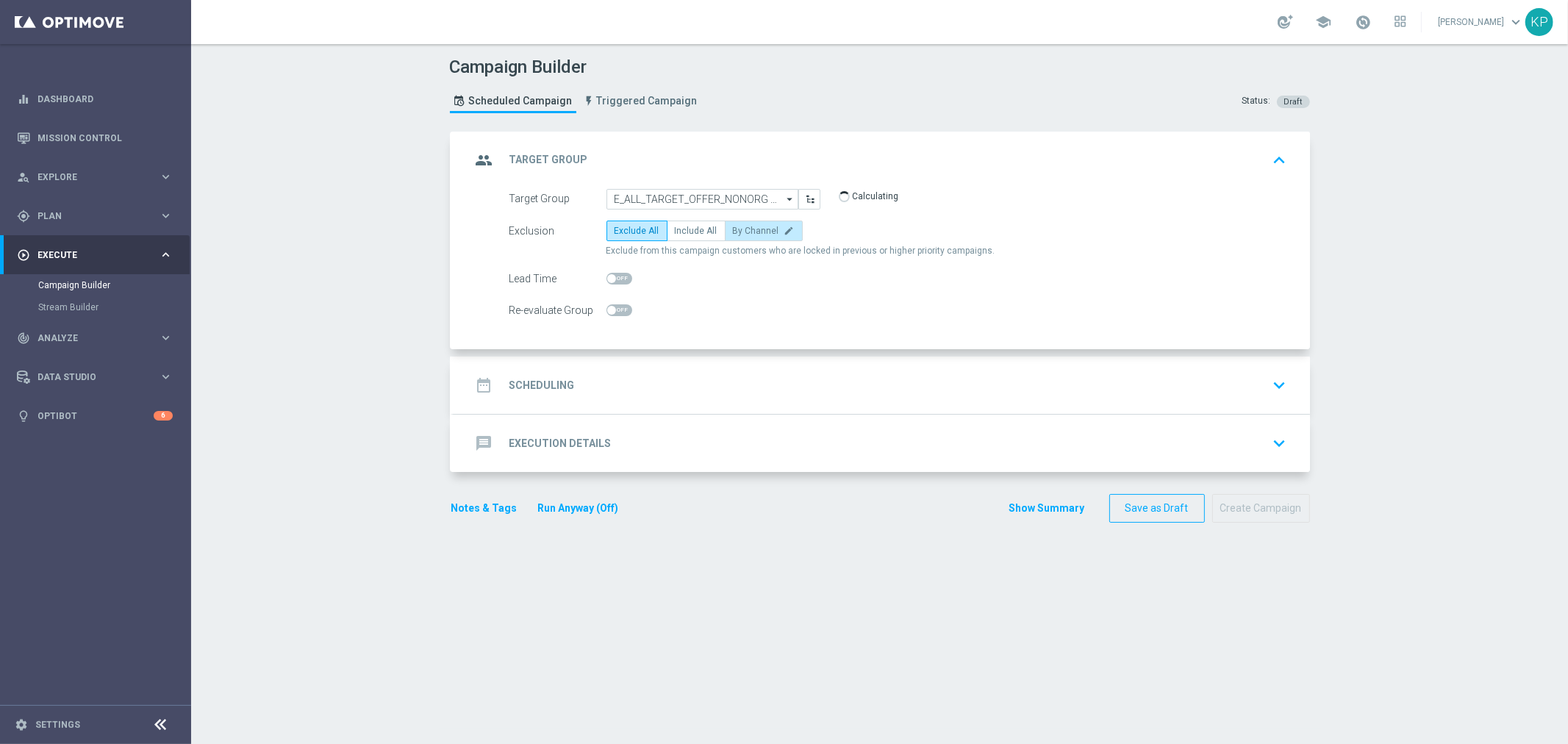
click at [733, 234] on span "By Channel" at bounding box center [756, 231] width 46 height 10
click at [733, 234] on input "By Channel edit" at bounding box center [738, 234] width 10 height 10
radio input "true"
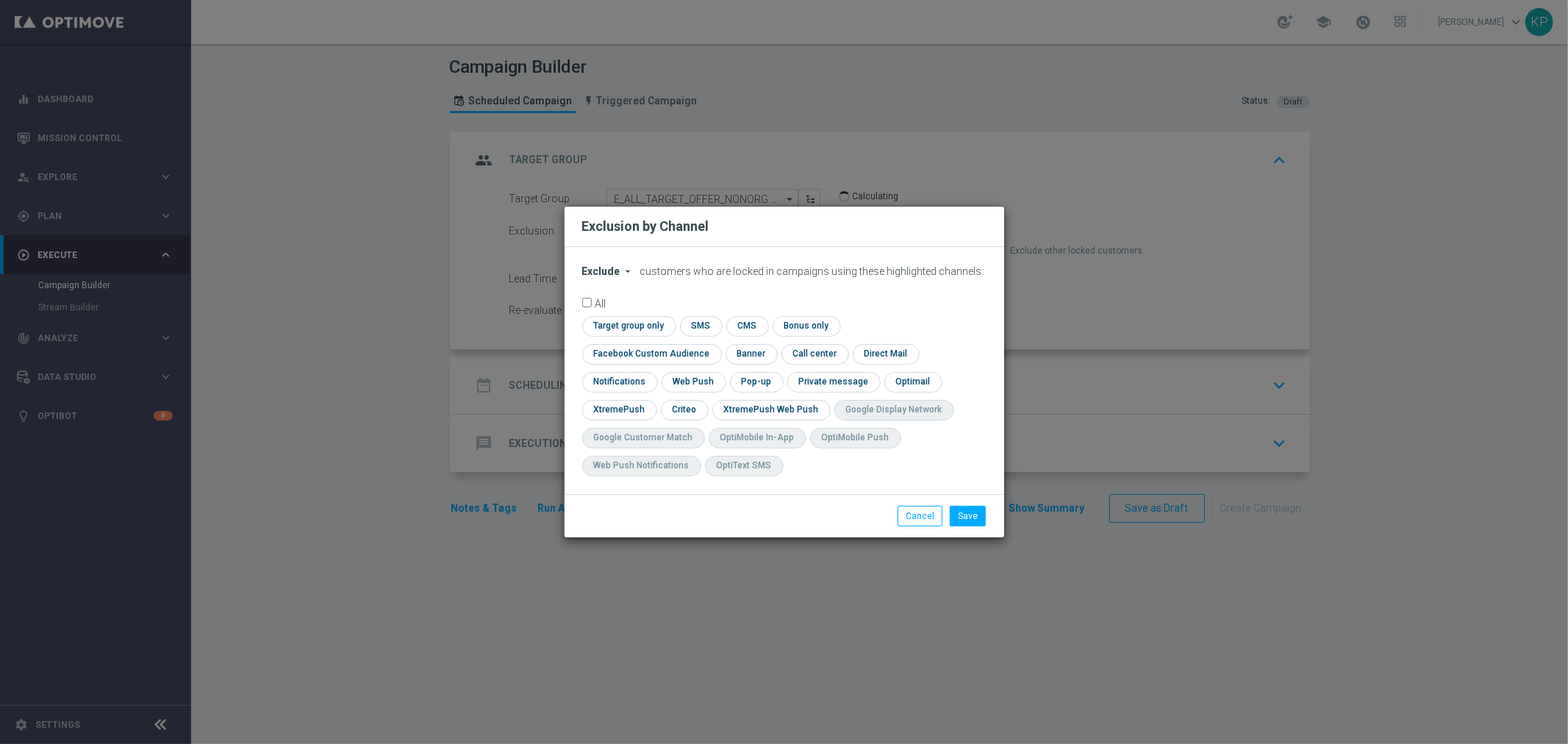
click at [627, 277] on icon "arrow_drop_down" at bounding box center [629, 271] width 12 height 12
click at [621, 314] on div "Include" at bounding box center [610, 305] width 54 height 18
click at [716, 344] on input "checkbox" at bounding box center [648, 354] width 133 height 20
checkbox input "true"
click at [760, 378] on input "checkbox" at bounding box center [755, 381] width 50 height 20
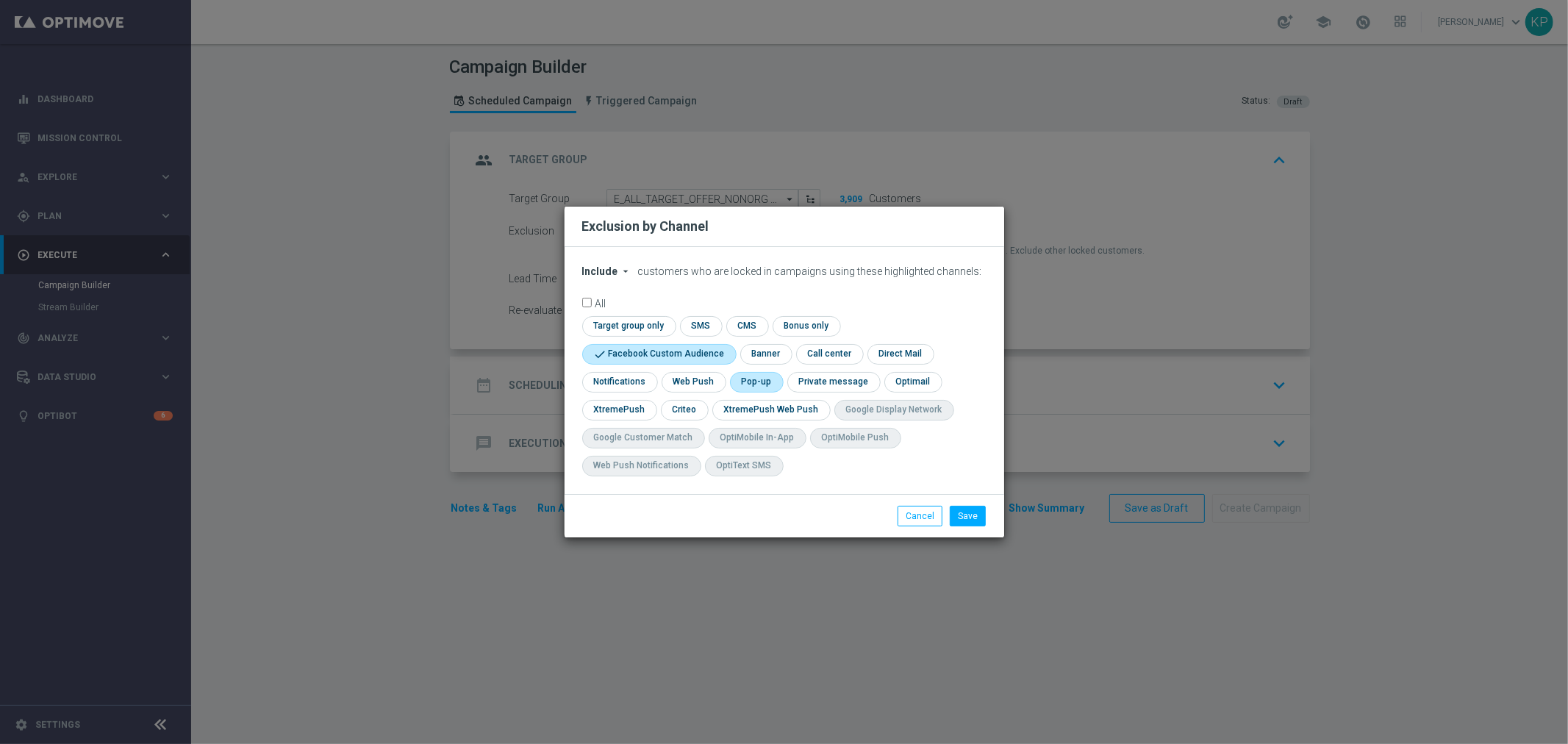
checkbox input "true"
click at [691, 406] on input "checkbox" at bounding box center [684, 410] width 45 height 20
checkbox input "true"
click at [958, 509] on button "Save" at bounding box center [968, 515] width 36 height 21
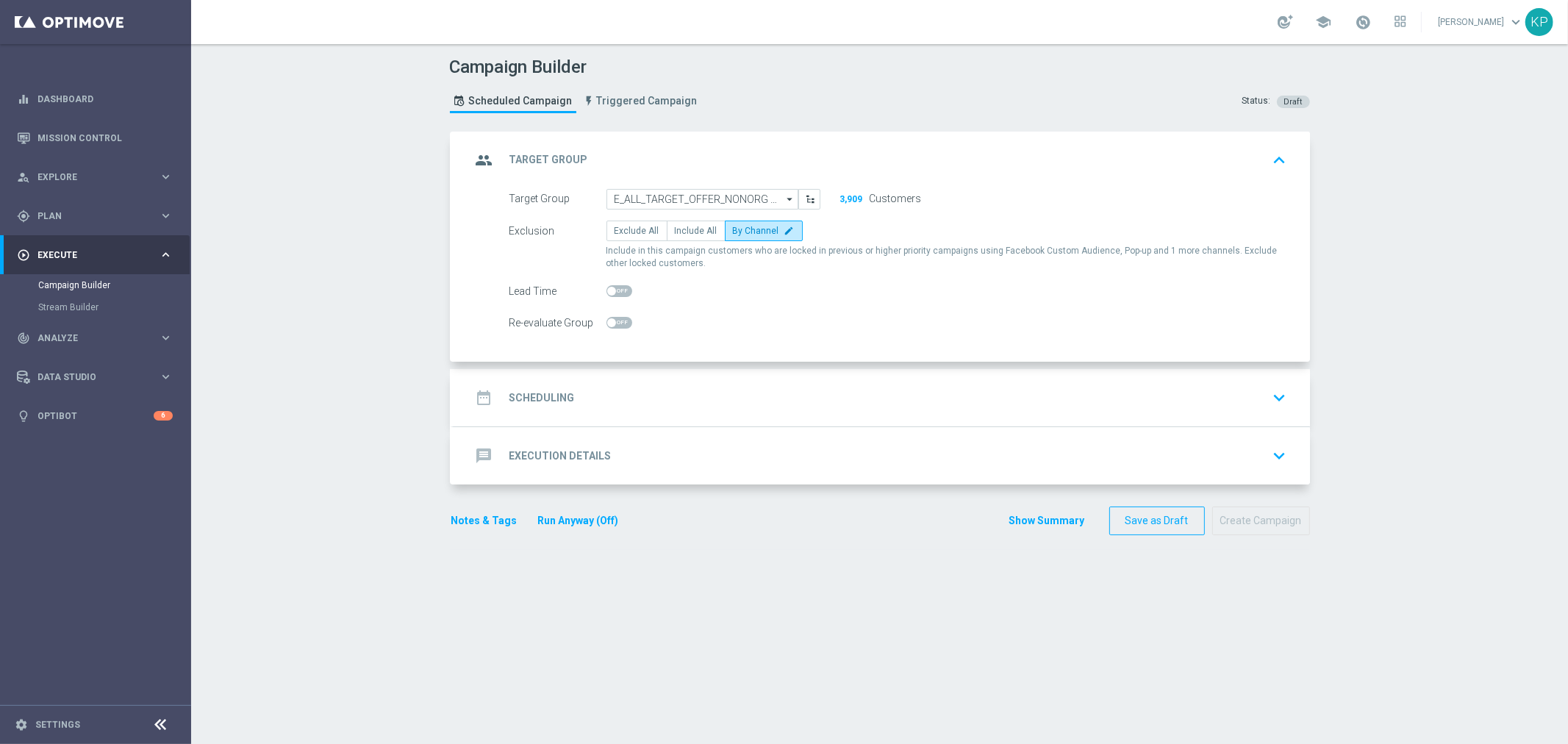
click at [685, 380] on div "date_range Scheduling keyboard_arrow_down" at bounding box center [881, 397] width 856 height 57
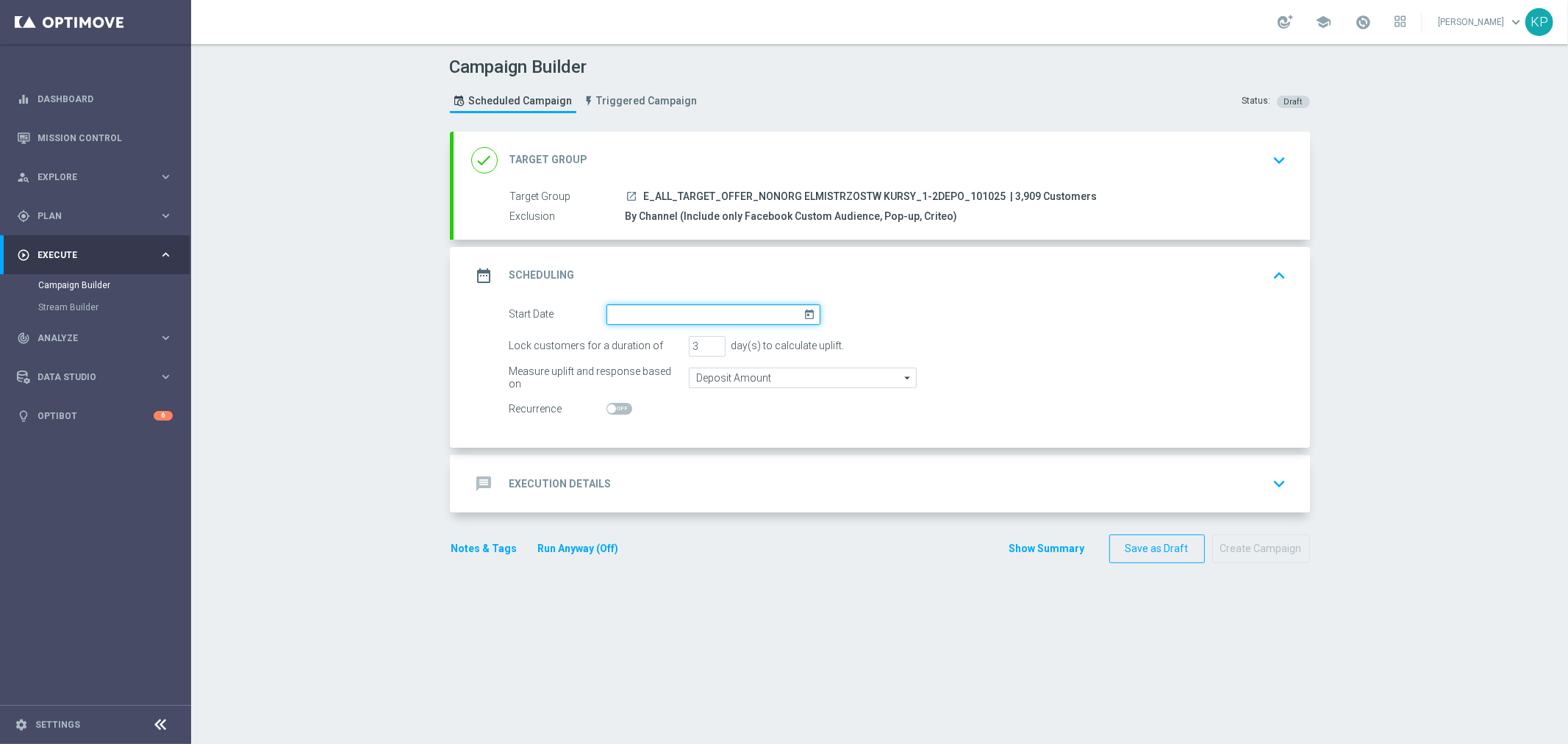
click at [649, 305] on input at bounding box center [713, 314] width 214 height 21
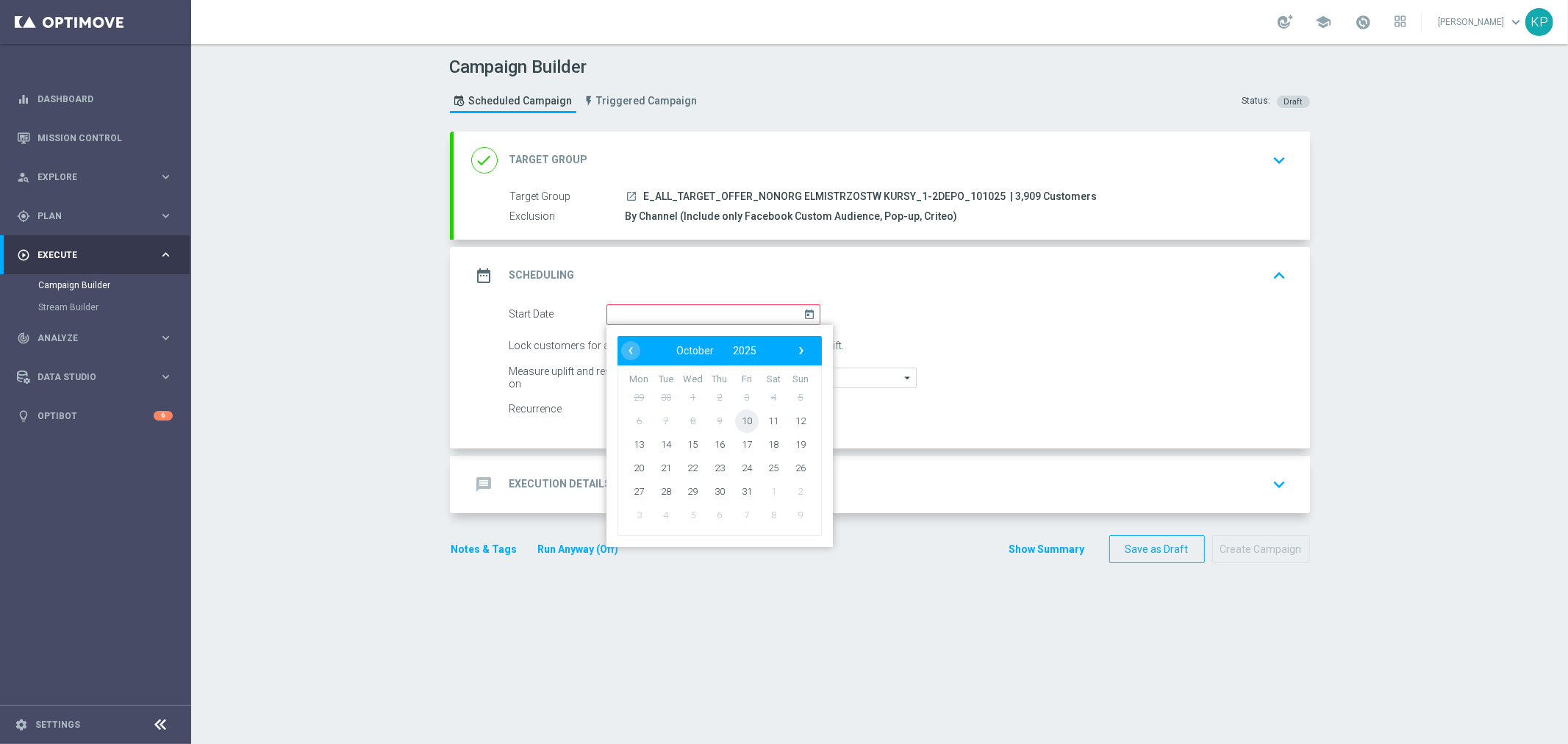
click at [737, 420] on span "10" at bounding box center [746, 421] width 24 height 24
type input "10 Oct 2025"
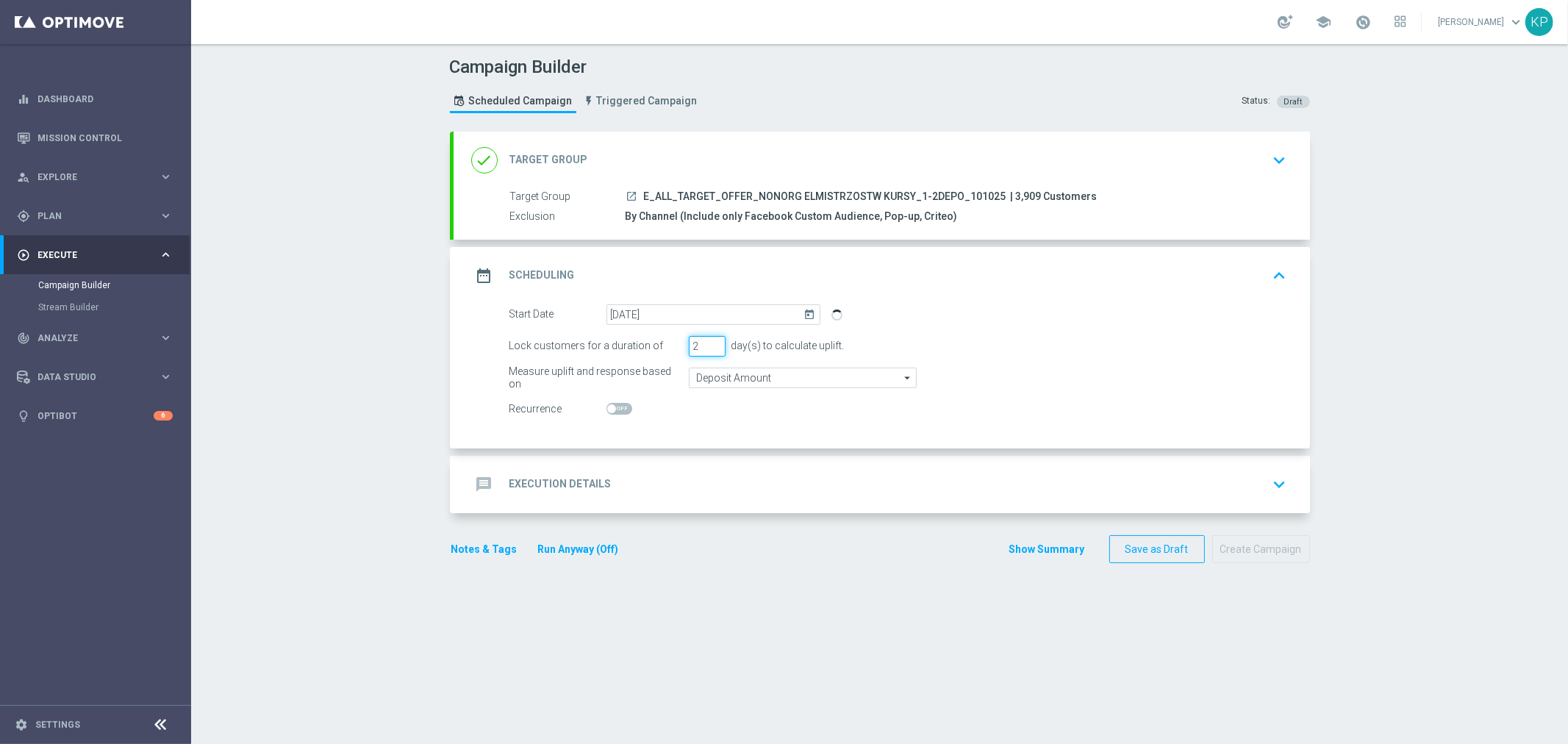
click at [707, 349] on input "2" at bounding box center [707, 346] width 36 height 21
type input "1"
click at [707, 349] on input "1" at bounding box center [707, 346] width 36 height 21
click at [640, 493] on div "message Execution Details keyboard_arrow_down" at bounding box center [881, 484] width 821 height 28
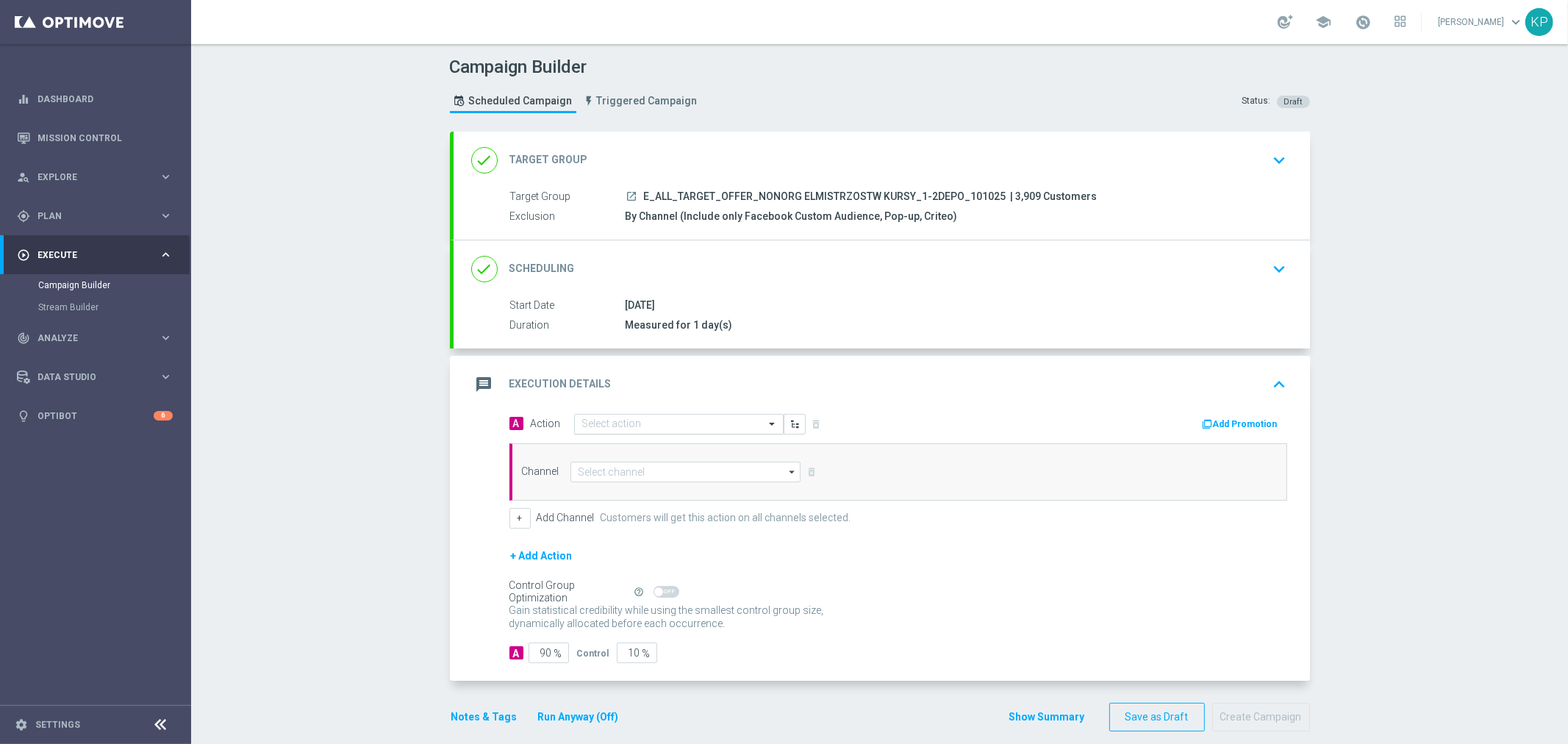
click at [638, 427] on input "text" at bounding box center [664, 424] width 164 height 13
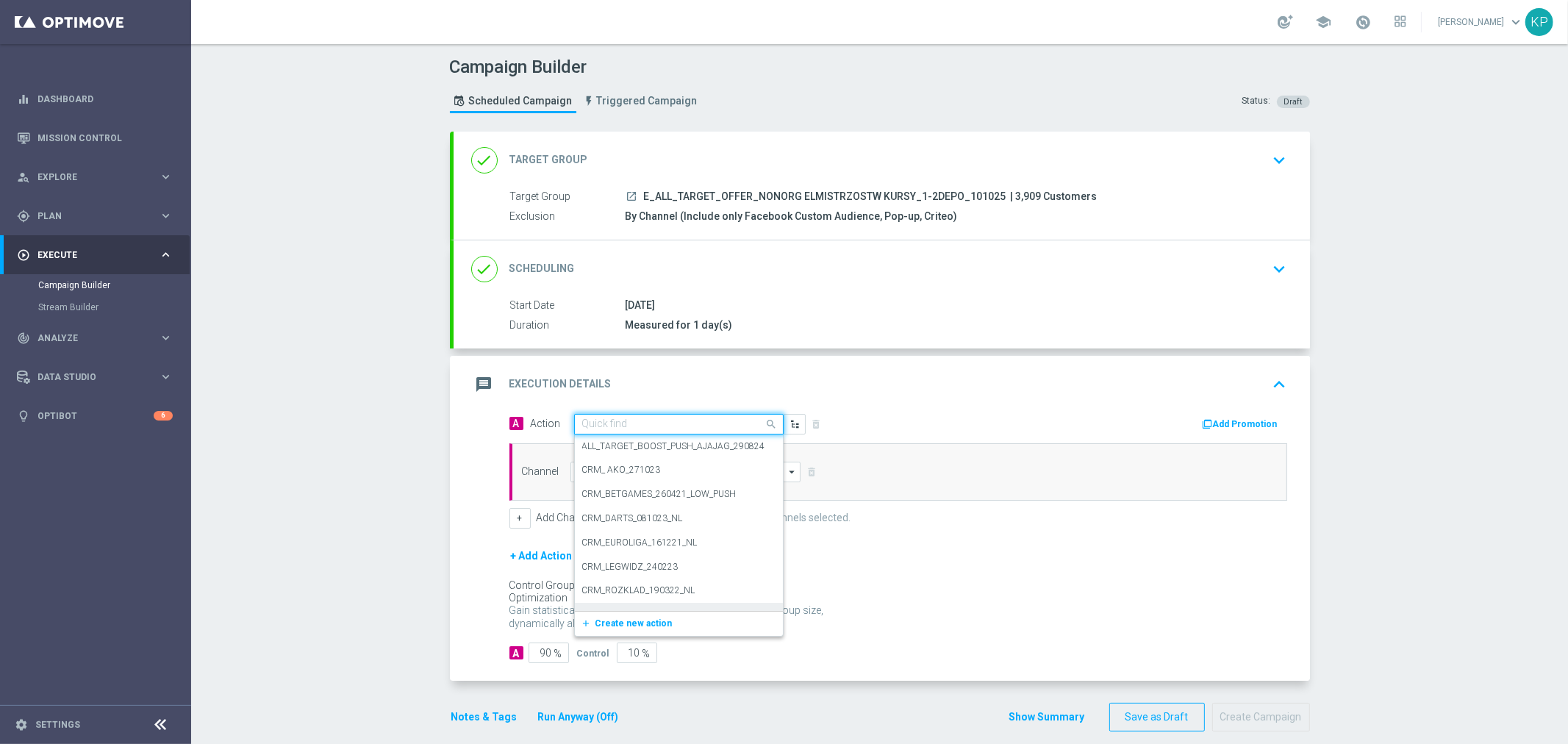
click at [616, 633] on div "add_new Create new action" at bounding box center [678, 623] width 208 height 25
click at [630, 625] on span "Create new action" at bounding box center [634, 623] width 77 height 10
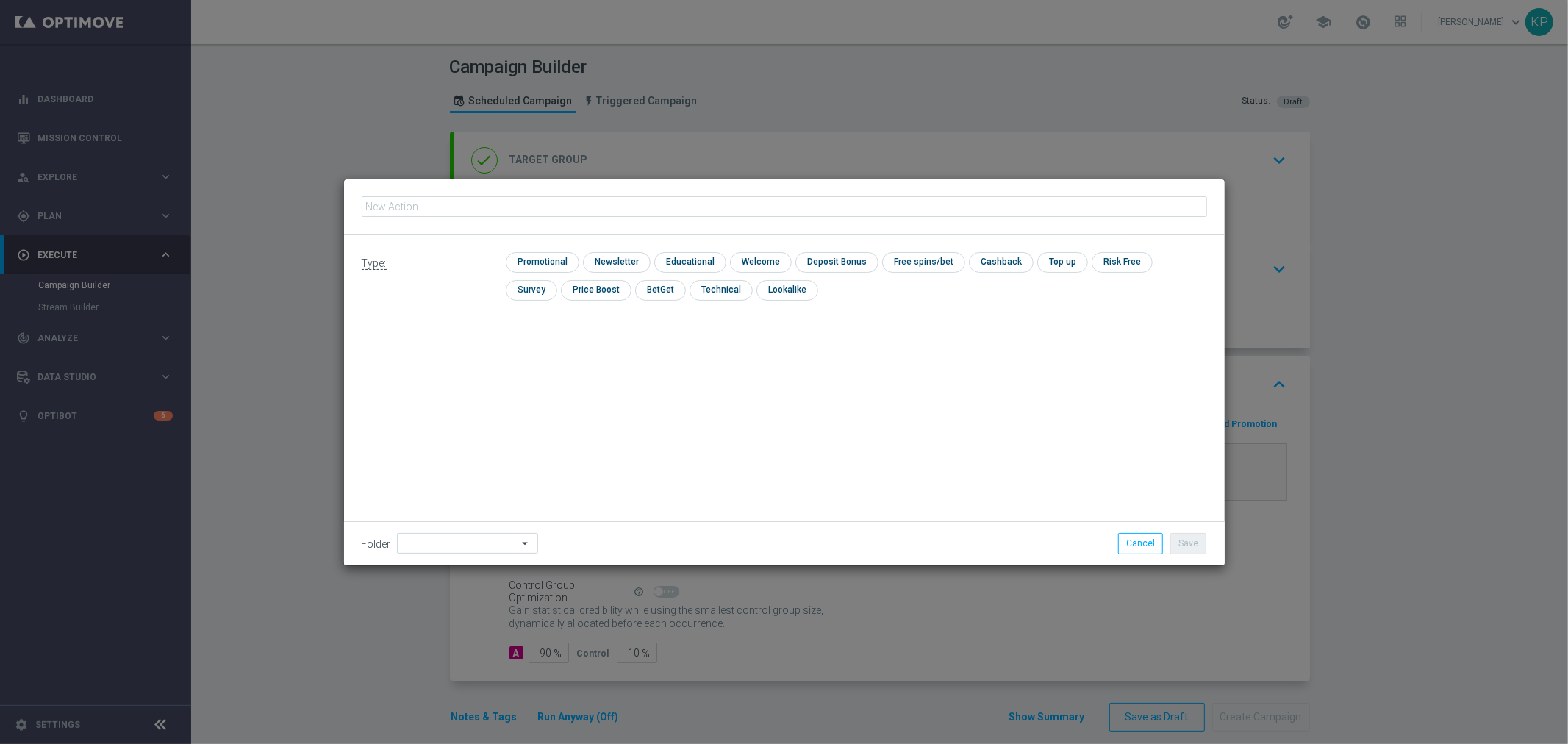
click at [567, 213] on input "text" at bounding box center [784, 206] width 846 height 21
type input "E_ALL_TARGET_OFFER_NONORG ELMISTRZOSTW KURSY_1-2DEPO_101025"
click at [603, 259] on input "checkbox" at bounding box center [615, 262] width 64 height 20
checkbox input "true"
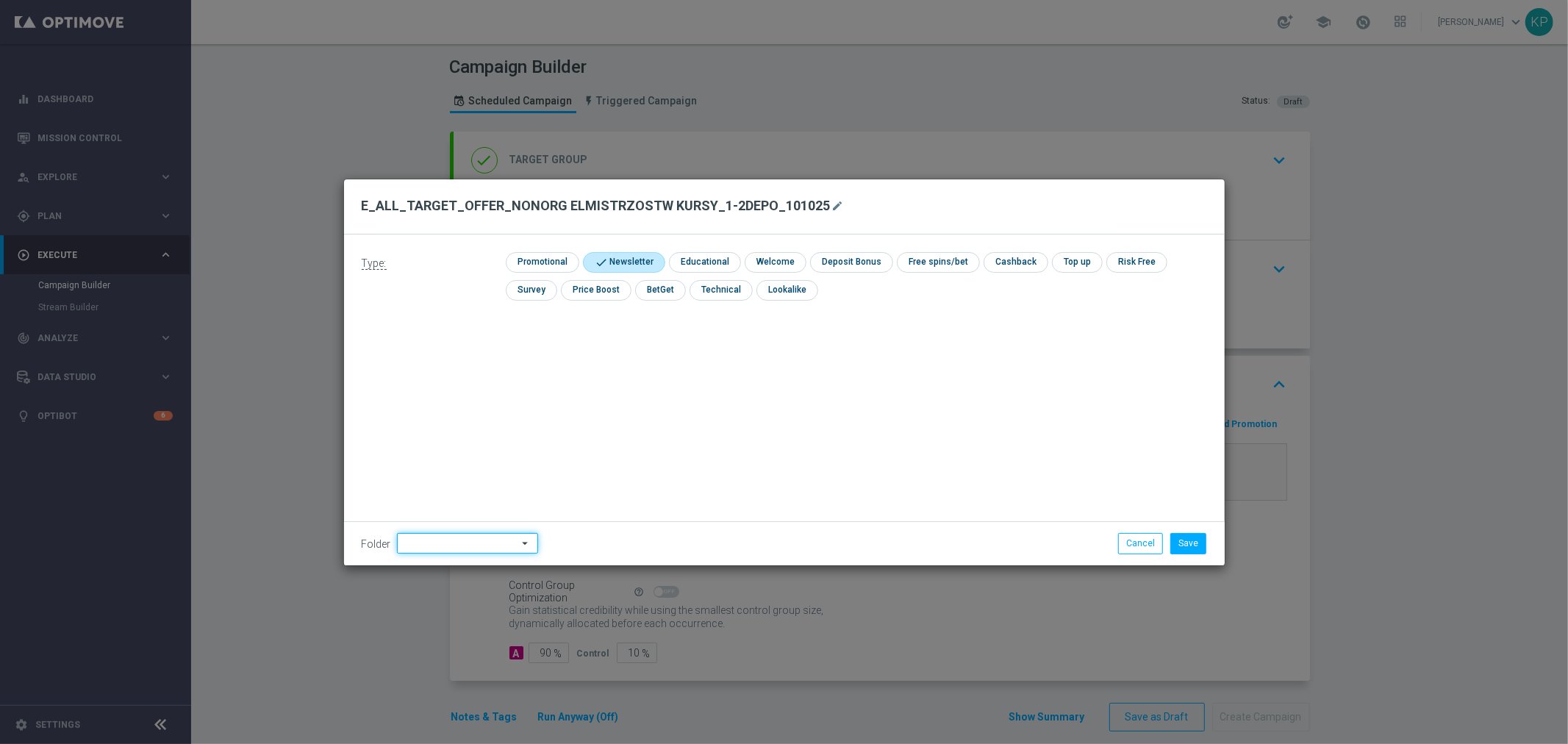
click at [485, 545] on input at bounding box center [467, 543] width 141 height 21
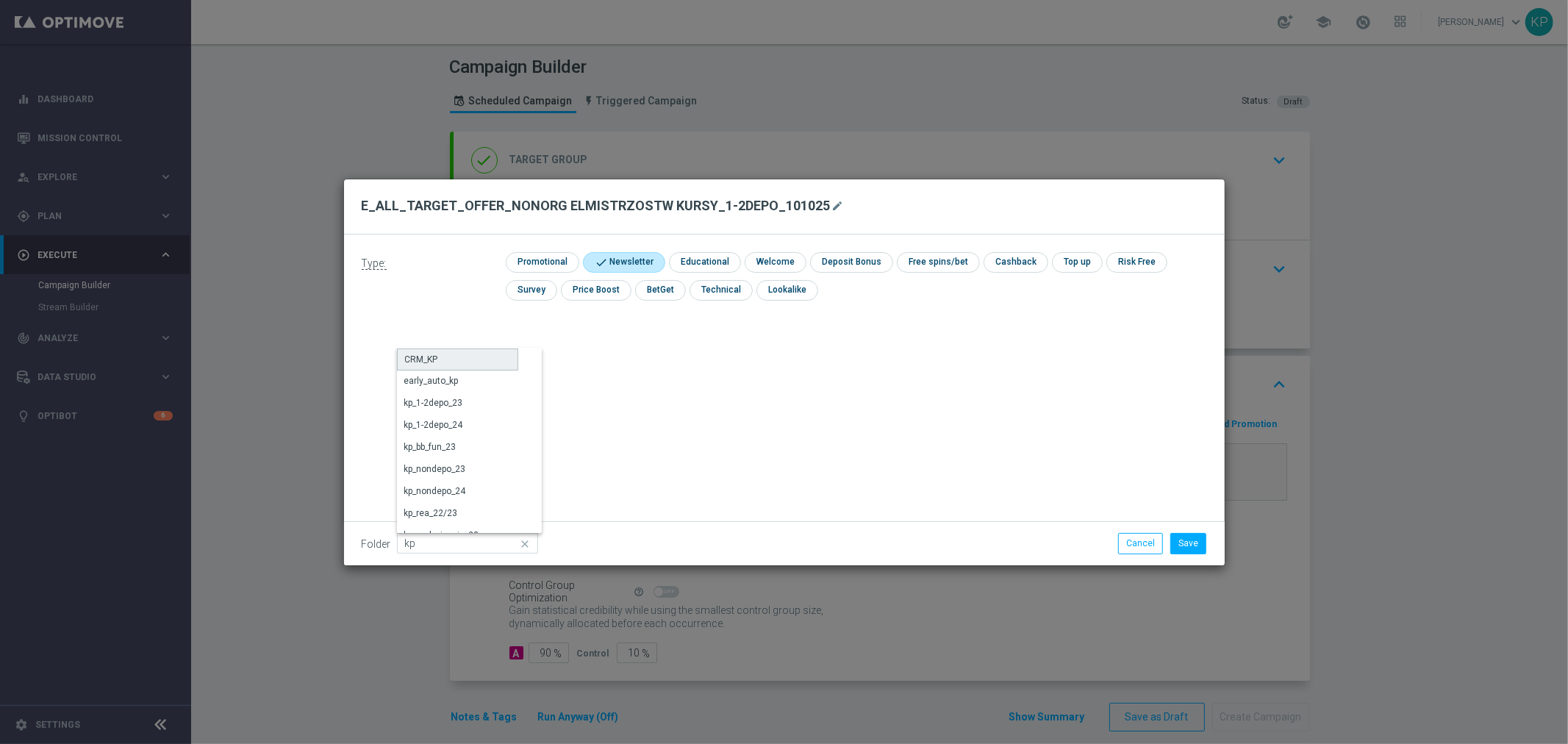
click at [453, 358] on div "CRM_KP" at bounding box center [457, 360] width 121 height 22
type input "CRM_KP"
click at [1171, 538] on li "Save" at bounding box center [1189, 543] width 43 height 21
click at [1182, 538] on button "Save" at bounding box center [1189, 543] width 36 height 21
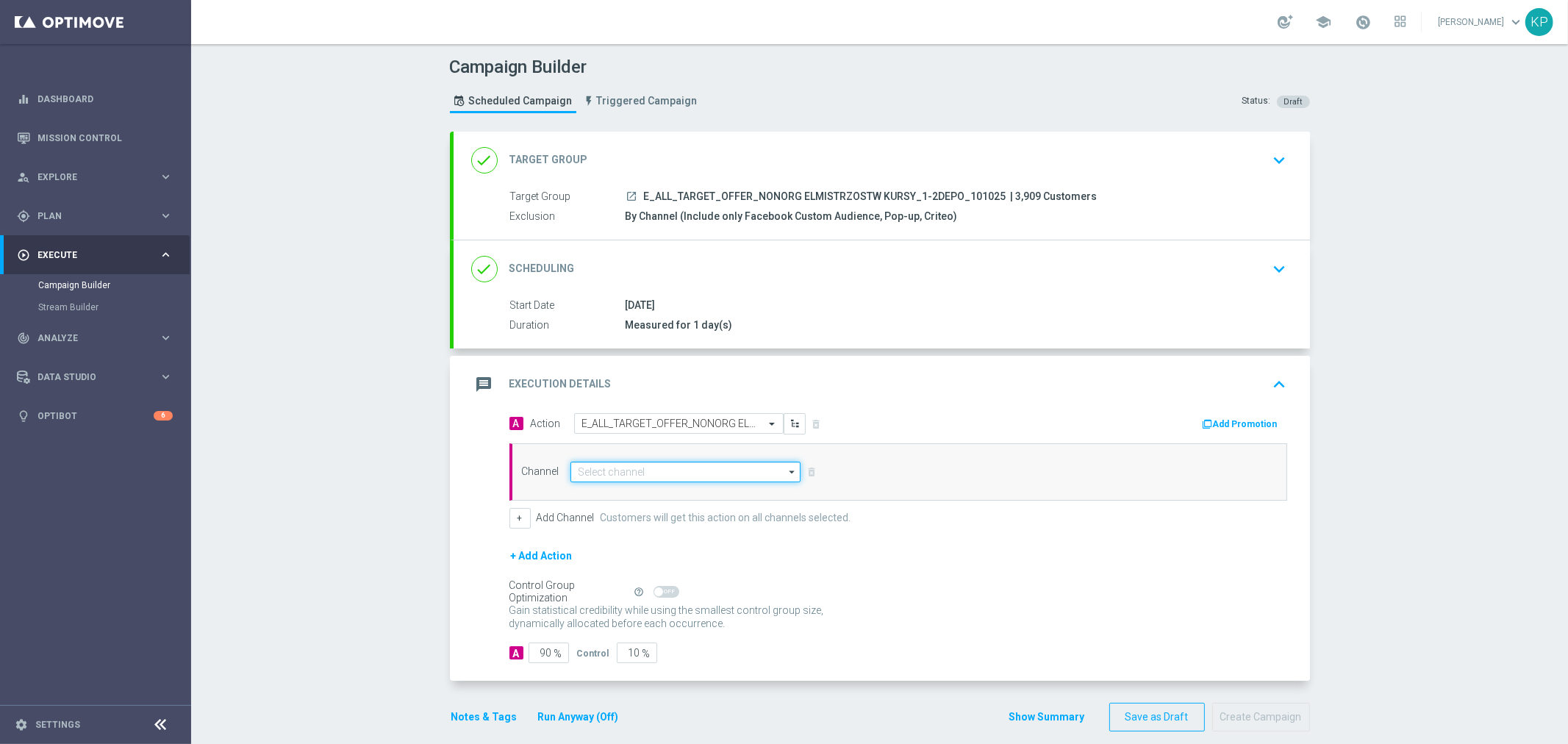
click at [709, 467] on input at bounding box center [686, 471] width 231 height 21
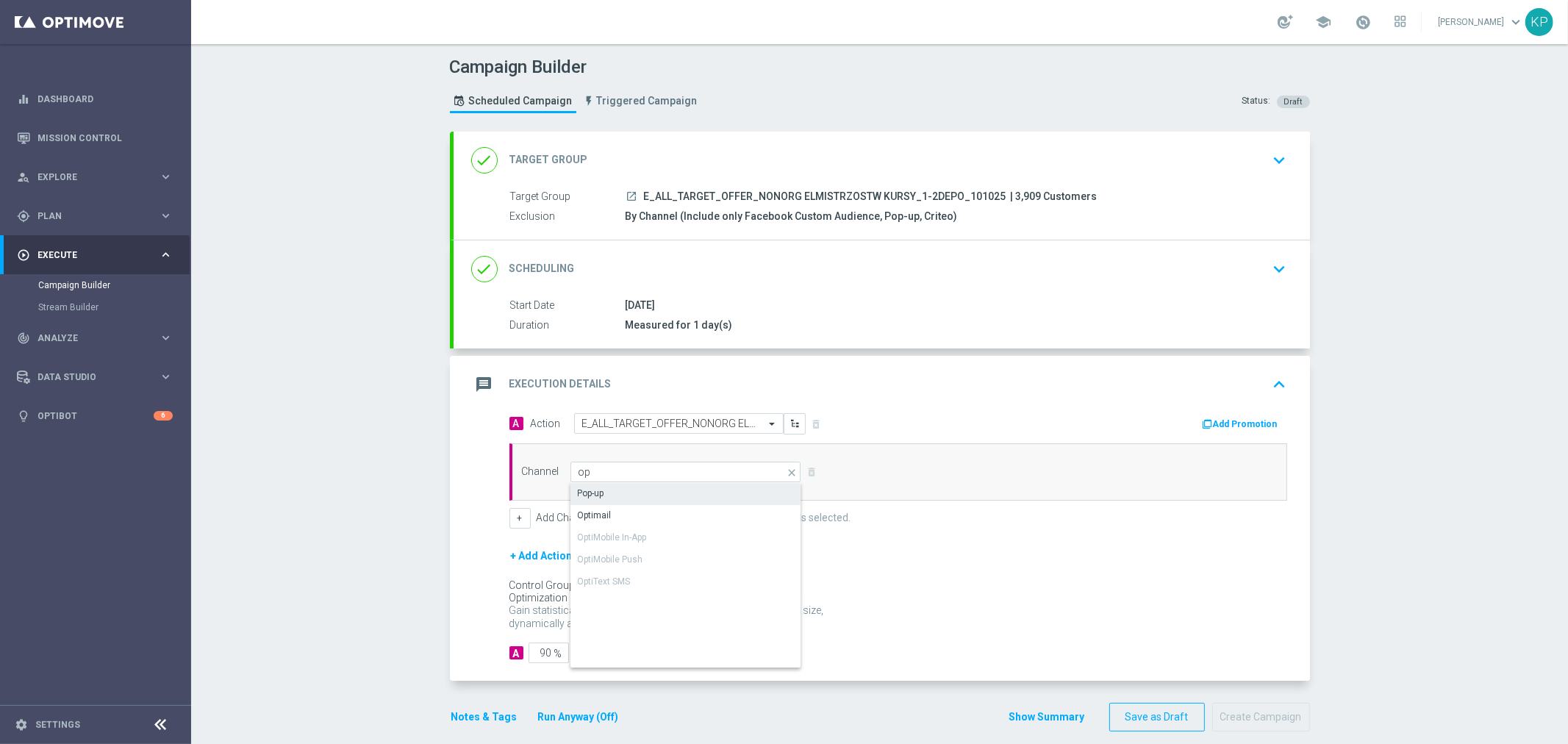
click at [671, 495] on div "Pop-up" at bounding box center [686, 493] width 232 height 21
type input "Pop-up"
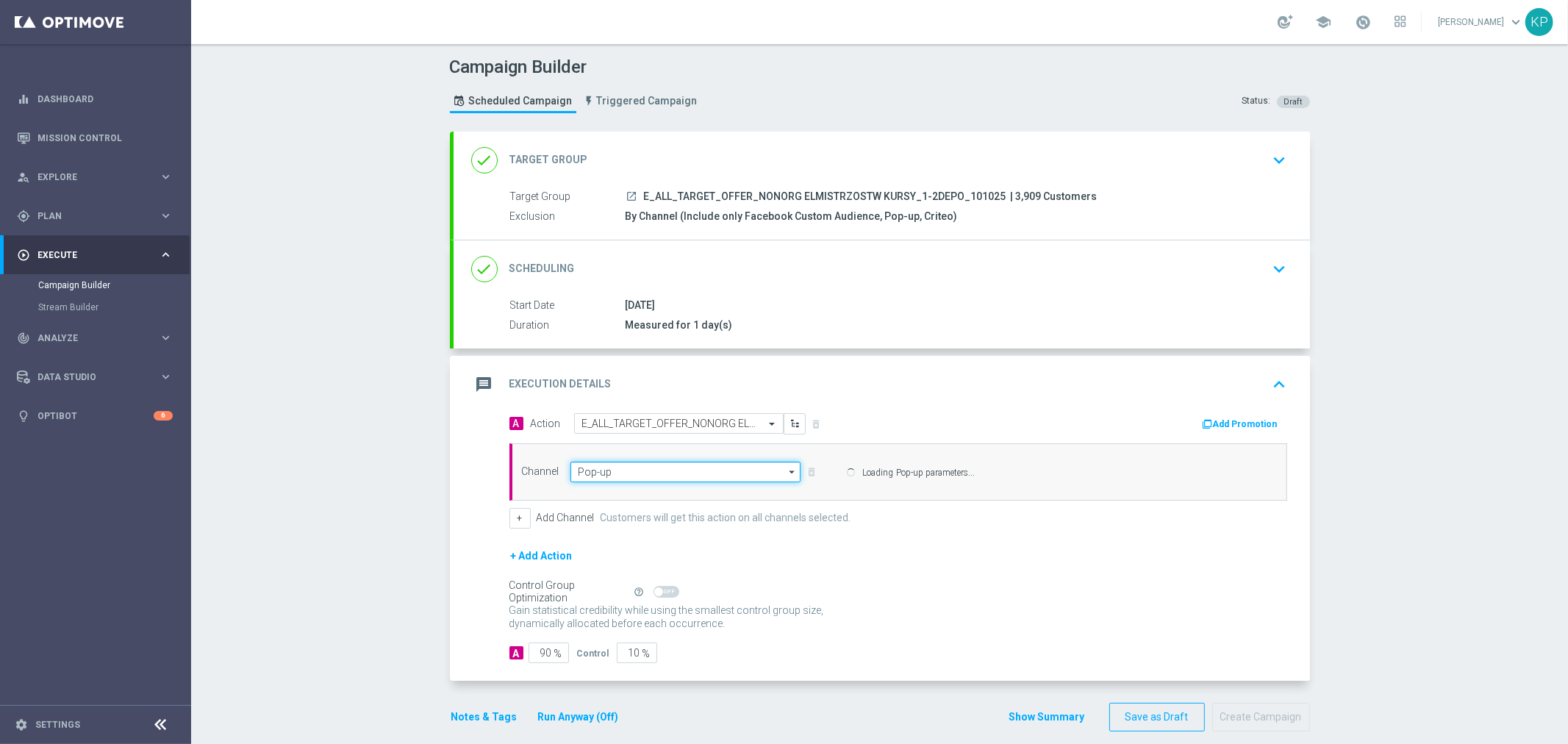
click at [673, 474] on input "Pop-up" at bounding box center [686, 471] width 231 height 21
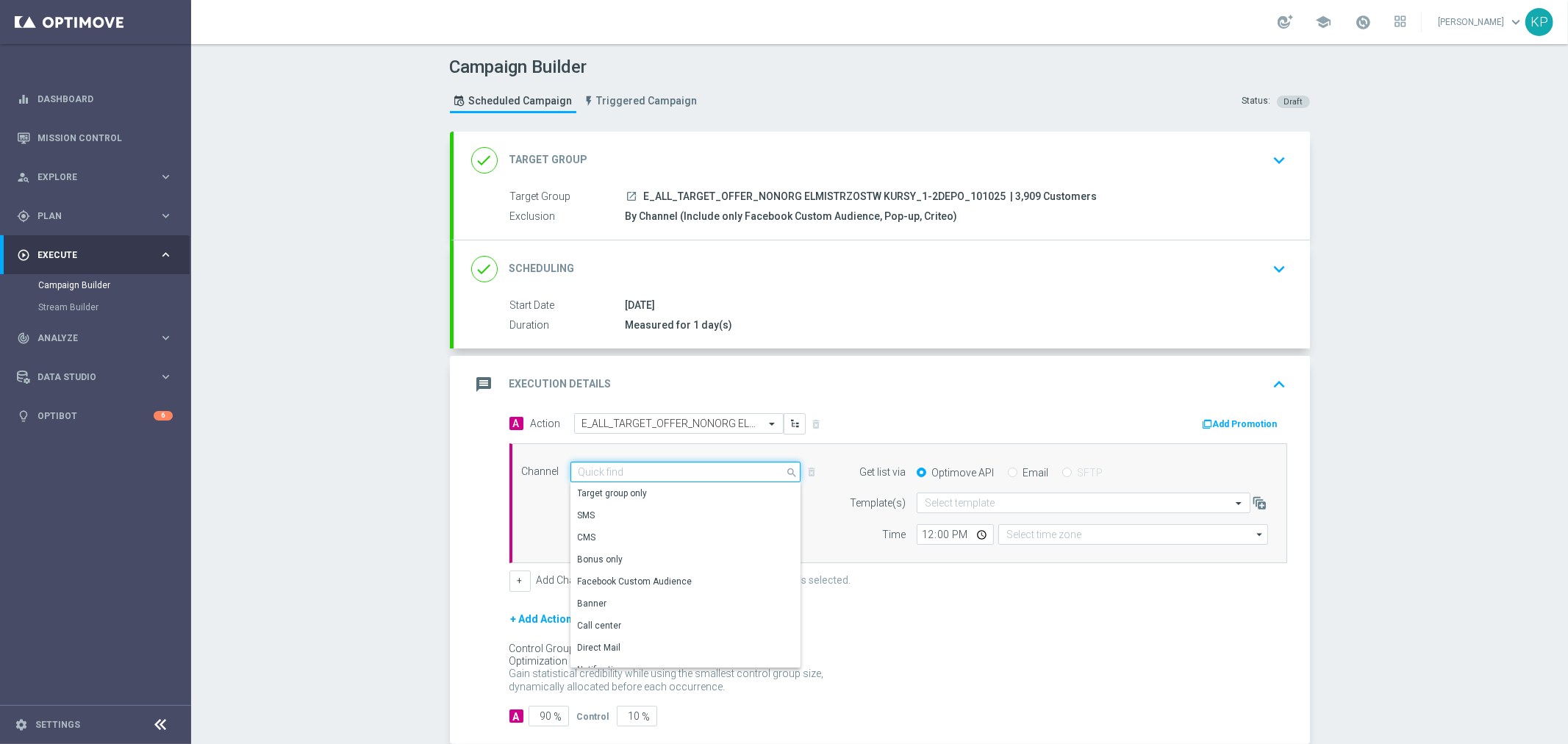
click at [673, 473] on input at bounding box center [686, 471] width 231 height 21
type input "Coordinated Universal Time (UTC 00:00)"
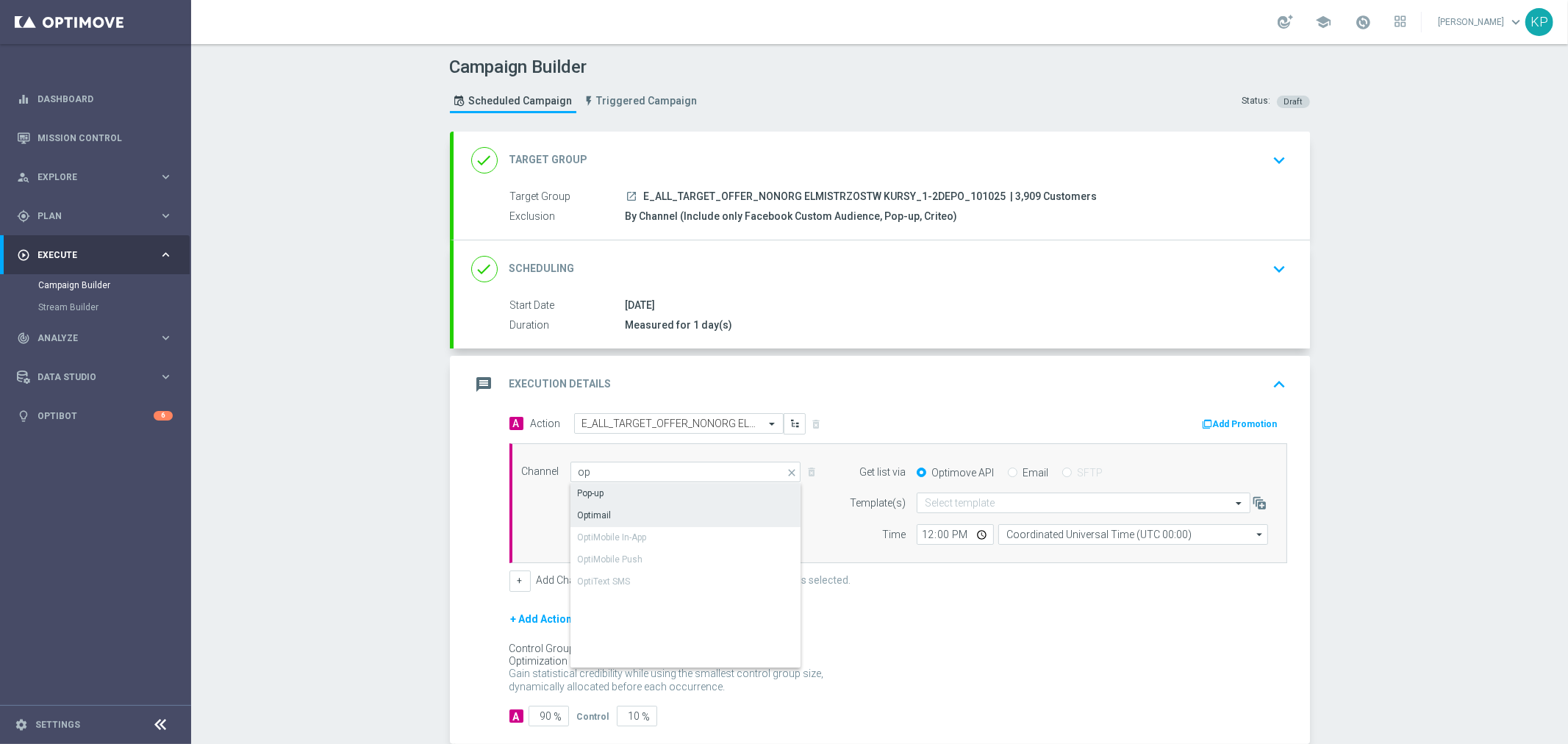
click at [663, 509] on div "Optimail" at bounding box center [686, 514] width 232 height 21
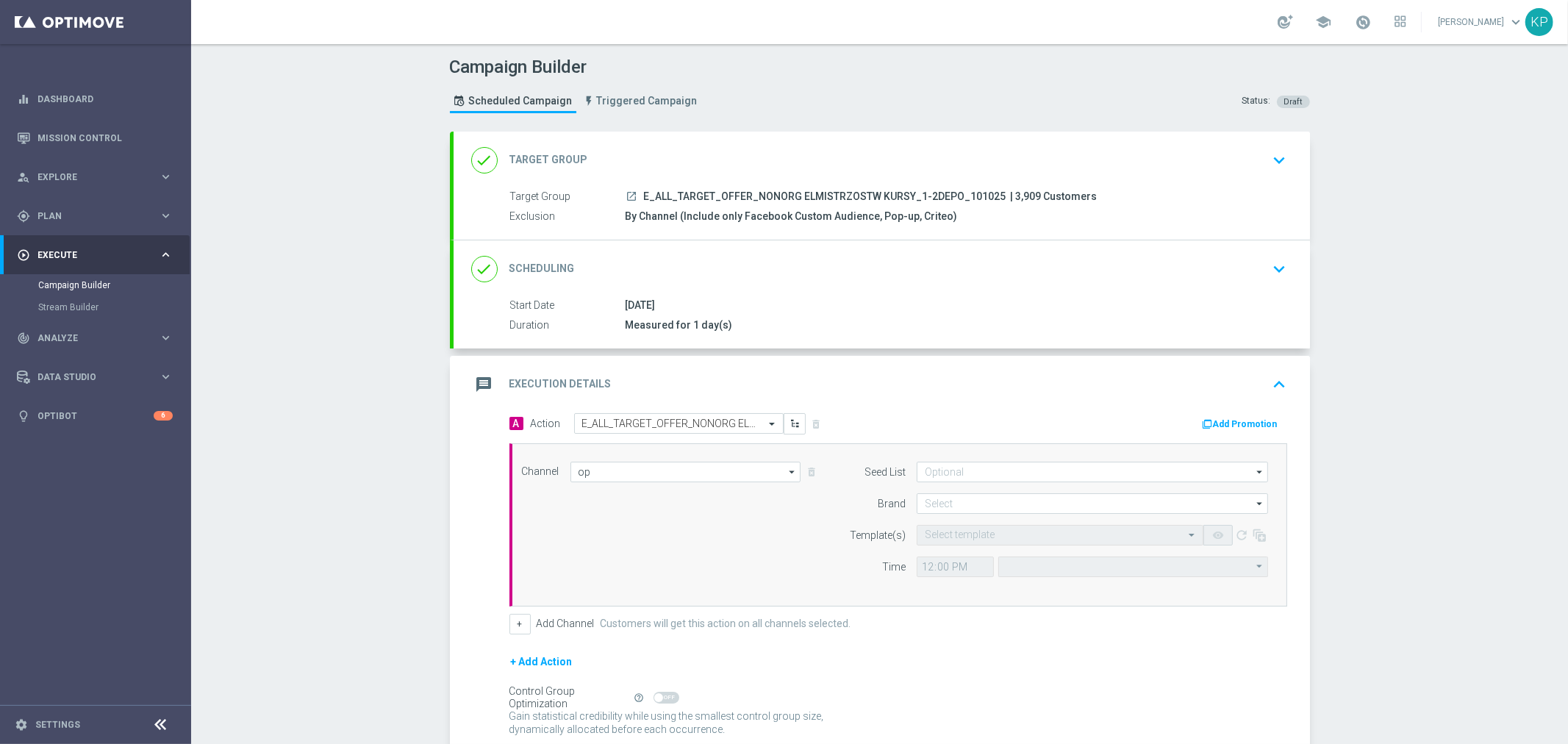
type input "Optimail"
type input "Central European Time (Warsaw) (UTC +02:00)"
type input "STS"
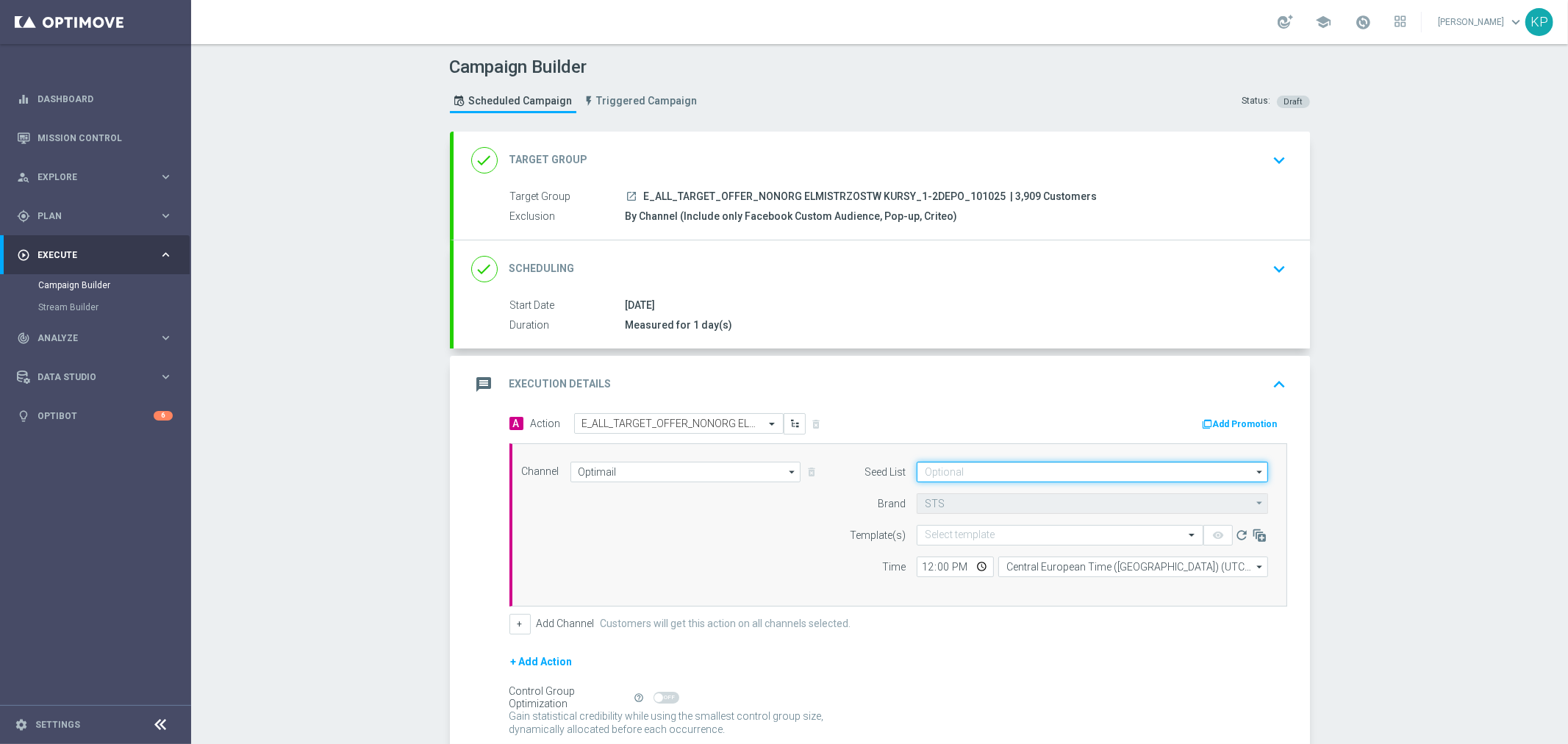
click at [961, 473] on input at bounding box center [1092, 471] width 352 height 21
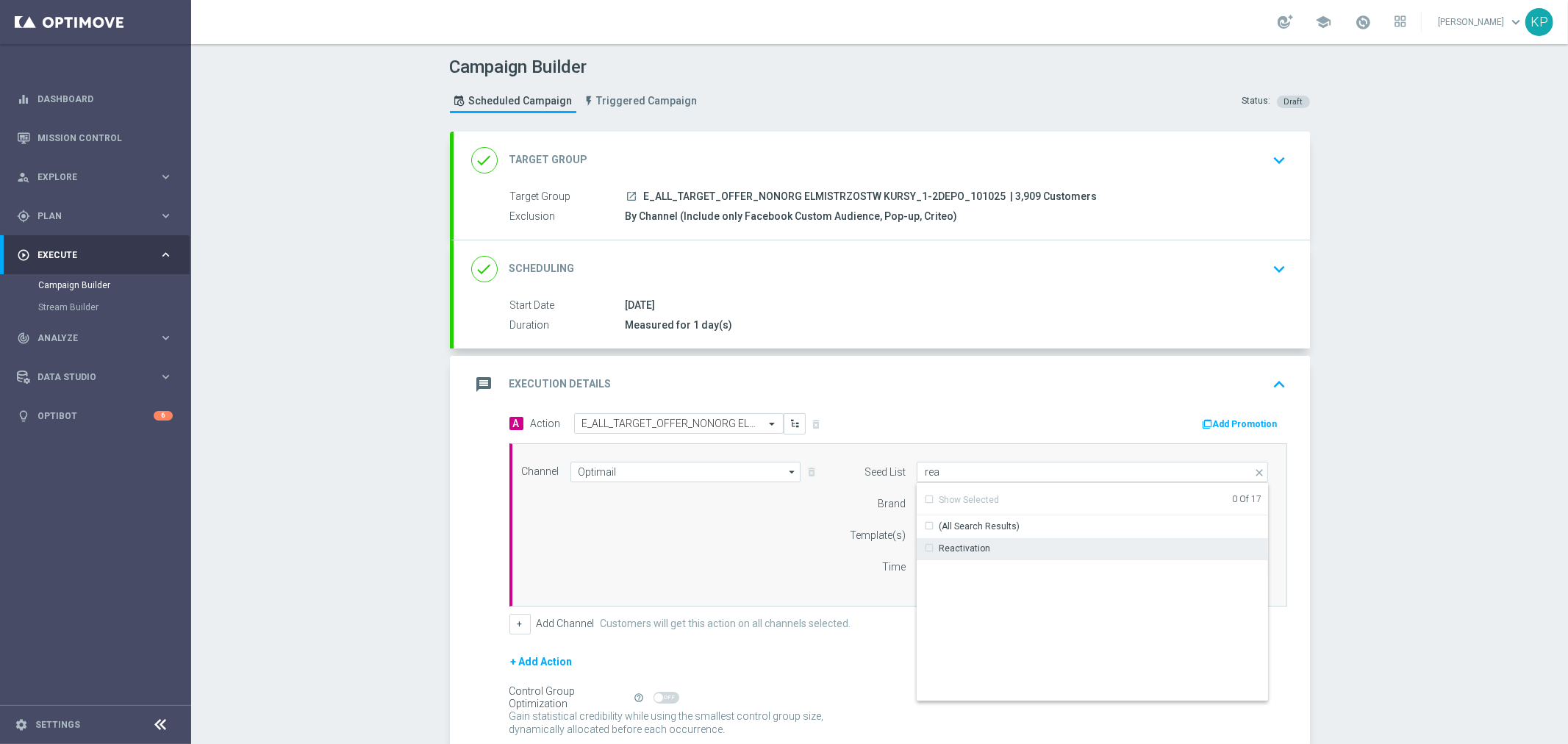
click at [980, 553] on div "Reactivation" at bounding box center [965, 548] width 51 height 13
click at [1382, 494] on div "Campaign Builder Scheduled Campaign Triggered Campaign Status: Draft done Targe…" at bounding box center [879, 394] width 1377 height 700
type input "Reactivation"
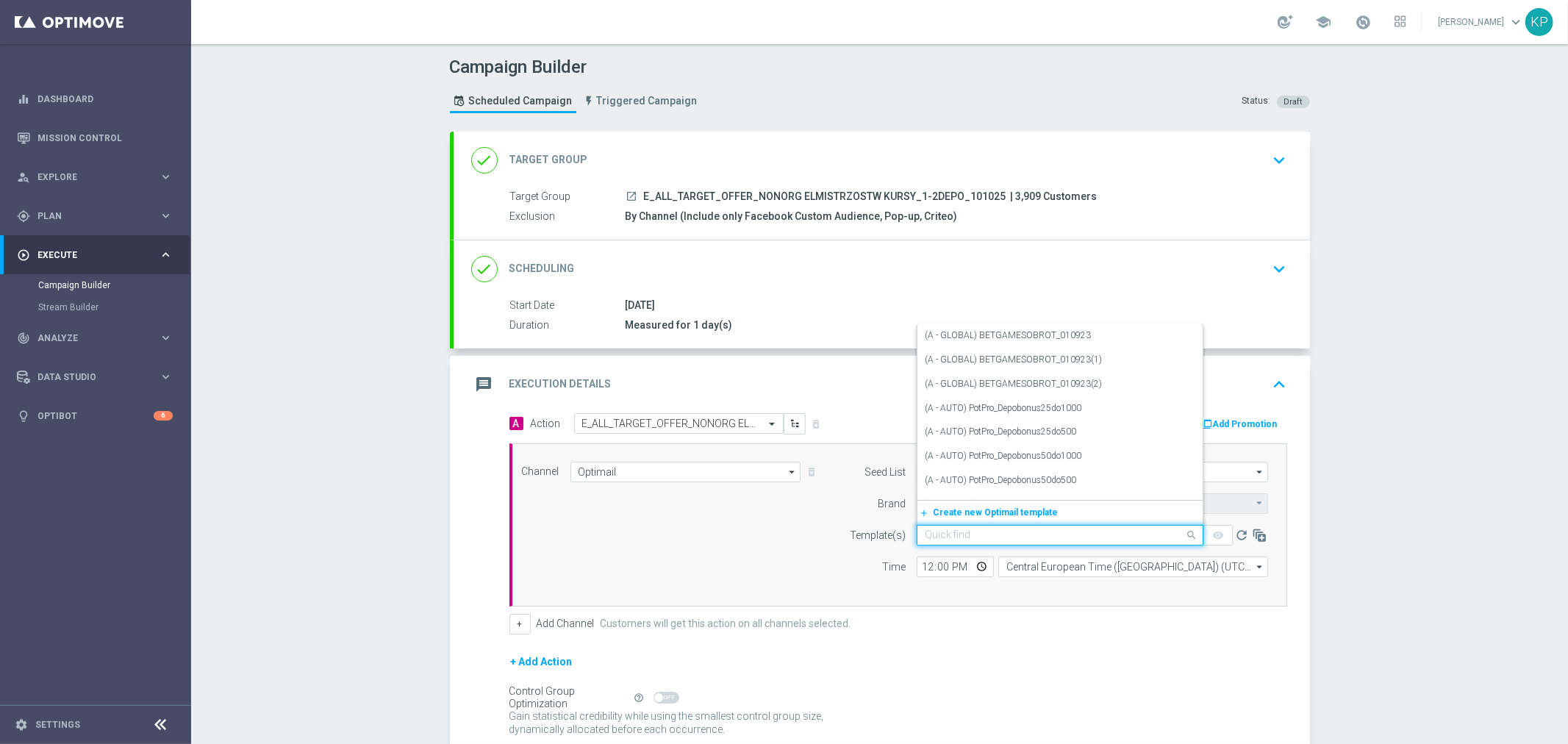
click at [1069, 532] on input "text" at bounding box center [1045, 535] width 241 height 13
paste input "E_ALL_TARGET_OFFER_NONORG ELMISTRZOSTW KURSY_1-2DEPO_101025"
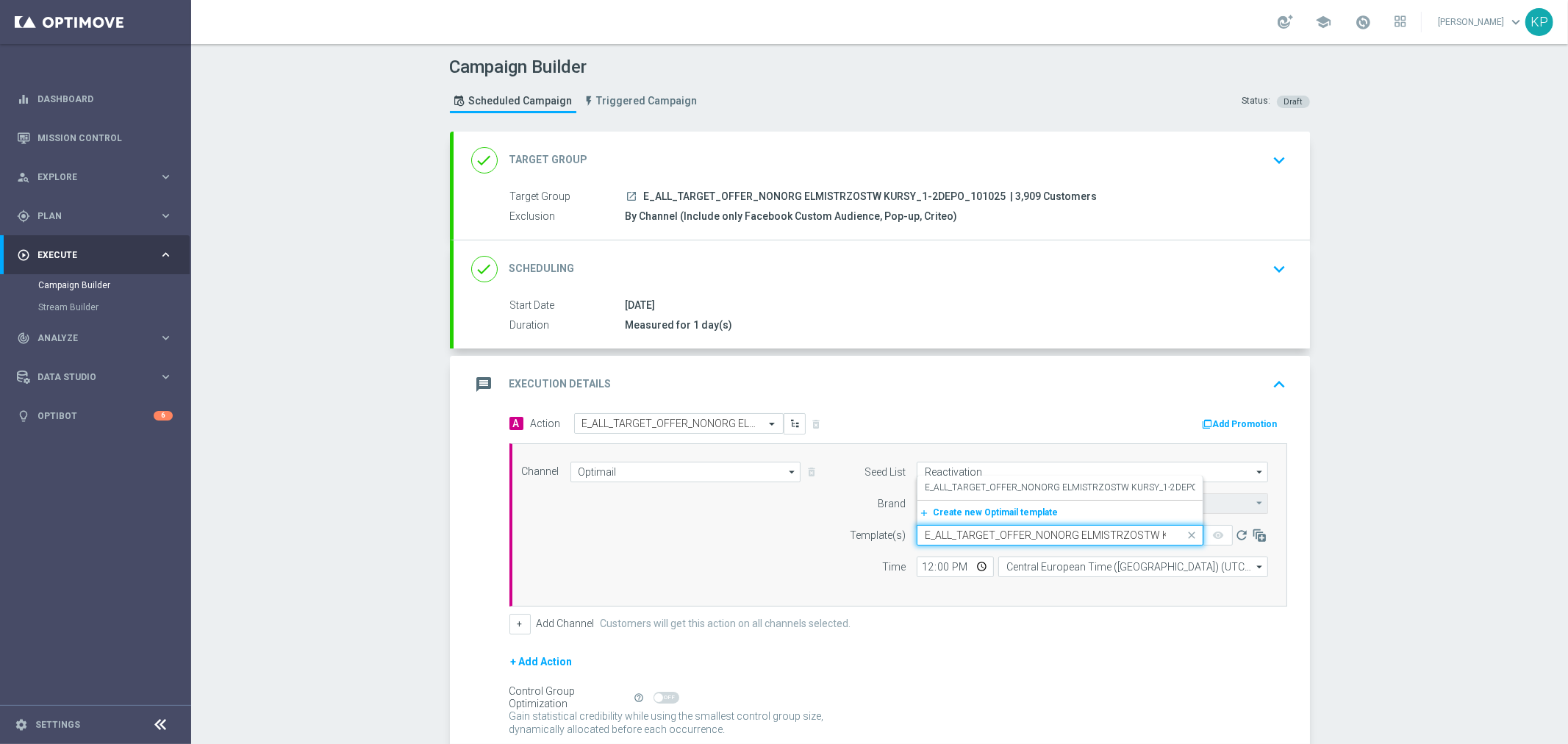
scroll to position [0, 106]
click at [1072, 491] on label "E_ALL_TARGET_OFFER_NONORG ELMISTRZOSTW KURSY_1-2DEPO_101025" at bounding box center [1078, 488] width 308 height 13
type input "E_ALL_TARGET_OFFER_NONORG ELMISTRZOSTW KURSY_1-2DEPO_101025"
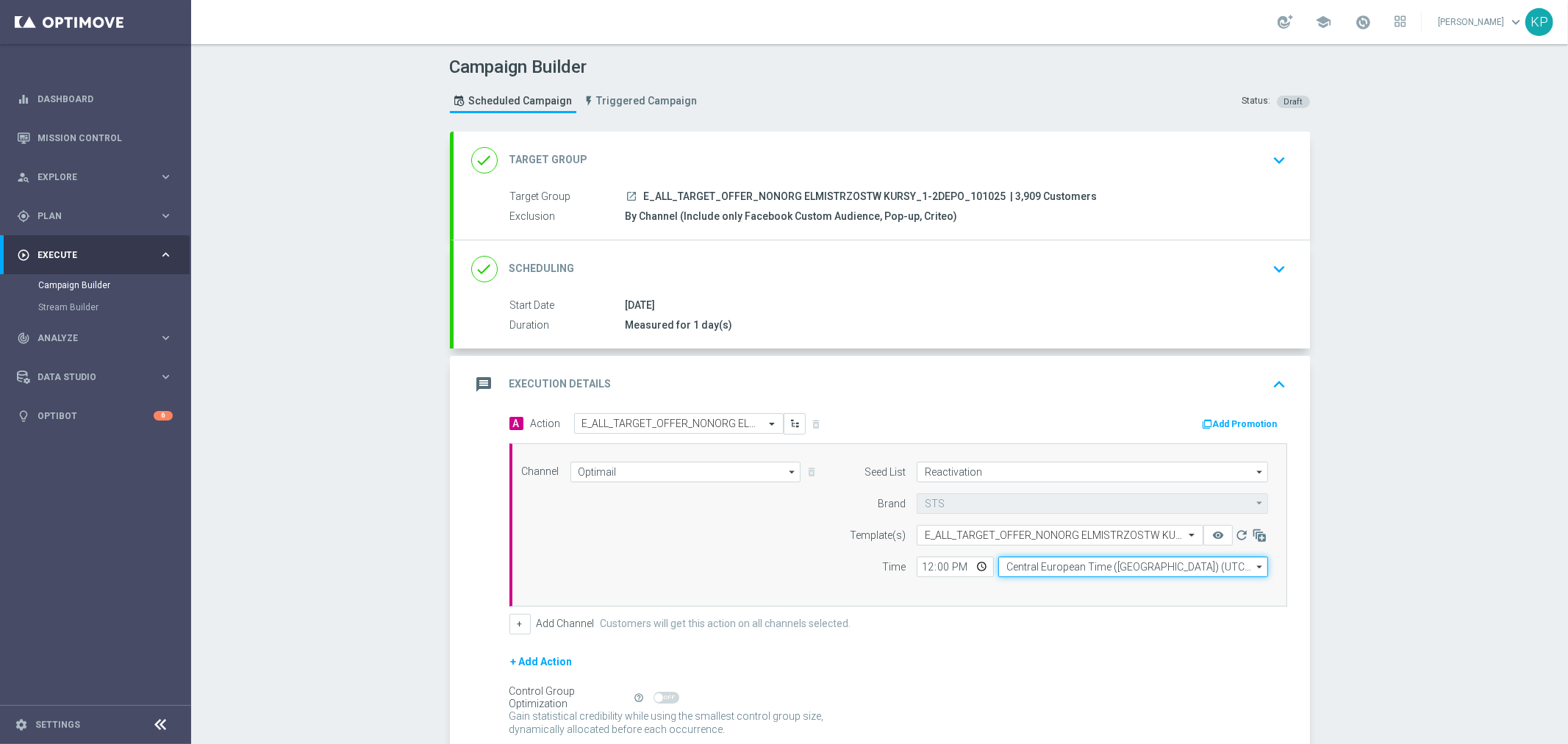
click at [1072, 560] on input "Central European Time (Warsaw) (UTC +02:00)" at bounding box center [1133, 567] width 270 height 21
click at [1068, 583] on div "Central European Time (Warsaw) (UTC +02:00)" at bounding box center [1125, 587] width 240 height 13
type input "Central European Time (Warsaw) (UTC +02:00)"
click at [973, 563] on input "12:00" at bounding box center [955, 567] width 77 height 21
type input "16:23"
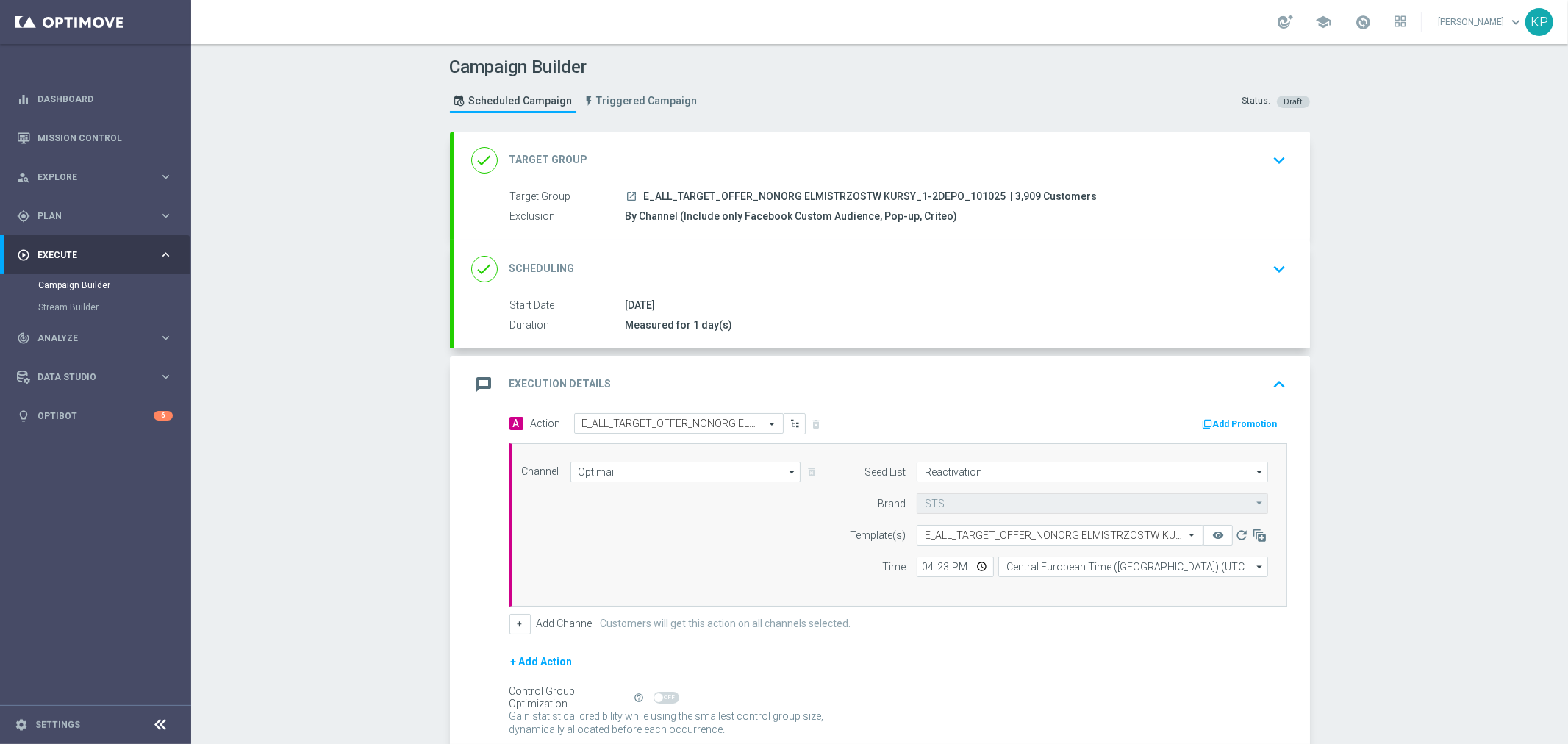
click at [1114, 616] on div "+ Add Channel Customers will get this action on all channels selected." at bounding box center [898, 624] width 778 height 21
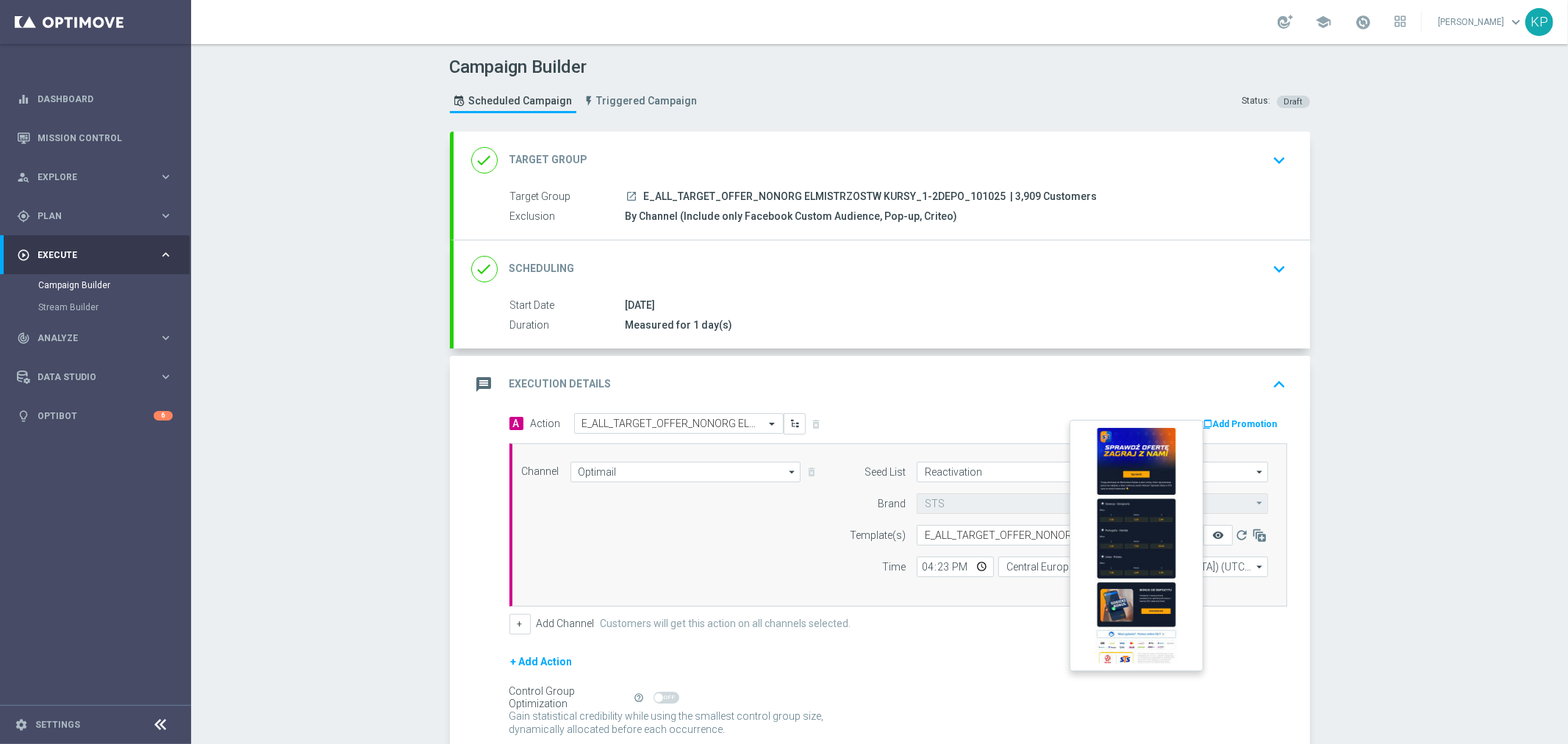
click at [1212, 534] on icon "remove_red_eye" at bounding box center [1218, 535] width 12 height 12
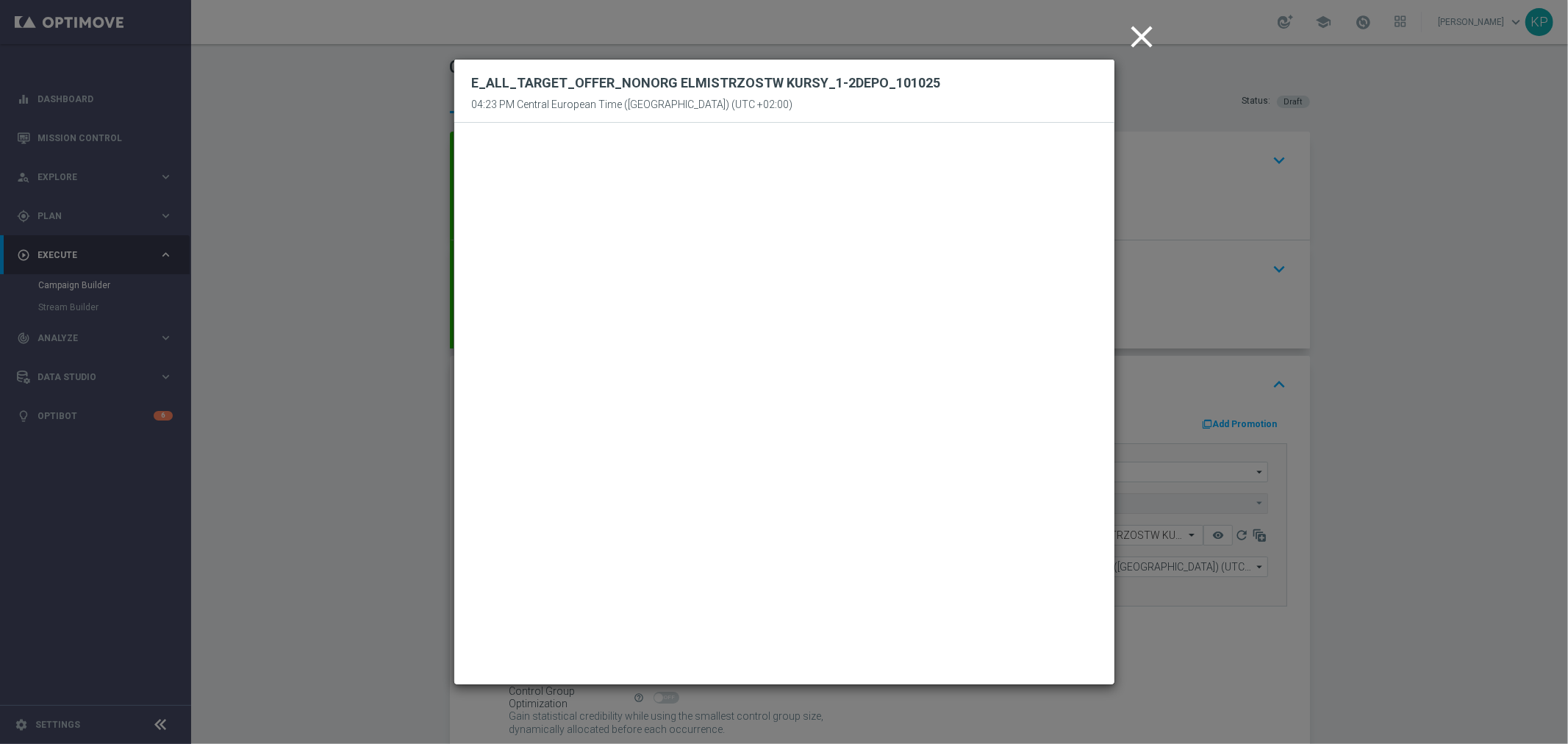
click at [1136, 41] on icon "close" at bounding box center [1142, 36] width 36 height 36
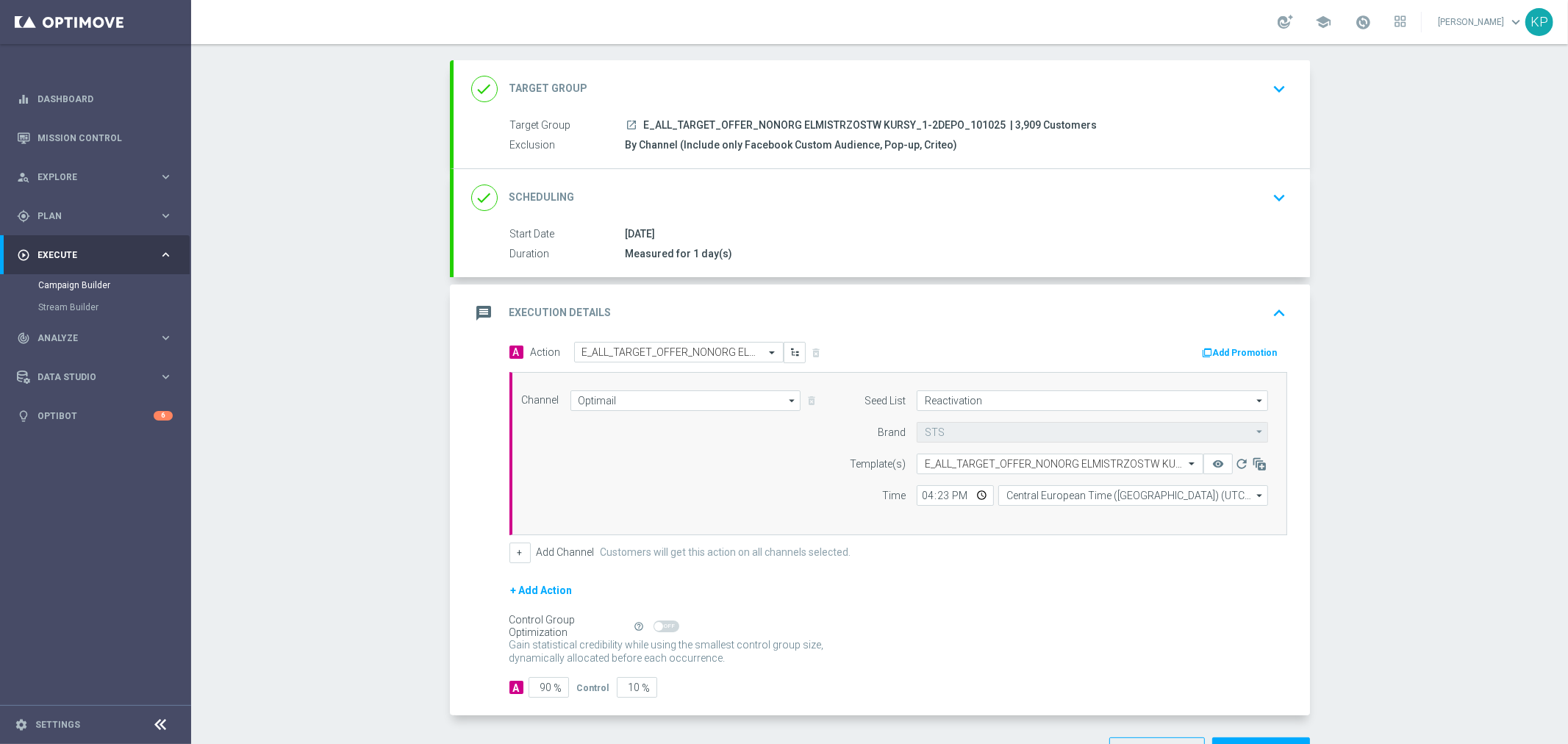
scroll to position [122, 0]
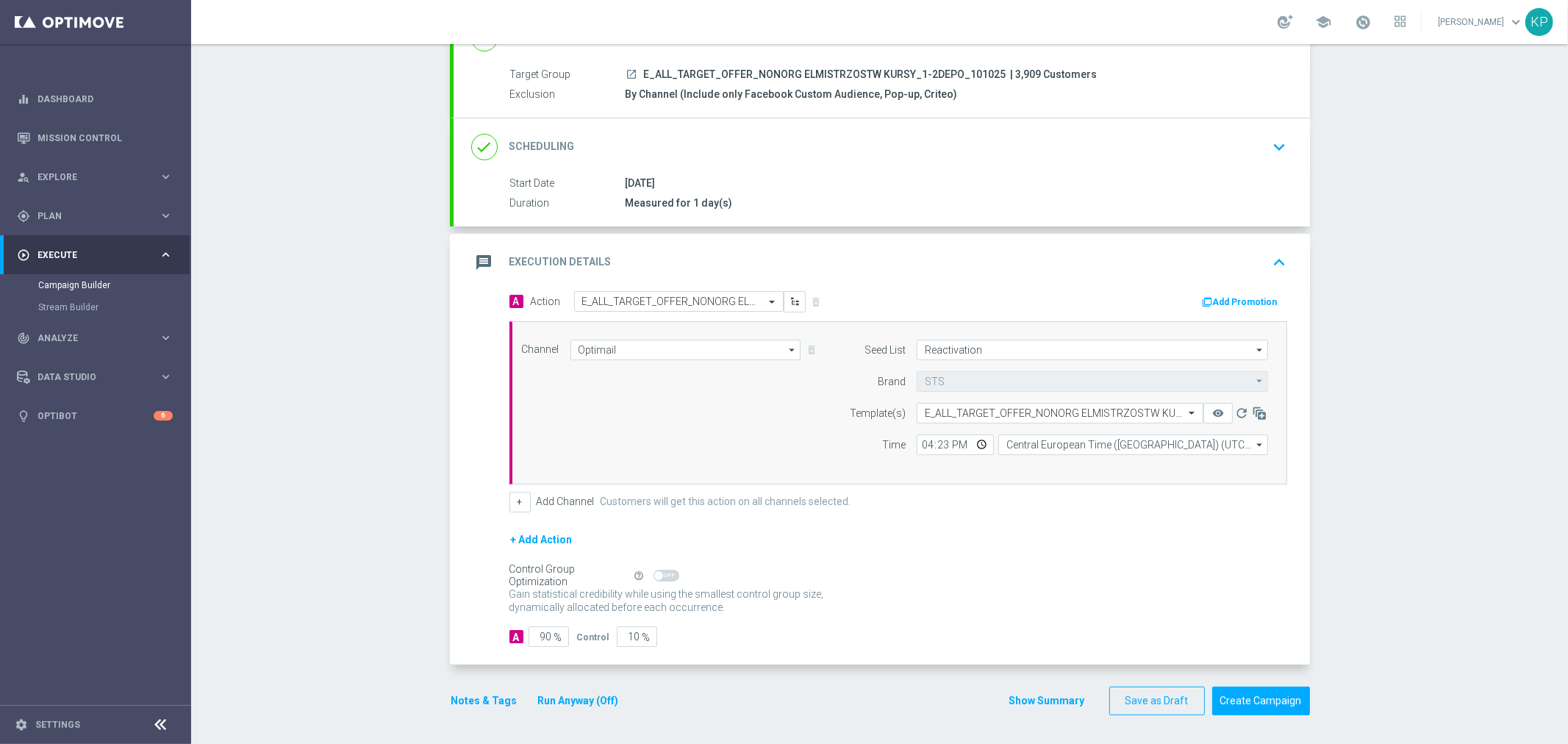
click at [483, 697] on button "Notes & Tags" at bounding box center [485, 701] width 69 height 19
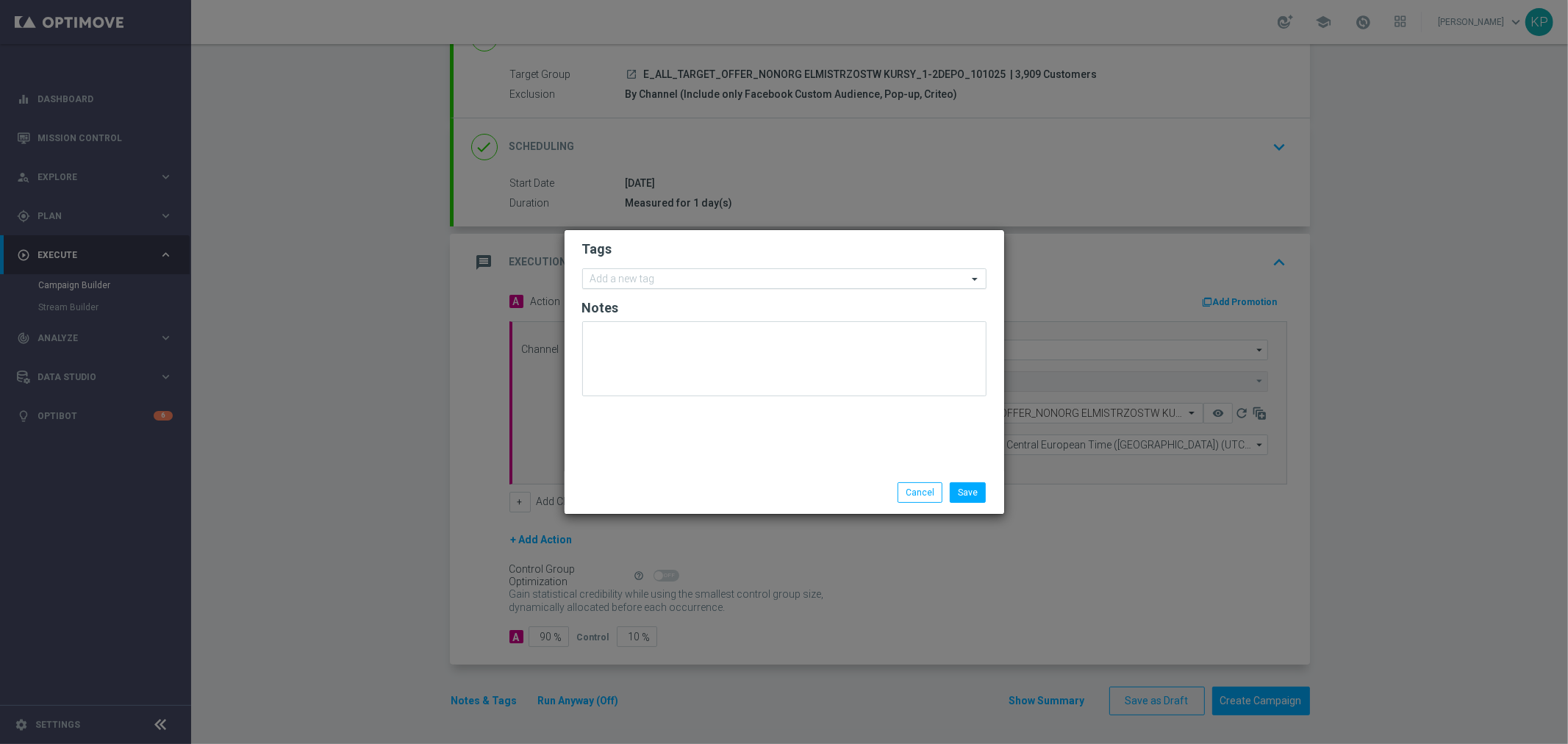
click at [628, 273] on input "text" at bounding box center [779, 279] width 377 height 13
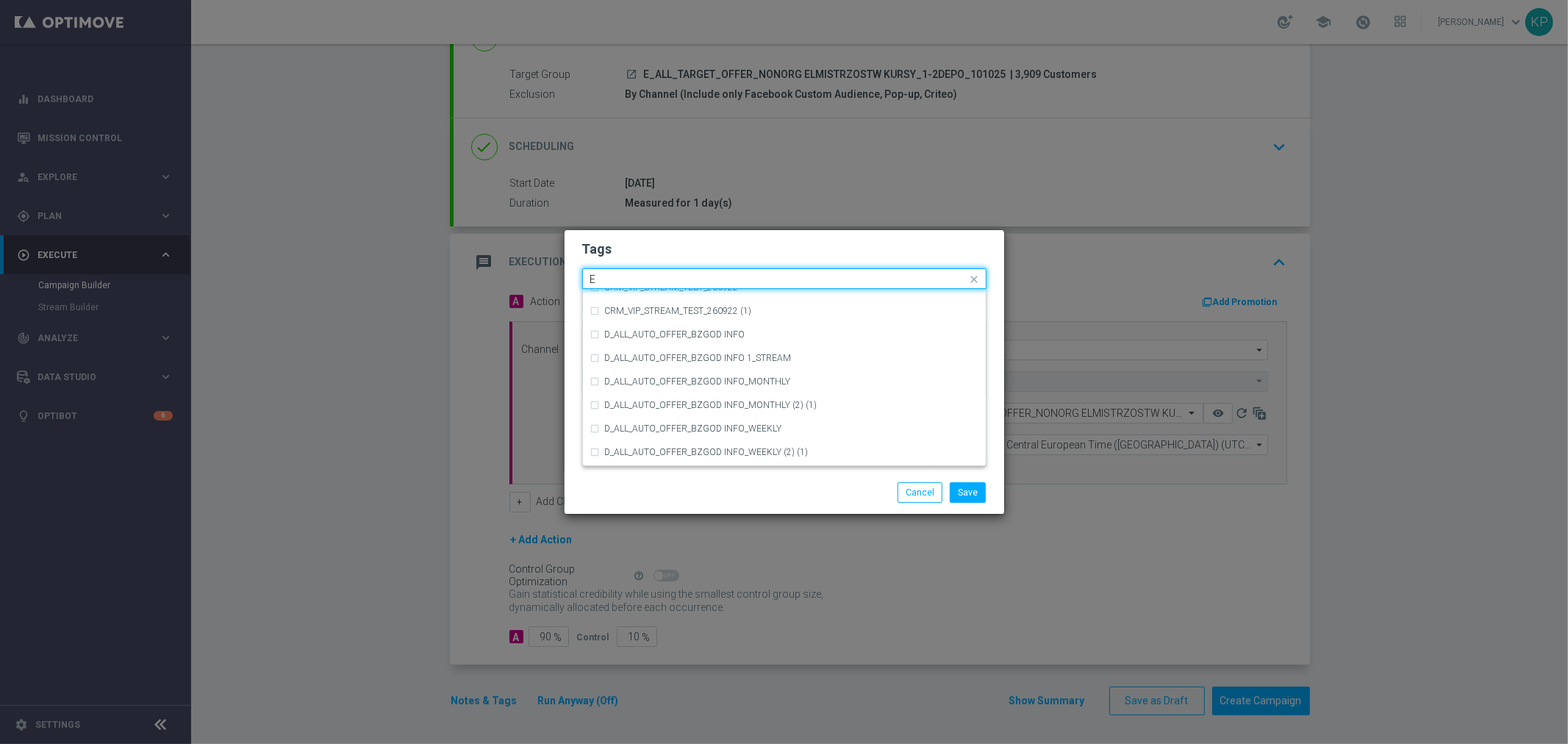
scroll to position [2042, 0]
click at [630, 383] on div "E" at bounding box center [784, 376] width 388 height 24
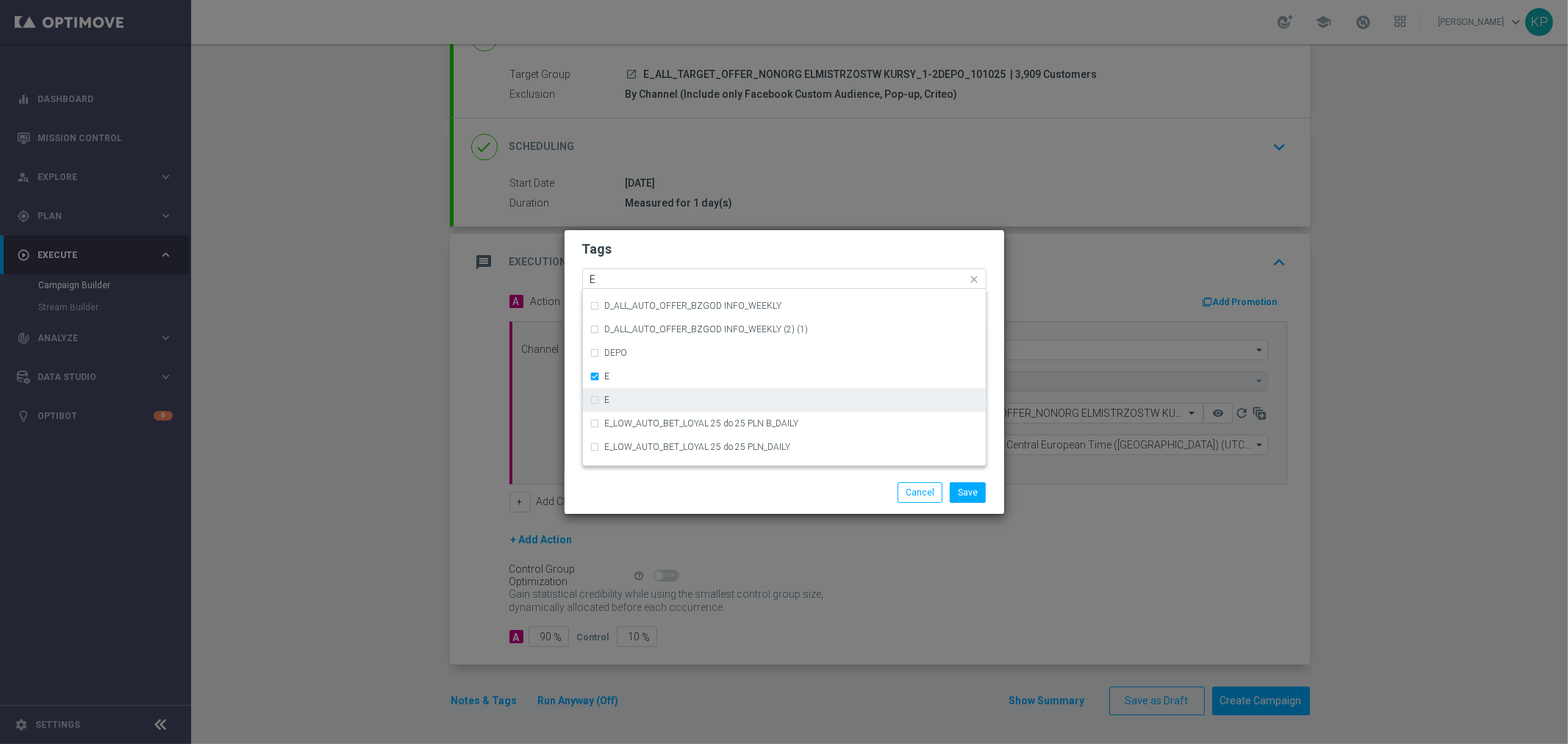
click at [627, 399] on div "E" at bounding box center [791, 399] width 374 height 9
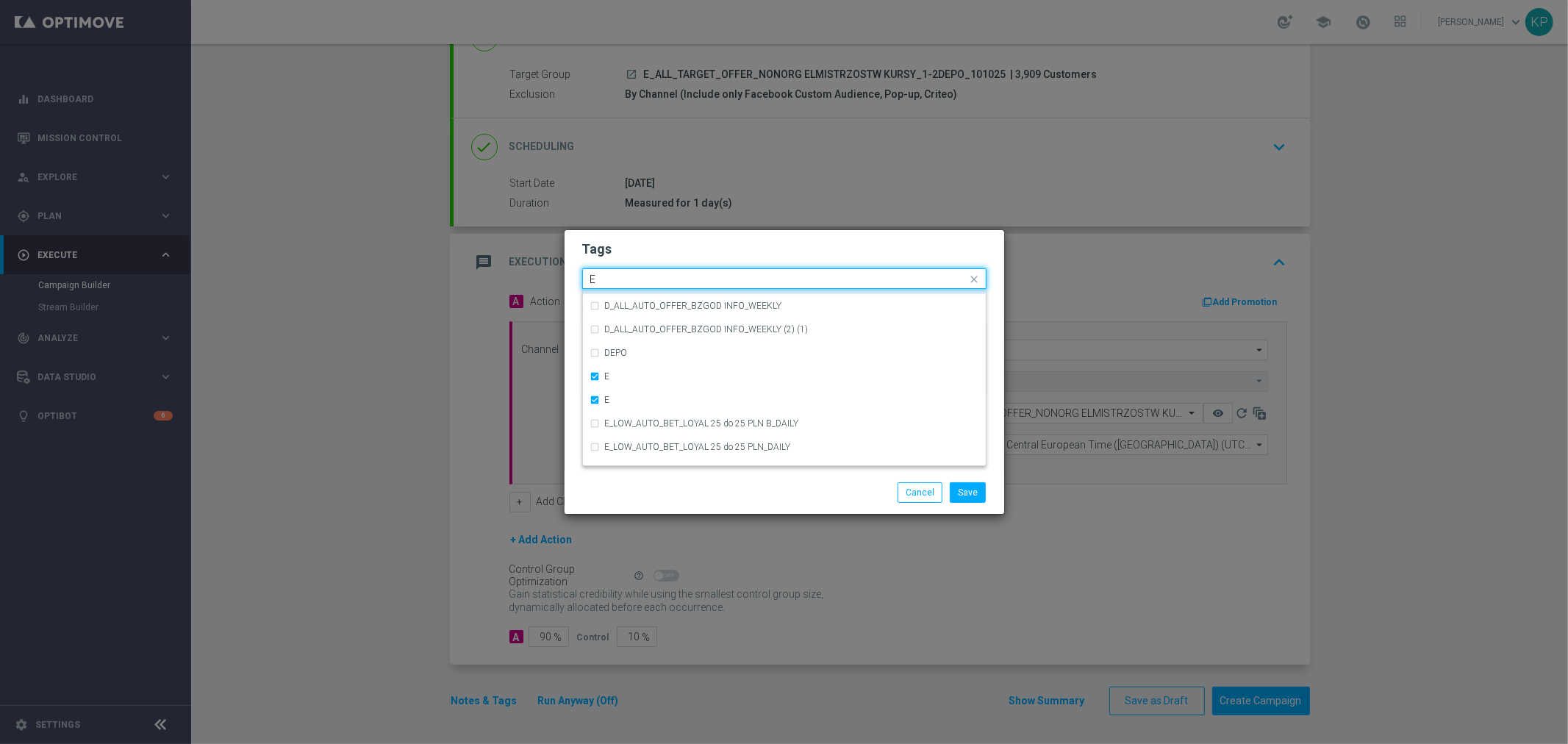
drag, startPoint x: 583, startPoint y: 275, endPoint x: 548, endPoint y: 276, distance: 35.0
click at [548, 276] on modal-container "Tags Quick find × E × E E CRM_VIP_STREAM_TEST_260922 (1) D_ALL_AUTO_OFFER_BZGOD…" at bounding box center [784, 372] width 1568 height 744
click at [633, 299] on div "ALL" at bounding box center [791, 301] width 374 height 9
drag, startPoint x: 586, startPoint y: 276, endPoint x: 561, endPoint y: 275, distance: 25.0
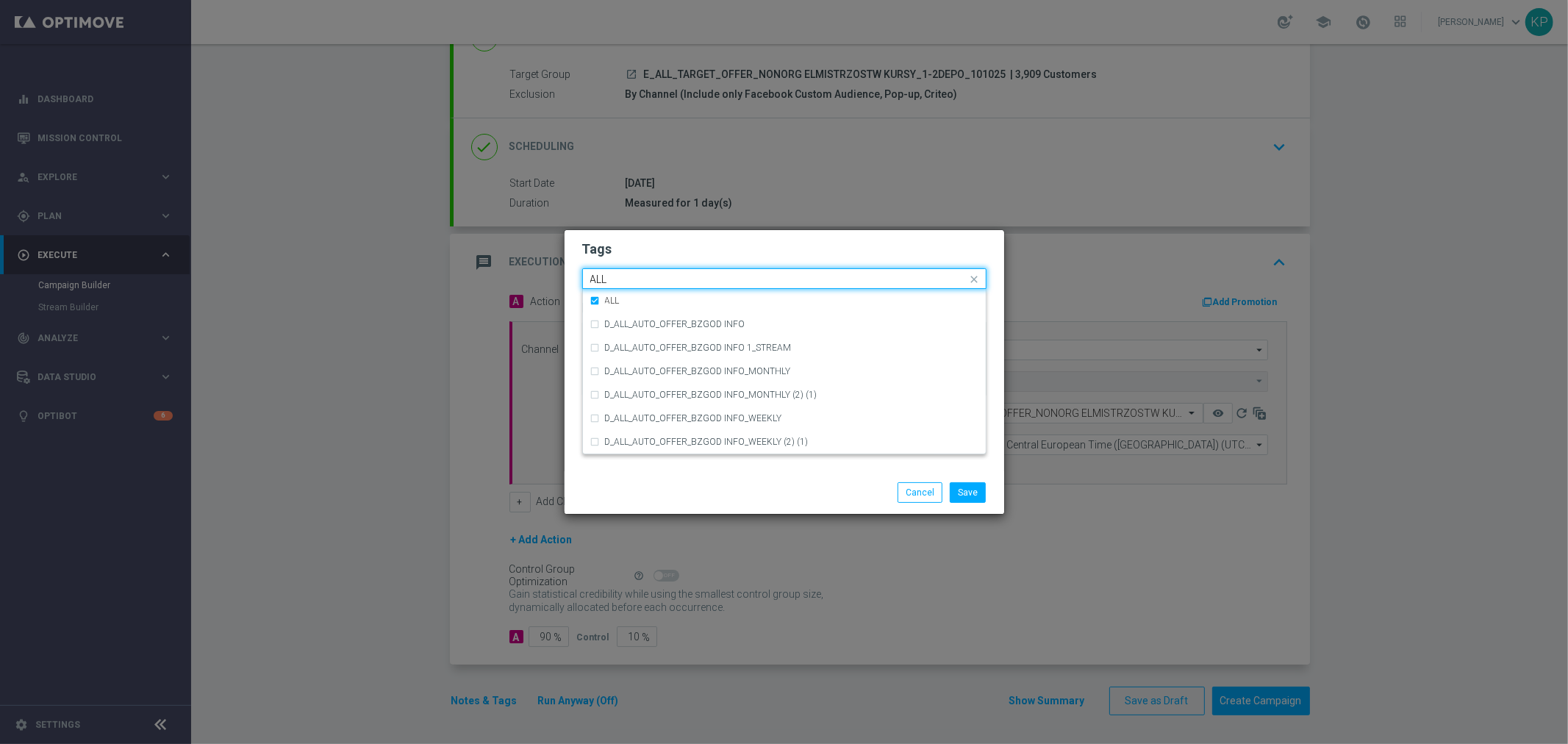
click at [561, 275] on modal-container "Tags Quick find × E × E × ALL ALL ALL D_ALL_AUTO_OFFER_BZGOD INFO D_ALL_AUTO_OF…" at bounding box center [784, 372] width 1568 height 744
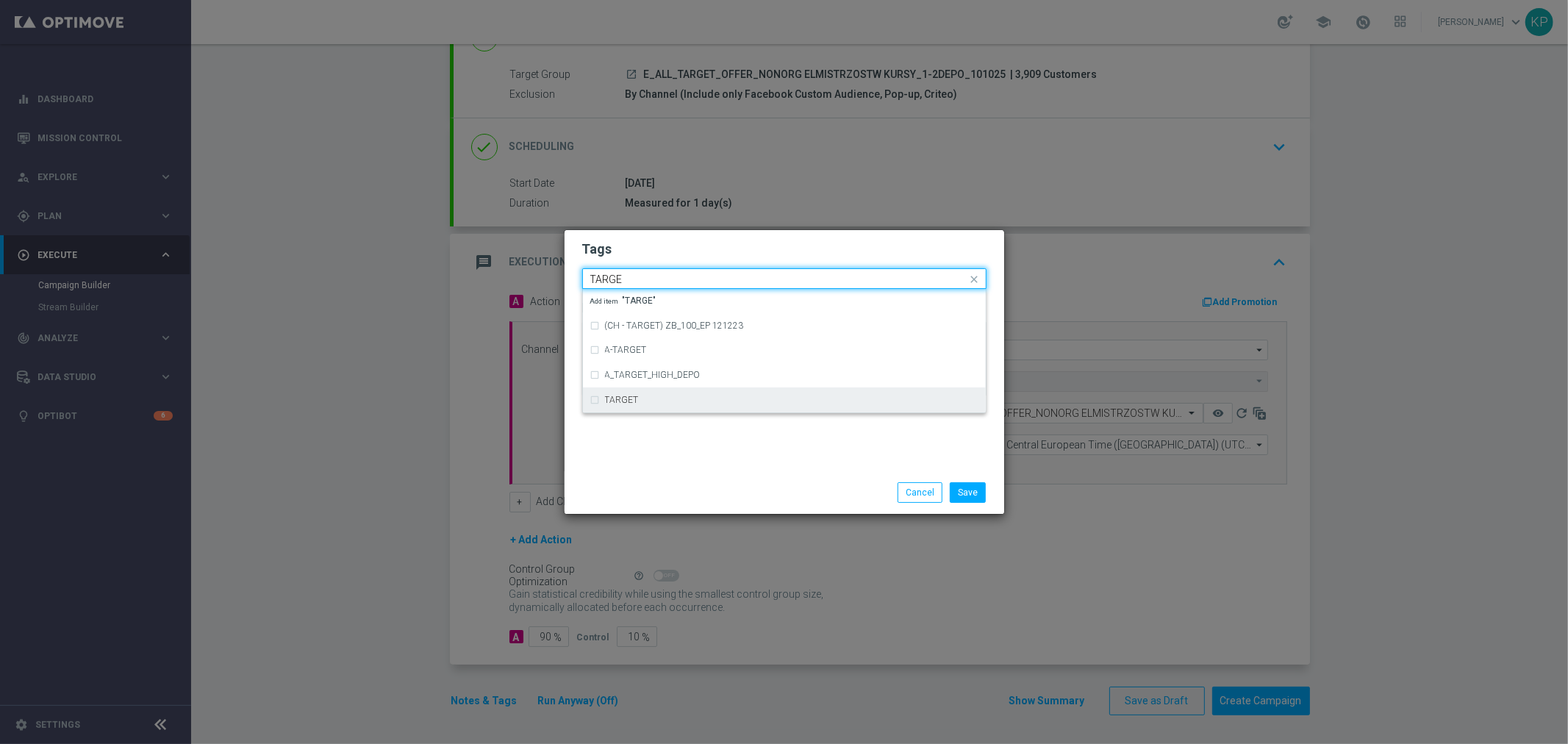
click at [634, 403] on label "TARGET" at bounding box center [622, 399] width 34 height 9
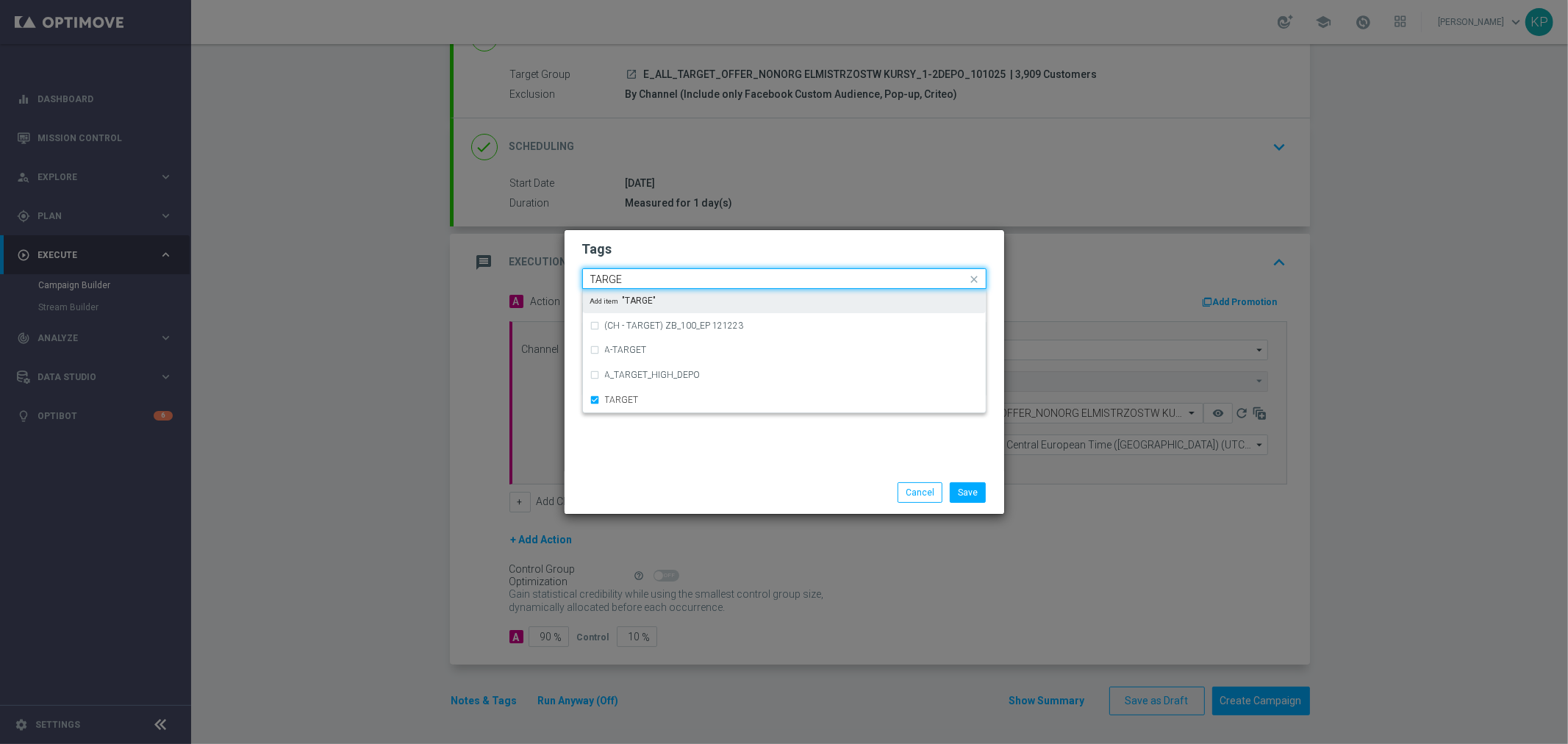
drag, startPoint x: 588, startPoint y: 273, endPoint x: 566, endPoint y: 271, distance: 22.1
click at [566, 271] on div "Tags Quick find × E × E × ALL × TARGET TARGE (CH - TARGET) ZB_100_EP 121223 A-T…" at bounding box center [784, 350] width 440 height 241
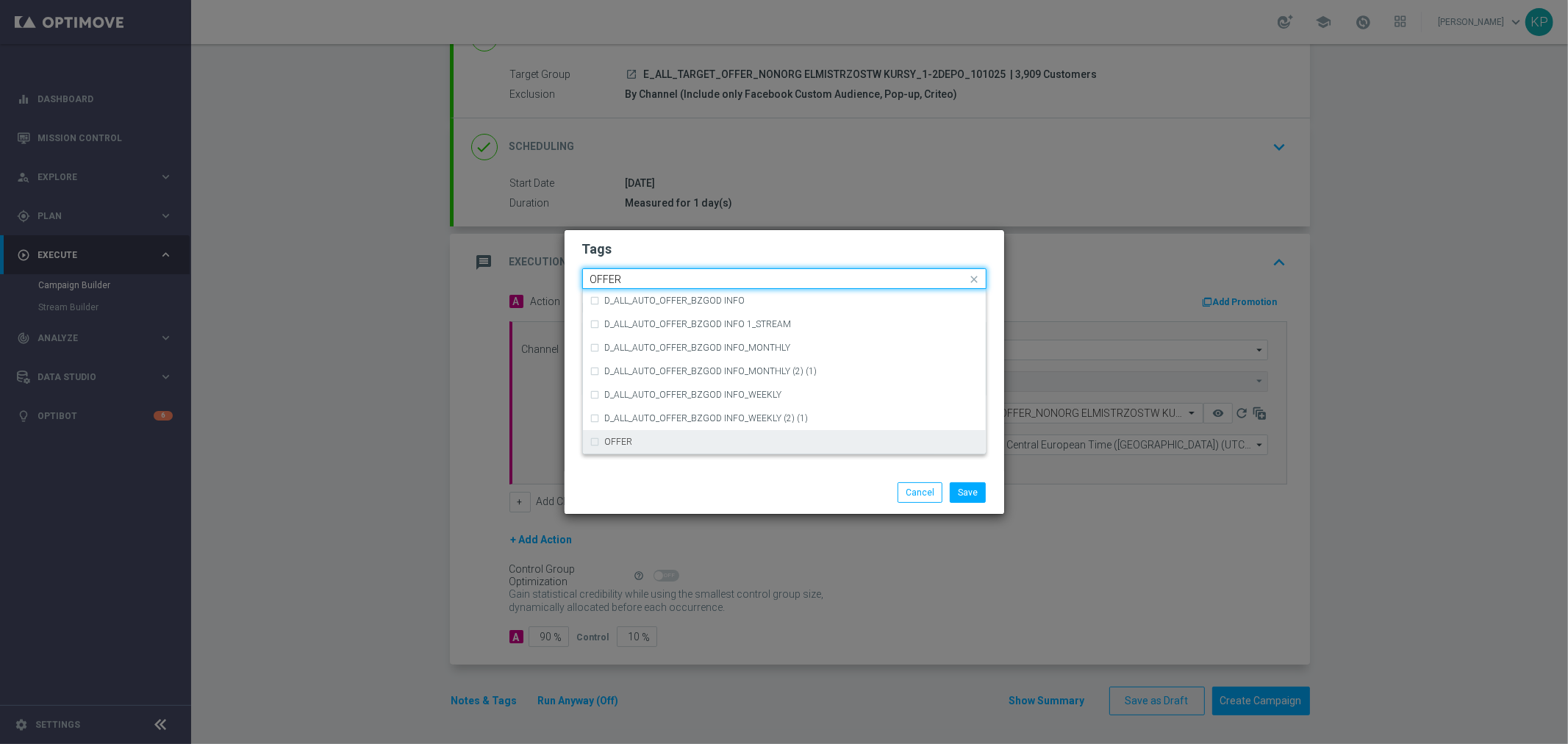
click at [662, 446] on div "OFFER" at bounding box center [784, 441] width 388 height 24
drag, startPoint x: 636, startPoint y: 282, endPoint x: 563, endPoint y: 280, distance: 73.0
click at [563, 280] on modal-container "Tags Quick find × E × E × ALL × TARGET × OFFER OFFER D_ALL_AUTO_OFFER_BZGOD INF…" at bounding box center [784, 372] width 1568 height 744
type input "O"
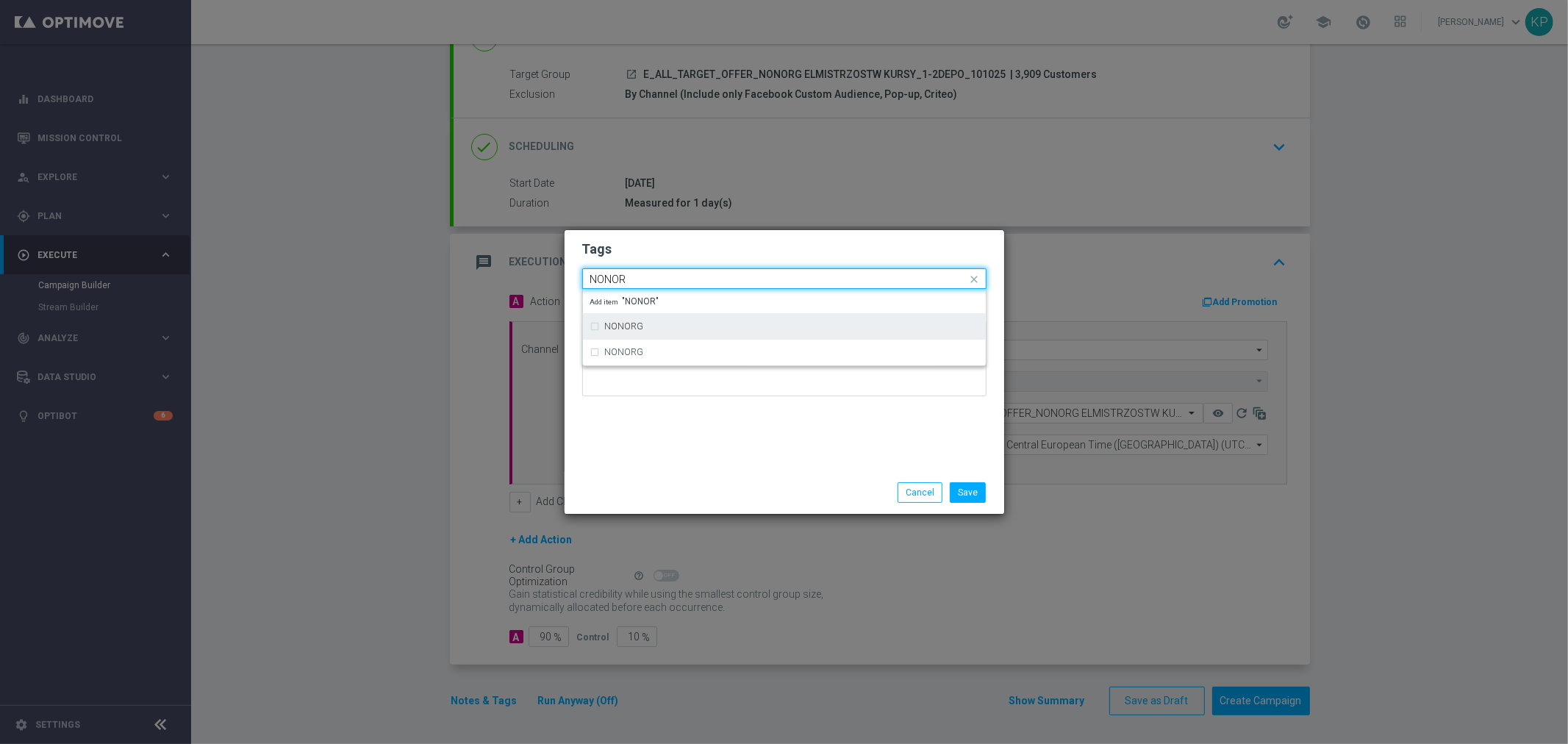
click at [644, 323] on div "NONORG" at bounding box center [791, 326] width 374 height 9
type input "NONOR"
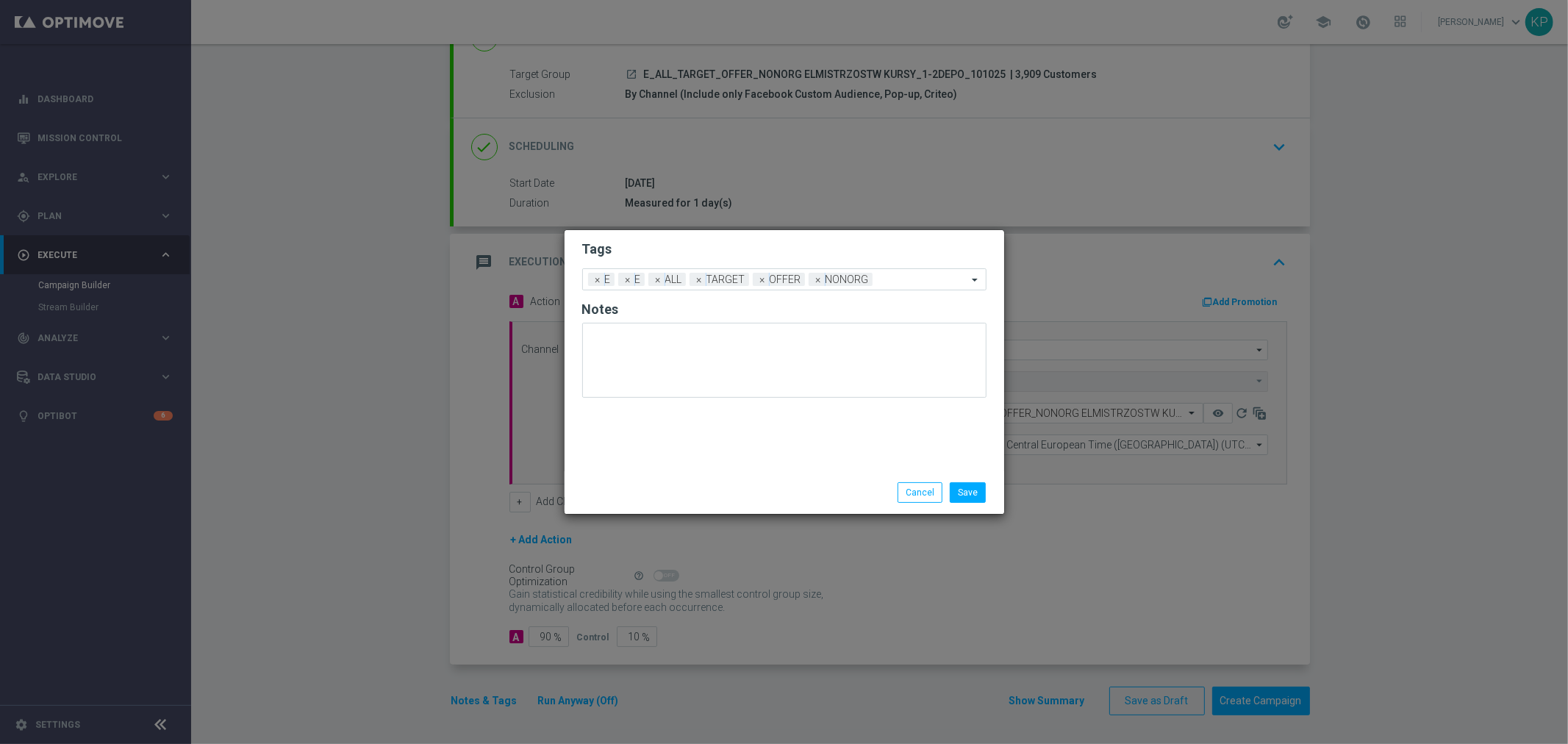
click at [705, 434] on div "Tags Add a new tag × E × E × ALL × TARGET × OFFER × NONORG Notes" at bounding box center [784, 350] width 440 height 241
click at [974, 493] on button "Save" at bounding box center [968, 492] width 36 height 21
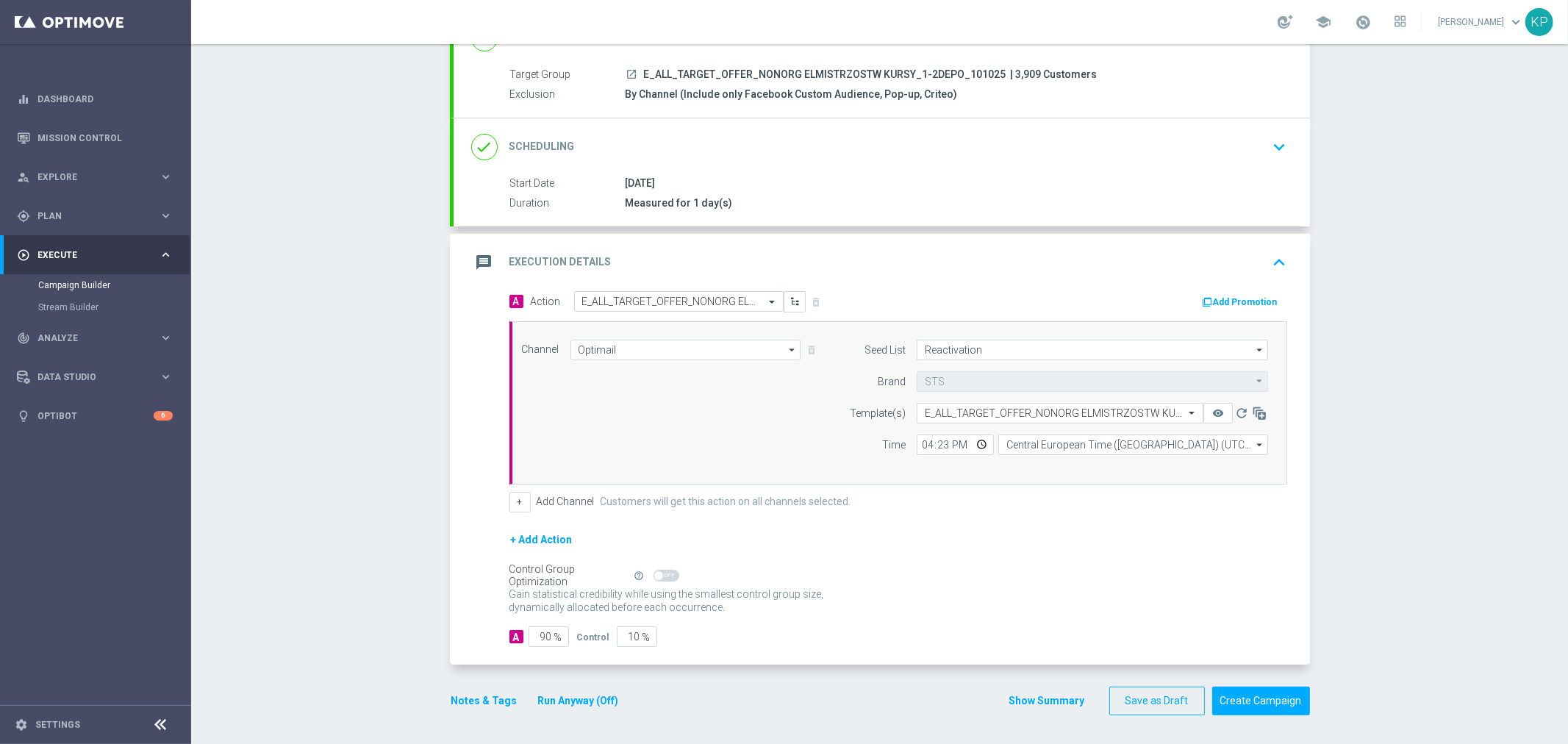
click at [1012, 509] on div "+ Add Channel Customers will get this action on all channels selected." at bounding box center [898, 502] width 778 height 21
click at [1275, 147] on icon "keyboard_arrow_down" at bounding box center [1280, 147] width 22 height 22
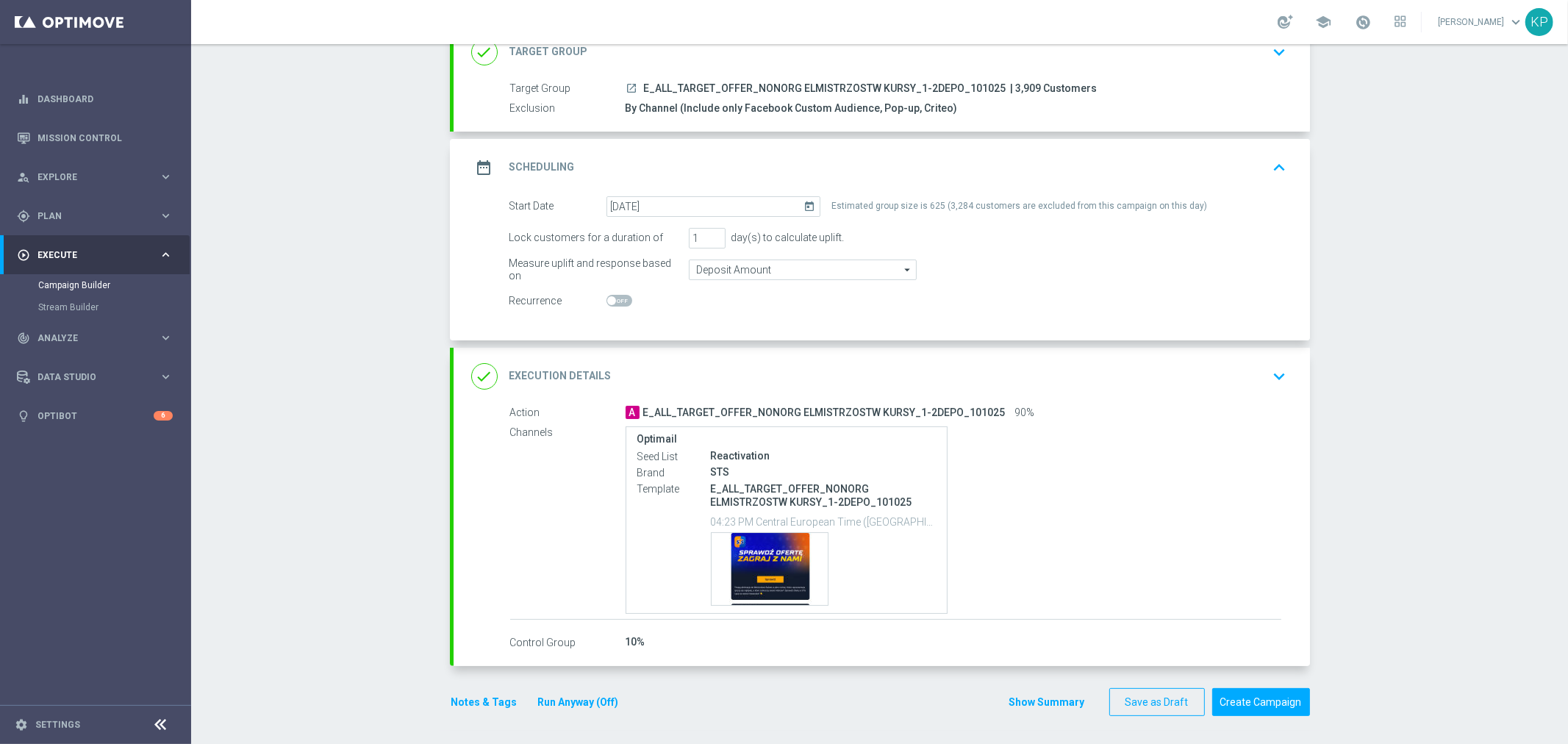
scroll to position [108, 0]
click at [1269, 696] on button "Create Campaign" at bounding box center [1261, 701] width 98 height 29
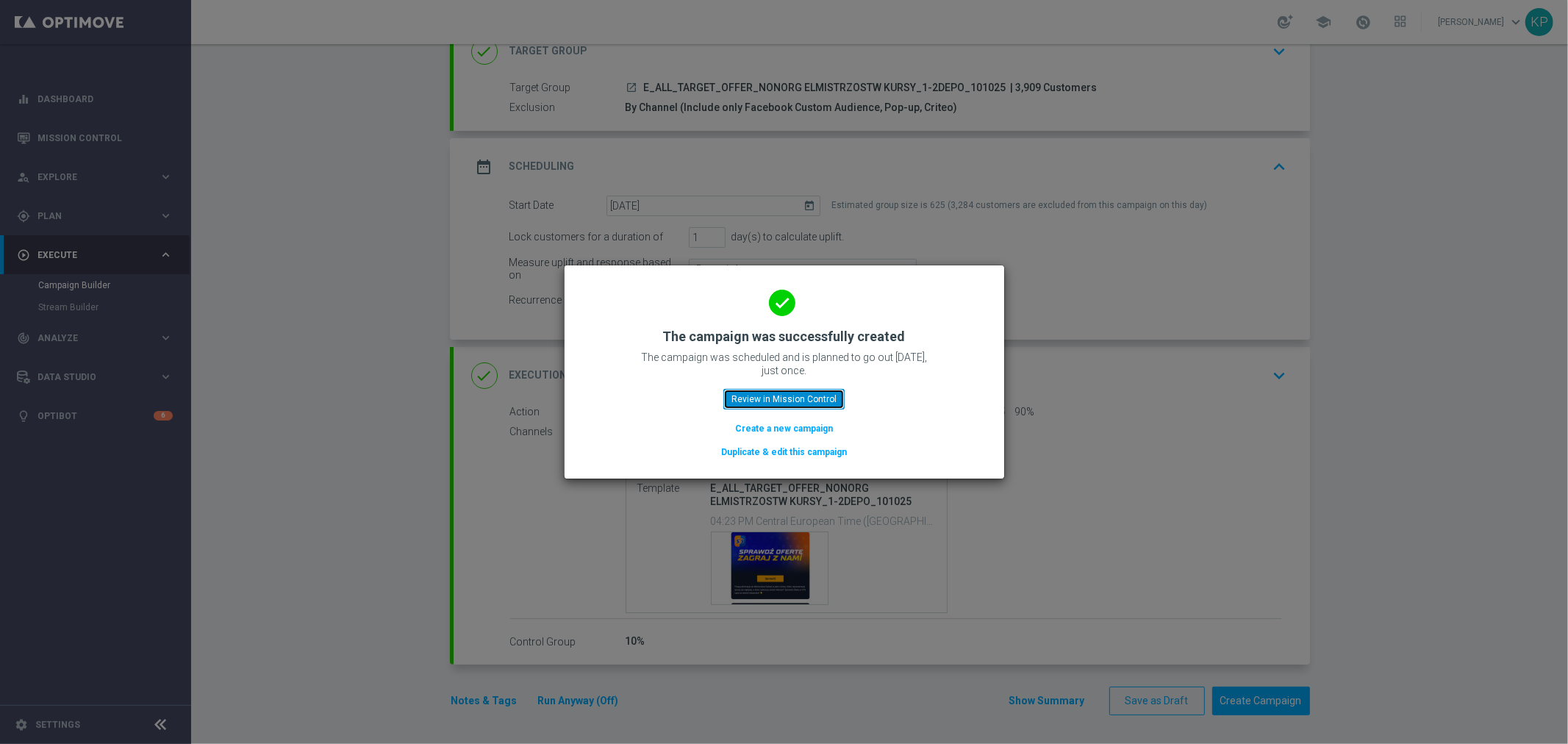
click at [800, 397] on button "Review in Mission Control" at bounding box center [784, 399] width 121 height 21
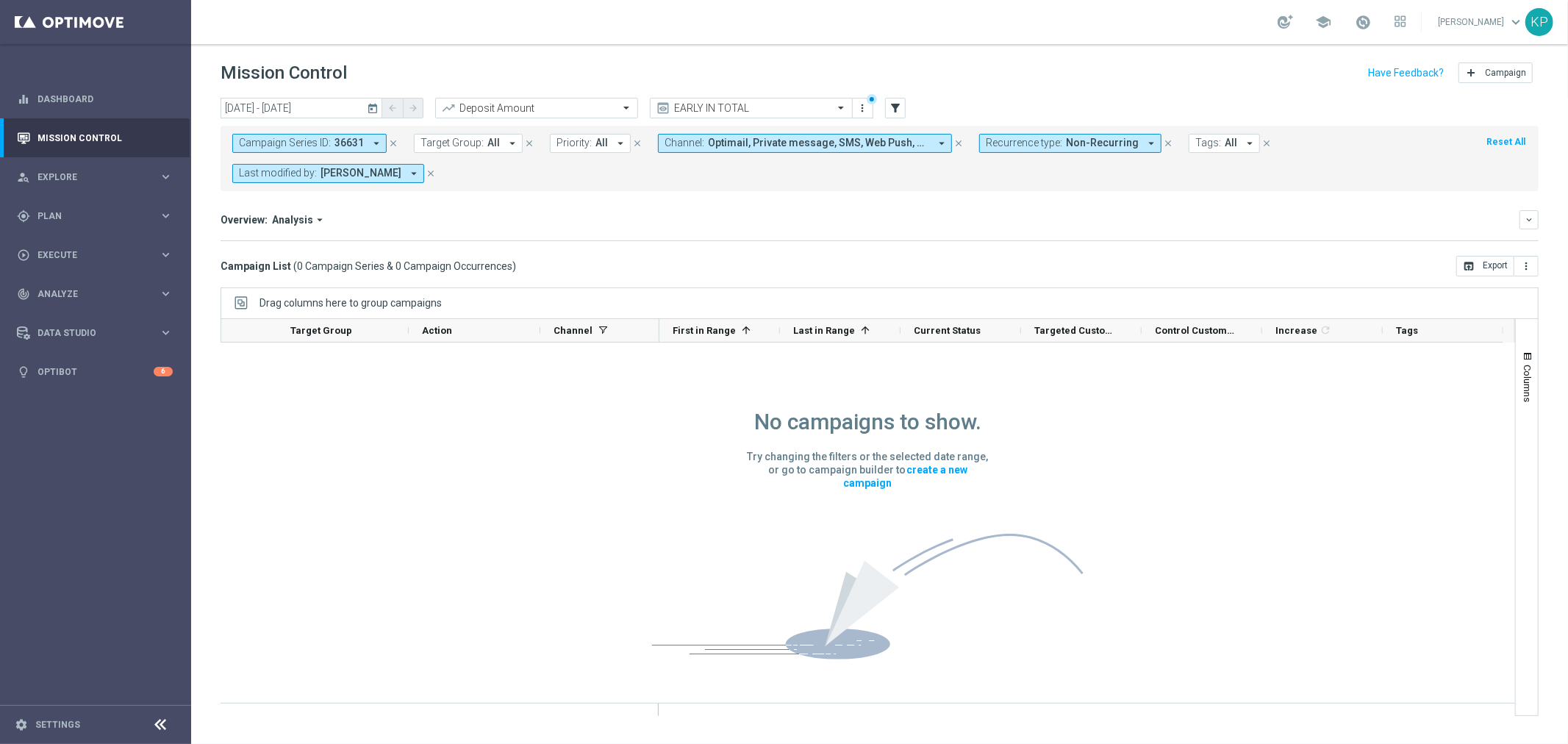
click at [368, 136] on button "Campaign Series ID: 36631 arrow_drop_down" at bounding box center [309, 143] width 155 height 19
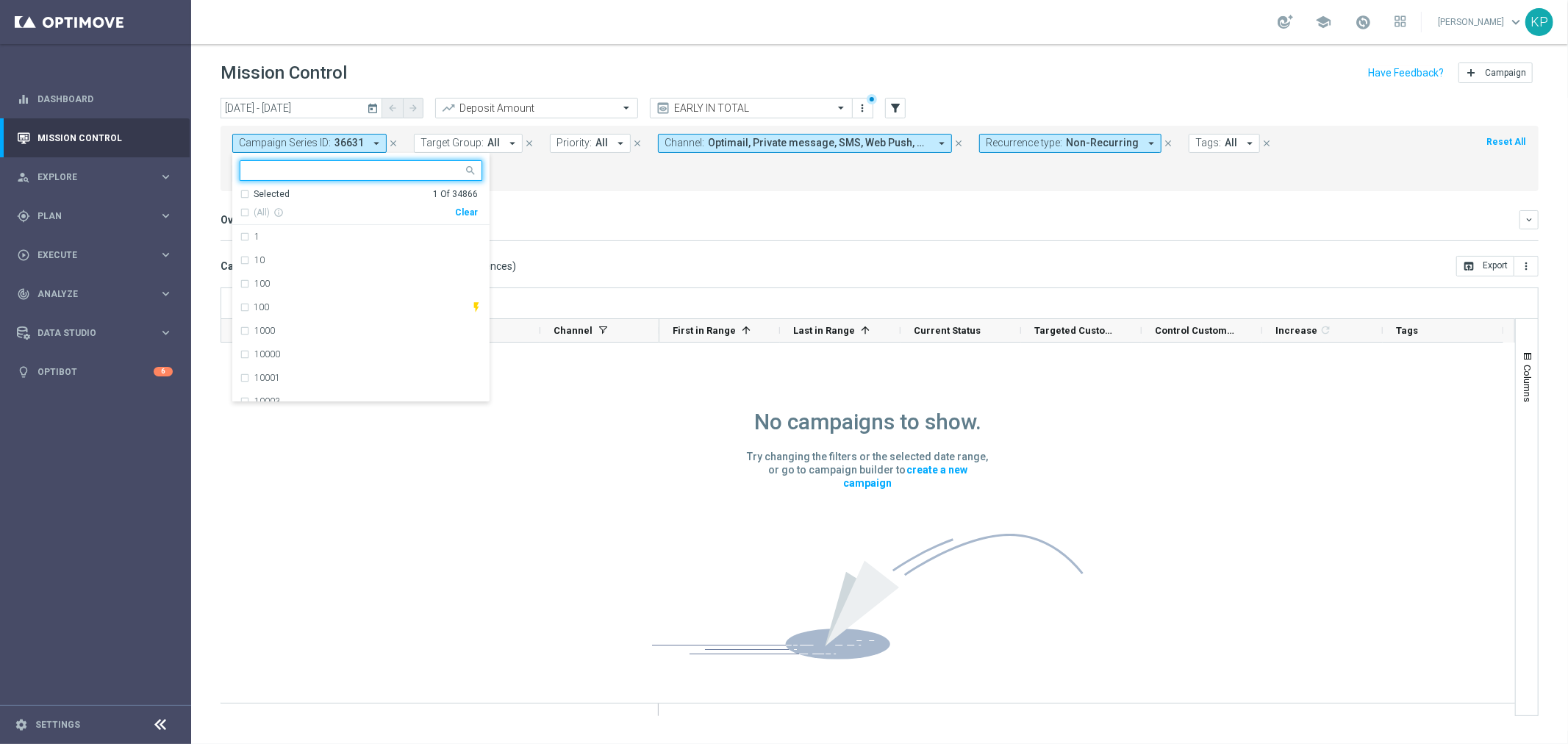
click at [281, 194] on div "Selected" at bounding box center [271, 194] width 36 height 13
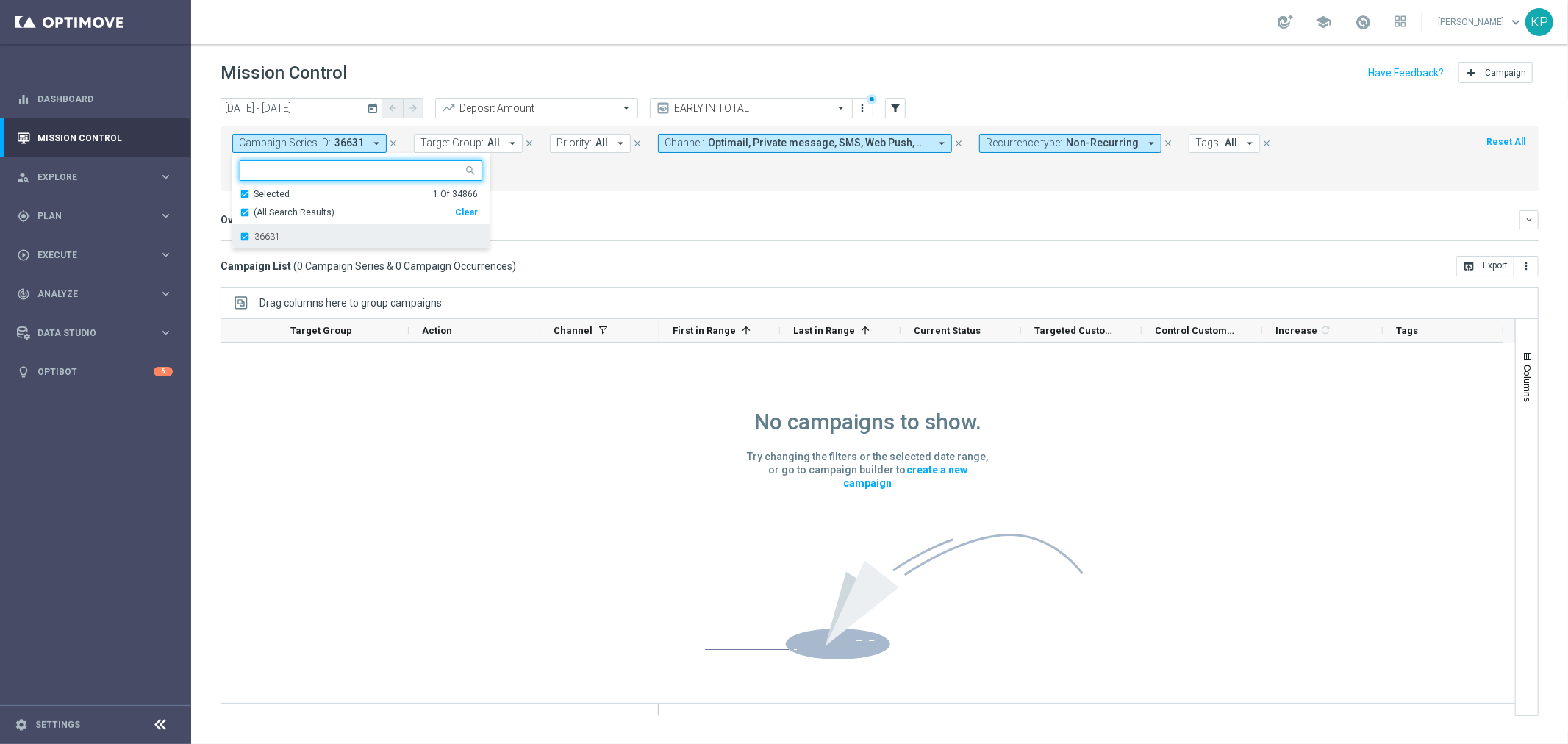
click at [274, 236] on label "36631" at bounding box center [267, 237] width 26 height 9
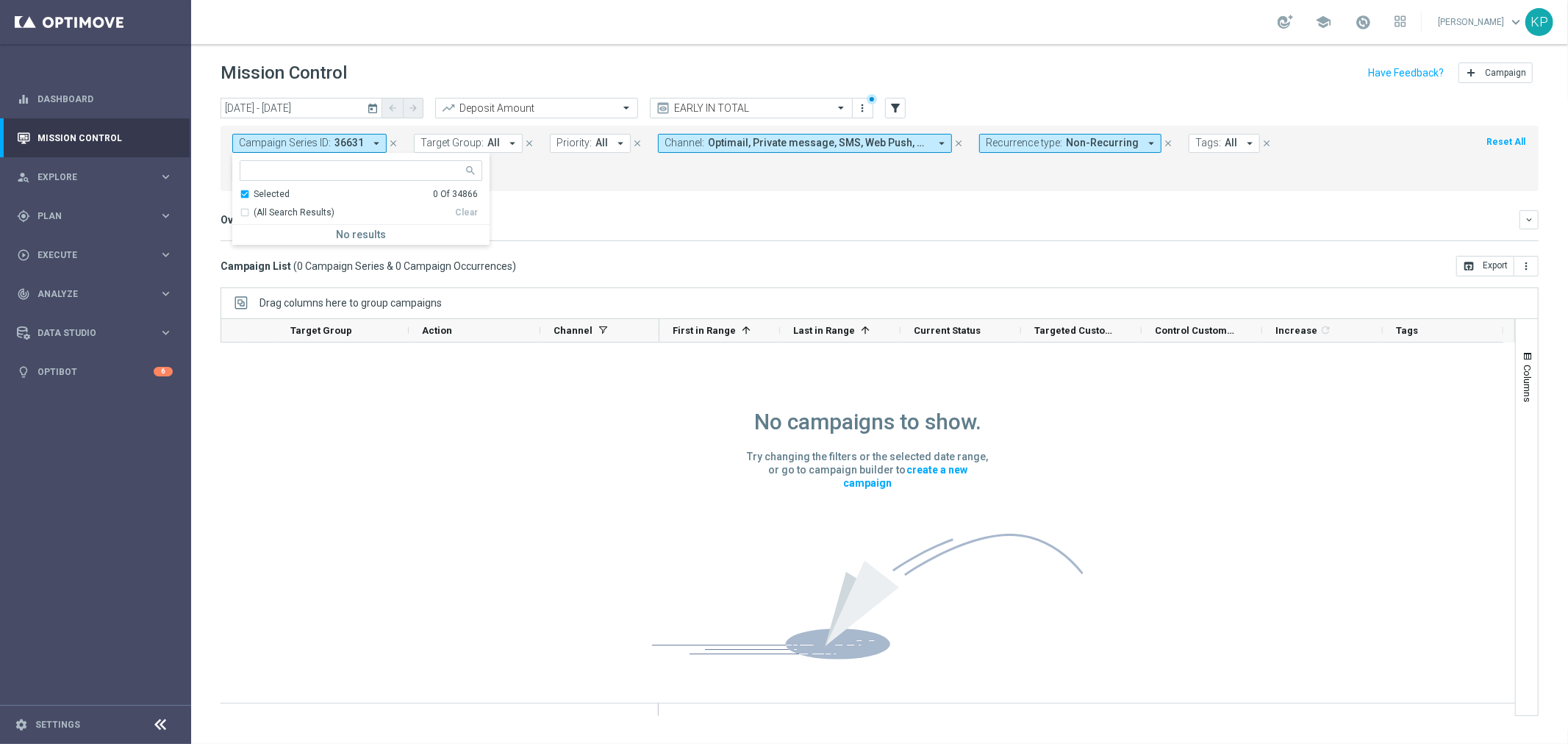
click at [684, 219] on div "Overview: Analysis arrow_drop_down" at bounding box center [870, 219] width 1299 height 13
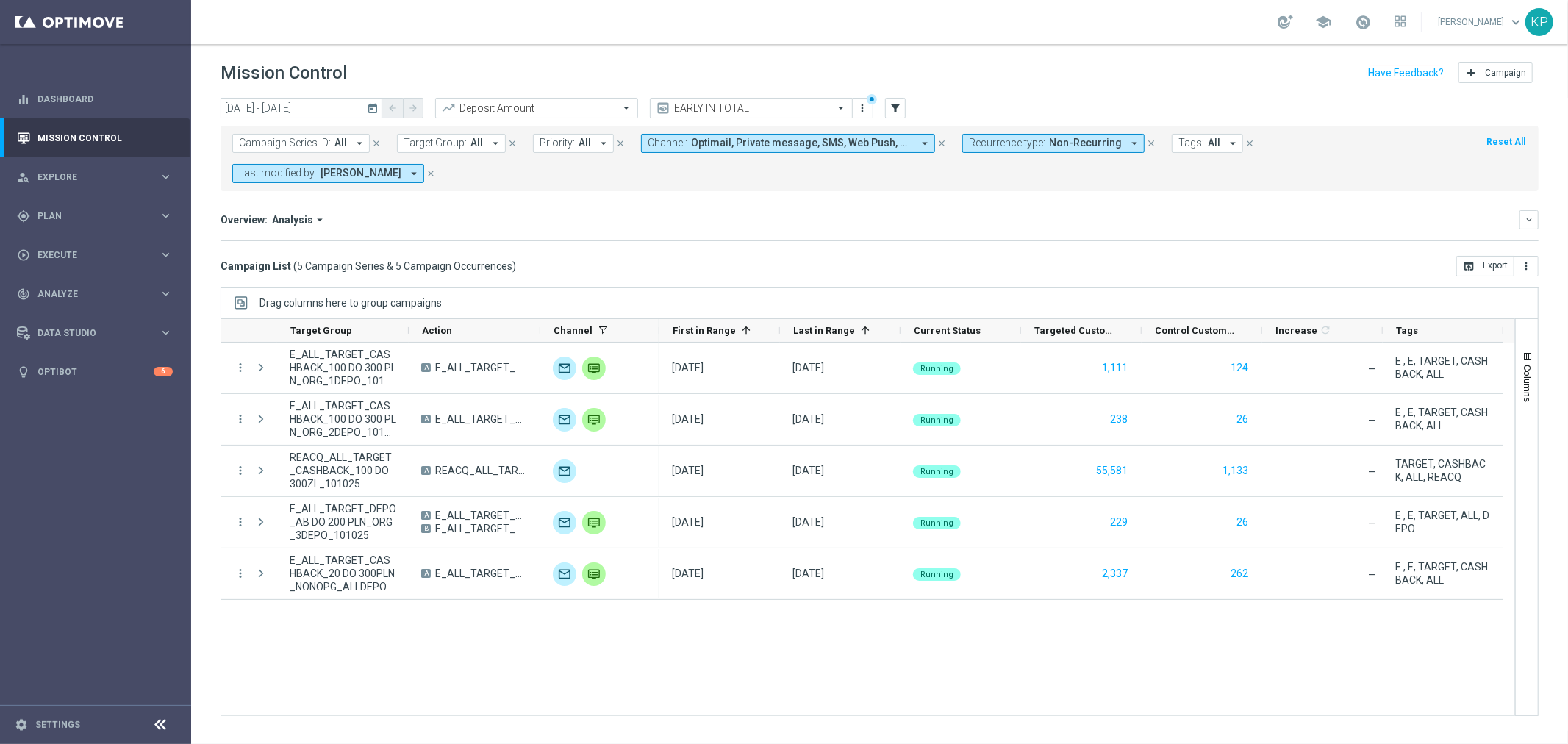
click at [392, 178] on button "Last modified by: Andzelika Binek arrow_drop_down" at bounding box center [328, 172] width 192 height 19
click at [304, 259] on div "[PERSON_NAME]" at bounding box center [361, 267] width 242 height 24
type input "poto"
click at [589, 237] on div "Overview: Analysis arrow_drop_down keyboard_arrow_down Increase In Deposit Amou…" at bounding box center [880, 225] width 1319 height 31
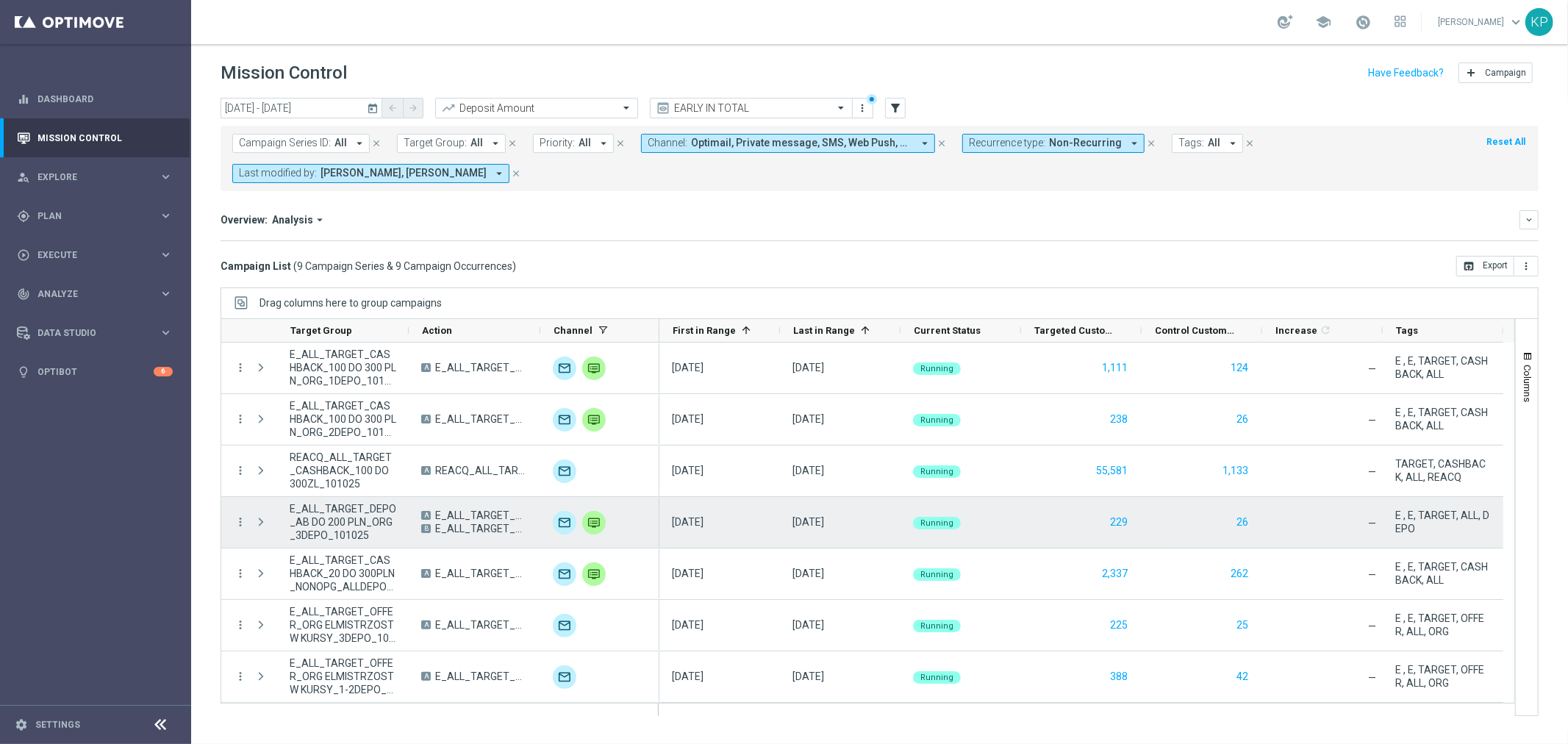
scroll to position [102, 0]
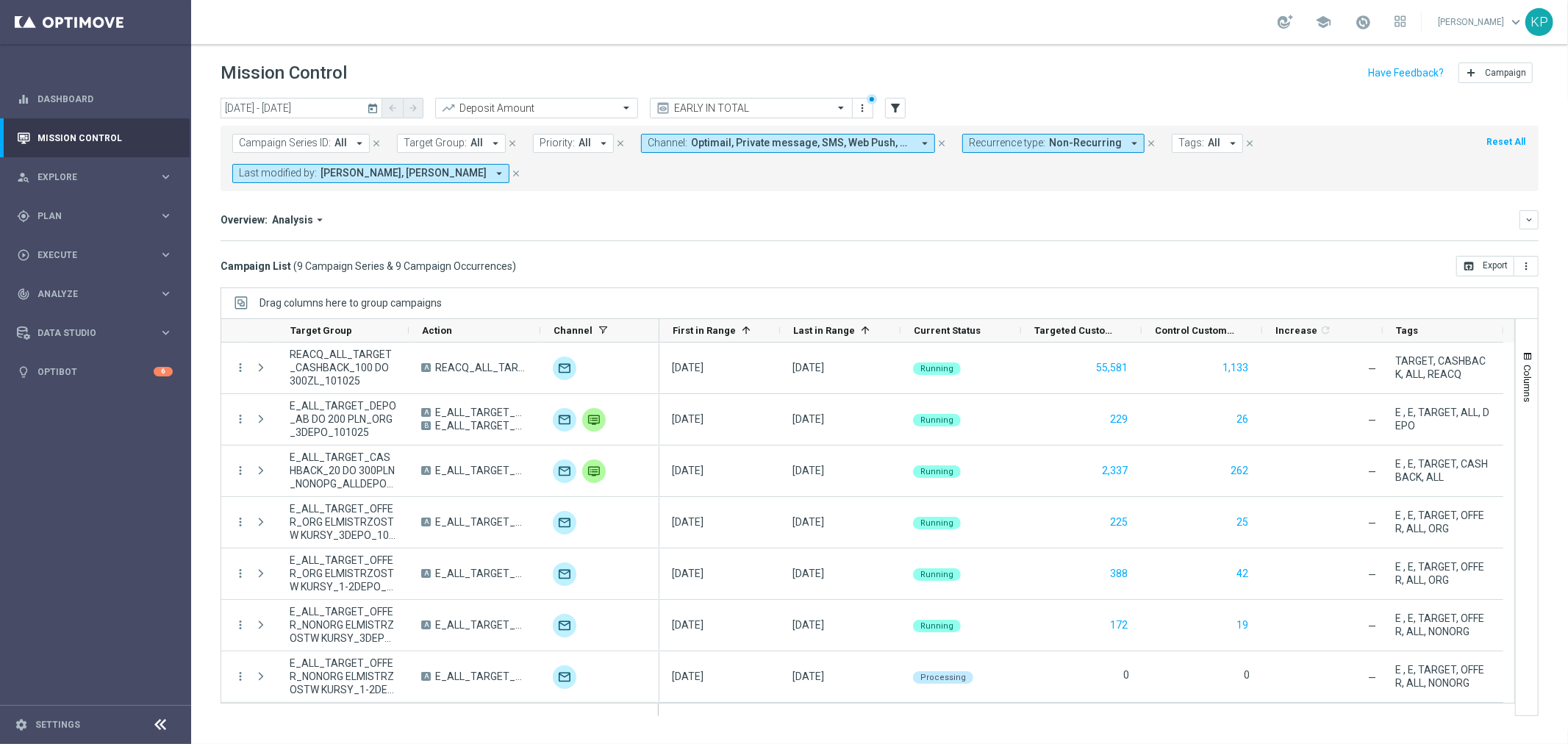
click at [370, 104] on icon "today" at bounding box center [373, 107] width 13 height 13
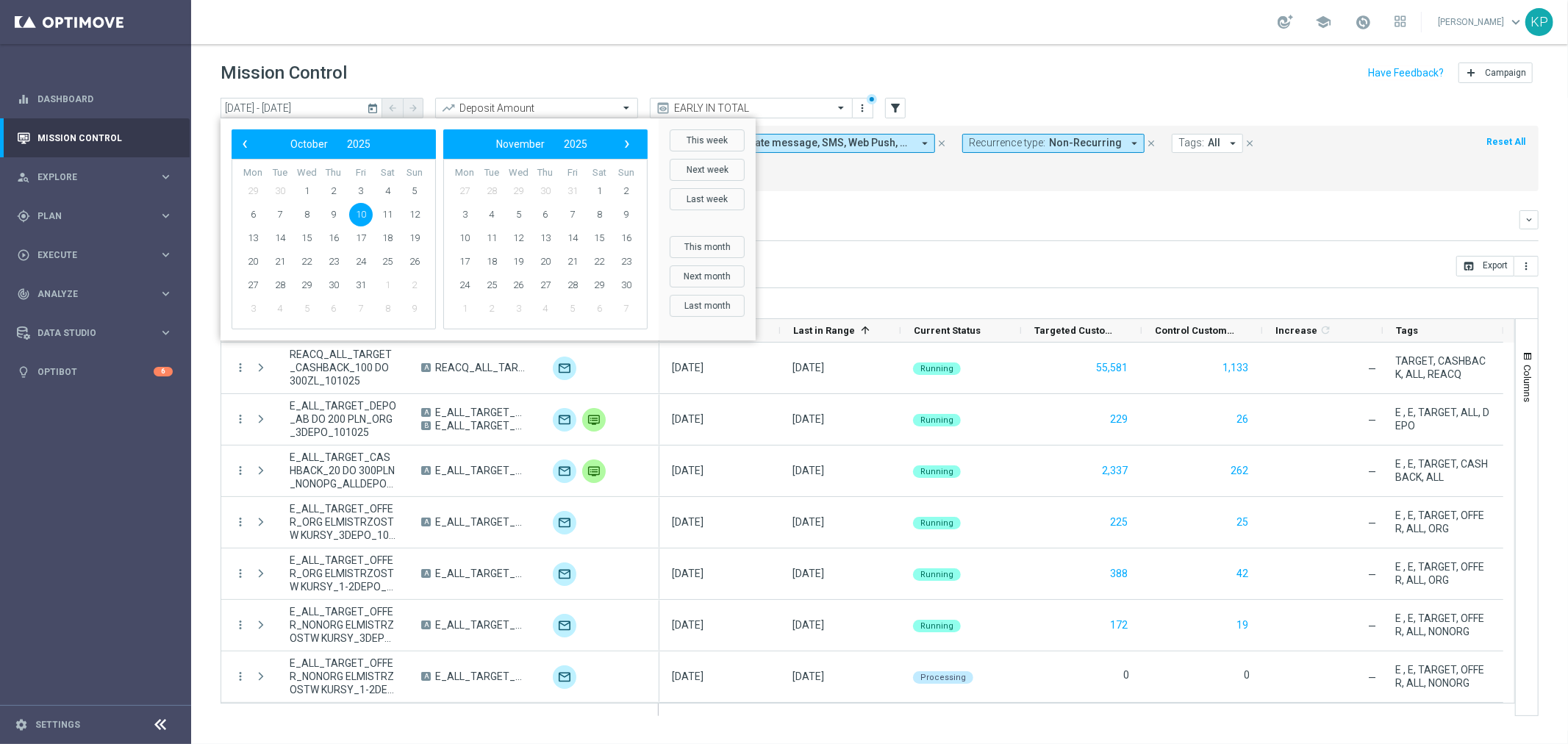
click at [366, 208] on span "10" at bounding box center [361, 215] width 24 height 24
click at [415, 210] on span "12" at bounding box center [415, 215] width 24 height 24
type input "10 Oct 2025 - 12 Oct 2025"
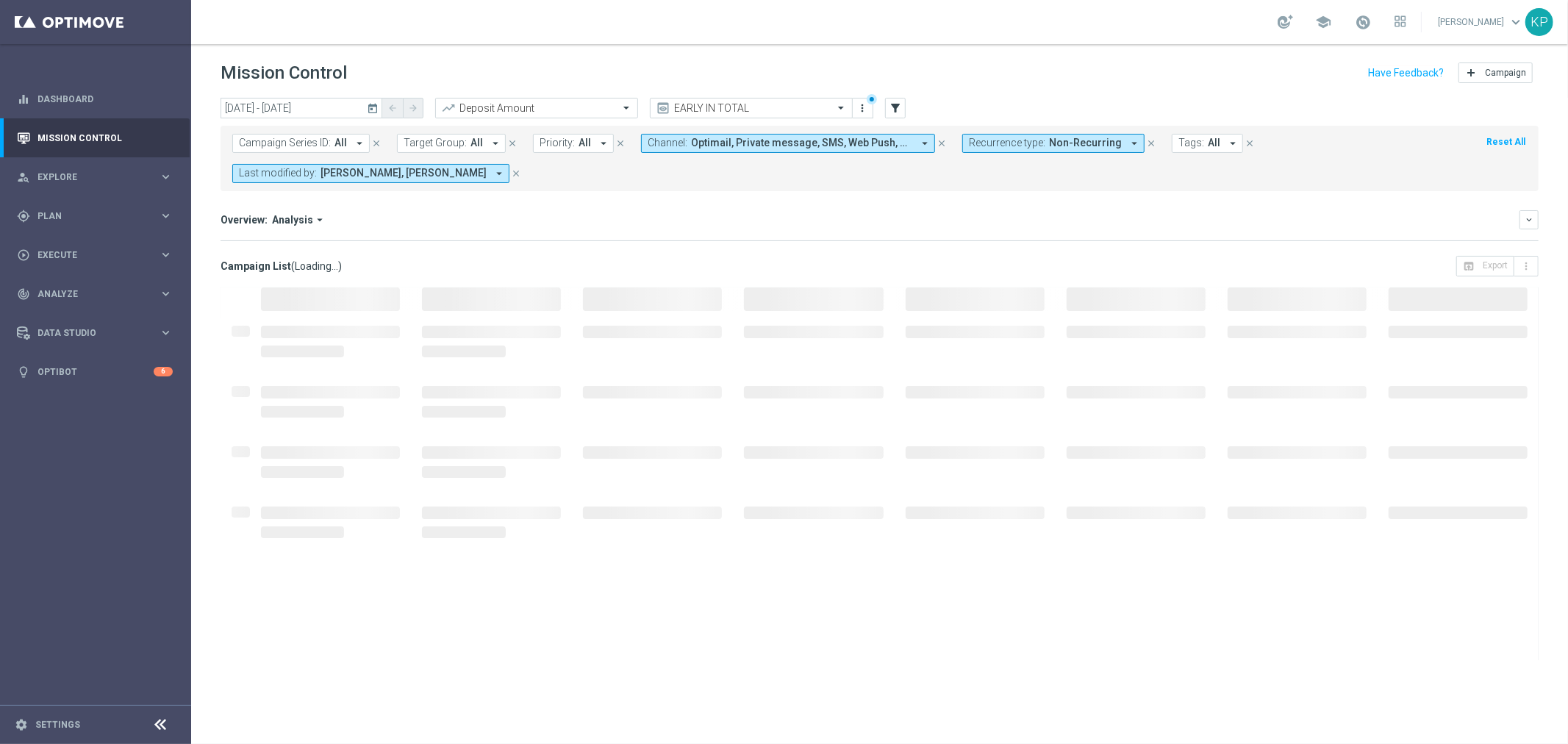
click at [723, 201] on mini-dashboard "Overview: Analysis arrow_drop_down keyboard_arrow_down Increase In Deposit Amou…" at bounding box center [880, 224] width 1319 height 65
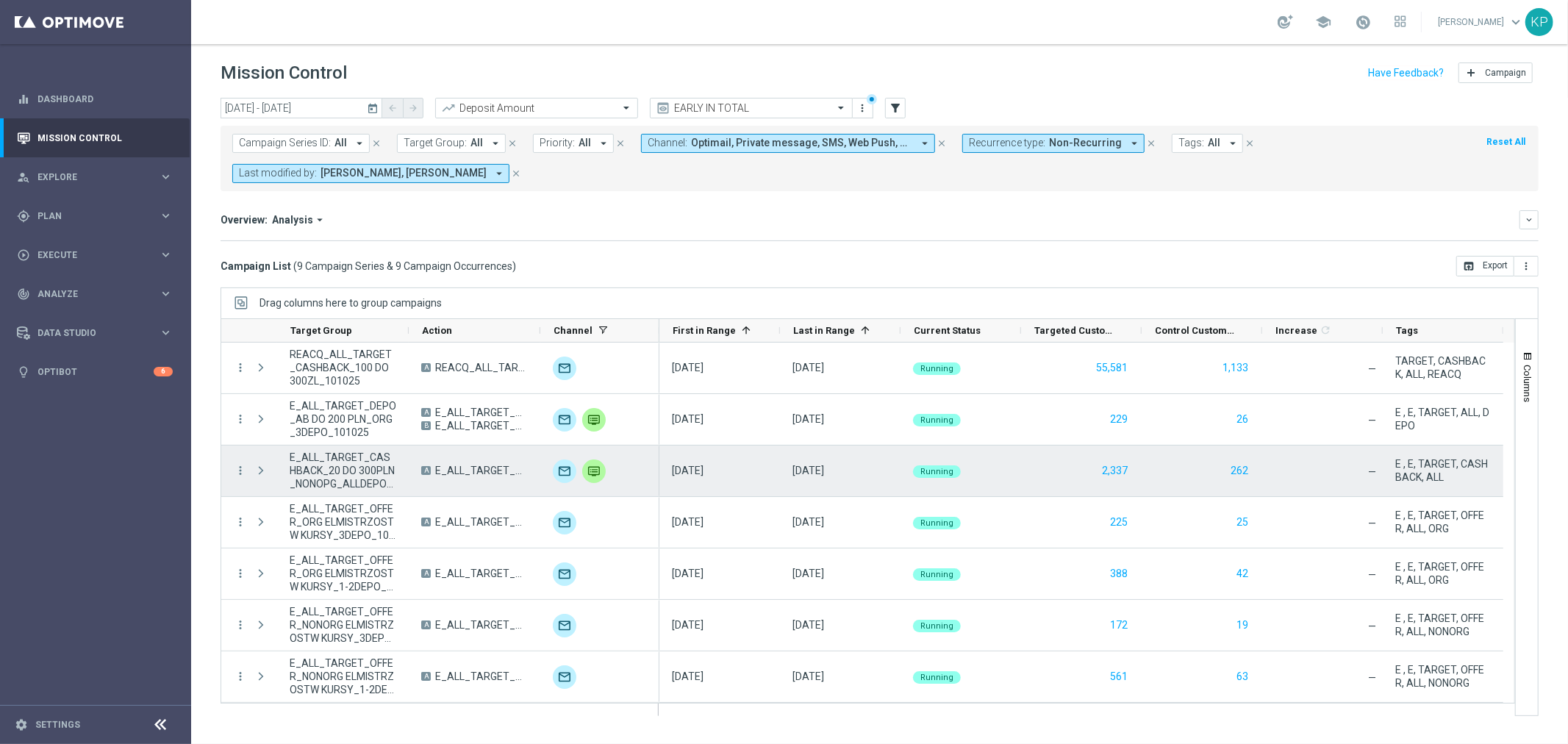
scroll to position [0, 0]
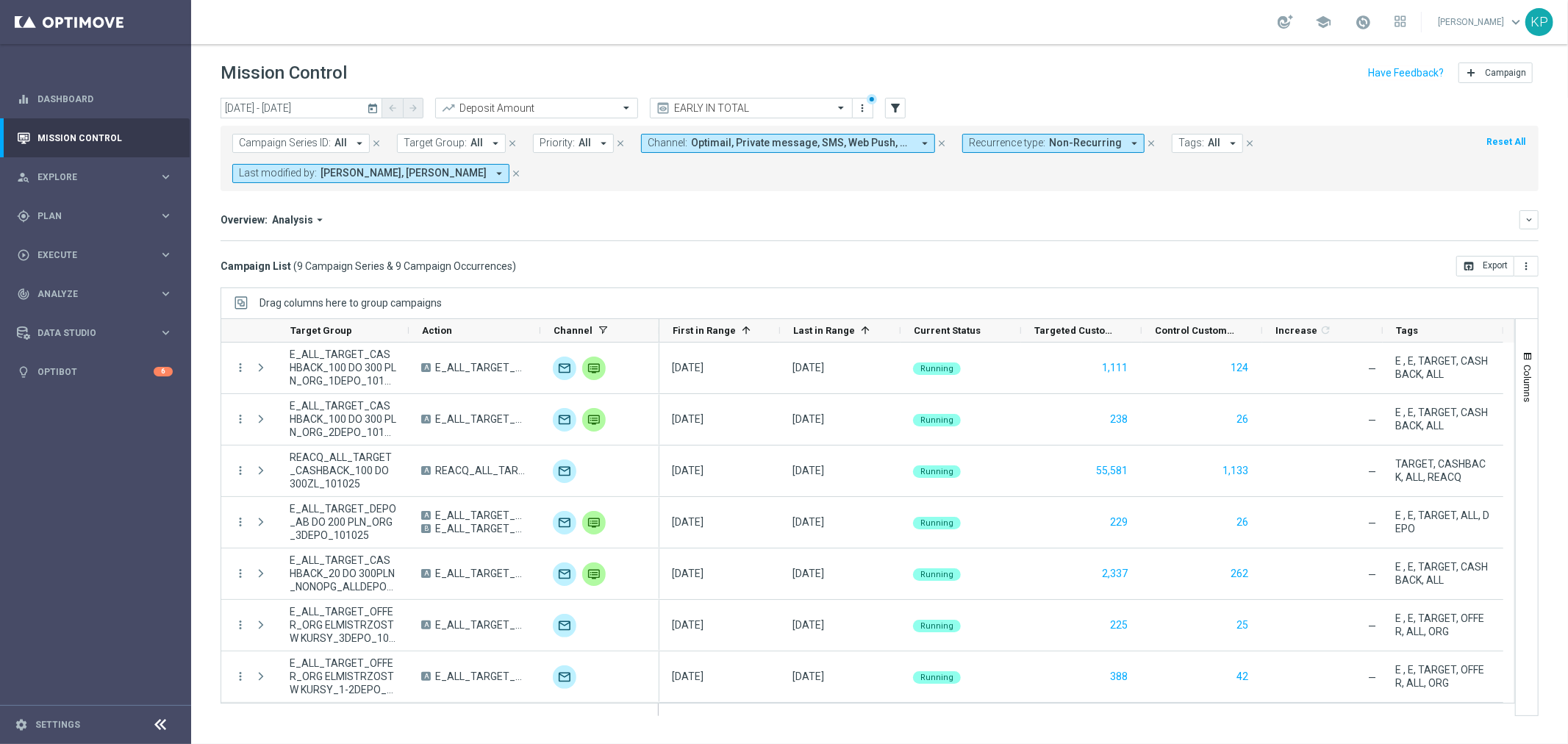
click at [1332, 181] on form "Campaign Series ID: All arrow_drop_down close Target Group: All arrow_drop_down…" at bounding box center [847, 159] width 1229 height 49
click at [1540, 348] on div "today 10 Oct 2025 - 12 Oct 2025 arrow_back arrow_forward Deposit Amount trendin…" at bounding box center [879, 414] width 1377 height 633
click at [1534, 354] on button "Columns" at bounding box center [1527, 376] width 22 height 80
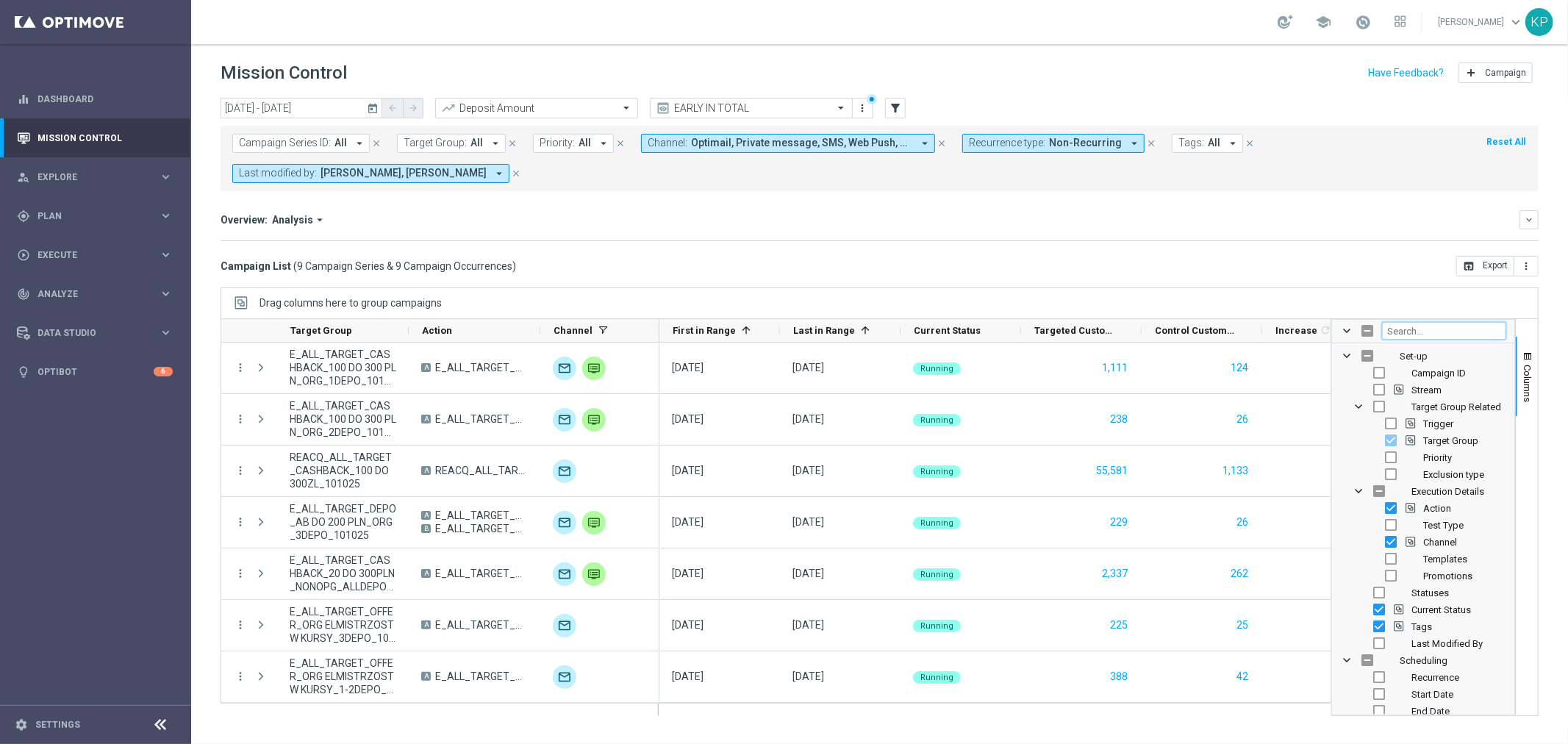
click at [1467, 328] on input "Filter Columns Input" at bounding box center [1444, 331] width 124 height 18
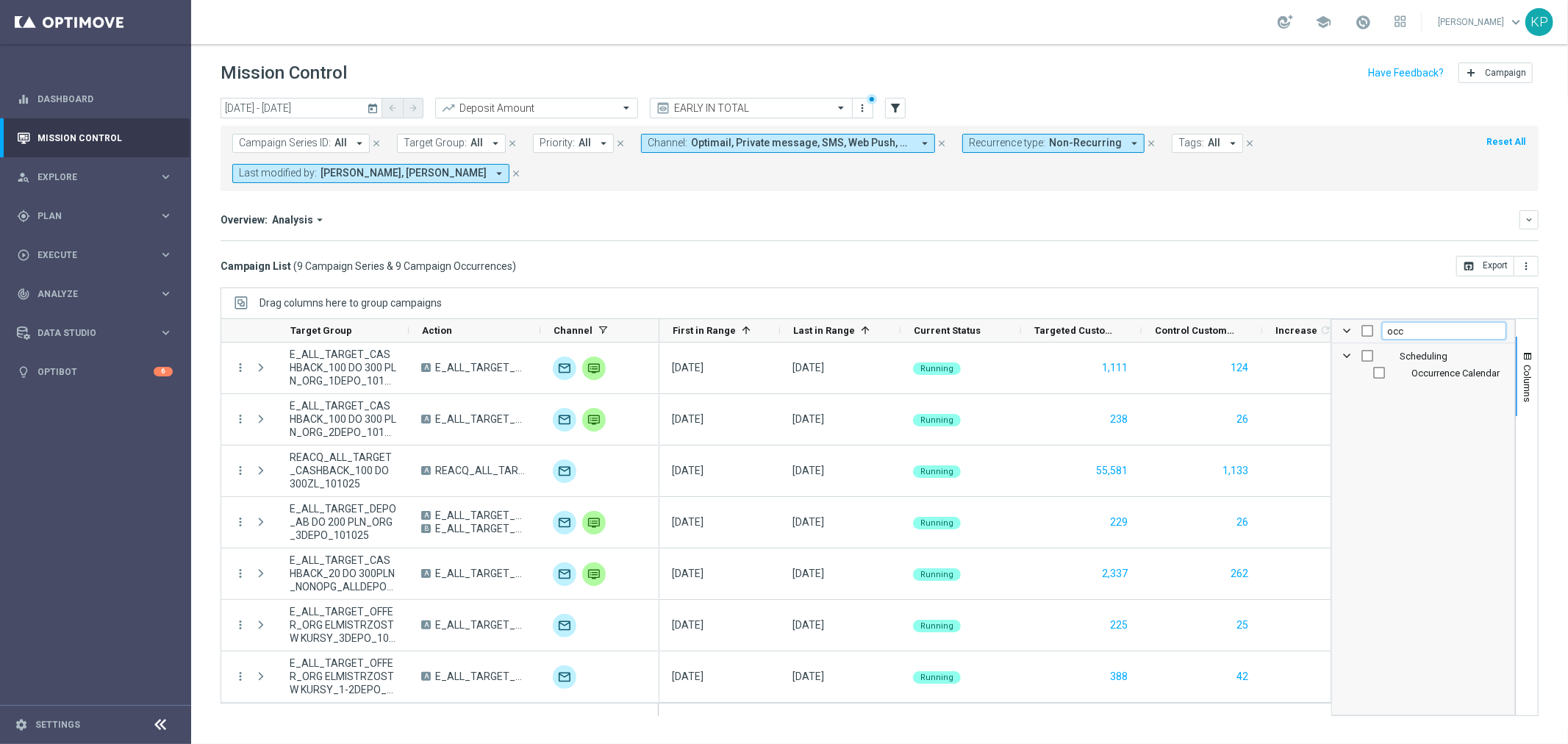
type input "occ"
click at [1443, 372] on span "Occurrence Calendar" at bounding box center [1456, 372] width 89 height 11
checkbox input "true"
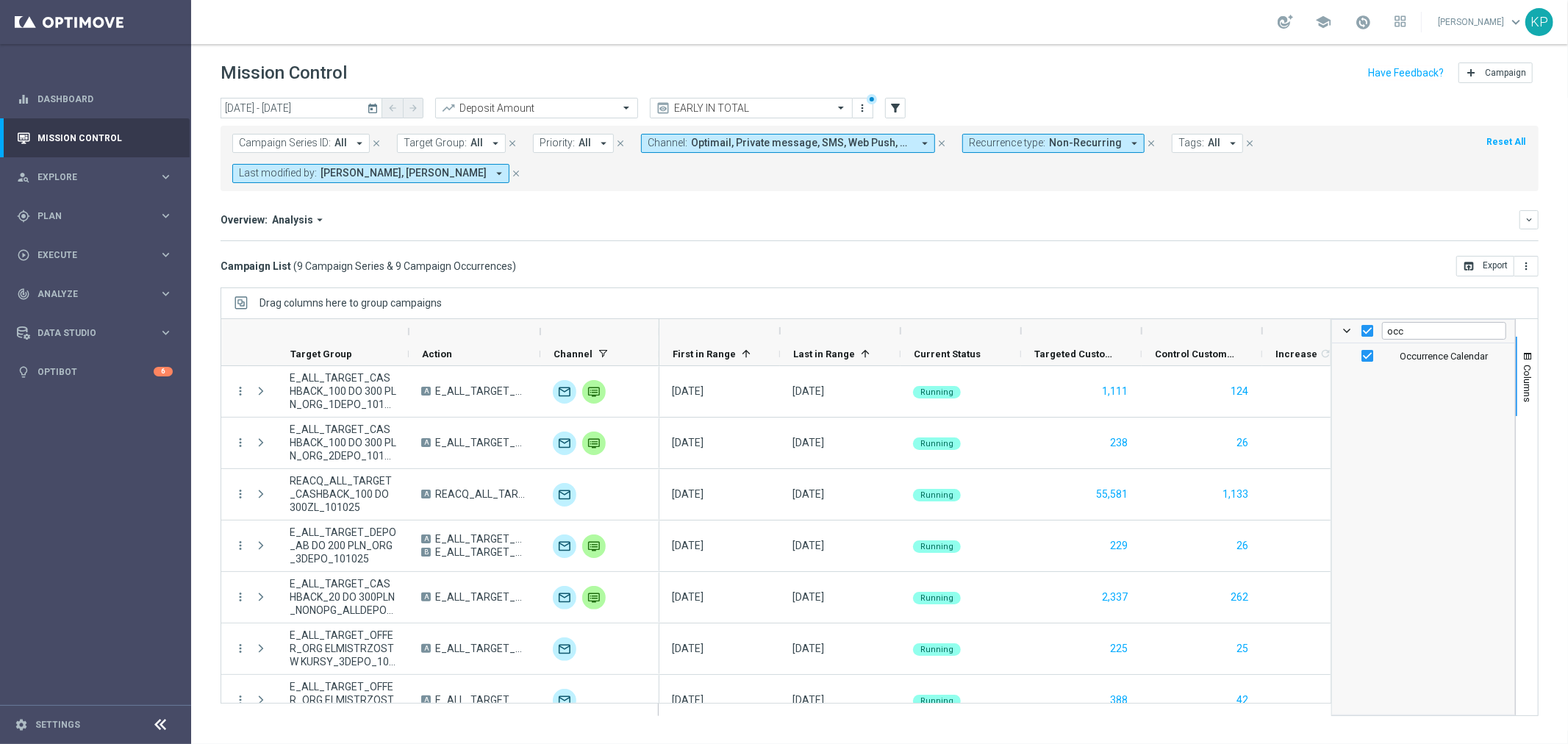
click at [1524, 377] on span "Columns" at bounding box center [1528, 383] width 12 height 37
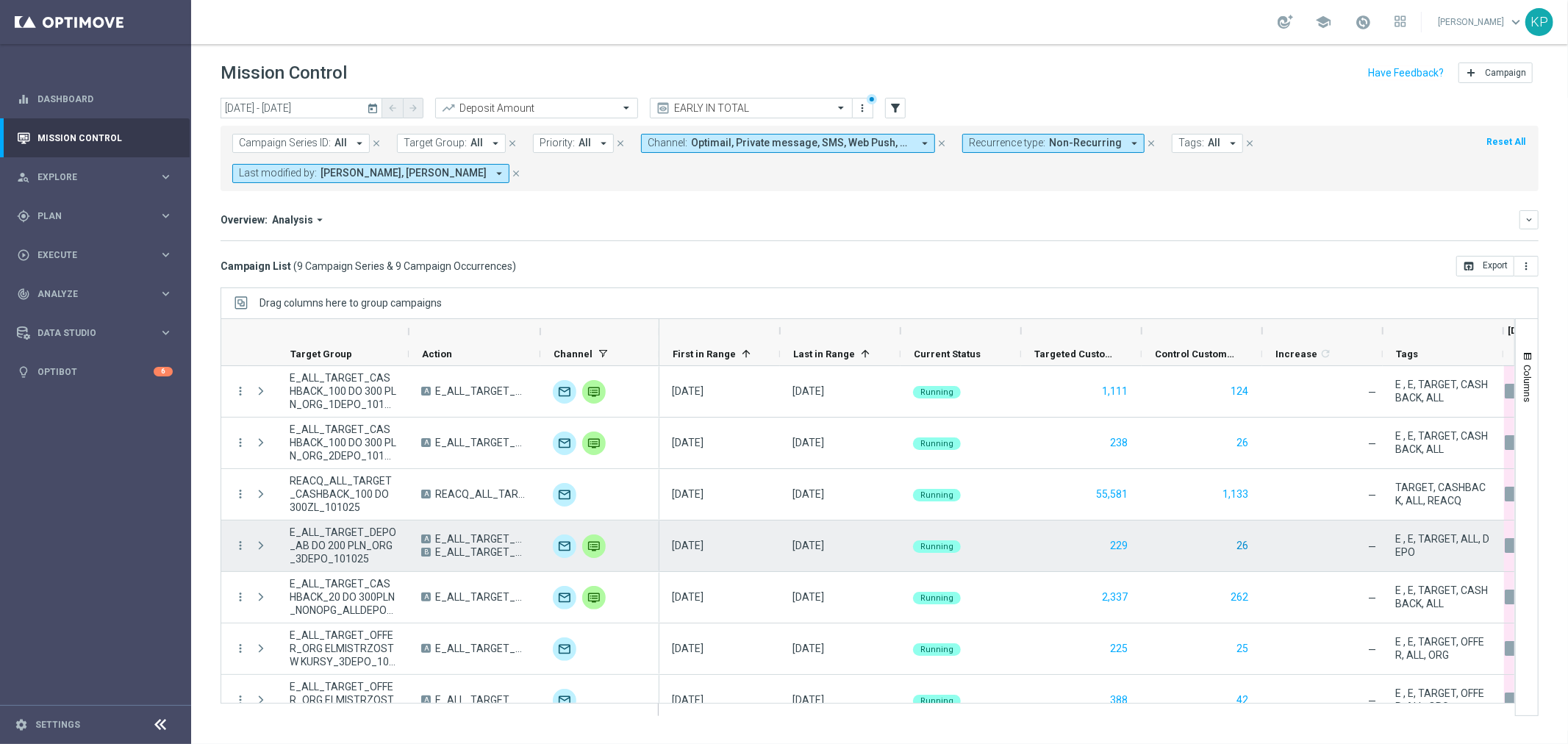
scroll to position [126, 0]
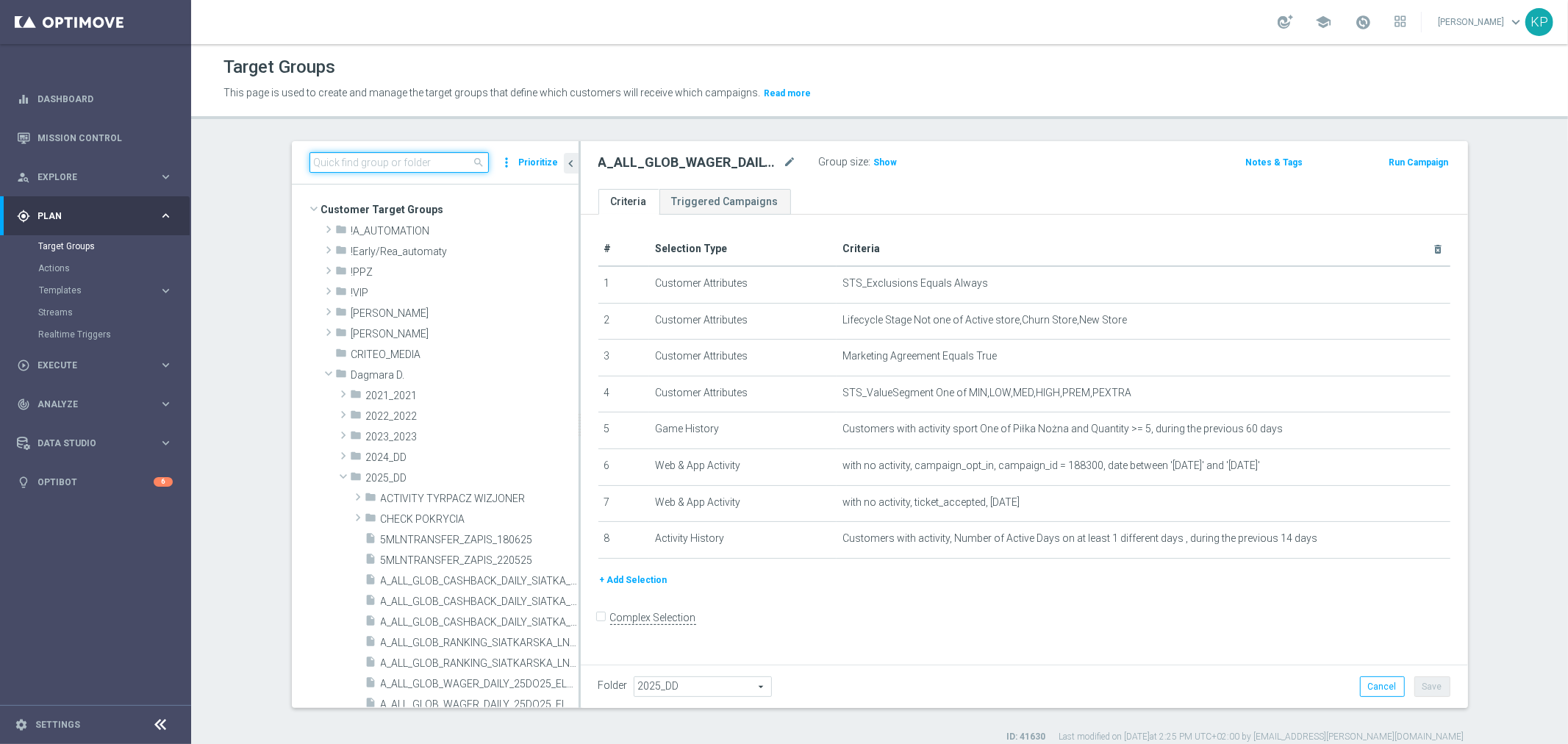
click at [443, 166] on input at bounding box center [399, 162] width 179 height 21
paste input "A_ALL_GLOB_BET_POL NOWAZ_50 DO 50 PLN pw_091025"
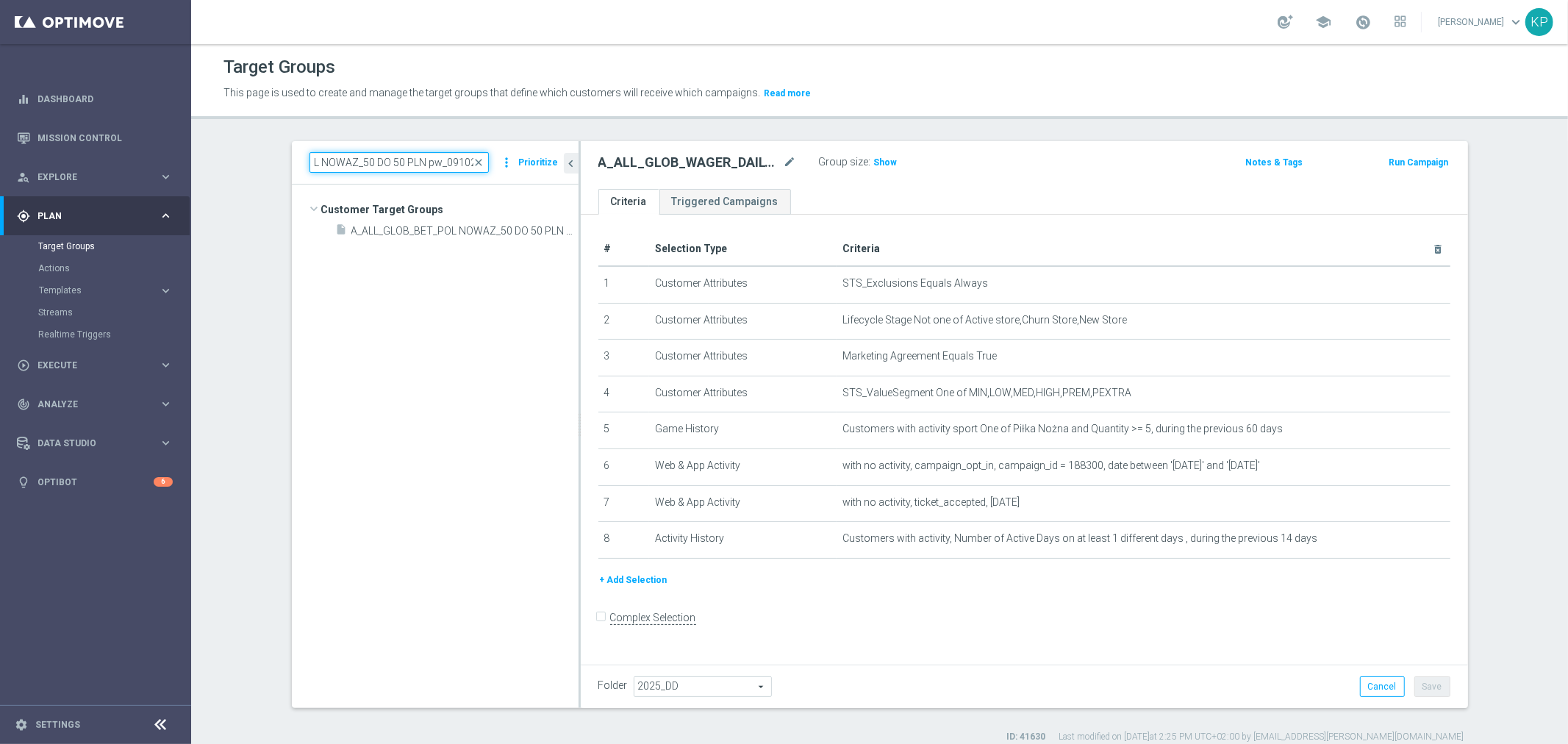
type input "A_ALL_GLOB_BET_POL NOWAZ_50 DO 50 PLN pw_091025"
click at [953, 237] on th "Criteria delete_forever" at bounding box center [1143, 249] width 614 height 34
click at [636, 164] on h2 "A_ALL_GLOB_WAGER_DAILY_MS_101025_PW" at bounding box center [689, 163] width 182 height 18
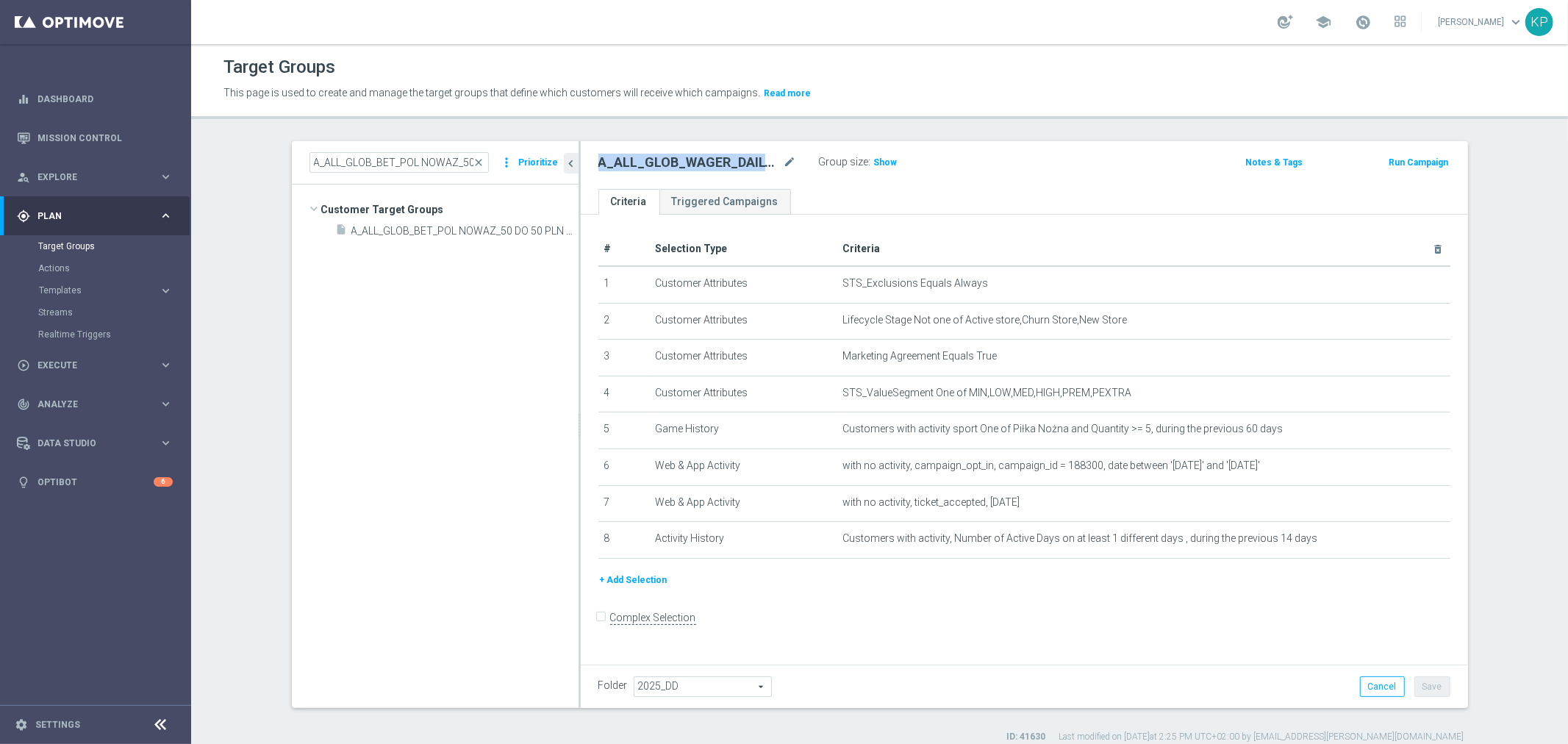
click at [636, 164] on h2 "A_ALL_GLOB_WAGER_DAILY_MS_101025_PW" at bounding box center [689, 163] width 182 height 18
copy div "A_ALL_GLOB_WAGER_DAILY_MS_101025_PW"
click at [547, 230] on icon "content_copy" at bounding box center [553, 231] width 12 height 12
type input "Customer Target Groups"
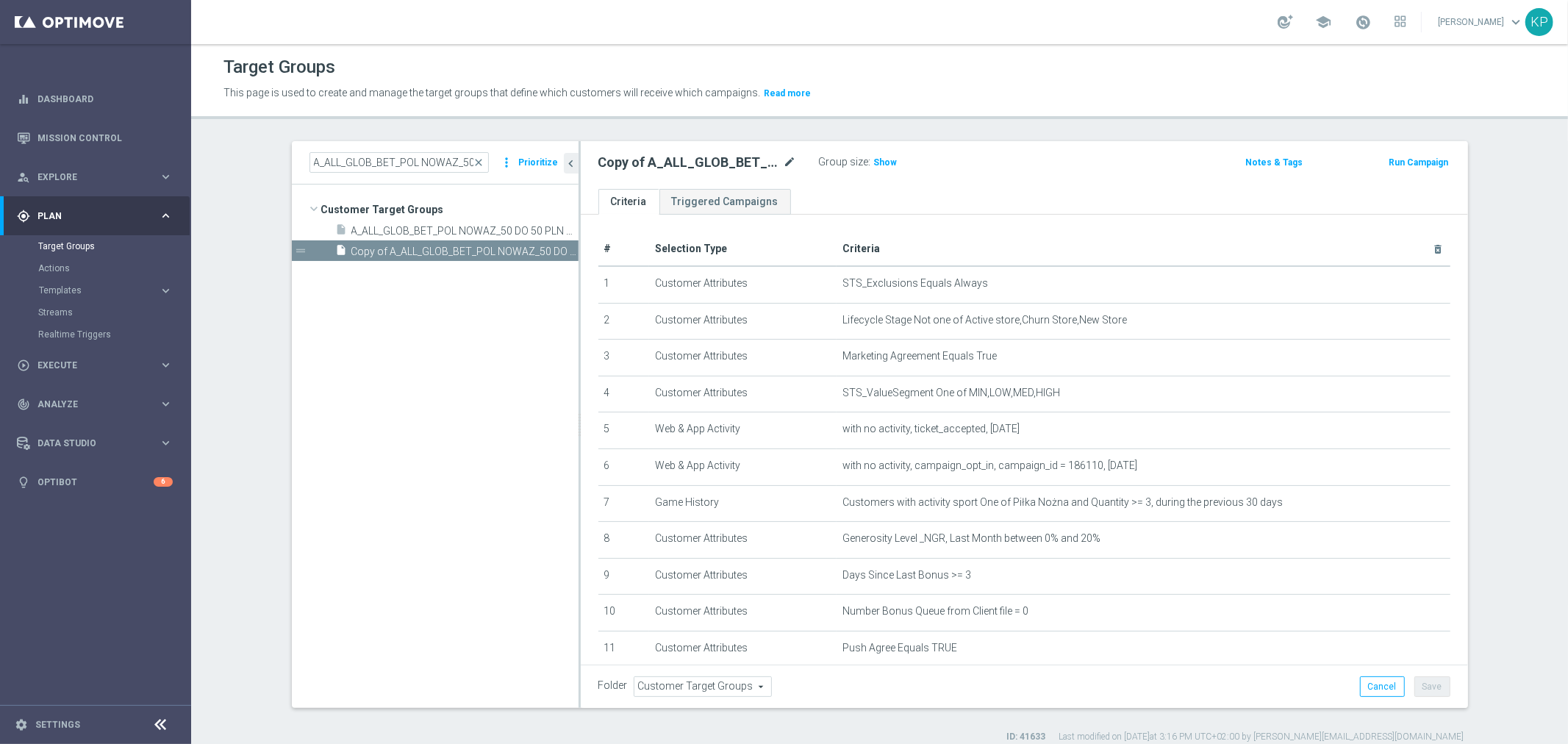
click at [784, 163] on icon "mode_edit" at bounding box center [789, 163] width 13 height 18
click at [684, 160] on input "Copy of A_ALL_GLOB_BET_POL NOWAZ_50 DO 50 PLN pw_091025" at bounding box center [697, 164] width 198 height 21
drag, startPoint x: 638, startPoint y: 169, endPoint x: 581, endPoint y: 169, distance: 57.0
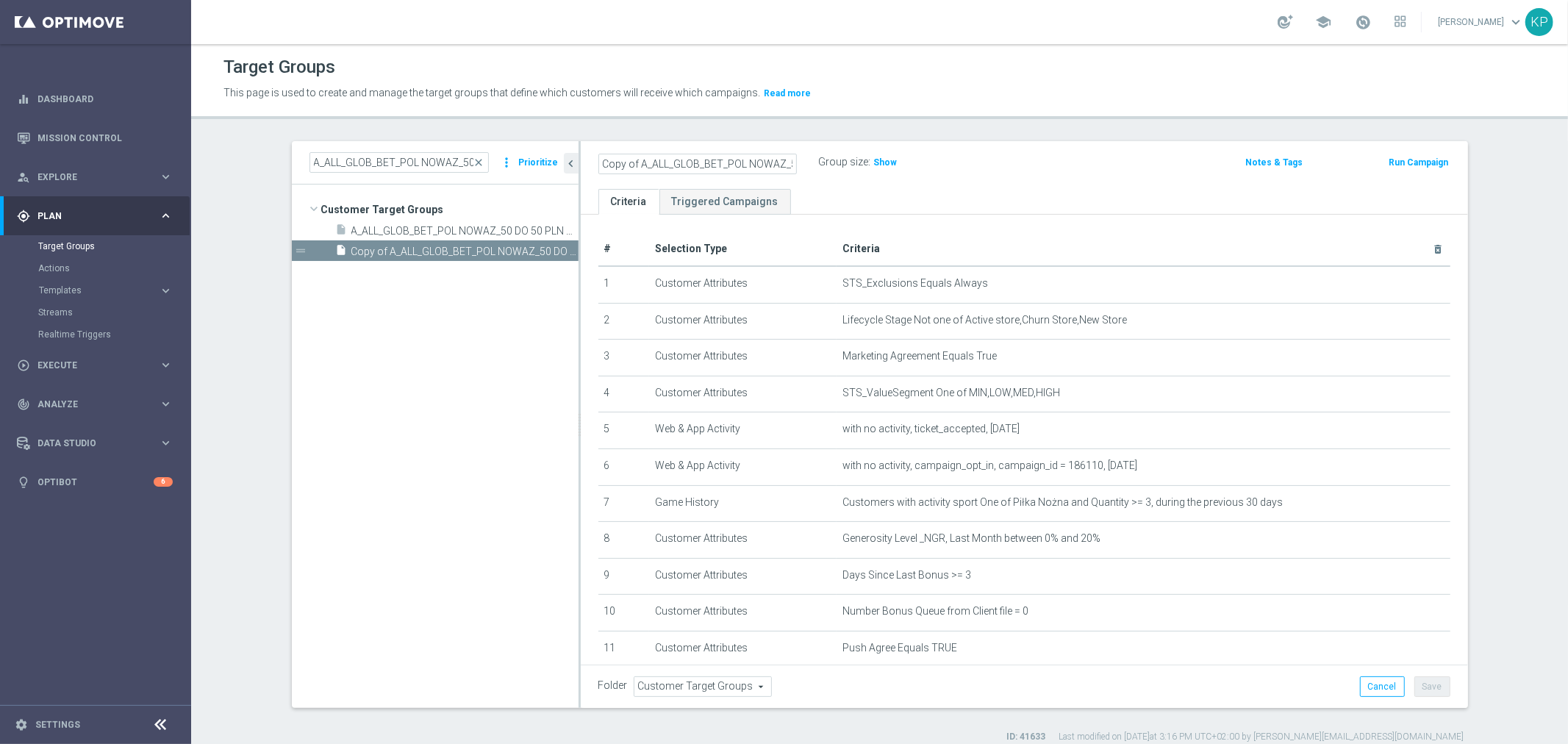
click at [580, 169] on div "Copy of A_ALL_GLOB_BET_POL NOWAZ_50 DO 50 PLN pw_091025 Group size : Show Notes…" at bounding box center [1024, 165] width 887 height 47
click at [630, 169] on input "Copy of A_ALL_GLOB_BET_POL NOWAZ_50 DO 50 PLN pw_091025" at bounding box center [697, 164] width 198 height 21
drag, startPoint x: 638, startPoint y: 164, endPoint x: 546, endPoint y: 164, distance: 92.0
click at [546, 164] on as-split "A_ALL_GLOB_BET_POL NOWAZ_50 DO 50 PLN pw_091025 close more_vert Prioritize Cust…" at bounding box center [880, 424] width 1177 height 567
drag, startPoint x: 738, startPoint y: 161, endPoint x: 684, endPoint y: 161, distance: 54.0
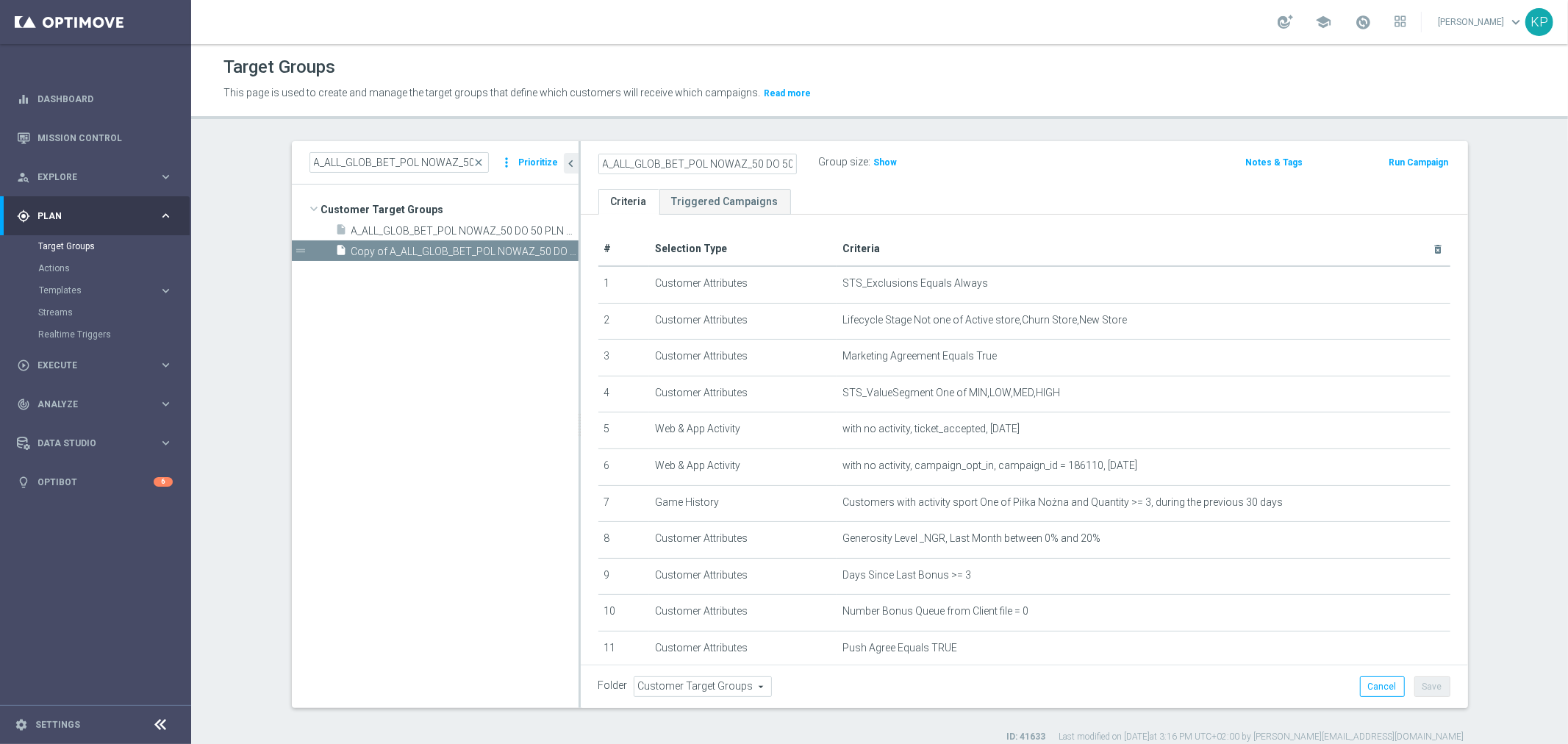
click at [684, 161] on input "A_ALL_GLOB_BET_POL NOWAZ_50 DO 50 PLN pw_091025" at bounding box center [697, 164] width 198 height 21
drag, startPoint x: 707, startPoint y: 163, endPoint x: 823, endPoint y: 159, distance: 116.1
click at [823, 159] on div "A_ALL_GLOB_BET_LITWA POLSKA_50 DO 50 PLN pw_091025 Group size : Show" at bounding box center [879, 163] width 583 height 22
click at [755, 167] on input "A_ALL_GLOB_BET_LITWA POLSKA_50 DO 50 PLN pw_091025" at bounding box center [697, 164] width 198 height 21
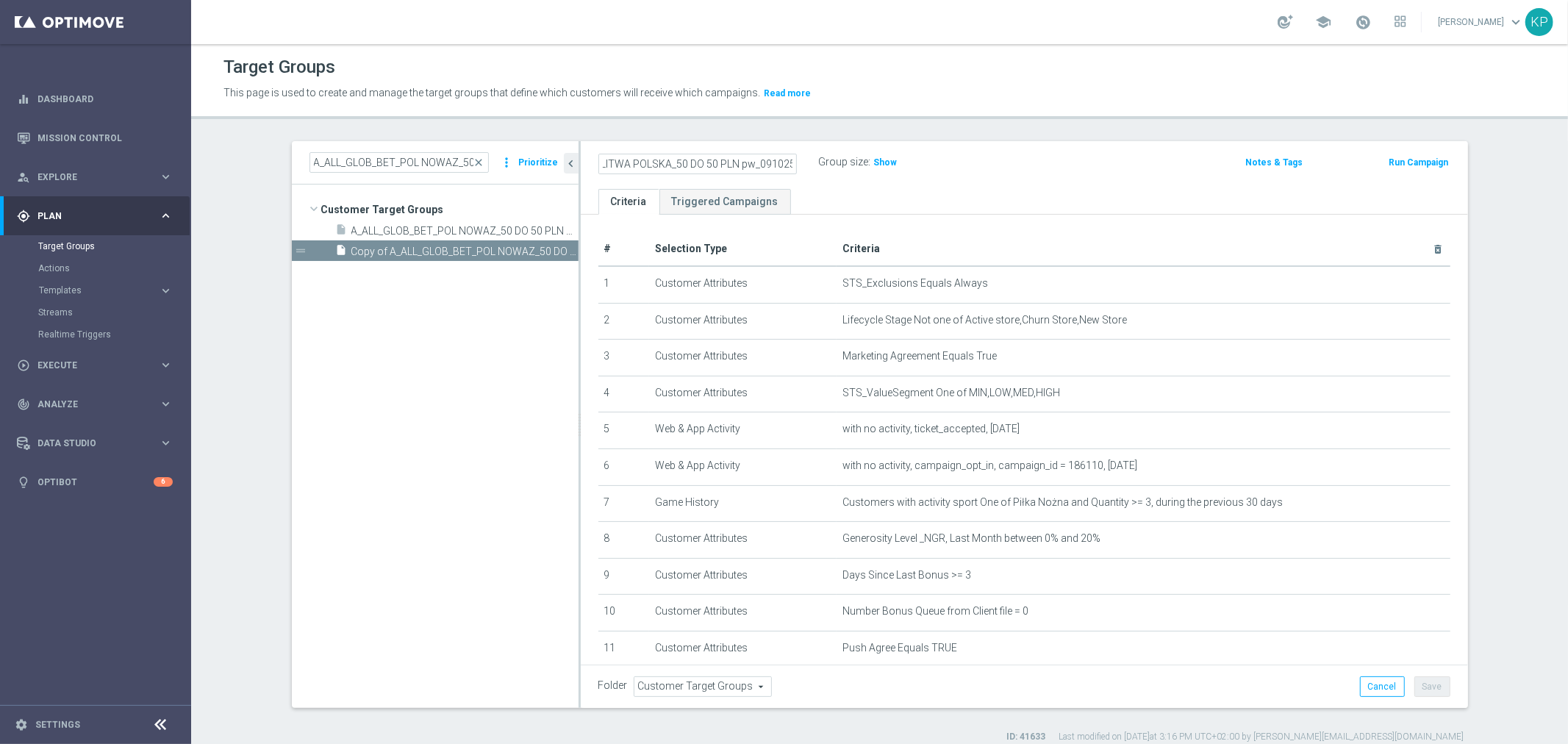
click at [766, 162] on input "A_ALL_GLOB_BET_LITWA POLSKA_50 DO 50 PLN pw_091025" at bounding box center [697, 164] width 198 height 21
click at [763, 162] on input "A_ALL_GLOB_BET_LITWA POLSKA_50 DO 50 PLN pw_091025" at bounding box center [697, 164] width 198 height 21
type input "A_ALL_GLOB_BET_LITWA POLSKA_50 DO 50 PLN pw_121025"
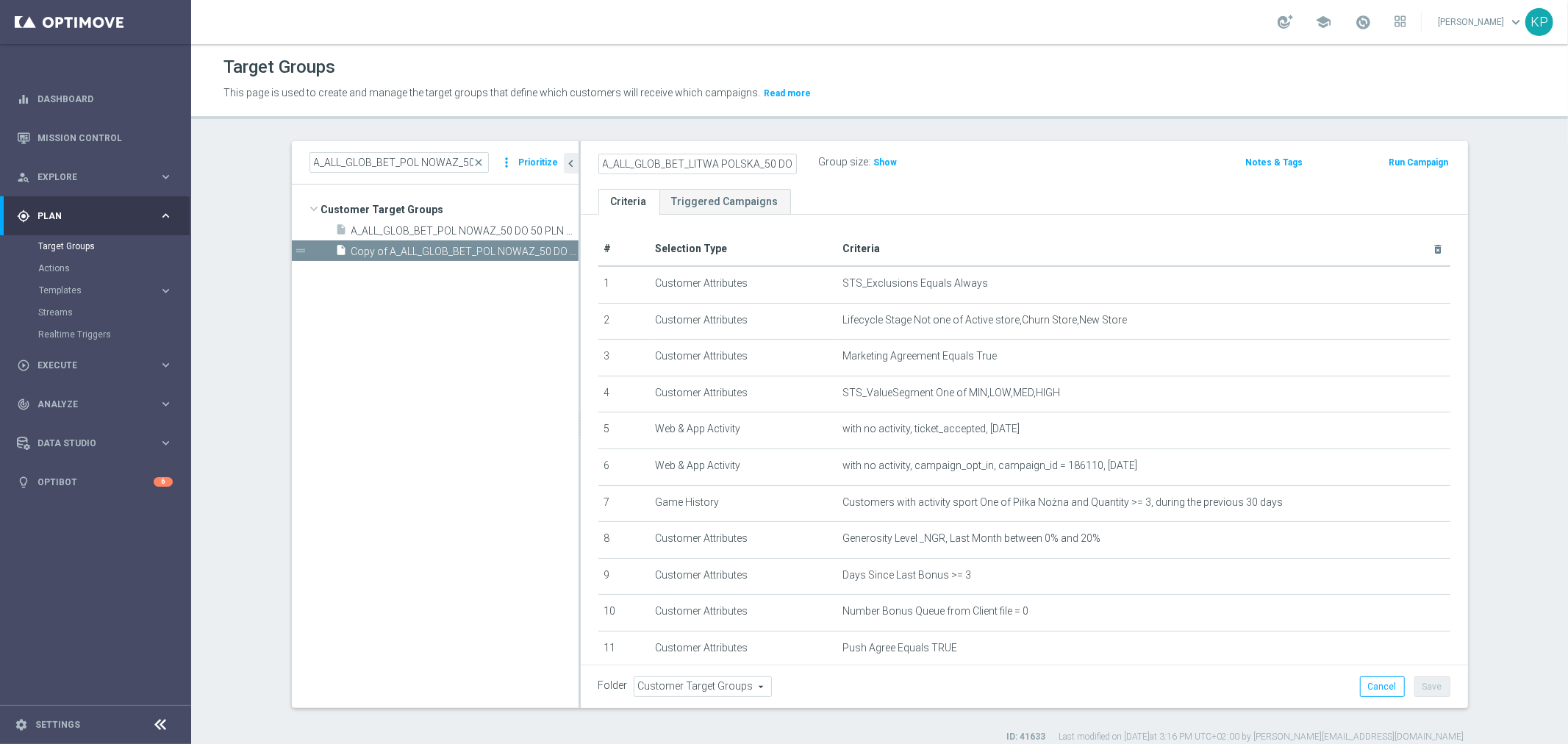
click at [968, 94] on p "This page is used to create and manage the target groups that define which cust…" at bounding box center [713, 94] width 979 height 16
click at [1243, 10] on div "school Krystian Potoczny keyboard_arrow_down KP" at bounding box center [879, 22] width 1377 height 44
click at [1086, 111] on header "Target Groups This page is used to create and manage the target groups that def…" at bounding box center [879, 82] width 1377 height 75
click at [972, 176] on div "A_ALL_GLOB_BET_LITWA POLSKA_50 DO 50 PLN pw_121025 mode_edit Group size : Show …" at bounding box center [1024, 165] width 887 height 47
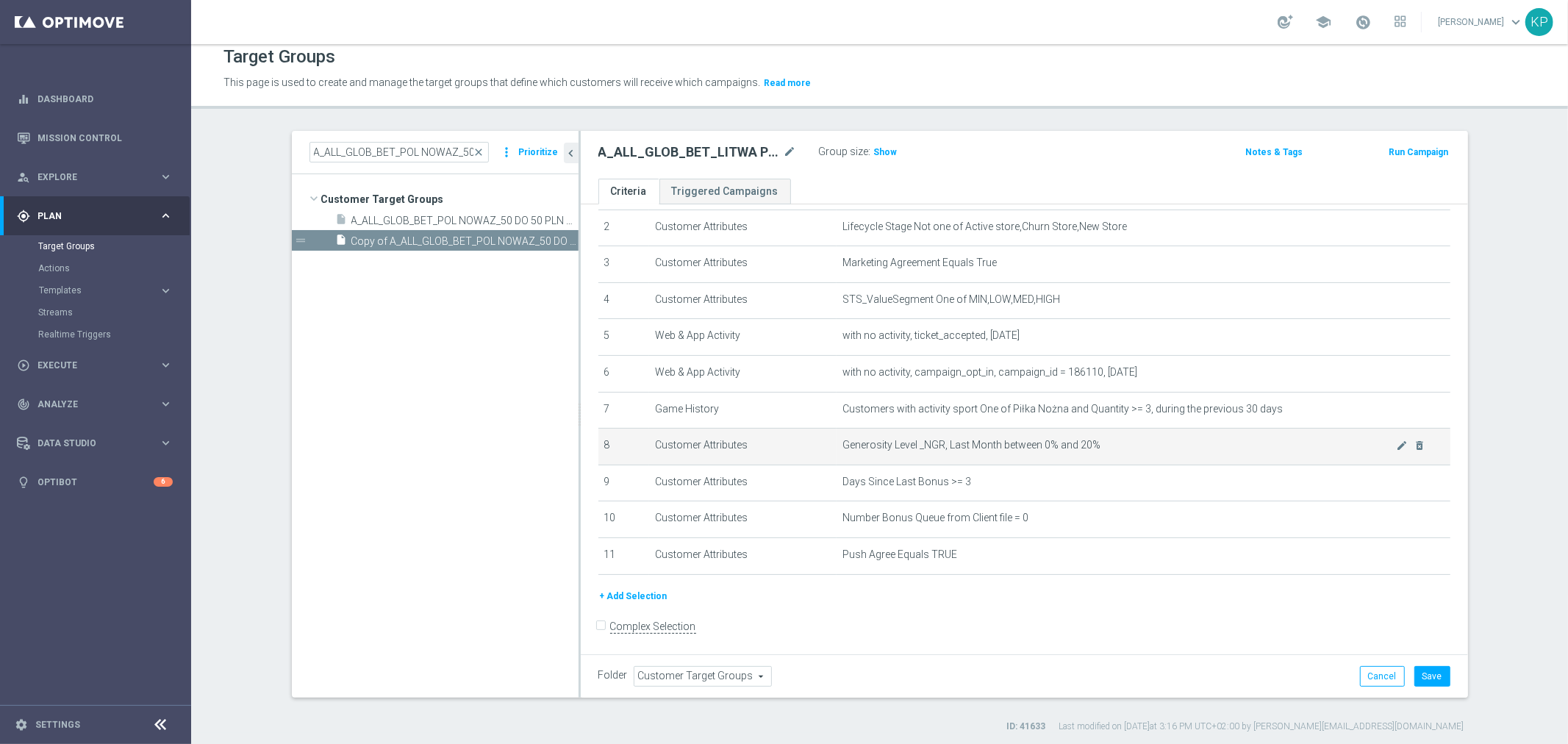
scroll to position [13, 0]
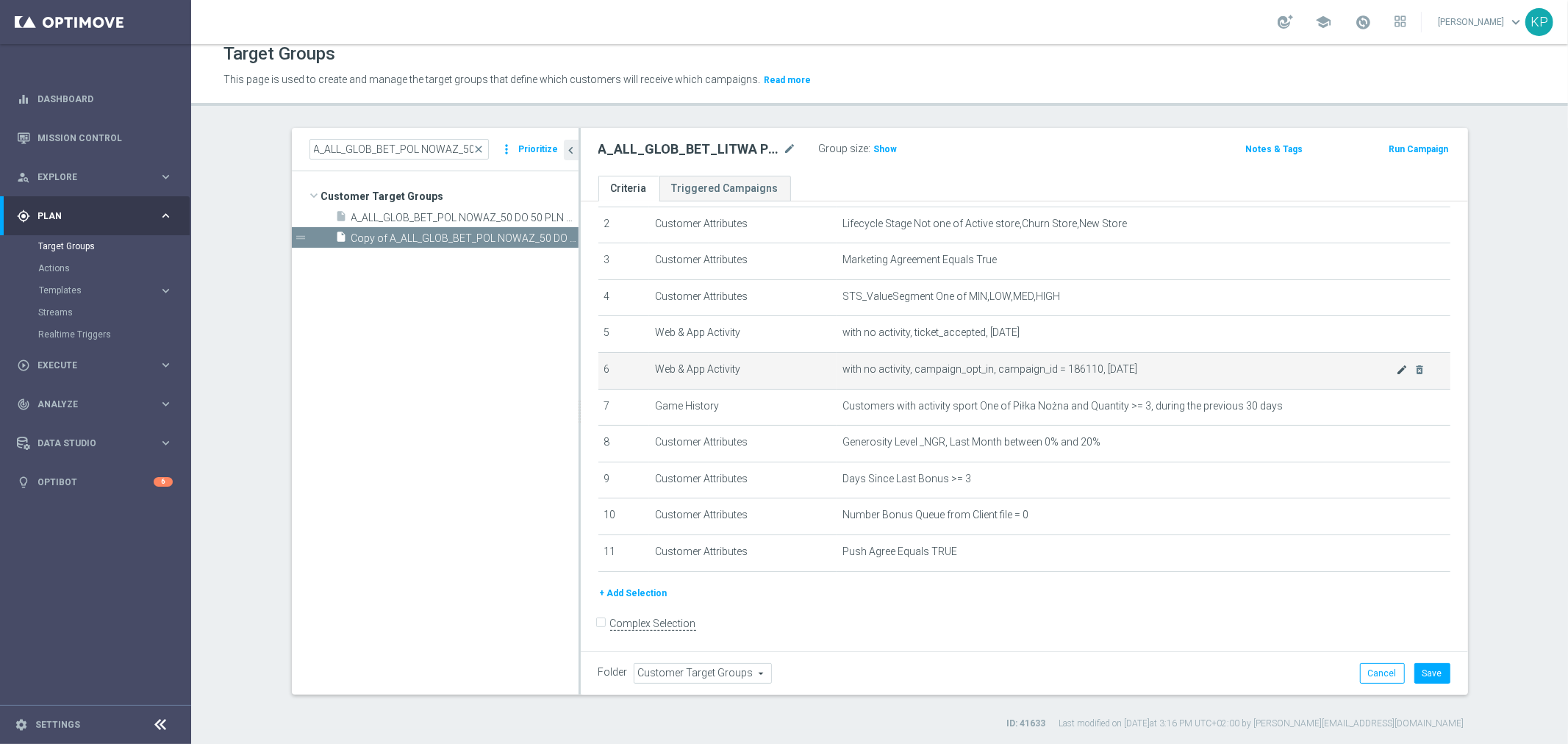
click at [1397, 365] on icon "mode_edit" at bounding box center [1402, 370] width 12 height 12
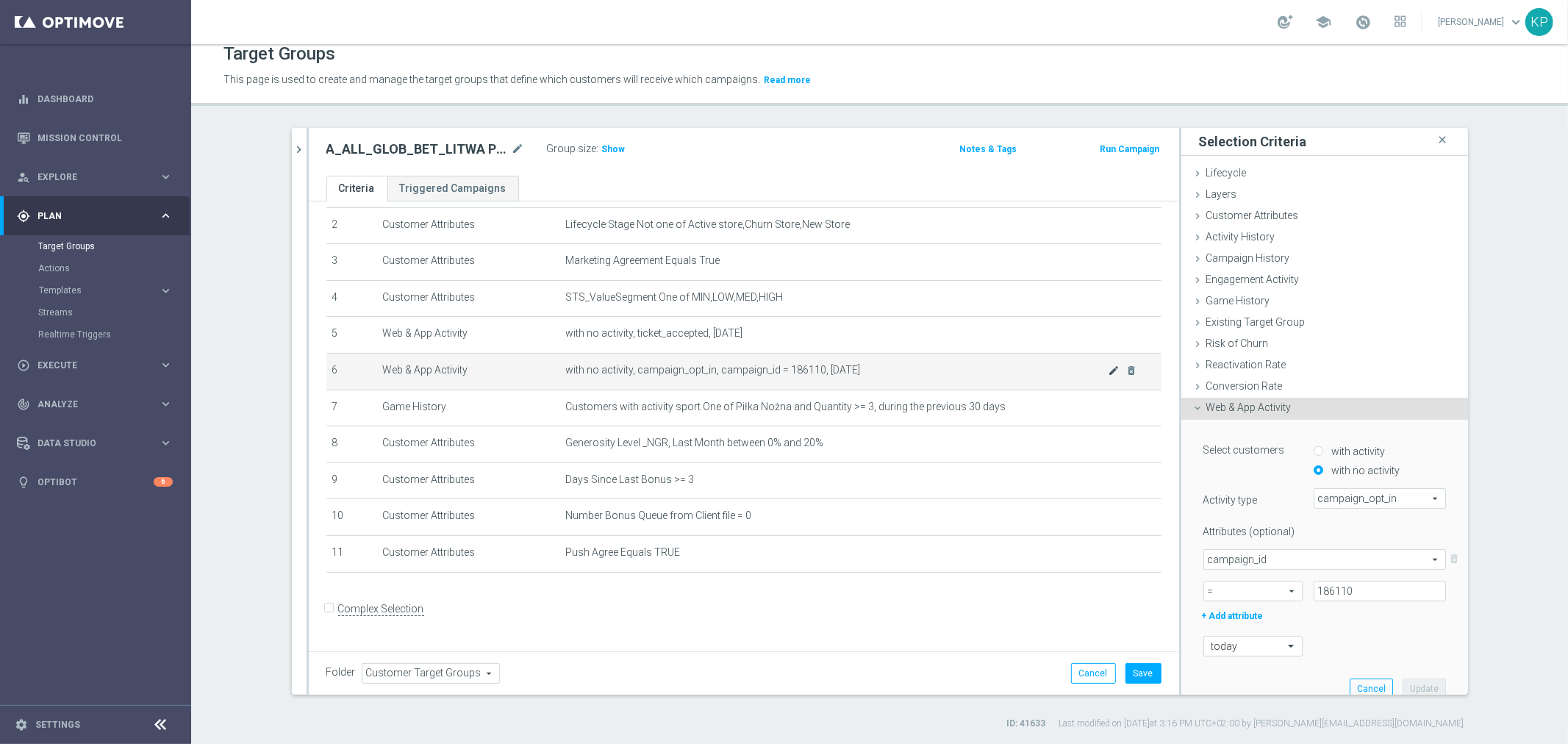
scroll to position [68, 0]
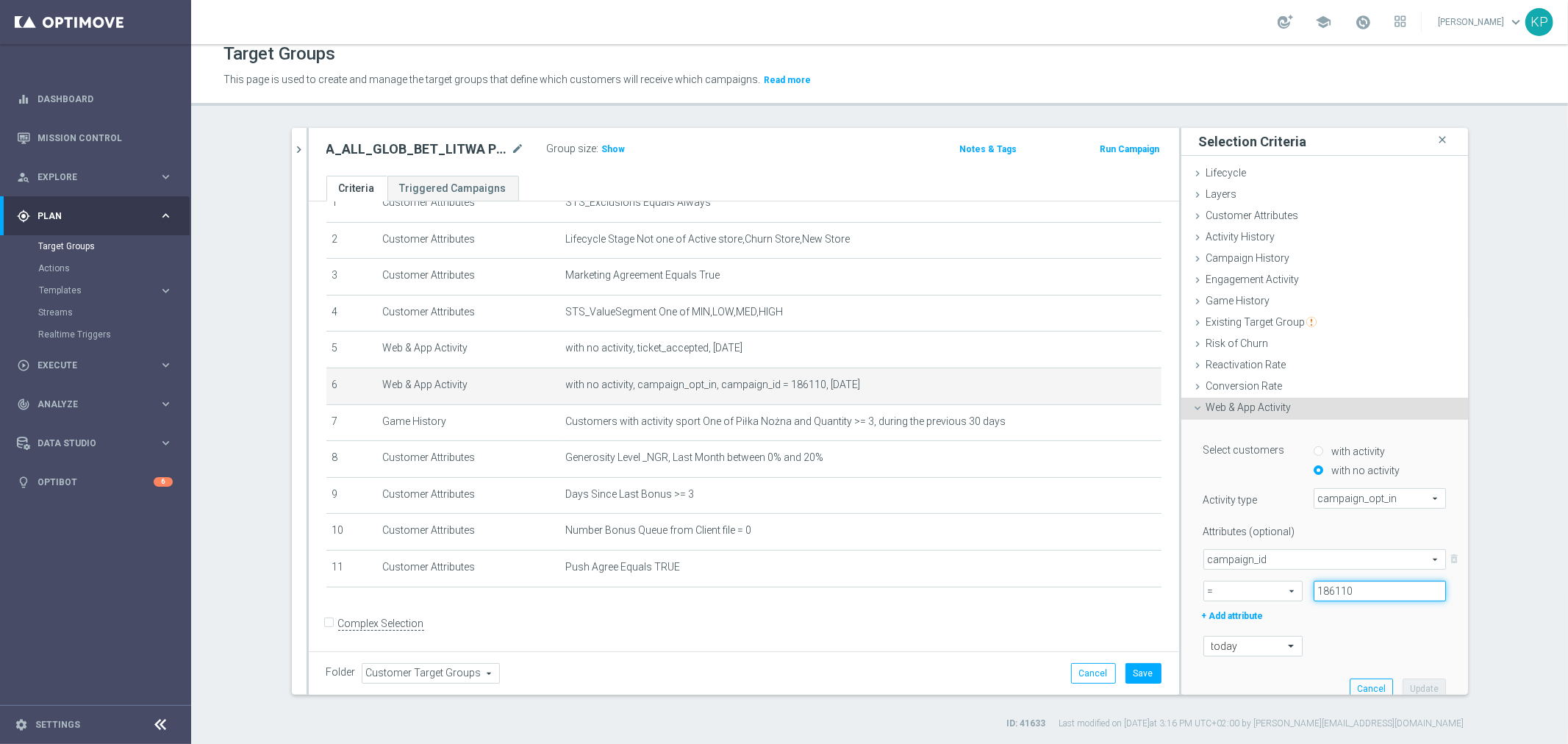
click at [1319, 586] on input "186110" at bounding box center [1380, 590] width 132 height 21
paste input "9042"
type input "189042"
click at [1320, 612] on div "+ Add attribute" at bounding box center [1325, 614] width 265 height 19
click at [1405, 682] on button "Update" at bounding box center [1424, 689] width 43 height 21
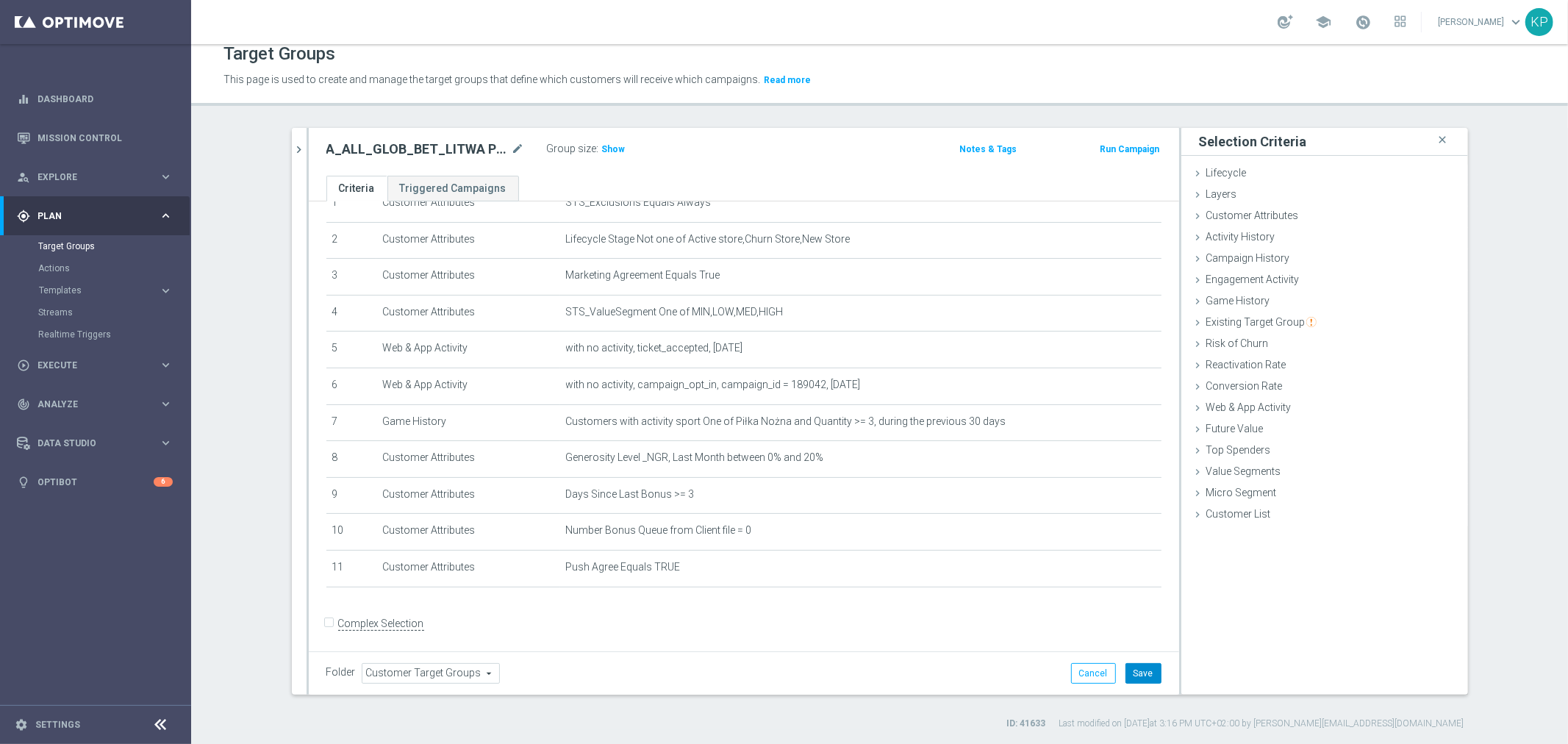
drag, startPoint x: 1133, startPoint y: 666, endPoint x: 1119, endPoint y: 662, distance: 14.6
click at [1133, 667] on button "Save" at bounding box center [1143, 673] width 36 height 21
click at [459, 143] on h2 "A_ALL_GLOB_BET_LITWA POLSKA_50 DO 50 PLN pw_121025" at bounding box center [417, 149] width 182 height 18
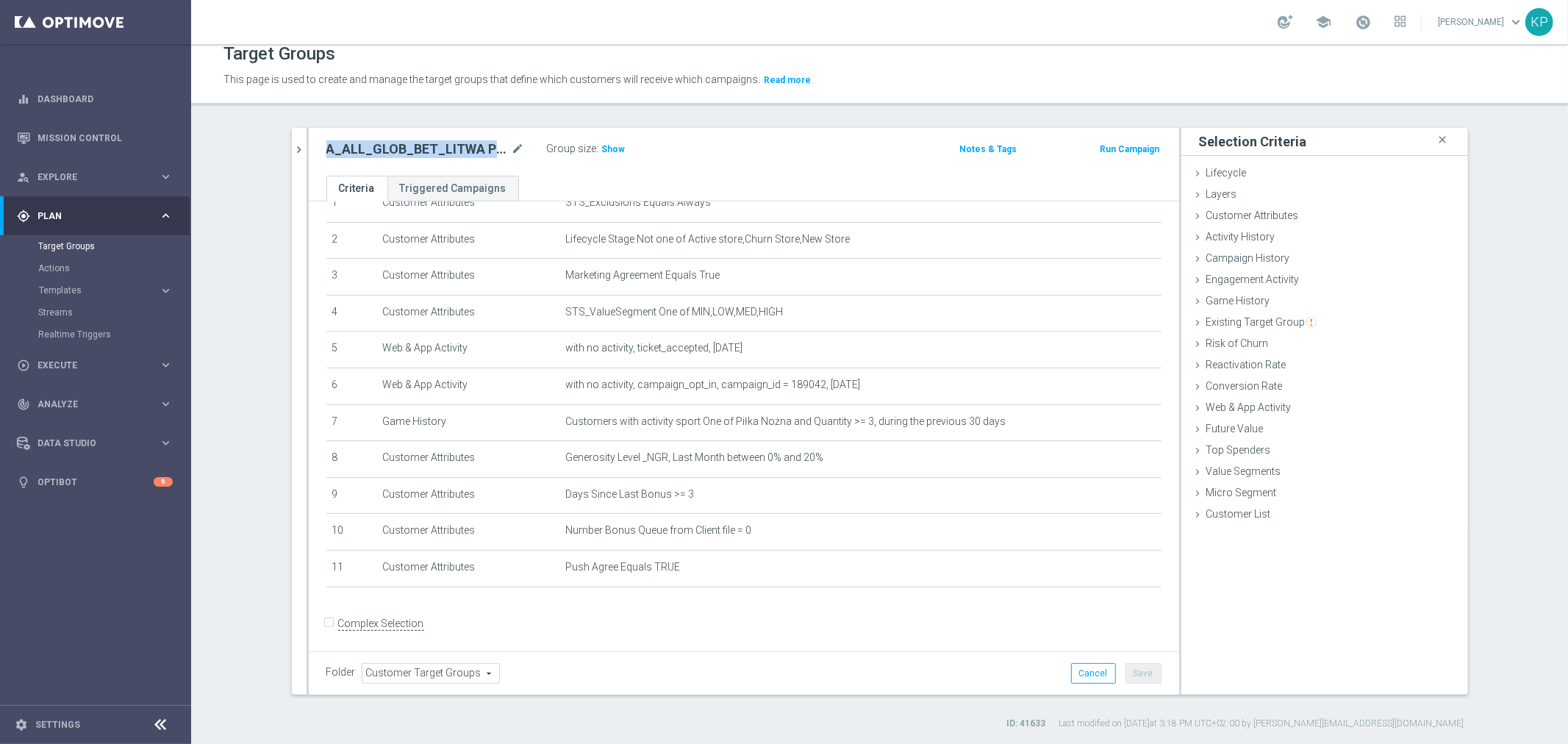
click at [459, 143] on h2 "A_ALL_GLOB_BET_LITWA POLSKA_50 DO 50 PLN pw_121025" at bounding box center [417, 149] width 182 height 18
copy div "A_ALL_GLOB_BET_LITWA POLSKA_50 DO 50 PLN pw_121025"
click at [453, 140] on h2 "A_ALL_GLOB_BET_LITWA POLSKA_50 DO 50 PLN pw_121025" at bounding box center [417, 149] width 182 height 18
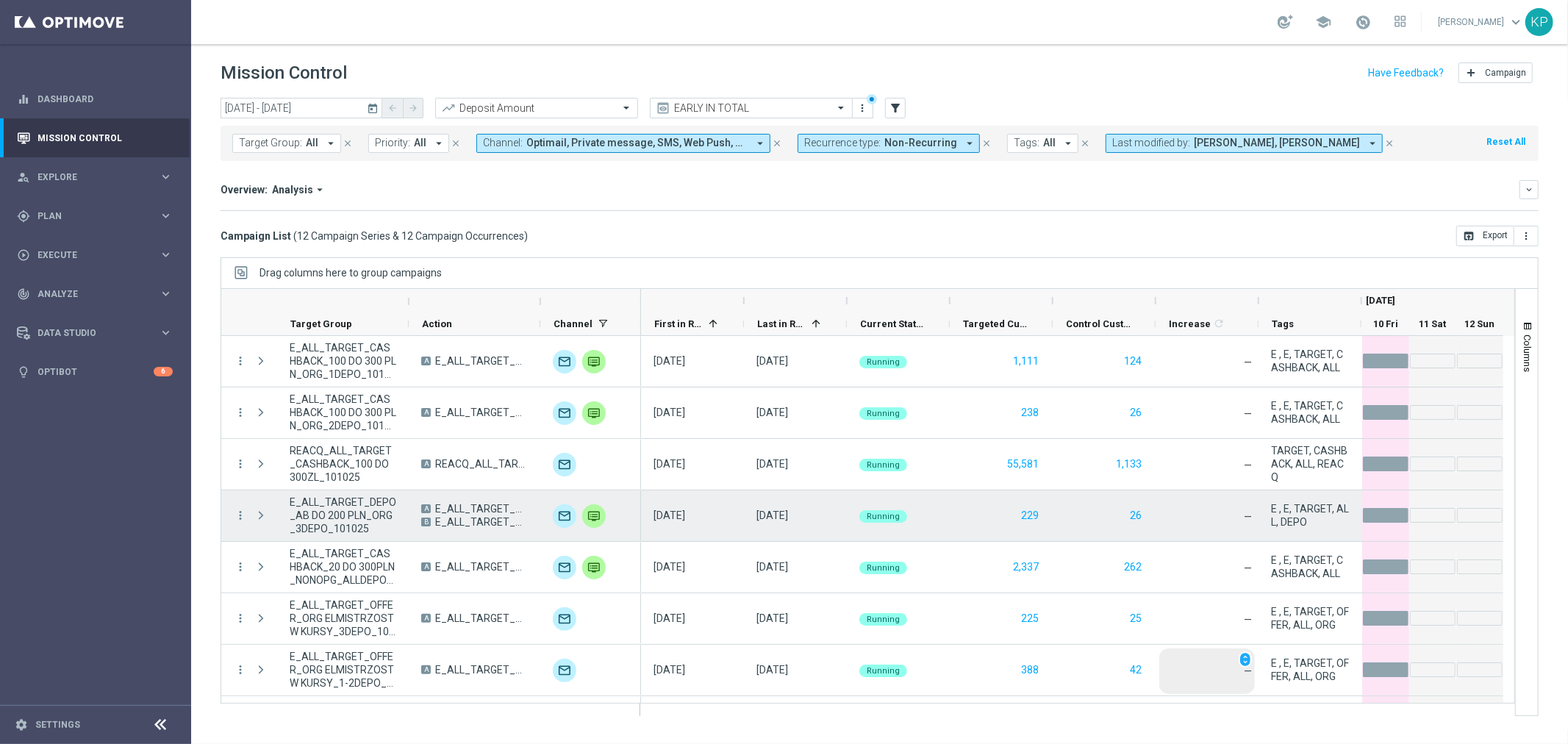
scroll to position [250, 0]
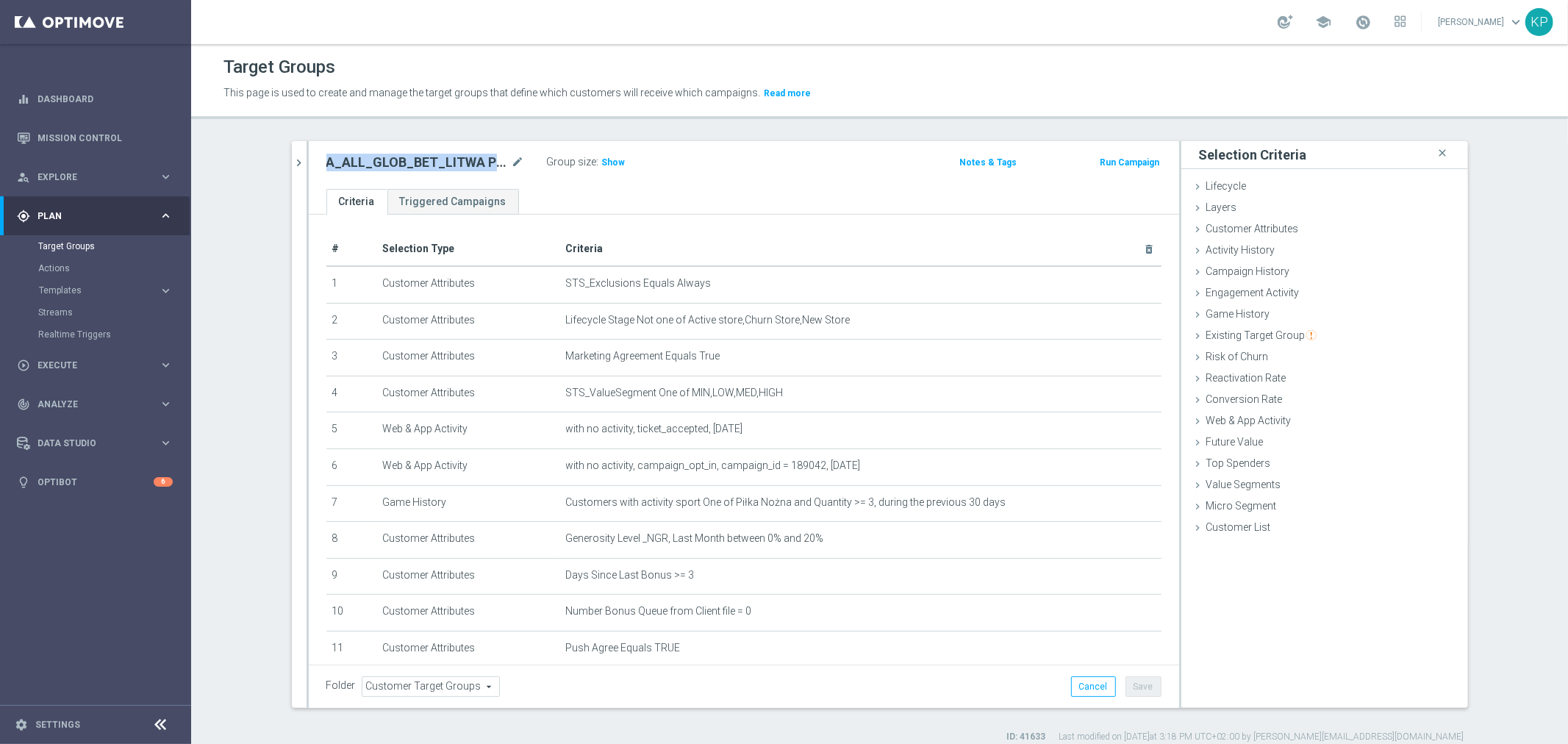
scroll to position [68, 0]
